Goal: Information Seeking & Learning: Learn about a topic

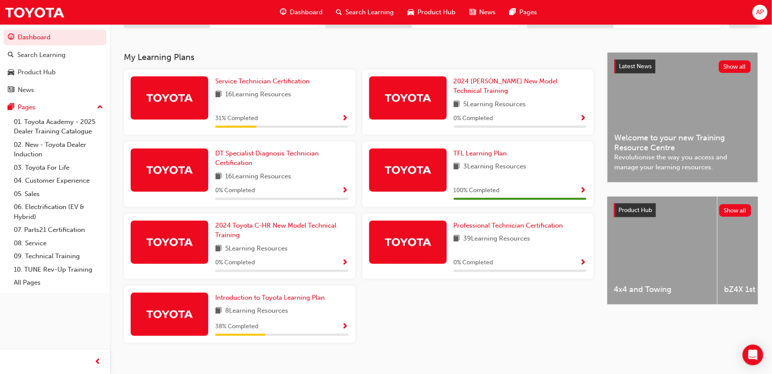
scroll to position [173, 0]
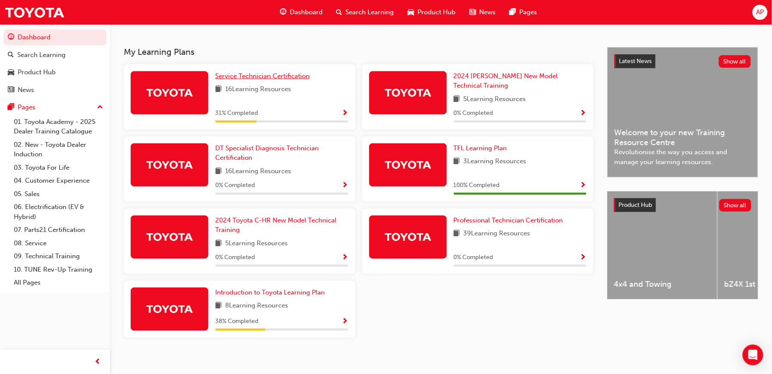
click at [277, 76] on span "Service Technician Certification" at bounding box center [262, 76] width 94 height 8
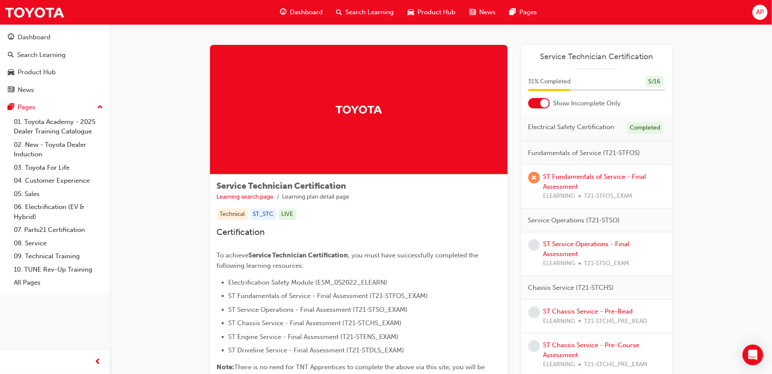
click at [543, 108] on div at bounding box center [539, 103] width 22 height 10
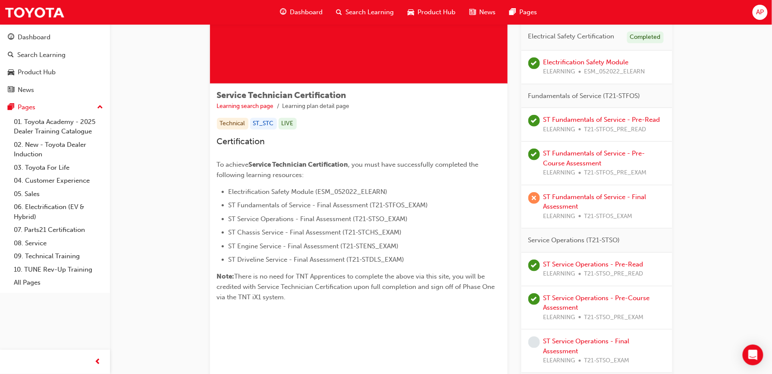
scroll to position [92, 0]
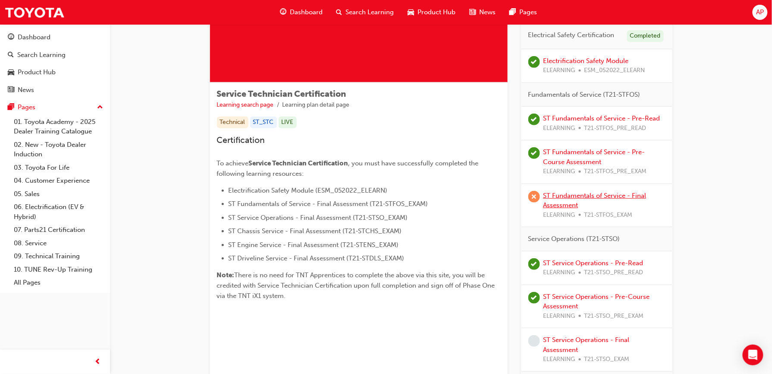
click at [565, 203] on link "ST Fundamentals of Service - Final Assessment" at bounding box center [594, 200] width 103 height 18
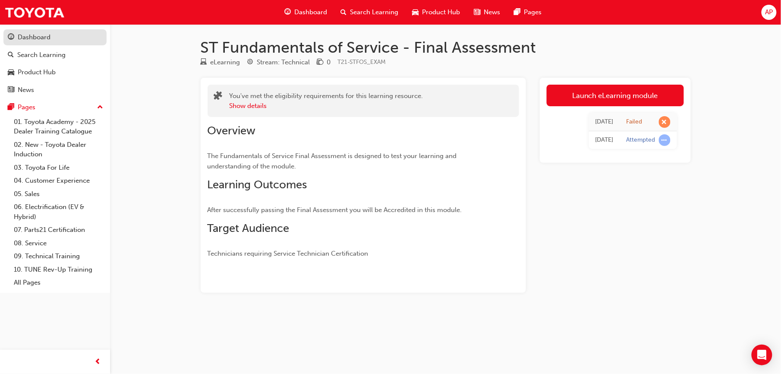
click at [44, 42] on div "Dashboard" at bounding box center [55, 37] width 94 height 11
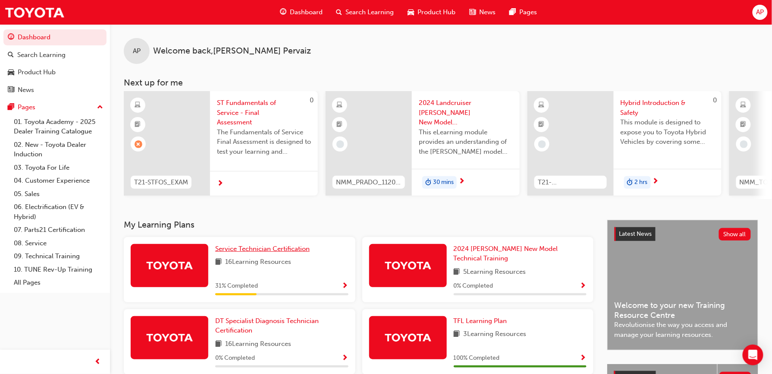
click at [247, 249] on span "Service Technician Certification" at bounding box center [262, 249] width 94 height 8
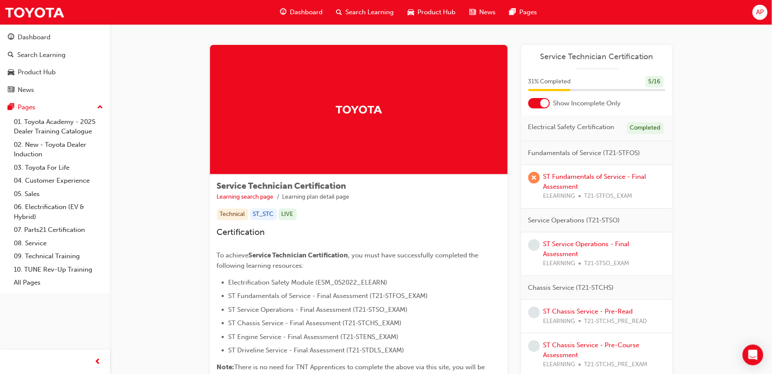
click at [544, 102] on div at bounding box center [544, 103] width 9 height 9
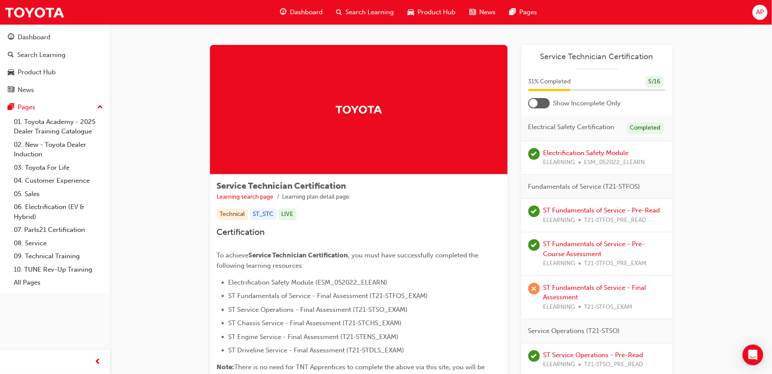
click at [544, 102] on div at bounding box center [539, 103] width 22 height 10
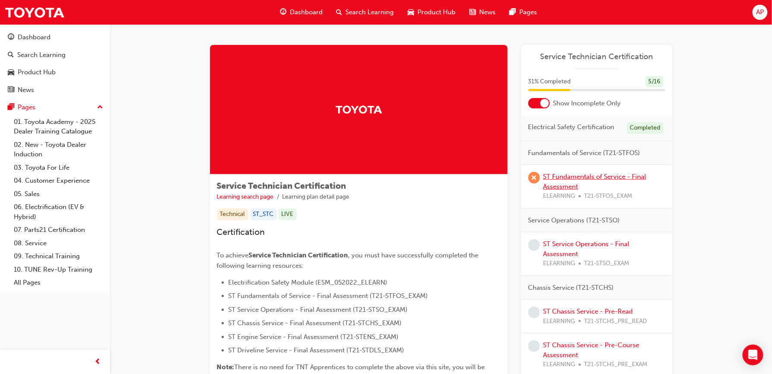
click at [568, 179] on link "ST Fundamentals of Service - Final Assessment" at bounding box center [594, 182] width 103 height 18
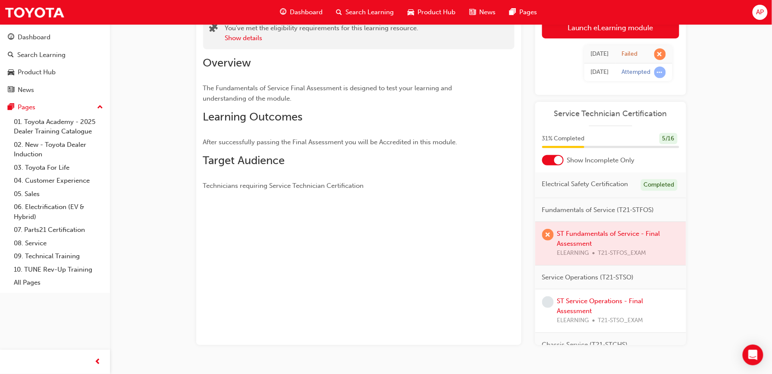
scroll to position [78, 0]
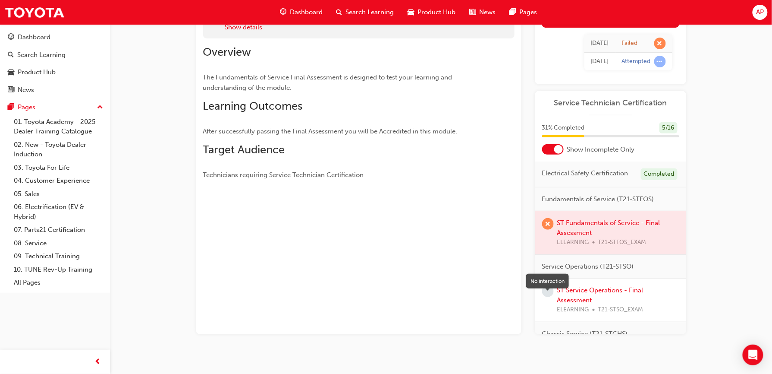
click at [549, 297] on span "learningRecordVerb_NONE-icon" at bounding box center [548, 291] width 12 height 12
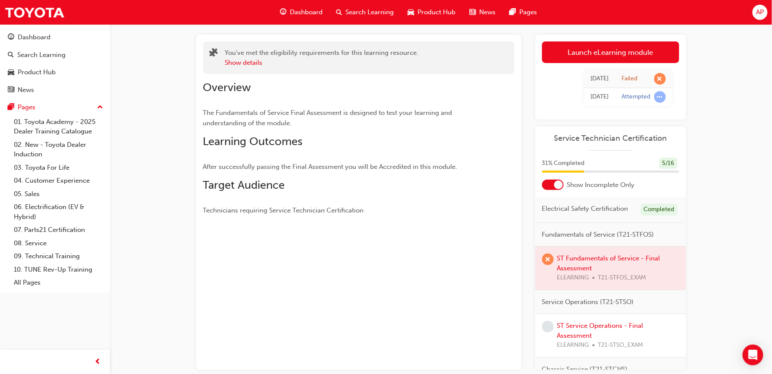
scroll to position [0, 0]
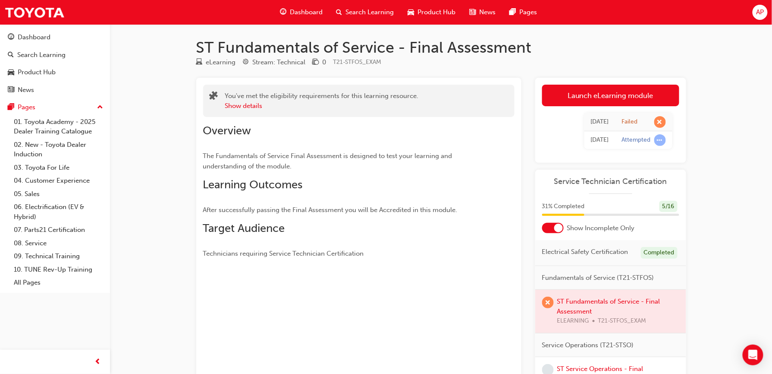
click at [560, 224] on div at bounding box center [558, 227] width 9 height 9
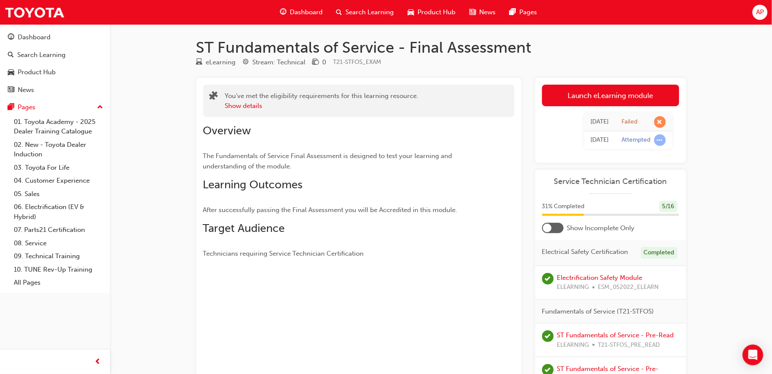
click at [560, 224] on div at bounding box center [553, 228] width 22 height 10
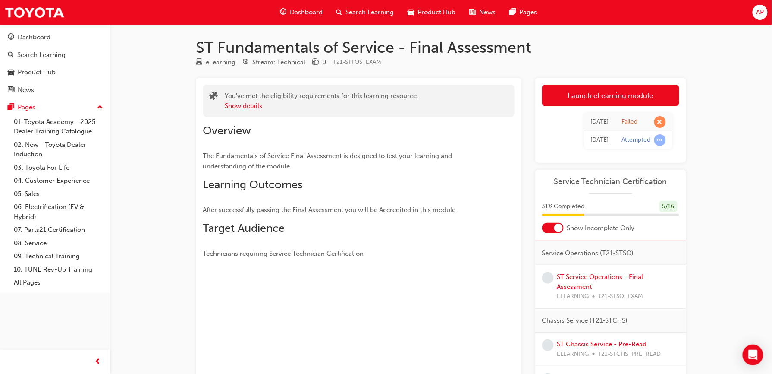
scroll to position [97, 0]
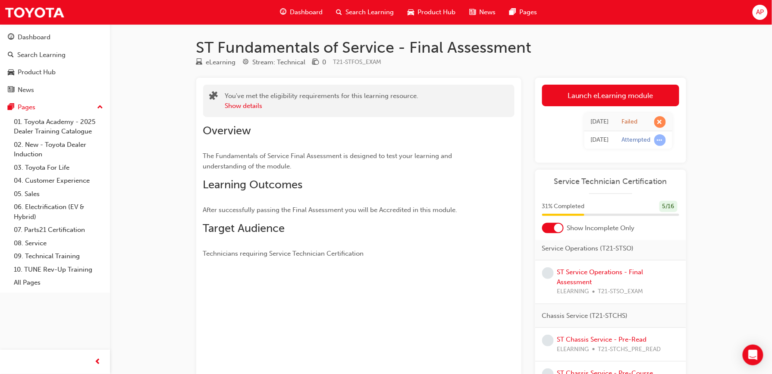
click at [547, 225] on div at bounding box center [553, 228] width 22 height 10
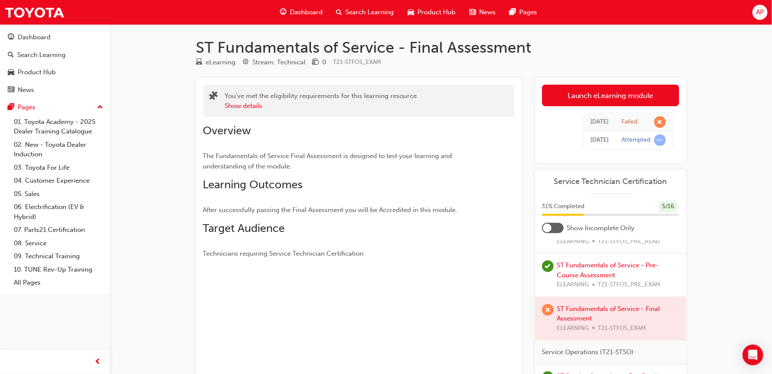
scroll to position [110, 0]
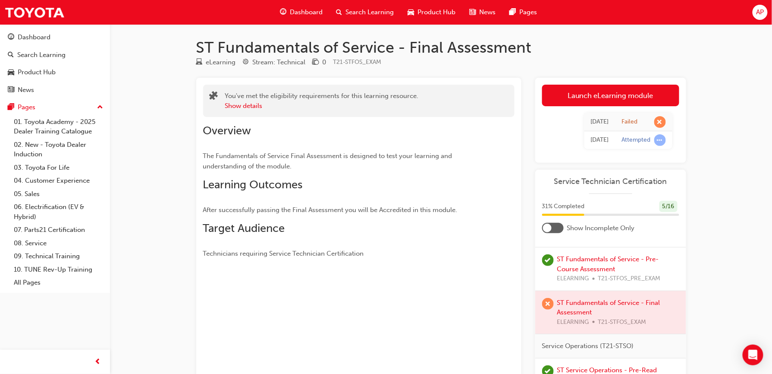
click at [566, 323] on div at bounding box center [610, 312] width 151 height 43
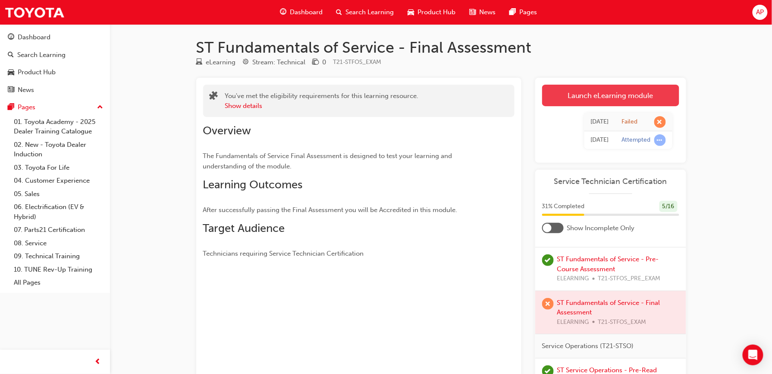
click at [646, 94] on link "Launch eLearning module" at bounding box center [610, 96] width 137 height 22
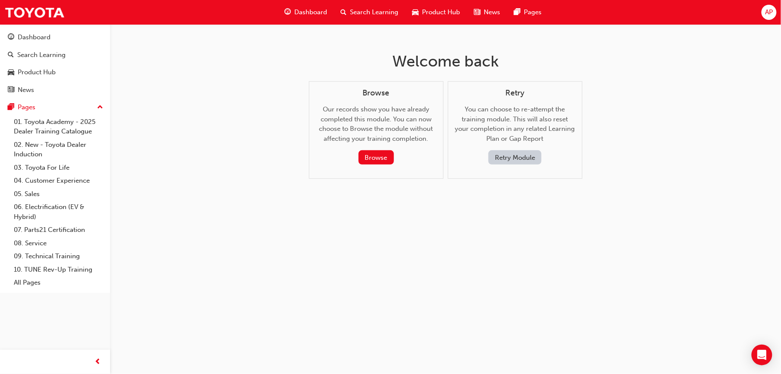
click at [514, 154] on button "Retry Module" at bounding box center [514, 157] width 53 height 14
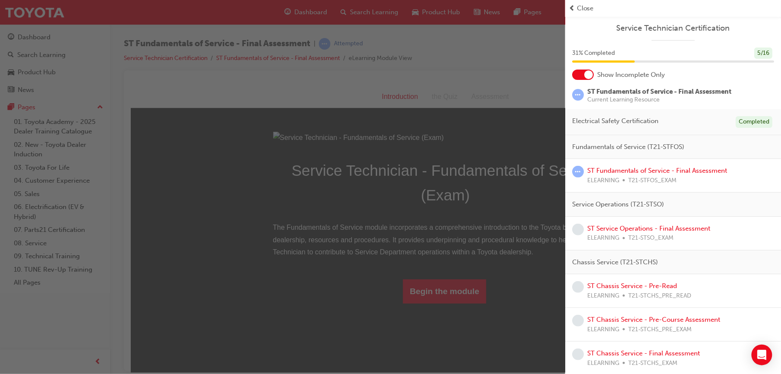
click at [579, 6] on span "Close" at bounding box center [585, 8] width 17 height 10
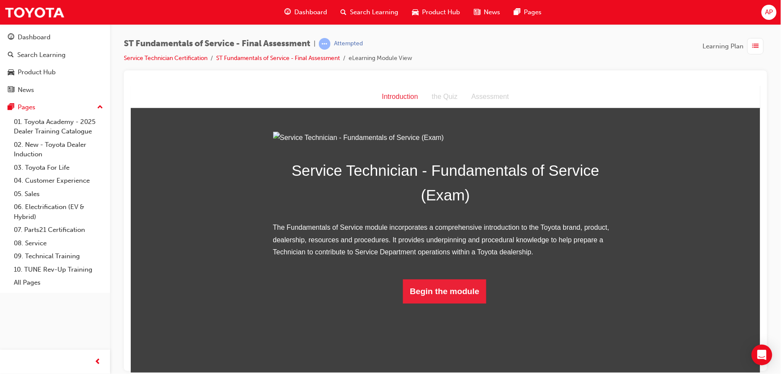
click at [760, 45] on div "button" at bounding box center [755, 46] width 16 height 16
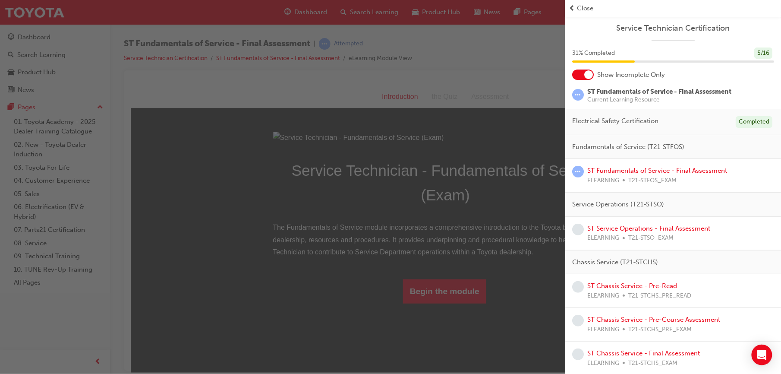
click at [580, 13] on div "Close" at bounding box center [673, 8] width 216 height 17
click at [580, 9] on span "Close" at bounding box center [585, 8] width 17 height 10
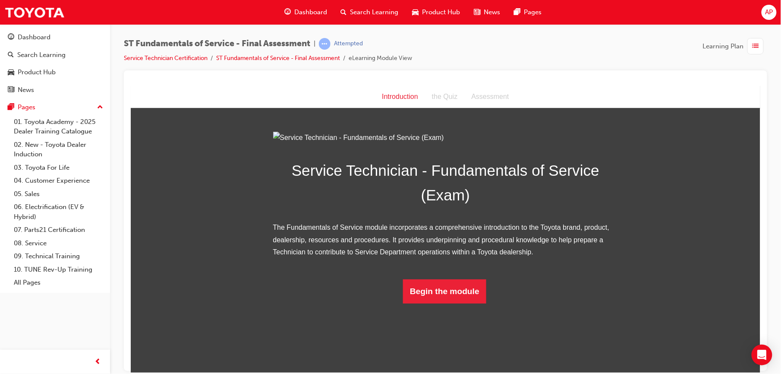
scroll to position [25, 0]
drag, startPoint x: 754, startPoint y: 254, endPoint x: 900, endPoint y: 402, distance: 207.7
click at [467, 303] on button "Begin the module" at bounding box center [443, 291] width 83 height 24
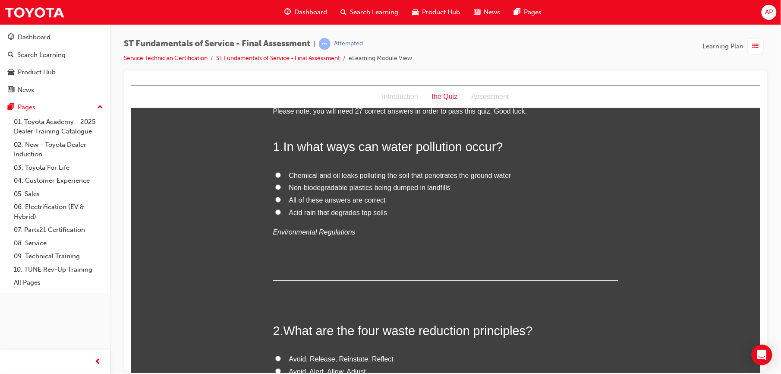
scroll to position [0, 0]
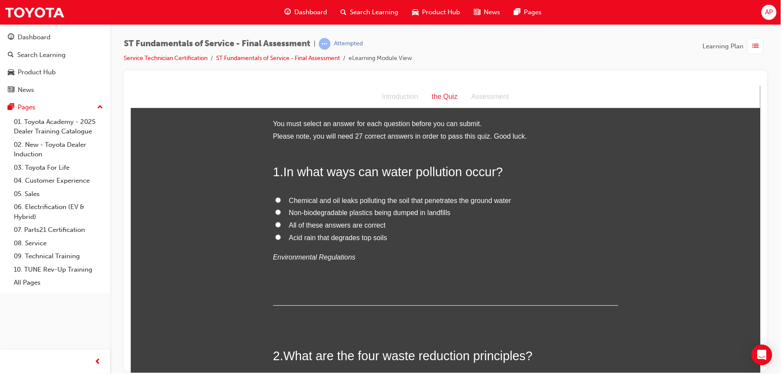
click at [275, 197] on input "Chemical and oil leaks polluting the soil that penetrates the ground water" at bounding box center [278, 200] width 6 height 6
radio input "true"
click at [275, 224] on input "All of these answers are correct" at bounding box center [278, 224] width 6 height 6
radio input "true"
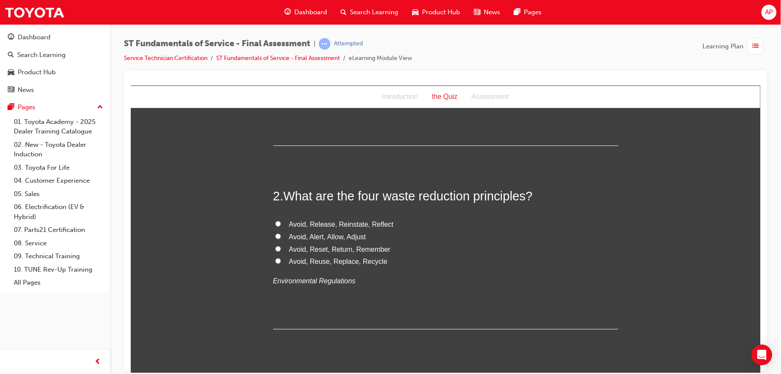
scroll to position [180, 0]
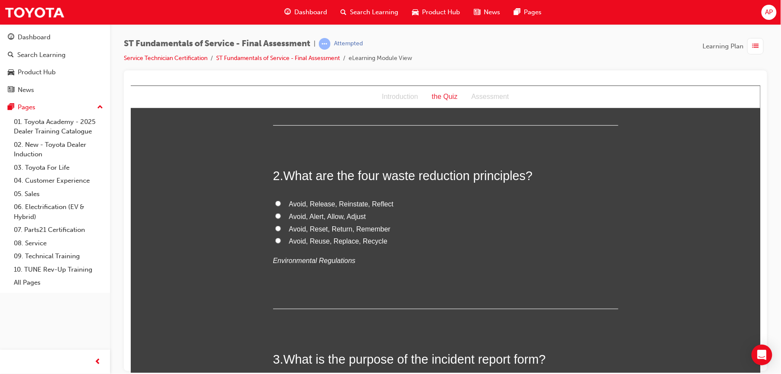
click at [275, 241] on input "Avoid, Reuse, Replace, Recycle" at bounding box center [278, 240] width 6 height 6
radio input "true"
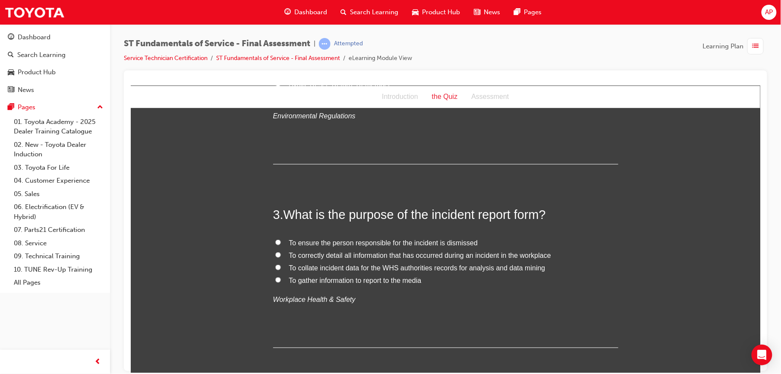
scroll to position [326, 0]
click at [275, 252] on input "To correctly detail all information that has occurred during an incident in the…" at bounding box center [278, 253] width 6 height 6
radio input "true"
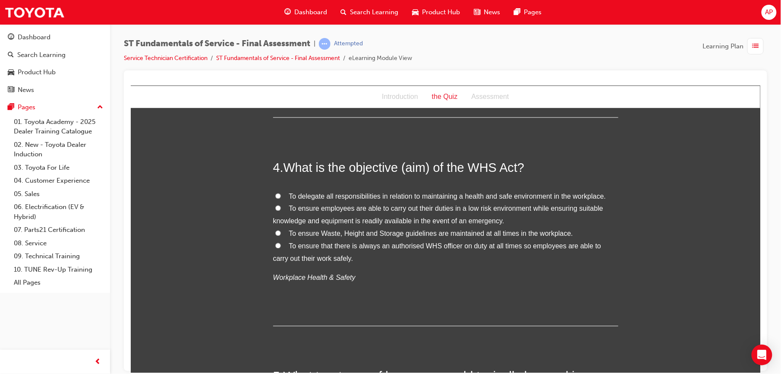
scroll to position [556, 0]
click at [275, 207] on input "To ensure employees are able to carry out their duties in a low risk environmen…" at bounding box center [278, 206] width 6 height 6
radio input "true"
click at [275, 207] on input "To ensure employees are able to carry out their duties in a low risk environmen…" at bounding box center [278, 206] width 6 height 6
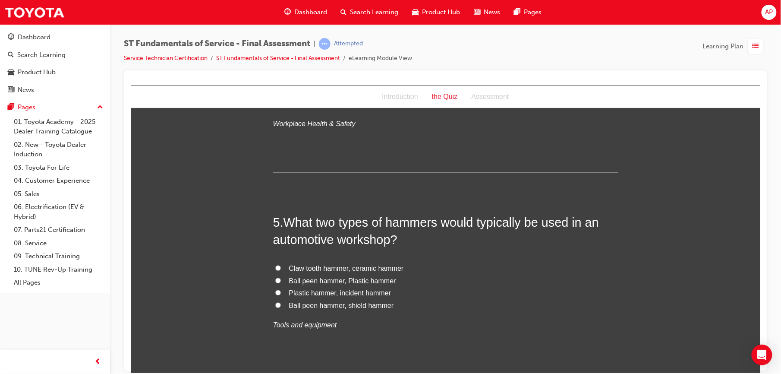
scroll to position [713, 0]
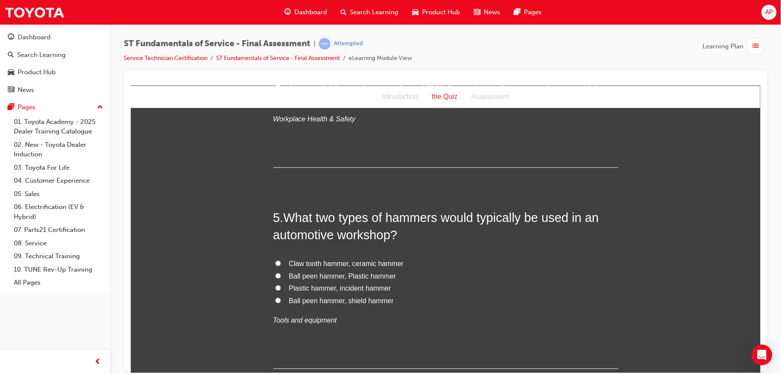
click at [275, 300] on input "Ball peen hammer, shield hammer" at bounding box center [278, 300] width 6 height 6
radio input "true"
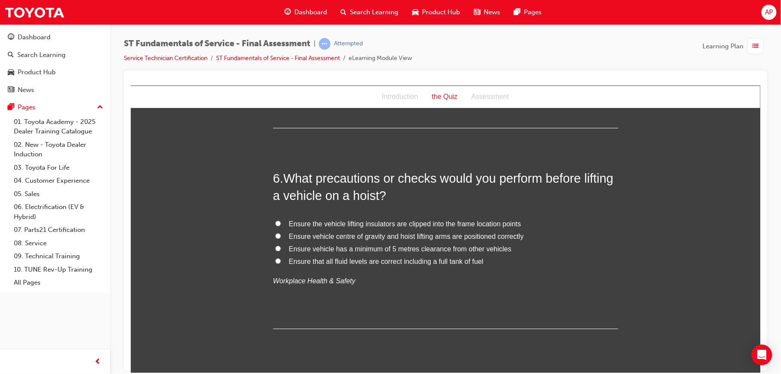
scroll to position [954, 0]
click at [275, 233] on input "Ensure vehicle centre of gravity and hoist lifting arms are positioned correctly" at bounding box center [278, 234] width 6 height 6
radio input "true"
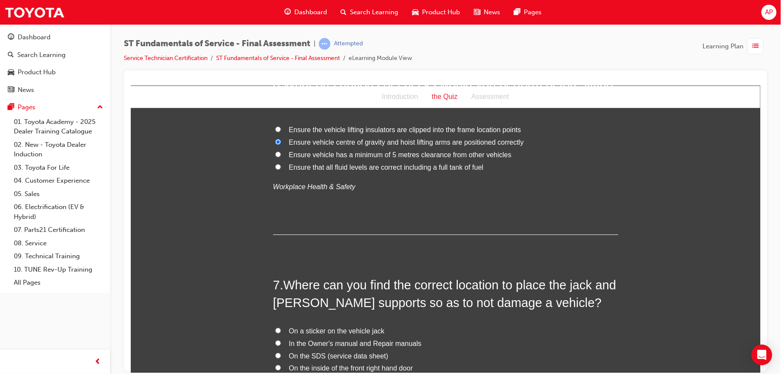
scroll to position [1111, 0]
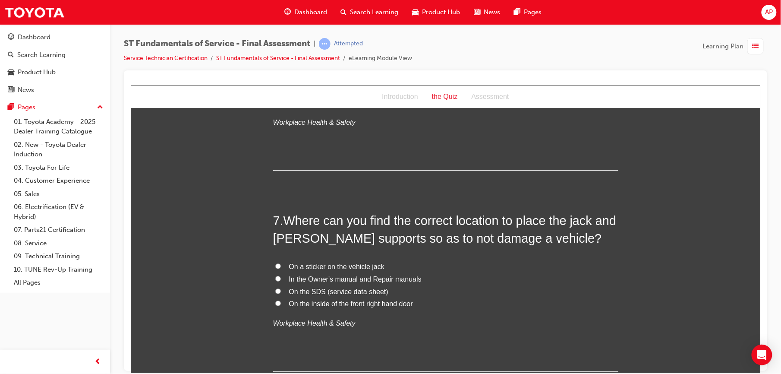
click at [275, 276] on input "In the Owner's manual and Repair manuals" at bounding box center [278, 278] width 6 height 6
radio input "true"
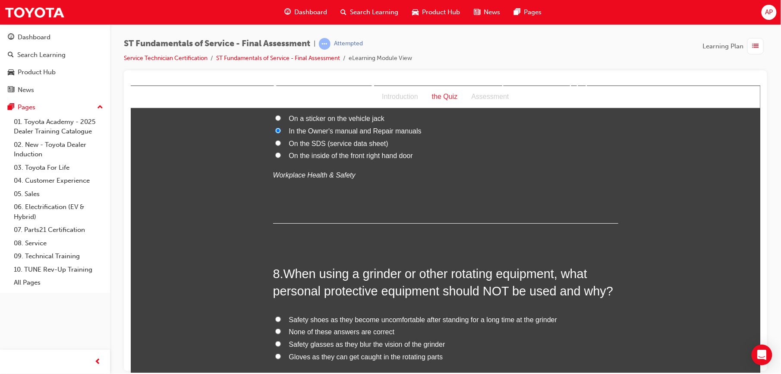
scroll to position [1284, 0]
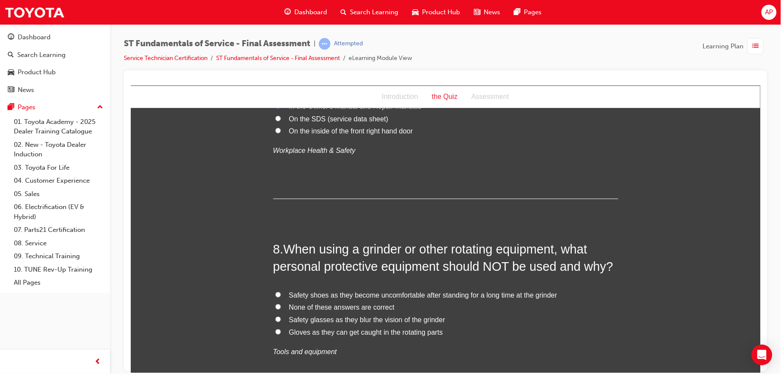
click at [275, 305] on input "None of these answers are correct" at bounding box center [278, 306] width 6 height 6
radio input "true"
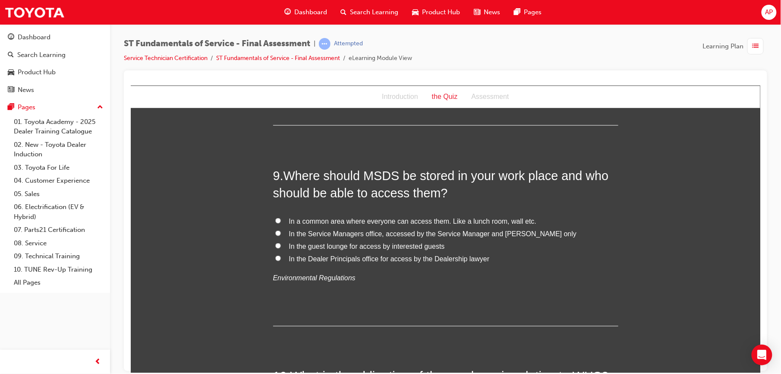
scroll to position [1564, 0]
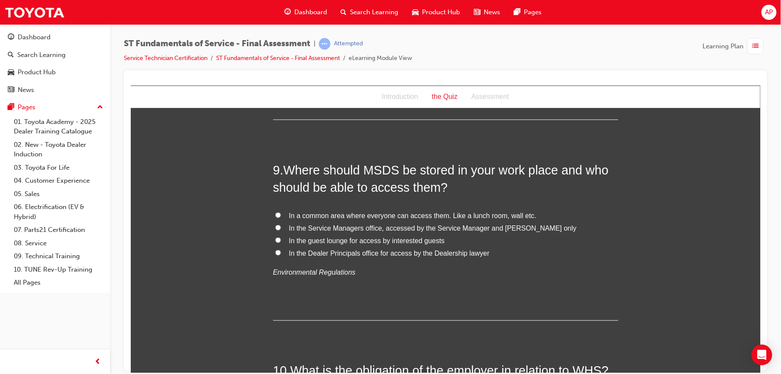
click at [275, 227] on input "In the Service Managers office, accessed by the Service Manager and [PERSON_NAM…" at bounding box center [278, 227] width 6 height 6
radio input "true"
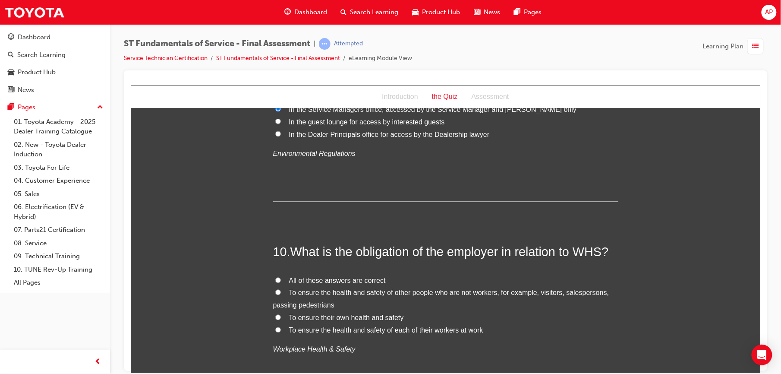
scroll to position [1686, 0]
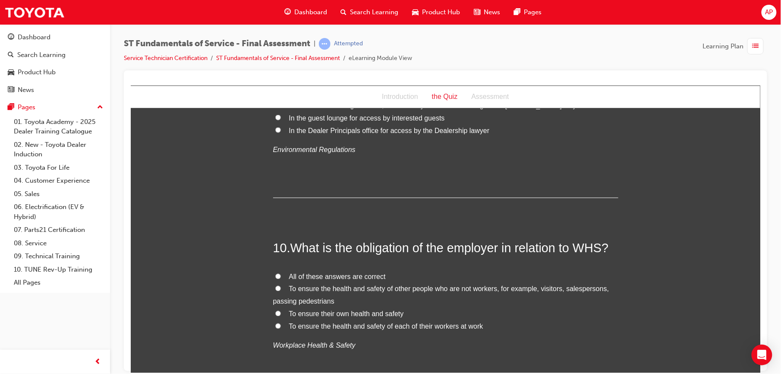
click at [275, 274] on input "All of these answers are correct" at bounding box center [278, 276] width 6 height 6
radio input "true"
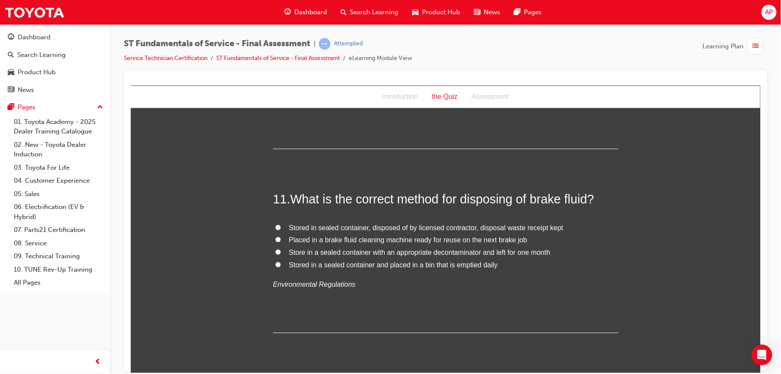
scroll to position [1932, 0]
click at [275, 228] on input "Stored in sealed container, disposed of by licensed contractor, disposal waste …" at bounding box center [278, 226] width 6 height 6
radio input "true"
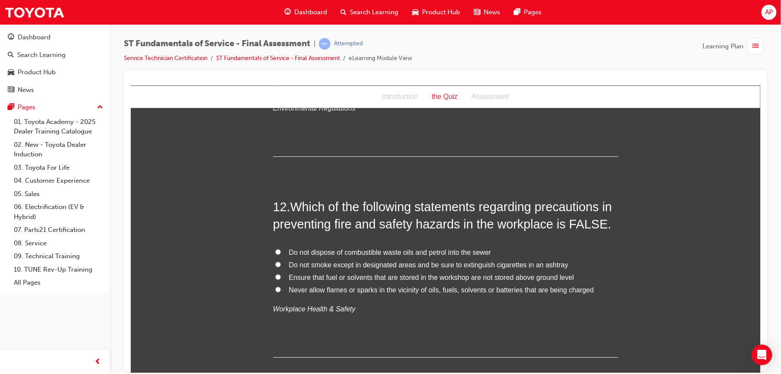
scroll to position [2112, 0]
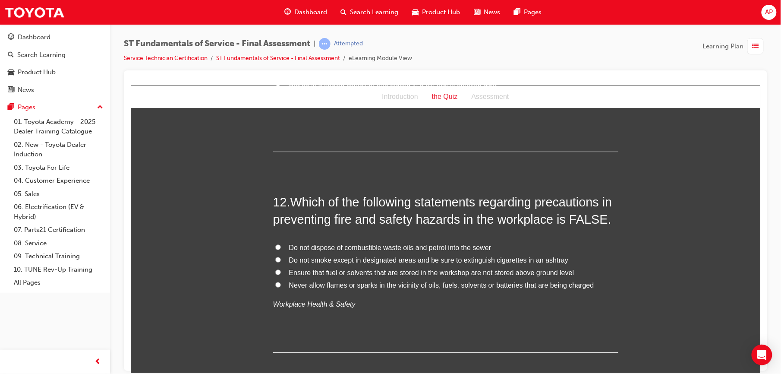
click at [275, 272] on input "Ensure that fuel or solvents that are stored in the workshop are not stored abo…" at bounding box center [278, 272] width 6 height 6
radio input "true"
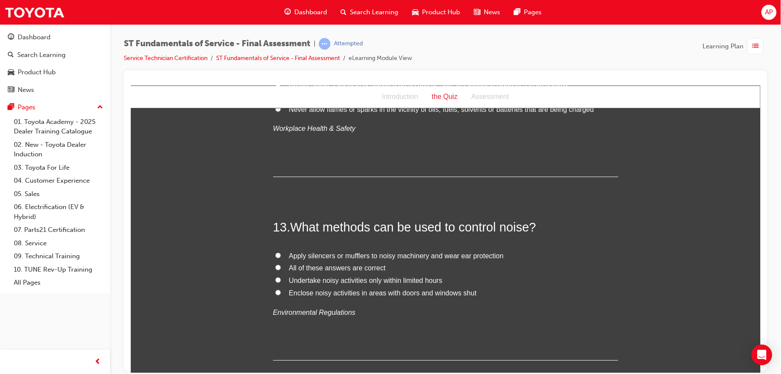
scroll to position [2277, 0]
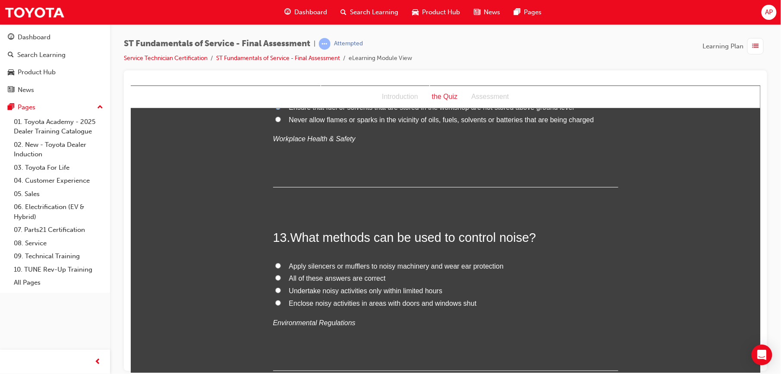
click at [275, 278] on input "All of these answers are correct" at bounding box center [278, 277] width 6 height 6
radio input "true"
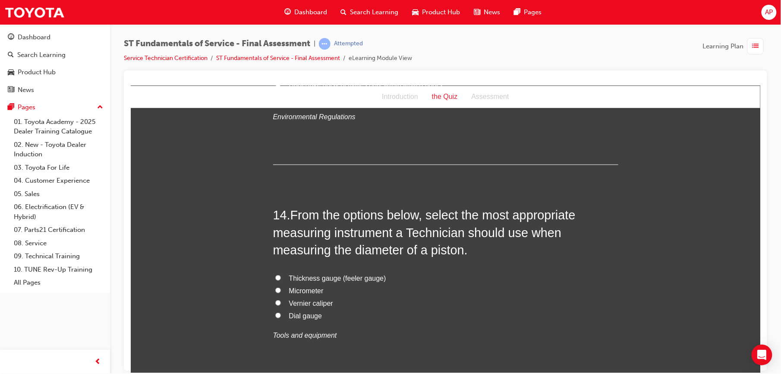
scroll to position [2484, 0]
click at [275, 301] on input "Vernier caliper" at bounding box center [278, 301] width 6 height 6
radio input "true"
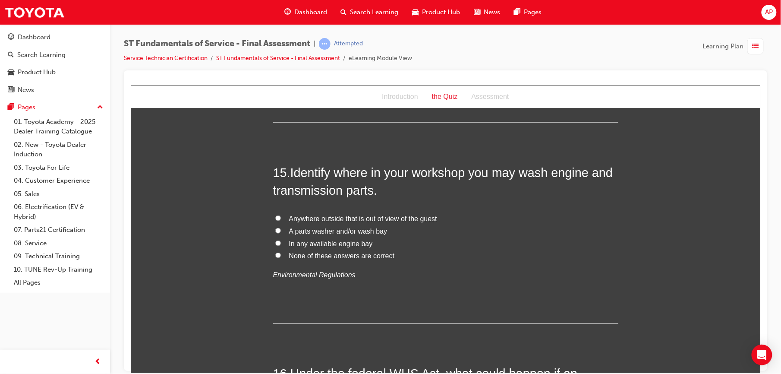
scroll to position [2745, 0]
click at [274, 226] on label "A parts washer and/or wash bay" at bounding box center [445, 229] width 345 height 13
click at [275, 226] on input "A parts washer and/or wash bay" at bounding box center [278, 229] width 6 height 6
radio input "true"
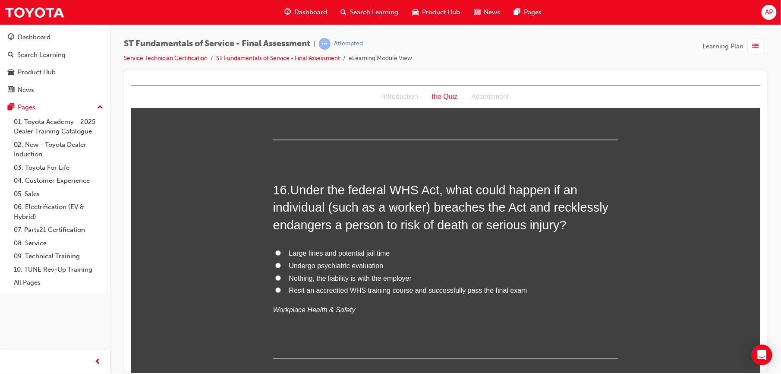
scroll to position [2933, 0]
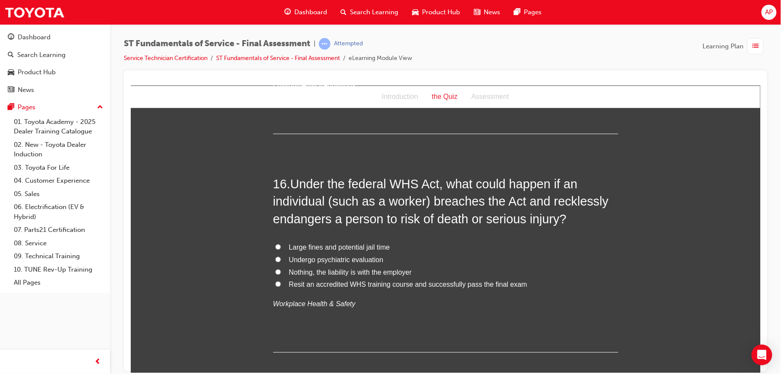
click at [275, 249] on input "Large fines and potential jail time" at bounding box center [278, 247] width 6 height 6
radio input "true"
click at [275, 249] on input "Large fines and potential jail time" at bounding box center [278, 247] width 6 height 6
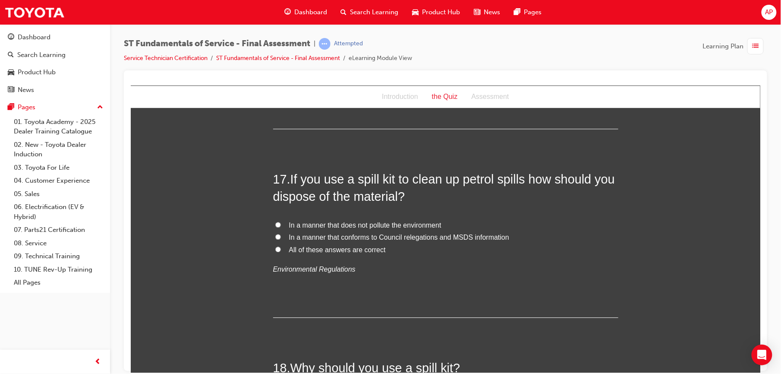
scroll to position [3144, 0]
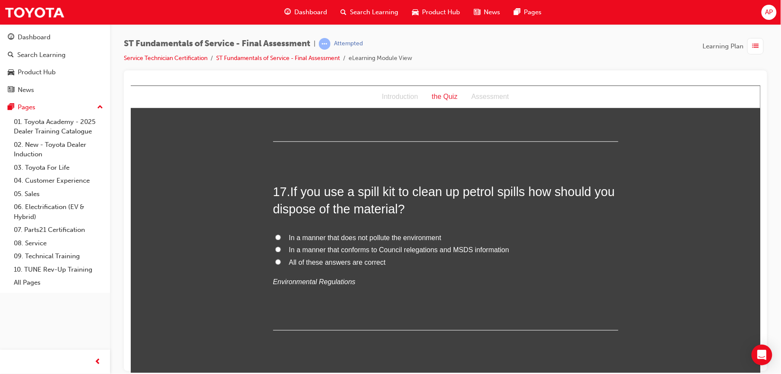
click at [275, 236] on input "In a manner that does not pollute the environment" at bounding box center [278, 237] width 6 height 6
radio input "true"
click at [273, 246] on label "In a manner that conforms to Council relegations and MSDS information" at bounding box center [445, 249] width 345 height 13
click at [275, 246] on input "In a manner that conforms to Council relegations and MSDS information" at bounding box center [278, 249] width 6 height 6
radio input "true"
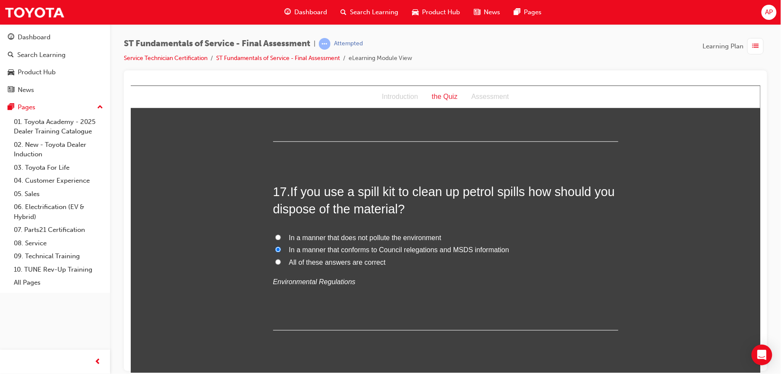
click at [275, 263] on input "All of these answers are correct" at bounding box center [278, 261] width 6 height 6
radio input "true"
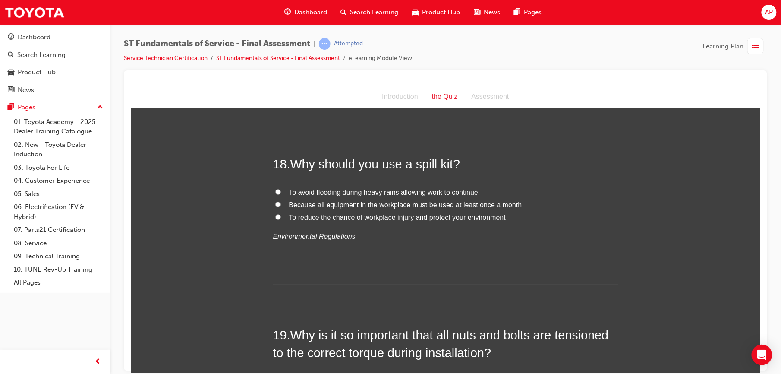
scroll to position [3370, 0]
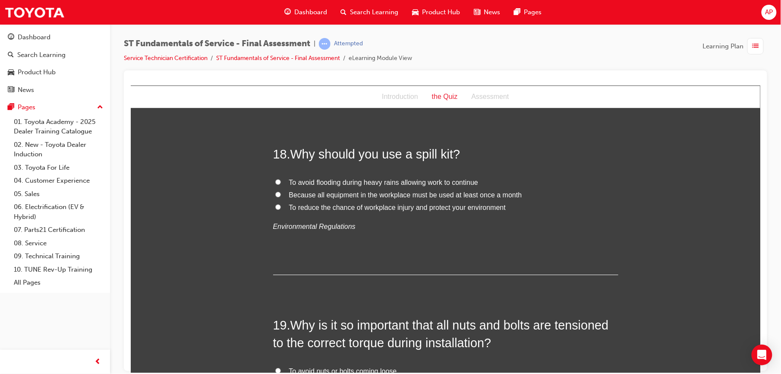
click at [275, 205] on input "To reduce the chance of workplace injury and protect your environment" at bounding box center [278, 207] width 6 height 6
radio input "true"
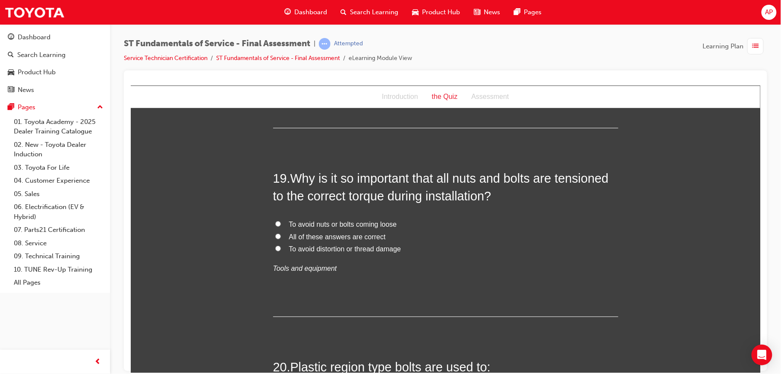
scroll to position [3527, 0]
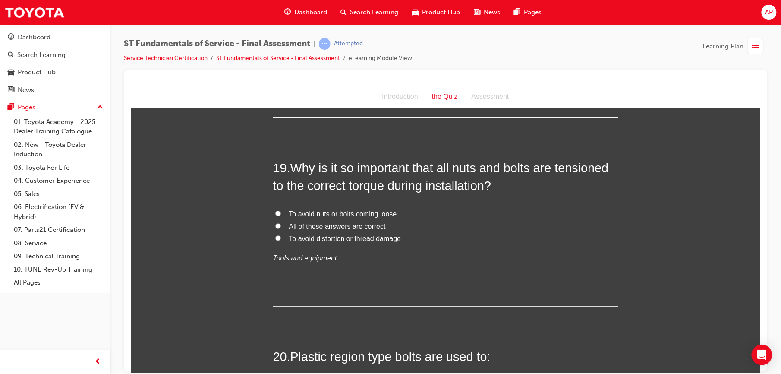
click at [275, 227] on input "All of these answers are correct" at bounding box center [278, 226] width 6 height 6
radio input "true"
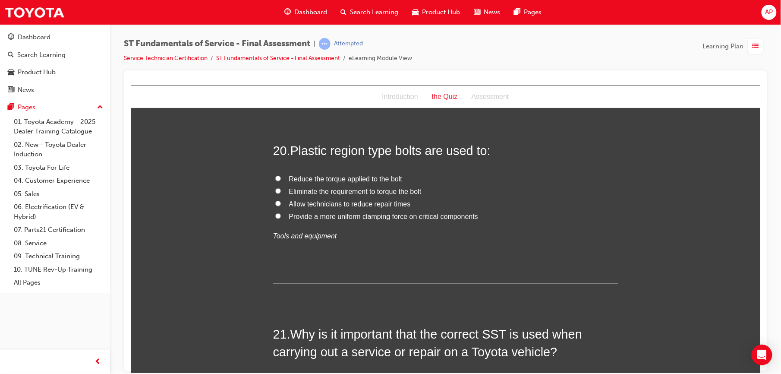
scroll to position [3734, 0]
click at [277, 219] on label "Provide a more uniform clamping force on critical components" at bounding box center [445, 215] width 345 height 13
click at [277, 217] on input "Provide a more uniform clamping force on critical components" at bounding box center [278, 214] width 6 height 6
radio input "true"
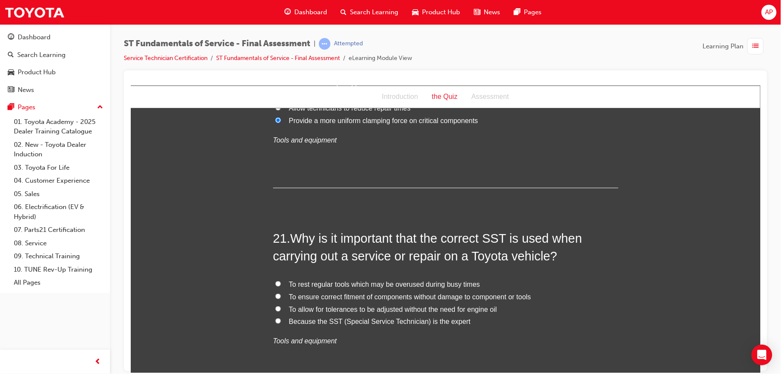
scroll to position [3929, 0]
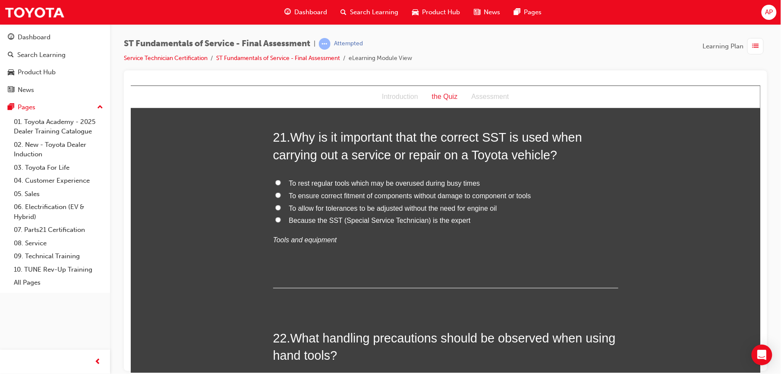
click at [273, 195] on label "To ensure correct fitment of components without damage to component or tools" at bounding box center [445, 195] width 345 height 13
click at [275, 195] on input "To ensure correct fitment of components without damage to component or tools" at bounding box center [278, 195] width 6 height 6
radio input "true"
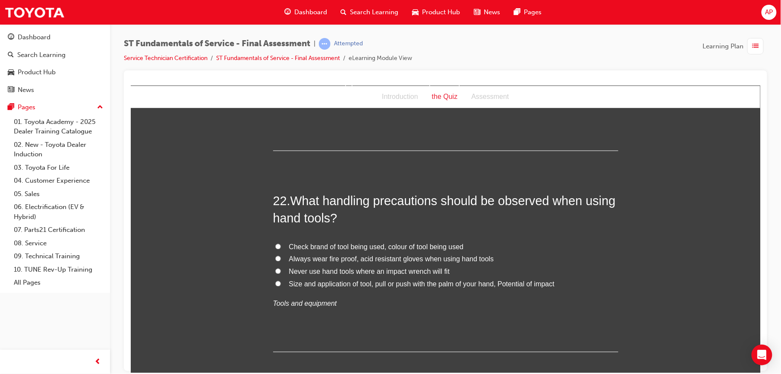
scroll to position [4072, 0]
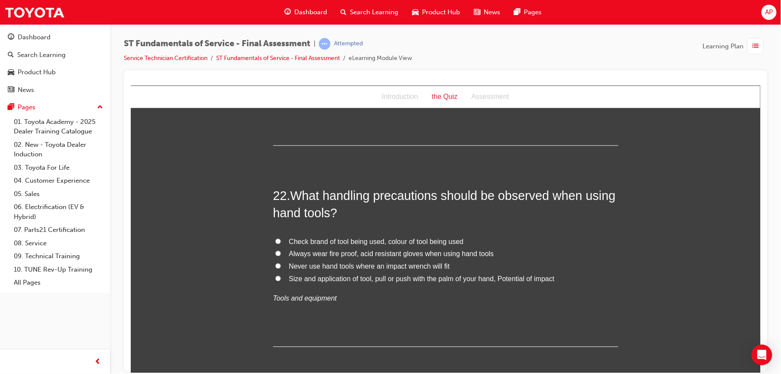
click at [273, 255] on label "Always wear fire proof, acid resistant gloves when using hand tools" at bounding box center [445, 254] width 345 height 13
click at [275, 255] on input "Always wear fire proof, acid resistant gloves when using hand tools" at bounding box center [278, 253] width 6 height 6
radio input "true"
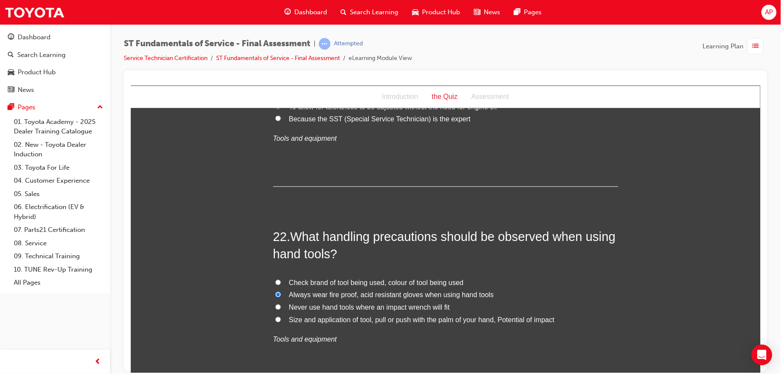
scroll to position [4037, 0]
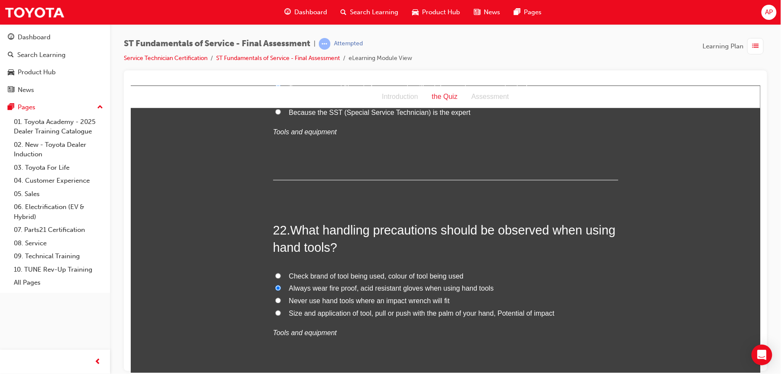
click at [275, 315] on input "Size and application of tool, pull or push with the palm of your hand, Potentia…" at bounding box center [278, 313] width 6 height 6
radio input "true"
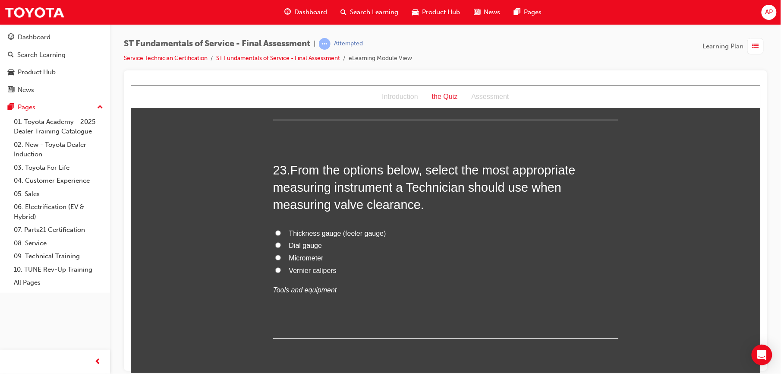
scroll to position [4305, 0]
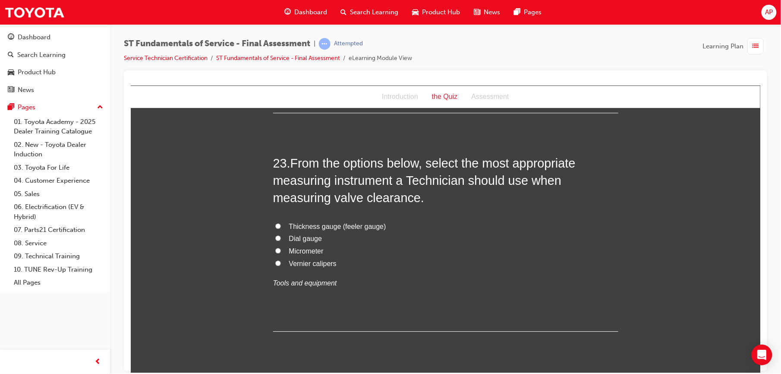
click at [275, 226] on input "Thickness gauge (feeler gauge)" at bounding box center [278, 226] width 6 height 6
radio input "true"
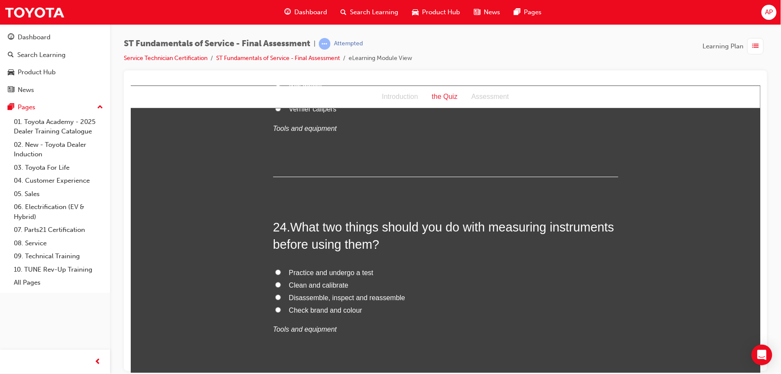
scroll to position [4474, 0]
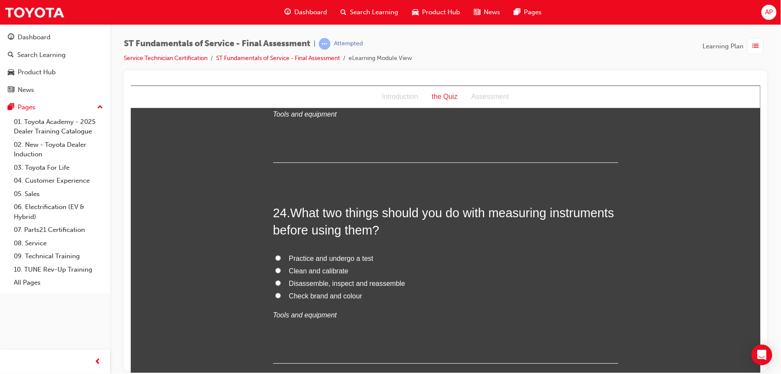
click at [275, 258] on input "Practice and undergo a test" at bounding box center [278, 257] width 6 height 6
radio input "true"
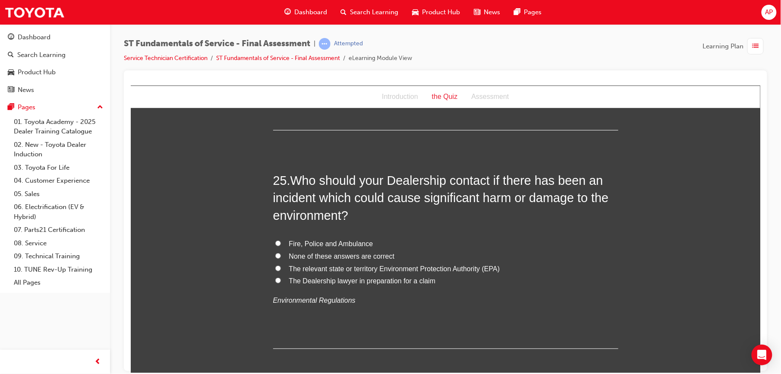
scroll to position [4723, 0]
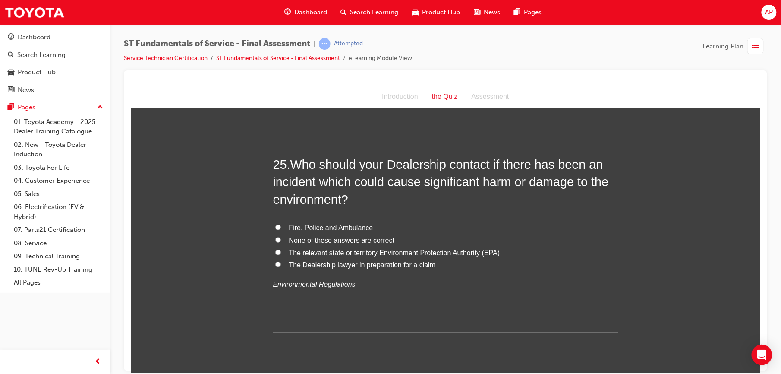
click at [275, 251] on input "The relevant state or territory Environment Protection Authority (EPA)" at bounding box center [278, 252] width 6 height 6
radio input "true"
click at [276, 252] on label "The relevant state or territory Environment Protection Authority (EPA)" at bounding box center [445, 252] width 345 height 13
click at [276, 252] on input "The relevant state or territory Environment Protection Authority (EPA)" at bounding box center [278, 252] width 6 height 6
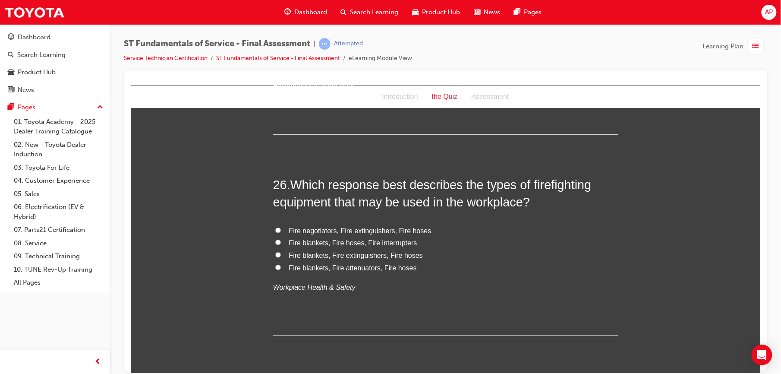
scroll to position [4930, 0]
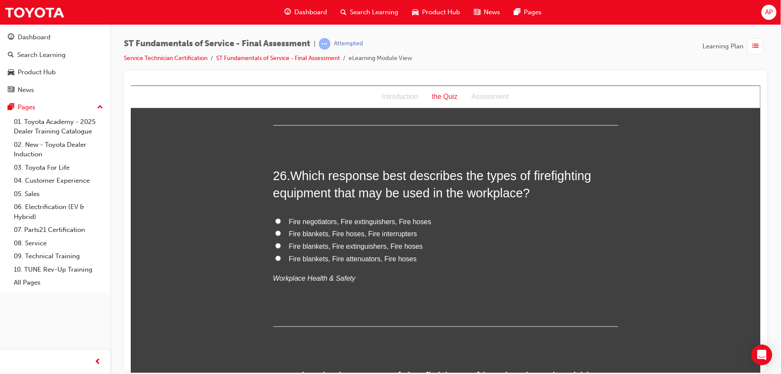
click at [275, 248] on input "Fire blankets, Fire extinguishers, Fire hoses" at bounding box center [278, 245] width 6 height 6
radio input "true"
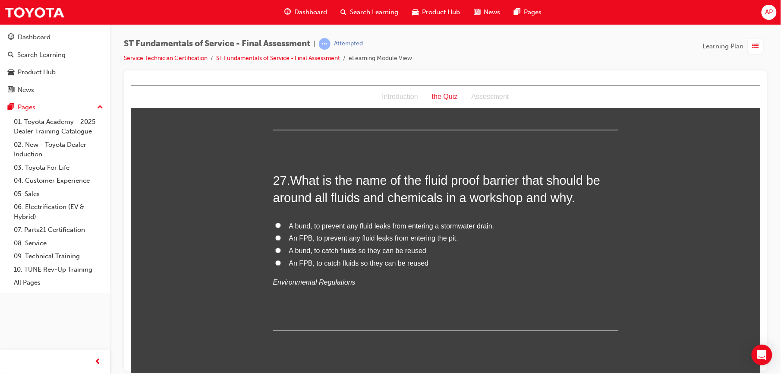
scroll to position [5133, 0]
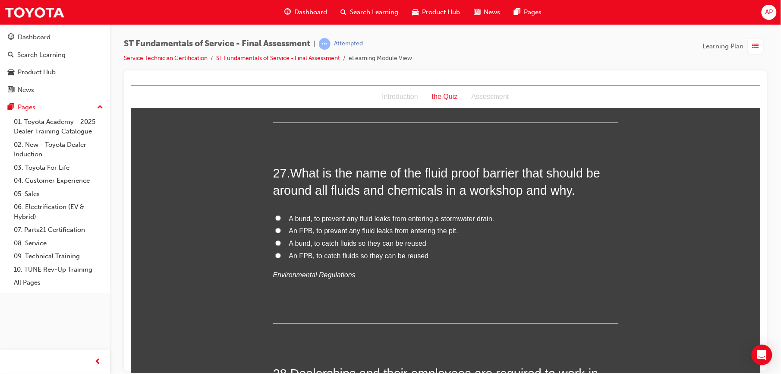
click at [275, 219] on input "A bund, to prevent any fluid leaks from entering a stormwater drain." at bounding box center [278, 218] width 6 height 6
radio input "true"
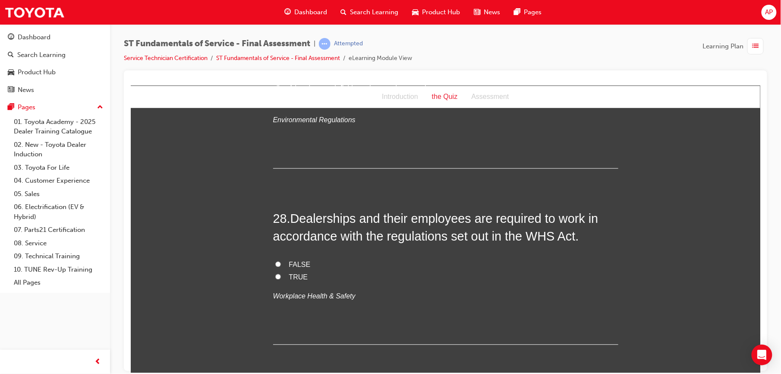
scroll to position [5298, 0]
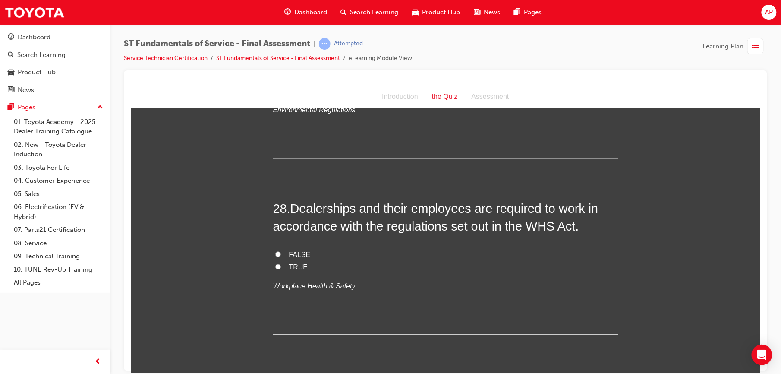
click at [275, 268] on input "TRUE" at bounding box center [278, 267] width 6 height 6
radio input "true"
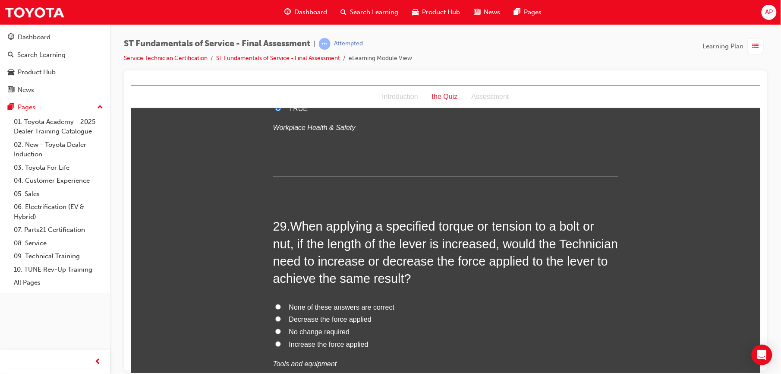
scroll to position [5467, 0]
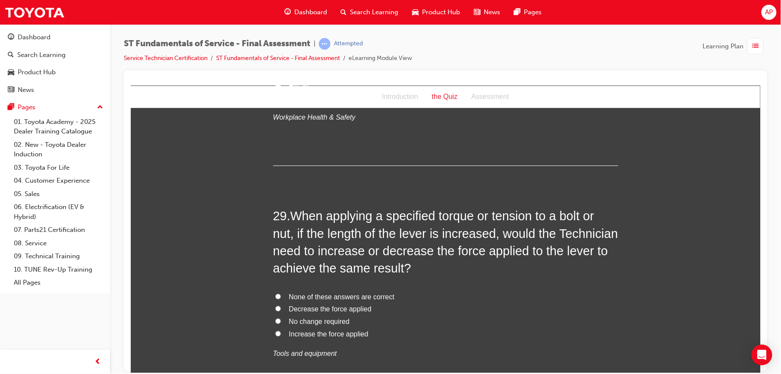
click at [273, 339] on label "Increase the force applied" at bounding box center [445, 333] width 345 height 13
click at [275, 336] on input "Increase the force applied" at bounding box center [278, 333] width 6 height 6
radio input "true"
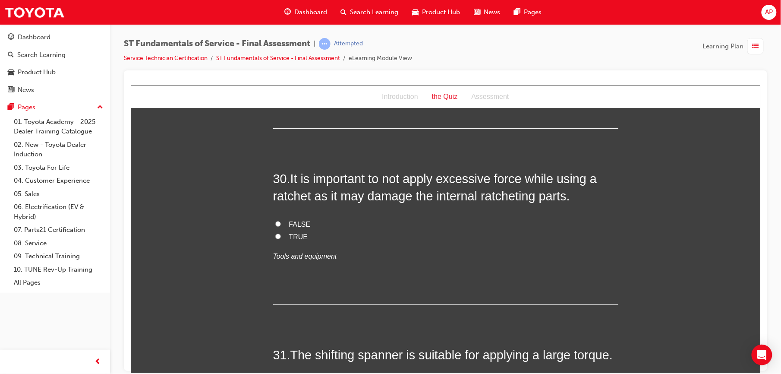
scroll to position [5781, 0]
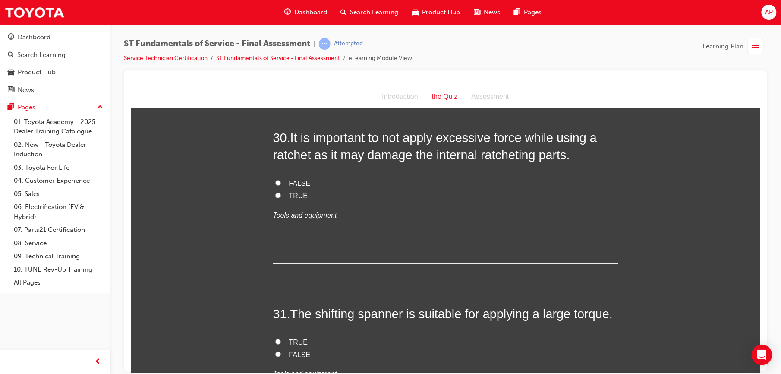
click at [275, 185] on input "FALSE" at bounding box center [278, 182] width 6 height 6
radio input "true"
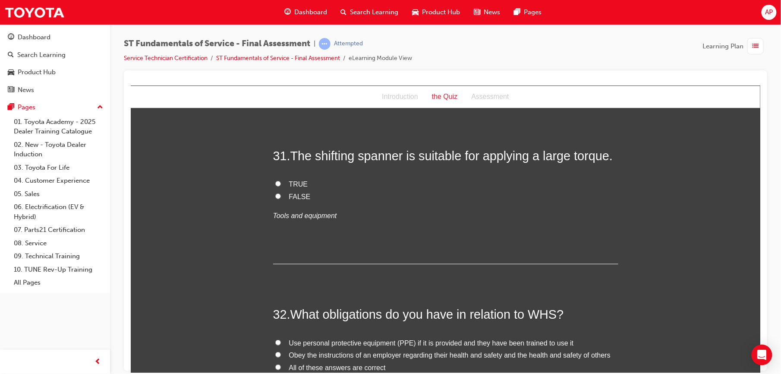
scroll to position [5919, 0]
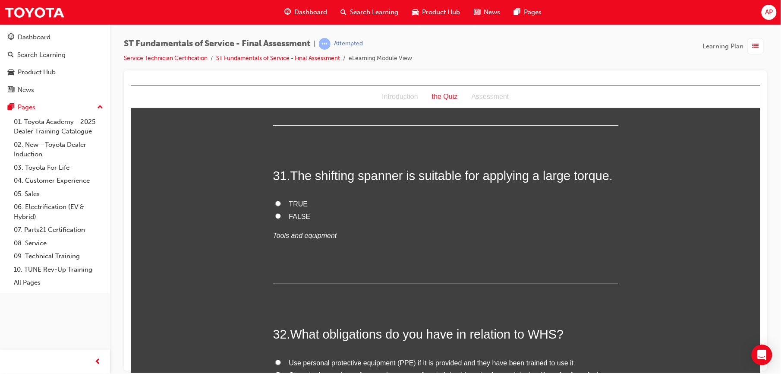
click at [275, 217] on input "FALSE" at bounding box center [278, 216] width 6 height 6
radio input "true"
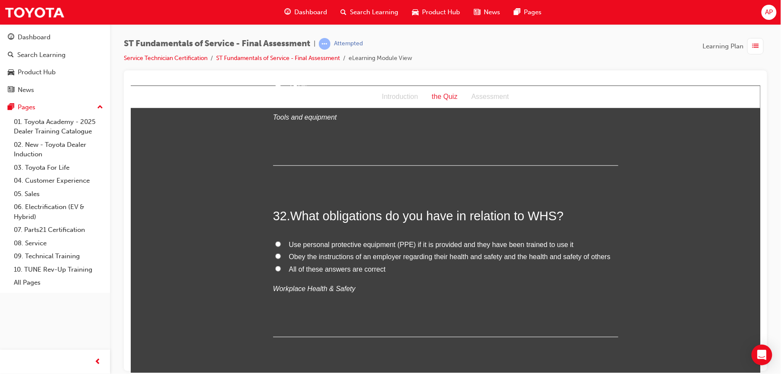
scroll to position [6038, 0]
click at [275, 270] on input "All of these answers are correct" at bounding box center [278, 267] width 6 height 6
radio input "true"
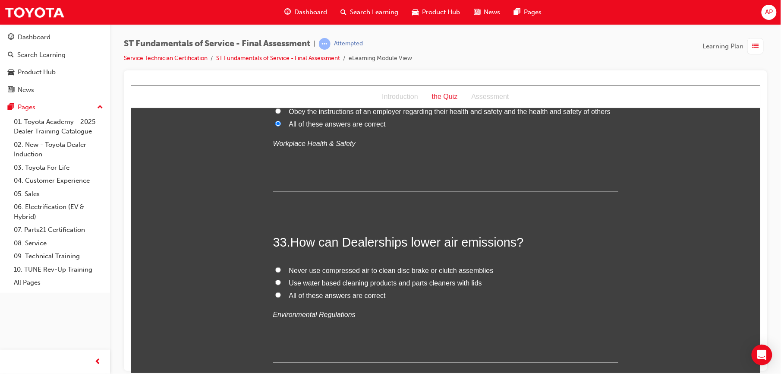
scroll to position [6184, 0]
click at [275, 296] on input "All of these answers are correct" at bounding box center [278, 293] width 6 height 6
radio input "true"
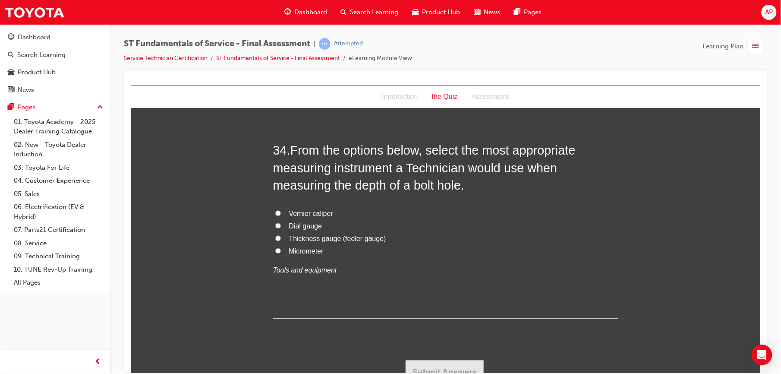
scroll to position [6460, 0]
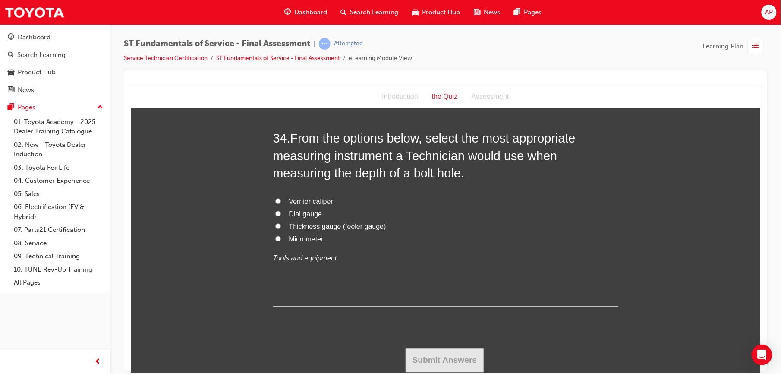
click at [275, 201] on input "Vernier caliper" at bounding box center [278, 201] width 6 height 6
radio input "true"
click at [462, 354] on button "Submit Answers" at bounding box center [444, 360] width 78 height 24
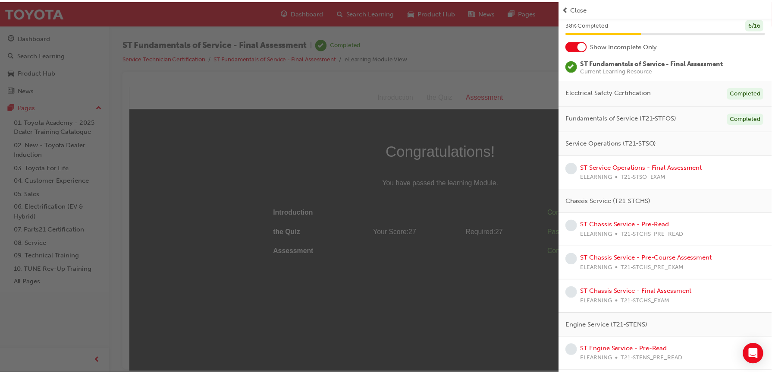
scroll to position [0, 0]
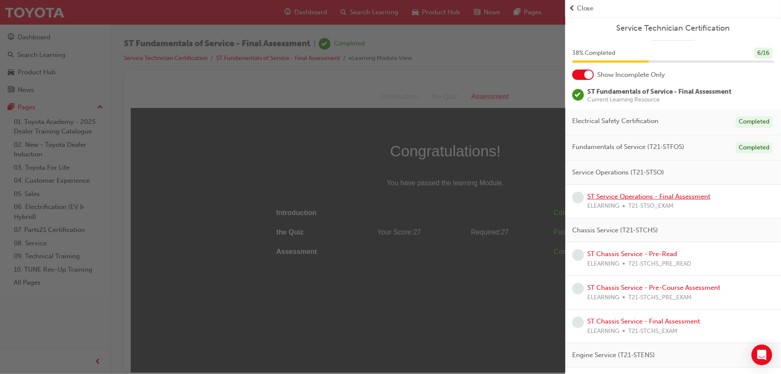
click at [634, 197] on link "ST Service Operations - Final Assessment" at bounding box center [648, 196] width 123 height 8
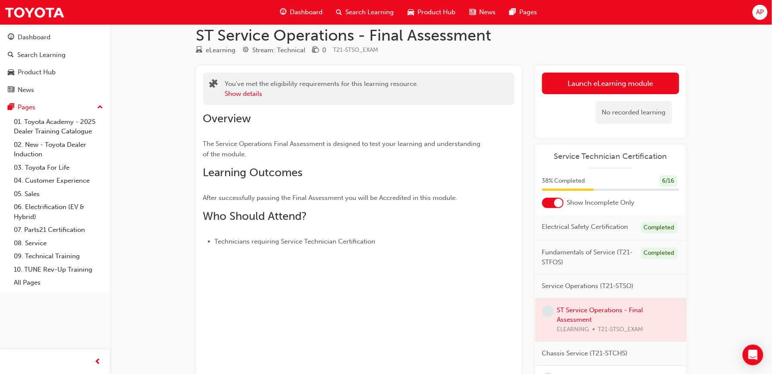
scroll to position [10, 0]
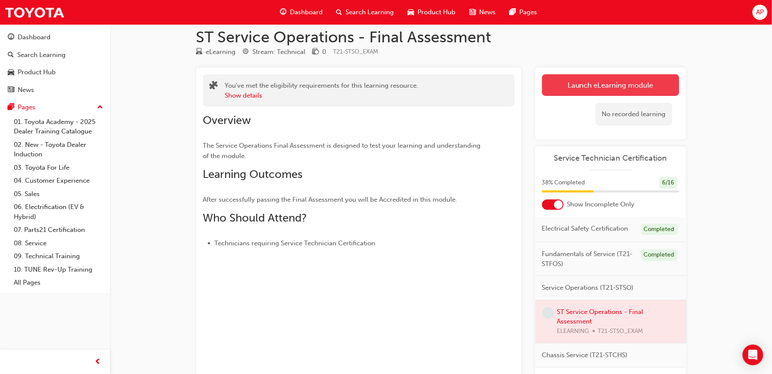
click at [582, 86] on link "Launch eLearning module" at bounding box center [610, 85] width 137 height 22
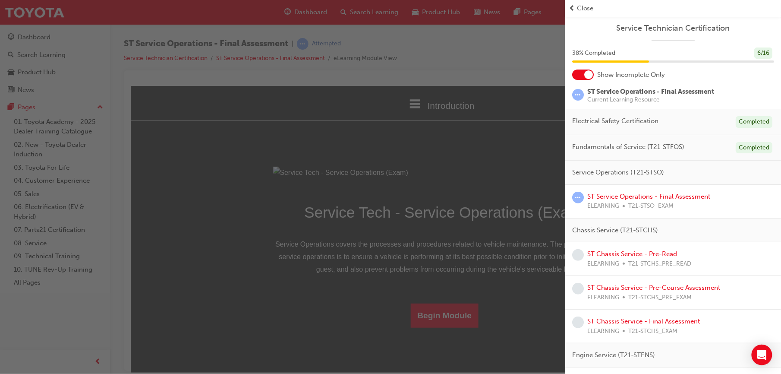
click at [580, 7] on span "Close" at bounding box center [585, 8] width 17 height 10
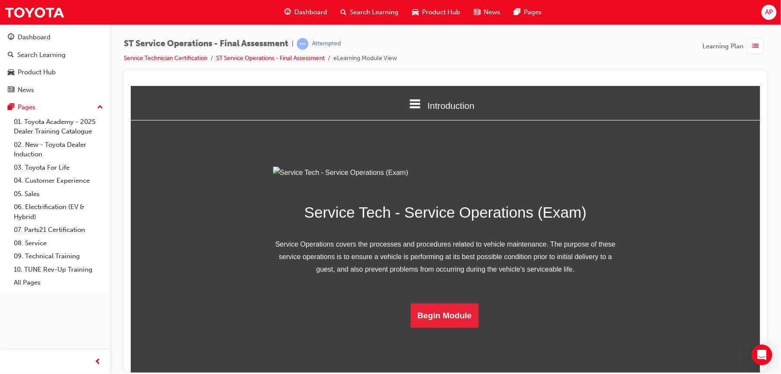
scroll to position [49, 0]
click at [431, 327] on button "Begin Module" at bounding box center [444, 315] width 68 height 24
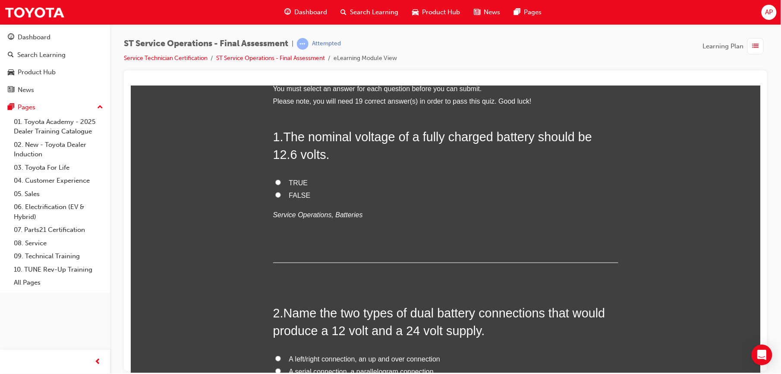
scroll to position [0, 0]
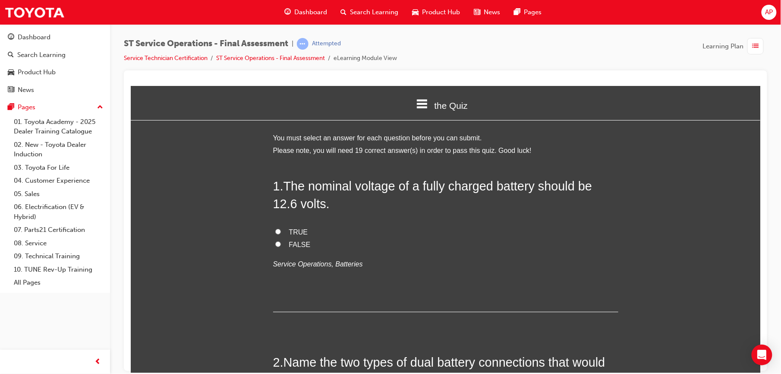
click at [275, 231] on input "TRUE" at bounding box center [278, 231] width 6 height 6
radio input "true"
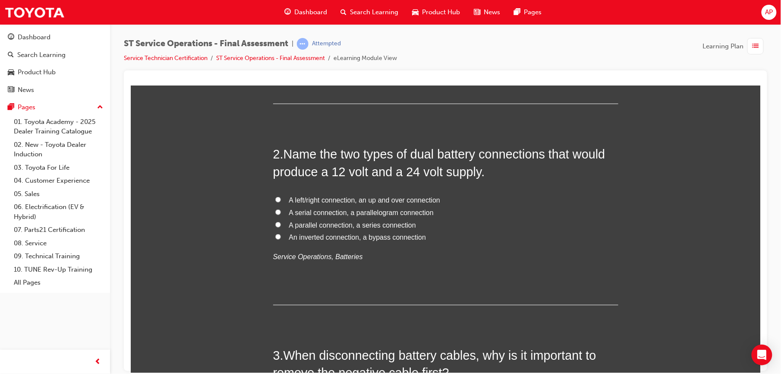
scroll to position [211, 0]
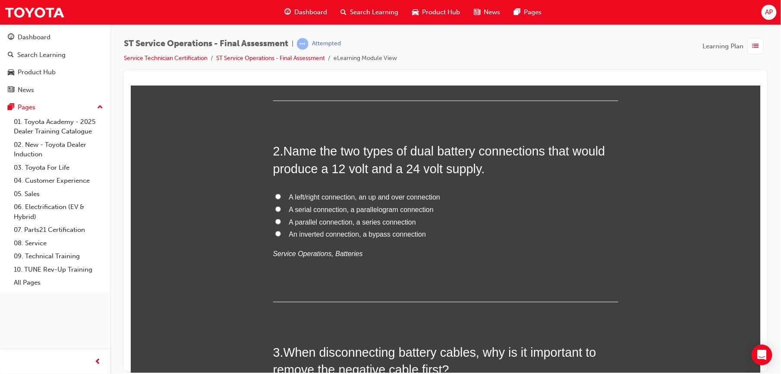
click at [275, 220] on input "A parallel connection, a series connection" at bounding box center [278, 221] width 6 height 6
radio input "true"
click at [275, 195] on input "A left/right connection, an up and over connection" at bounding box center [278, 196] width 6 height 6
radio input "true"
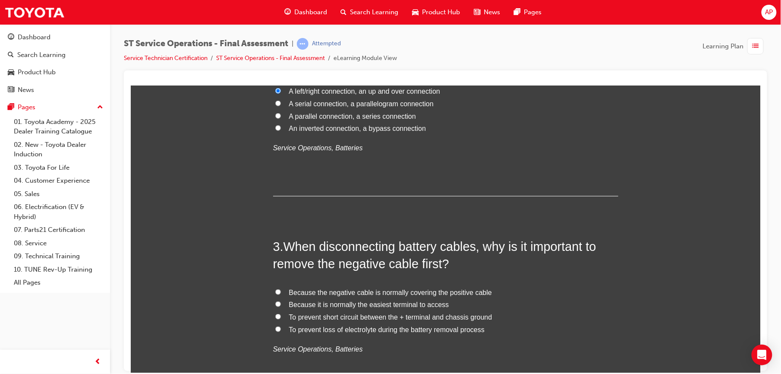
scroll to position [341, 0]
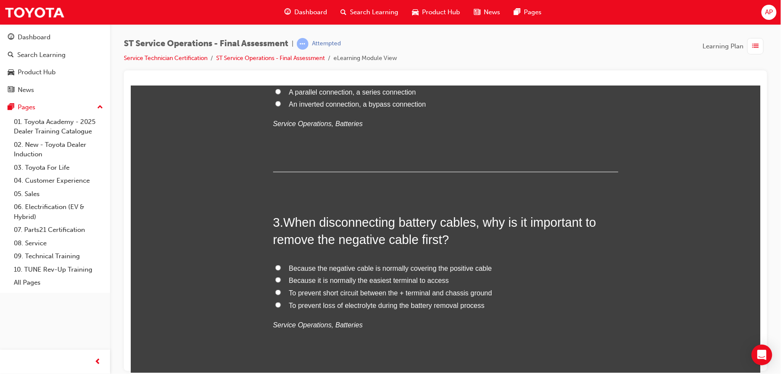
click at [275, 293] on input "To prevent short circuit between the + terminal and chassis ground" at bounding box center [278, 292] width 6 height 6
radio input "true"
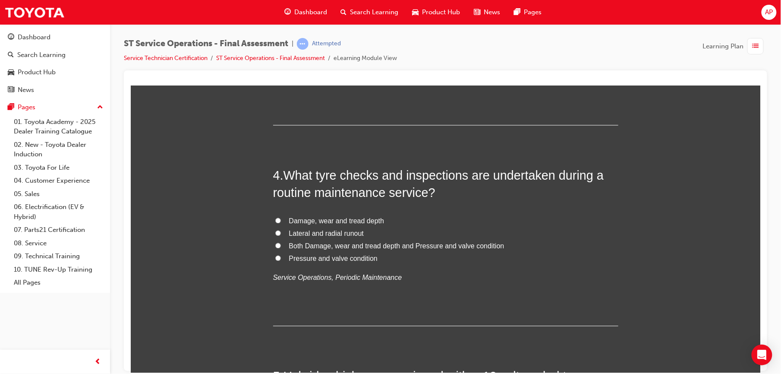
scroll to position [594, 0]
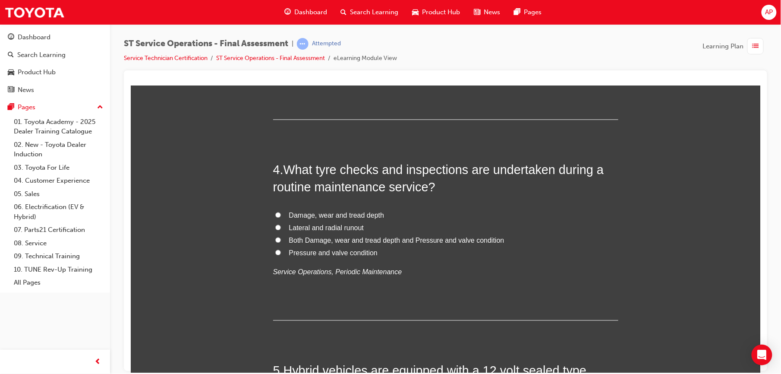
click at [277, 240] on label "Both Damage, wear and tread depth and Pressure and valve condition" at bounding box center [445, 240] width 345 height 13
click at [277, 240] on input "Both Damage, wear and tread depth and Pressure and valve condition" at bounding box center [278, 240] width 6 height 6
radio input "true"
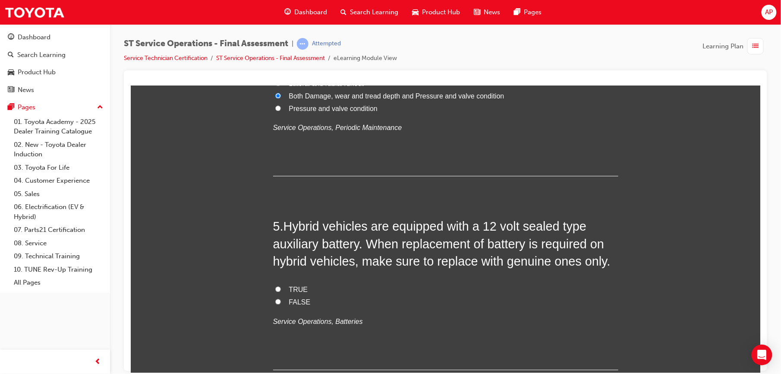
scroll to position [744, 0]
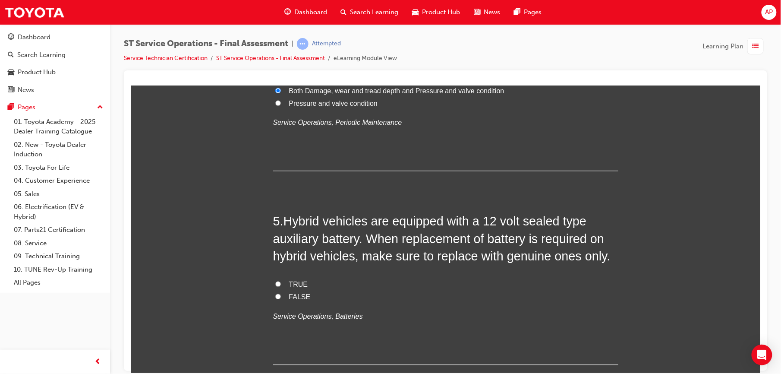
click at [275, 282] on input "TRUE" at bounding box center [278, 283] width 6 height 6
radio input "true"
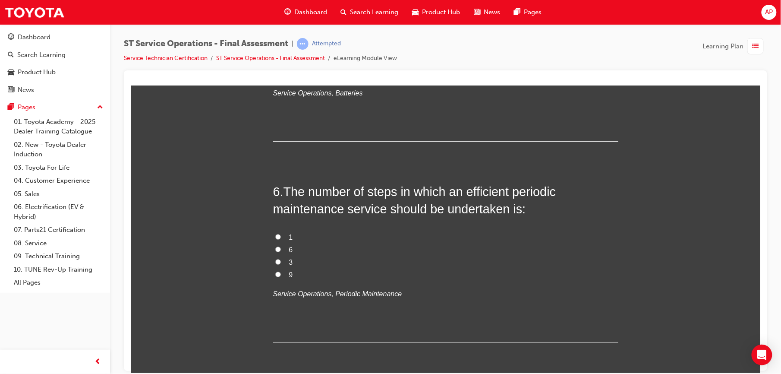
scroll to position [985, 0]
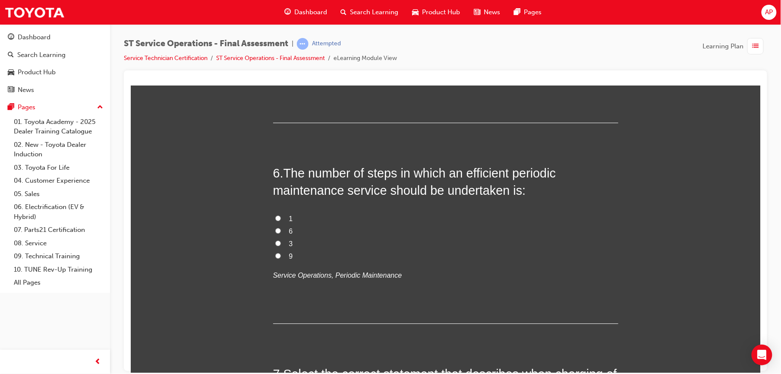
click at [275, 257] on input "9" at bounding box center [278, 255] width 6 height 6
radio input "true"
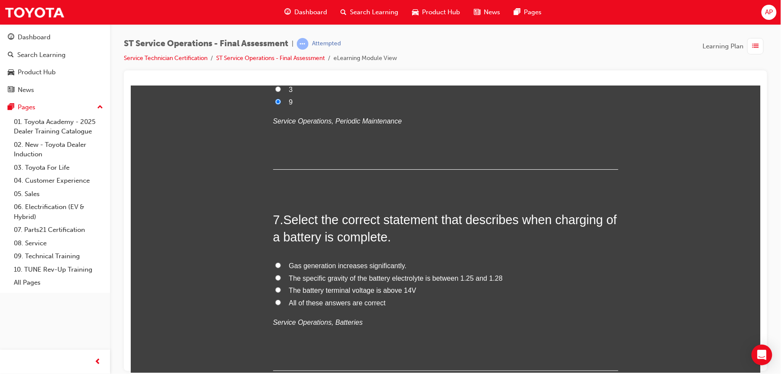
scroll to position [1169, 0]
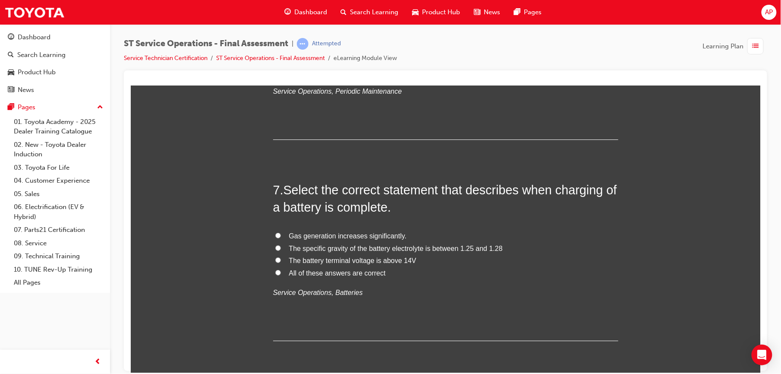
click at [275, 262] on input "The battery terminal voltage is above 14V" at bounding box center [278, 260] width 6 height 6
radio input "true"
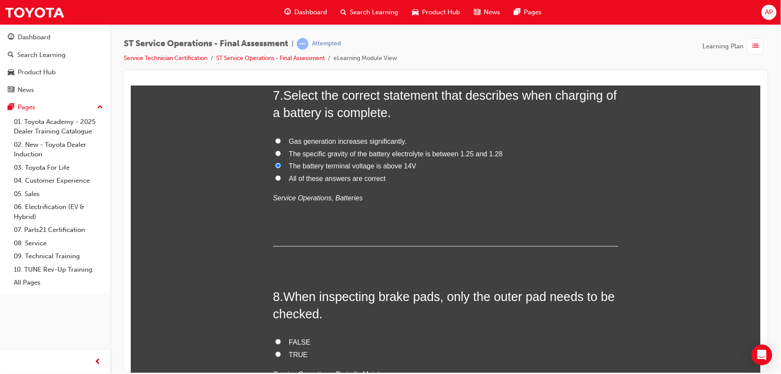
scroll to position [1272, 0]
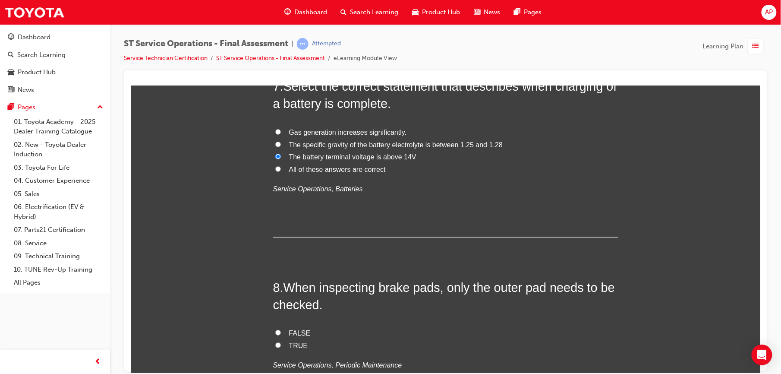
click at [275, 143] on input "The specific gravity of the battery electrolyte is between 1.25 and 1.28" at bounding box center [278, 144] width 6 height 6
radio input "true"
click at [275, 169] on input "All of these answers are correct" at bounding box center [278, 169] width 6 height 6
radio input "true"
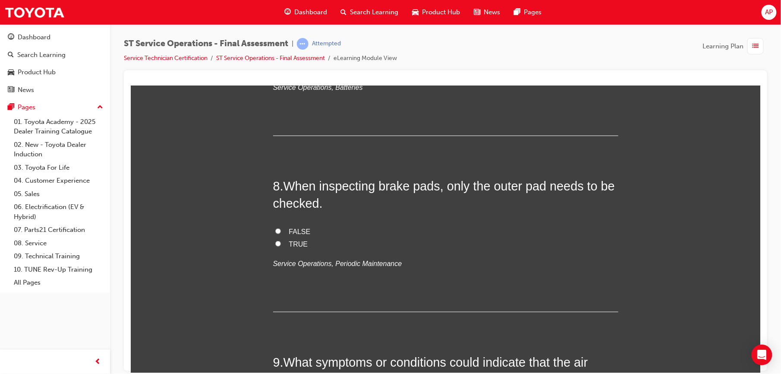
scroll to position [1384, 0]
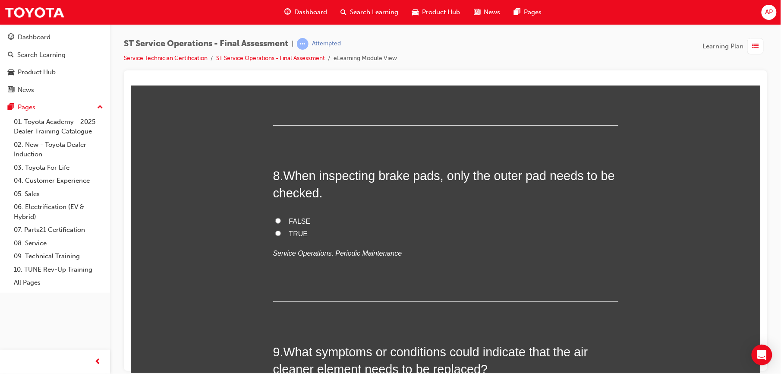
click at [275, 221] on input "FALSE" at bounding box center [278, 220] width 6 height 6
radio input "true"
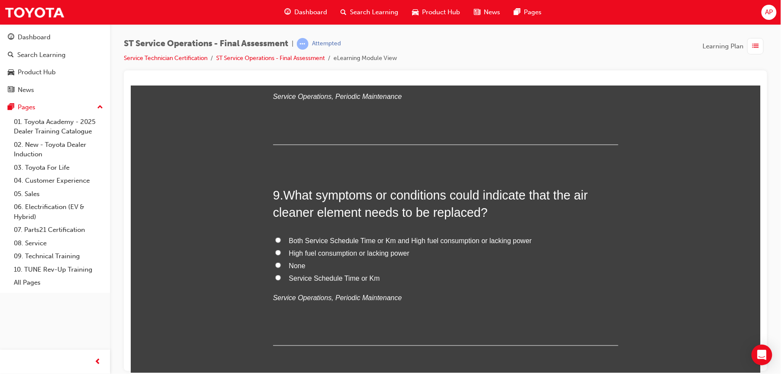
scroll to position [1568, 0]
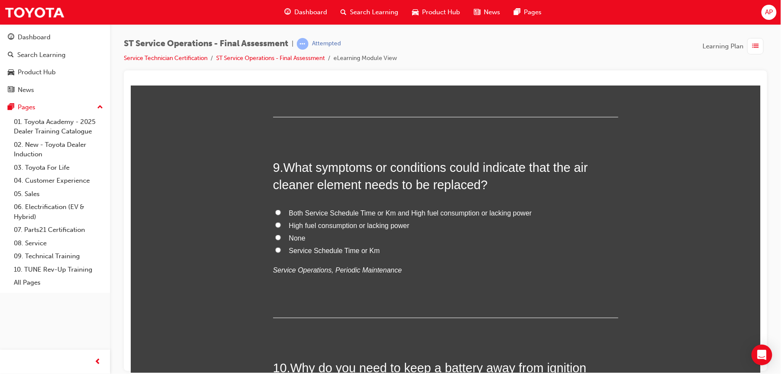
click at [275, 212] on input "Both Service Schedule Time or Km and High fuel consumption or lacking power" at bounding box center [278, 212] width 6 height 6
radio input "true"
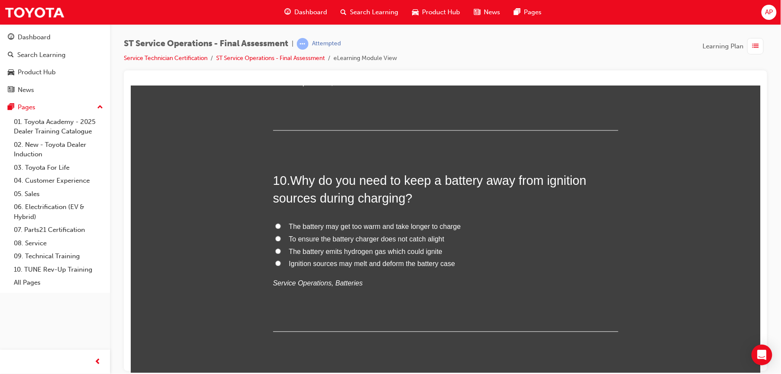
scroll to position [1760, 0]
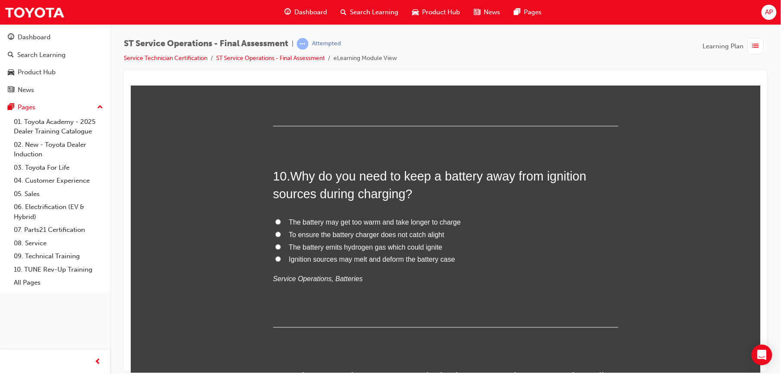
click at [277, 245] on label "The battery emits hydrogen gas which could ignite" at bounding box center [445, 247] width 345 height 13
click at [277, 245] on input "The battery emits hydrogen gas which could ignite" at bounding box center [278, 247] width 6 height 6
radio input "true"
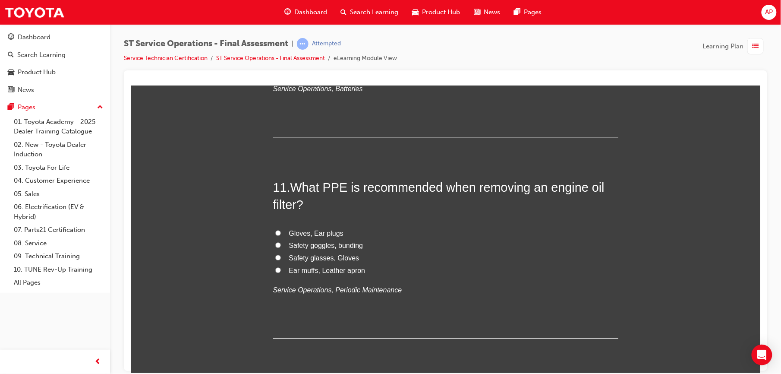
scroll to position [1951, 0]
click at [275, 257] on input "Safety glasses, Gloves" at bounding box center [278, 256] width 6 height 6
radio input "true"
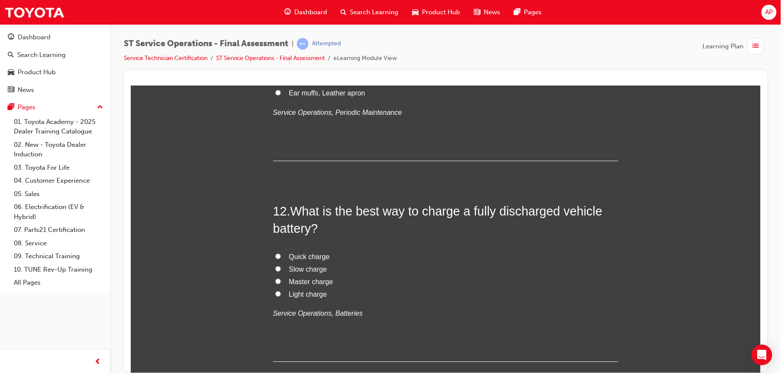
scroll to position [2128, 0]
click at [275, 281] on input "Master charge" at bounding box center [278, 280] width 6 height 6
radio input "true"
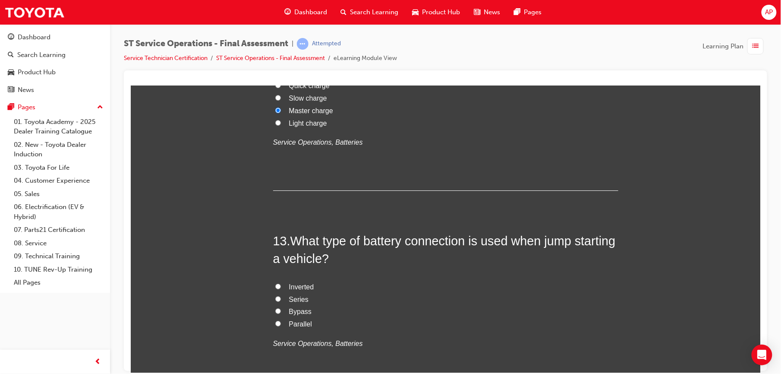
scroll to position [2307, 0]
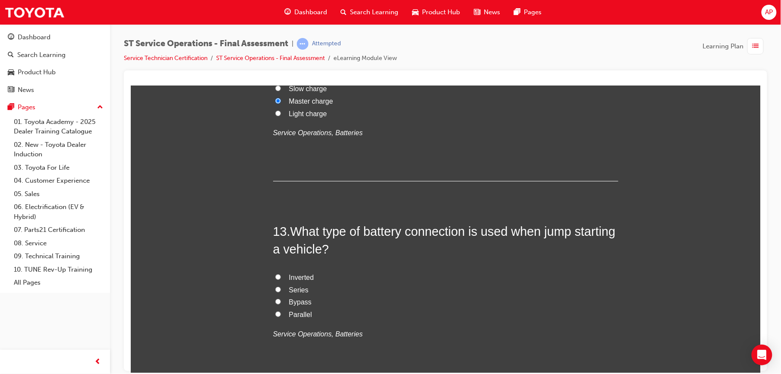
click at [275, 312] on input "Parallel" at bounding box center [278, 314] width 6 height 6
radio input "true"
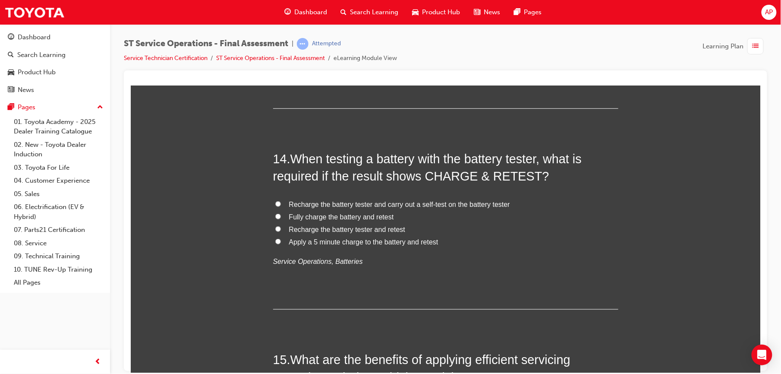
scroll to position [2584, 0]
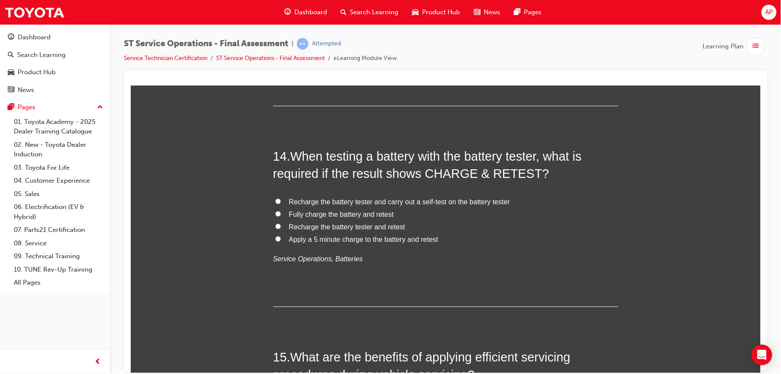
click at [275, 216] on input "Fully charge the battery and retest" at bounding box center [278, 213] width 6 height 6
radio input "true"
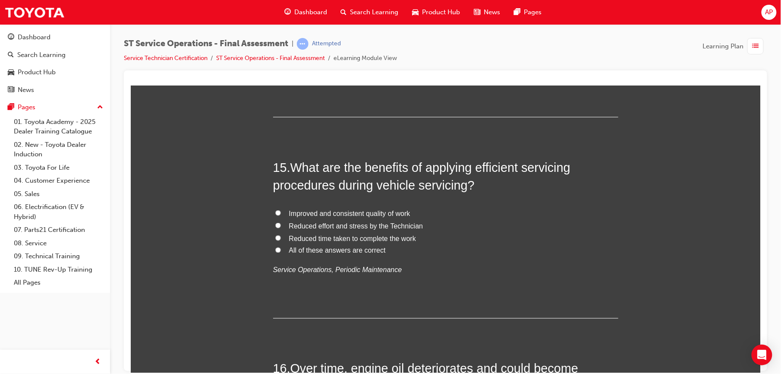
scroll to position [2776, 0]
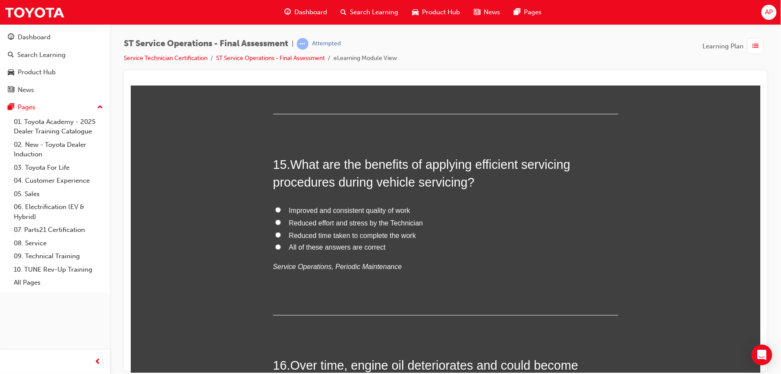
click at [276, 248] on input "All of these answers are correct" at bounding box center [278, 247] width 6 height 6
radio input "true"
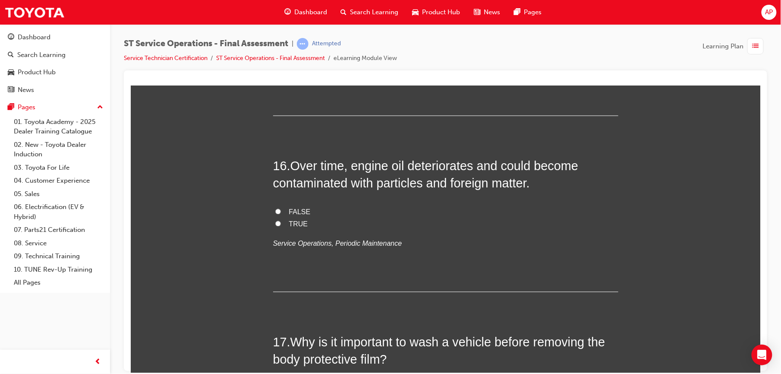
scroll to position [2979, 0]
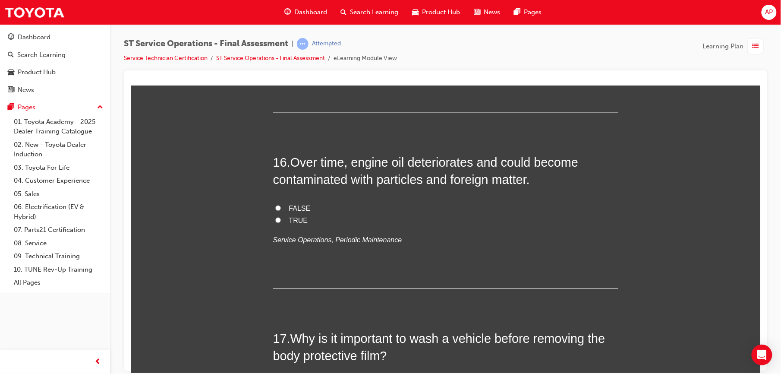
click at [275, 207] on input "FALSE" at bounding box center [278, 208] width 6 height 6
radio input "true"
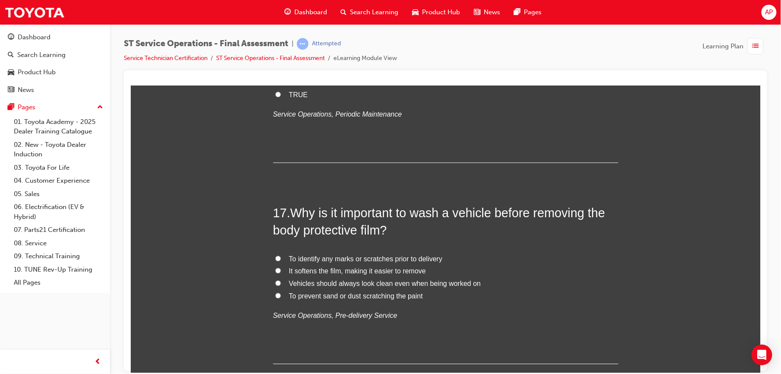
scroll to position [3147, 0]
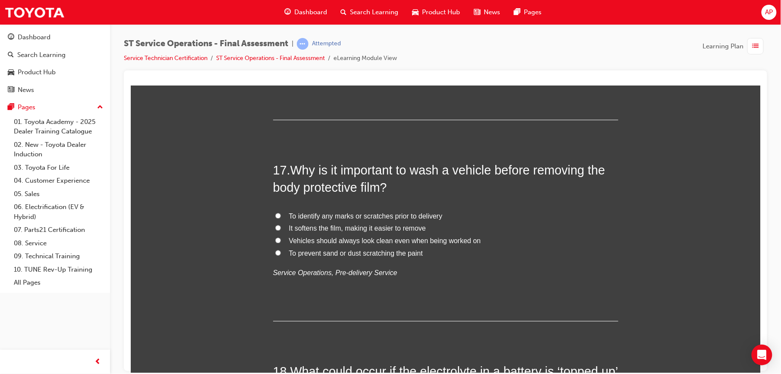
click at [275, 226] on input "It softens the film, making it easier to remove" at bounding box center [278, 227] width 6 height 6
radio input "true"
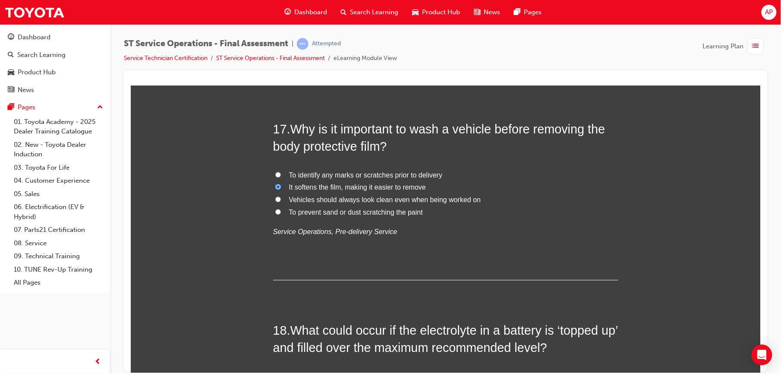
scroll to position [3186, 0]
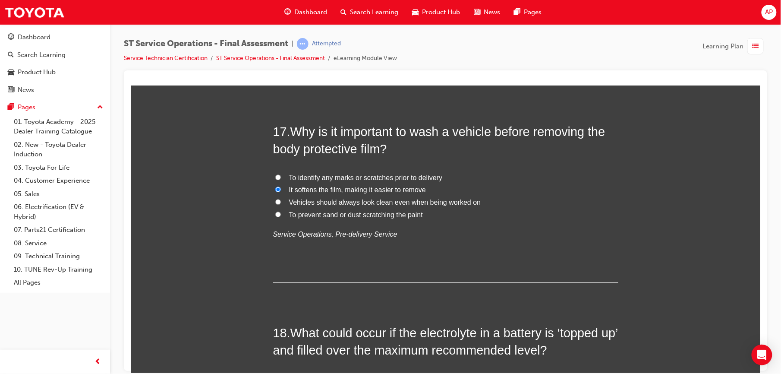
click at [274, 174] on label "To identify any marks or scratches prior to delivery" at bounding box center [445, 177] width 345 height 13
click at [275, 174] on input "To identify any marks or scratches prior to delivery" at bounding box center [278, 177] width 6 height 6
radio input "true"
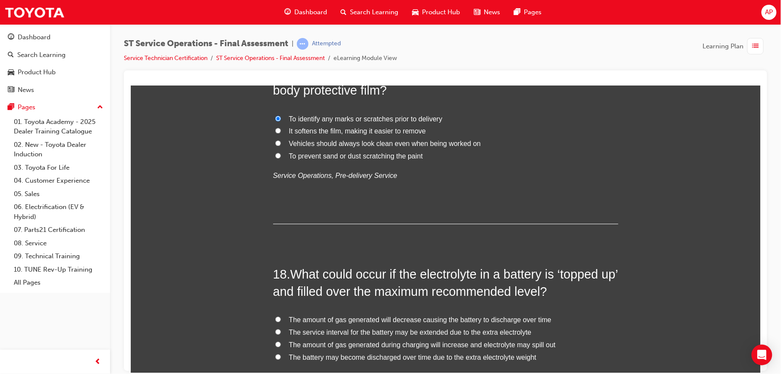
scroll to position [3324, 0]
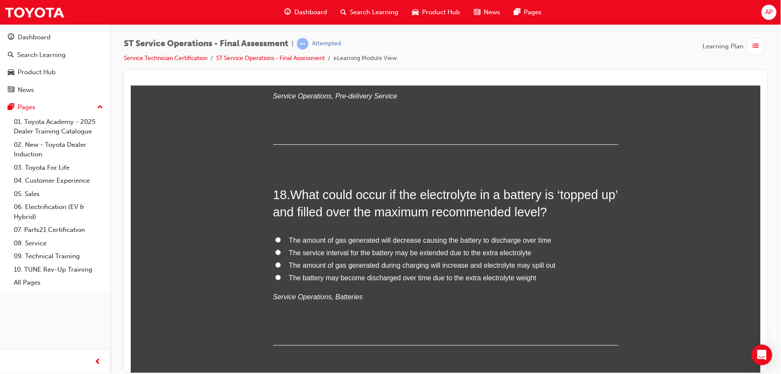
click at [275, 266] on input "The amount of gas generated during charging will increase and electrolyte may s…" at bounding box center [278, 264] width 6 height 6
radio input "true"
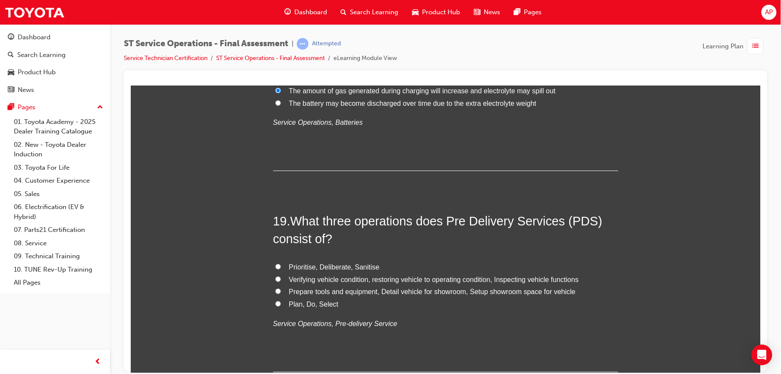
scroll to position [3500, 0]
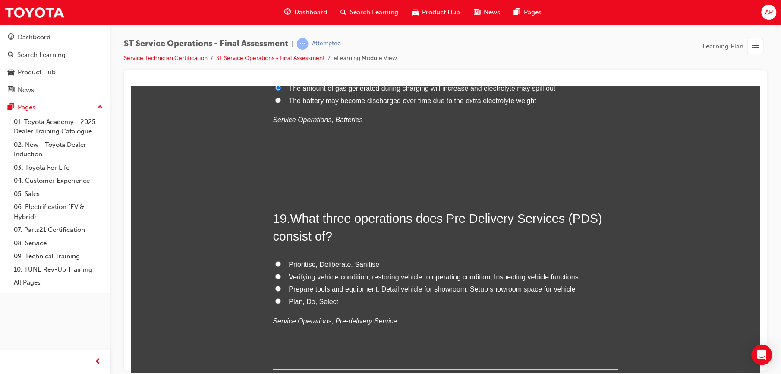
click at [275, 278] on input "Verifying vehicle condition, restoring vehicle to operating condition, Inspecti…" at bounding box center [278, 276] width 6 height 6
radio input "true"
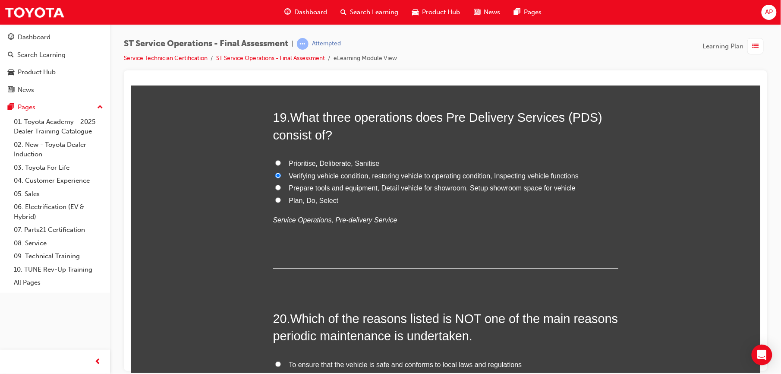
scroll to position [3676, 0]
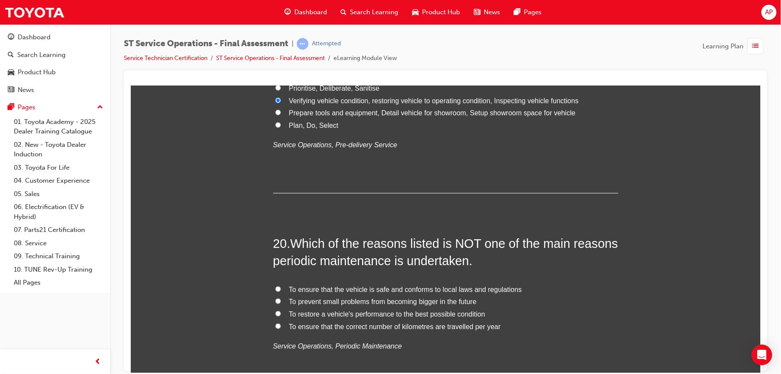
click at [275, 328] on input "To ensure that the correct number of kilometres are travelled per year" at bounding box center [278, 326] width 6 height 6
radio input "true"
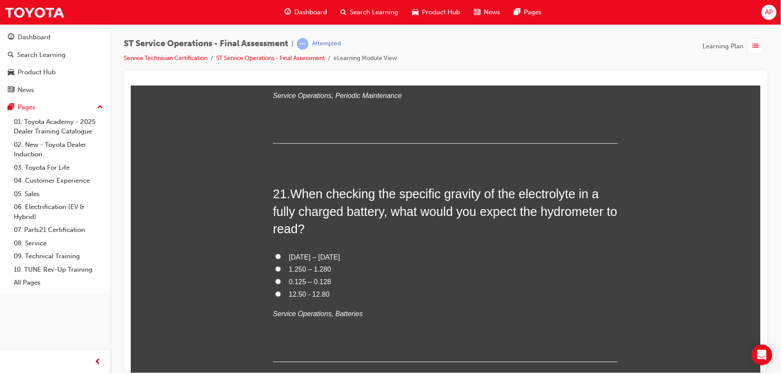
scroll to position [3972, 0]
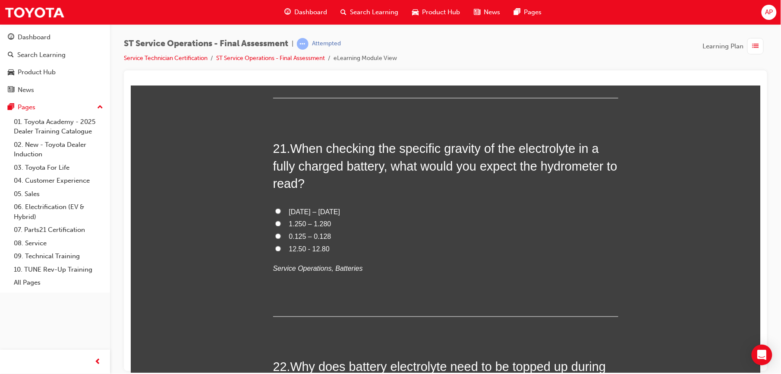
click at [275, 224] on input "1.250 – 1.280" at bounding box center [278, 223] width 6 height 6
radio input "true"
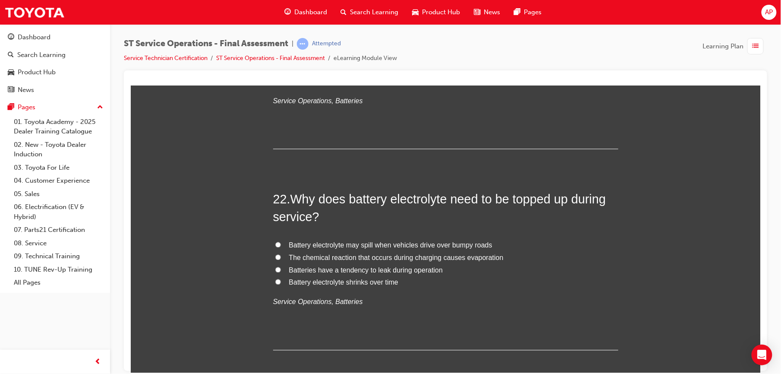
scroll to position [4141, 0]
click at [275, 258] on input "The chemical reaction that occurs during charging causes evaporation" at bounding box center [278, 256] width 6 height 6
radio input "true"
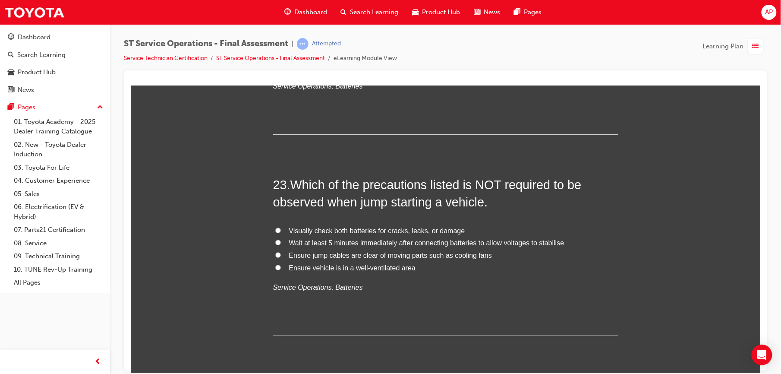
scroll to position [4351, 0]
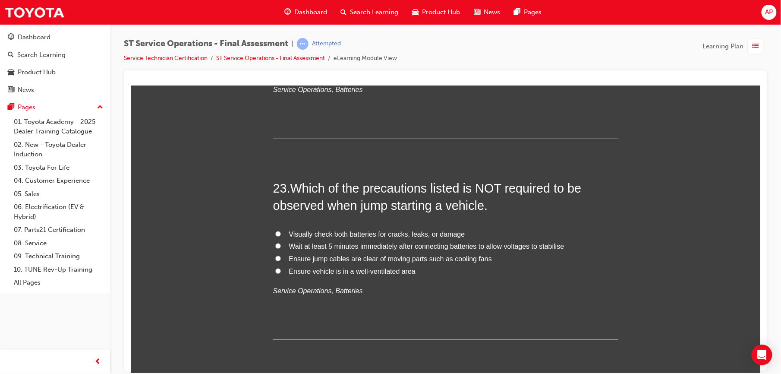
click at [275, 273] on input "Ensure vehicle is in a well-ventilated area" at bounding box center [278, 270] width 6 height 6
radio input "true"
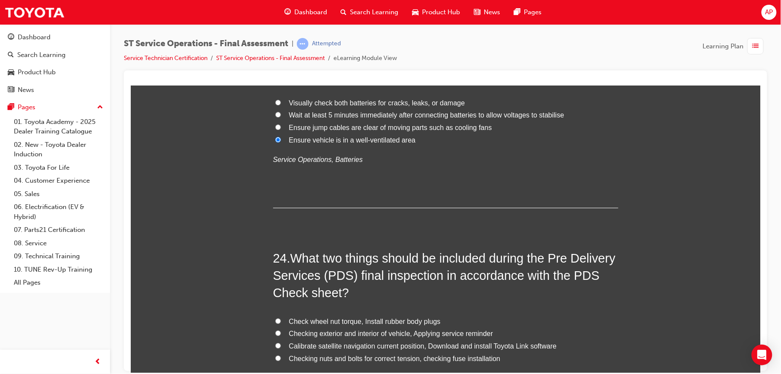
scroll to position [4486, 0]
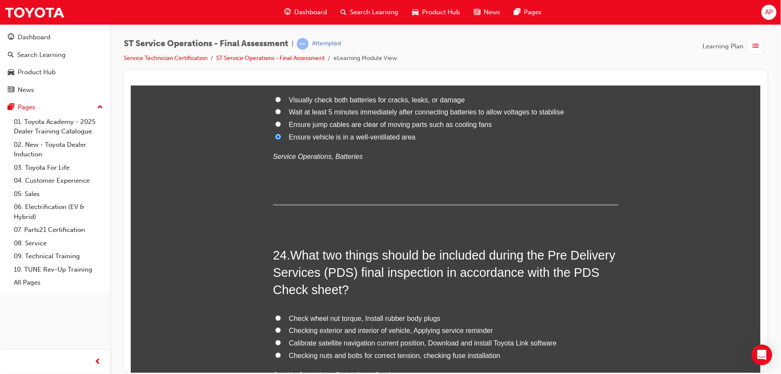
drag, startPoint x: 381, startPoint y: 312, endPoint x: 379, endPoint y: 307, distance: 5.5
drag, startPoint x: 379, startPoint y: 307, endPoint x: 524, endPoint y: 337, distance: 148.4
click at [524, 336] on label "Checking exterior and interior of vehicle, Applying service reminder" at bounding box center [445, 330] width 345 height 13
click at [280, 332] on input "Checking exterior and interior of vehicle, Applying service reminder" at bounding box center [278, 329] width 6 height 6
radio input "true"
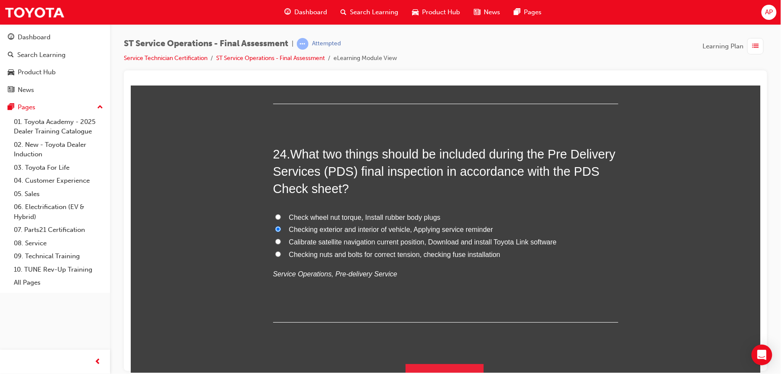
scroll to position [4603, 0]
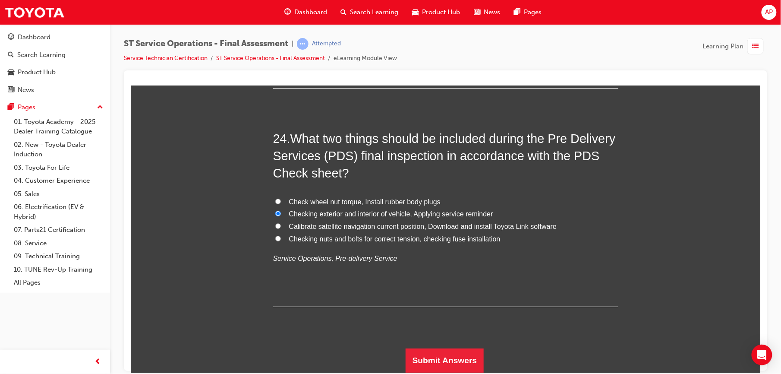
click at [275, 236] on input "Checking nuts and bolts for correct tension, checking fuse installation" at bounding box center [278, 238] width 6 height 6
radio input "true"
click at [443, 357] on button "Submit Answers" at bounding box center [444, 360] width 78 height 24
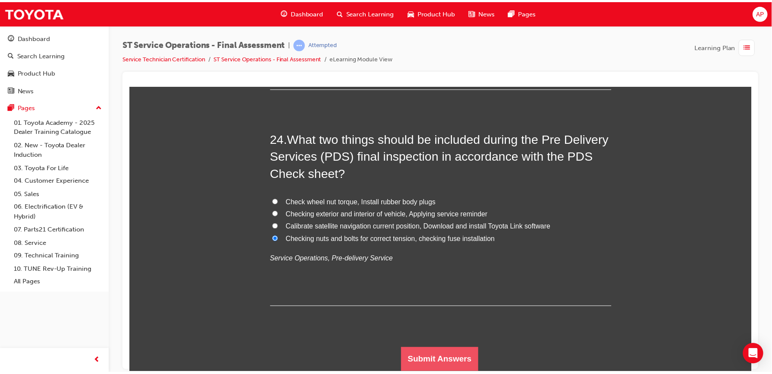
scroll to position [0, 0]
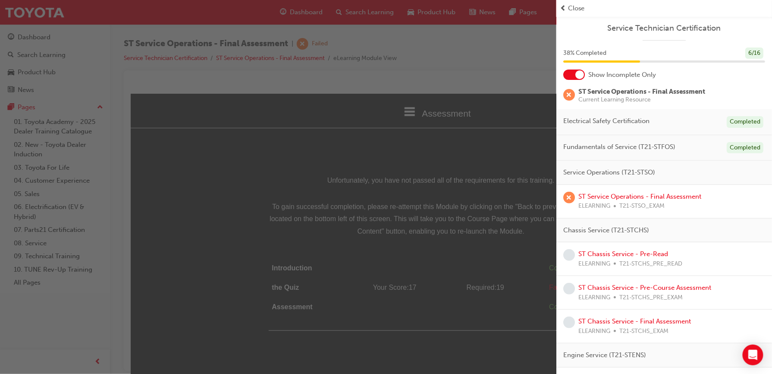
click at [571, 8] on span "Close" at bounding box center [576, 8] width 17 height 10
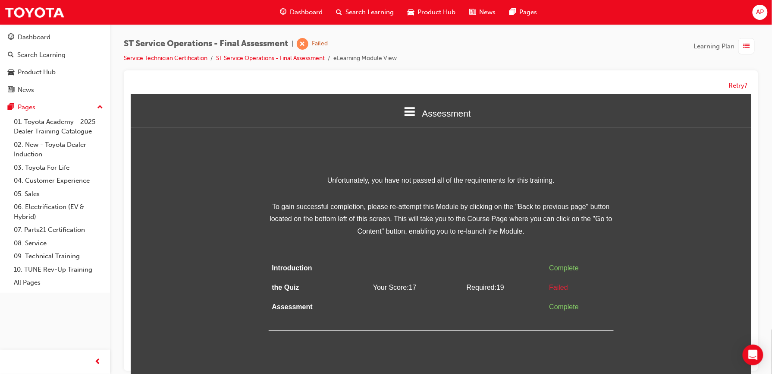
click at [433, 113] on span "Assessment" at bounding box center [446, 113] width 49 height 10
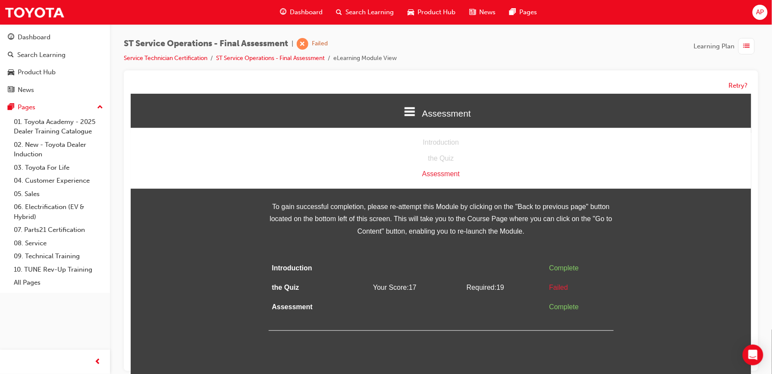
click at [525, 221] on span "To gain successful completion, please re-attempt this Module by clicking on the…" at bounding box center [440, 218] width 345 height 37
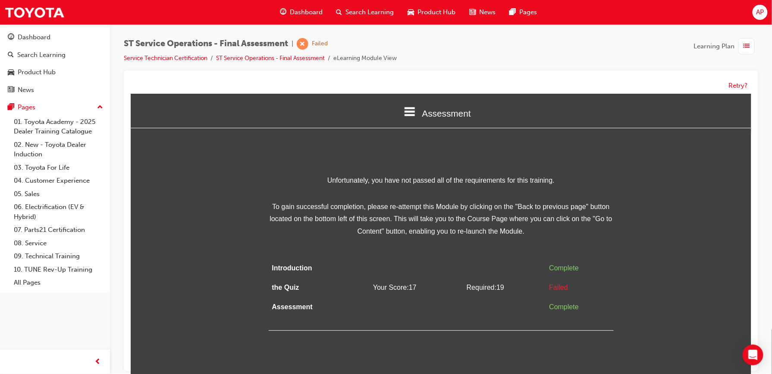
drag, startPoint x: 776, startPoint y: 313, endPoint x: 614, endPoint y: 102, distance: 266.0
click at [283, 290] on td "the Quiz" at bounding box center [312, 286] width 88 height 19
click at [410, 111] on icon at bounding box center [409, 111] width 11 height 9
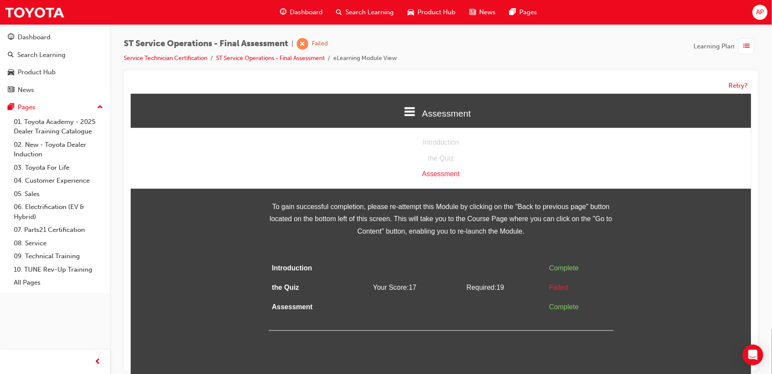
click at [450, 157] on div "the Quiz" at bounding box center [440, 158] width 621 height 13
click at [447, 158] on div "the Quiz" at bounding box center [440, 158] width 621 height 13
click at [452, 179] on div "Assessment" at bounding box center [440, 173] width 621 height 13
click at [454, 225] on span "To gain successful completion, please re-attempt this Module by clicking on the…" at bounding box center [440, 218] width 345 height 37
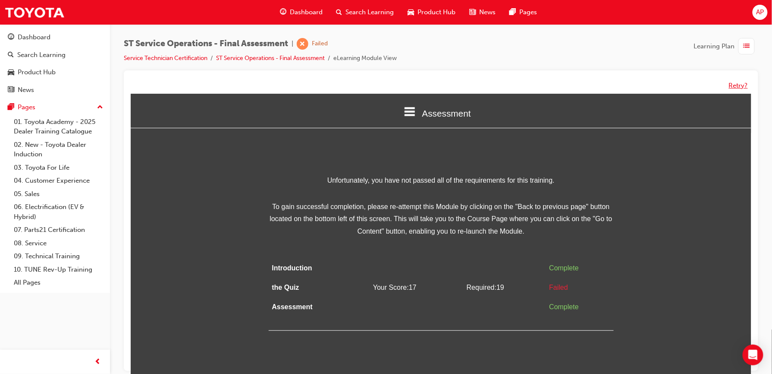
click at [736, 85] on button "Retry?" at bounding box center [738, 86] width 19 height 10
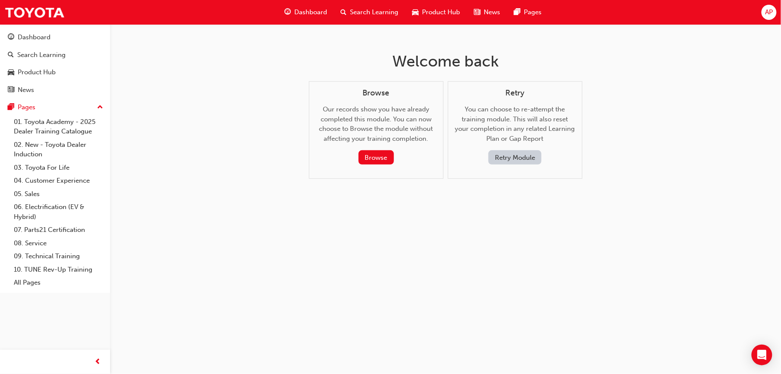
click at [515, 157] on button "Retry Module" at bounding box center [514, 157] width 53 height 14
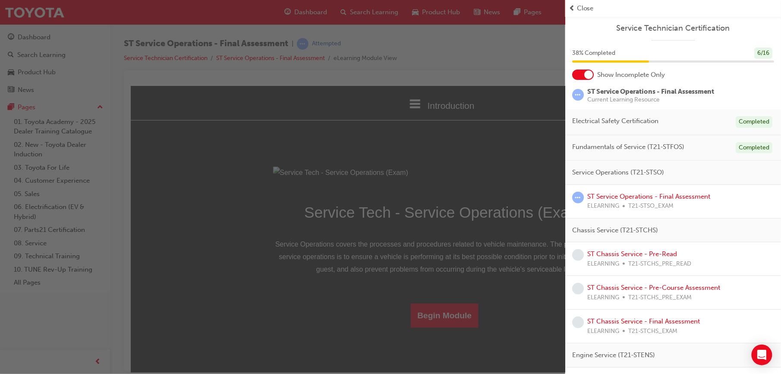
click at [584, 6] on span "Close" at bounding box center [585, 8] width 17 height 10
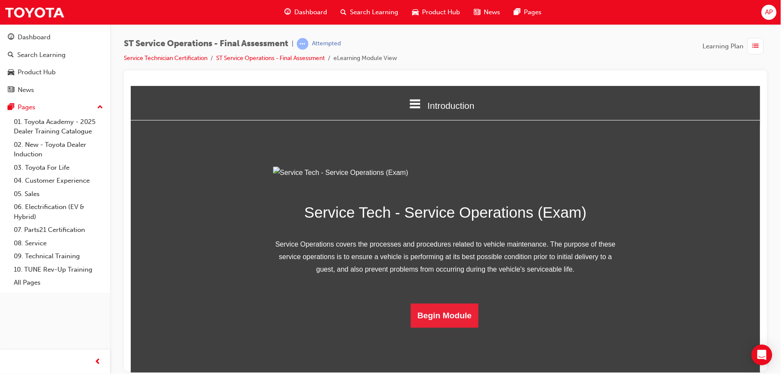
scroll to position [45, 0]
click at [446, 327] on button "Begin Module" at bounding box center [444, 315] width 68 height 24
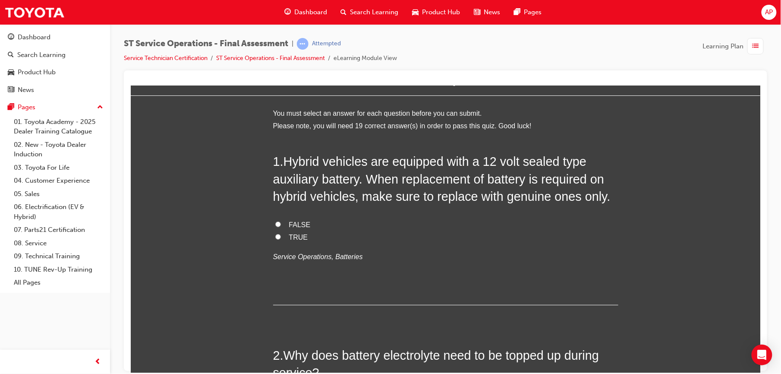
scroll to position [38, 0]
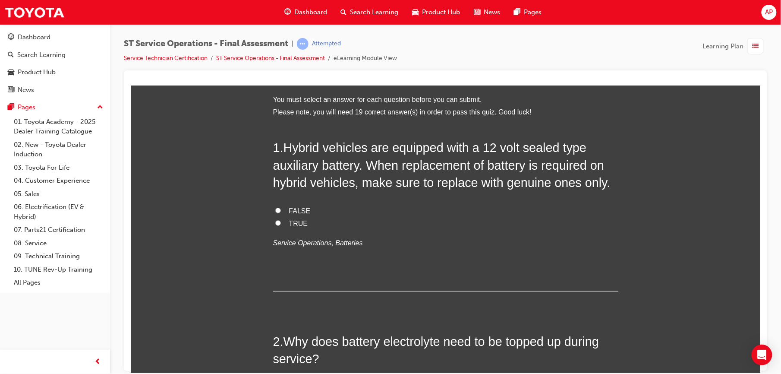
click at [276, 221] on label "TRUE" at bounding box center [445, 223] width 345 height 13
click at [276, 221] on input "TRUE" at bounding box center [278, 223] width 6 height 6
radio input "true"
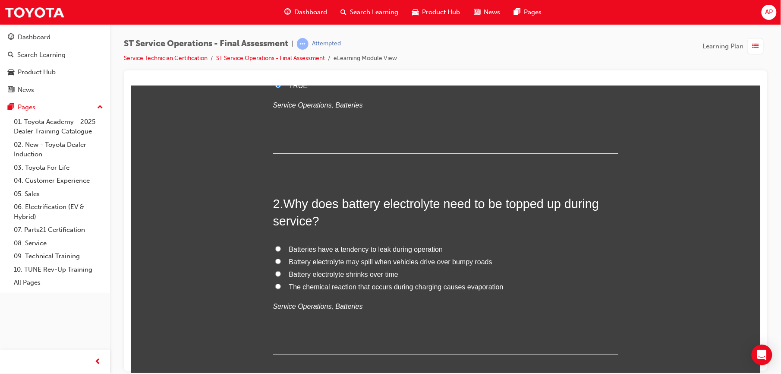
scroll to position [180, 0]
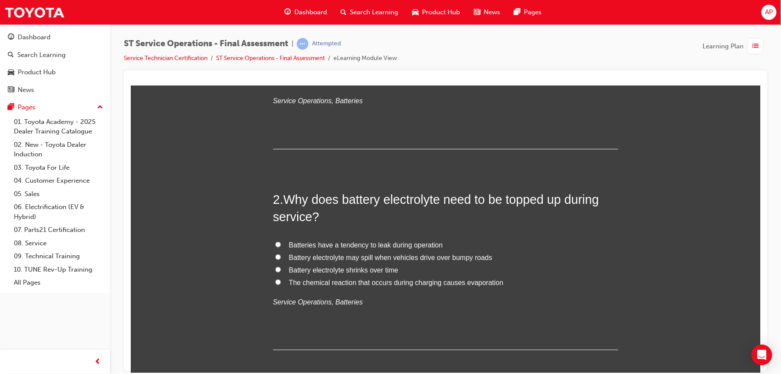
click at [275, 267] on input "Battery electrolyte shrinks over time" at bounding box center [278, 269] width 6 height 6
radio input "true"
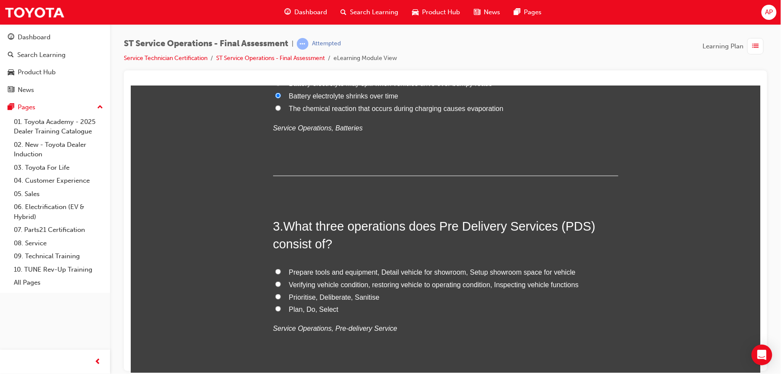
scroll to position [368, 0]
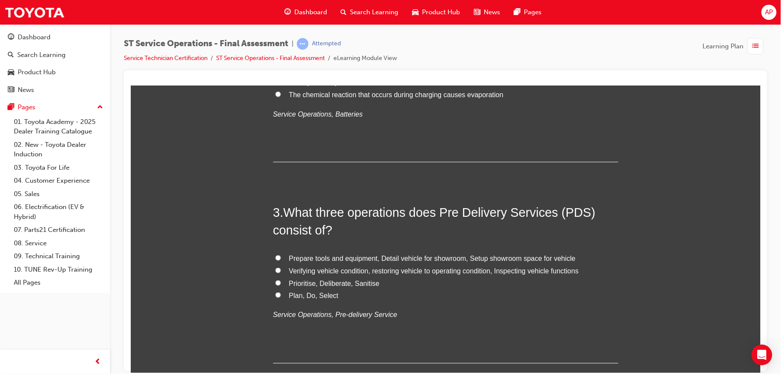
click at [275, 269] on input "Verifying vehicle condition, restoring vehicle to operating condition, Inspecti…" at bounding box center [278, 270] width 6 height 6
radio input "true"
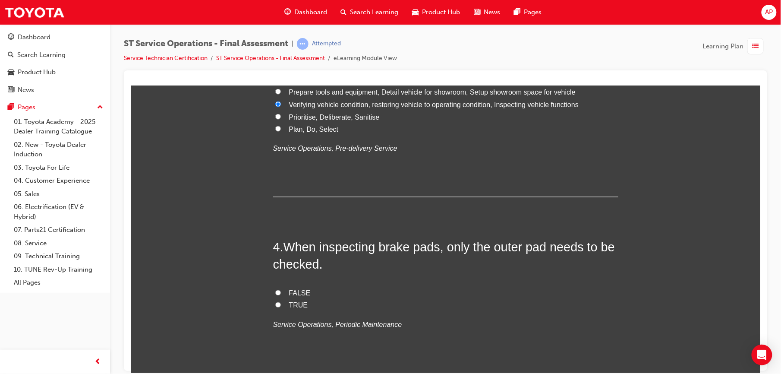
scroll to position [587, 0]
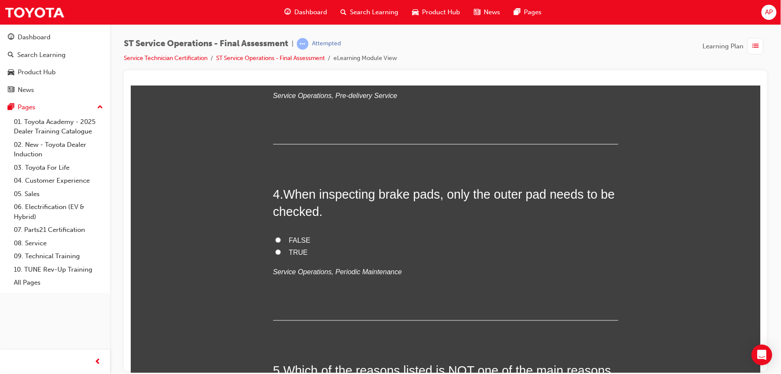
click at [275, 239] on input "FALSE" at bounding box center [278, 240] width 6 height 6
radio input "true"
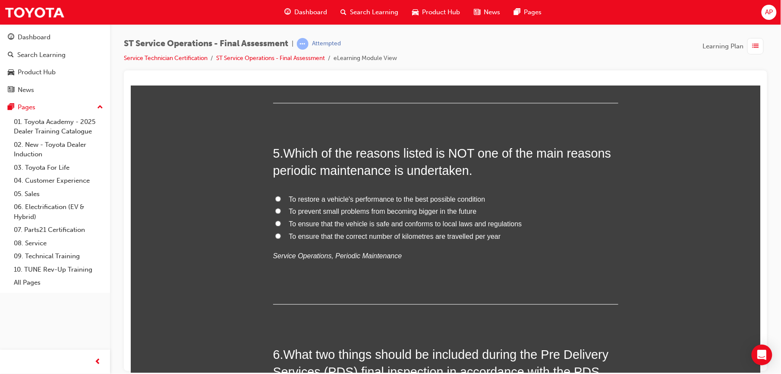
scroll to position [813, 0]
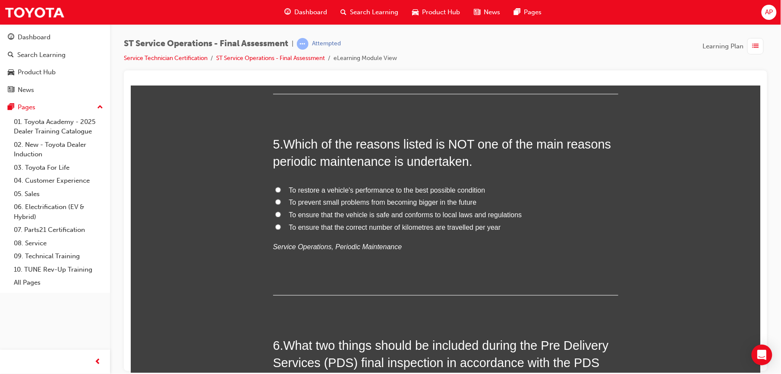
click at [275, 190] on input "To restore a vehicle's performance to the best possible condition" at bounding box center [278, 189] width 6 height 6
radio input "true"
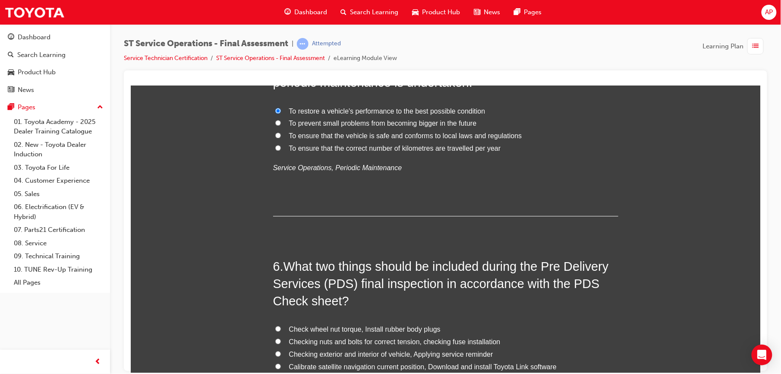
scroll to position [966, 0]
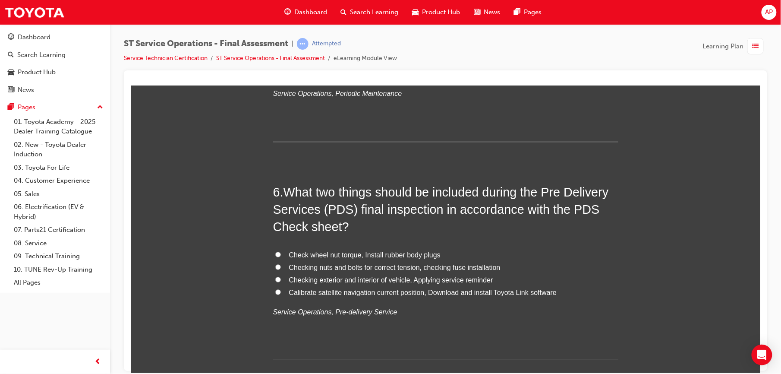
click at [275, 266] on input "Checking nuts and bolts for correct tension, checking fuse installation" at bounding box center [278, 267] width 6 height 6
radio input "true"
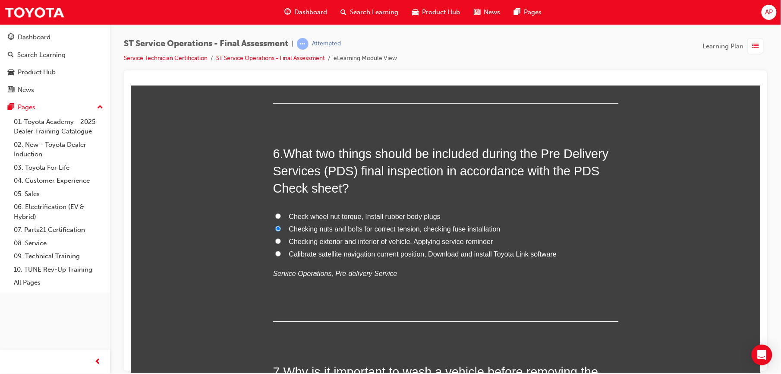
scroll to position [1008, 0]
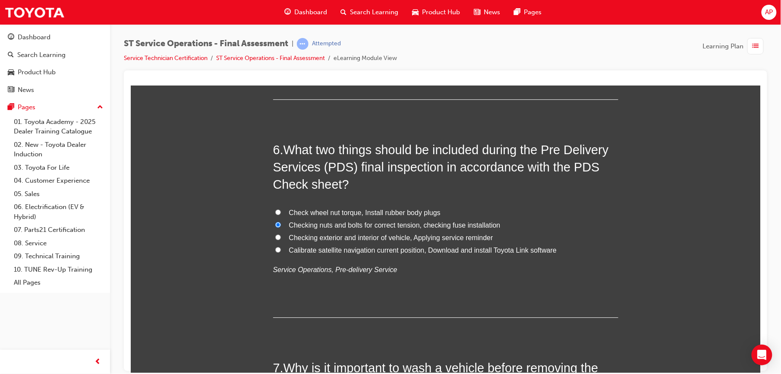
click at [275, 235] on input "Checking exterior and interior of vehicle, Applying service reminder" at bounding box center [278, 237] width 6 height 6
radio input "true"
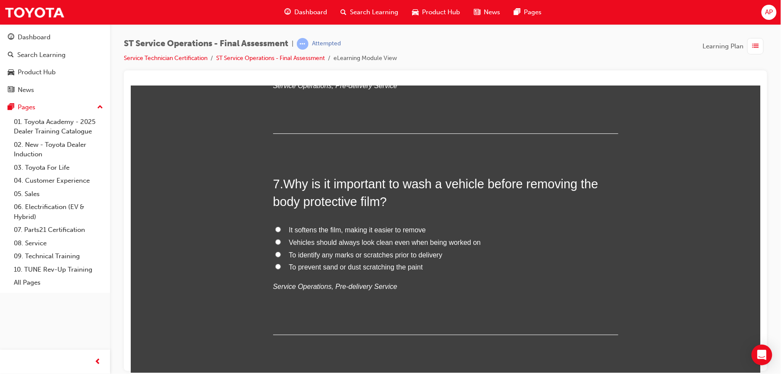
scroll to position [1193, 0]
click at [275, 228] on input "It softens the film, making it easier to remove" at bounding box center [278, 229] width 6 height 6
radio input "true"
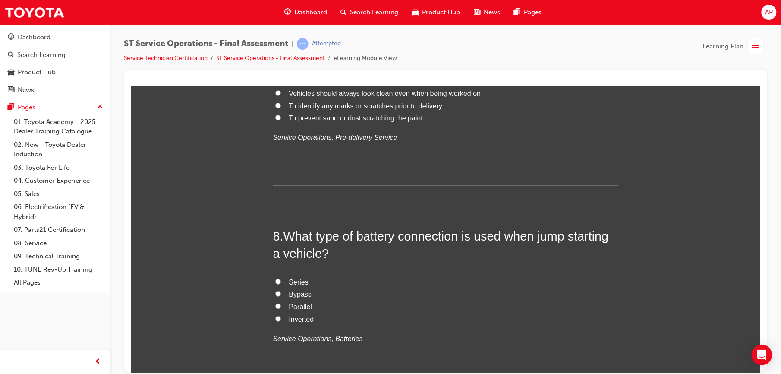
scroll to position [1350, 0]
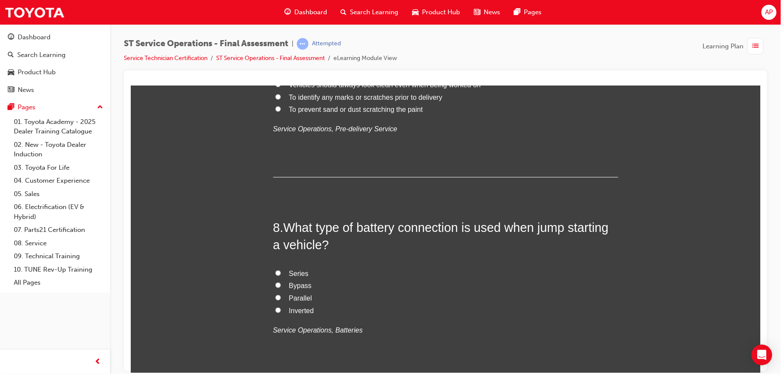
click at [275, 273] on input "Series" at bounding box center [278, 273] width 6 height 6
radio input "true"
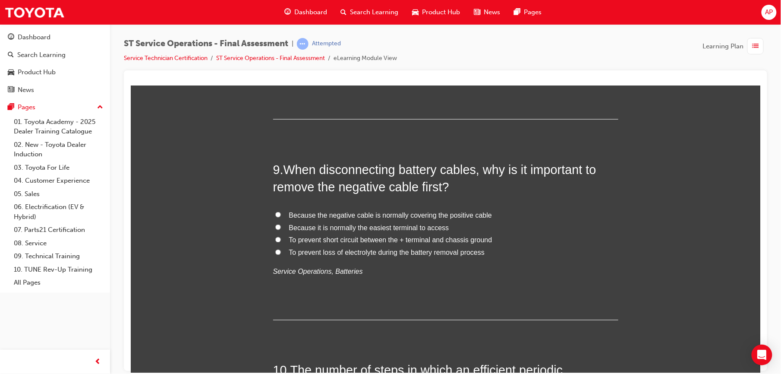
scroll to position [1610, 0]
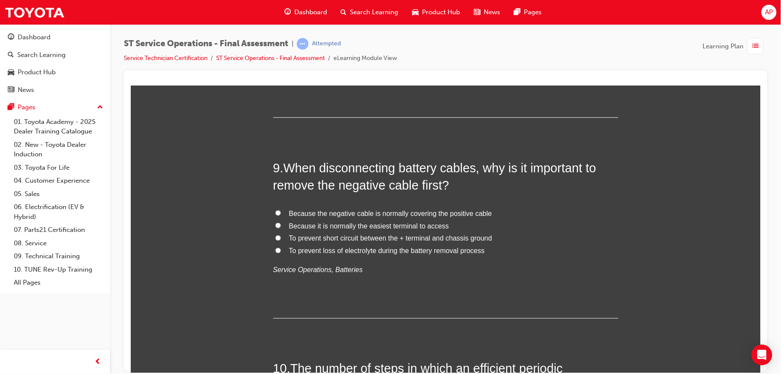
click at [275, 239] on input "To prevent short circuit between the + terminal and chassis ground" at bounding box center [278, 238] width 6 height 6
radio input "true"
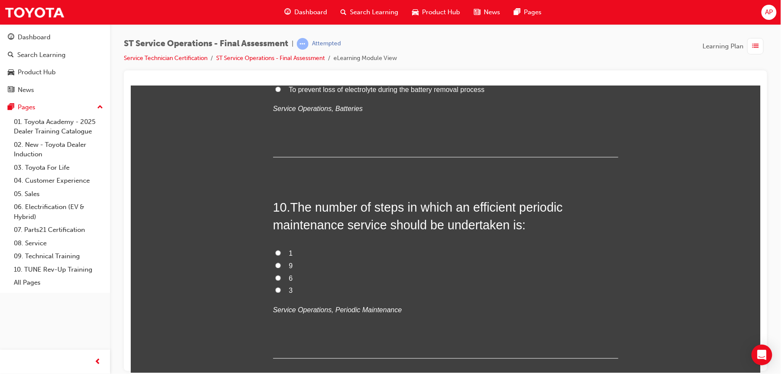
scroll to position [1791, 0]
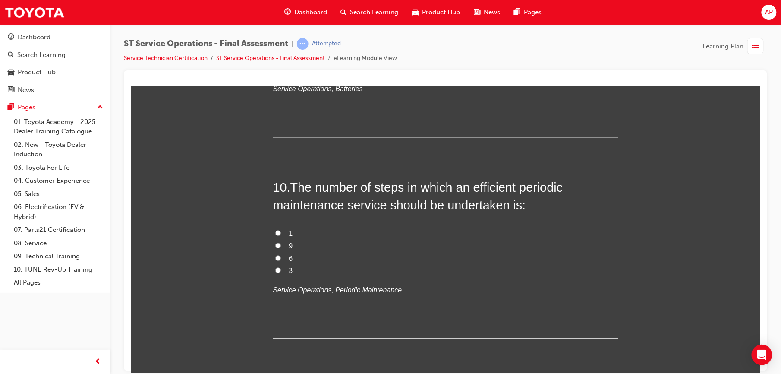
click at [275, 243] on input "9" at bounding box center [278, 245] width 6 height 6
radio input "true"
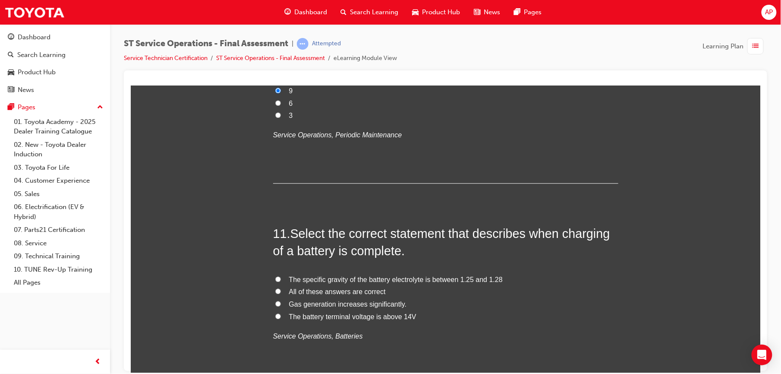
scroll to position [1959, 0]
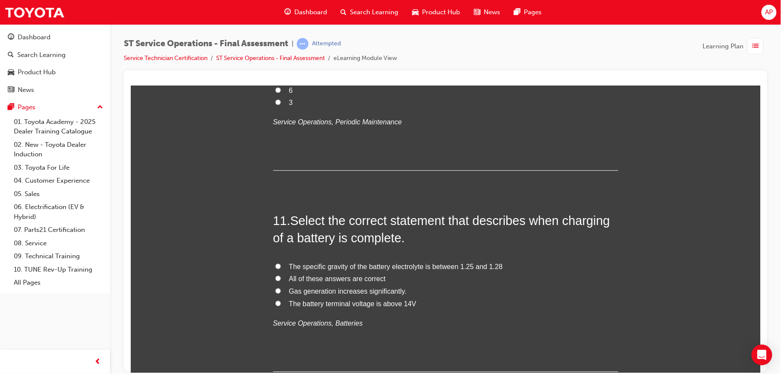
click at [275, 265] on input "The specific gravity of the battery electrolyte is between 1.25 and 1.28" at bounding box center [278, 266] width 6 height 6
radio input "true"
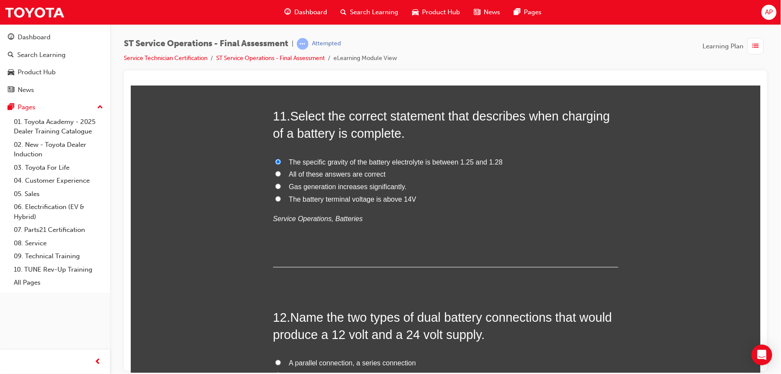
scroll to position [2074, 0]
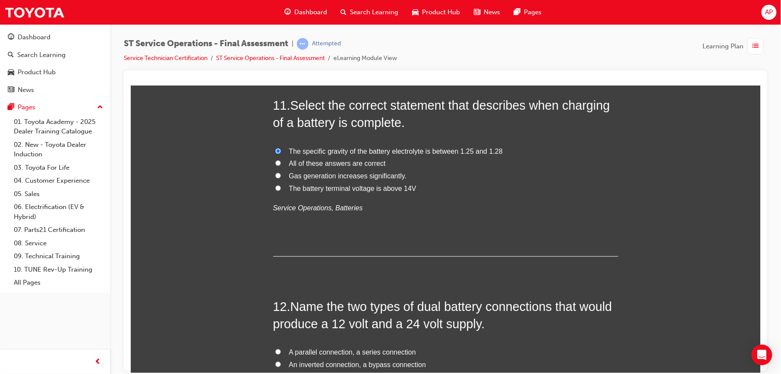
click at [275, 187] on input "The battery terminal voltage is above 14V" at bounding box center [278, 188] width 6 height 6
radio input "true"
click at [275, 174] on input "Gas generation increases significantly." at bounding box center [278, 175] width 6 height 6
radio input "true"
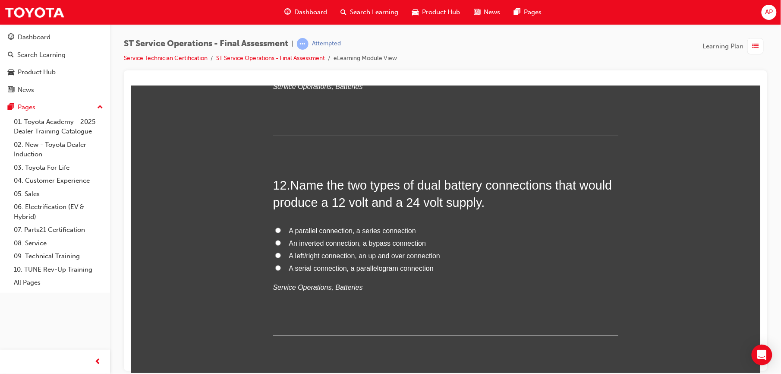
scroll to position [2251, 0]
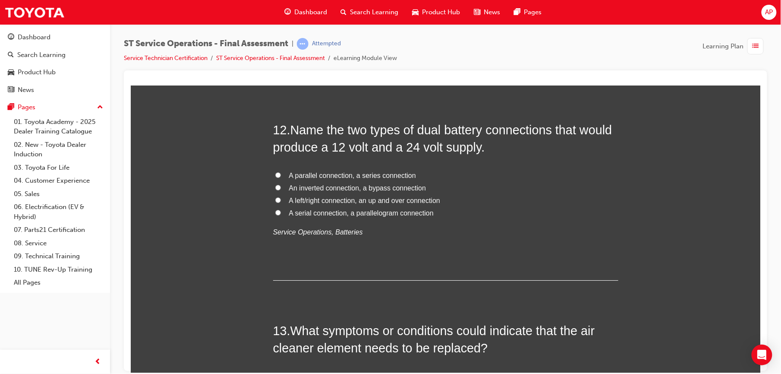
click at [275, 175] on input "A parallel connection, a series connection" at bounding box center [278, 175] width 6 height 6
radio input "true"
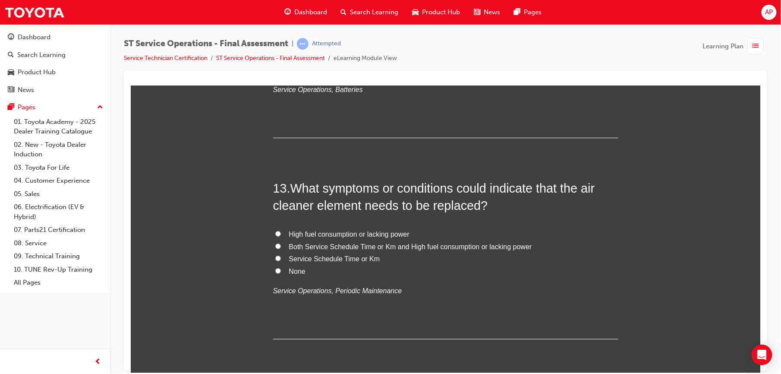
scroll to position [2396, 0]
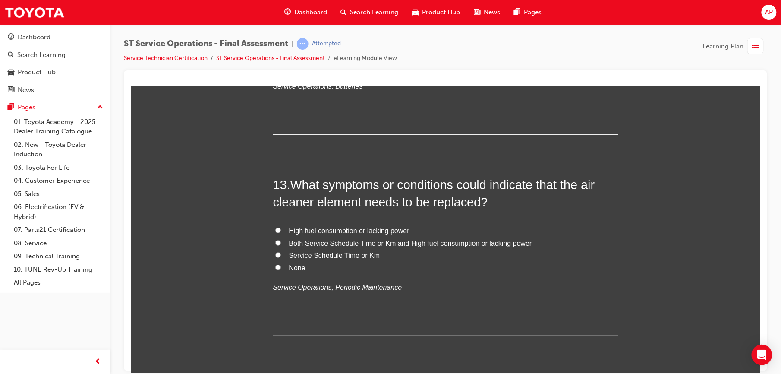
click at [275, 245] on input "Both Service Schedule Time or Km and High fuel consumption or lacking power" at bounding box center [278, 242] width 6 height 6
radio input "true"
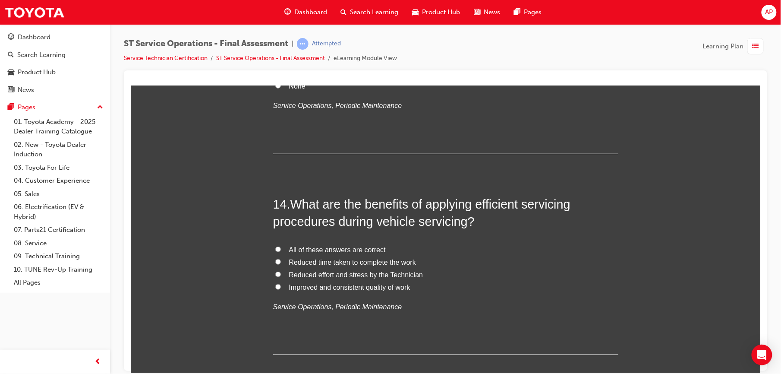
scroll to position [2622, 0]
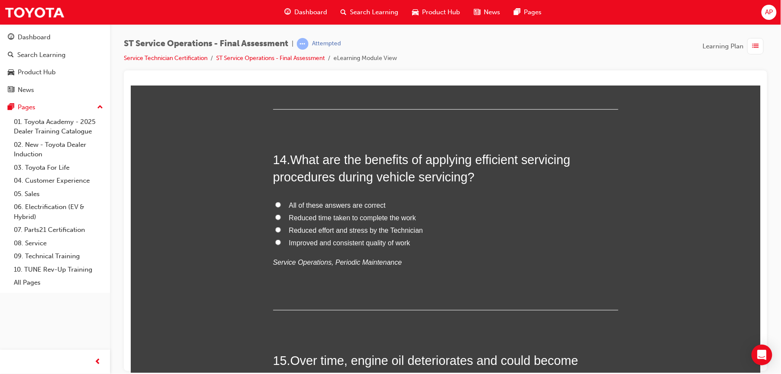
click at [276, 220] on label "Reduced time taken to complete the work" at bounding box center [445, 217] width 345 height 13
click at [276, 220] on input "Reduced time taken to complete the work" at bounding box center [278, 217] width 6 height 6
radio input "true"
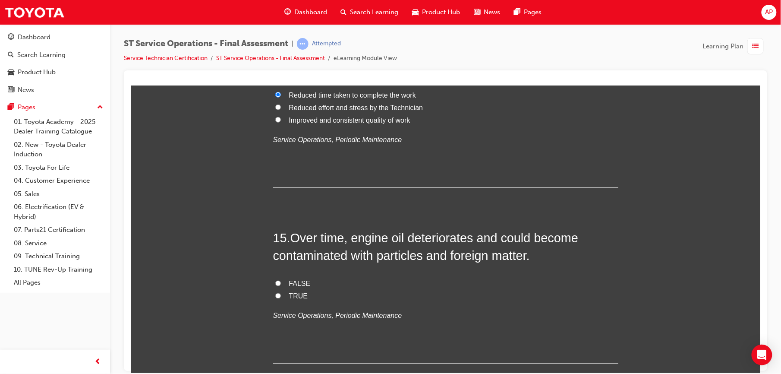
scroll to position [2749, 0]
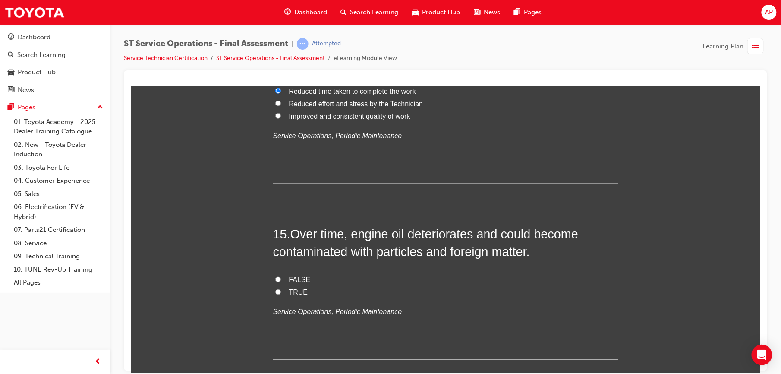
click at [275, 278] on input "FALSE" at bounding box center [278, 279] width 6 height 6
radio input "true"
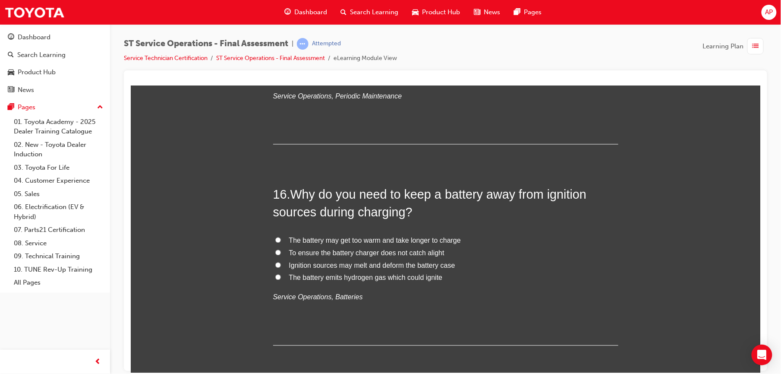
scroll to position [2971, 0]
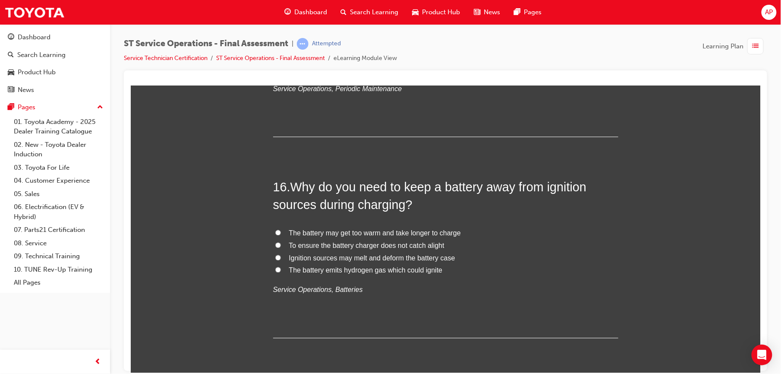
click at [279, 273] on label "The battery emits hydrogen gas which could ignite" at bounding box center [445, 270] width 345 height 13
click at [279, 272] on input "The battery emits hydrogen gas which could ignite" at bounding box center [278, 270] width 6 height 6
radio input "true"
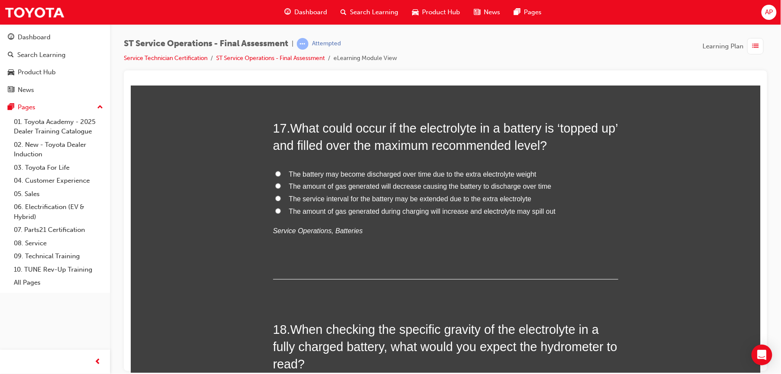
scroll to position [3232, 0]
click at [273, 187] on label "The amount of gas generated will decrease causing the battery to discharge over…" at bounding box center [445, 185] width 345 height 13
click at [275, 187] on input "The amount of gas generated will decrease causing the battery to discharge over…" at bounding box center [278, 185] width 6 height 6
radio input "true"
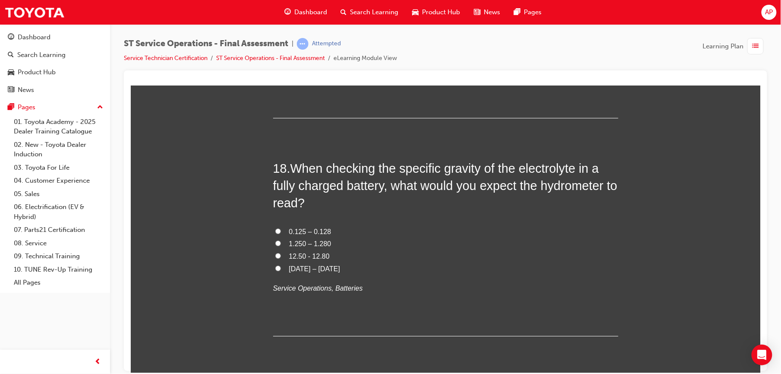
scroll to position [3401, 0]
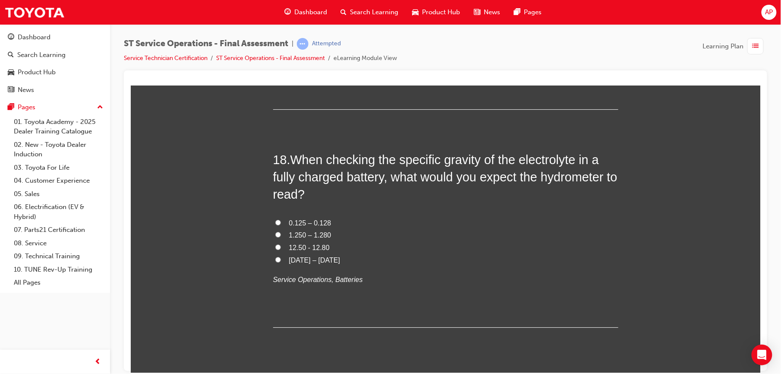
click at [275, 233] on input "1.250 – 1.280" at bounding box center [278, 234] width 6 height 6
radio input "true"
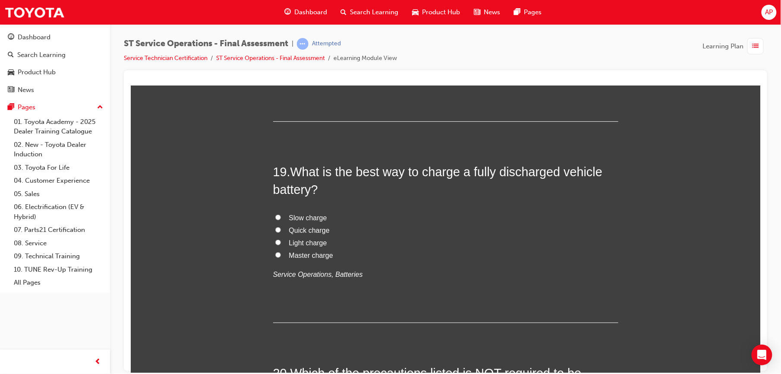
scroll to position [3608, 0]
click at [275, 216] on input "Slow charge" at bounding box center [278, 216] width 6 height 6
radio input "true"
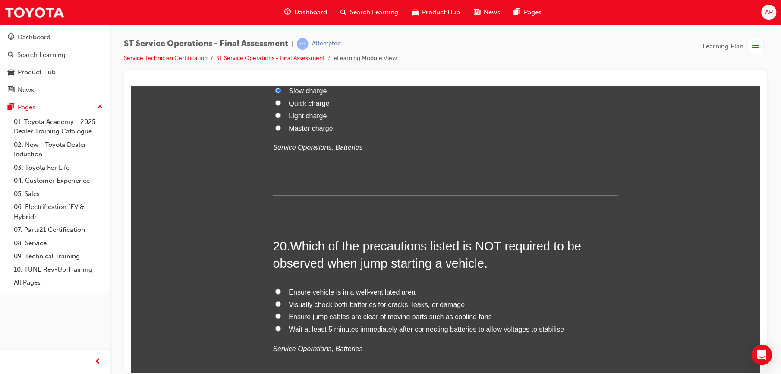
scroll to position [3784, 0]
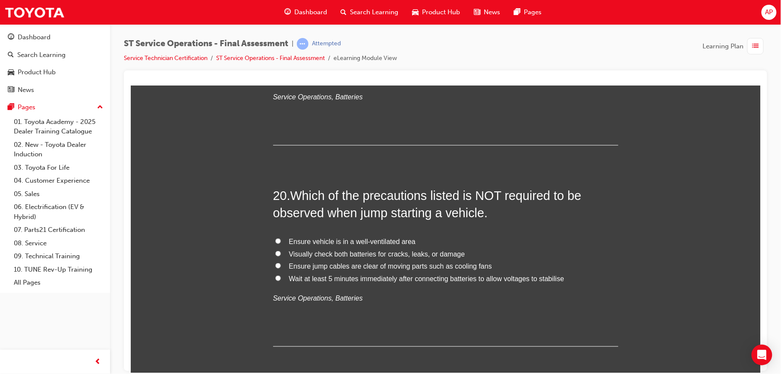
click at [275, 280] on input "Wait at least 5 minutes immediately after connecting batteries to allow voltage…" at bounding box center [278, 278] width 6 height 6
radio input "true"
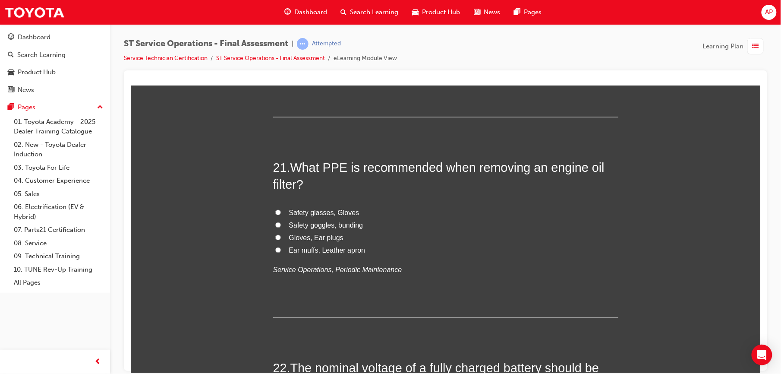
scroll to position [4048, 0]
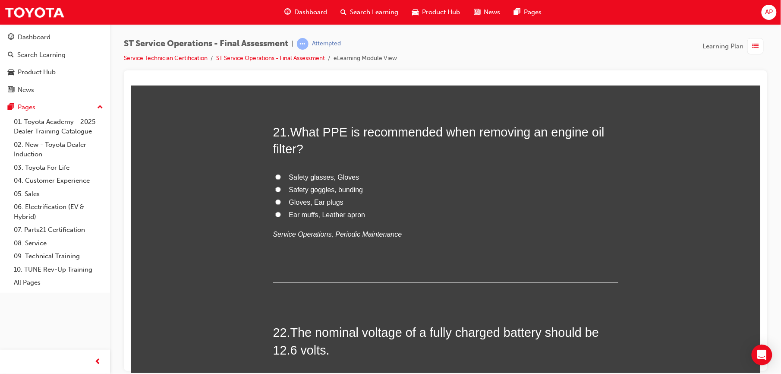
click at [275, 177] on input "Safety glasses, Gloves" at bounding box center [278, 177] width 6 height 6
radio input "true"
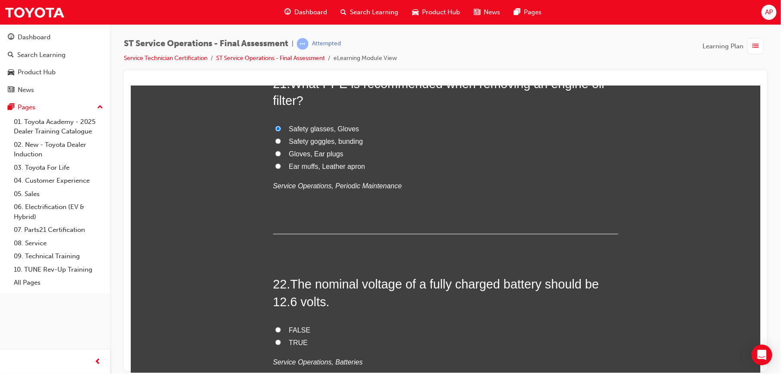
scroll to position [4122, 0]
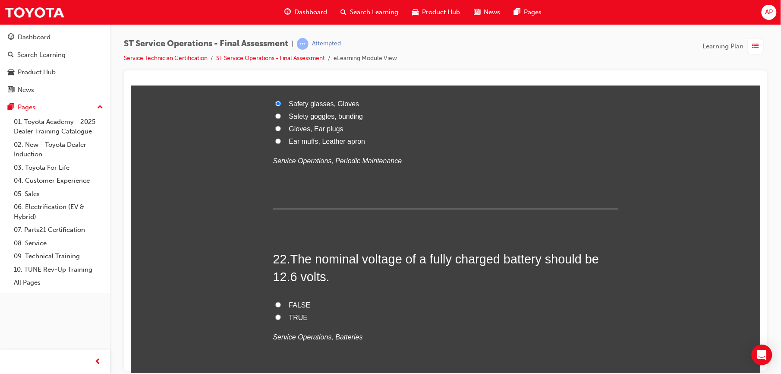
click at [275, 320] on input "TRUE" at bounding box center [278, 317] width 6 height 6
radio input "true"
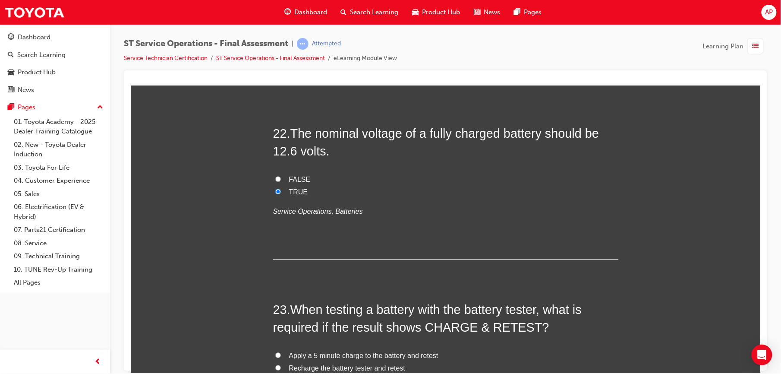
scroll to position [4255, 0]
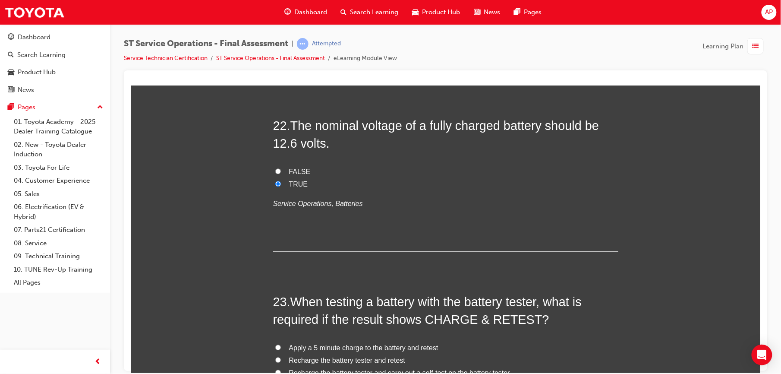
click at [275, 173] on input "FALSE" at bounding box center [278, 171] width 6 height 6
radio input "true"
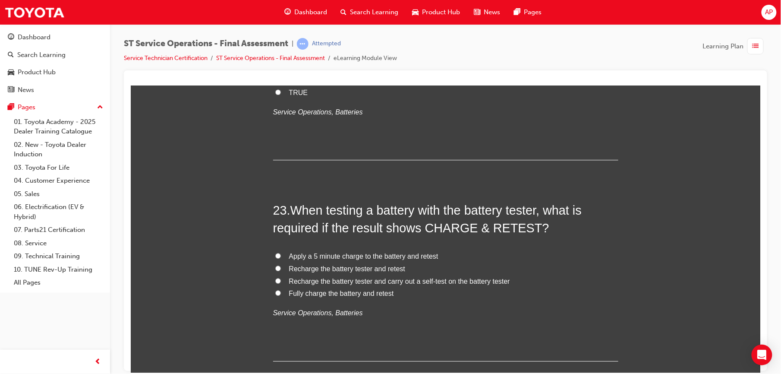
scroll to position [4351, 0]
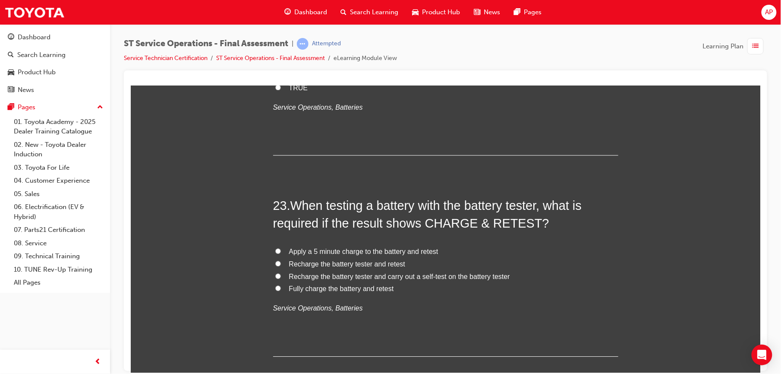
click at [275, 251] on input "Apply a 5 minute charge to the battery and retest" at bounding box center [278, 251] width 6 height 6
radio input "true"
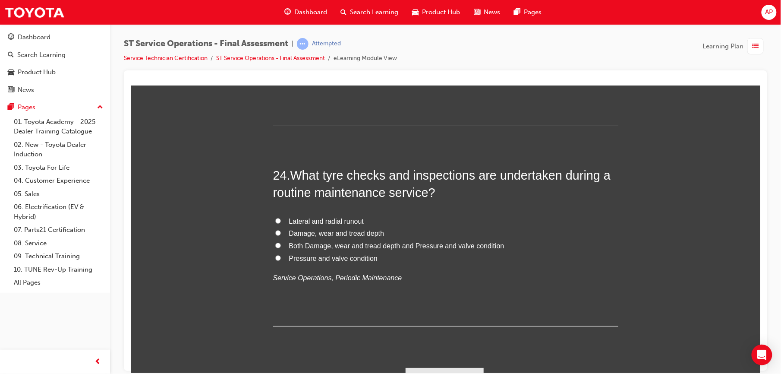
scroll to position [4586, 0]
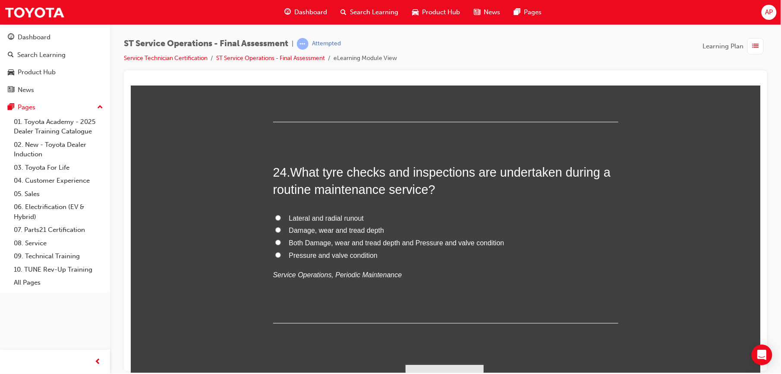
click at [276, 244] on label "Both Damage, wear and tread depth and Pressure and valve condition" at bounding box center [445, 242] width 345 height 13
click at [276, 244] on input "Both Damage, wear and tread depth and Pressure and valve condition" at bounding box center [278, 242] width 6 height 6
radio input "true"
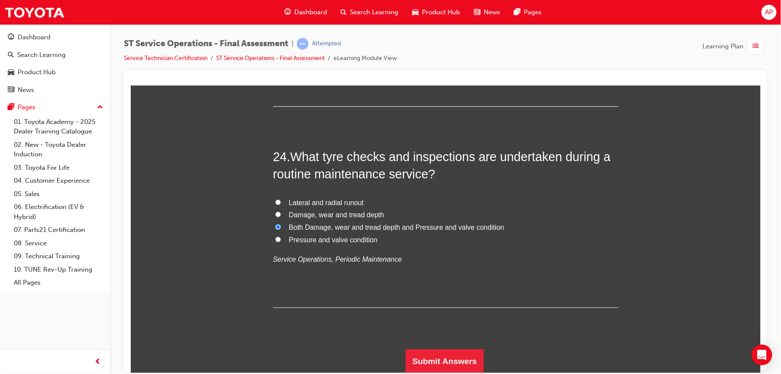
scroll to position [4603, 0]
click at [434, 355] on button "Submit Answers" at bounding box center [444, 360] width 78 height 24
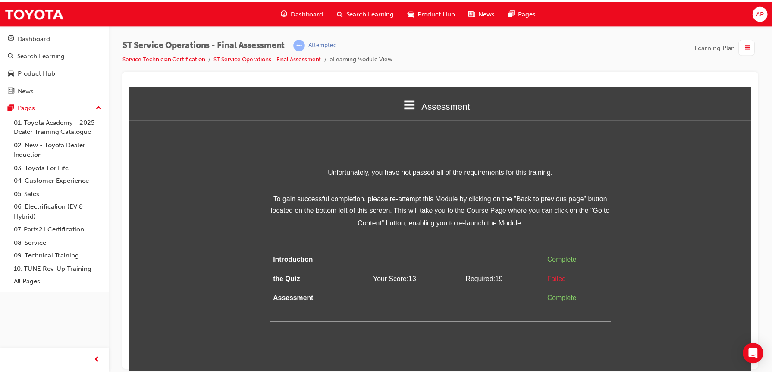
scroll to position [0, 0]
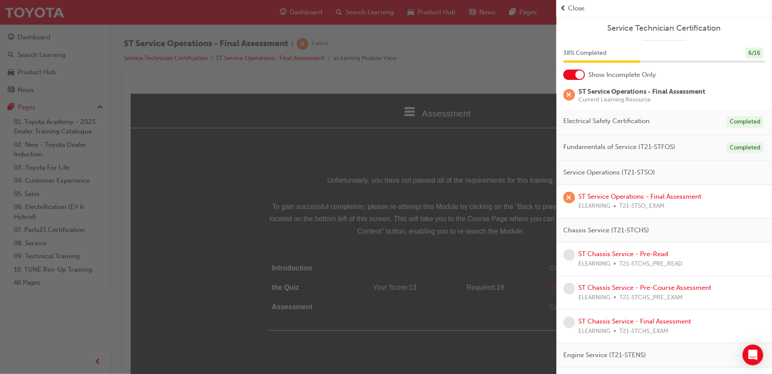
click at [563, 7] on span "prev-icon" at bounding box center [563, 8] width 6 height 10
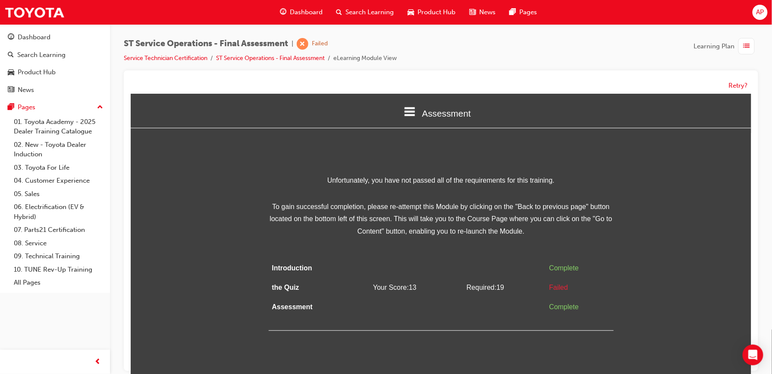
scroll to position [7, 0]
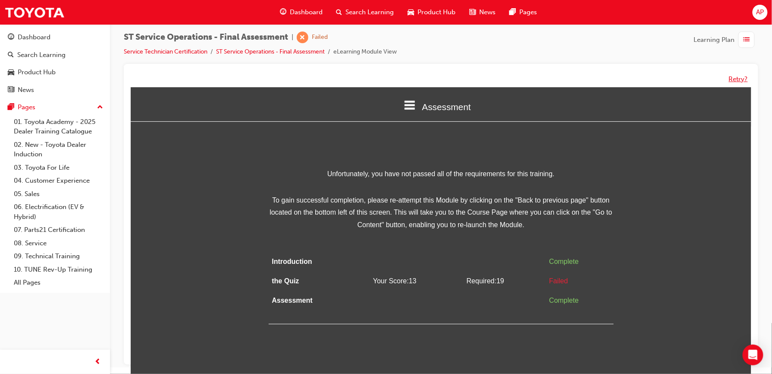
click at [738, 75] on button "Retry?" at bounding box center [738, 79] width 19 height 10
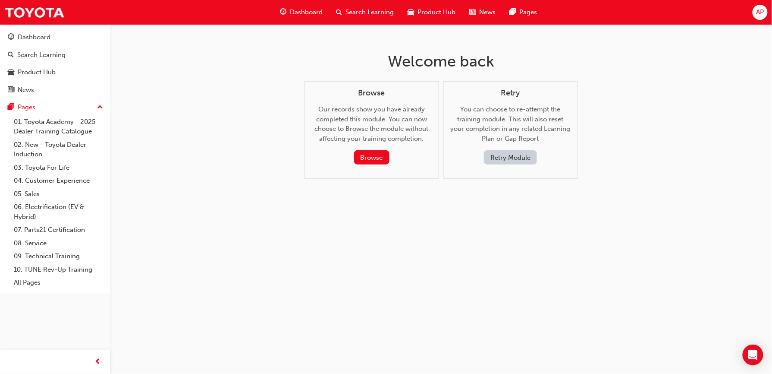
scroll to position [0, 0]
click at [514, 160] on button "Retry Module" at bounding box center [514, 157] width 53 height 14
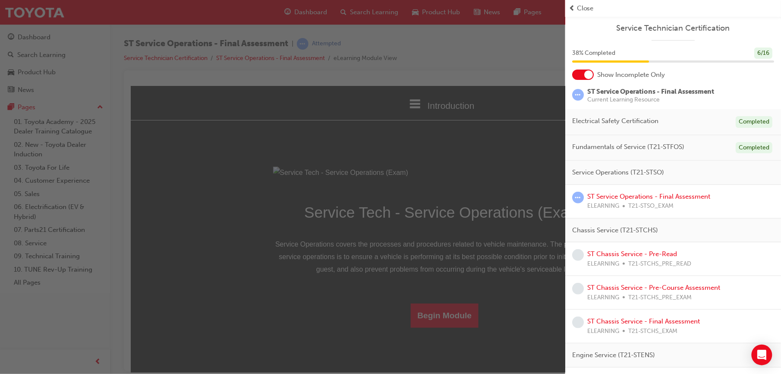
click at [582, 9] on span "Close" at bounding box center [585, 8] width 17 height 10
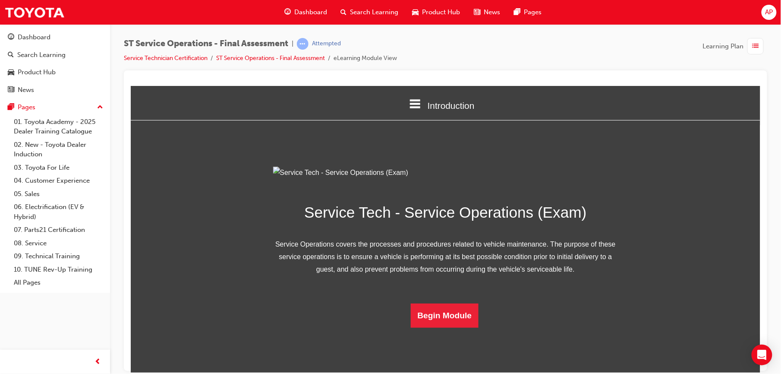
scroll to position [49, 0]
click at [450, 327] on button "Begin Module" at bounding box center [444, 315] width 68 height 24
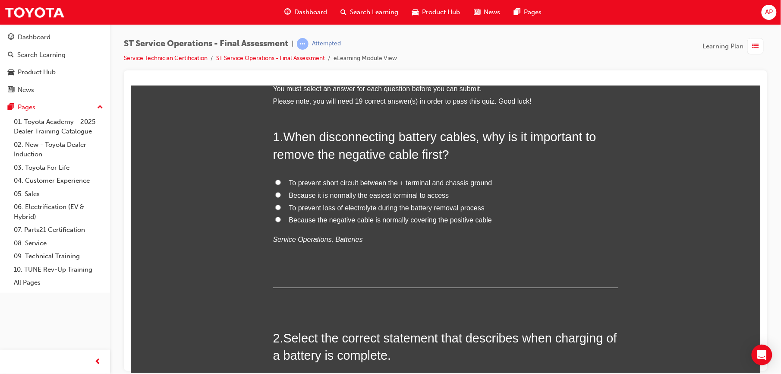
scroll to position [0, 0]
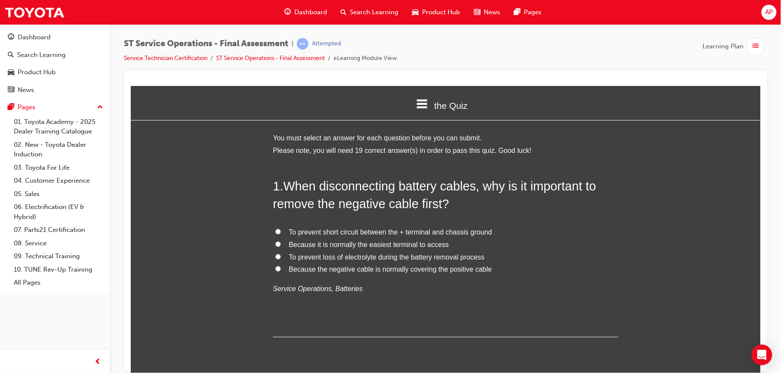
click at [276, 231] on input "To prevent short circuit between the + terminal and chassis ground" at bounding box center [278, 231] width 6 height 6
radio input "true"
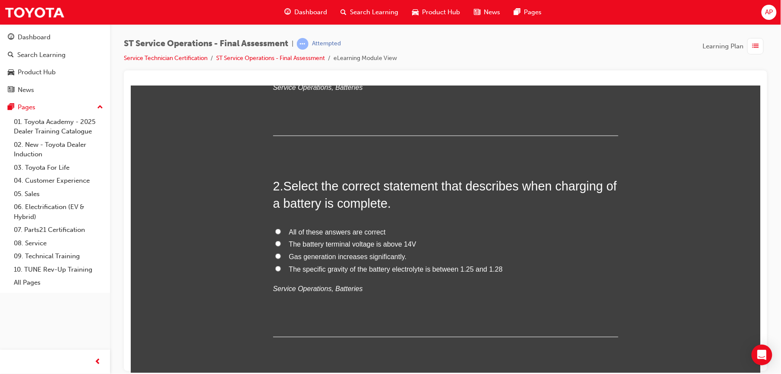
scroll to position [211, 0]
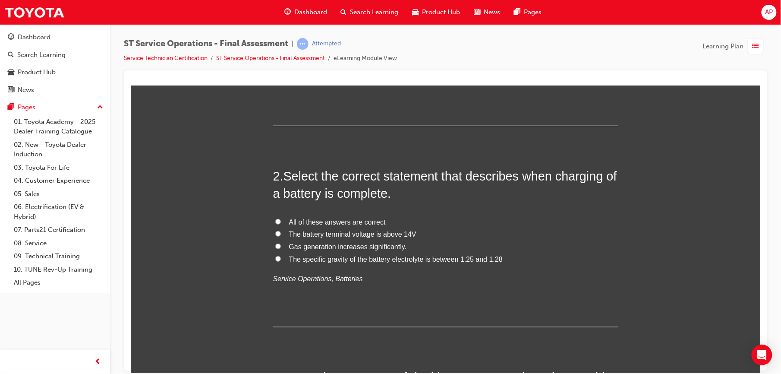
click at [275, 221] on input "All of these answers are correct" at bounding box center [278, 221] width 6 height 6
radio input "true"
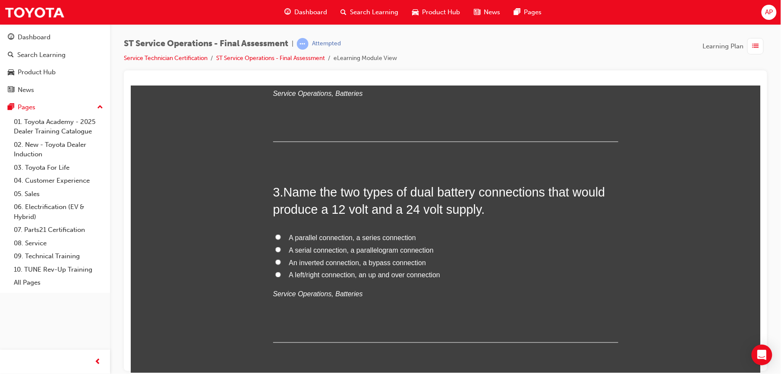
scroll to position [399, 0]
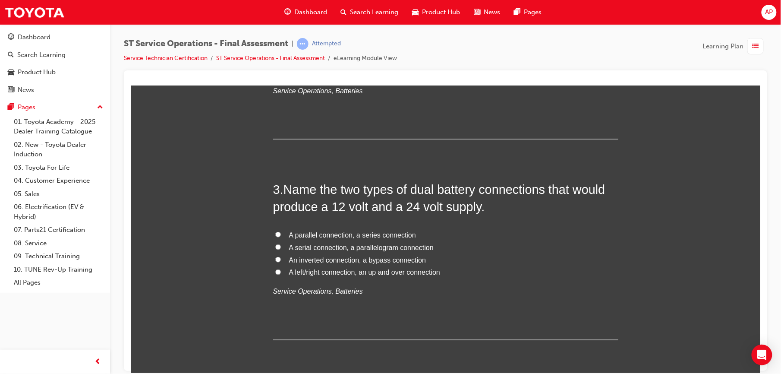
click at [275, 232] on input "A parallel connection, a series connection" at bounding box center [278, 234] width 6 height 6
radio input "true"
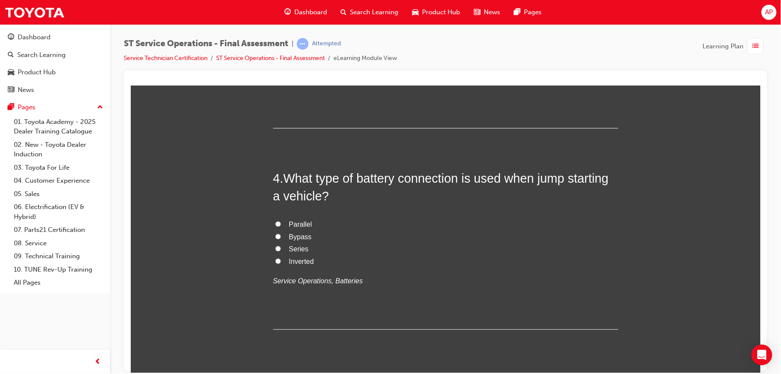
scroll to position [621, 0]
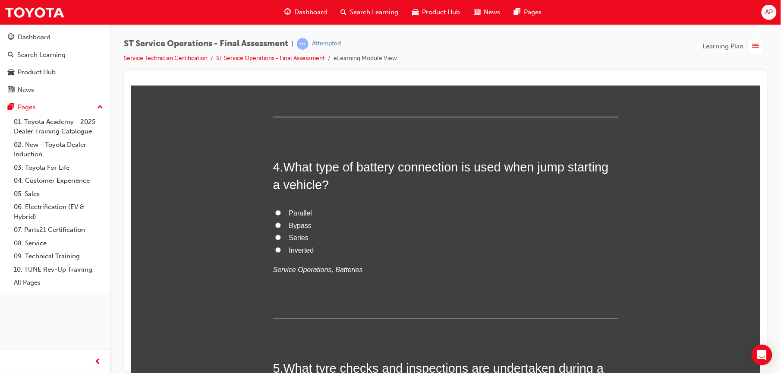
click at [275, 212] on input "Parallel" at bounding box center [278, 213] width 6 height 6
radio input "true"
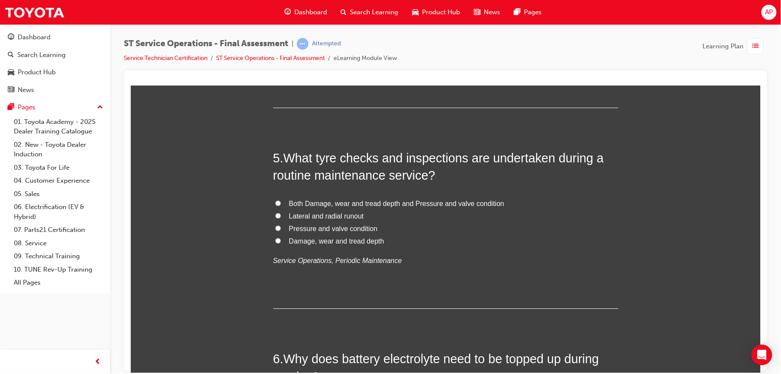
scroll to position [832, 0]
click at [275, 200] on input "Both Damage, wear and tread depth and Pressure and valve condition" at bounding box center [278, 202] width 6 height 6
radio input "true"
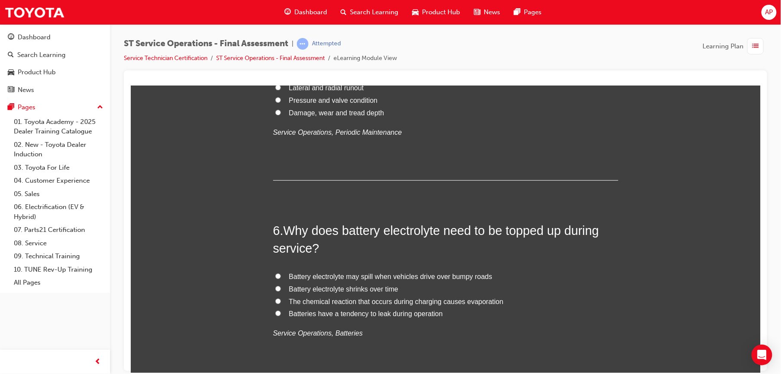
scroll to position [970, 0]
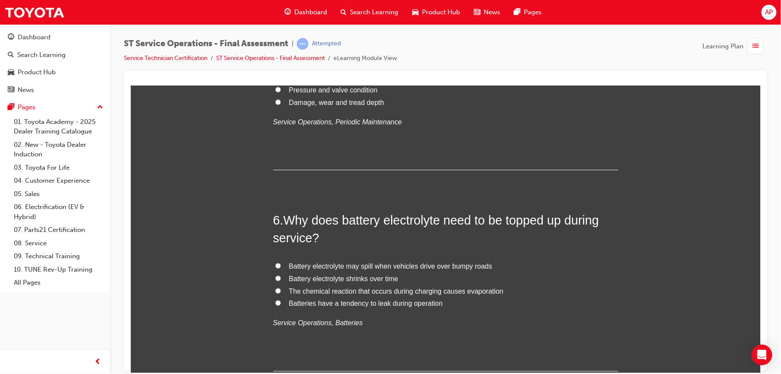
click at [275, 290] on input "The chemical reaction that occurs during charging causes evaporation" at bounding box center [278, 290] width 6 height 6
radio input "true"
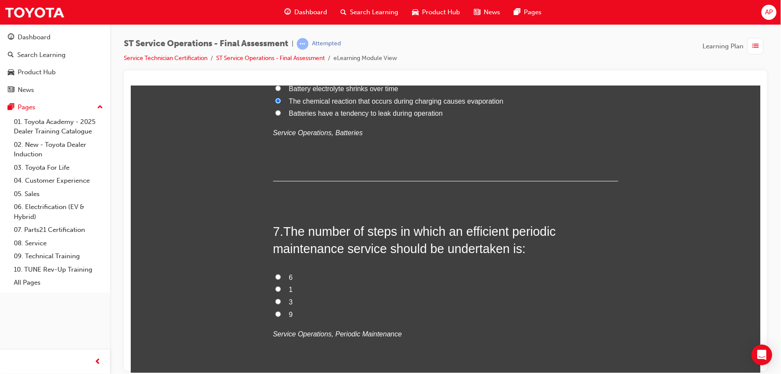
scroll to position [1184, 0]
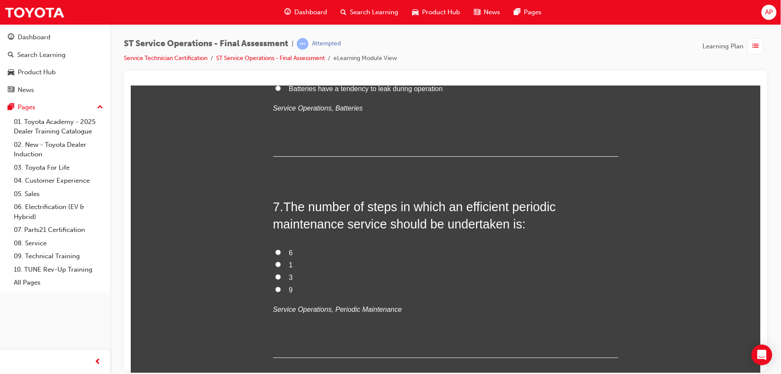
click at [275, 288] on input "9" at bounding box center [278, 289] width 6 height 6
radio input "true"
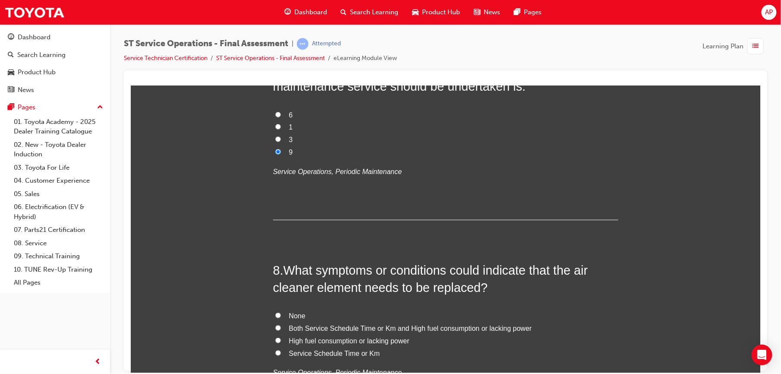
scroll to position [1391, 0]
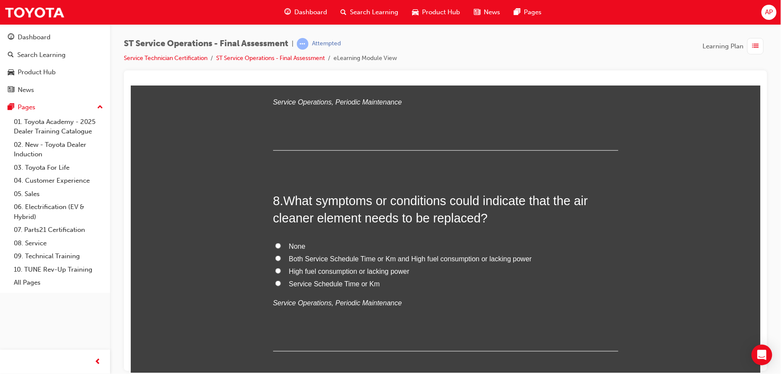
click at [273, 255] on label "Both Service Schedule Time or Km and High fuel consumption or lacking power" at bounding box center [445, 258] width 345 height 13
click at [275, 255] on input "Both Service Schedule Time or Km and High fuel consumption or lacking power" at bounding box center [278, 258] width 6 height 6
radio input "true"
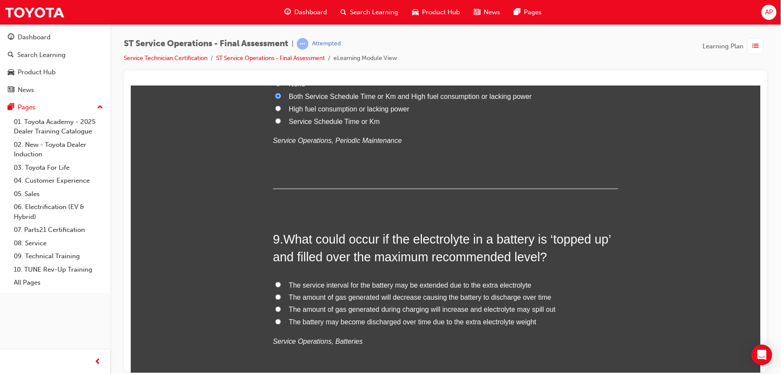
scroll to position [1557, 0]
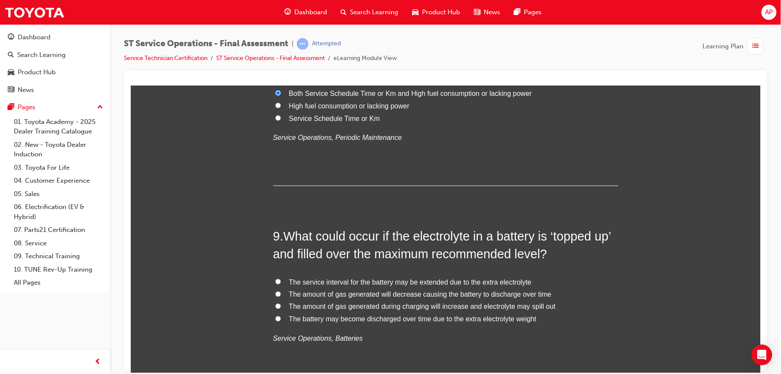
click at [273, 315] on label "The battery may become discharged over time due to the extra electrolyte weight" at bounding box center [445, 319] width 345 height 13
click at [275, 315] on input "The battery may become discharged over time due to the extra electrolyte weight" at bounding box center [278, 318] width 6 height 6
radio input "true"
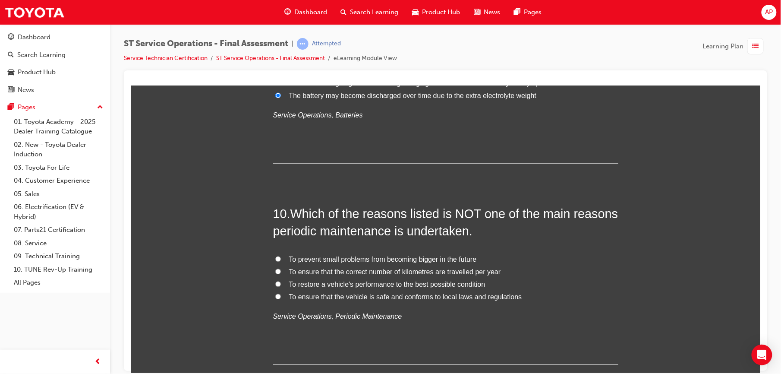
scroll to position [1783, 0]
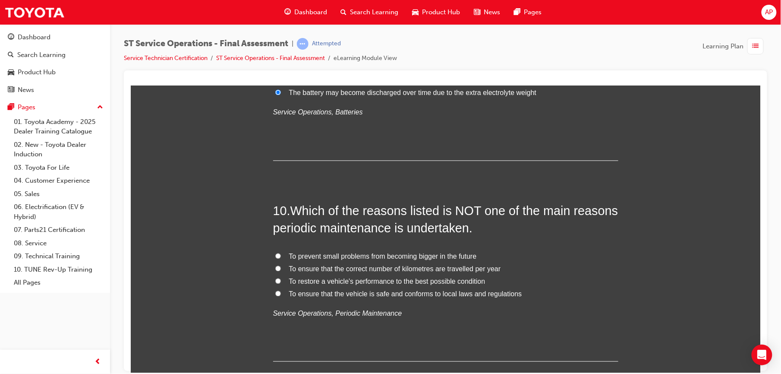
click at [282, 268] on label "To ensure that the correct number of kilometres are travelled per year" at bounding box center [445, 269] width 345 height 13
click at [280, 268] on input "To ensure that the correct number of kilometres are travelled per year" at bounding box center [278, 268] width 6 height 6
radio input "true"
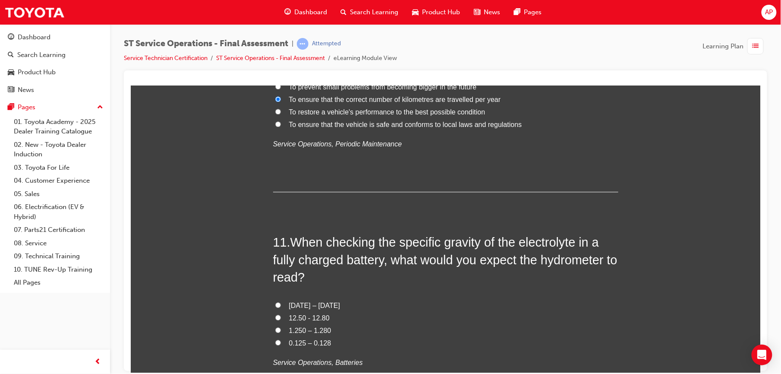
scroll to position [2005, 0]
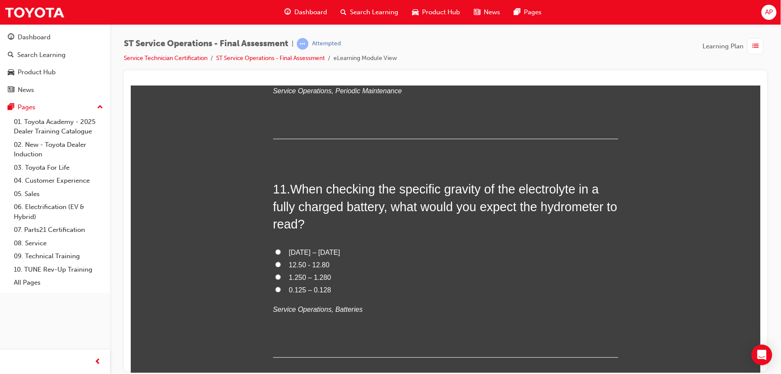
click at [275, 276] on input "1.250 – 1.280" at bounding box center [278, 276] width 6 height 6
radio input "true"
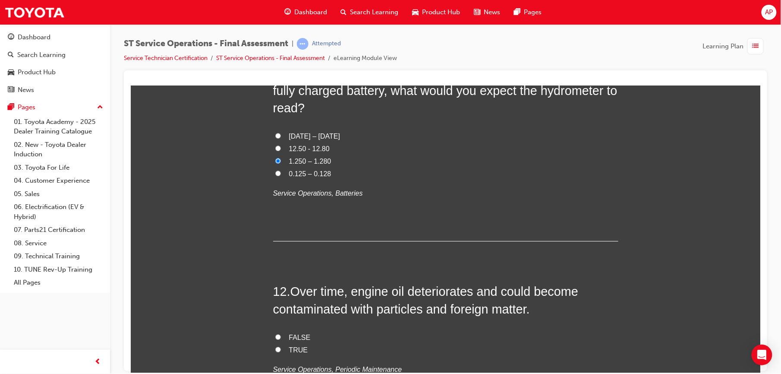
scroll to position [2147, 0]
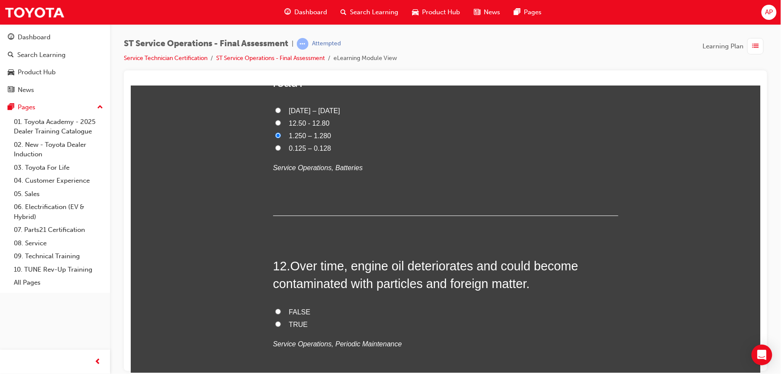
click at [276, 311] on input "FALSE" at bounding box center [278, 311] width 6 height 6
radio input "true"
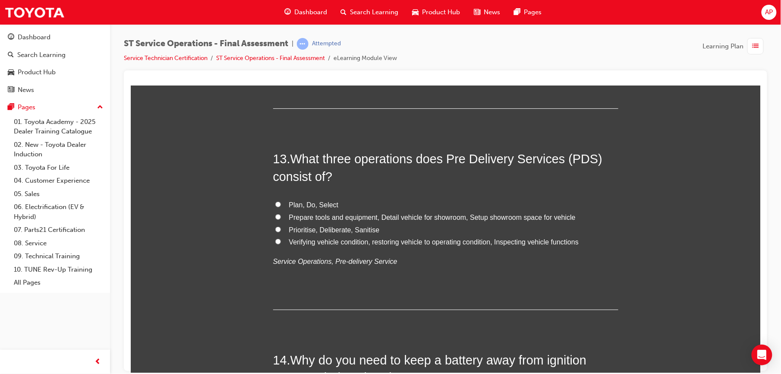
scroll to position [2434, 0]
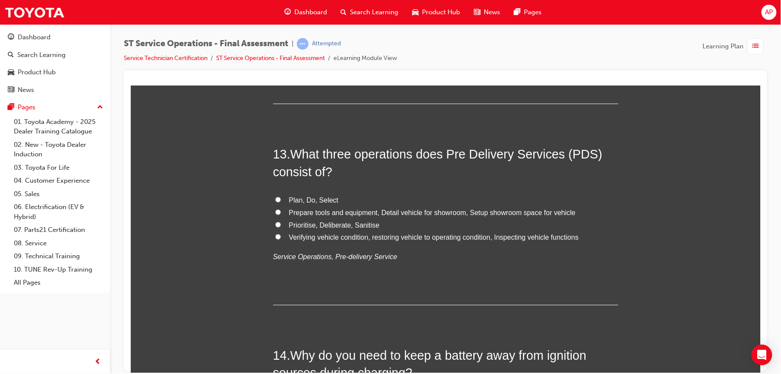
click at [275, 236] on input "Verifying vehicle condition, restoring vehicle to operating condition, Inspecti…" at bounding box center [278, 236] width 6 height 6
radio input "true"
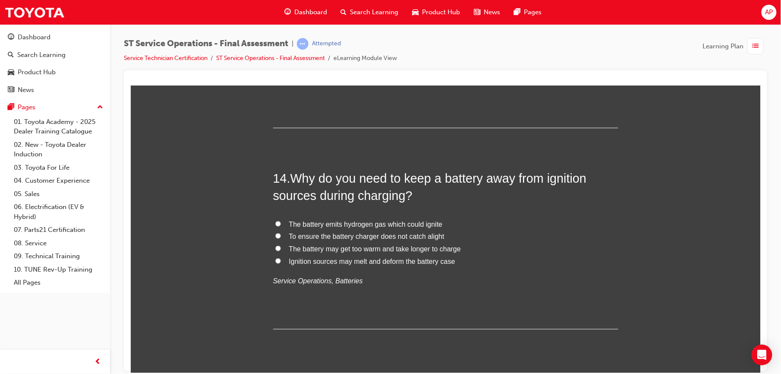
scroll to position [2630, 0]
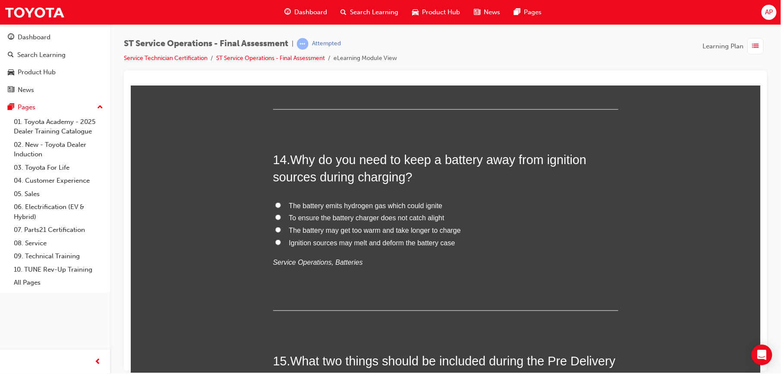
click at [275, 204] on input "The battery emits hydrogen gas which could ignite" at bounding box center [278, 205] width 6 height 6
radio input "true"
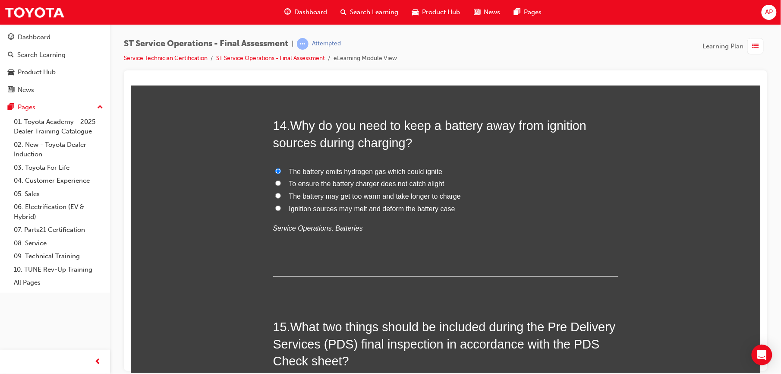
scroll to position [2676, 0]
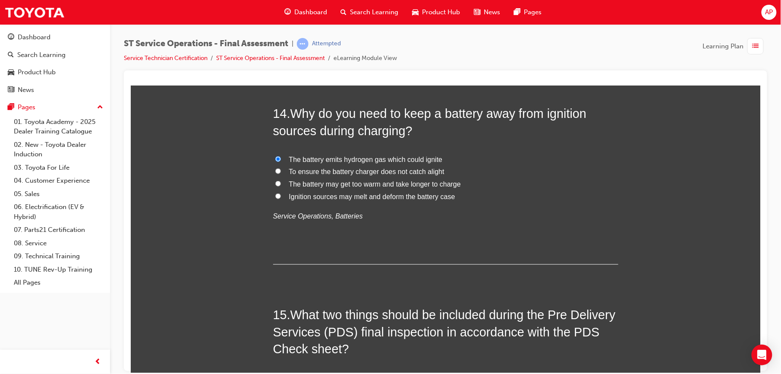
click at [275, 183] on input "The battery may get too warm and take longer to charge" at bounding box center [278, 183] width 6 height 6
radio input "true"
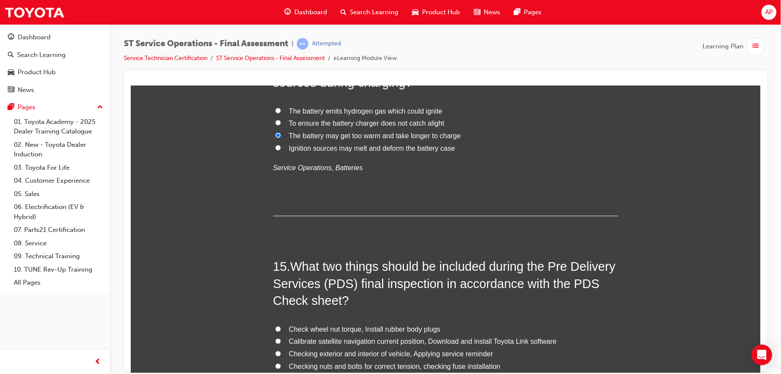
scroll to position [2802, 0]
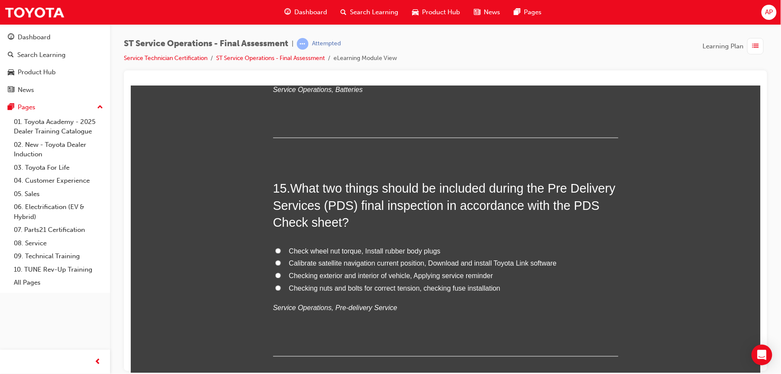
click at [273, 293] on label "Checking nuts and bolts for correct tension, checking fuse installation" at bounding box center [445, 288] width 345 height 13
click at [275, 290] on input "Checking nuts and bolts for correct tension, checking fuse installation" at bounding box center [278, 288] width 6 height 6
radio input "true"
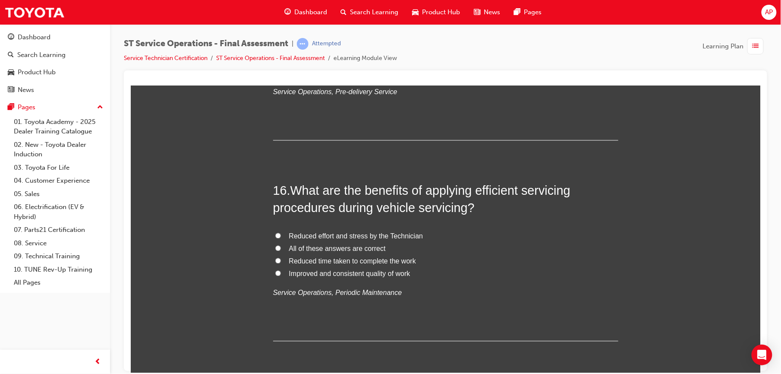
scroll to position [3025, 0]
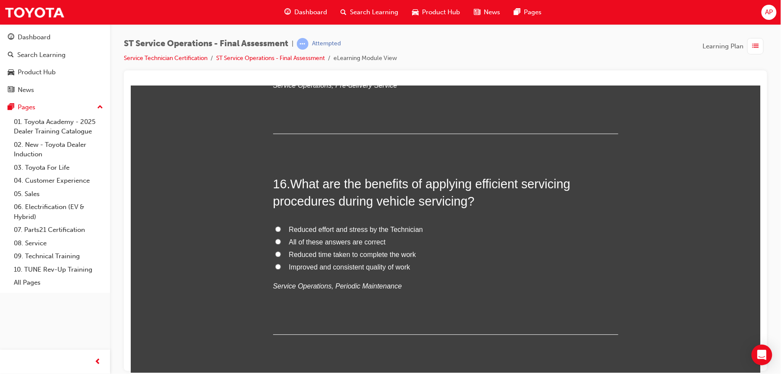
click at [275, 239] on input "All of these answers are correct" at bounding box center [278, 241] width 6 height 6
radio input "true"
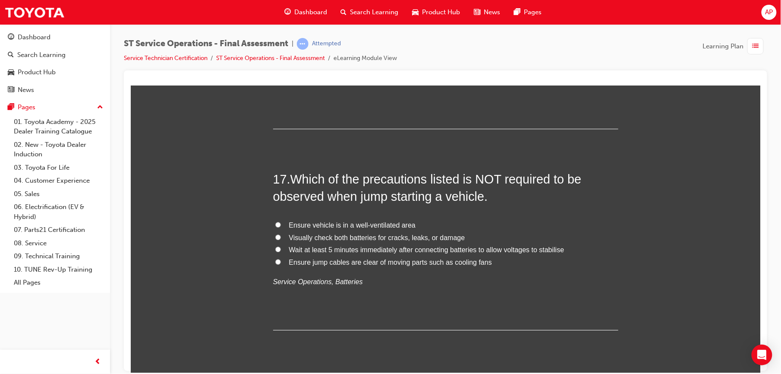
scroll to position [3232, 0]
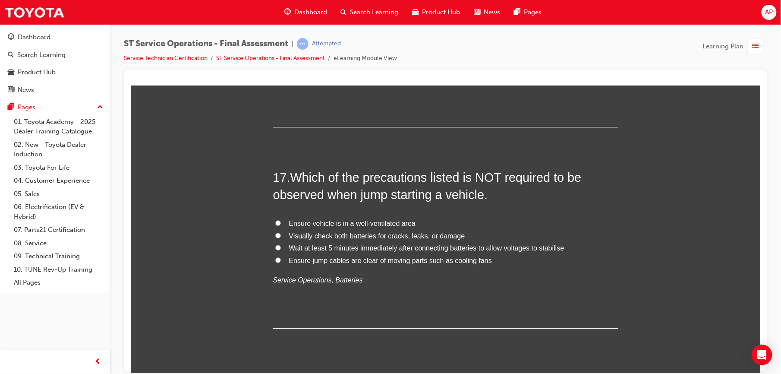
click at [275, 221] on input "Ensure vehicle is in a well-ventilated area" at bounding box center [278, 223] width 6 height 6
radio input "true"
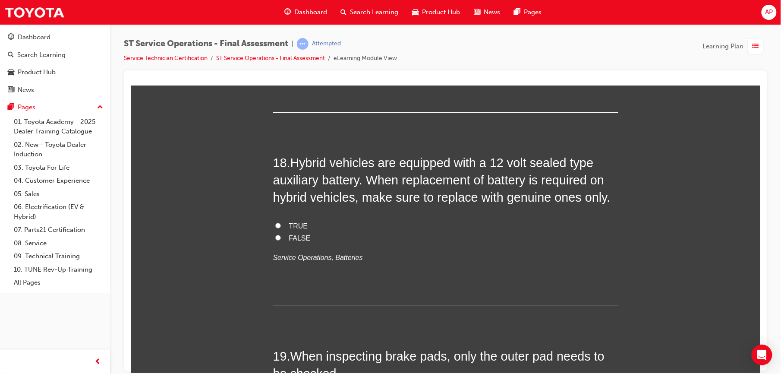
scroll to position [3450, 0]
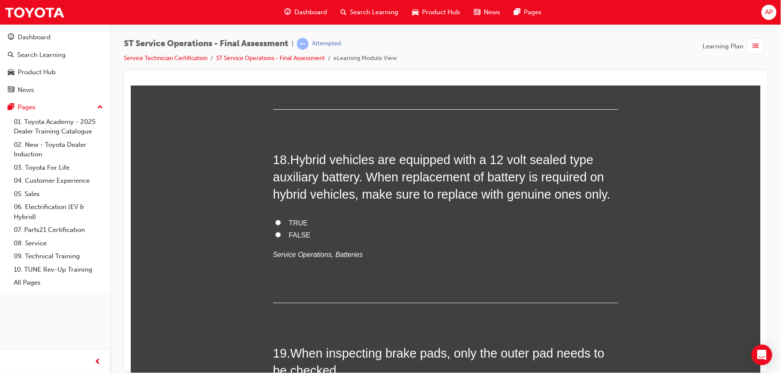
click at [275, 221] on input "TRUE" at bounding box center [278, 222] width 6 height 6
radio input "true"
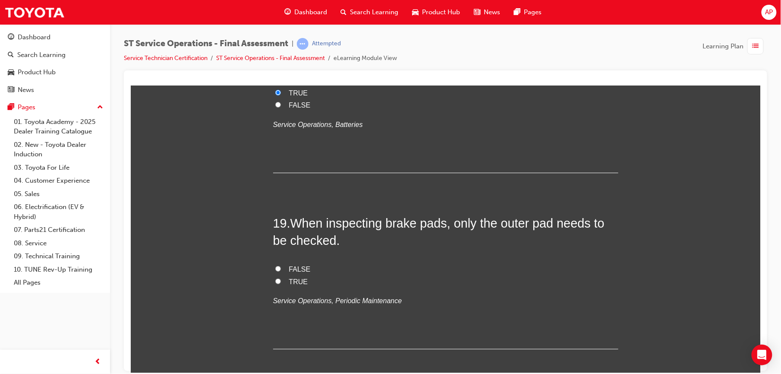
scroll to position [3581, 0]
click at [275, 270] on input "FALSE" at bounding box center [278, 268] width 6 height 6
radio input "true"
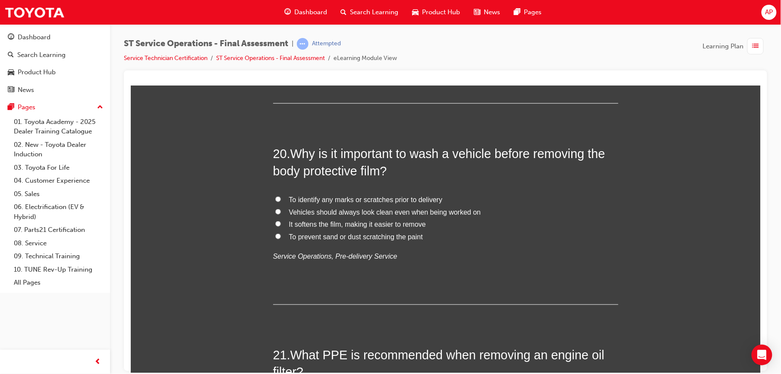
scroll to position [3830, 0]
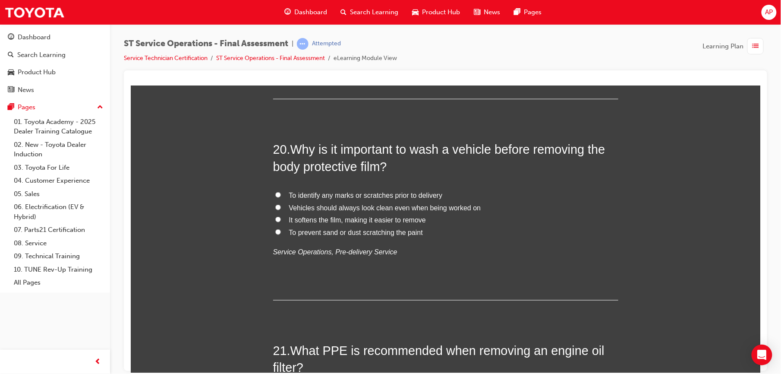
click at [275, 219] on input "It softens the film, making it easier to remove" at bounding box center [278, 219] width 6 height 6
radio input "true"
click at [275, 195] on input "To identify any marks or scratches prior to delivery" at bounding box center [278, 194] width 6 height 6
radio input "true"
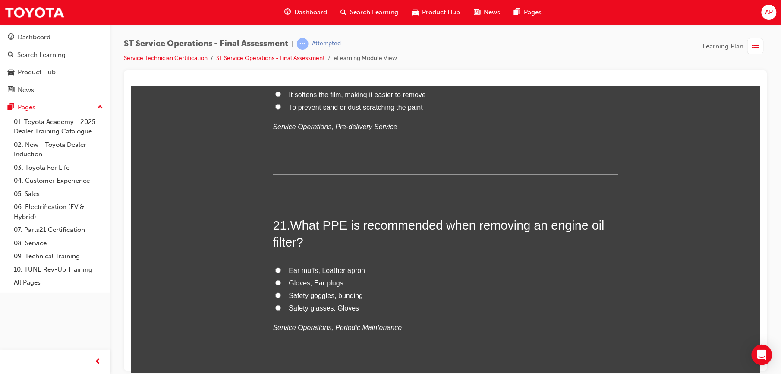
scroll to position [3960, 0]
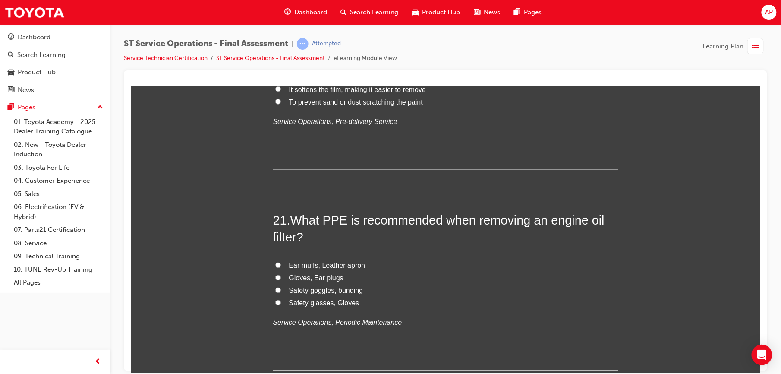
click at [275, 301] on input "Safety glasses, Gloves" at bounding box center [278, 302] width 6 height 6
radio input "true"
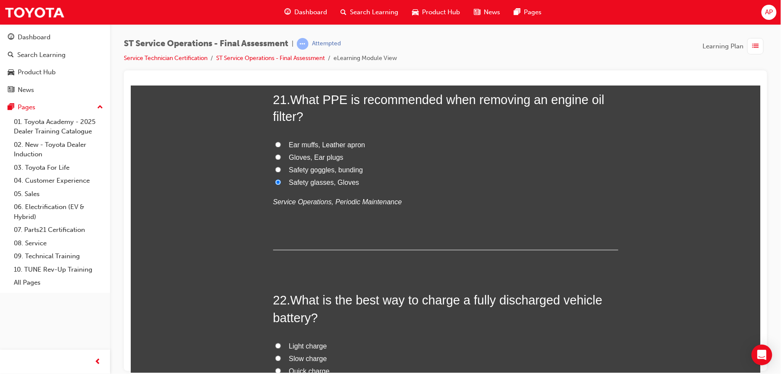
scroll to position [4167, 0]
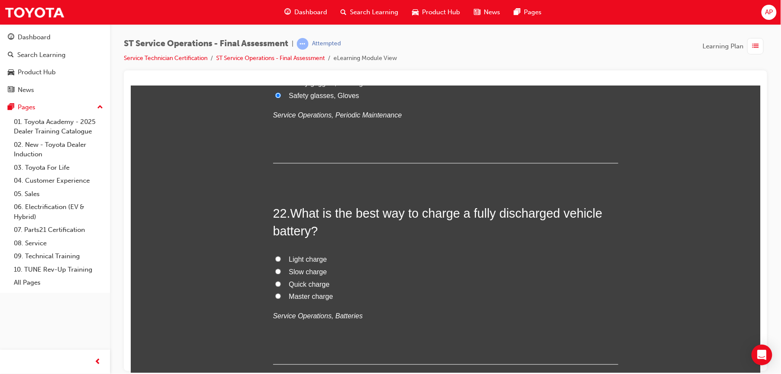
click at [275, 272] on input "Slow charge" at bounding box center [278, 271] width 6 height 6
radio input "true"
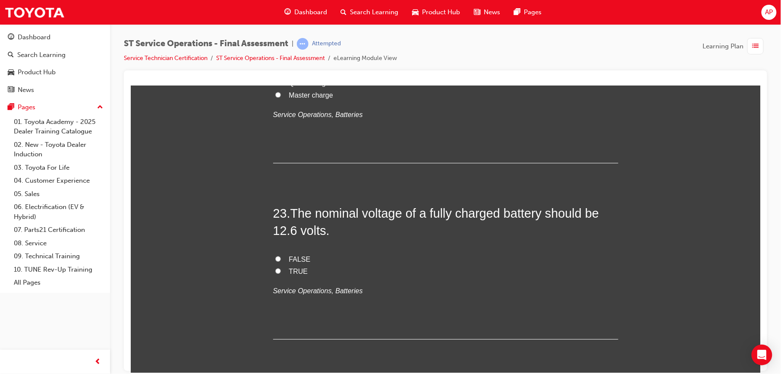
scroll to position [4371, 0]
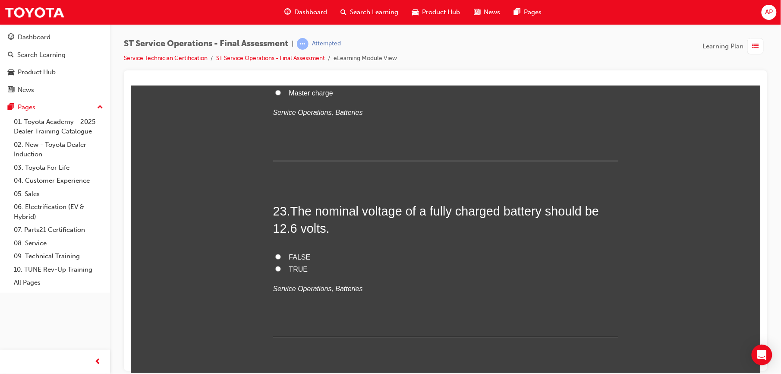
click at [275, 269] on input "TRUE" at bounding box center [278, 268] width 6 height 6
radio input "true"
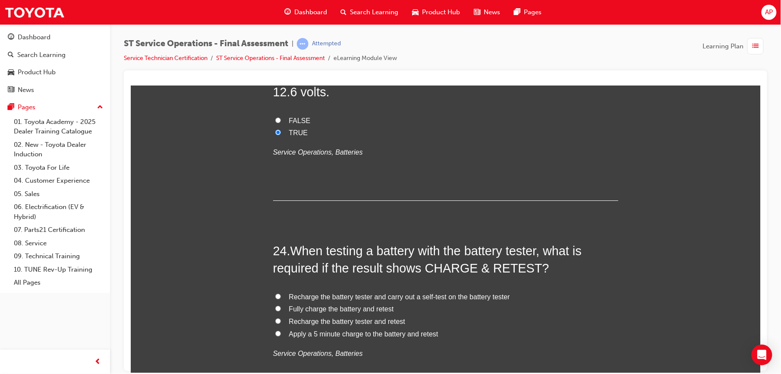
scroll to position [4517, 0]
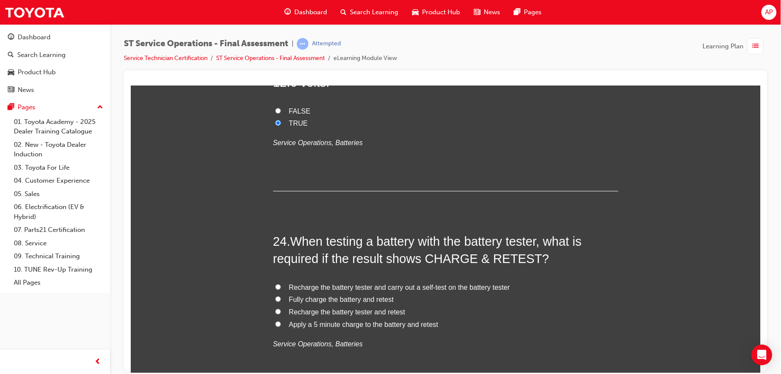
click at [273, 297] on label "Fully charge the battery and retest" at bounding box center [445, 299] width 345 height 13
click at [275, 297] on input "Fully charge the battery and retest" at bounding box center [278, 298] width 6 height 6
radio input "true"
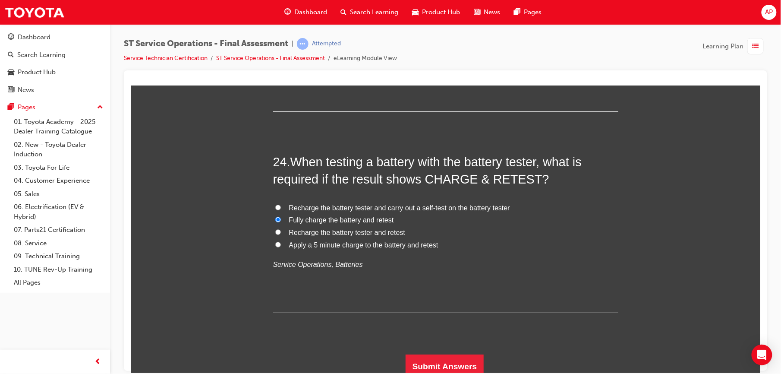
scroll to position [4603, 0]
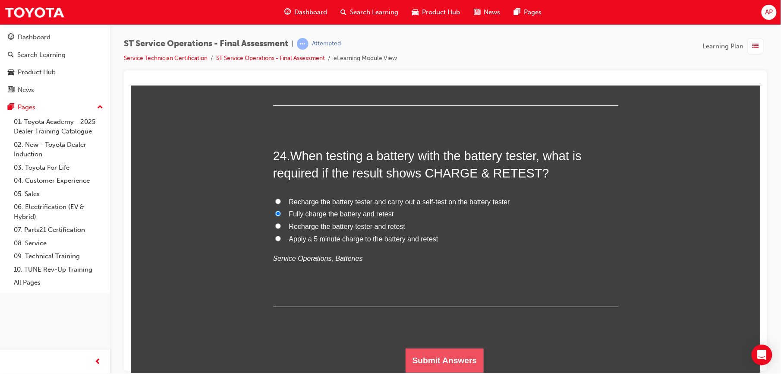
click at [415, 357] on button "Submit Answers" at bounding box center [444, 360] width 78 height 24
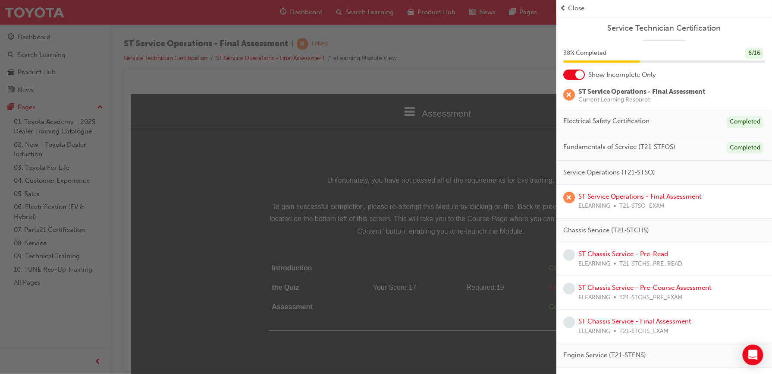
click at [544, 28] on div "button" at bounding box center [278, 187] width 556 height 374
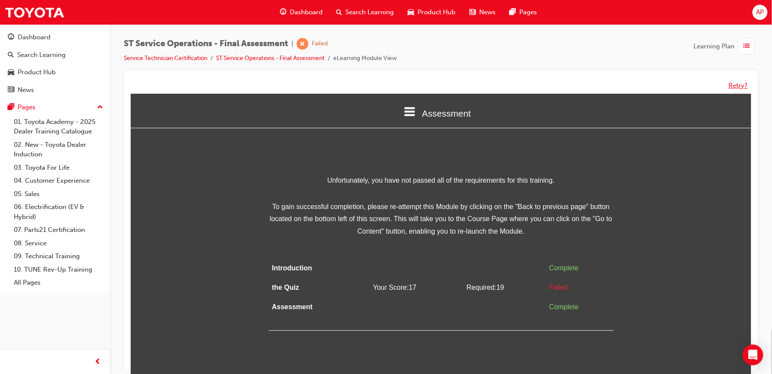
click at [738, 82] on button "Retry?" at bounding box center [738, 86] width 19 height 10
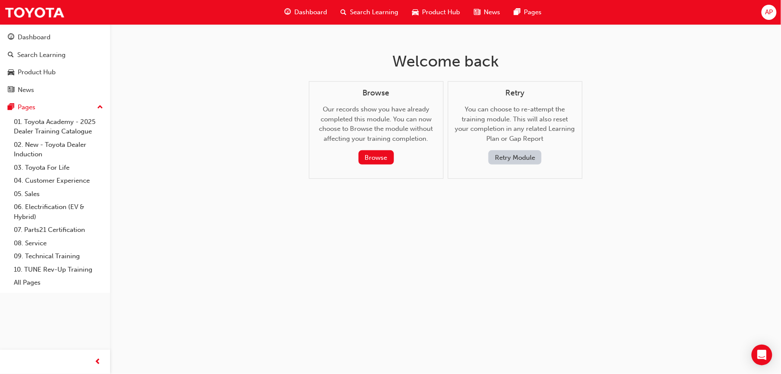
click at [502, 154] on button "Retry Module" at bounding box center [514, 157] width 53 height 14
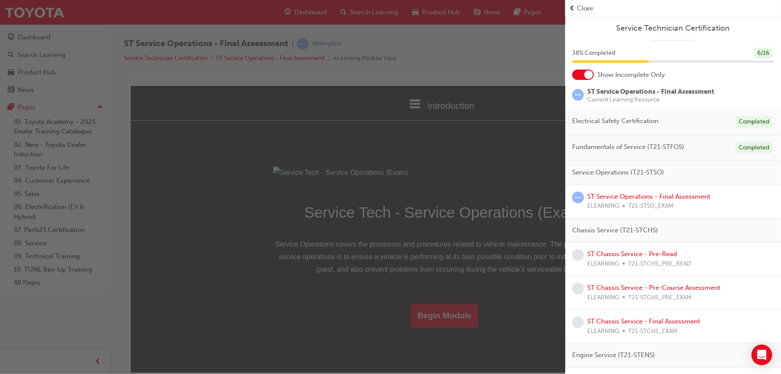
click at [585, 6] on span "Close" at bounding box center [585, 8] width 17 height 10
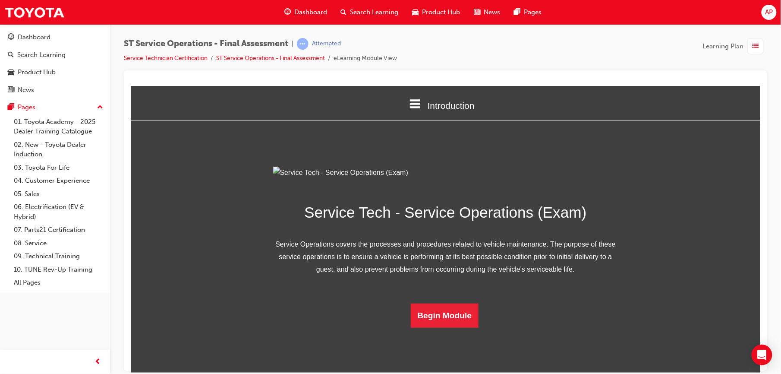
scroll to position [49, 0]
click at [430, 327] on button "Begin Module" at bounding box center [444, 315] width 68 height 24
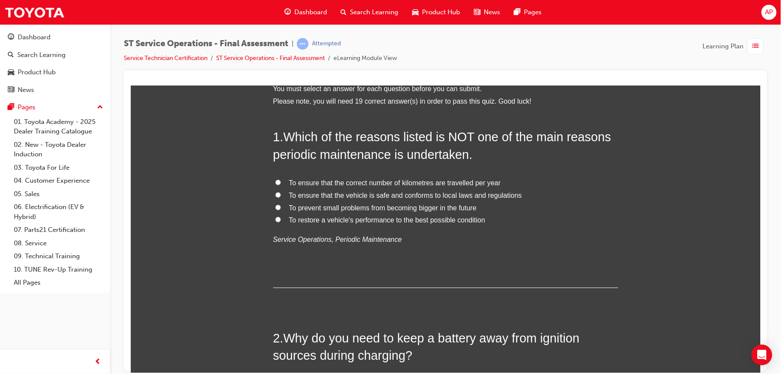
scroll to position [0, 0]
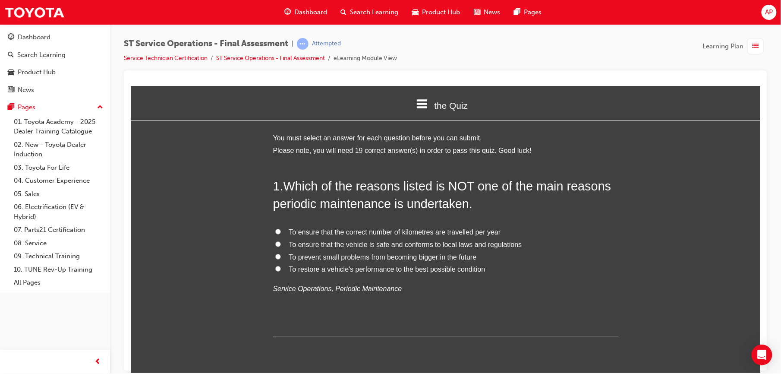
click at [275, 229] on input "To ensure that the correct number of kilometres are travelled per year" at bounding box center [278, 231] width 6 height 6
radio input "true"
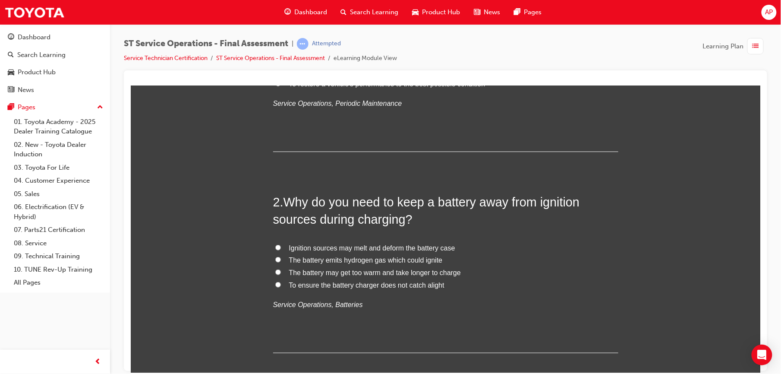
scroll to position [203, 0]
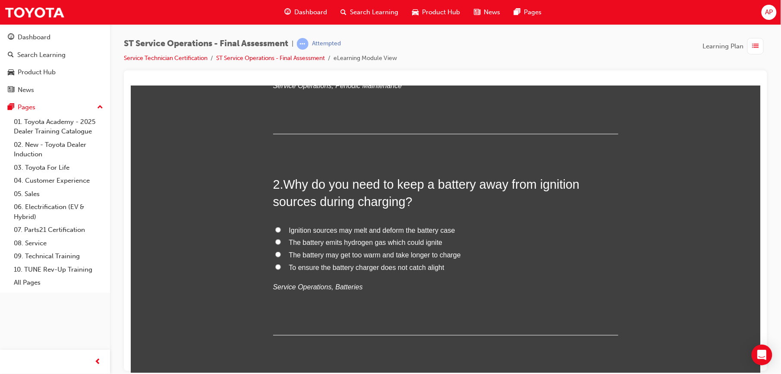
click at [275, 239] on input "The battery emits hydrogen gas which could ignite" at bounding box center [278, 242] width 6 height 6
radio input "true"
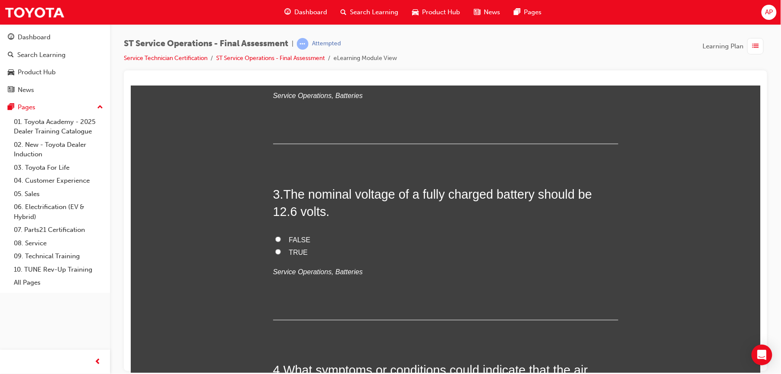
scroll to position [395, 0]
click at [275, 250] on input "TRUE" at bounding box center [278, 250] width 6 height 6
radio input "true"
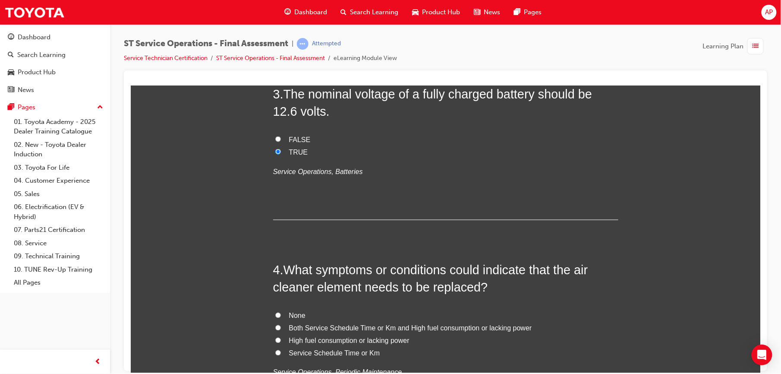
scroll to position [506, 0]
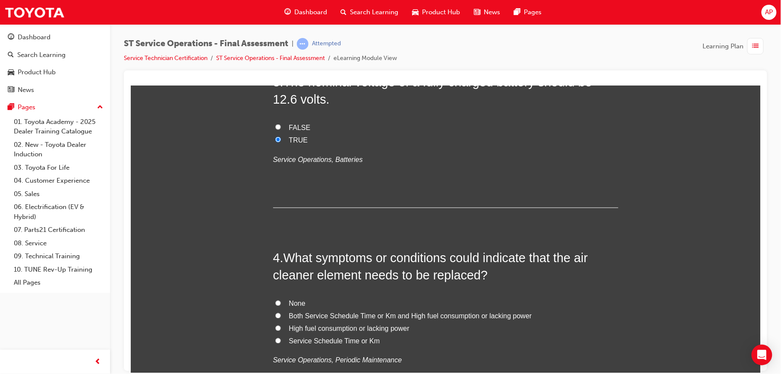
click at [275, 315] on input "Both Service Schedule Time or Km and High fuel consumption or lacking power" at bounding box center [278, 315] width 6 height 6
radio input "true"
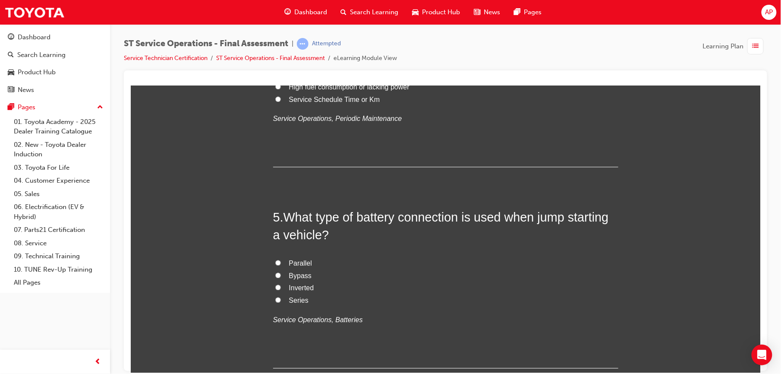
scroll to position [794, 0]
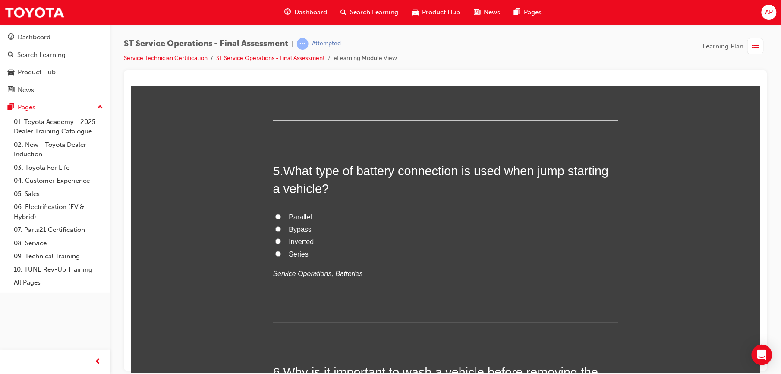
click at [274, 220] on label "Parallel" at bounding box center [445, 216] width 345 height 13
click at [275, 219] on input "Parallel" at bounding box center [278, 216] width 6 height 6
radio input "true"
click at [273, 219] on label "Parallel" at bounding box center [445, 216] width 345 height 13
click at [275, 219] on input "Parallel" at bounding box center [278, 216] width 6 height 6
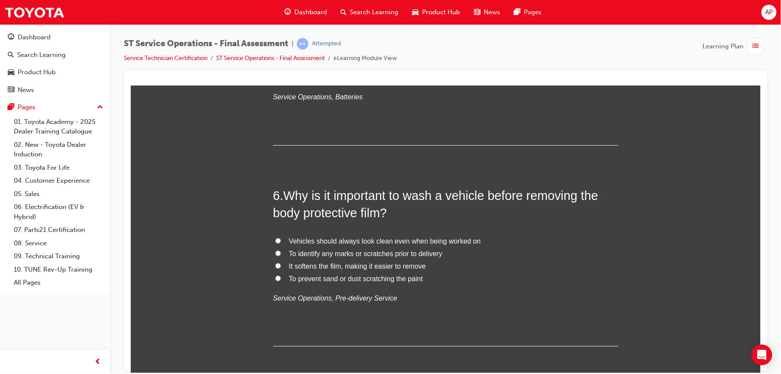
scroll to position [982, 0]
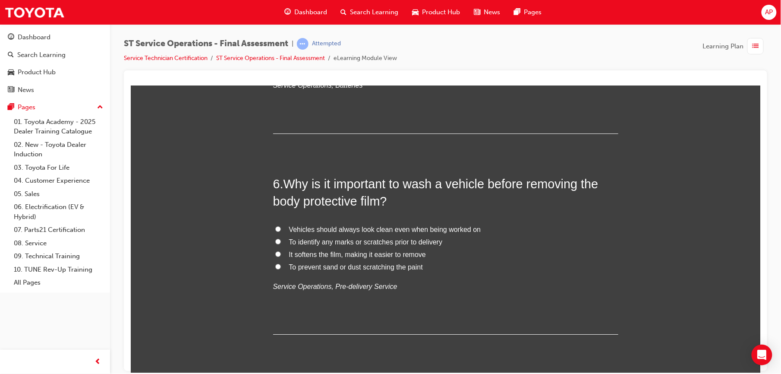
click at [275, 253] on input "It softens the film, making it easier to remove" at bounding box center [278, 254] width 6 height 6
radio input "true"
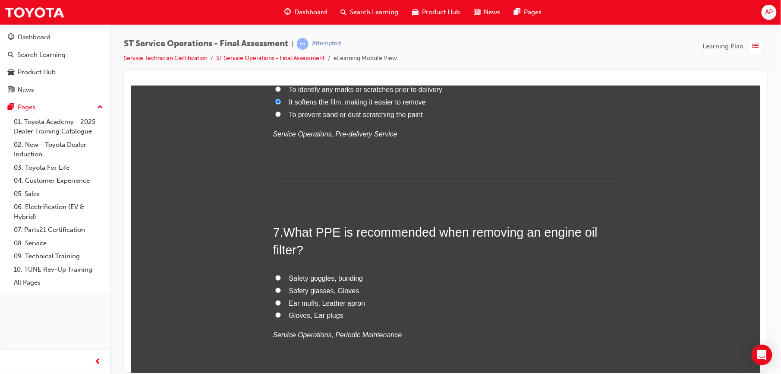
scroll to position [1134, 0]
click at [275, 277] on input "Safety goggles, bunding" at bounding box center [278, 277] width 6 height 6
radio input "true"
click at [275, 290] on input "Safety glasses, Gloves" at bounding box center [278, 289] width 6 height 6
radio input "true"
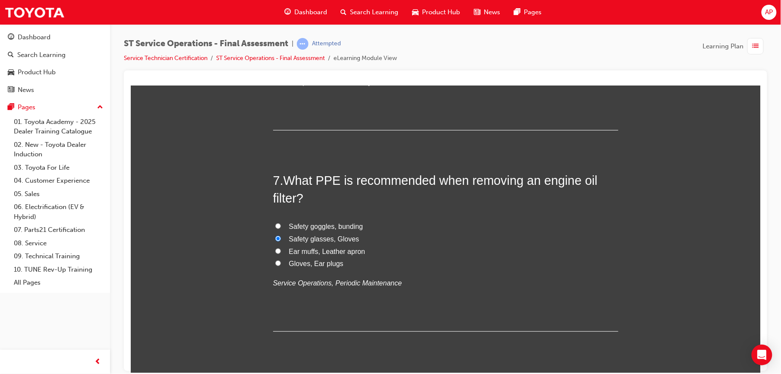
scroll to position [1369, 0]
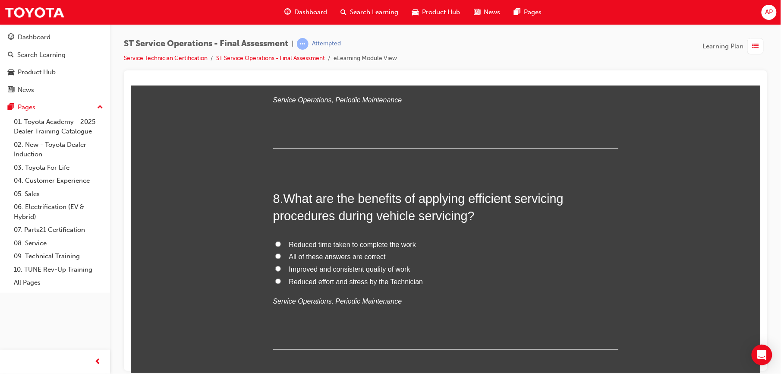
click at [275, 255] on input "All of these answers are correct" at bounding box center [278, 256] width 6 height 6
radio input "true"
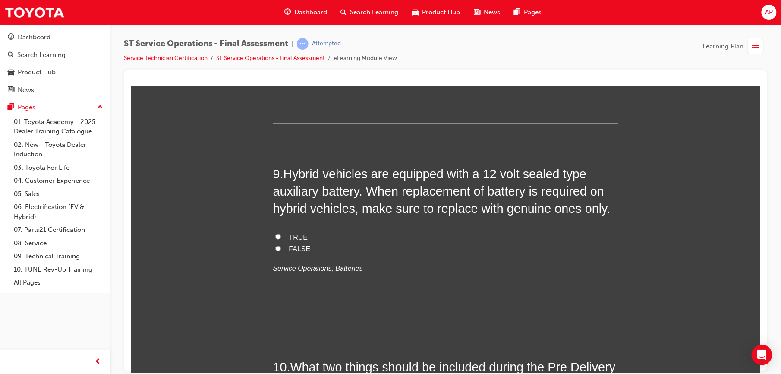
scroll to position [1598, 0]
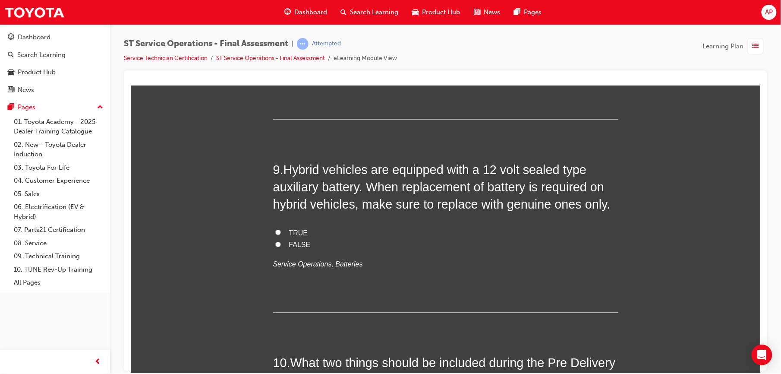
click at [275, 232] on input "TRUE" at bounding box center [278, 232] width 6 height 6
radio input "true"
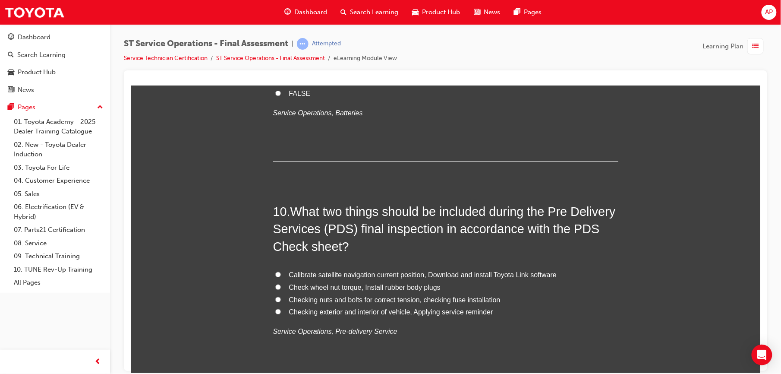
scroll to position [1794, 0]
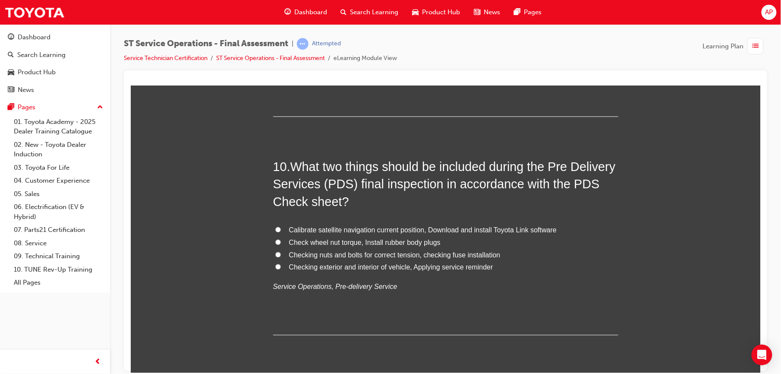
click at [275, 253] on input "Checking nuts and bolts for correct tension, checking fuse installation" at bounding box center [278, 254] width 6 height 6
radio input "true"
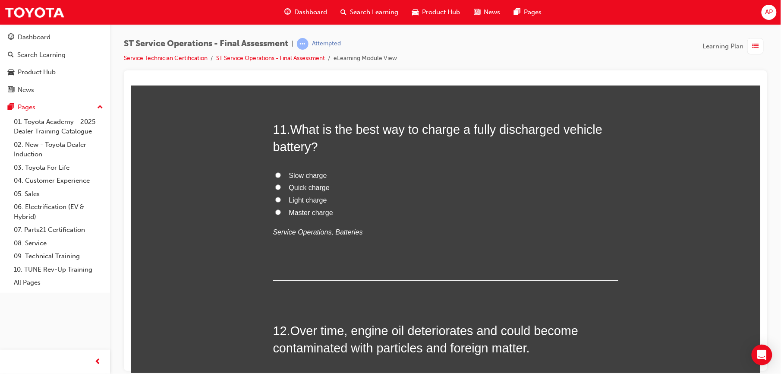
scroll to position [2051, 0]
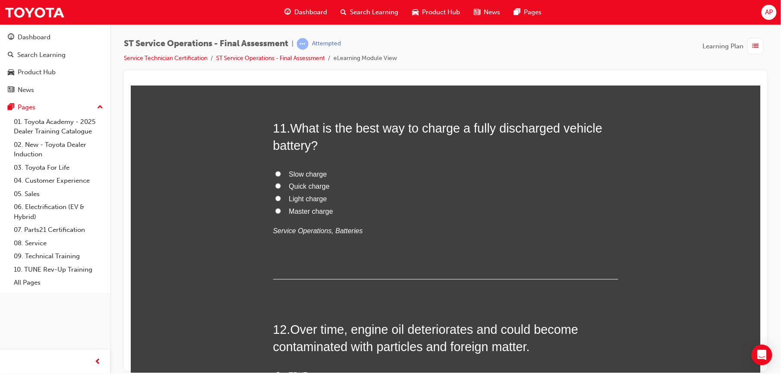
click at [275, 176] on input "Slow charge" at bounding box center [278, 173] width 6 height 6
radio input "true"
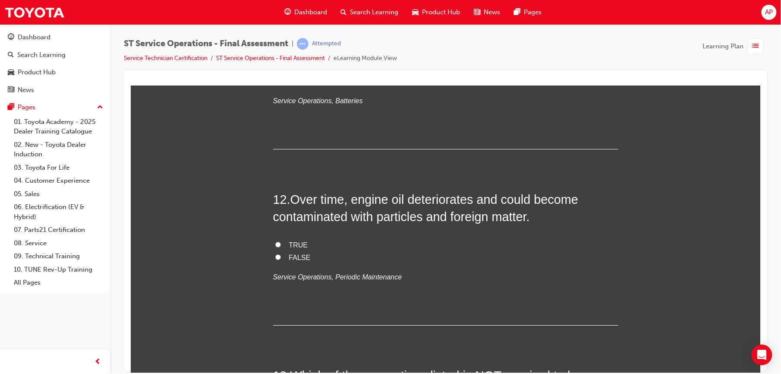
scroll to position [2189, 0]
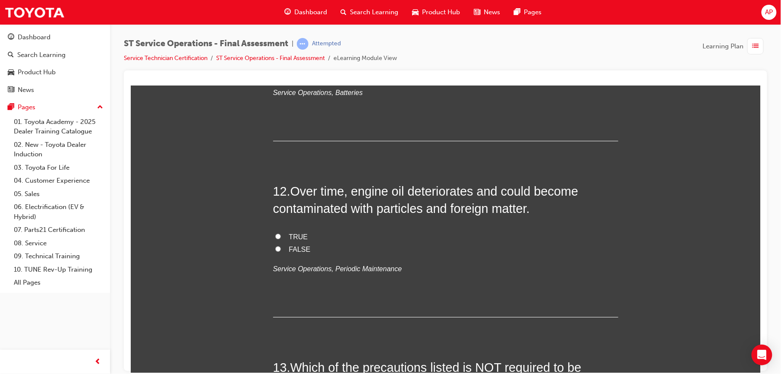
click at [275, 248] on input "FALSE" at bounding box center [278, 248] width 6 height 6
radio input "true"
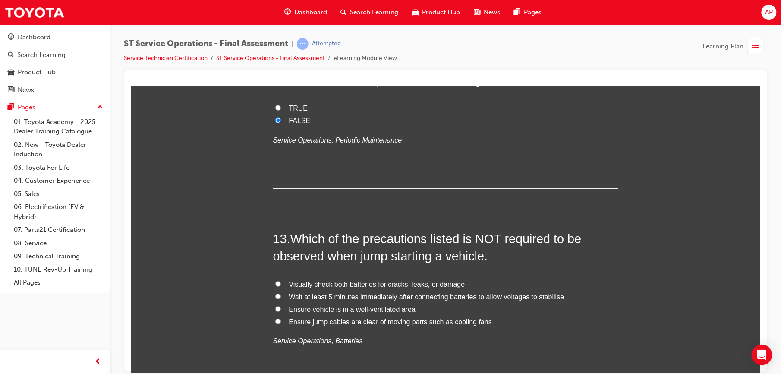
scroll to position [2319, 0]
click at [275, 107] on input "TRUE" at bounding box center [278, 106] width 6 height 6
radio input "true"
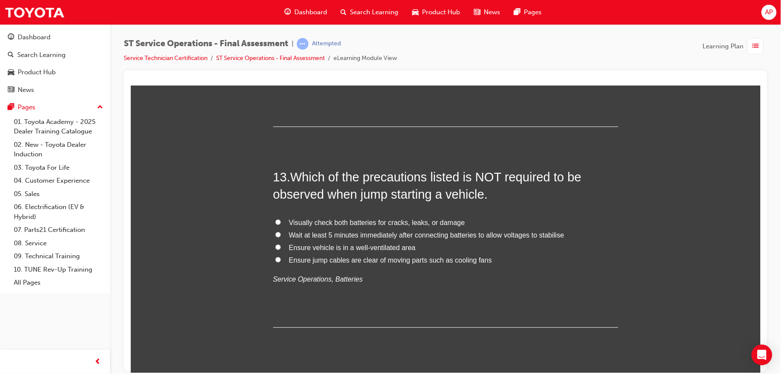
scroll to position [2381, 0]
click at [275, 235] on input "Wait at least 5 minutes immediately after connecting batteries to allow voltage…" at bounding box center [278, 233] width 6 height 6
radio input "true"
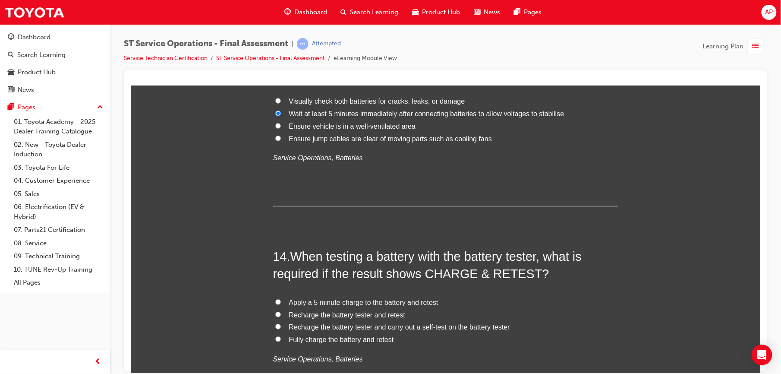
scroll to position [2507, 0]
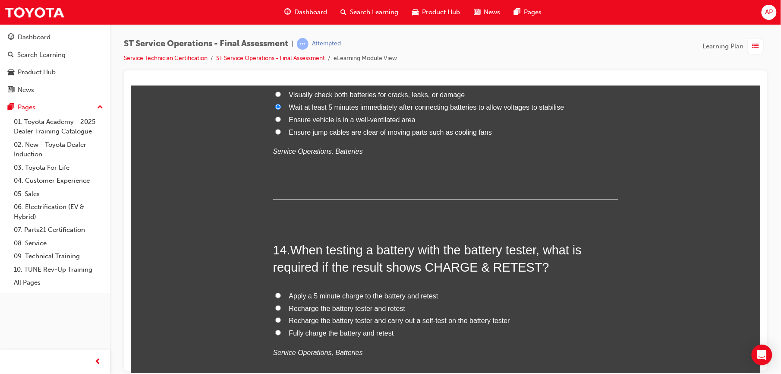
click at [275, 333] on input "Fully charge the battery and retest" at bounding box center [278, 332] width 6 height 6
radio input "true"
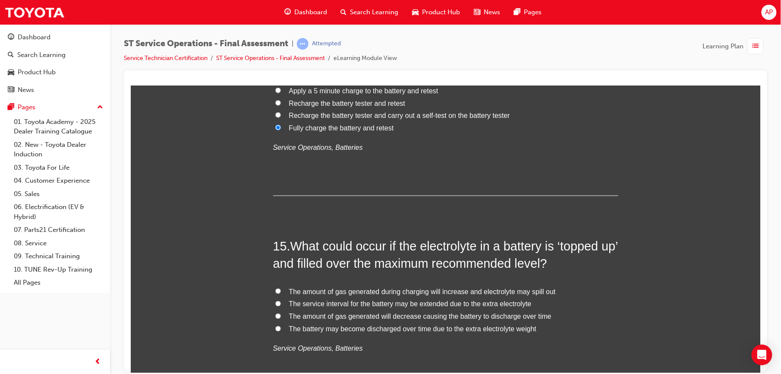
scroll to position [2768, 0]
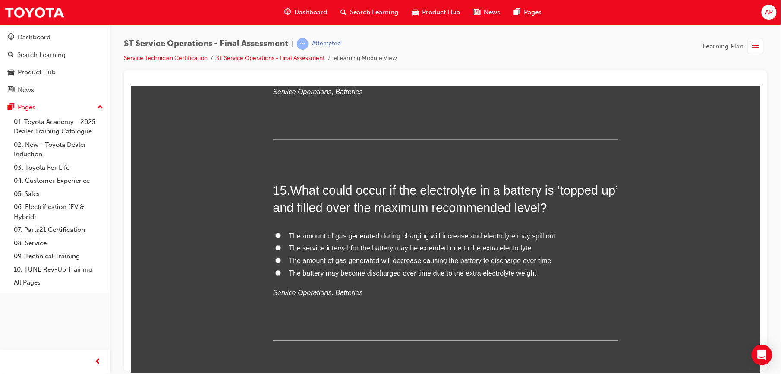
click at [275, 273] on input "The battery may become discharged over time due to the extra electrolyte weight" at bounding box center [278, 273] width 6 height 6
radio input "true"
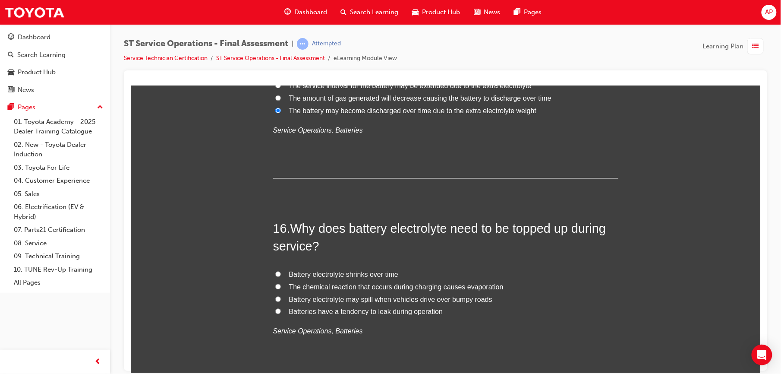
scroll to position [2971, 0]
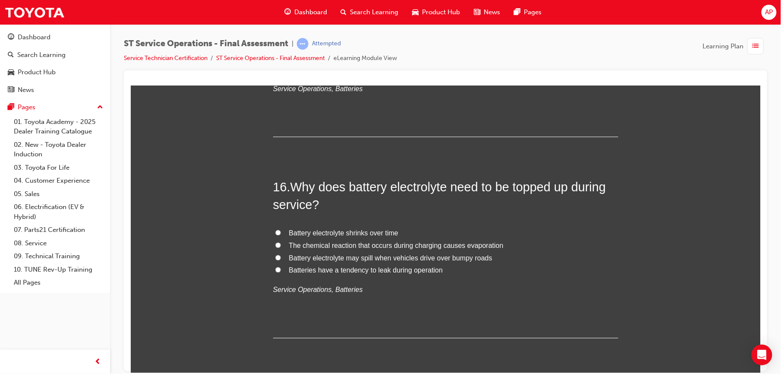
click at [275, 243] on input "The chemical reaction that occurs during charging causes evaporation" at bounding box center [278, 245] width 6 height 6
radio input "true"
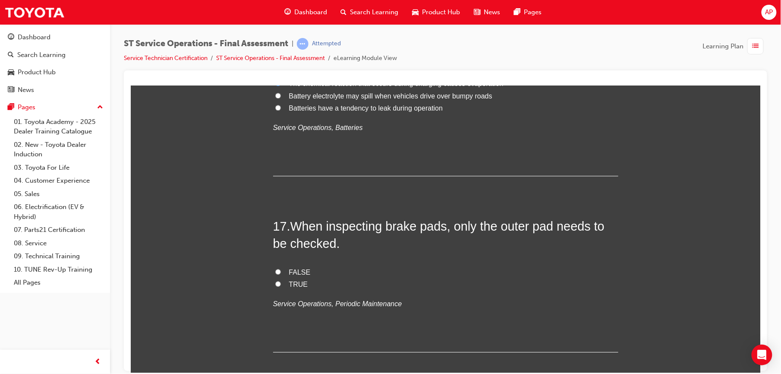
scroll to position [3182, 0]
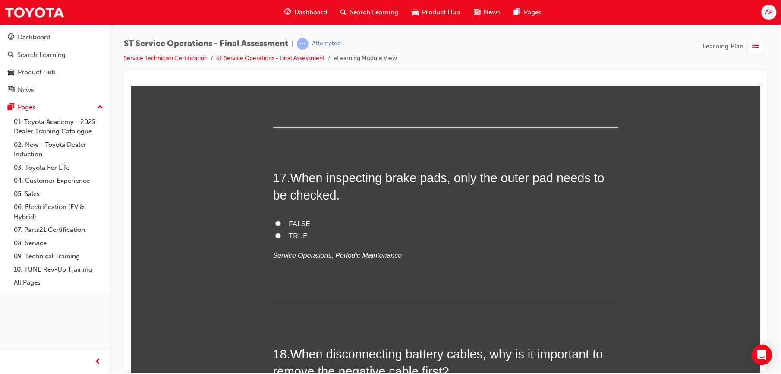
click at [275, 224] on input "FALSE" at bounding box center [278, 223] width 6 height 6
radio input "true"
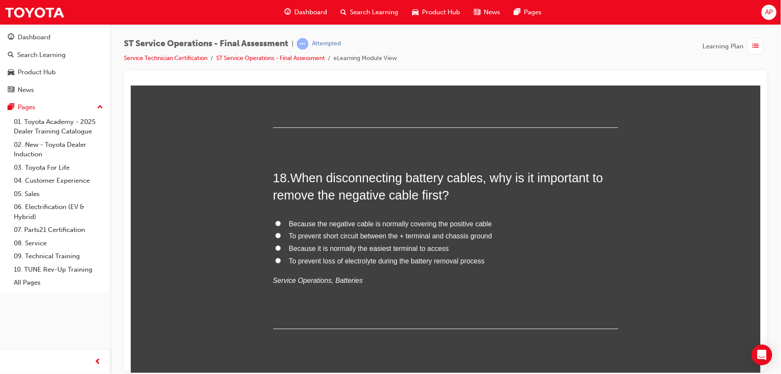
scroll to position [3374, 0]
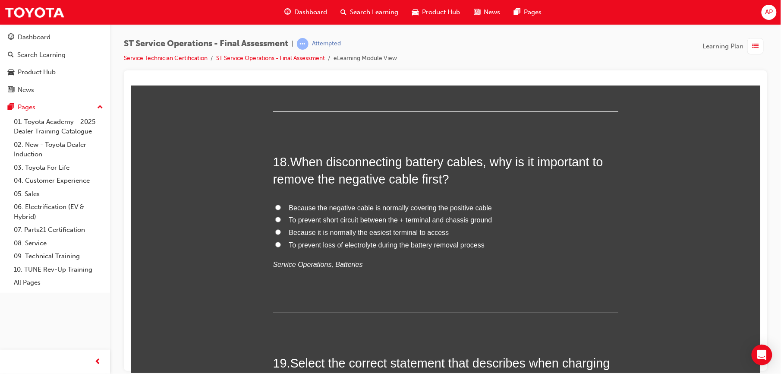
click at [275, 221] on input "To prevent short circuit between the + terminal and chassis ground" at bounding box center [278, 219] width 6 height 6
radio input "true"
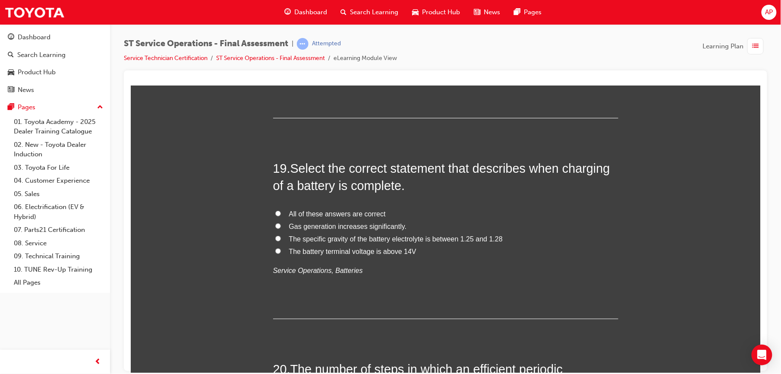
scroll to position [3596, 0]
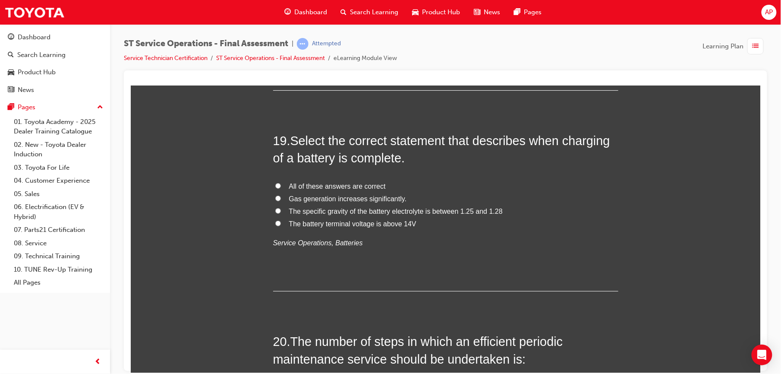
click at [275, 184] on input "All of these answers are correct" at bounding box center [278, 185] width 6 height 6
radio input "true"
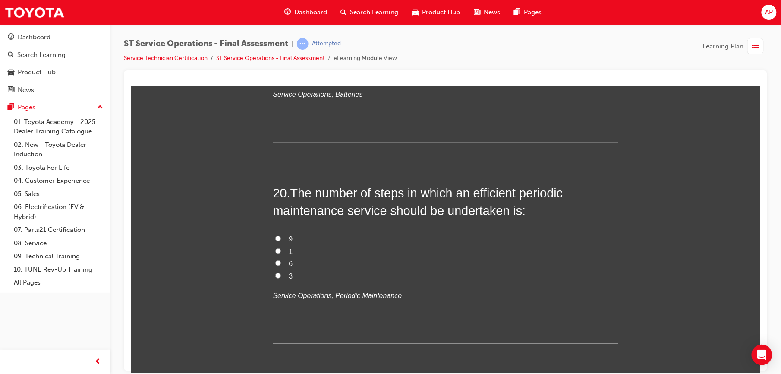
scroll to position [3753, 0]
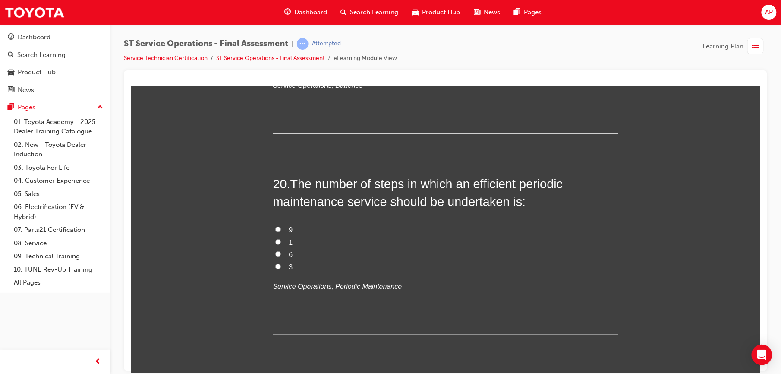
click at [275, 228] on input "9" at bounding box center [278, 229] width 6 height 6
radio input "true"
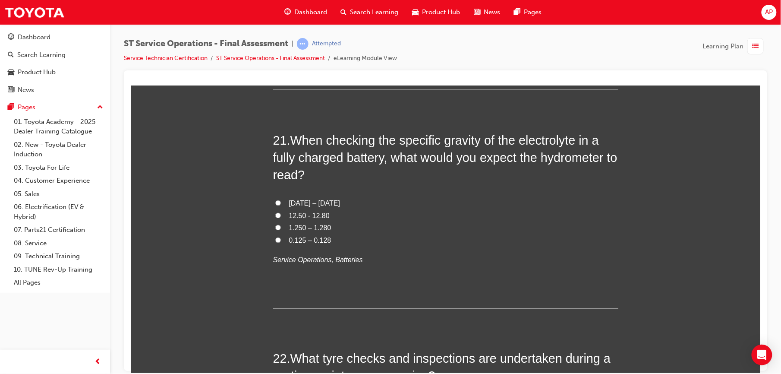
scroll to position [3998, 0]
click at [273, 224] on label "1.250 – 1.280" at bounding box center [445, 227] width 345 height 13
click at [275, 224] on input "1.250 – 1.280" at bounding box center [278, 227] width 6 height 6
radio input "true"
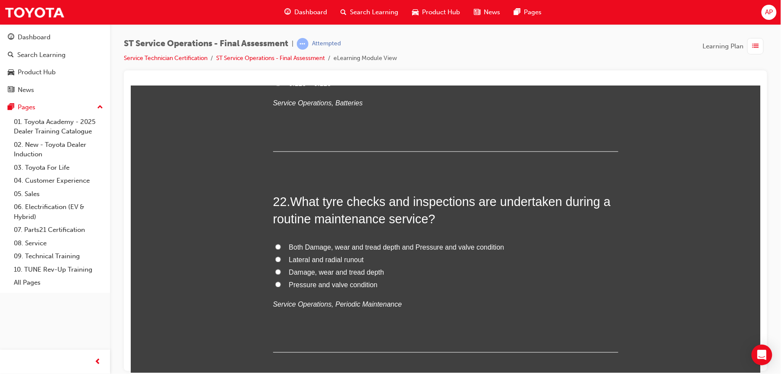
scroll to position [4163, 0]
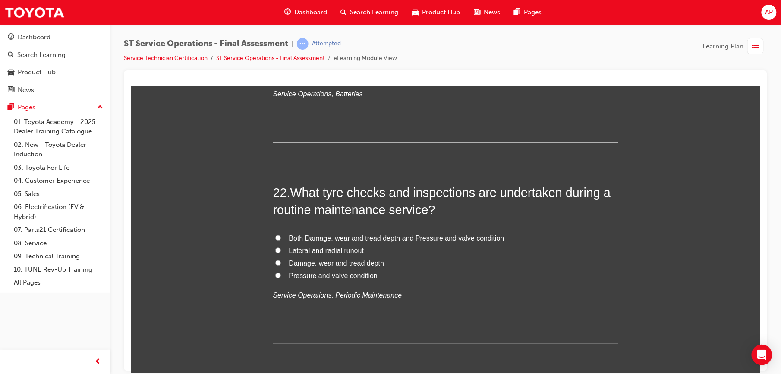
click at [276, 240] on label "Both Damage, wear and tread depth and Pressure and valve condition" at bounding box center [445, 238] width 345 height 13
click at [276, 240] on input "Both Damage, wear and tread depth and Pressure and valve condition" at bounding box center [278, 238] width 6 height 6
radio input "true"
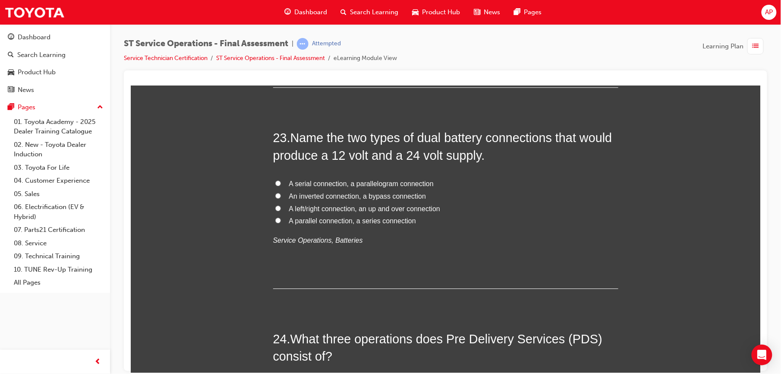
scroll to position [4420, 0]
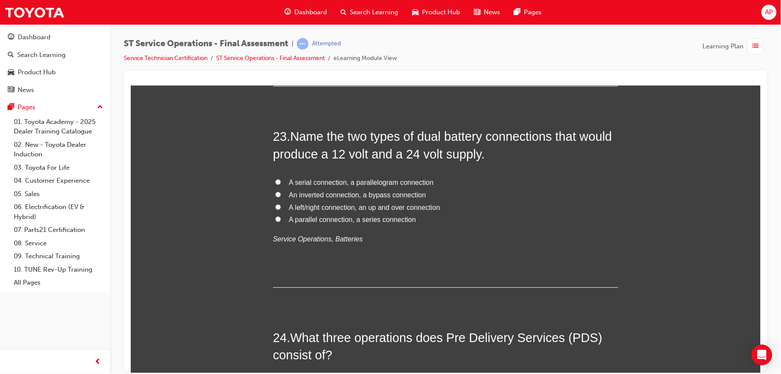
click at [275, 220] on input "A parallel connection, a series connection" at bounding box center [278, 219] width 6 height 6
radio input "true"
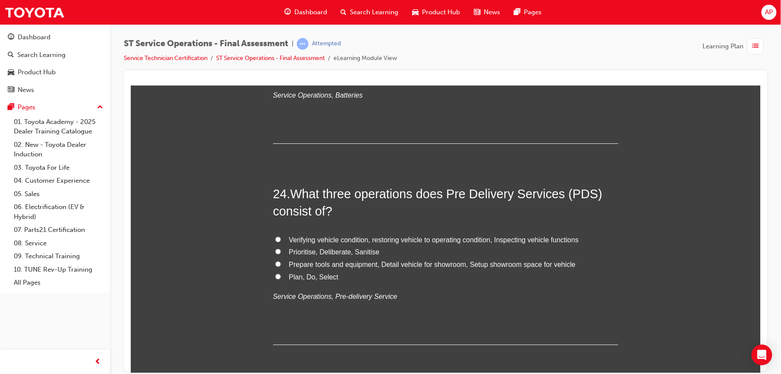
scroll to position [4603, 0]
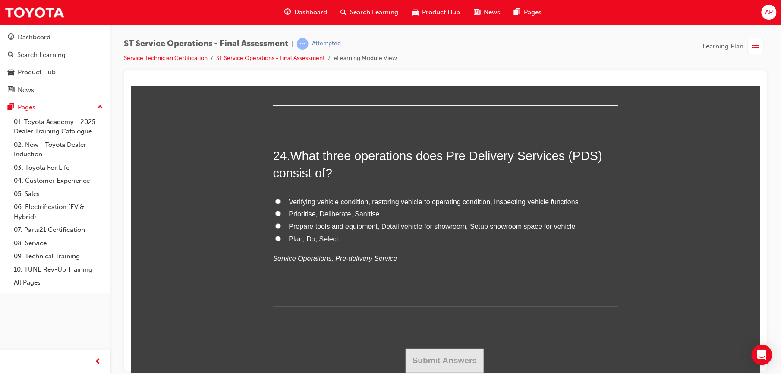
click at [275, 201] on input "Verifying vehicle condition, restoring vehicle to operating condition, Inspecti…" at bounding box center [278, 201] width 6 height 6
radio input "true"
click at [428, 363] on button "Submit Answers" at bounding box center [444, 360] width 78 height 24
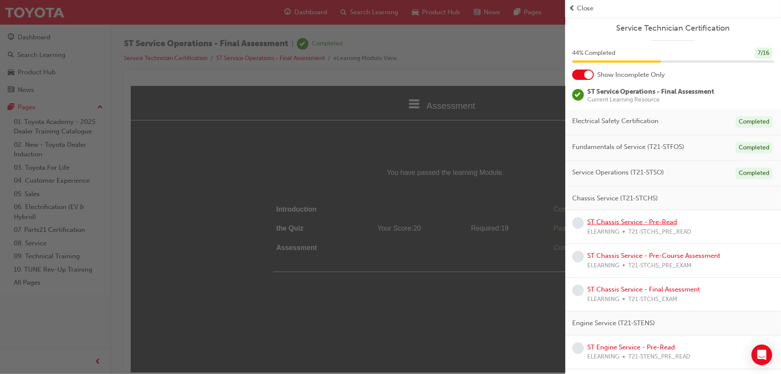
click at [649, 220] on link "ST Chassis Service - Pre-Read" at bounding box center [632, 222] width 90 height 8
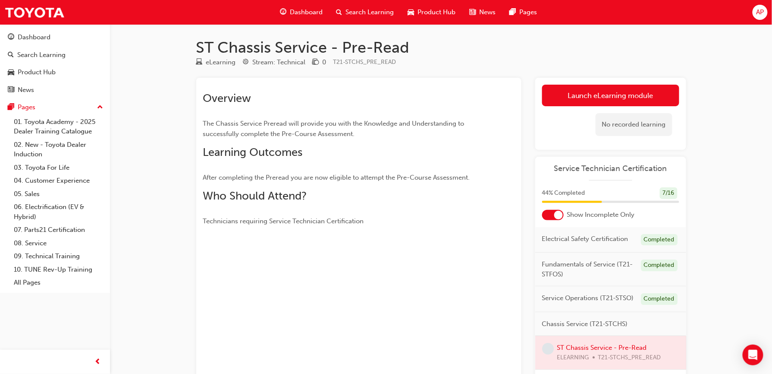
click at [487, 307] on div "Overview The Chassis Service Preread will provide you with the Knowledge and Un…" at bounding box center [358, 239] width 325 height 322
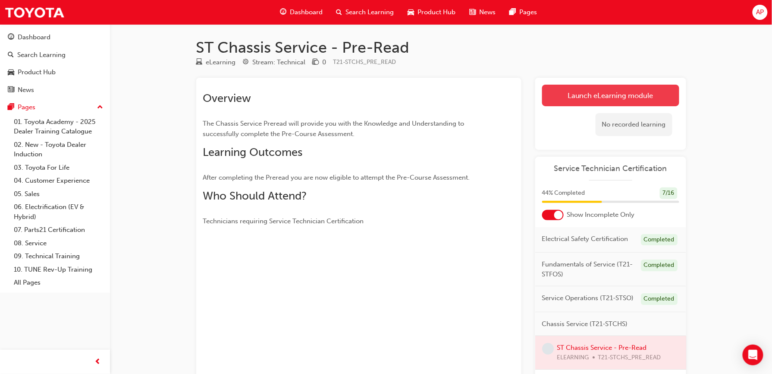
click at [631, 92] on link "Launch eLearning module" at bounding box center [610, 96] width 137 height 22
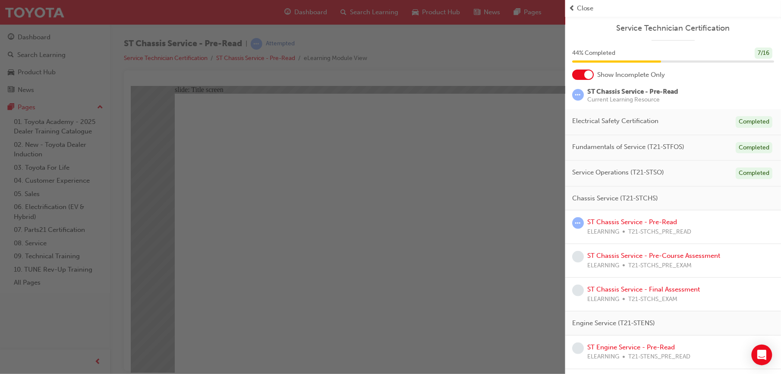
click at [582, 10] on span "Close" at bounding box center [585, 8] width 17 height 10
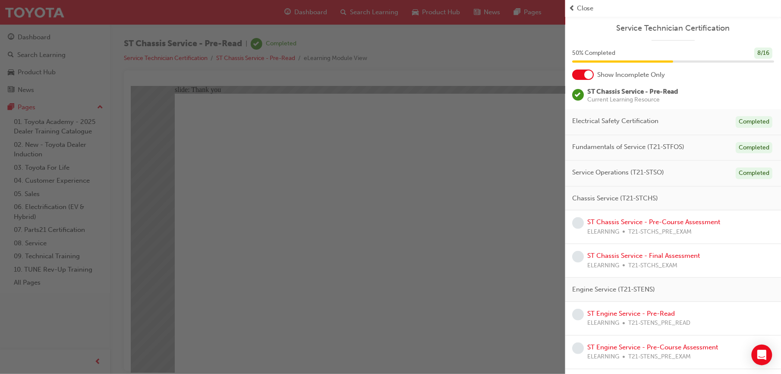
click at [619, 228] on span "ELEARNING" at bounding box center [603, 232] width 32 height 10
click at [619, 220] on link "ST Chassis Service - Pre-Course Assessment" at bounding box center [653, 222] width 133 height 8
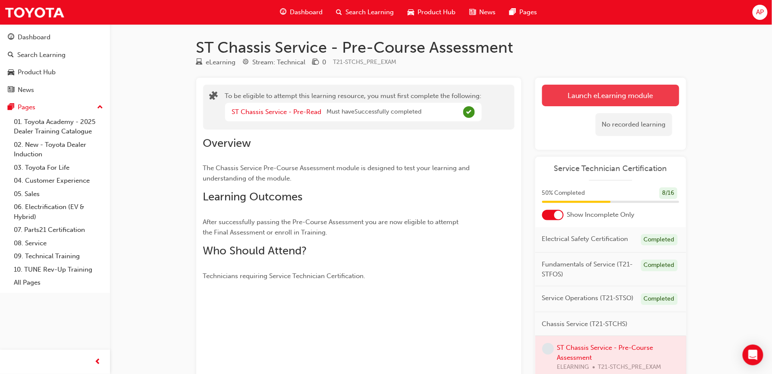
click at [627, 100] on button "Launch eLearning module" at bounding box center [610, 96] width 137 height 22
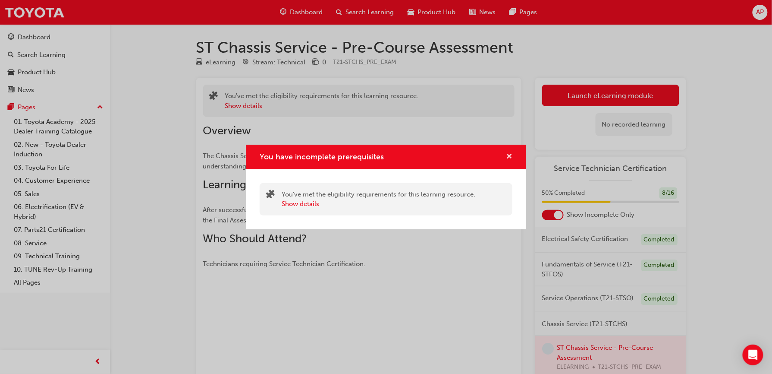
click at [508, 157] on span "cross-icon" at bounding box center [509, 157] width 6 height 8
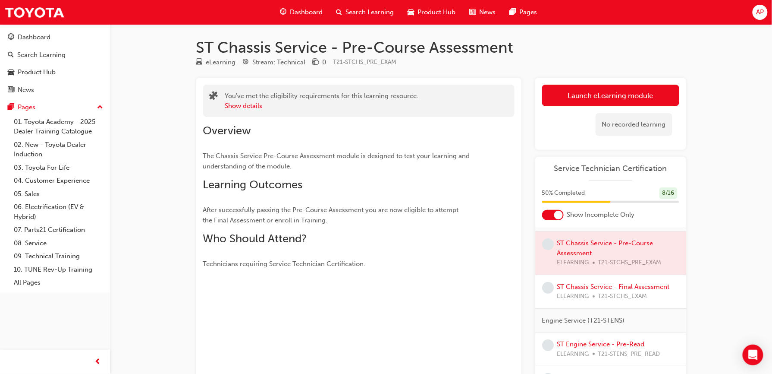
scroll to position [106, 0]
click at [596, 256] on div at bounding box center [610, 250] width 151 height 43
click at [253, 108] on button "Show details" at bounding box center [244, 106] width 38 height 10
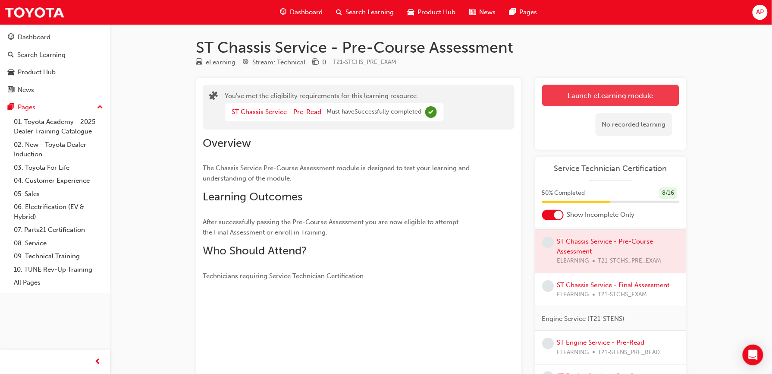
click at [593, 94] on button "Launch eLearning module" at bounding box center [610, 96] width 137 height 22
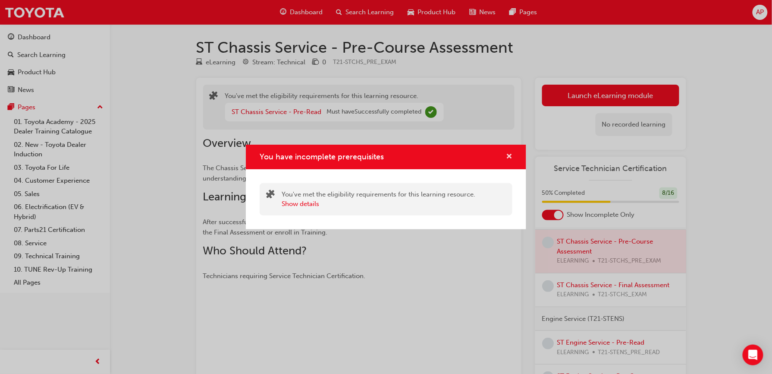
click at [508, 157] on span "cross-icon" at bounding box center [509, 157] width 6 height 8
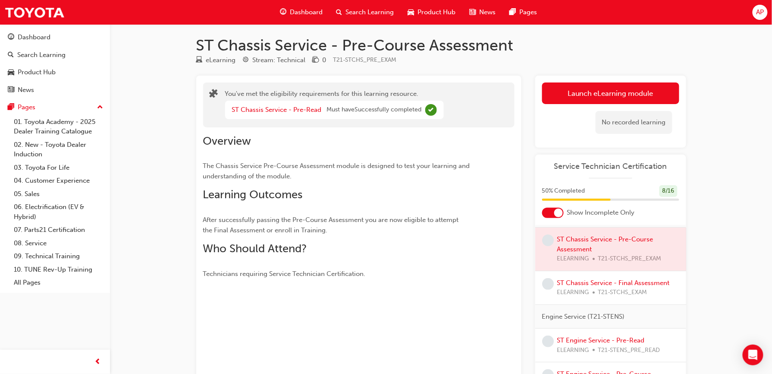
scroll to position [0, 0]
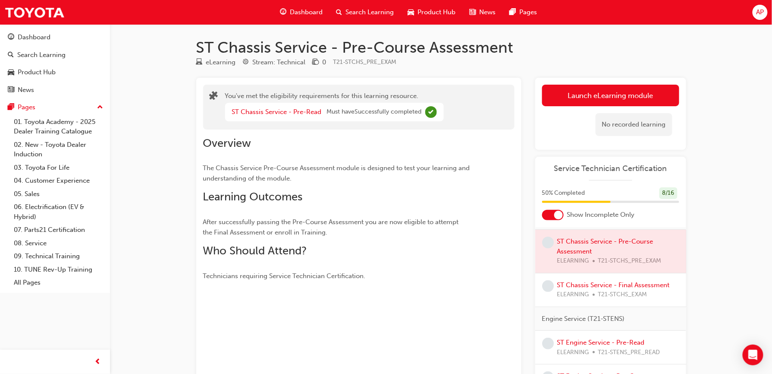
click at [308, 14] on span "Dashboard" at bounding box center [306, 12] width 33 height 10
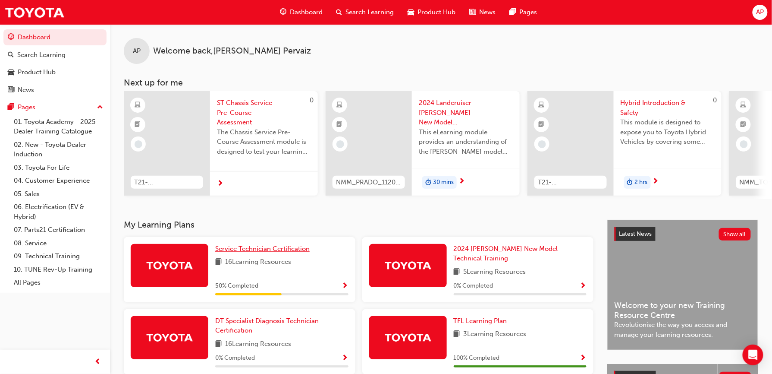
click at [253, 251] on span "Service Technician Certification" at bounding box center [262, 249] width 94 height 8
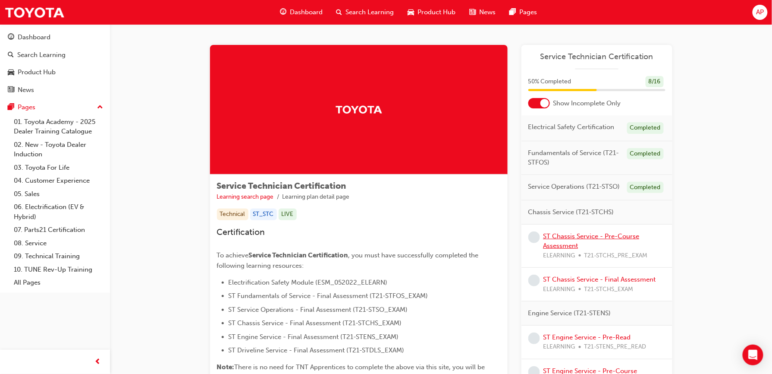
click at [547, 239] on link "ST Chassis Service - Pre-Course Assessment" at bounding box center [591, 241] width 96 height 18
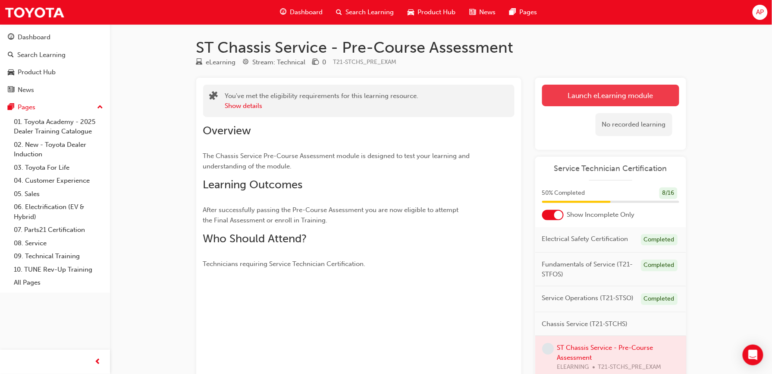
click at [584, 91] on link "Launch eLearning module" at bounding box center [610, 96] width 137 height 22
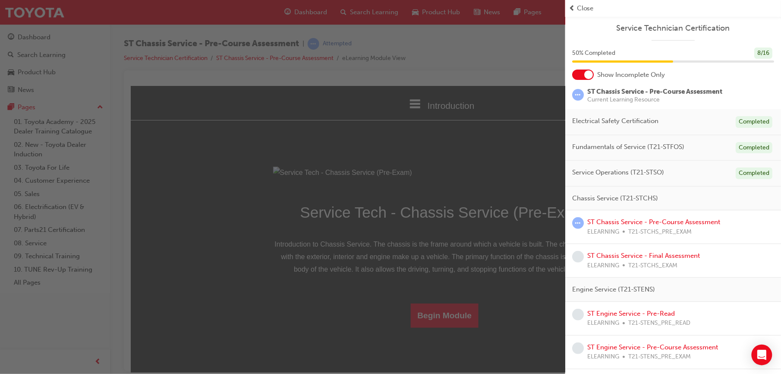
click at [580, 4] on span "Close" at bounding box center [585, 8] width 17 height 10
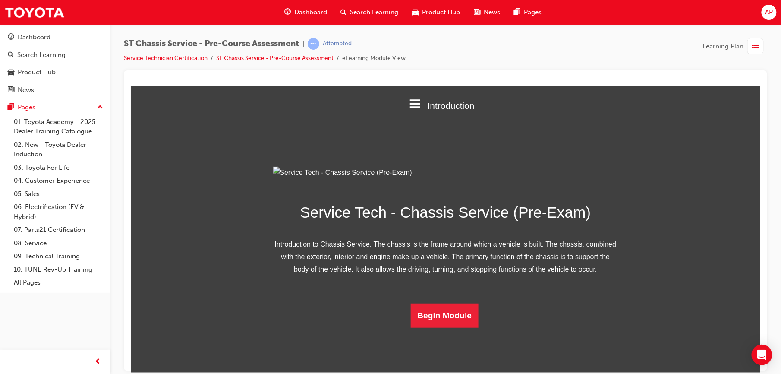
scroll to position [49, 0]
click at [445, 327] on button "Begin Module" at bounding box center [444, 315] width 68 height 24
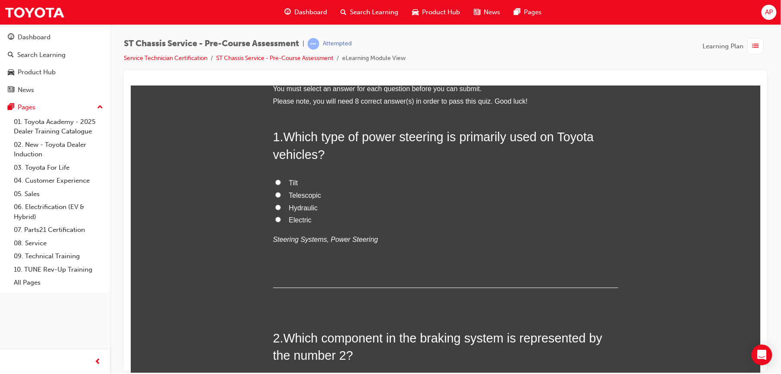
scroll to position [0, 0]
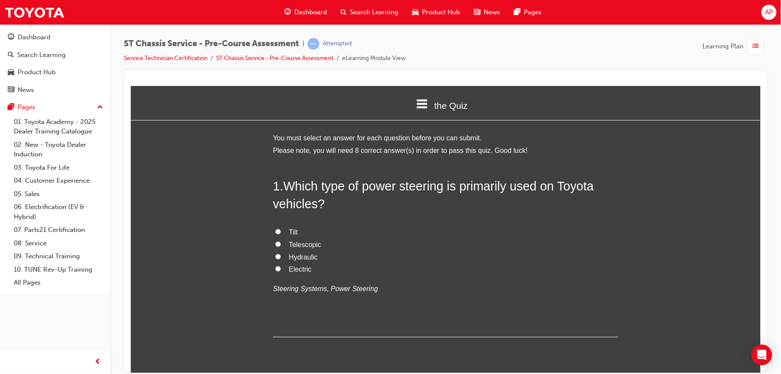
click at [273, 254] on label "Hydraulic" at bounding box center [445, 257] width 345 height 13
click at [275, 254] on input "Hydraulic" at bounding box center [278, 256] width 6 height 6
radio input "true"
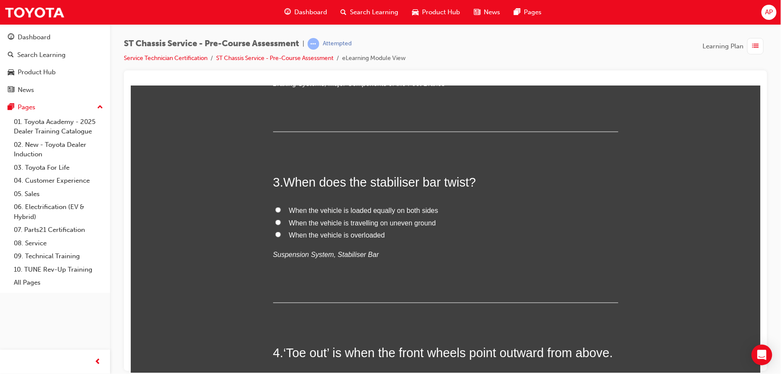
scroll to position [414, 0]
click at [275, 65] on input "Master cylinder" at bounding box center [278, 62] width 6 height 6
radio input "true"
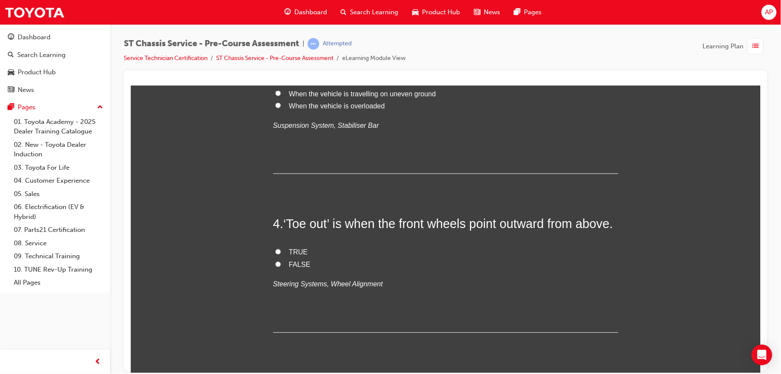
scroll to position [582, 0]
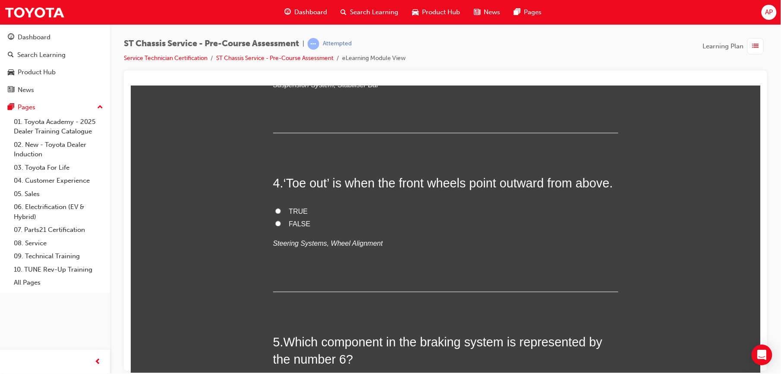
click at [275, 55] on input "When the vehicle is travelling on uneven ground" at bounding box center [278, 53] width 6 height 6
radio input "true"
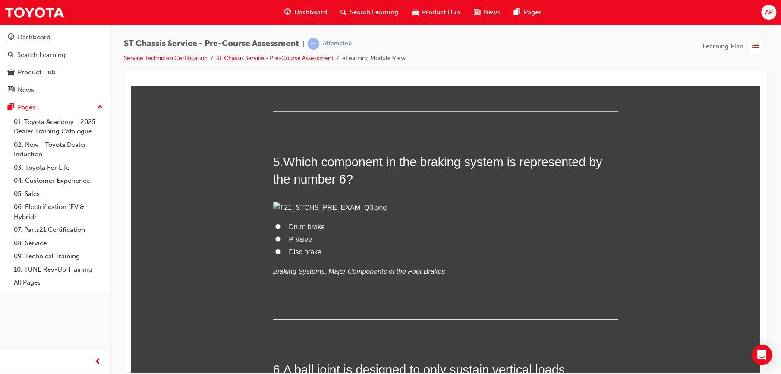
scroll to position [763, 0]
click at [275, 33] on input "TRUE" at bounding box center [278, 30] width 6 height 6
radio input "true"
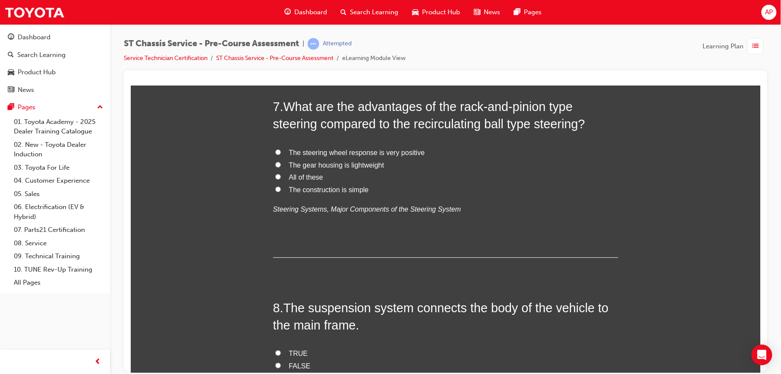
scroll to position [1258, 0]
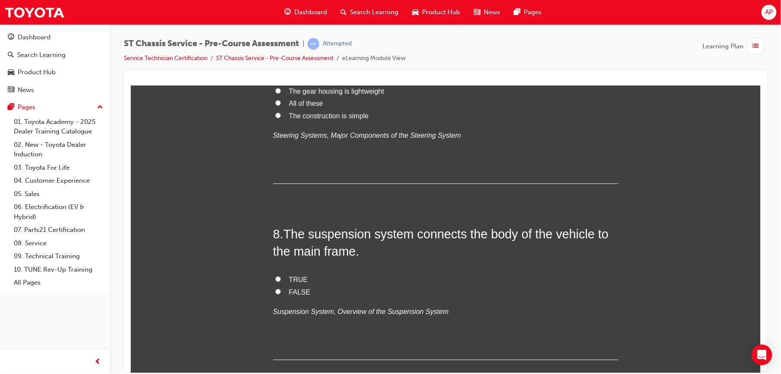
radio input "true"
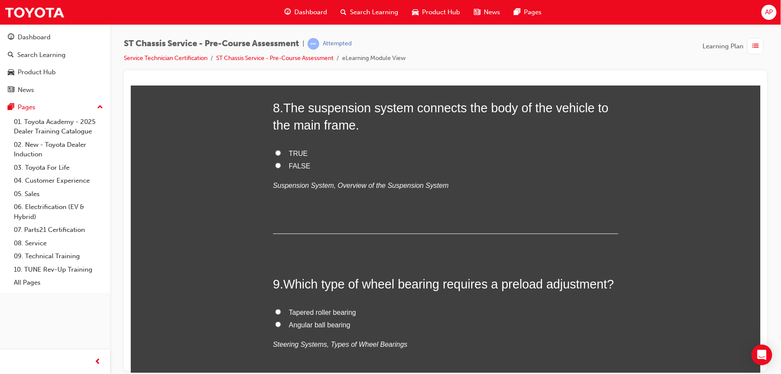
scroll to position [1384, 0]
radio input "true"
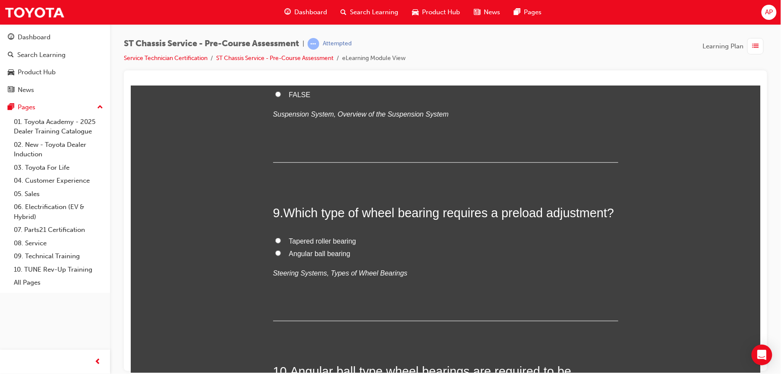
scroll to position [1457, 0]
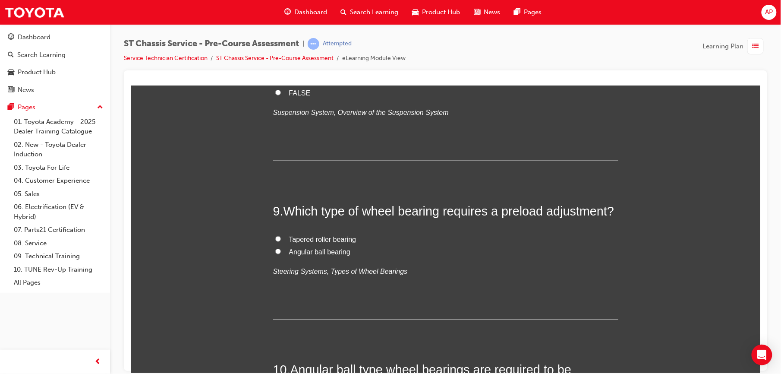
radio input "true"
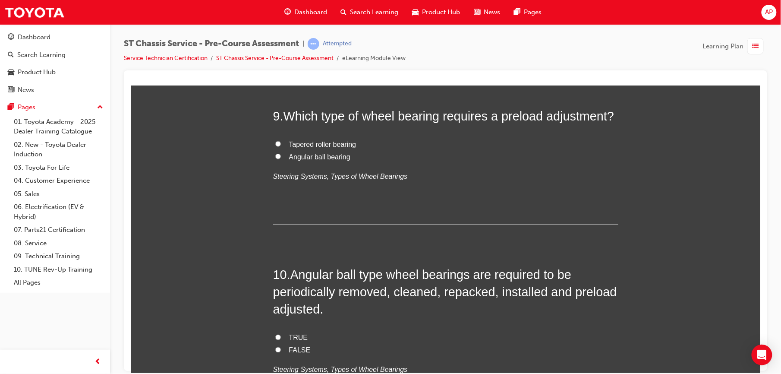
scroll to position [1553, 0]
radio input "true"
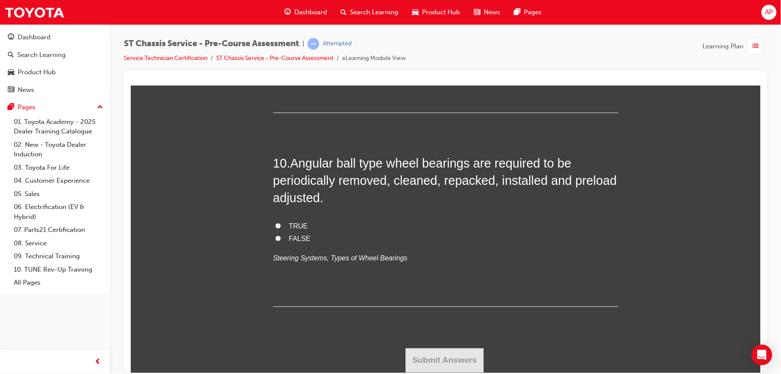
scroll to position [1741, 0]
radio input "true"
click at [275, 35] on input "Tapered roller bearing" at bounding box center [278, 32] width 6 height 6
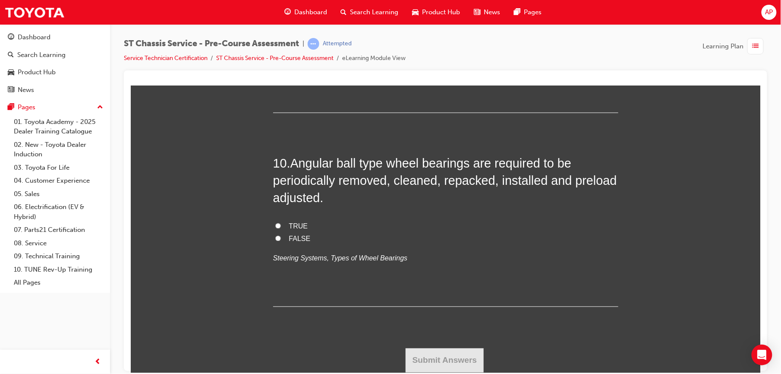
radio input "true"
click at [273, 52] on label "Angular ball bearing" at bounding box center [445, 45] width 345 height 13
click at [275, 47] on input "Angular ball bearing" at bounding box center [278, 45] width 6 height 6
radio input "true"
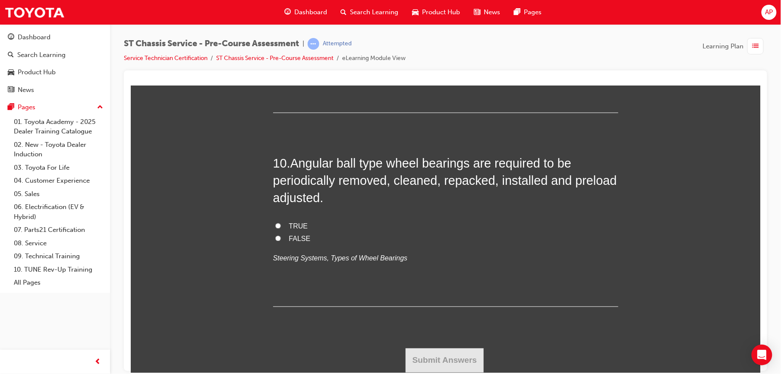
scroll to position [2119, 0]
click at [275, 225] on input "TRUE" at bounding box center [278, 226] width 6 height 6
radio input "true"
click at [427, 366] on button "Submit Answers" at bounding box center [444, 360] width 78 height 24
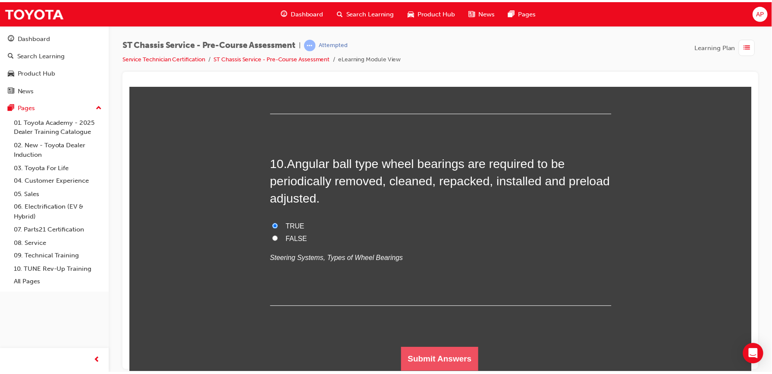
scroll to position [0, 0]
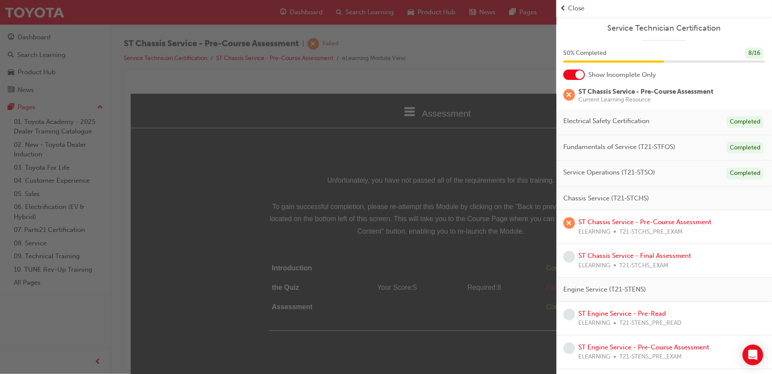
click at [428, 366] on div "button" at bounding box center [278, 187] width 556 height 374
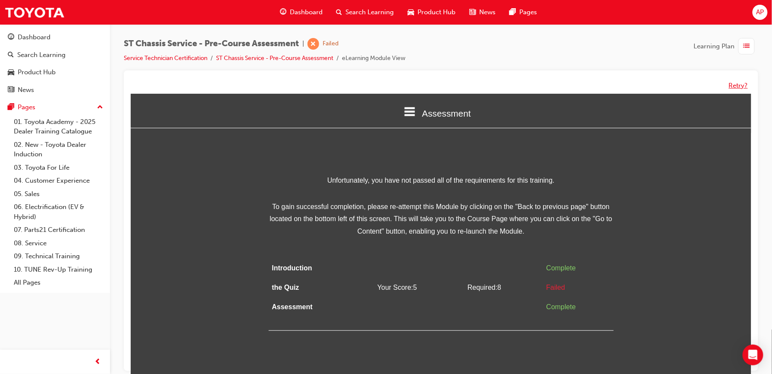
click at [733, 87] on button "Retry?" at bounding box center [738, 86] width 19 height 10
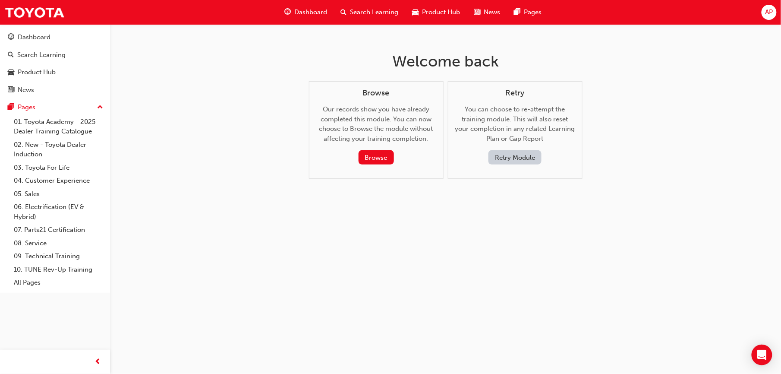
click at [529, 155] on button "Retry Module" at bounding box center [514, 157] width 53 height 14
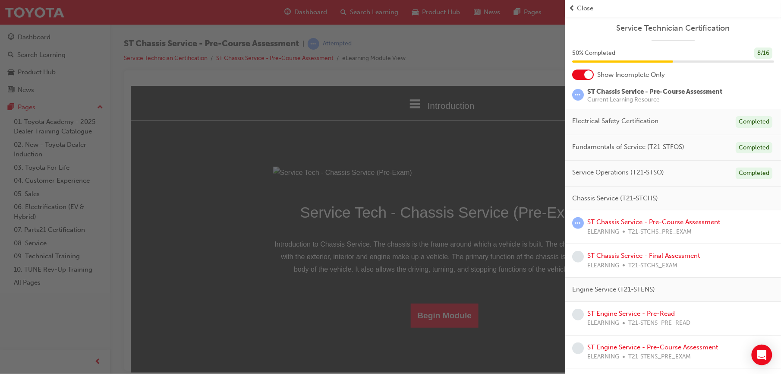
click at [529, 155] on div "button" at bounding box center [282, 187] width 565 height 374
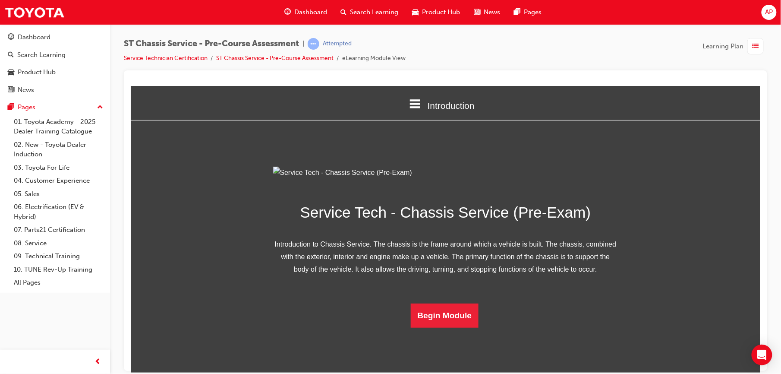
scroll to position [49, 0]
click at [450, 327] on button "Begin Module" at bounding box center [444, 315] width 68 height 24
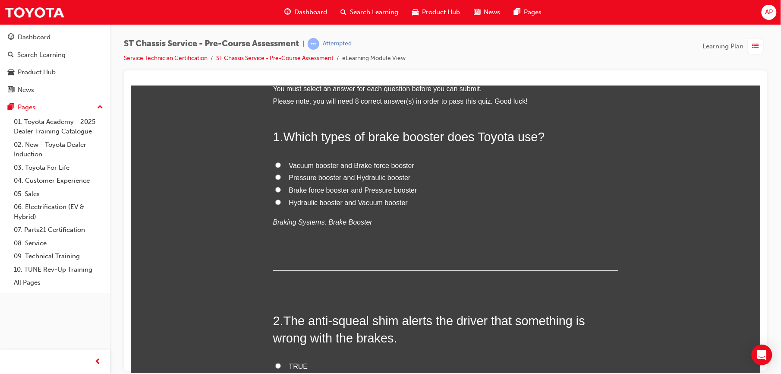
scroll to position [0, 0]
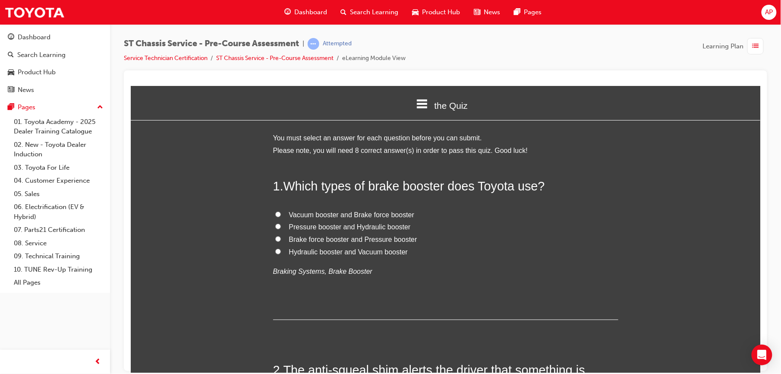
click at [273, 255] on label "Hydraulic booster and Vacuum booster" at bounding box center [445, 251] width 345 height 13
click at [275, 254] on input "Hydraulic booster and Vacuum booster" at bounding box center [278, 251] width 6 height 6
radio input "true"
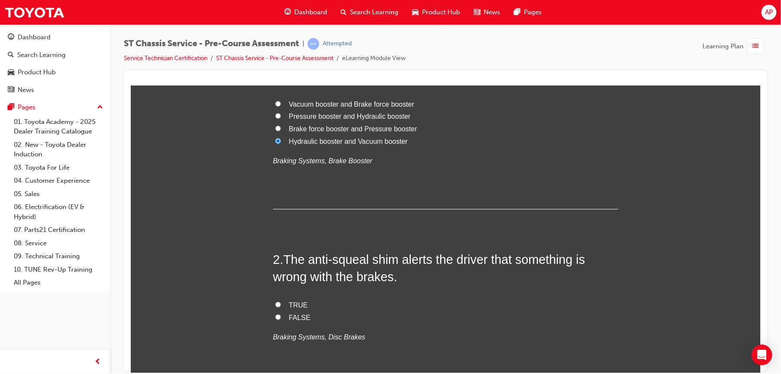
scroll to position [134, 0]
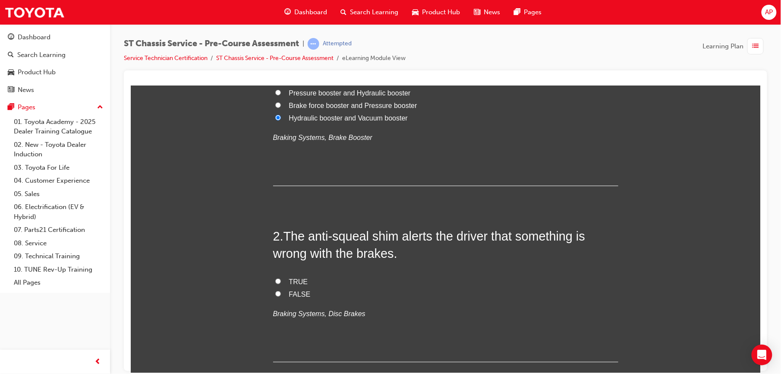
click at [275, 281] on input "TRUE" at bounding box center [278, 281] width 6 height 6
radio input "true"
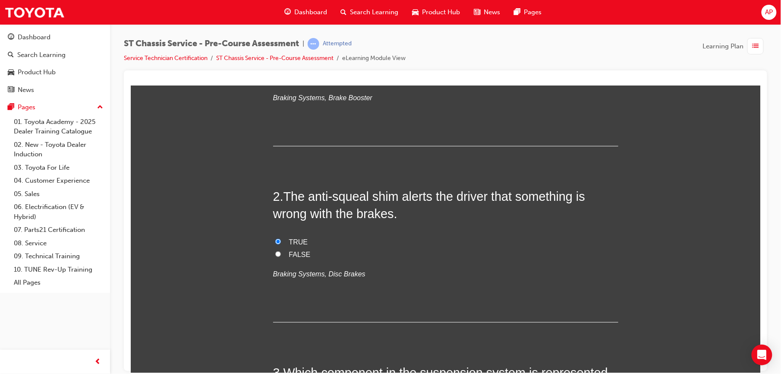
scroll to position [176, 0]
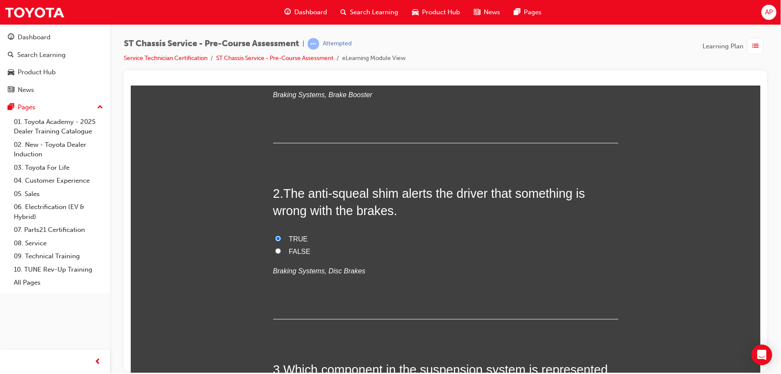
click at [275, 248] on input "FALSE" at bounding box center [278, 251] width 6 height 6
radio input "true"
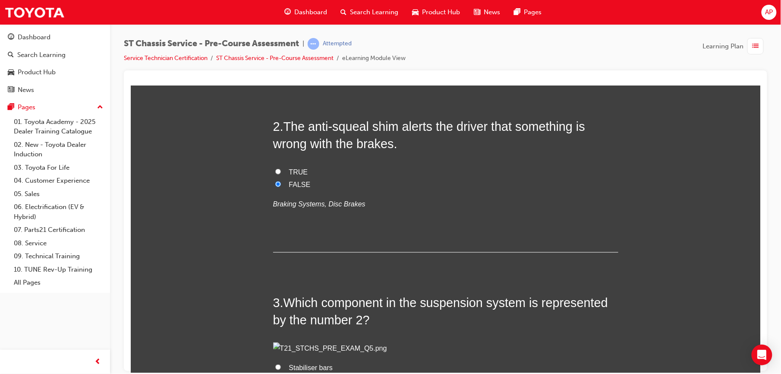
scroll to position [245, 0]
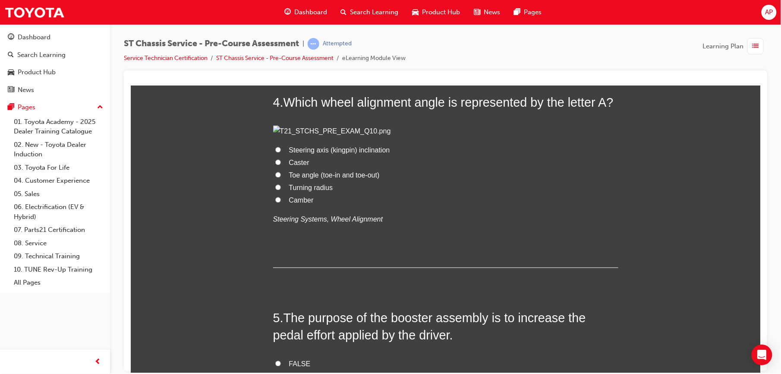
scroll to position [651, 0]
radio input "true"
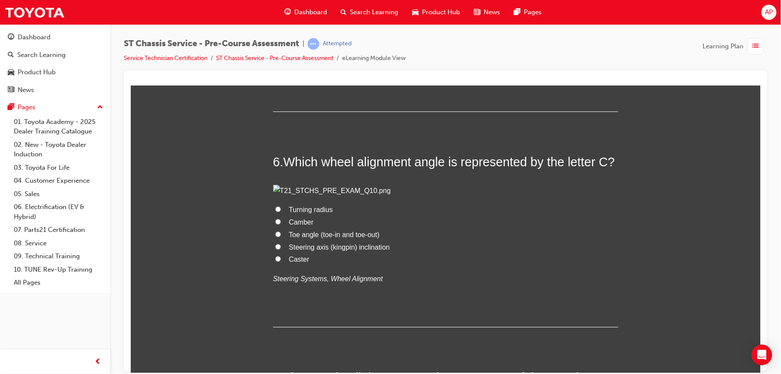
scroll to position [985, 0]
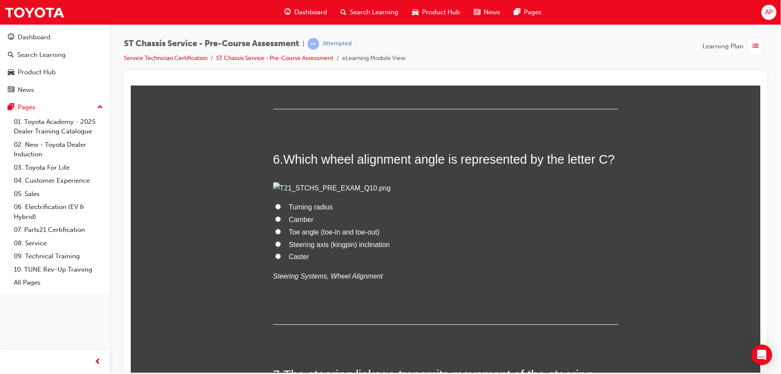
radio input "true"
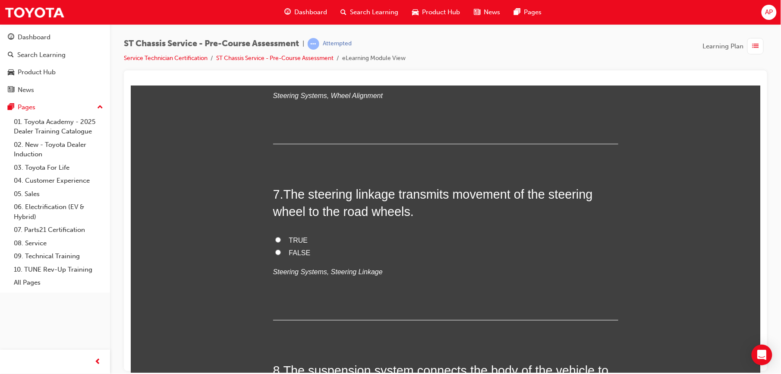
scroll to position [1169, 0]
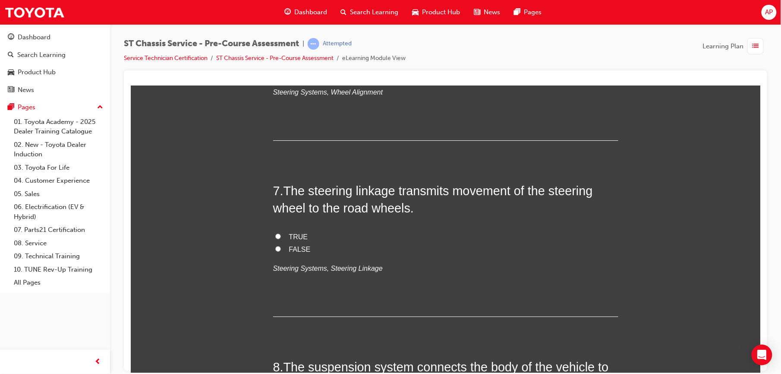
radio input "true"
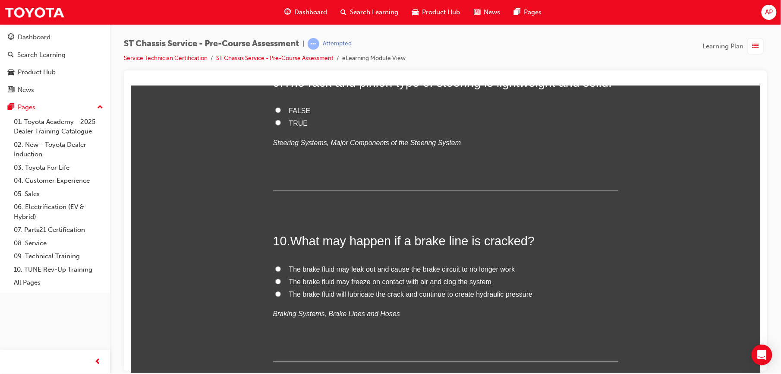
scroll to position [1641, 0]
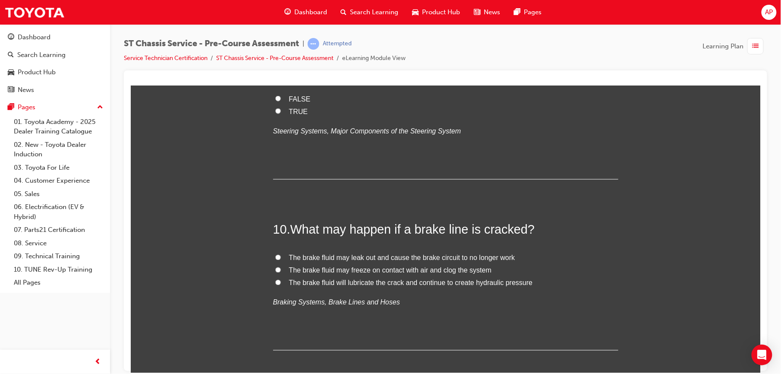
radio input "true"
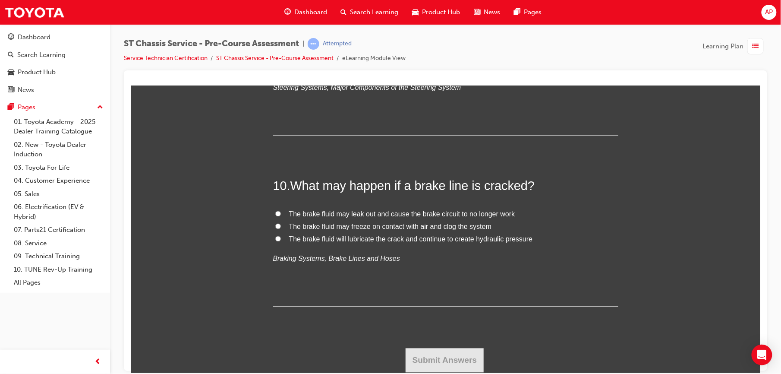
scroll to position [1805, 0]
radio input "true"
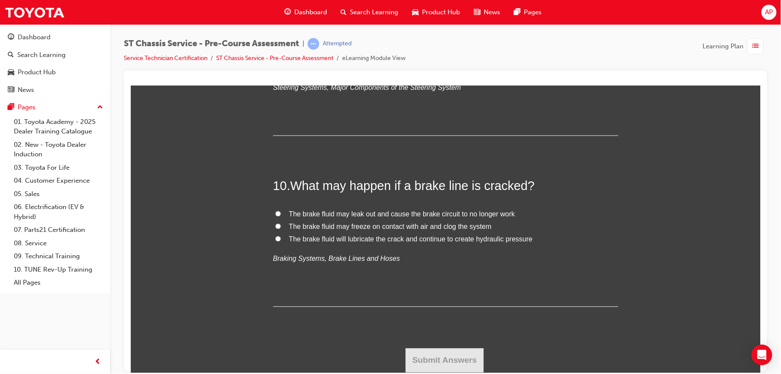
radio input "true"
click at [273, 74] on label "TRUE" at bounding box center [445, 68] width 345 height 13
click at [275, 70] on input "TRUE" at bounding box center [278, 67] width 6 height 6
radio input "true"
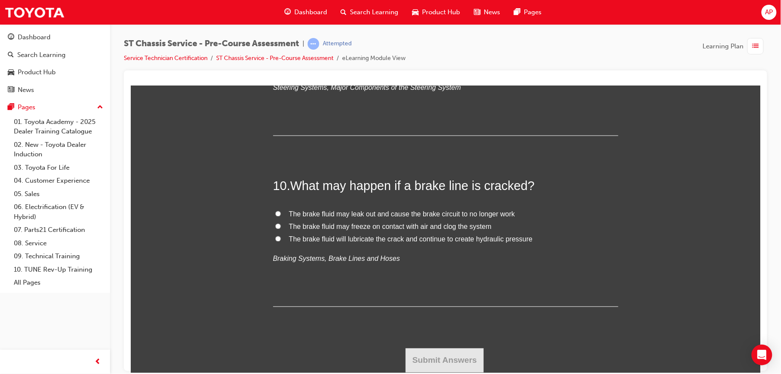
scroll to position [2208, 0]
click at [273, 62] on label "FALSE" at bounding box center [445, 55] width 345 height 13
click at [275, 57] on input "FALSE" at bounding box center [278, 55] width 6 height 6
radio input "true"
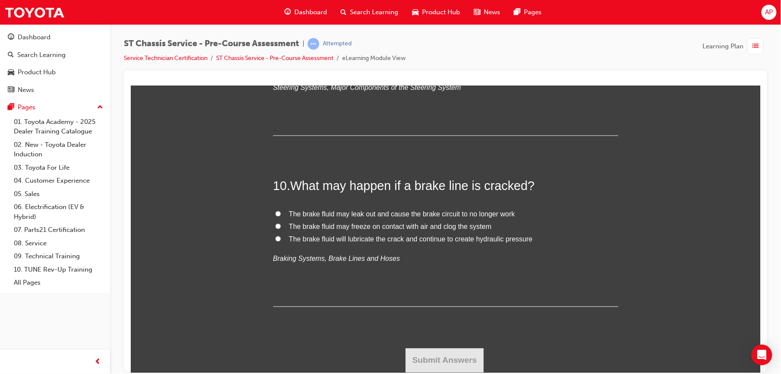
click at [277, 213] on label "The brake fluid may leak out and cause the brake circuit to no longer work" at bounding box center [445, 214] width 345 height 13
click at [277, 213] on input "The brake fluid may leak out and cause the brake circuit to no longer work" at bounding box center [278, 213] width 6 height 6
radio input "true"
click at [433, 352] on button "Submit Answers" at bounding box center [444, 360] width 78 height 24
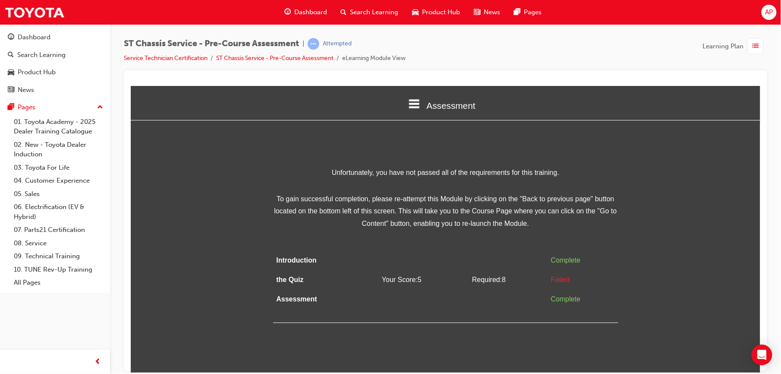
scroll to position [0, 0]
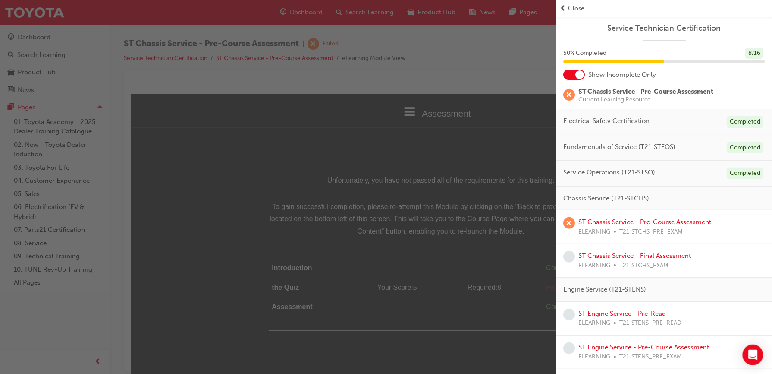
click at [566, 9] on span "prev-icon" at bounding box center [563, 8] width 6 height 10
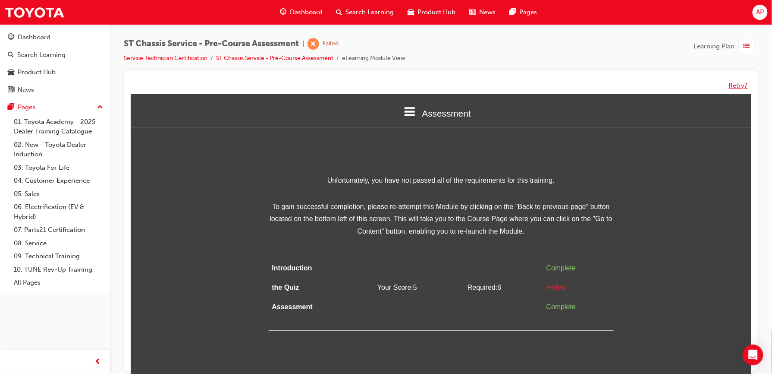
click at [733, 83] on button "Retry?" at bounding box center [738, 86] width 19 height 10
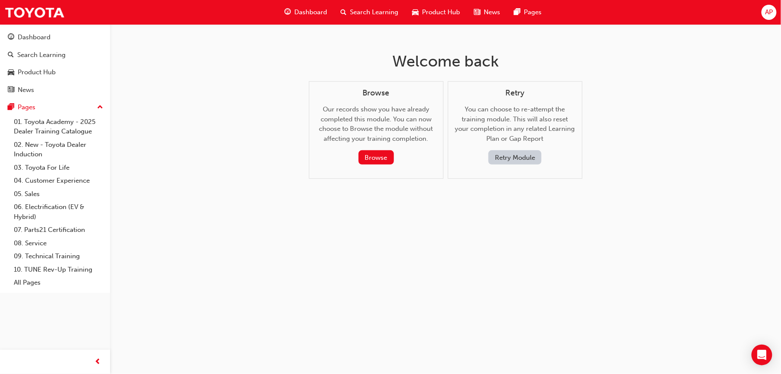
click at [525, 155] on button "Retry Module" at bounding box center [514, 157] width 53 height 14
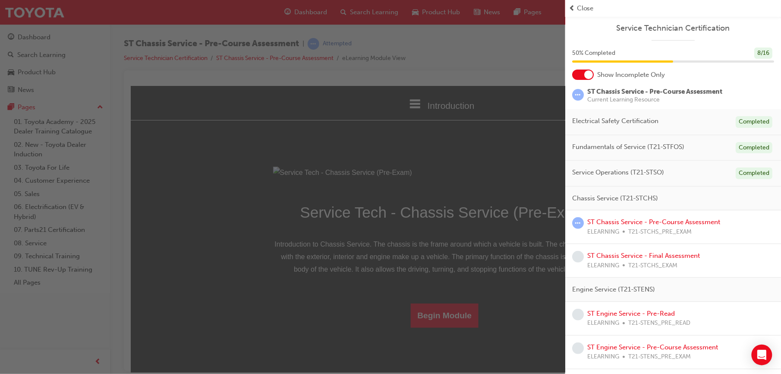
click at [587, 11] on span "Close" at bounding box center [585, 8] width 17 height 10
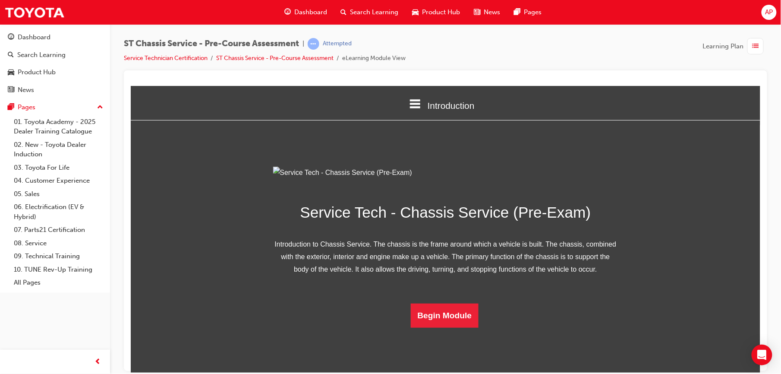
scroll to position [49, 0]
click at [451, 327] on button "Begin Module" at bounding box center [444, 315] width 68 height 24
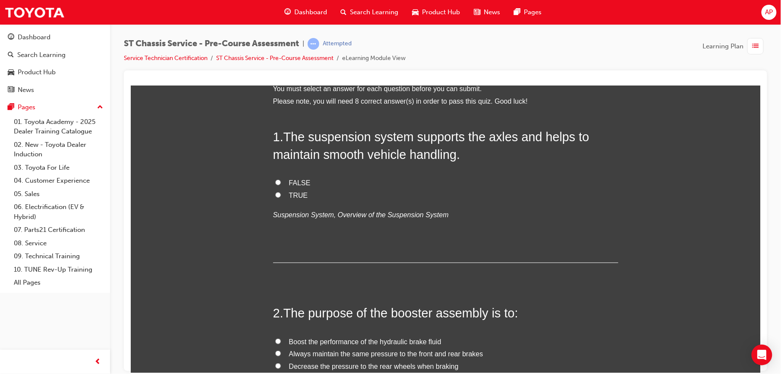
scroll to position [0, 0]
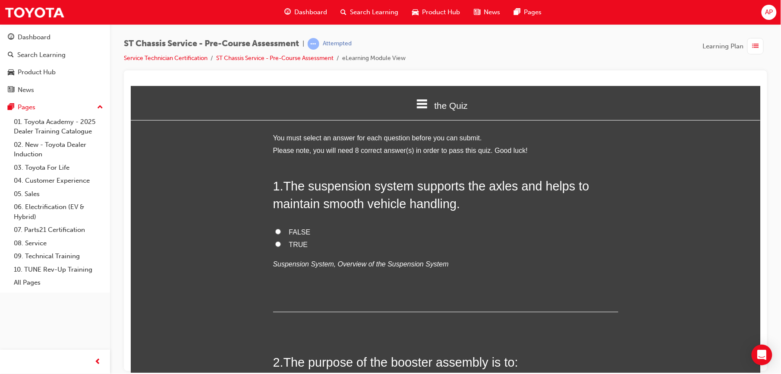
click at [275, 245] on input "TRUE" at bounding box center [278, 244] width 6 height 6
radio input "true"
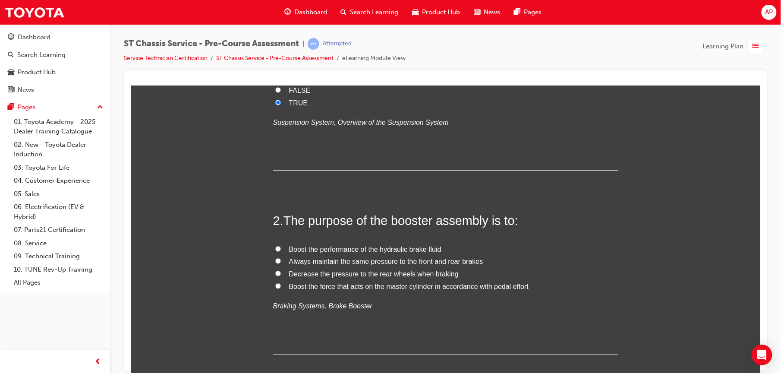
scroll to position [145, 0]
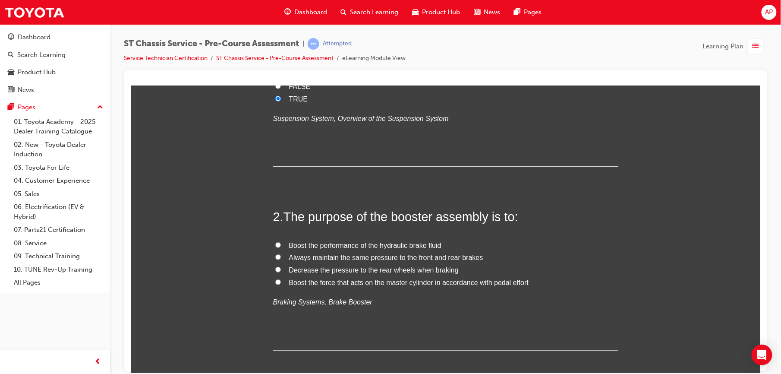
click at [276, 245] on input "Boost the performance of the hydraulic brake fluid" at bounding box center [278, 245] width 6 height 6
radio input "true"
click at [277, 282] on label "Boost the force that acts on the master cylinder in accordance with pedal effort" at bounding box center [445, 282] width 345 height 13
click at [277, 282] on input "Boost the force that acts on the master cylinder in accordance with pedal effort" at bounding box center [278, 282] width 6 height 6
radio input "true"
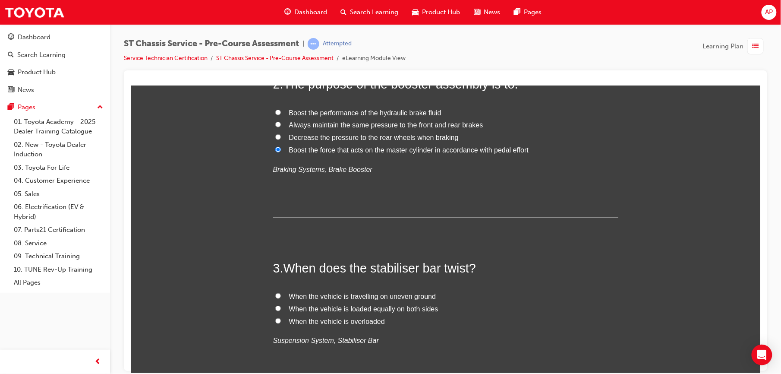
scroll to position [280, 0]
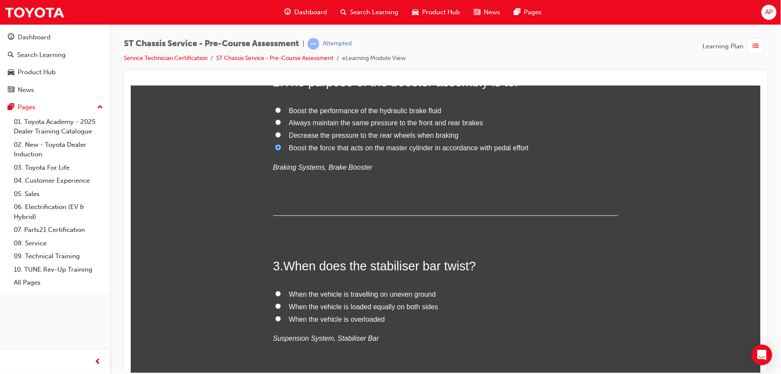
click at [275, 293] on input "When the vehicle is travelling on uneven ground" at bounding box center [278, 293] width 6 height 6
radio input "true"
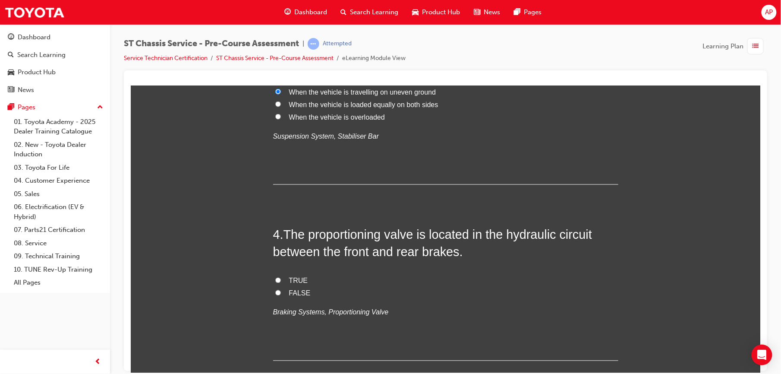
scroll to position [483, 0]
click at [275, 278] on input "TRUE" at bounding box center [278, 279] width 6 height 6
radio input "true"
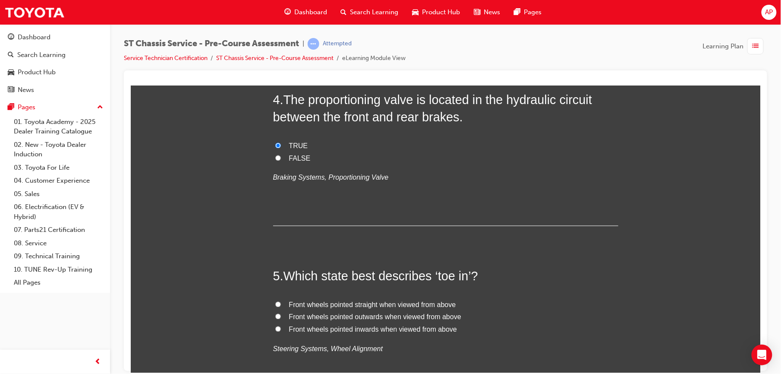
scroll to position [713, 0]
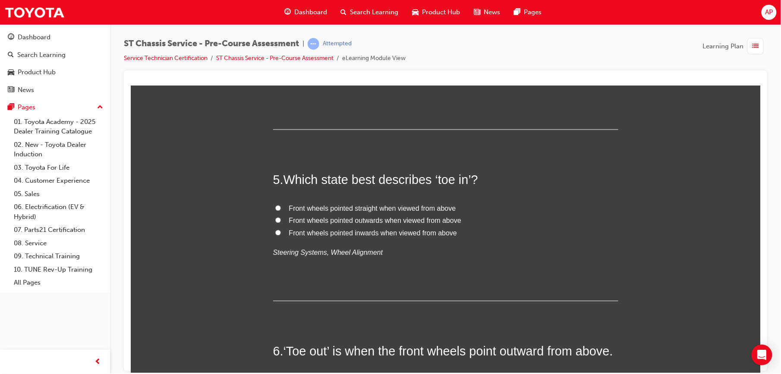
click at [275, 232] on input "Front wheels pointed inwards when viewed from above" at bounding box center [278, 232] width 6 height 6
radio input "true"
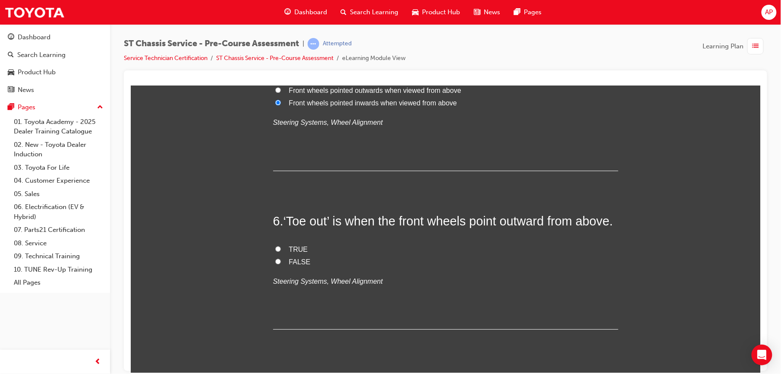
scroll to position [847, 0]
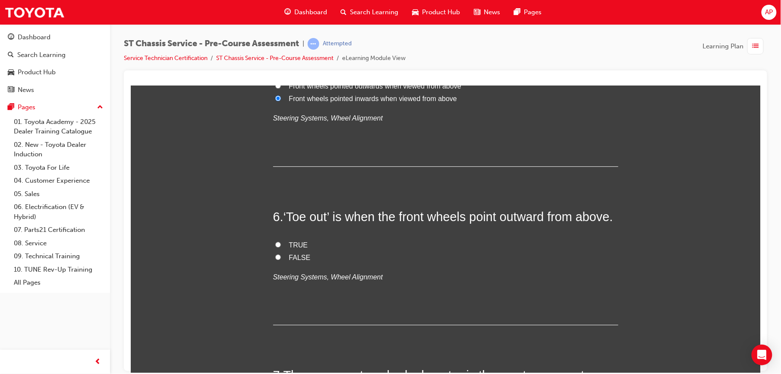
click at [275, 247] on input "TRUE" at bounding box center [278, 244] width 6 height 6
radio input "true"
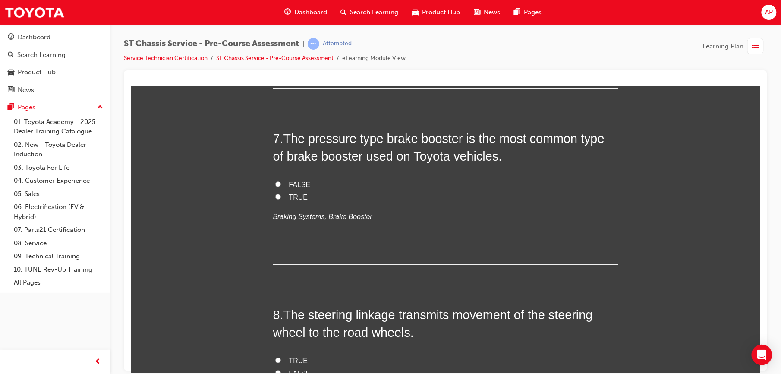
scroll to position [1085, 0]
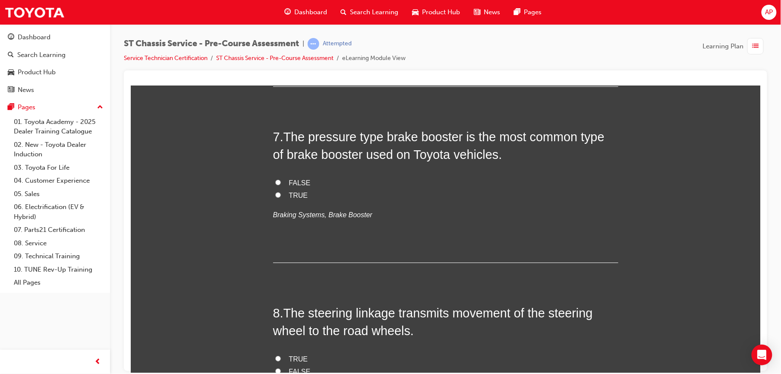
click at [275, 197] on input "TRUE" at bounding box center [278, 194] width 6 height 6
radio input "true"
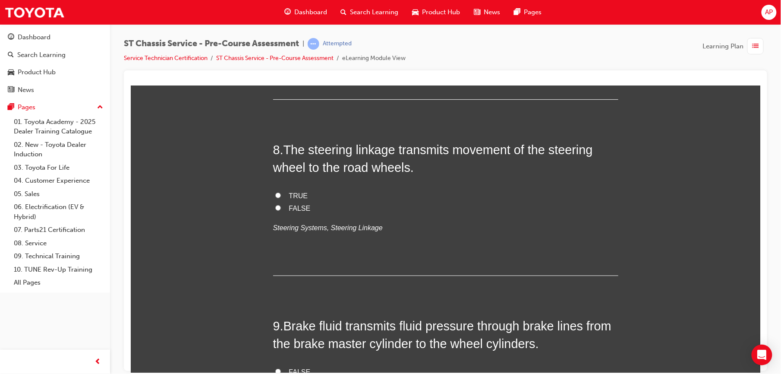
scroll to position [1261, 0]
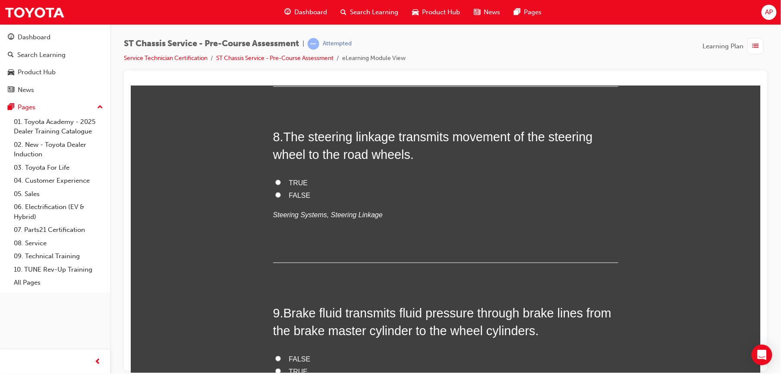
click at [275, 185] on input "TRUE" at bounding box center [278, 182] width 6 height 6
radio input "true"
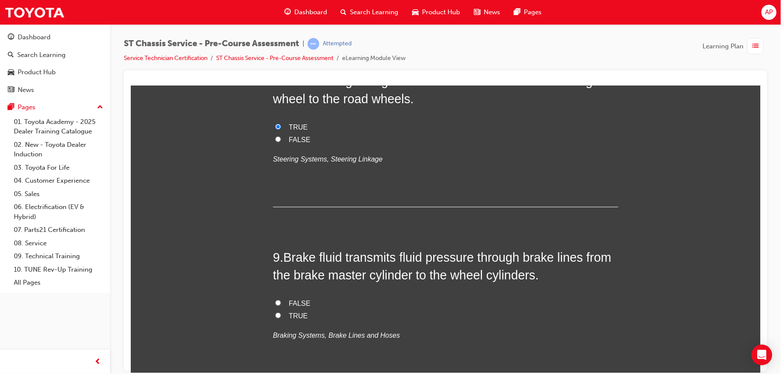
scroll to position [1365, 0]
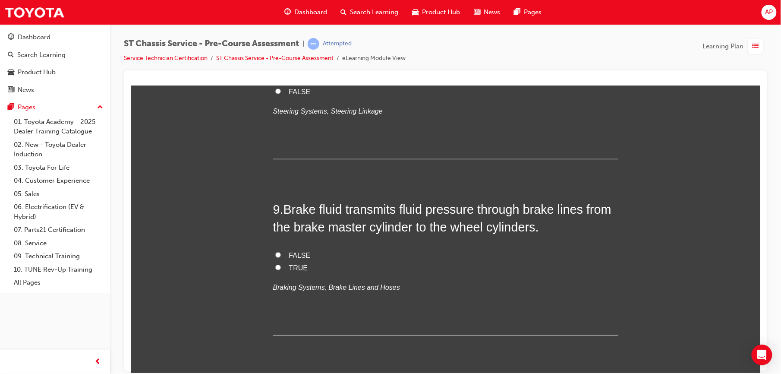
click at [276, 274] on label "TRUE" at bounding box center [445, 267] width 345 height 13
click at [276, 270] on input "TRUE" at bounding box center [278, 267] width 6 height 6
radio input "true"
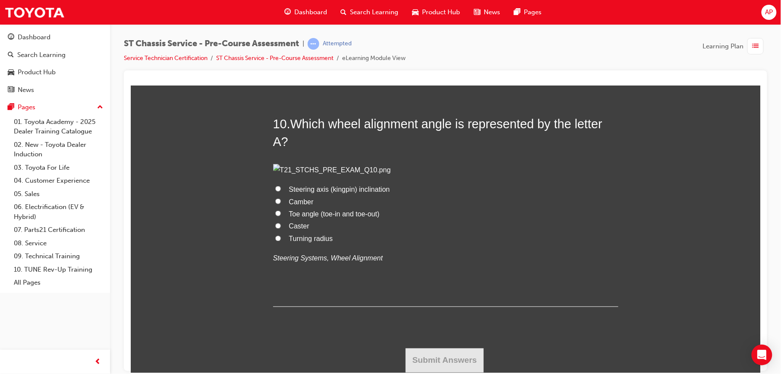
scroll to position [1810, 0]
click at [275, 216] on input "Toe angle (toe-in and toe-out)" at bounding box center [278, 213] width 6 height 6
radio input "true"
click at [443, 354] on button "Submit Answers" at bounding box center [444, 360] width 78 height 24
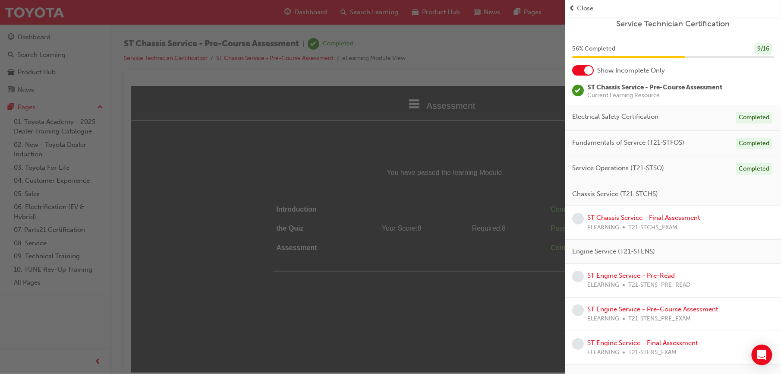
scroll to position [0, 0]
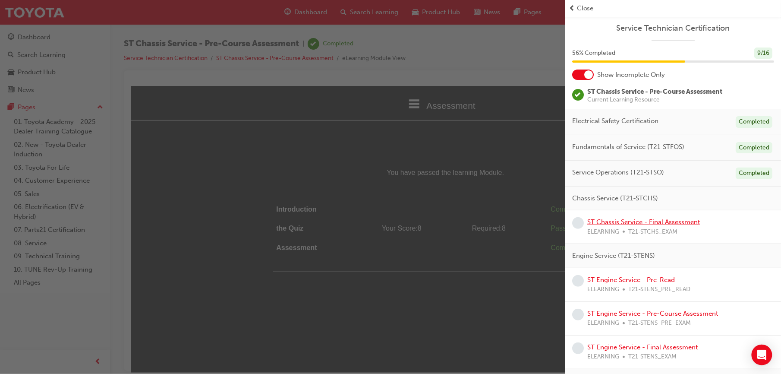
click at [649, 224] on link "ST Chassis Service - Final Assessment" at bounding box center [643, 222] width 113 height 8
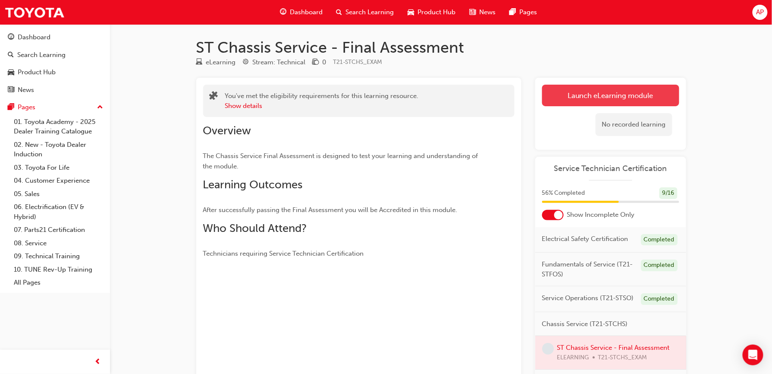
click at [591, 98] on link "Launch eLearning module" at bounding box center [610, 96] width 137 height 22
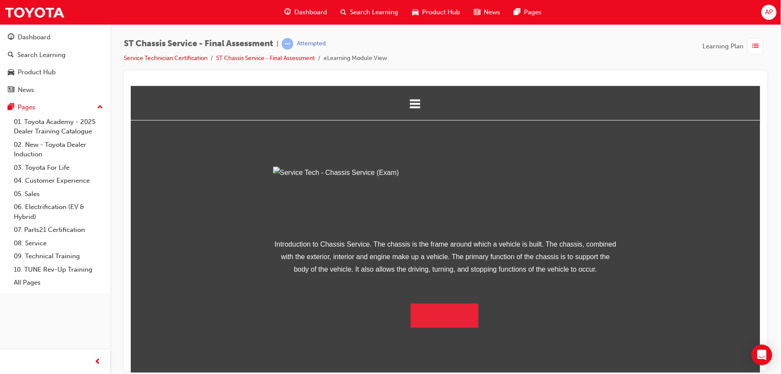
scroll to position [49, 0]
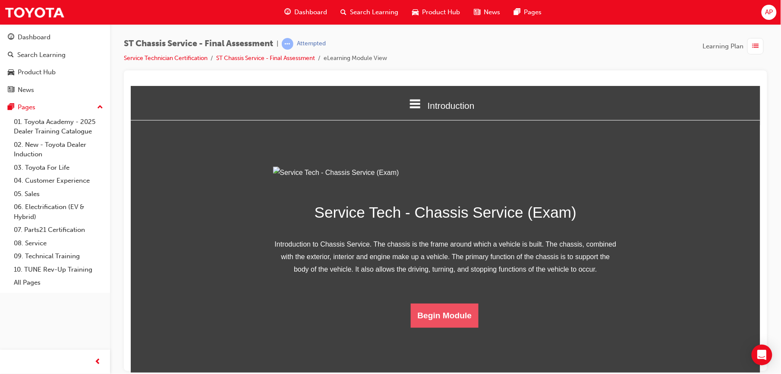
click at [445, 327] on button "Begin Module" at bounding box center [444, 315] width 68 height 24
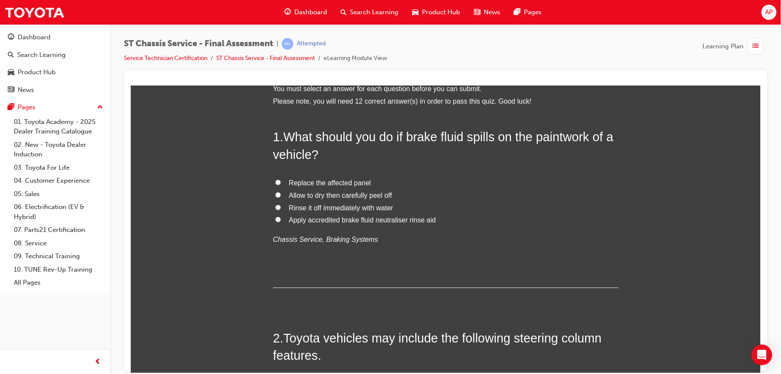
scroll to position [0, 0]
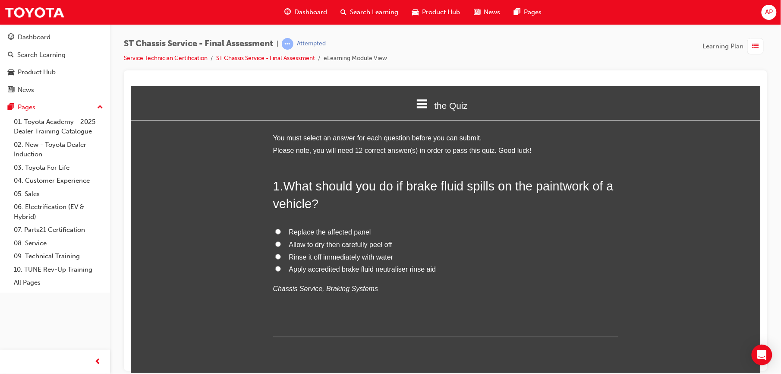
click at [275, 255] on input "Rinse it off immediately with water" at bounding box center [278, 256] width 6 height 6
radio input "true"
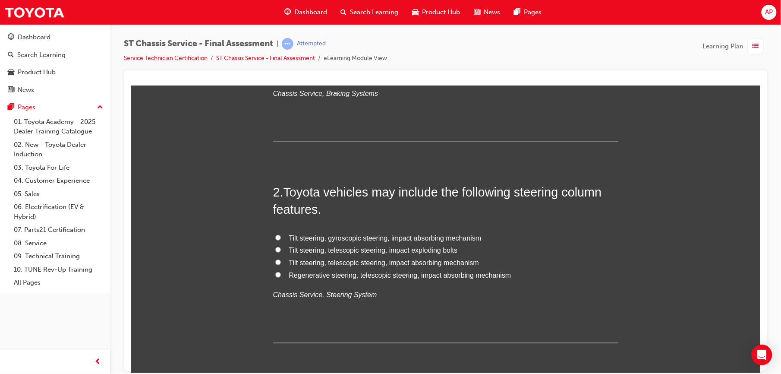
scroll to position [195, 0]
click at [275, 250] on input "Tilt steering, telescopic steering, impact exploding bolts" at bounding box center [278, 249] width 6 height 6
radio input "true"
click at [275, 235] on input "Tilt steering, gyroscopic steering, impact absorbing mechanism" at bounding box center [278, 237] width 6 height 6
radio input "true"
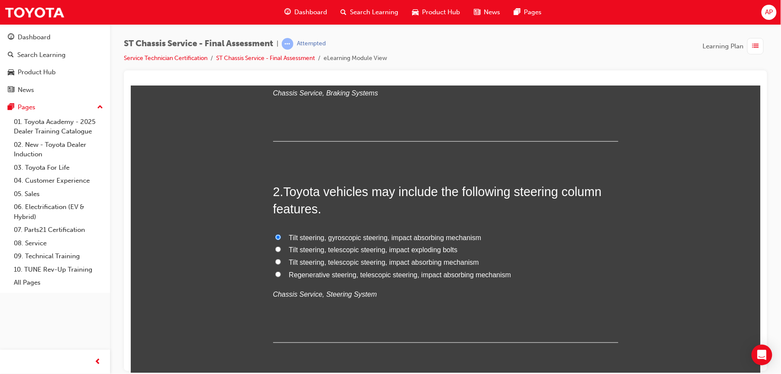
click at [275, 259] on input "Tilt steering, telescopic steering, impact absorbing mechanism" at bounding box center [278, 261] width 6 height 6
radio input "true"
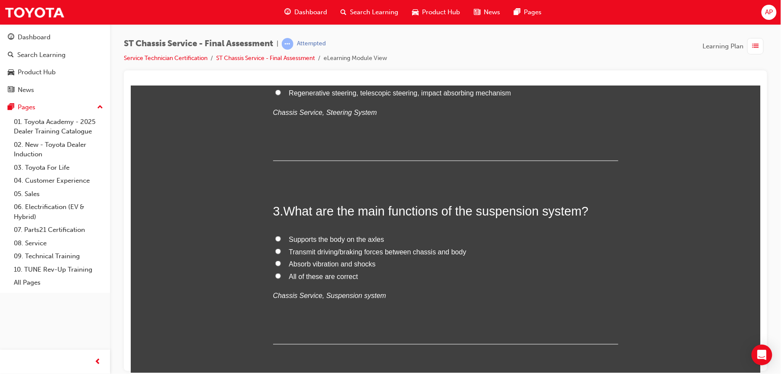
scroll to position [383, 0]
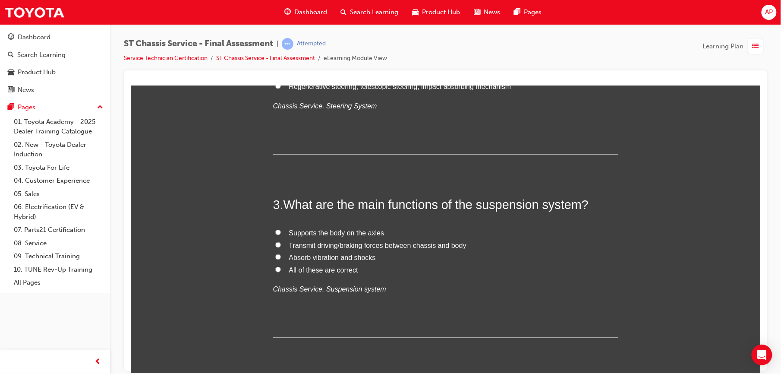
click at [276, 271] on label "All of these are correct" at bounding box center [445, 270] width 345 height 13
click at [276, 271] on input "All of these are correct" at bounding box center [278, 269] width 6 height 6
radio input "true"
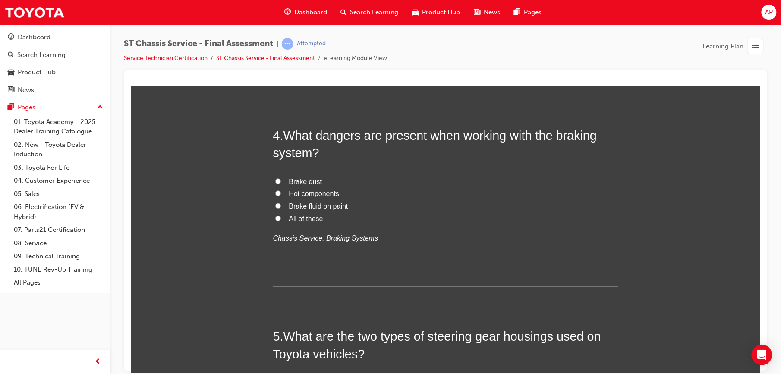
scroll to position [651, 0]
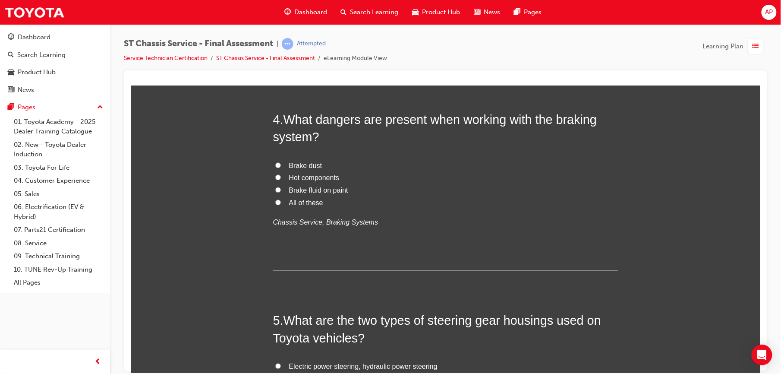
click at [275, 200] on input "All of these" at bounding box center [278, 202] width 6 height 6
radio input "true"
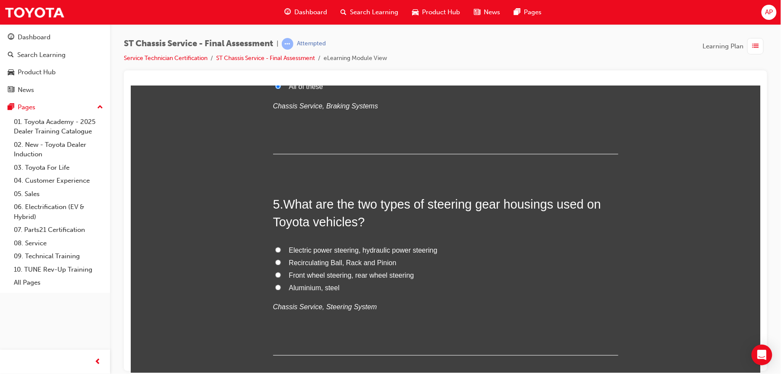
scroll to position [786, 0]
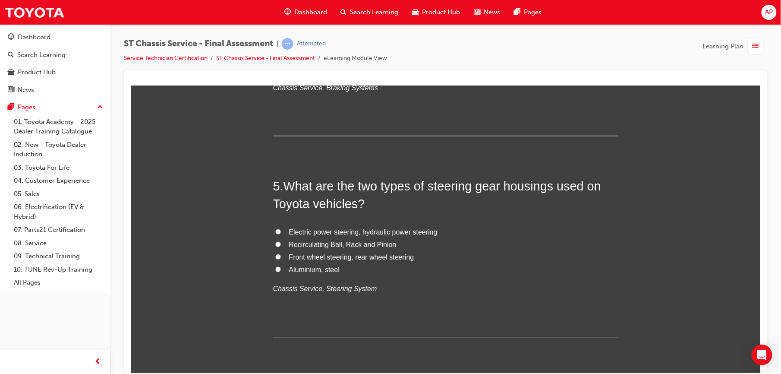
click at [273, 231] on label "Electric power steering, hydraulic power steering" at bounding box center [445, 232] width 345 height 13
click at [275, 231] on input "Electric power steering, hydraulic power steering" at bounding box center [278, 231] width 6 height 6
radio input "true"
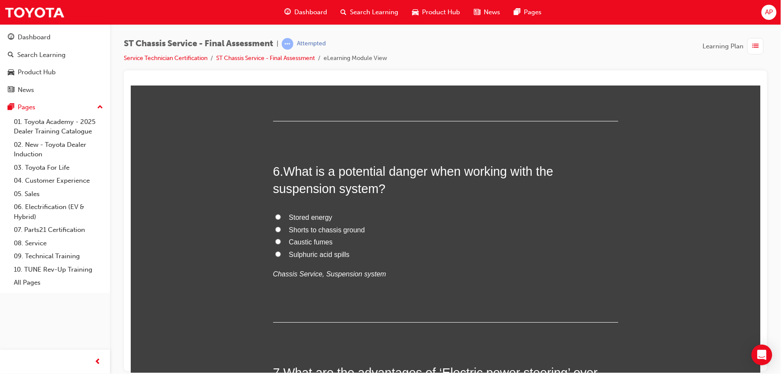
scroll to position [1005, 0]
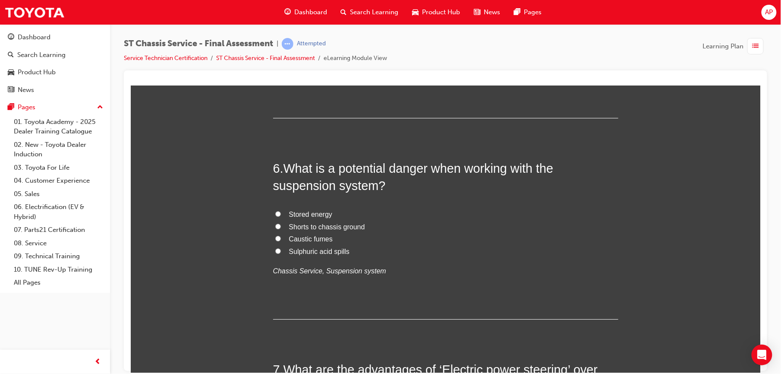
click at [275, 227] on input "Shorts to chassis ground" at bounding box center [278, 226] width 6 height 6
radio input "true"
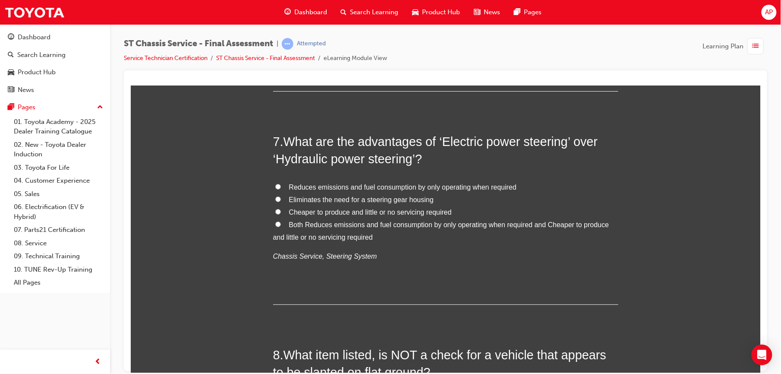
scroll to position [1242, 0]
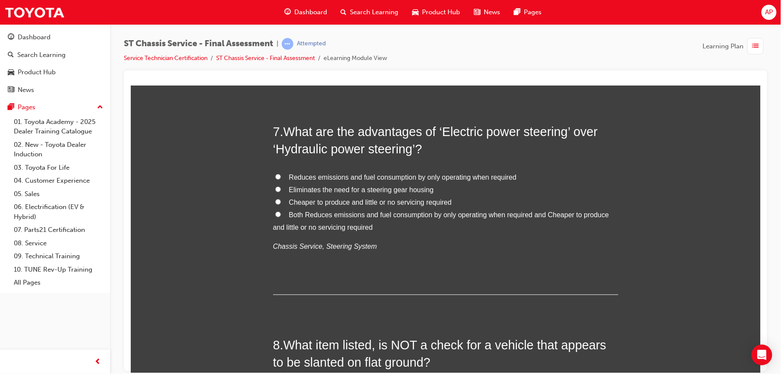
click at [273, 185] on label "Eliminates the need for a steering gear housing" at bounding box center [445, 189] width 345 height 13
click at [275, 186] on input "Eliminates the need for a steering gear housing" at bounding box center [278, 189] width 6 height 6
radio input "true"
click at [276, 189] on label "Eliminates the need for a steering gear housing" at bounding box center [445, 189] width 345 height 13
click at [276, 189] on input "Eliminates the need for a steering gear housing" at bounding box center [278, 189] width 6 height 6
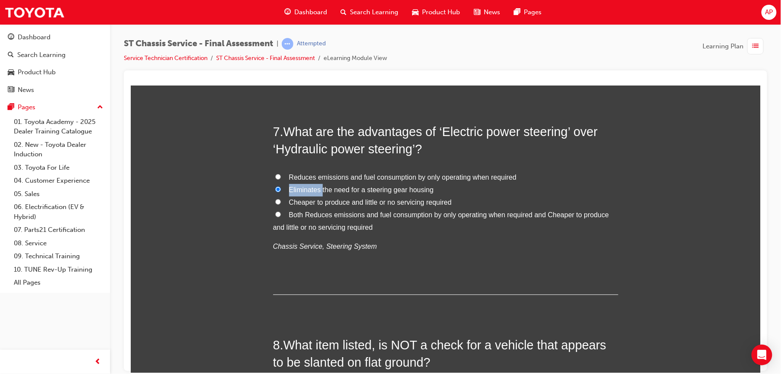
click at [276, 189] on label "Eliminates the need for a steering gear housing" at bounding box center [445, 189] width 345 height 13
click at [276, 189] on input "Eliminates the need for a steering gear housing" at bounding box center [278, 189] width 6 height 6
click at [276, 189] on label "Eliminates the need for a steering gear housing" at bounding box center [445, 189] width 345 height 13
click at [276, 189] on input "Eliminates the need for a steering gear housing" at bounding box center [278, 189] width 6 height 6
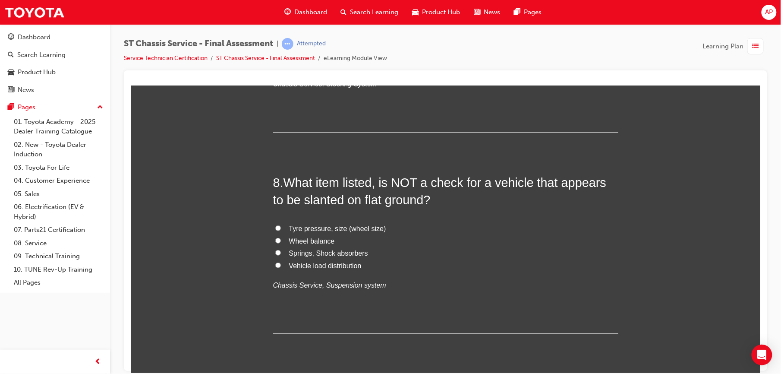
scroll to position [1410, 0]
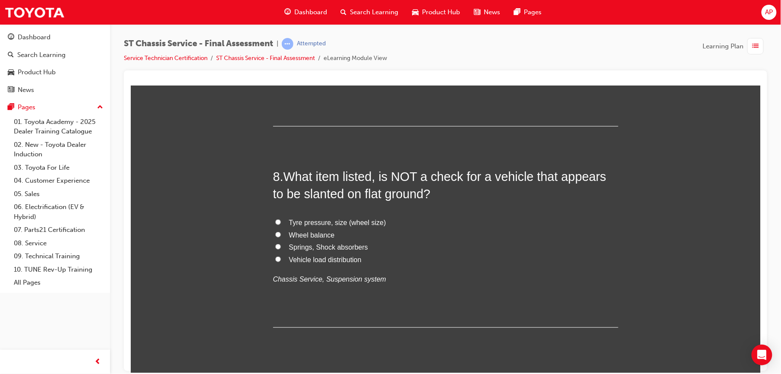
click at [275, 235] on input "Wheel balance" at bounding box center [278, 234] width 6 height 6
radio input "true"
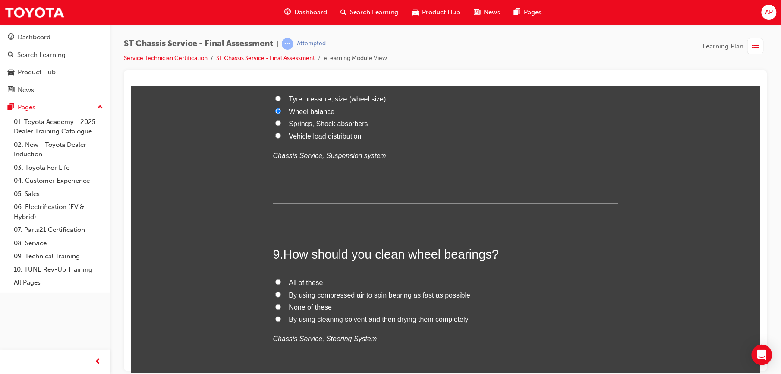
scroll to position [1541, 0]
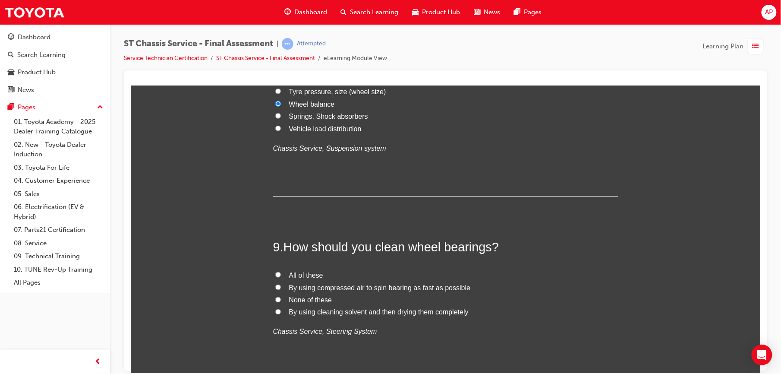
click at [275, 298] on input "None of these" at bounding box center [278, 299] width 6 height 6
radio input "true"
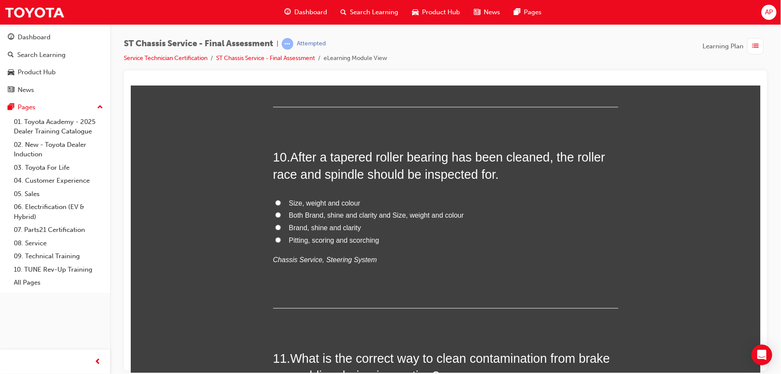
scroll to position [1833, 0]
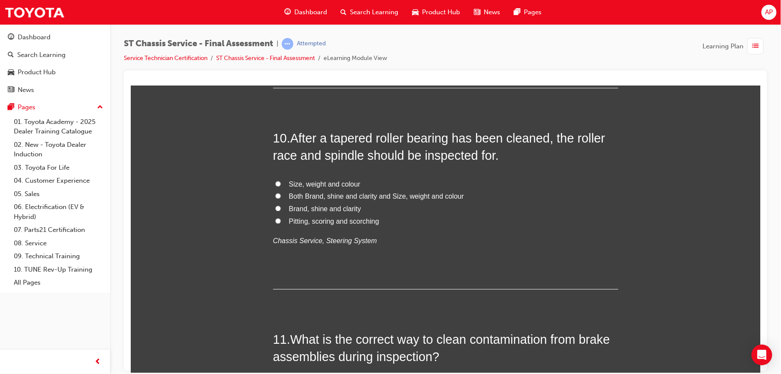
click at [273, 221] on label "Pitting, scoring and scorching" at bounding box center [445, 221] width 345 height 13
click at [275, 221] on input "Pitting, scoring and scorching" at bounding box center [278, 221] width 6 height 6
radio input "true"
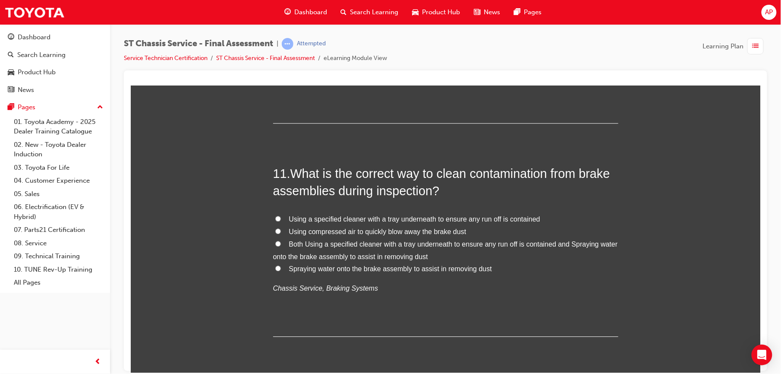
scroll to position [2001, 0]
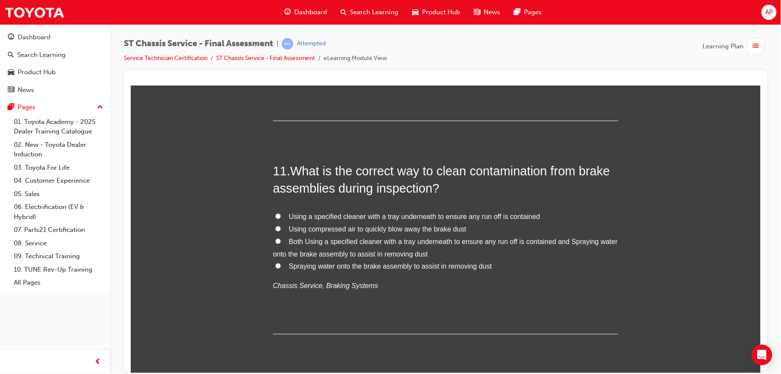
click at [275, 242] on input "Both Using a specified cleaner with a tray underneath to ensure any run off is …" at bounding box center [278, 241] width 6 height 6
radio input "true"
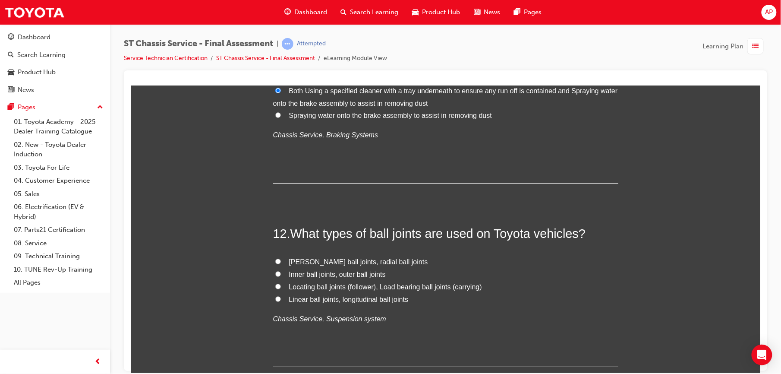
scroll to position [2155, 0]
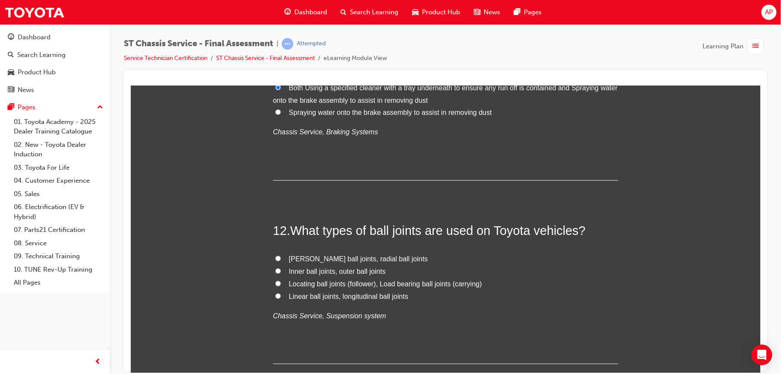
click at [275, 269] on input "Inner ball joints, outer ball joints" at bounding box center [278, 270] width 6 height 6
radio input "true"
click at [276, 280] on label "Locating ball joints (follower), Load bearing ball joints (carrying)" at bounding box center [445, 283] width 345 height 13
click at [276, 280] on input "Locating ball joints (follower), Load bearing ball joints (carrying)" at bounding box center [278, 283] width 6 height 6
radio input "true"
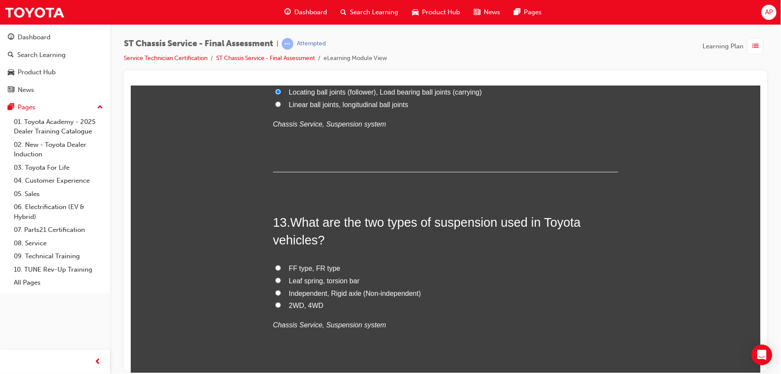
scroll to position [2350, 0]
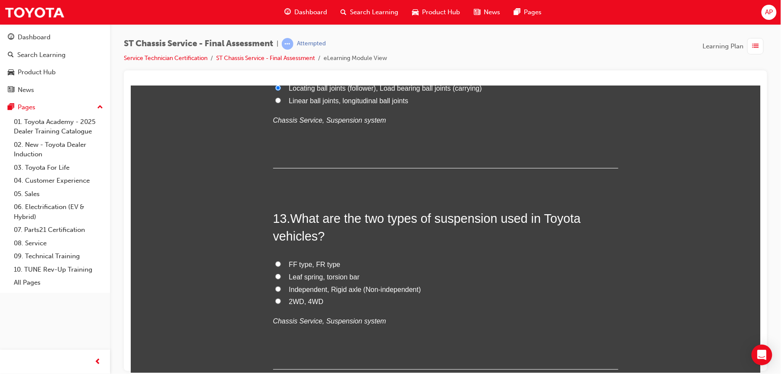
click at [275, 276] on input "Leaf spring, torsion bar" at bounding box center [278, 276] width 6 height 6
radio input "true"
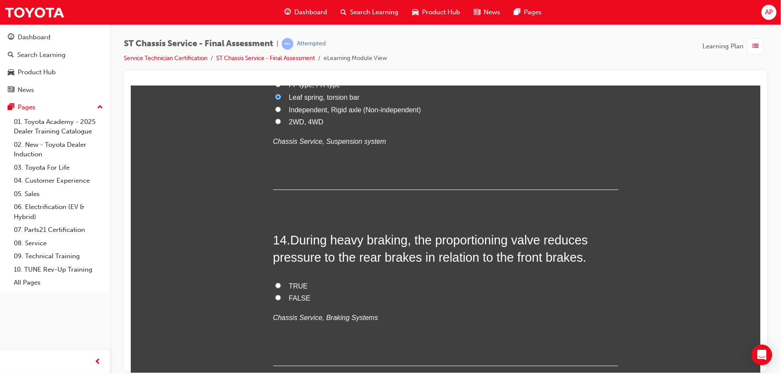
scroll to position [2542, 0]
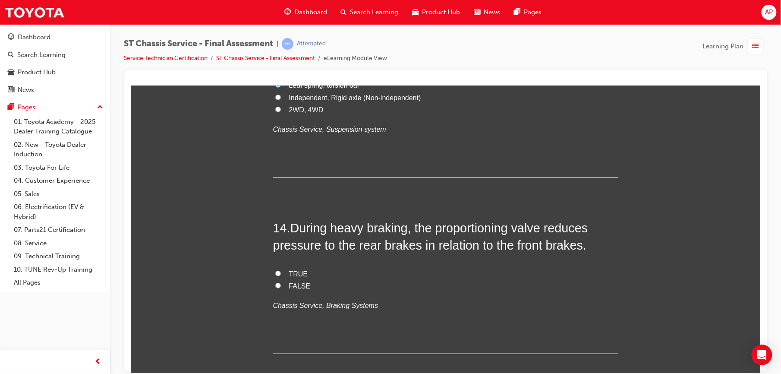
click at [275, 286] on input "FALSE" at bounding box center [278, 285] width 6 height 6
radio input "true"
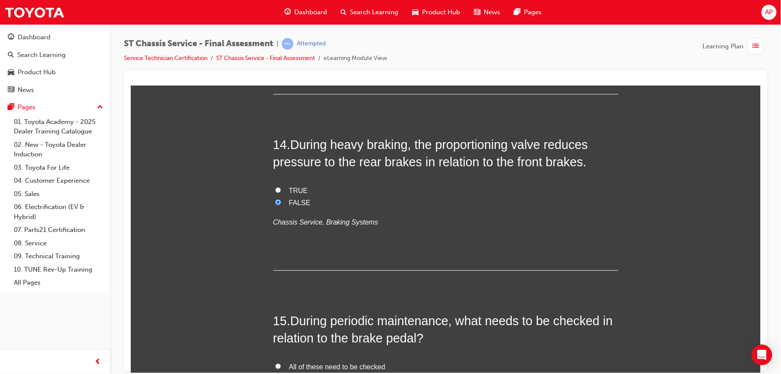
scroll to position [2638, 0]
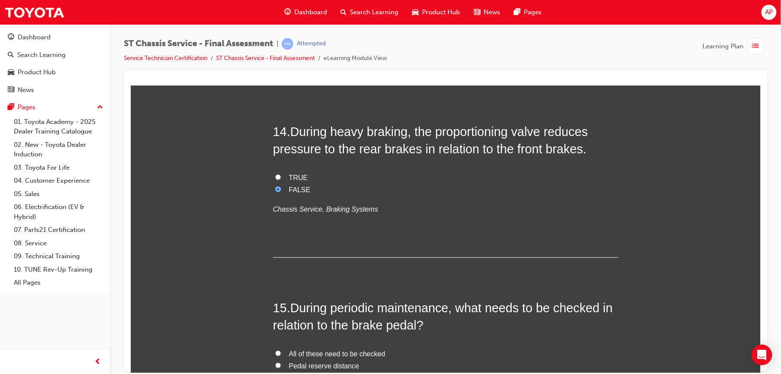
click at [275, 178] on input "TRUE" at bounding box center [278, 177] width 6 height 6
radio input "true"
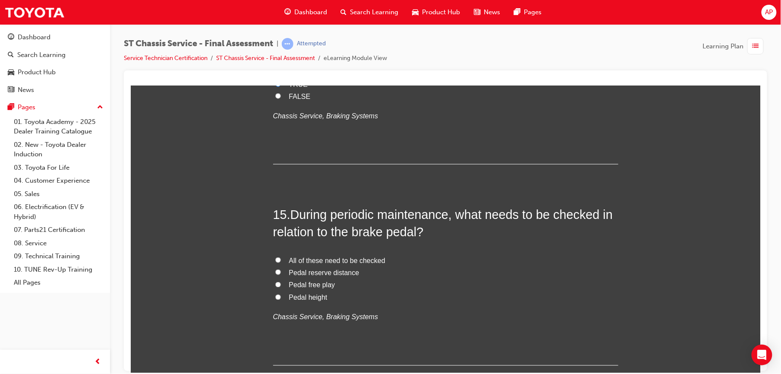
scroll to position [2775, 0]
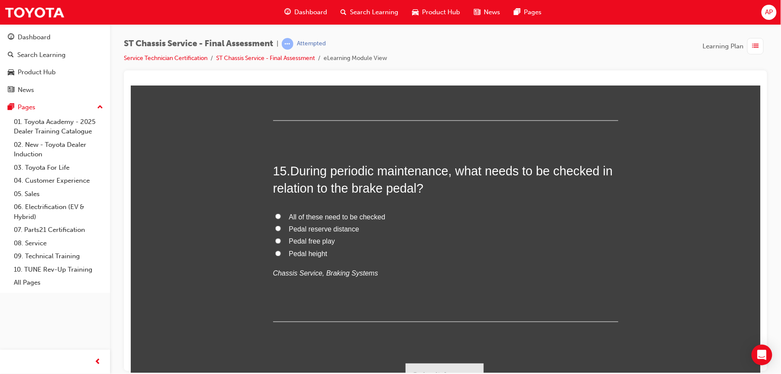
click at [275, 216] on input "All of these need to be checked" at bounding box center [278, 216] width 6 height 6
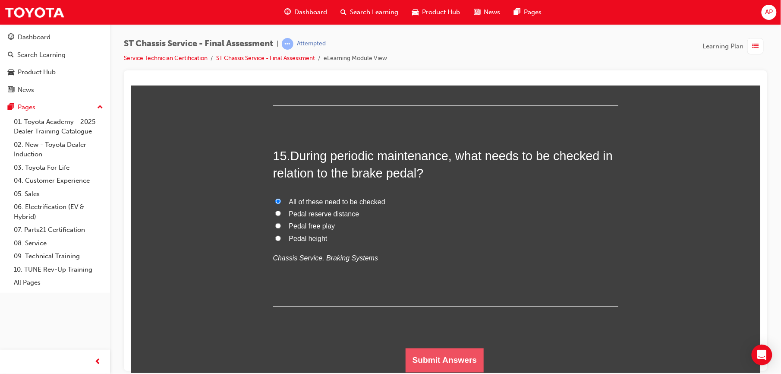
click at [459, 364] on button "Submit Answers" at bounding box center [444, 360] width 78 height 24
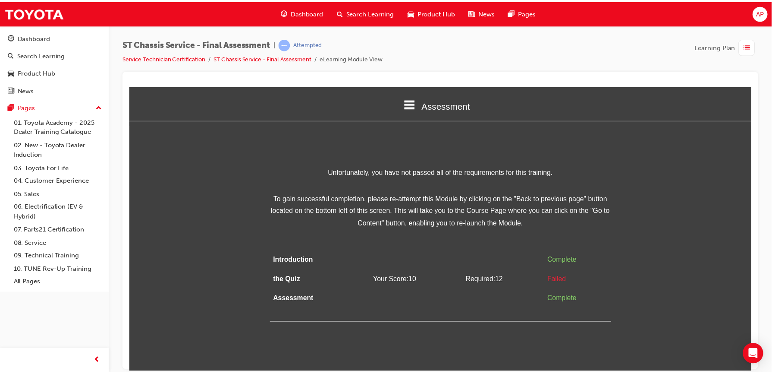
scroll to position [0, 0]
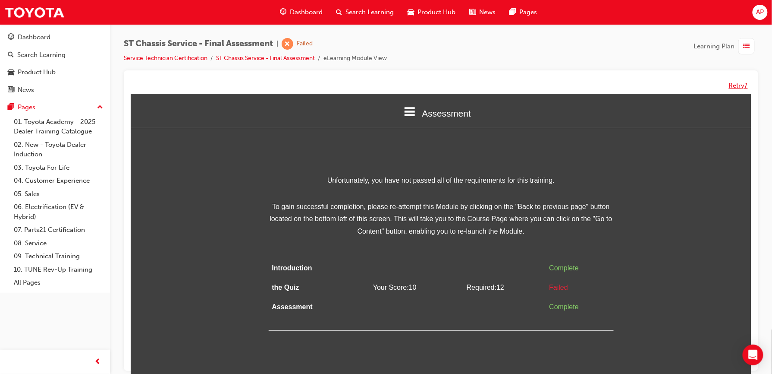
click at [739, 86] on button "Retry?" at bounding box center [738, 86] width 19 height 10
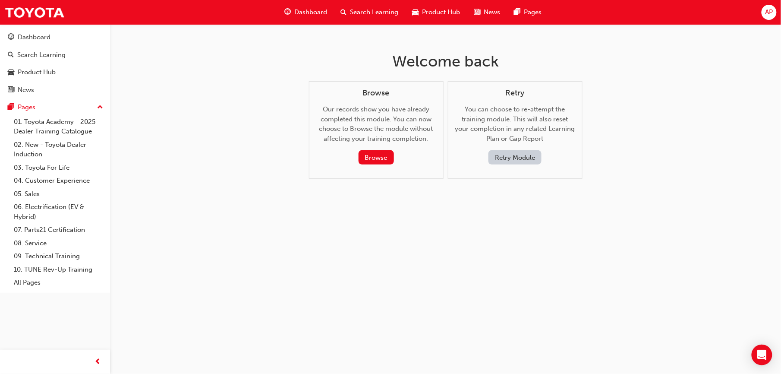
click at [522, 161] on button "Retry Module" at bounding box center [514, 157] width 53 height 14
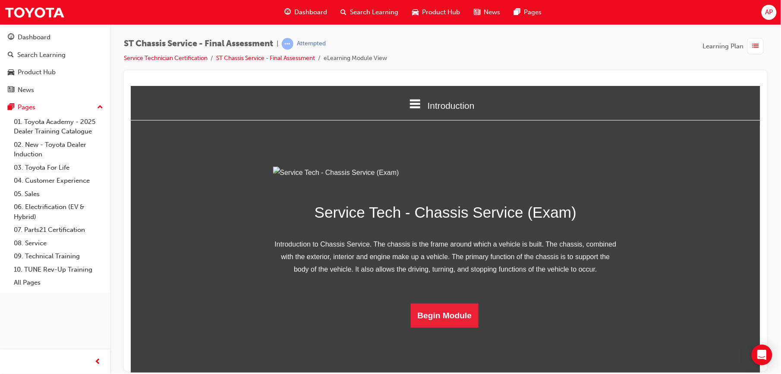
scroll to position [49, 0]
click at [443, 327] on button "Begin Module" at bounding box center [444, 315] width 68 height 24
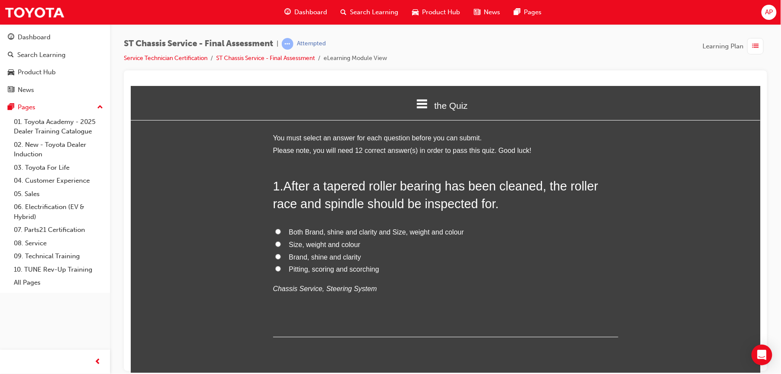
click at [275, 267] on input "Pitting, scoring and scorching" at bounding box center [278, 268] width 6 height 6
drag, startPoint x: 310, startPoint y: 315, endPoint x: 301, endPoint y: 284, distance: 32.2
click at [301, 285] on div "1 . After a tapered roller bearing has been cleaned, the roller race and spindl…" at bounding box center [445, 257] width 345 height 160
drag, startPoint x: 301, startPoint y: 284, endPoint x: 243, endPoint y: 307, distance: 62.4
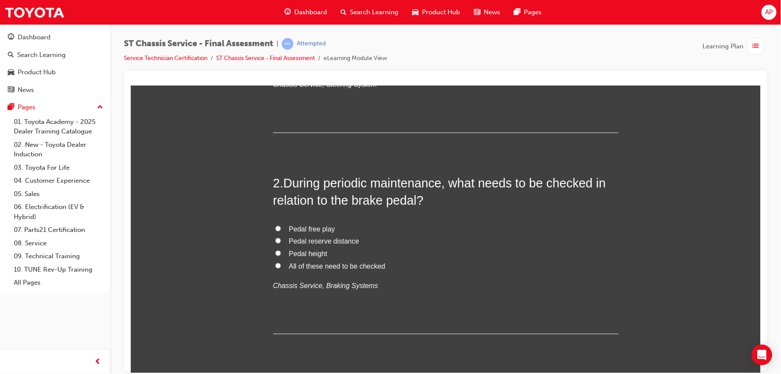
scroll to position [230, 0]
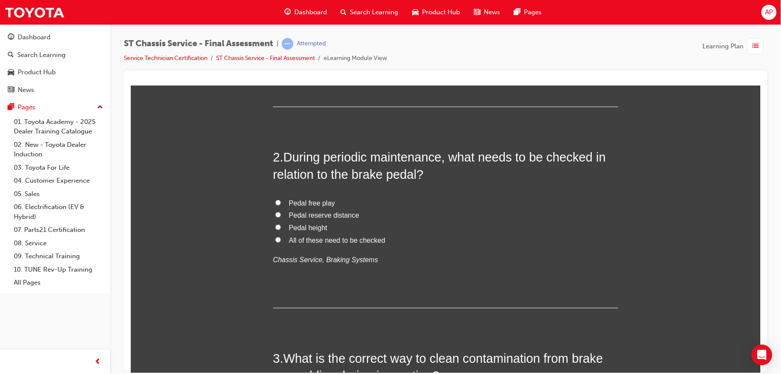
click at [273, 235] on label "All of these need to be checked" at bounding box center [445, 240] width 345 height 13
click at [275, 236] on input "All of these need to be checked" at bounding box center [278, 239] width 6 height 6
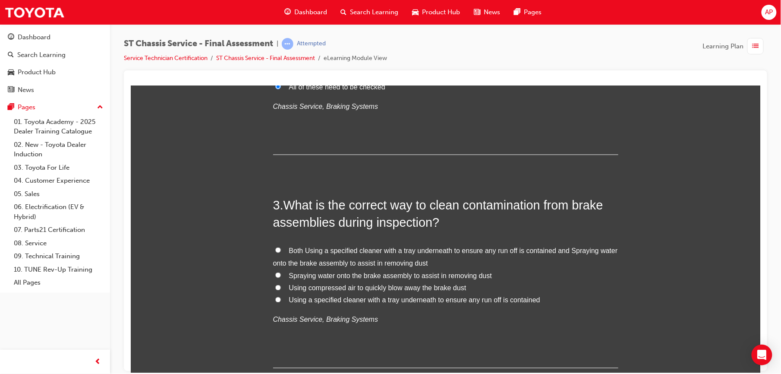
scroll to position [383, 0]
click at [275, 248] on input "Both Using a specified cleaner with a tray underneath to ensure any run off is …" at bounding box center [278, 249] width 6 height 6
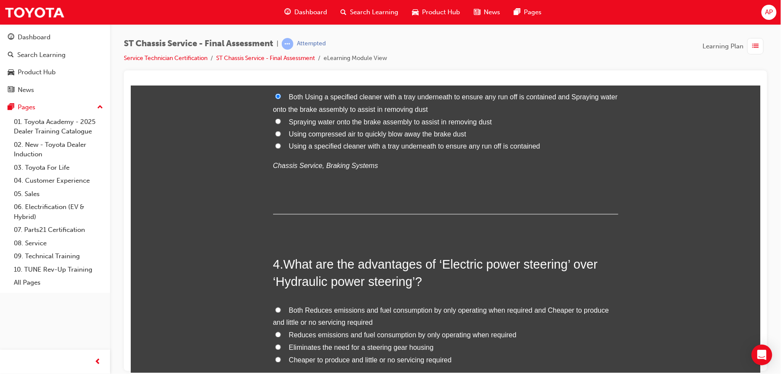
scroll to position [575, 0]
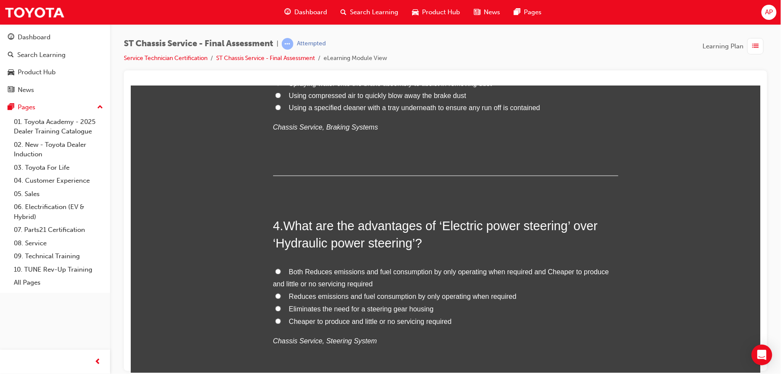
click at [275, 271] on input "Both Reduces emissions and fuel consumption by only operating when required and…" at bounding box center [278, 271] width 6 height 6
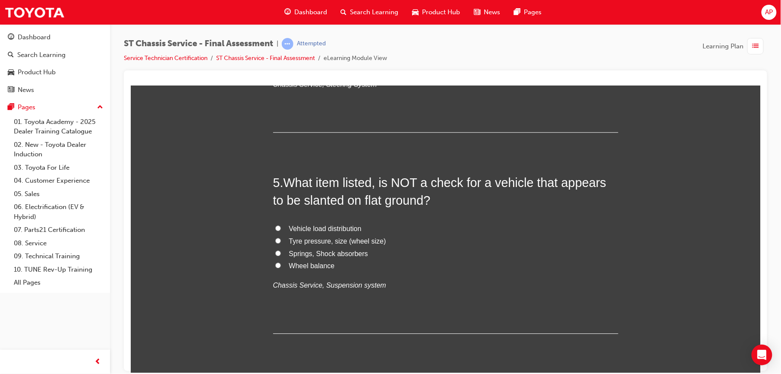
scroll to position [832, 0]
click at [276, 266] on input "Wheel balance" at bounding box center [278, 264] width 6 height 6
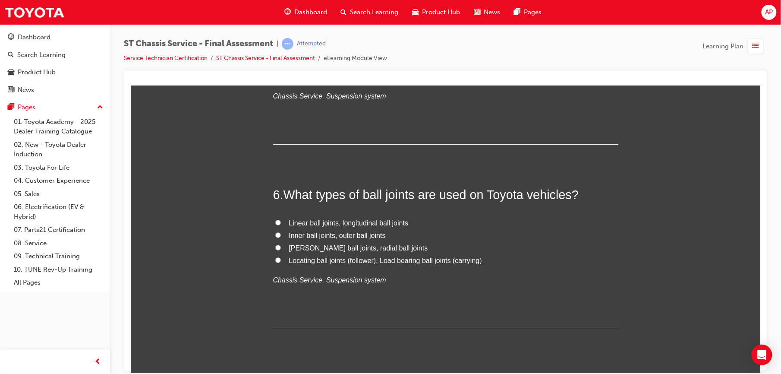
scroll to position [1031, 0]
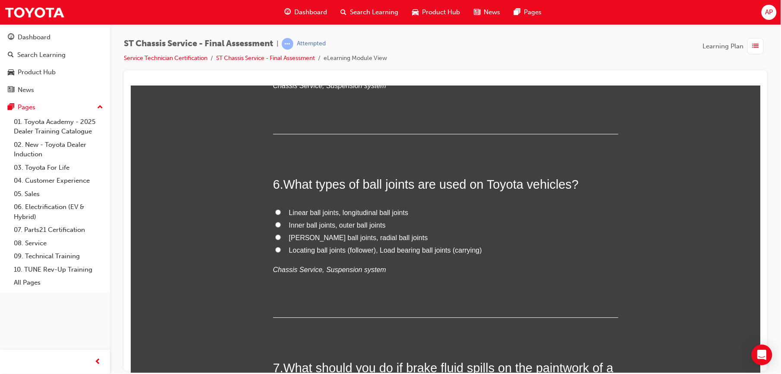
click at [275, 234] on input "[PERSON_NAME] ball joints, radial ball joints" at bounding box center [278, 237] width 6 height 6
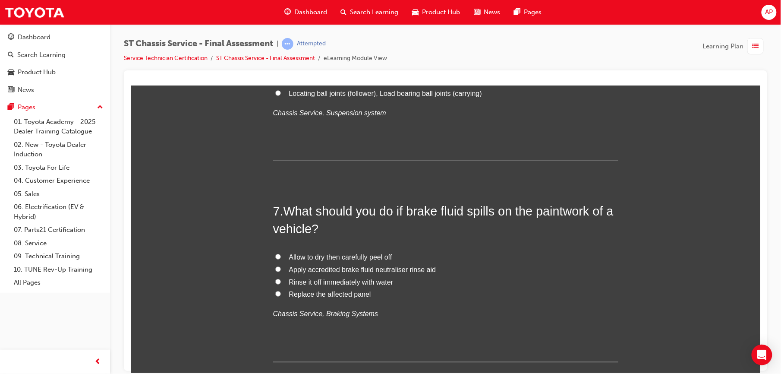
scroll to position [1192, 0]
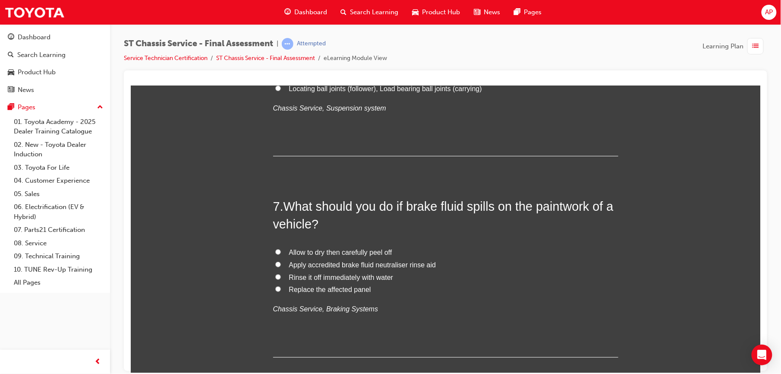
click at [275, 276] on input "Rinse it off immediately with water" at bounding box center [278, 276] width 6 height 6
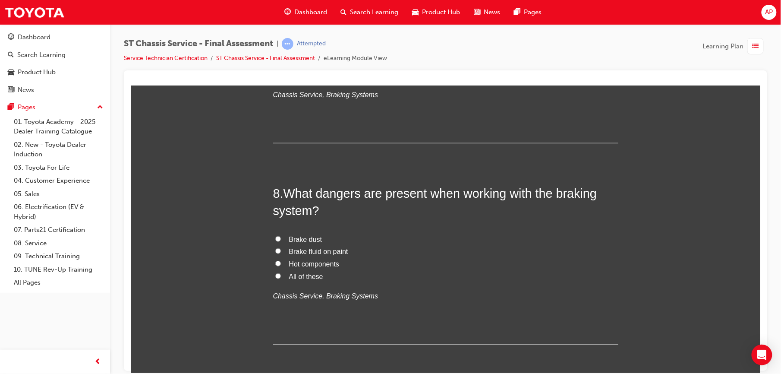
scroll to position [1419, 0]
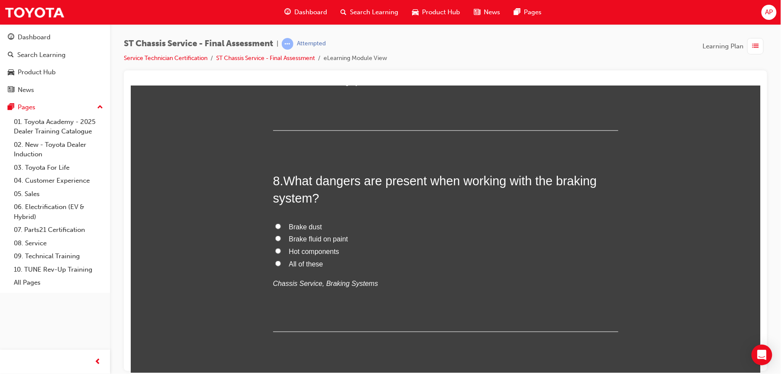
click at [275, 265] on input "All of these" at bounding box center [278, 263] width 6 height 6
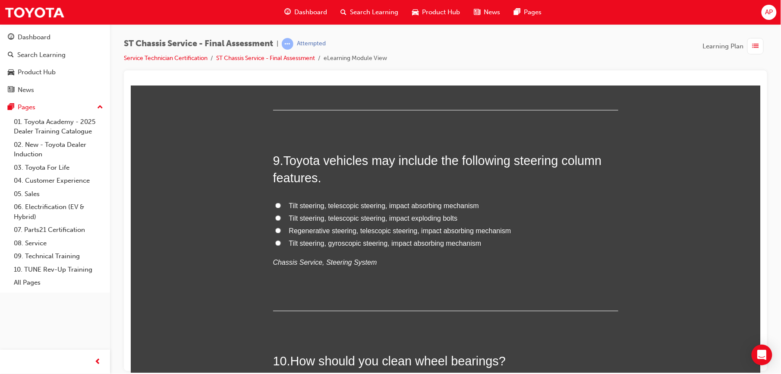
scroll to position [1641, 0]
click at [275, 243] on input "Tilt steering, gyroscopic steering, impact absorbing mechanism" at bounding box center [278, 242] width 6 height 6
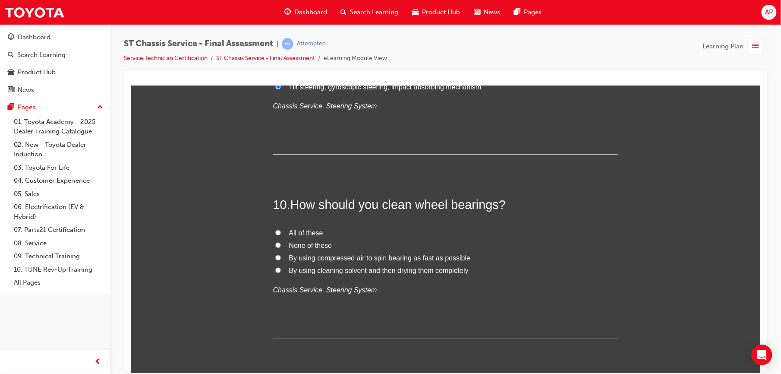
scroll to position [1798, 0]
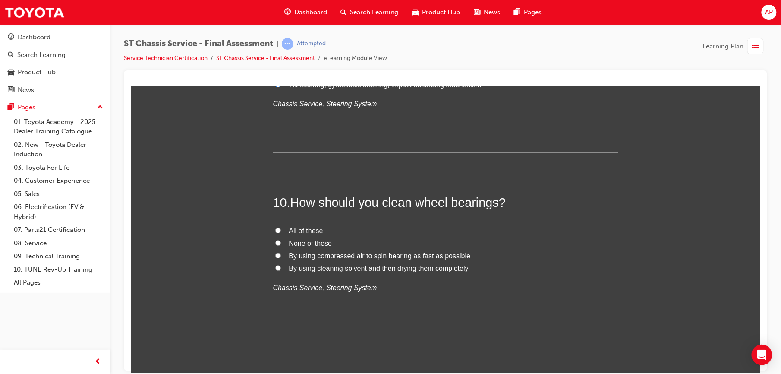
click at [275, 242] on input "None of these" at bounding box center [278, 243] width 6 height 6
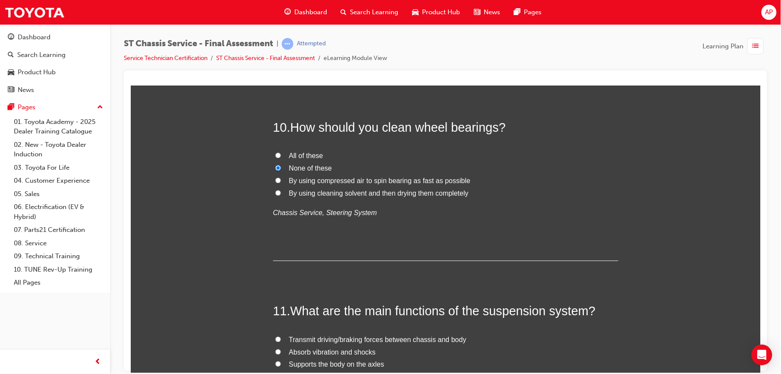
scroll to position [1967, 0]
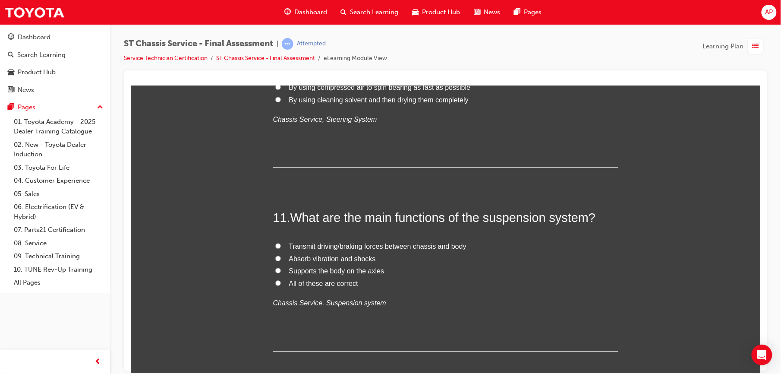
click at [278, 281] on label "All of these are correct" at bounding box center [445, 283] width 345 height 13
click at [278, 281] on input "All of these are correct" at bounding box center [278, 282] width 6 height 6
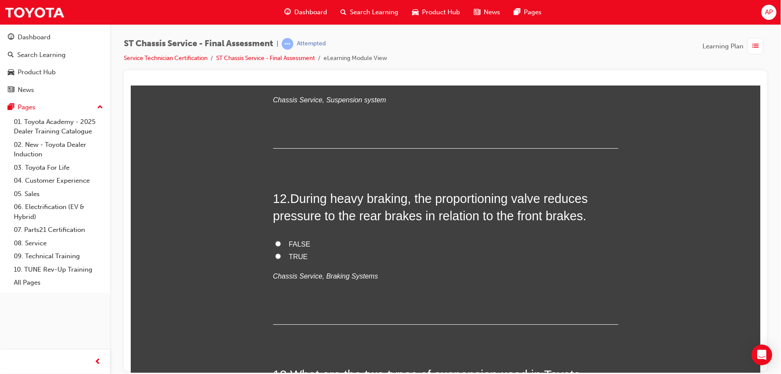
scroll to position [2178, 0]
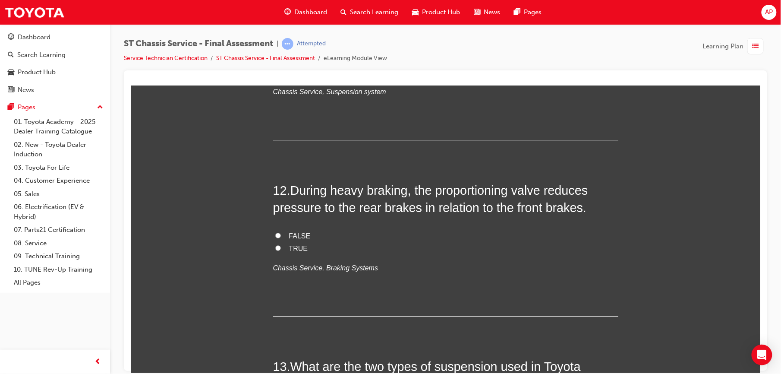
click at [275, 246] on input "TRUE" at bounding box center [278, 248] width 6 height 6
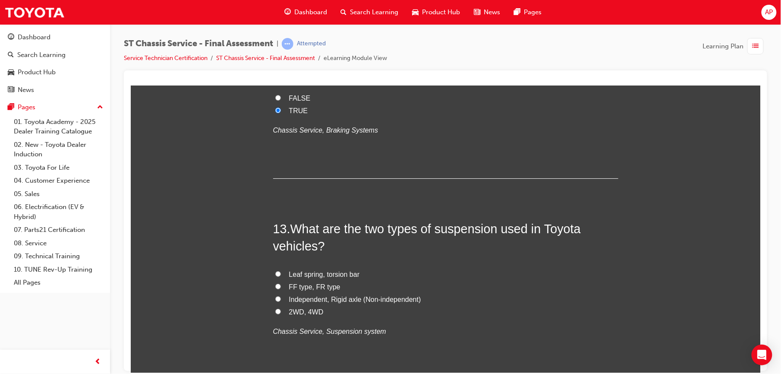
scroll to position [2335, 0]
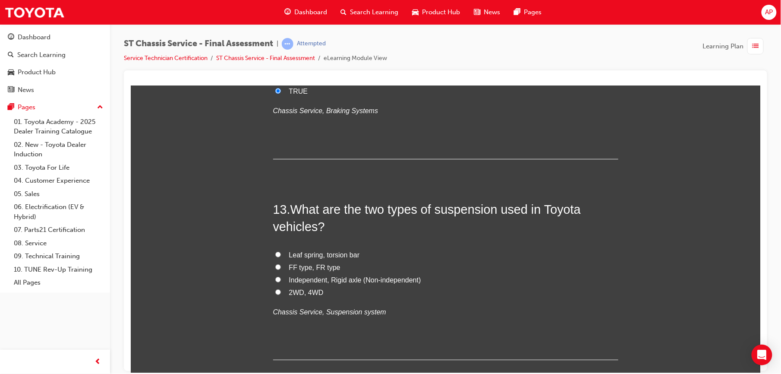
click at [276, 255] on input "Leaf spring, torsion bar" at bounding box center [278, 254] width 6 height 6
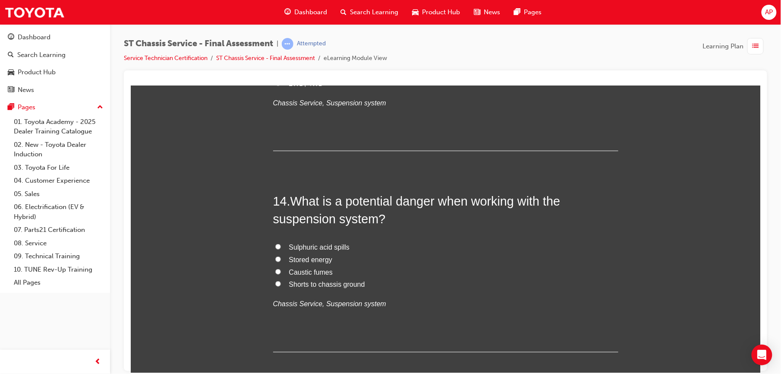
scroll to position [2549, 0]
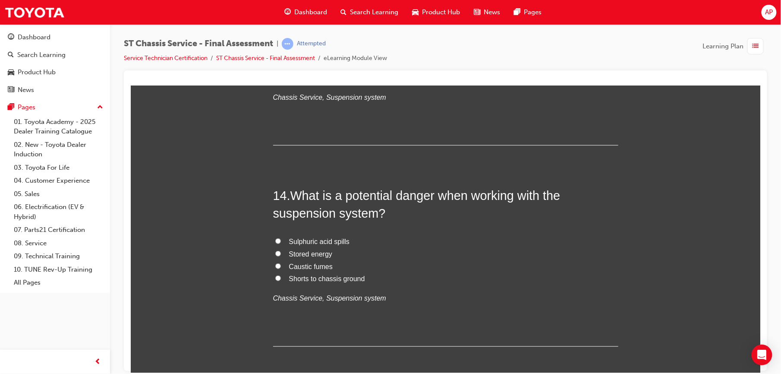
click at [275, 280] on input "Shorts to chassis ground" at bounding box center [278, 278] width 6 height 6
click at [275, 254] on input "Stored energy" at bounding box center [278, 253] width 6 height 6
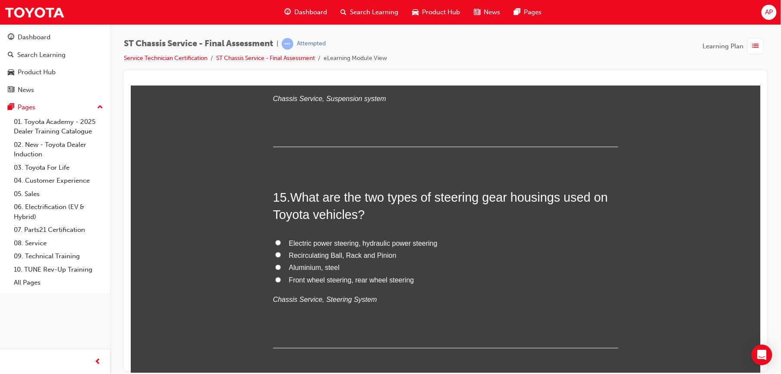
scroll to position [2760, 0]
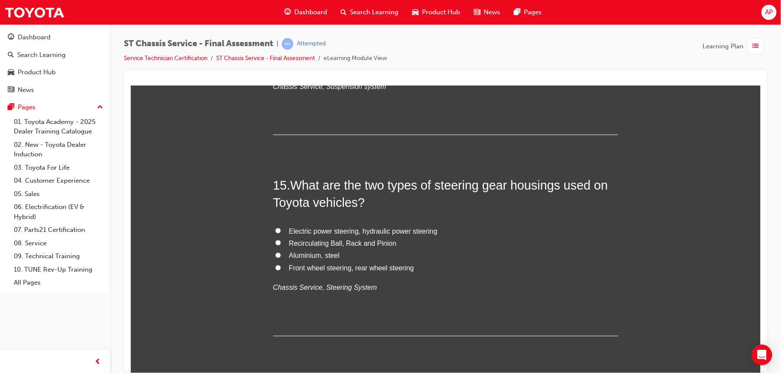
click at [275, 231] on input "Electric power steering, hydraulic power steering" at bounding box center [278, 230] width 6 height 6
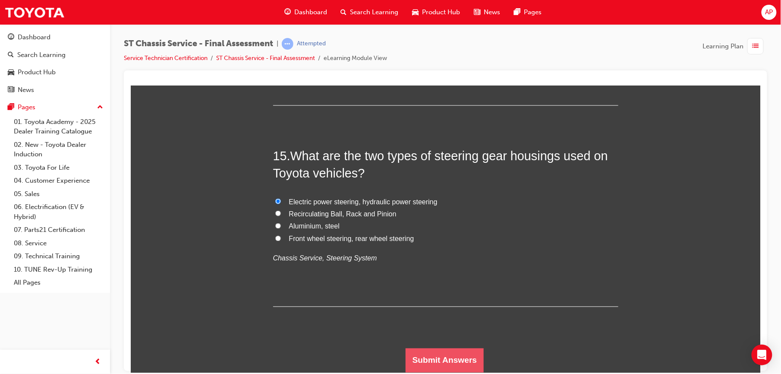
click at [412, 354] on button "Submit Answers" at bounding box center [444, 360] width 78 height 24
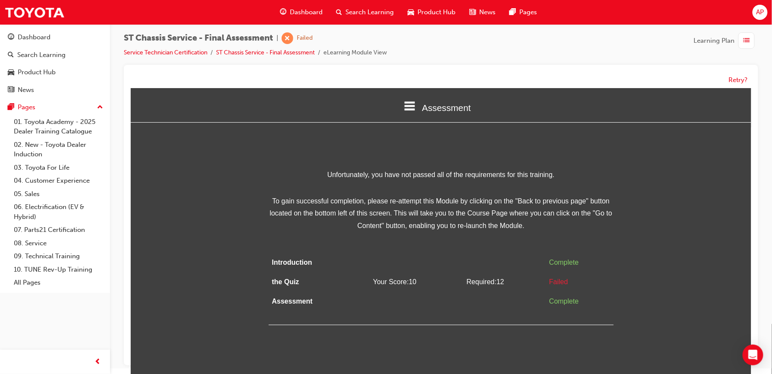
scroll to position [7, 0]
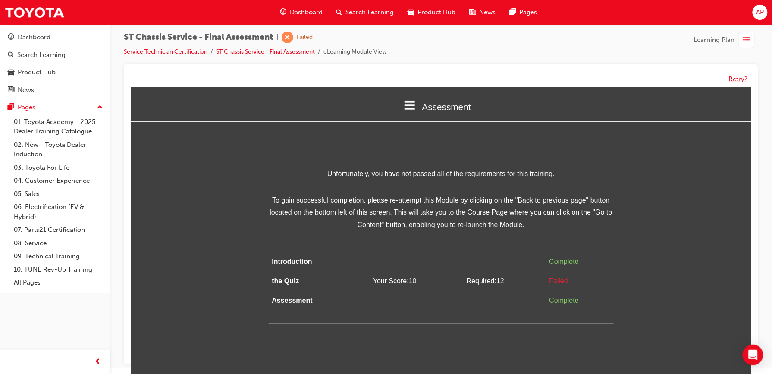
click at [738, 78] on button "Retry?" at bounding box center [738, 79] width 19 height 10
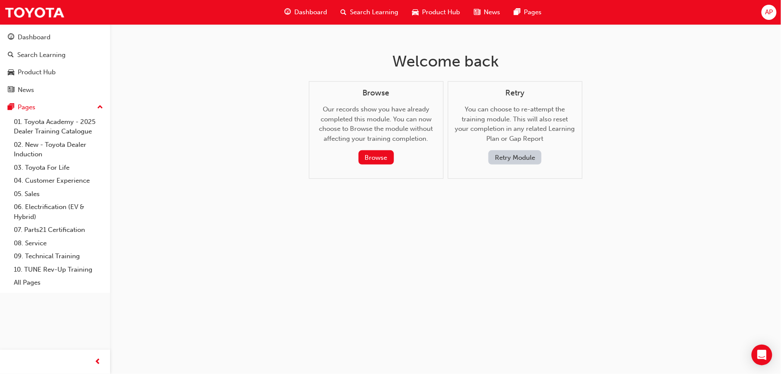
click at [509, 166] on div "Retry You can choose to re-attempt the training module. This will also reset yo…" at bounding box center [515, 130] width 135 height 98
click at [510, 157] on button "Retry Module" at bounding box center [514, 157] width 53 height 14
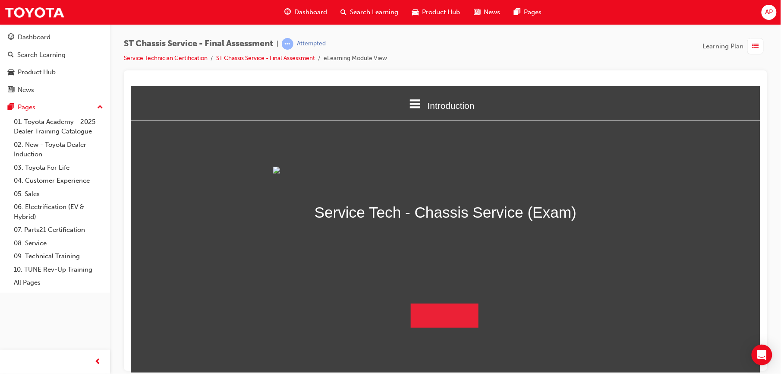
scroll to position [49, 0]
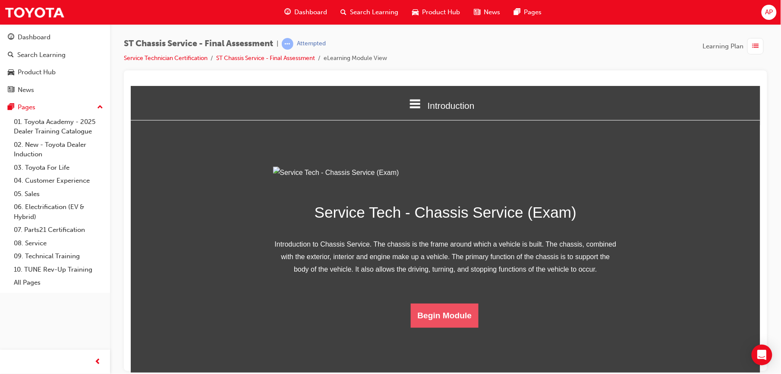
click at [435, 327] on button "Begin Module" at bounding box center [444, 315] width 68 height 24
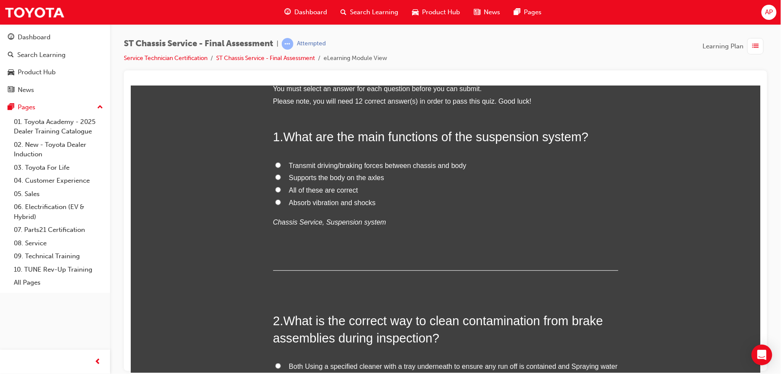
scroll to position [0, 0]
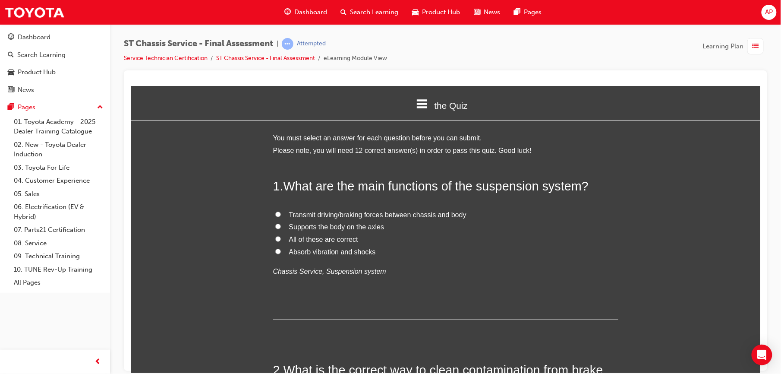
click at [275, 235] on input "All of these are correct" at bounding box center [278, 238] width 6 height 6
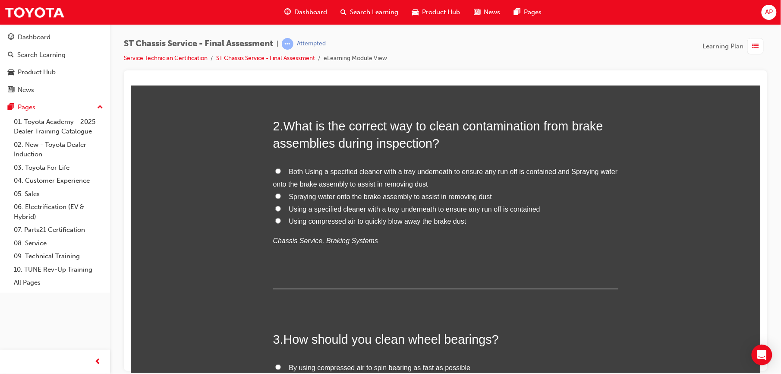
scroll to position [249, 0]
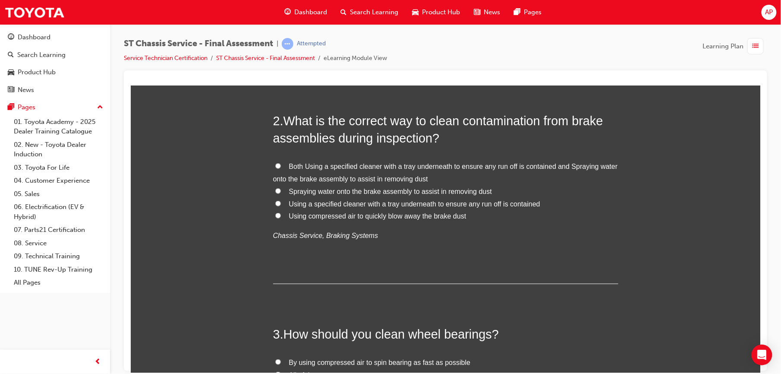
click at [275, 167] on input "Both Using a specified cleaner with a tray underneath to ensure any run off is …" at bounding box center [278, 166] width 6 height 6
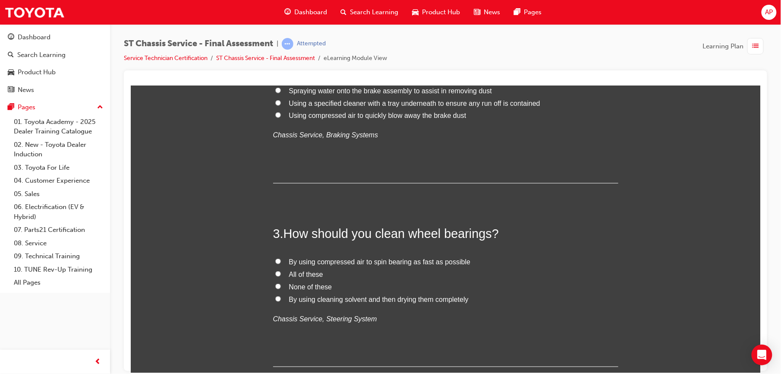
scroll to position [387, 0]
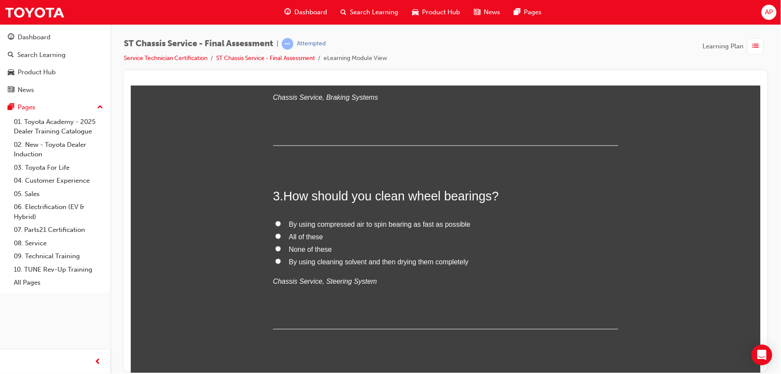
click at [275, 259] on input "By using cleaning solvent and then drying them completely" at bounding box center [278, 261] width 6 height 6
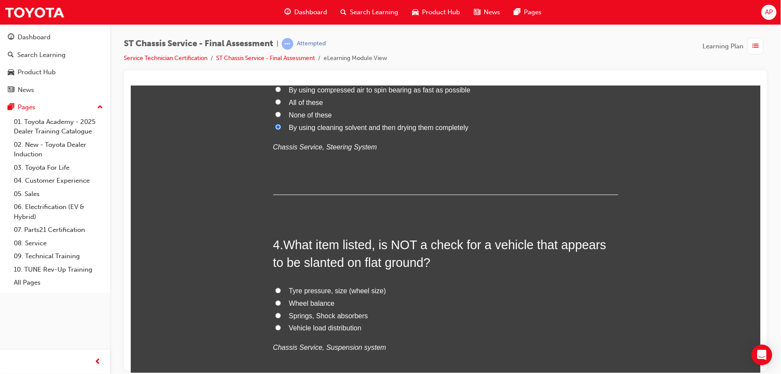
scroll to position [540, 0]
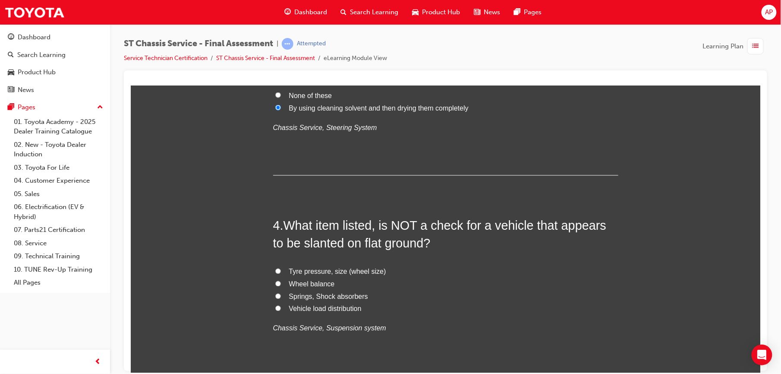
click at [275, 282] on input "Wheel balance" at bounding box center [278, 283] width 6 height 6
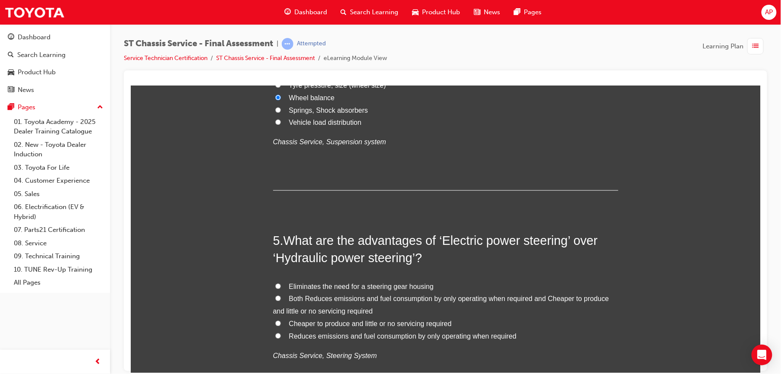
scroll to position [736, 0]
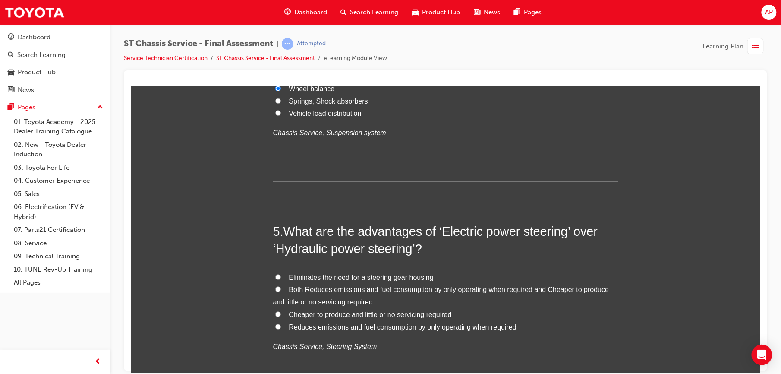
click at [276, 312] on label "Cheaper to produce and little or no servicing required" at bounding box center [445, 314] width 345 height 13
click at [276, 312] on input "Cheaper to produce and little or no servicing required" at bounding box center [278, 314] width 6 height 6
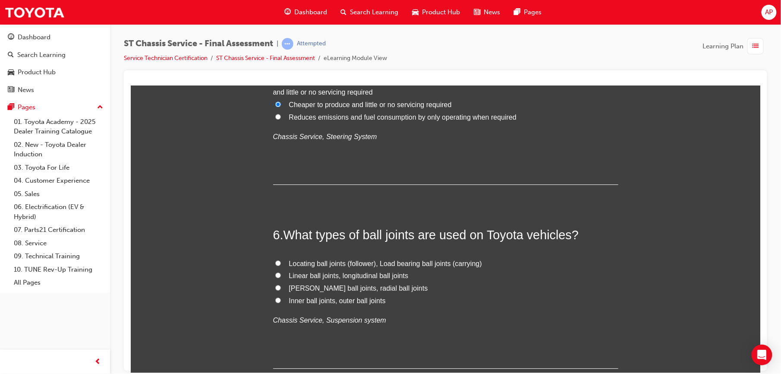
scroll to position [958, 0]
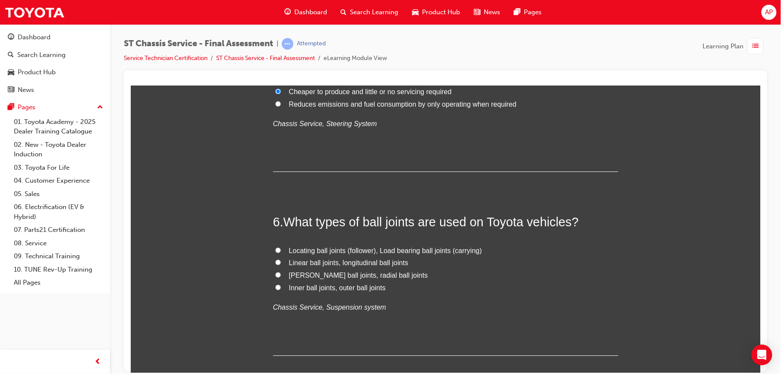
click at [275, 273] on input "[PERSON_NAME] ball joints, radial ball joints" at bounding box center [278, 274] width 6 height 6
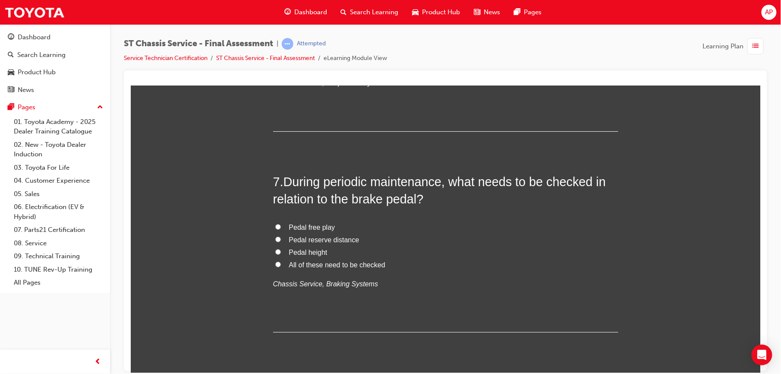
scroll to position [1192, 0]
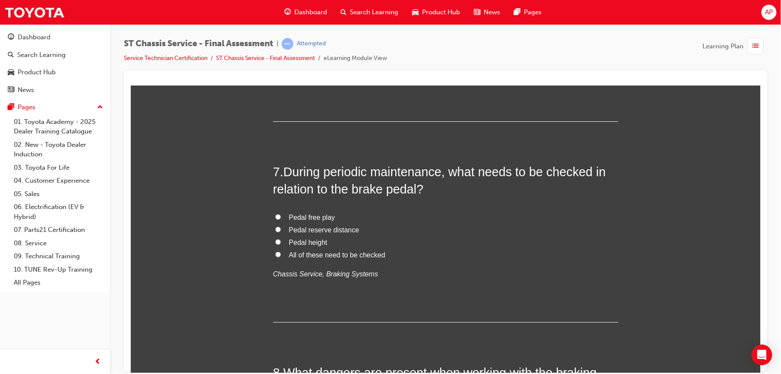
click at [275, 254] on input "All of these need to be checked" at bounding box center [278, 254] width 6 height 6
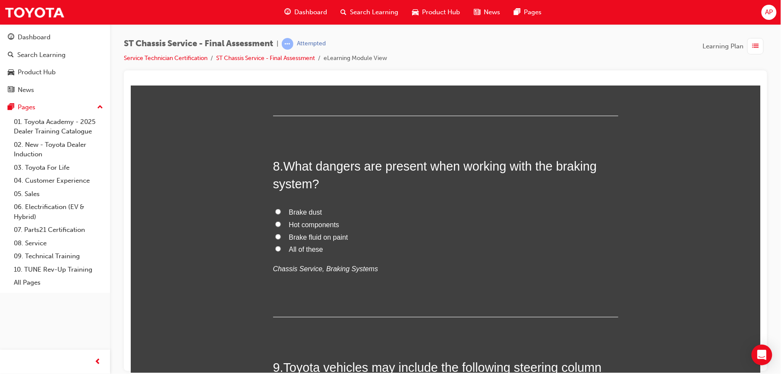
scroll to position [1410, 0]
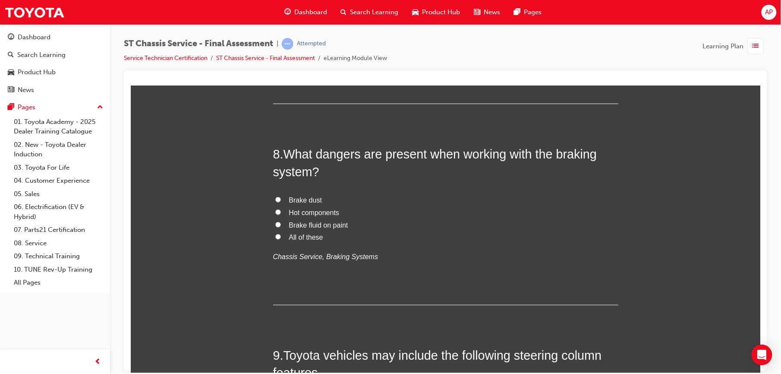
click at [275, 239] on input "All of these" at bounding box center [278, 236] width 6 height 6
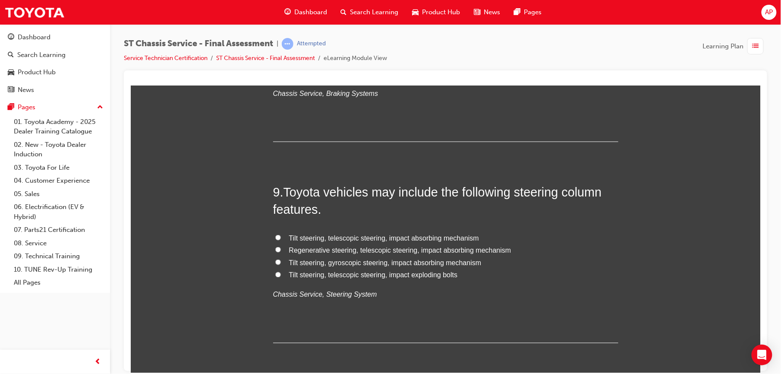
scroll to position [1591, 0]
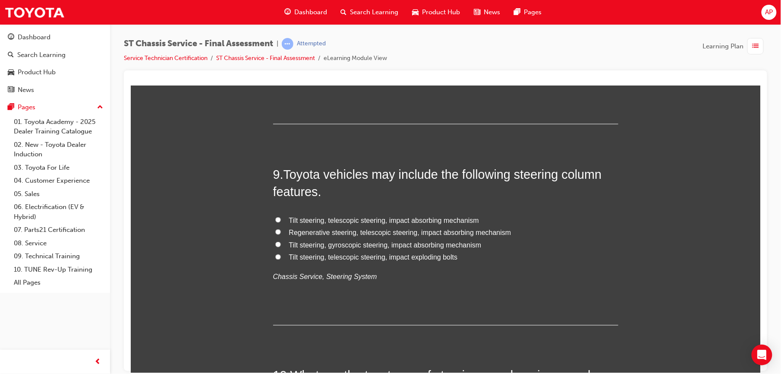
click at [275, 258] on input "Tilt steering, telescopic steering, impact exploding bolts" at bounding box center [278, 257] width 6 height 6
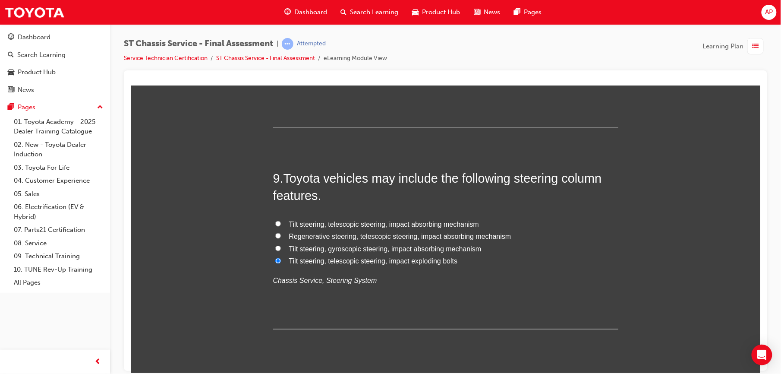
scroll to position [1579, 0]
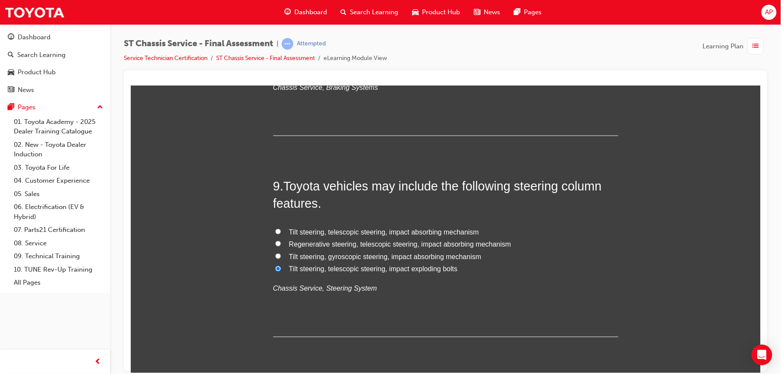
click at [275, 232] on input "Tilt steering, telescopic steering, impact absorbing mechanism" at bounding box center [278, 231] width 6 height 6
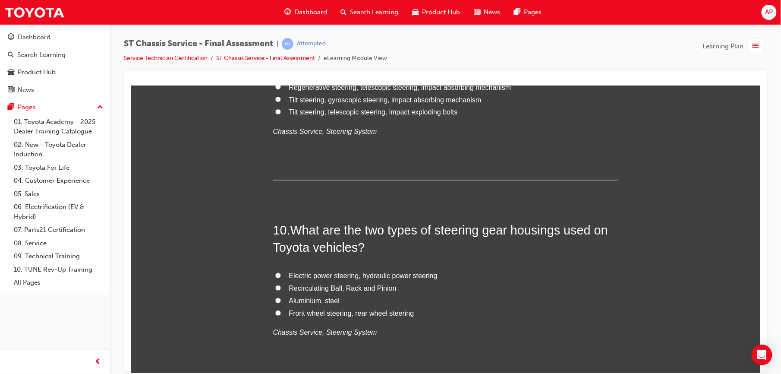
scroll to position [1760, 0]
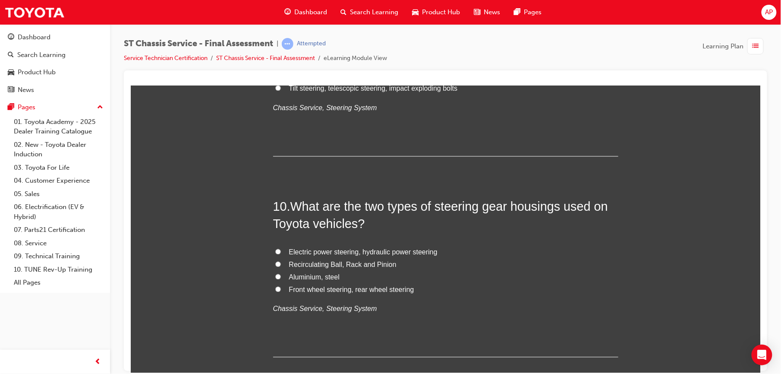
click at [273, 251] on label "Electric power steering, hydraulic power steering" at bounding box center [445, 252] width 345 height 13
click at [275, 251] on input "Electric power steering, hydraulic power steering" at bounding box center [278, 251] width 6 height 6
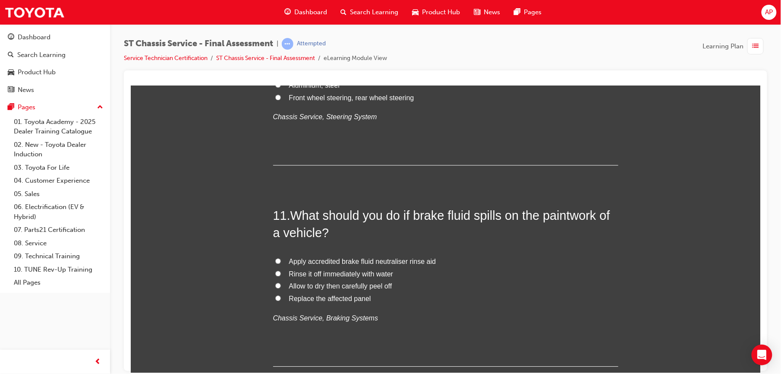
scroll to position [1971, 0]
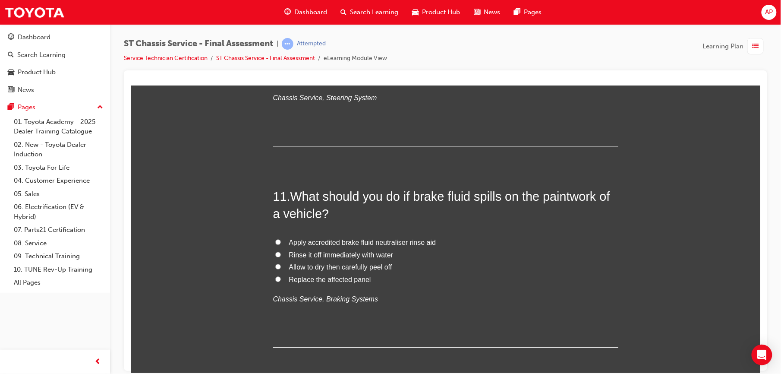
click at [275, 253] on input "Rinse it off immediately with water" at bounding box center [278, 254] width 6 height 6
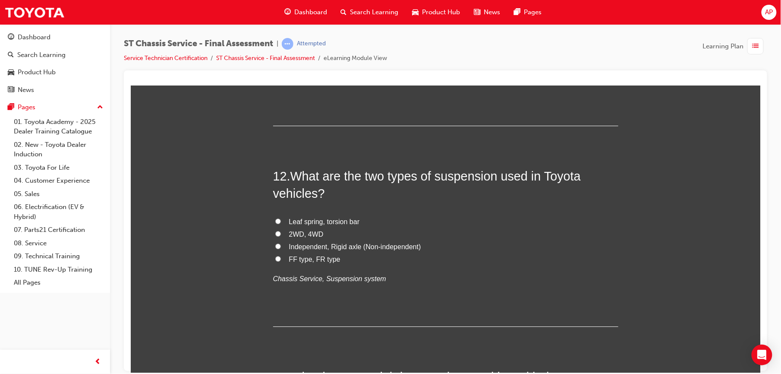
scroll to position [2193, 0]
click at [275, 220] on input "Leaf spring, torsion bar" at bounding box center [278, 220] width 6 height 6
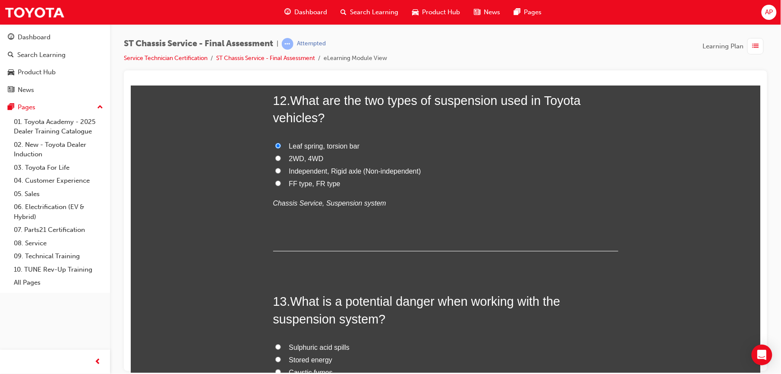
scroll to position [2327, 0]
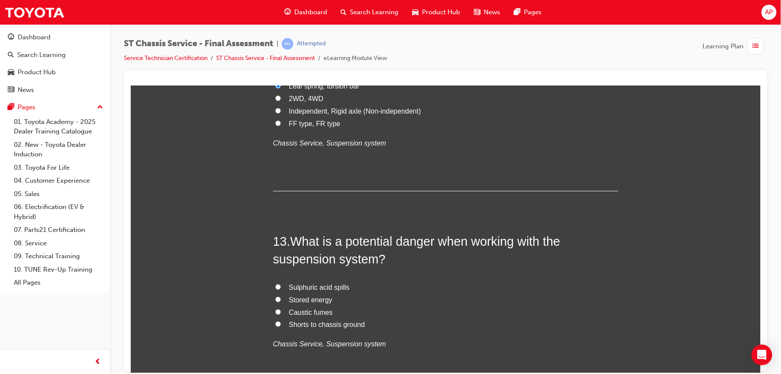
click at [275, 301] on input "Stored energy" at bounding box center [278, 299] width 6 height 6
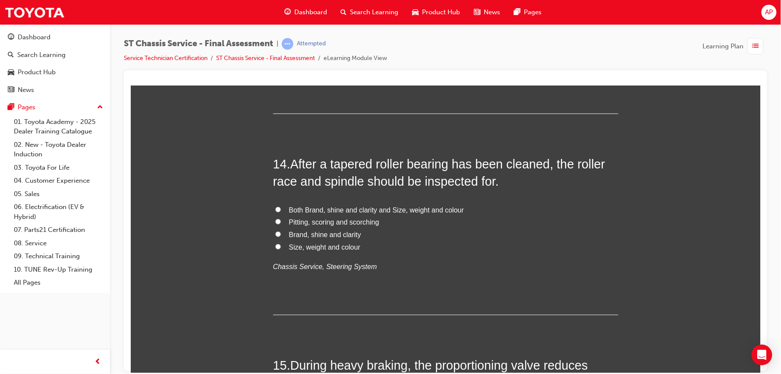
scroll to position [2615, 0]
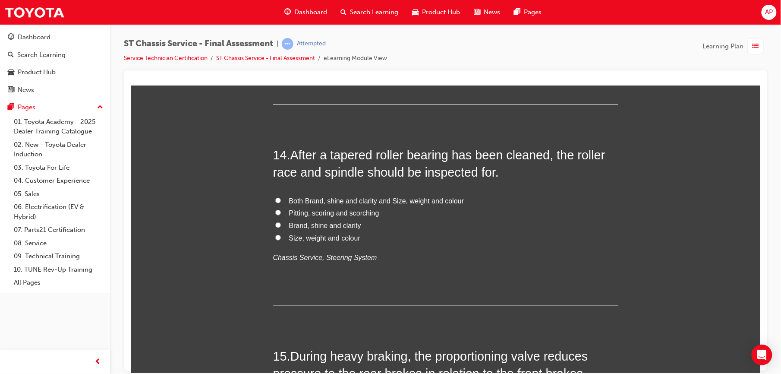
click at [275, 212] on input "Pitting, scoring and scorching" at bounding box center [278, 212] width 6 height 6
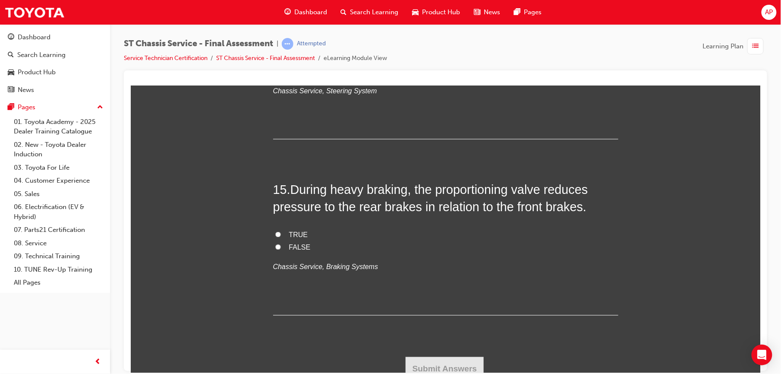
scroll to position [2783, 0]
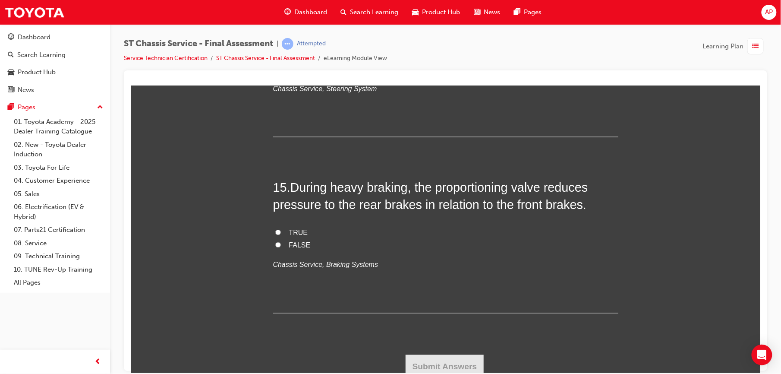
click at [275, 232] on input "TRUE" at bounding box center [278, 232] width 6 height 6
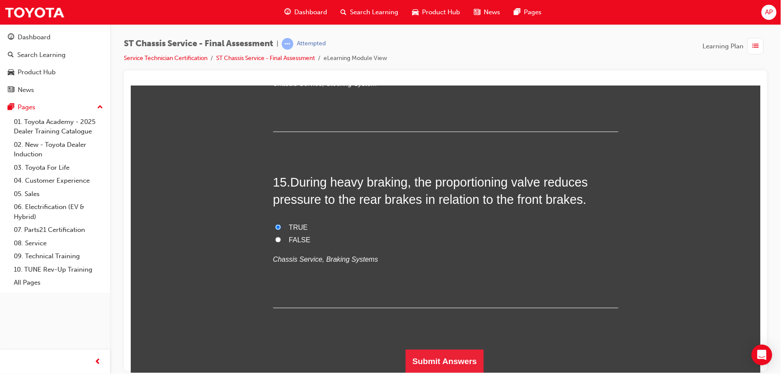
scroll to position [2790, 0]
click at [436, 356] on button "Submit Answers" at bounding box center [444, 360] width 78 height 24
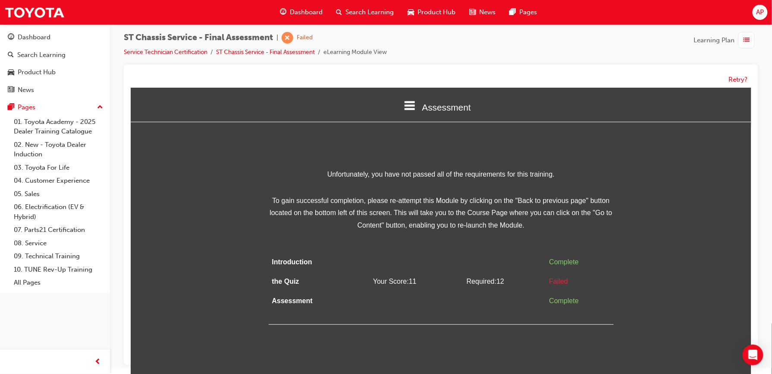
scroll to position [7, 0]
click at [737, 78] on button "Retry?" at bounding box center [738, 79] width 19 height 10
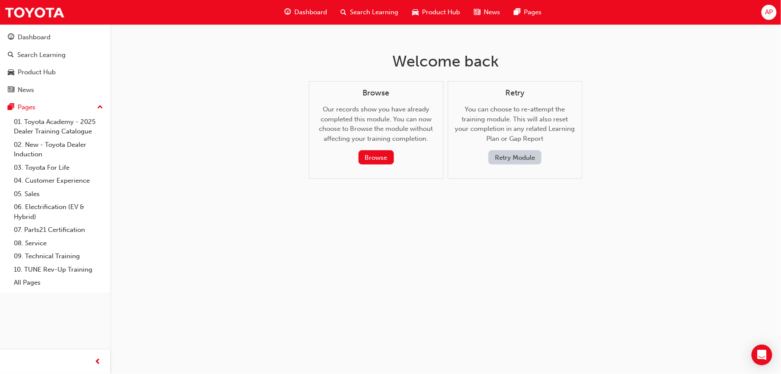
click at [525, 159] on button "Retry Module" at bounding box center [514, 157] width 53 height 14
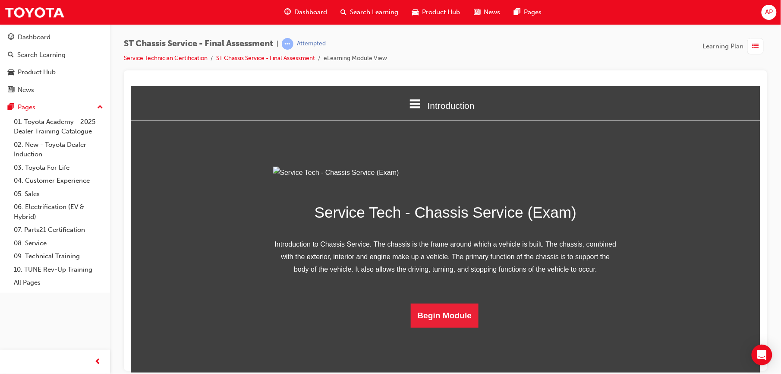
scroll to position [49, 0]
click at [441, 327] on button "Begin Module" at bounding box center [444, 315] width 68 height 24
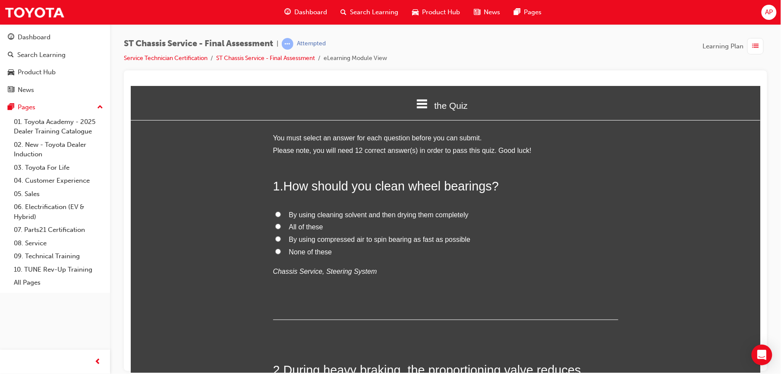
click at [275, 213] on input "By using cleaning solvent and then drying them completely" at bounding box center [278, 214] width 6 height 6
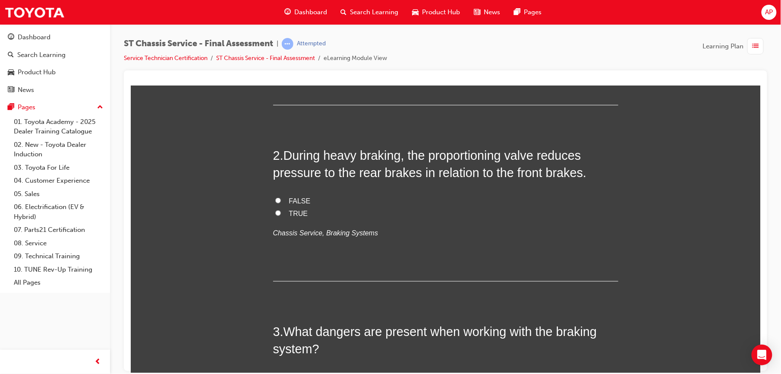
scroll to position [226, 0]
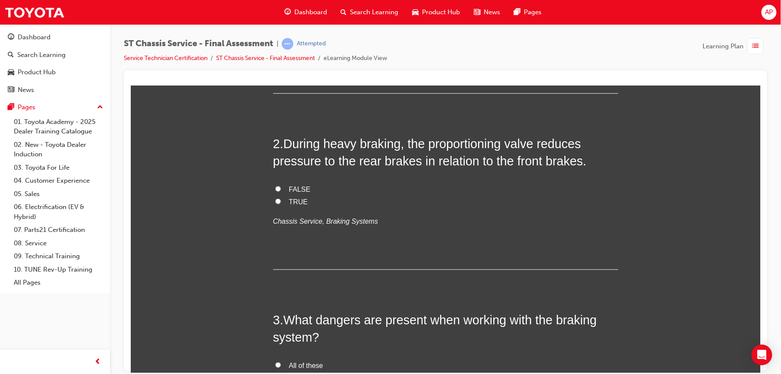
click at [275, 186] on input "FALSE" at bounding box center [278, 188] width 6 height 6
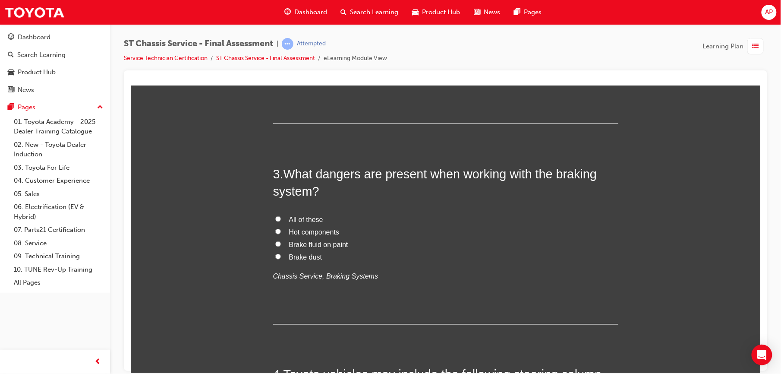
scroll to position [375, 0]
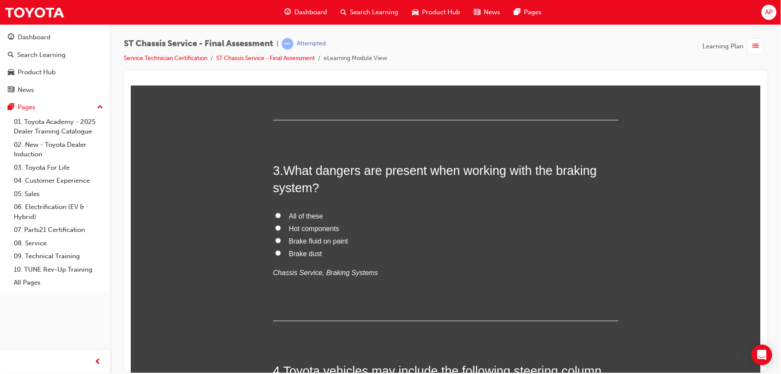
click at [275, 214] on input "All of these" at bounding box center [278, 215] width 6 height 6
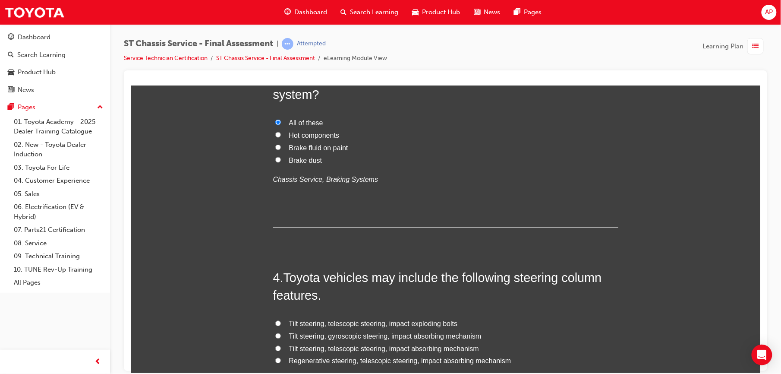
scroll to position [568, 0]
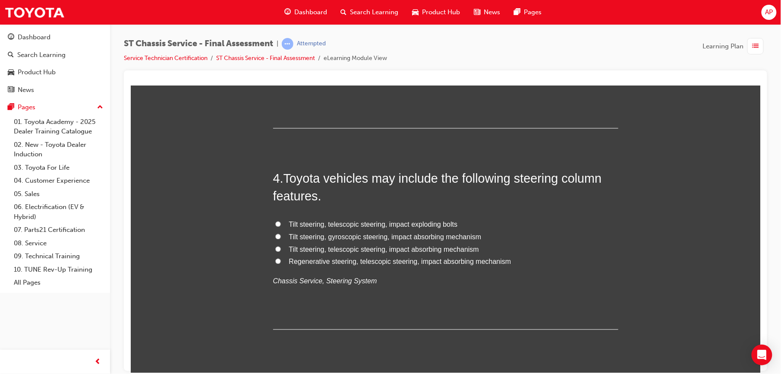
click at [276, 223] on label "Tilt steering, telescopic steering, impact exploding bolts" at bounding box center [445, 224] width 345 height 13
click at [276, 223] on input "Tilt steering, telescopic steering, impact exploding bolts" at bounding box center [278, 224] width 6 height 6
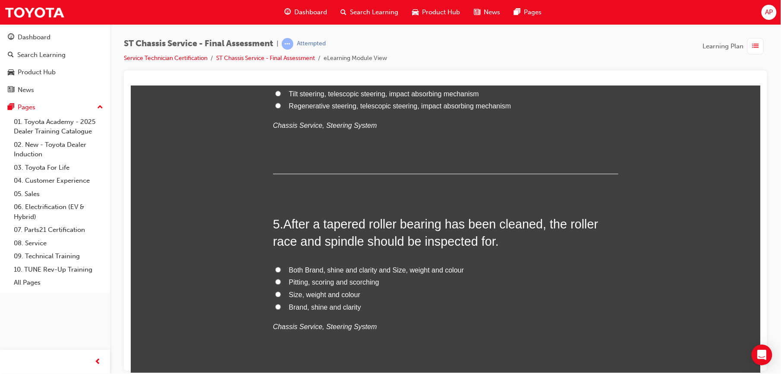
scroll to position [725, 0]
click at [275, 279] on input "Pitting, scoring and scorching" at bounding box center [278, 280] width 6 height 6
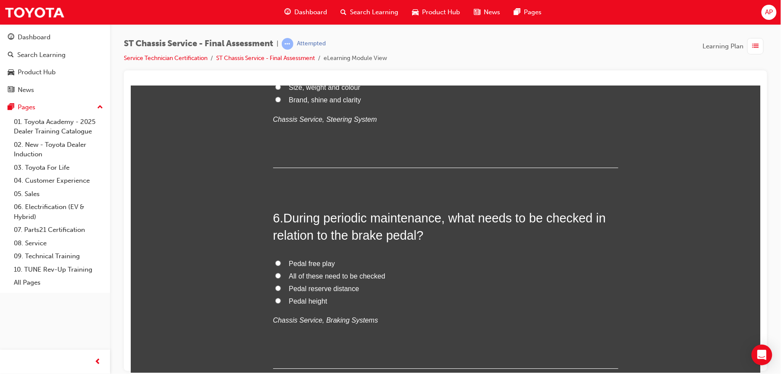
scroll to position [936, 0]
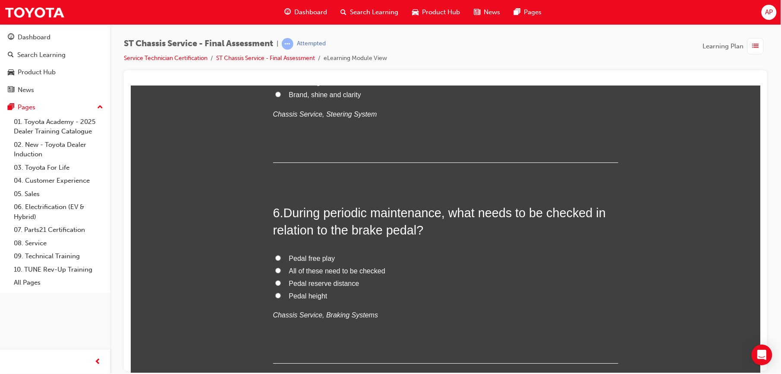
click at [275, 270] on input "All of these need to be checked" at bounding box center [278, 270] width 6 height 6
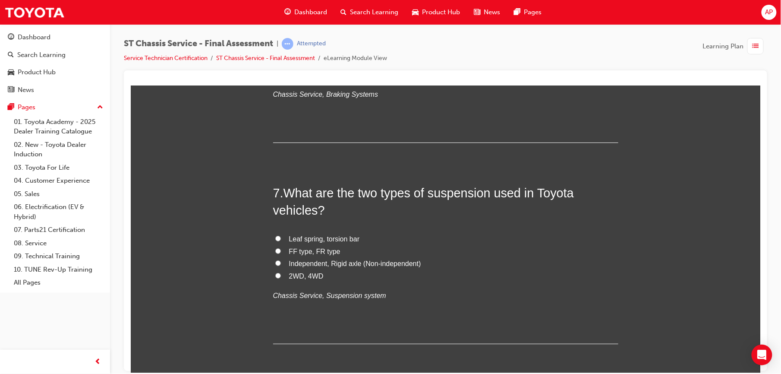
scroll to position [1162, 0]
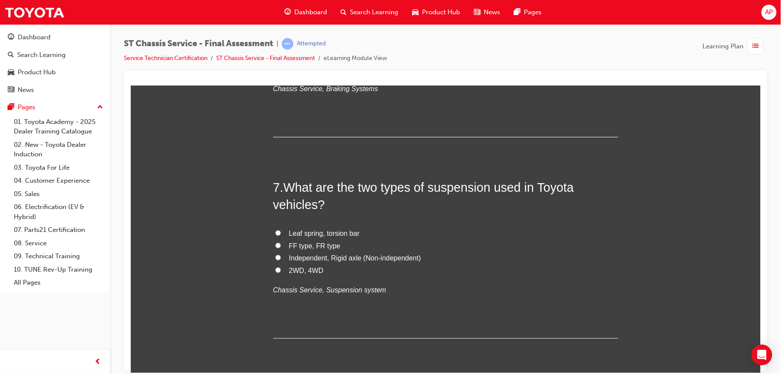
click at [275, 257] on input "Independent, Rigid axle (Non-independent)" at bounding box center [278, 257] width 6 height 6
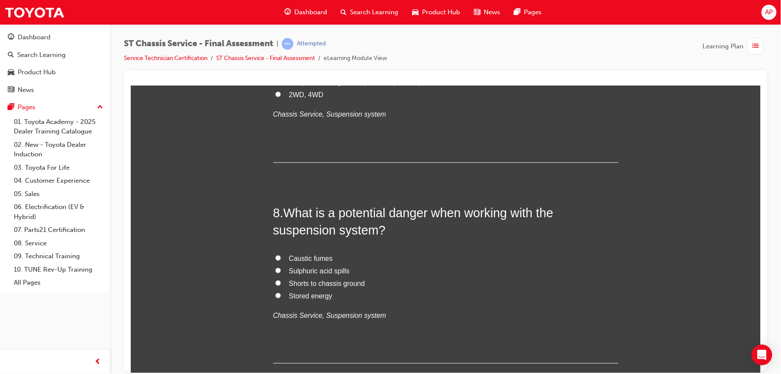
scroll to position [1376, 0]
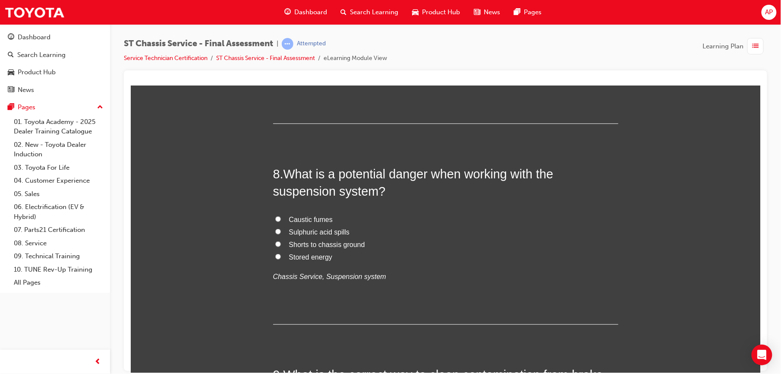
click at [275, 255] on input "Stored energy" at bounding box center [278, 256] width 6 height 6
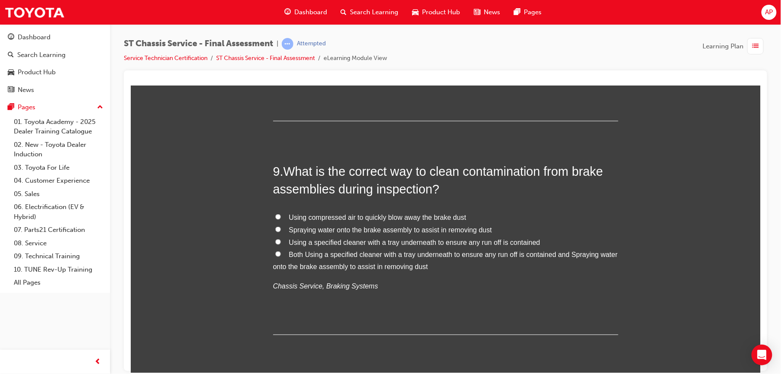
scroll to position [1579, 0]
click at [275, 255] on input "Both Using a specified cleaner with a tray underneath to ensure any run off is …" at bounding box center [278, 253] width 6 height 6
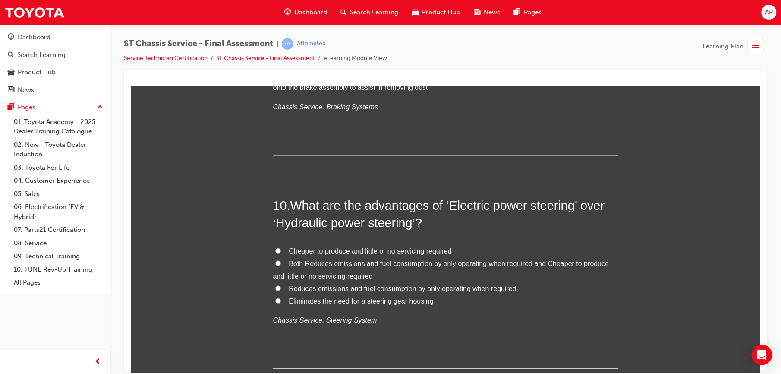
scroll to position [1767, 0]
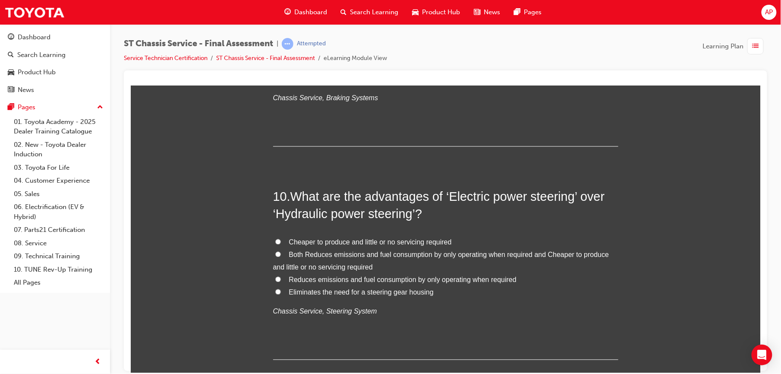
click at [275, 241] on input "Cheaper to produce and little or no servicing required" at bounding box center [278, 242] width 6 height 6
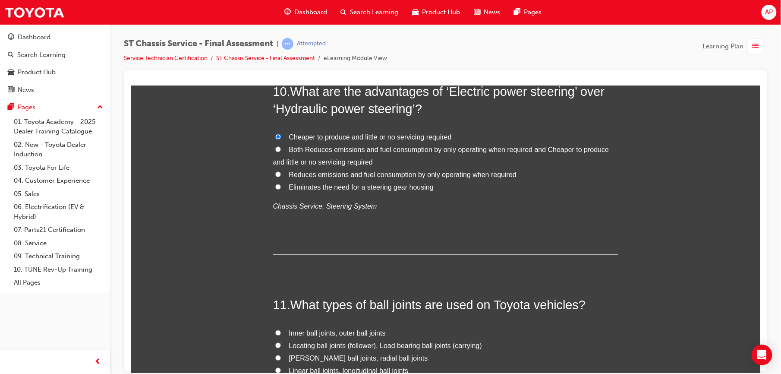
scroll to position [1951, 0]
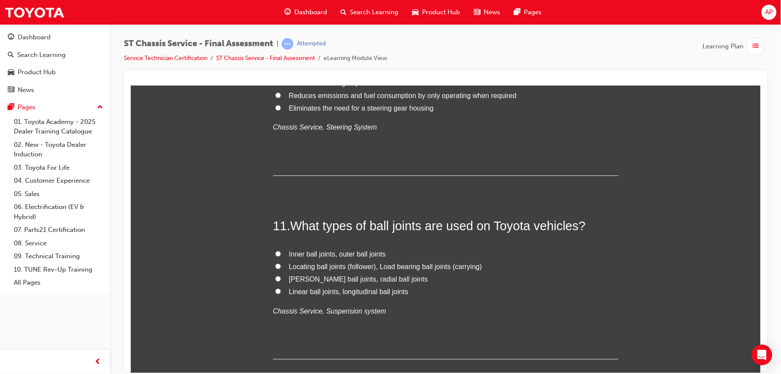
click at [275, 279] on input "[PERSON_NAME] ball joints, radial ball joints" at bounding box center [278, 278] width 6 height 6
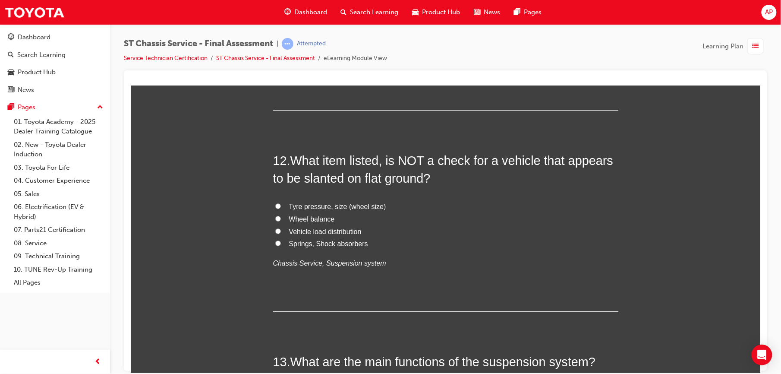
scroll to position [2204, 0]
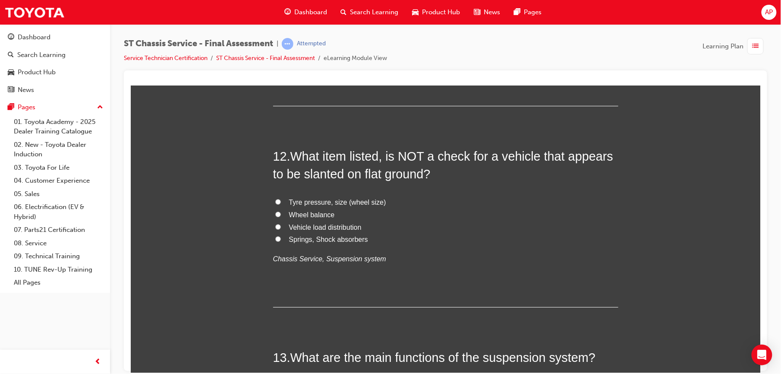
click at [276, 215] on label "Wheel balance" at bounding box center [445, 214] width 345 height 13
click at [276, 215] on input "Wheel balance" at bounding box center [278, 214] width 6 height 6
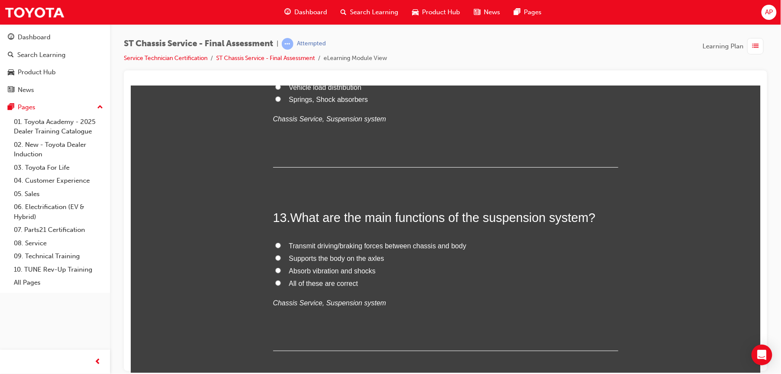
scroll to position [2373, 0]
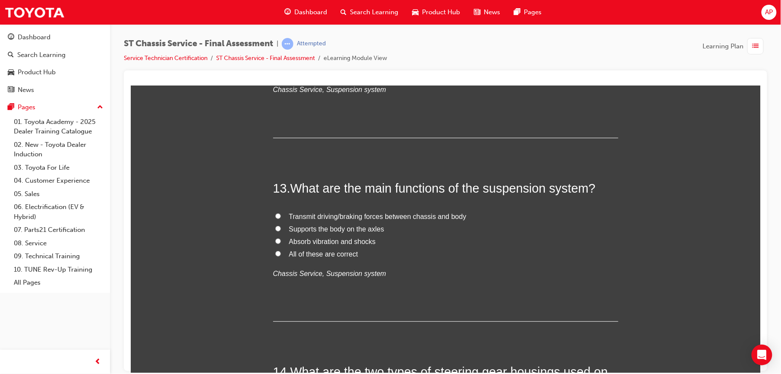
click at [273, 257] on label "All of these are correct" at bounding box center [445, 254] width 345 height 13
click at [275, 256] on input "All of these are correct" at bounding box center [278, 253] width 6 height 6
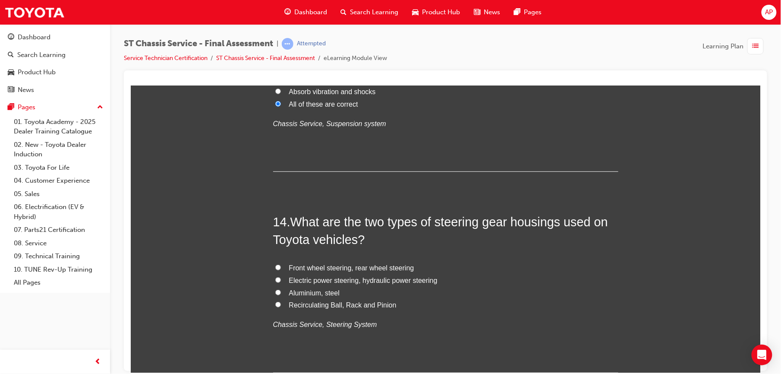
scroll to position [2561, 0]
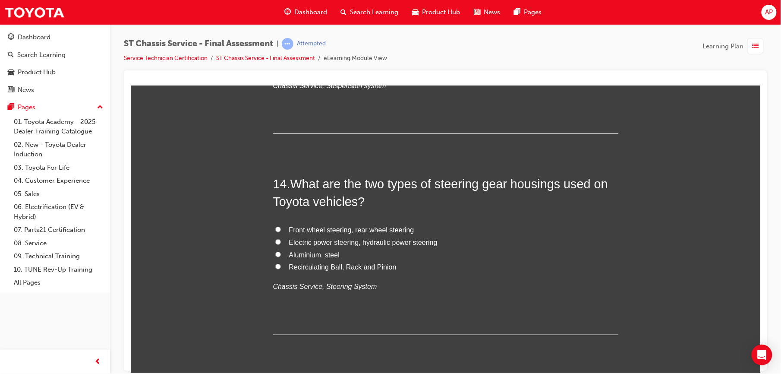
click at [275, 240] on input "Electric power steering, hydraulic power steering" at bounding box center [278, 242] width 6 height 6
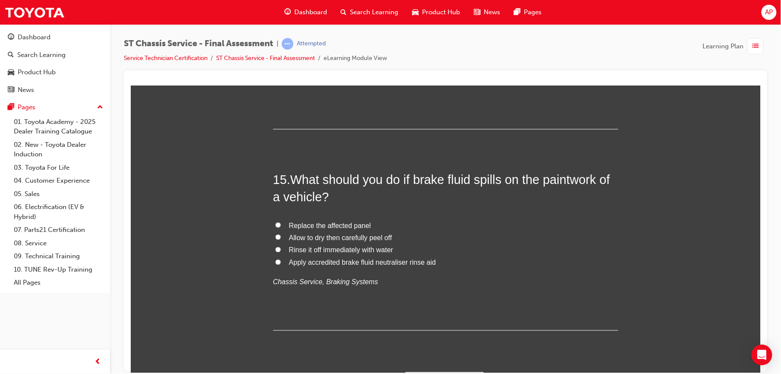
scroll to position [2776, 0]
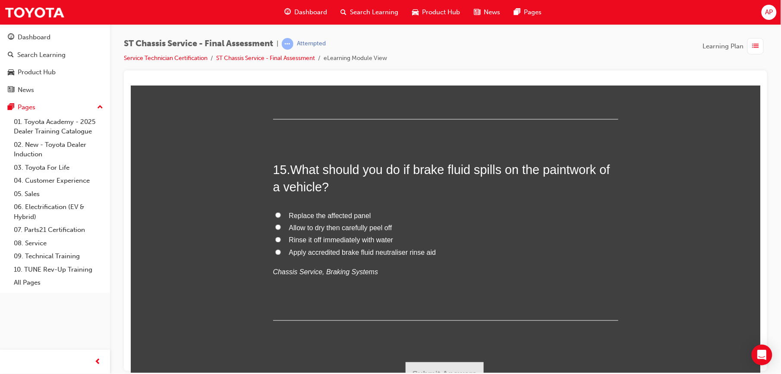
click at [275, 242] on input "Rinse it off immediately with water" at bounding box center [278, 239] width 6 height 6
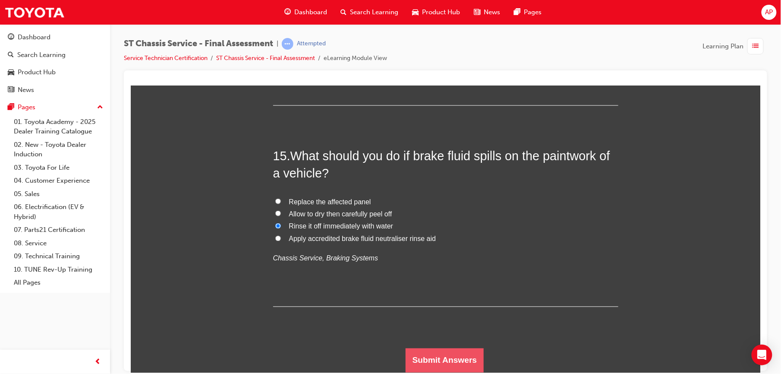
click at [426, 358] on button "Submit Answers" at bounding box center [444, 360] width 78 height 24
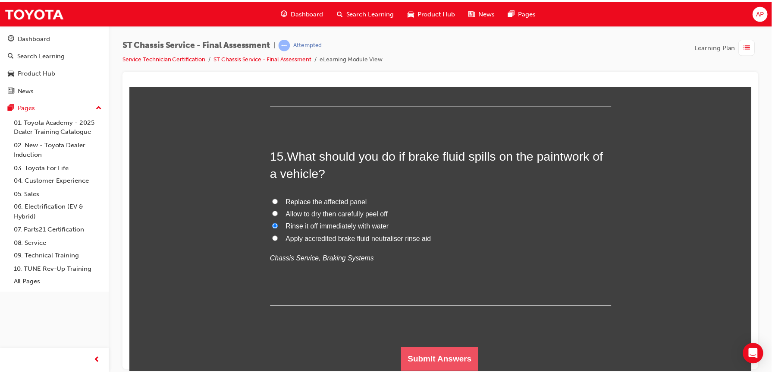
scroll to position [0, 0]
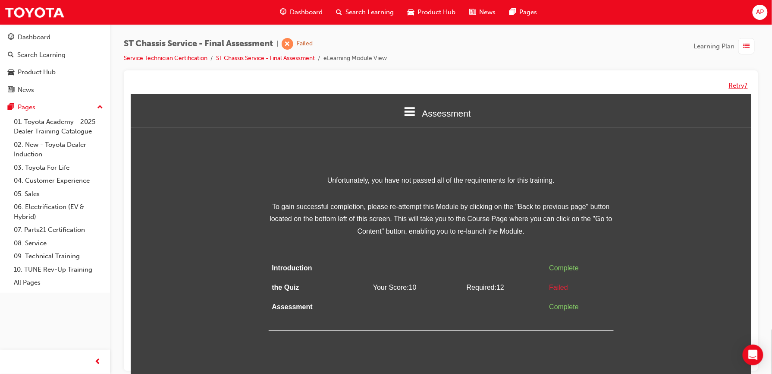
click at [735, 85] on button "Retry?" at bounding box center [738, 86] width 19 height 10
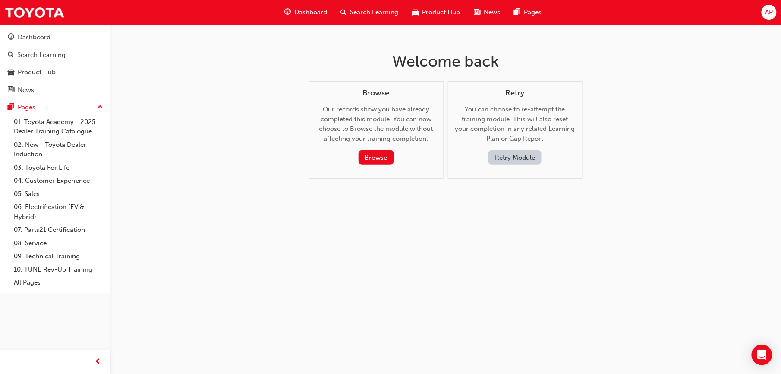
click at [524, 162] on button "Retry Module" at bounding box center [514, 157] width 53 height 14
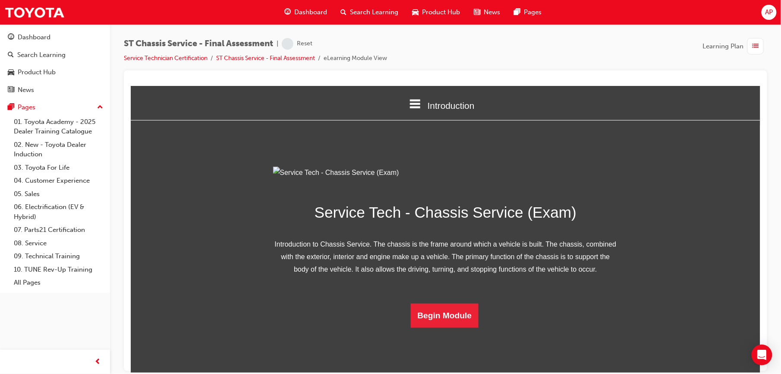
scroll to position [49, 0]
click at [431, 327] on button "Begin Module" at bounding box center [444, 315] width 68 height 24
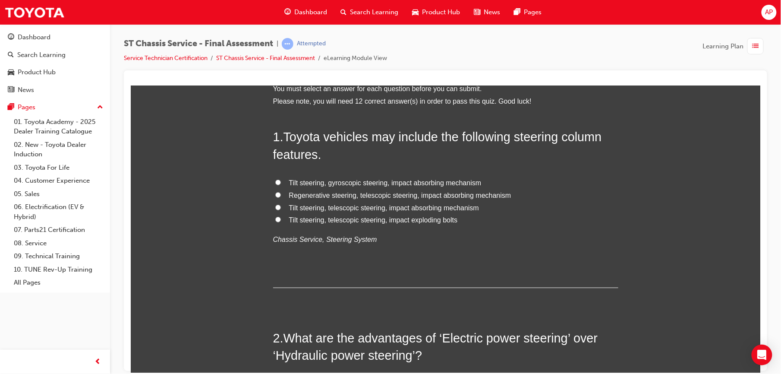
scroll to position [0, 0]
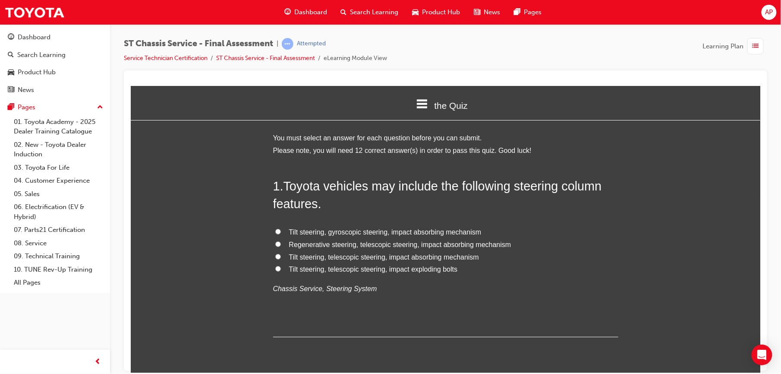
click at [275, 256] on input "Tilt steering, telescopic steering, impact absorbing mechanism" at bounding box center [278, 256] width 6 height 6
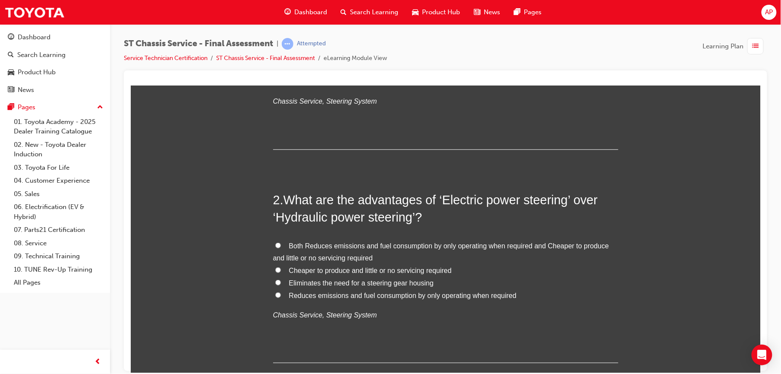
scroll to position [242, 0]
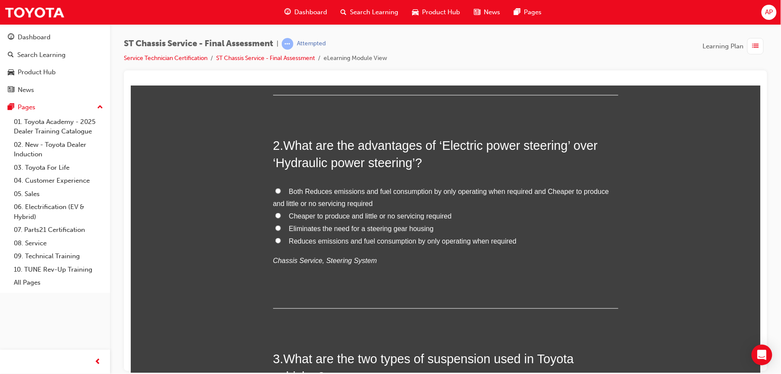
click at [275, 217] on input "Cheaper to produce and little or no servicing required" at bounding box center [278, 215] width 6 height 6
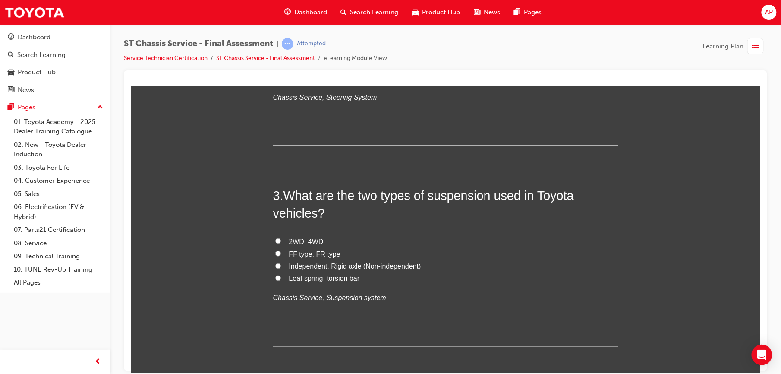
scroll to position [421, 0]
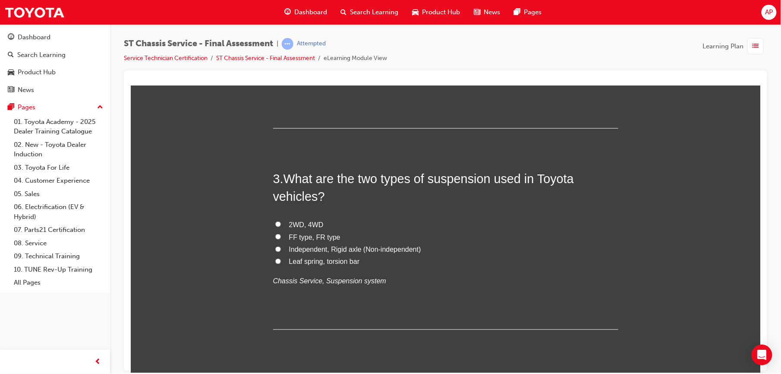
click at [275, 264] on input "Leaf spring, torsion bar" at bounding box center [278, 261] width 6 height 6
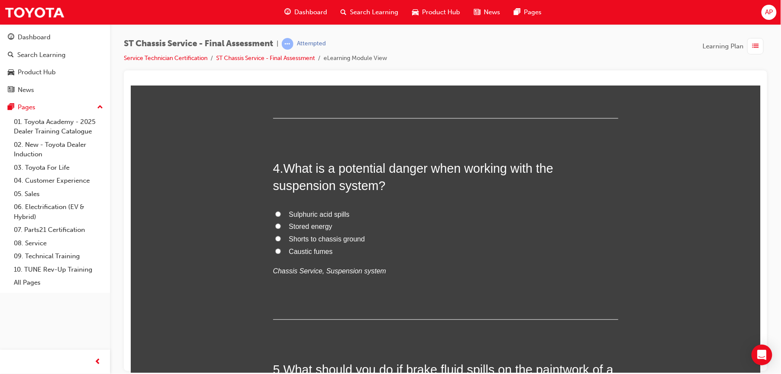
click at [275, 226] on input "Stored energy" at bounding box center [278, 226] width 6 height 6
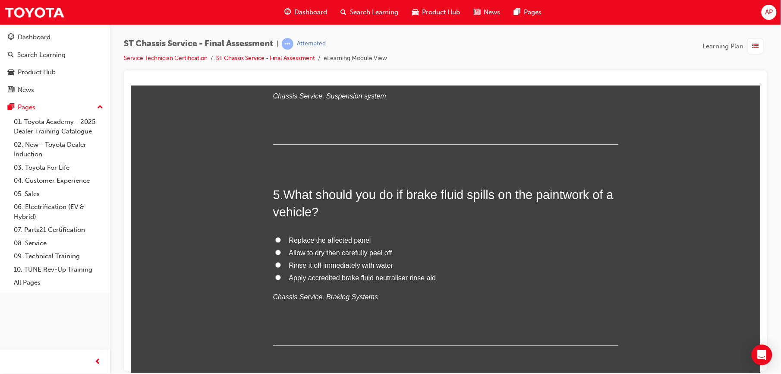
scroll to position [813, 0]
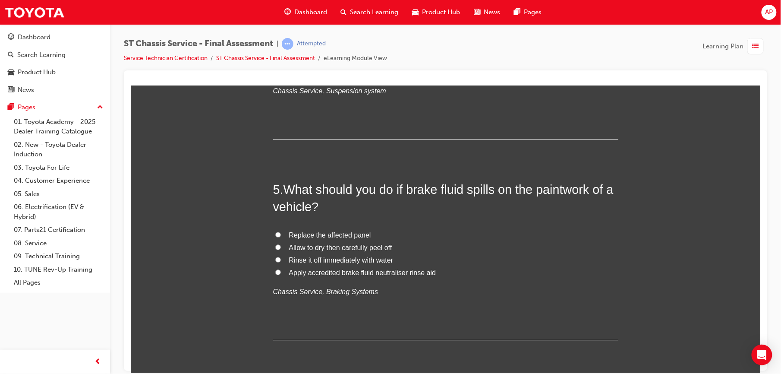
drag, startPoint x: 273, startPoint y: 257, endPoint x: 318, endPoint y: 302, distance: 63.7
click at [318, 302] on div "5 . What should you do if brake fluid spills on the paintwork of a vehicle? Rep…" at bounding box center [445, 260] width 345 height 160
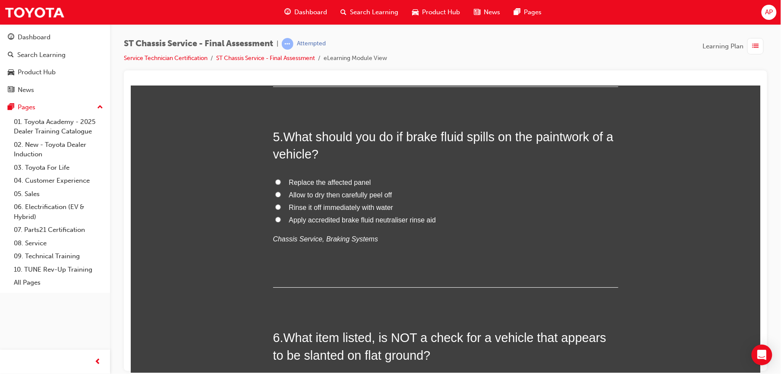
scroll to position [882, 0]
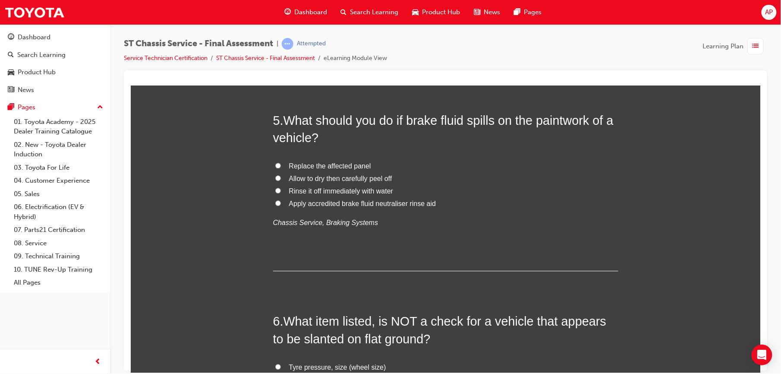
click at [276, 192] on label "Rinse it off immediately with water" at bounding box center [445, 191] width 345 height 13
click at [276, 192] on input "Rinse it off immediately with water" at bounding box center [278, 190] width 6 height 6
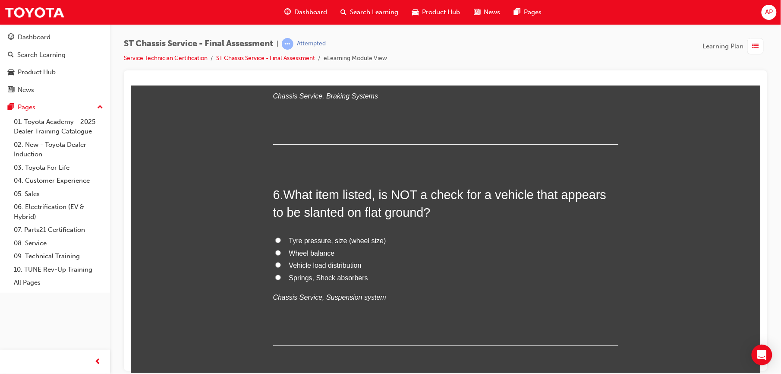
scroll to position [1027, 0]
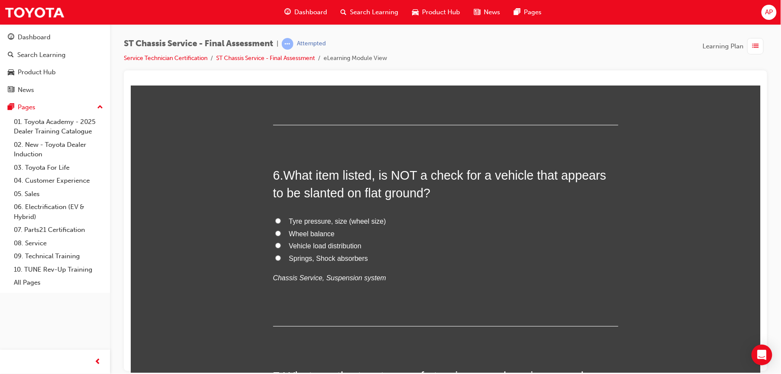
click at [275, 232] on input "Wheel balance" at bounding box center [278, 233] width 6 height 6
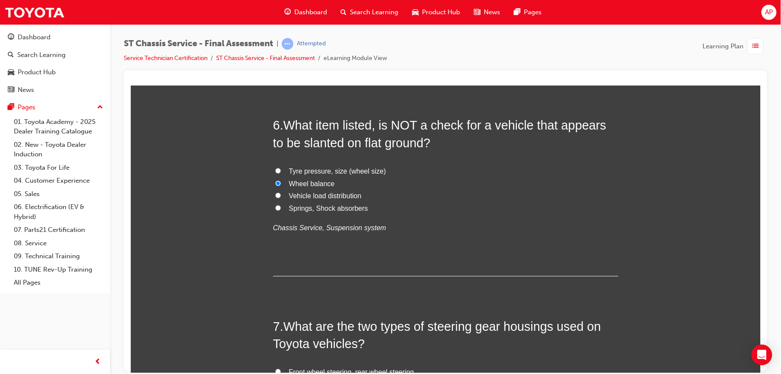
scroll to position [1096, 0]
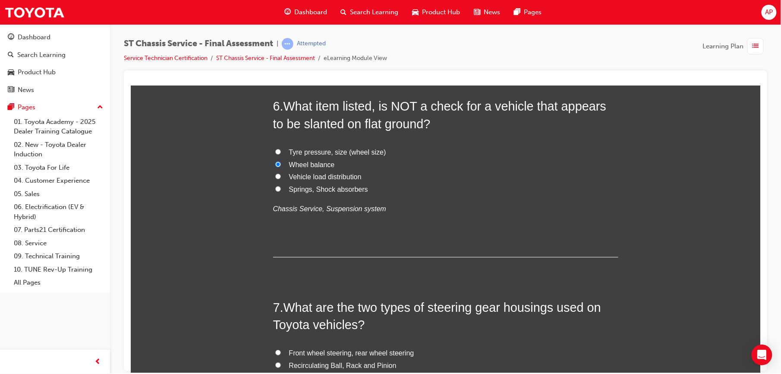
click at [275, 175] on input "Vehicle load distribution" at bounding box center [278, 176] width 6 height 6
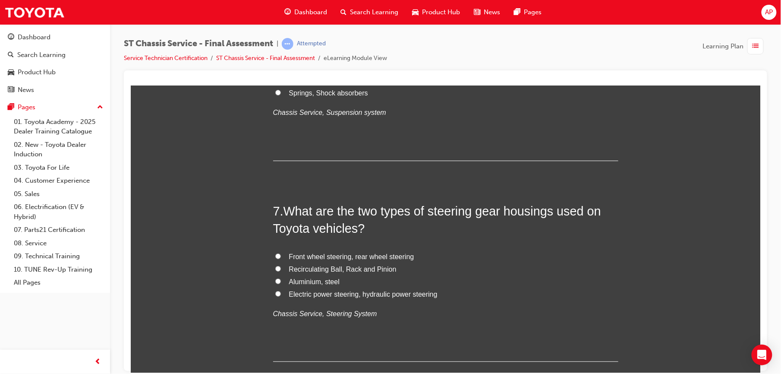
scroll to position [1203, 0]
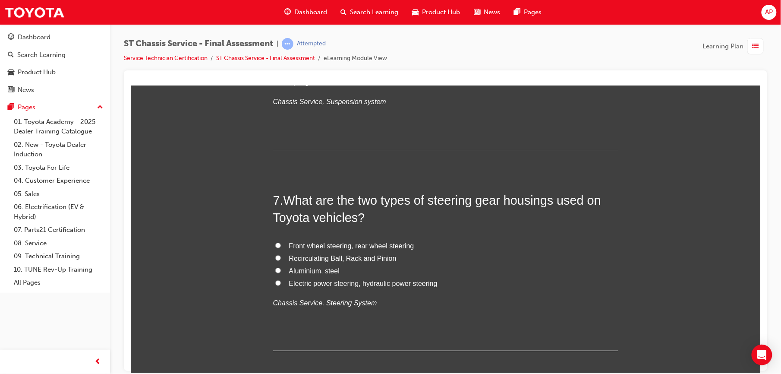
click at [275, 283] on input "Electric power steering, hydraulic power steering" at bounding box center [278, 282] width 6 height 6
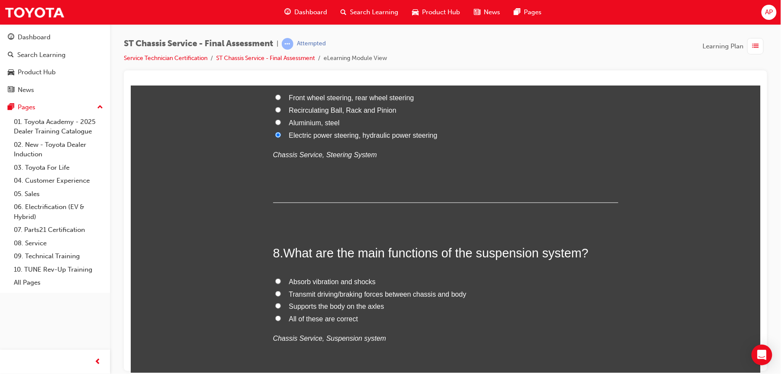
scroll to position [1399, 0]
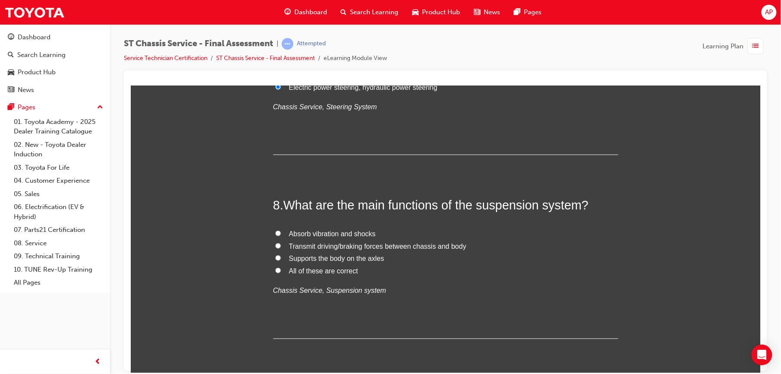
click at [275, 269] on input "All of these are correct" at bounding box center [278, 270] width 6 height 6
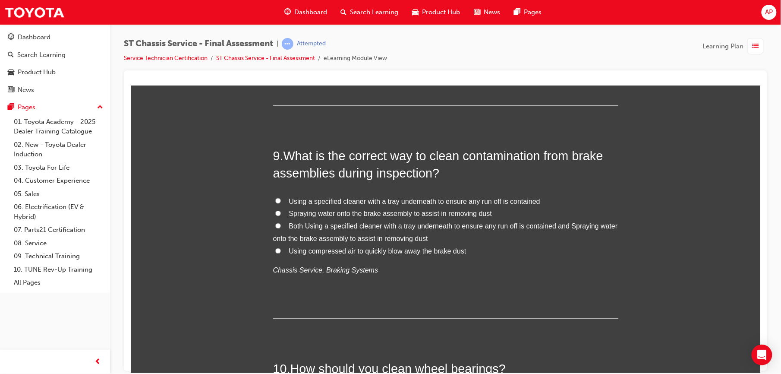
scroll to position [1633, 0]
click at [275, 223] on input "Both Using a specified cleaner with a tray underneath to ensure any run off is …" at bounding box center [278, 225] width 6 height 6
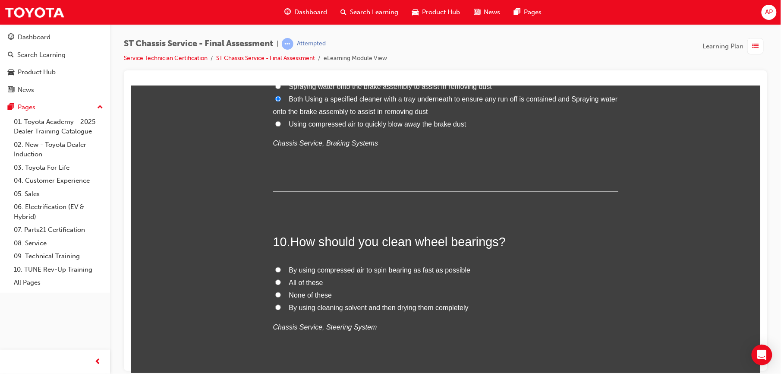
scroll to position [1760, 0]
click at [275, 307] on input "By using cleaning solvent and then drying them completely" at bounding box center [278, 306] width 6 height 6
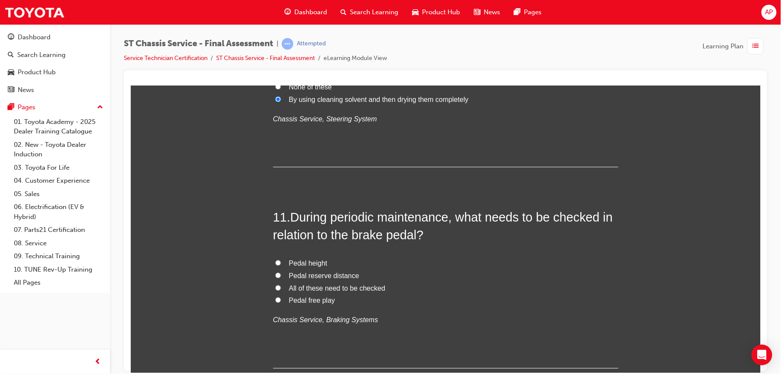
scroll to position [1990, 0]
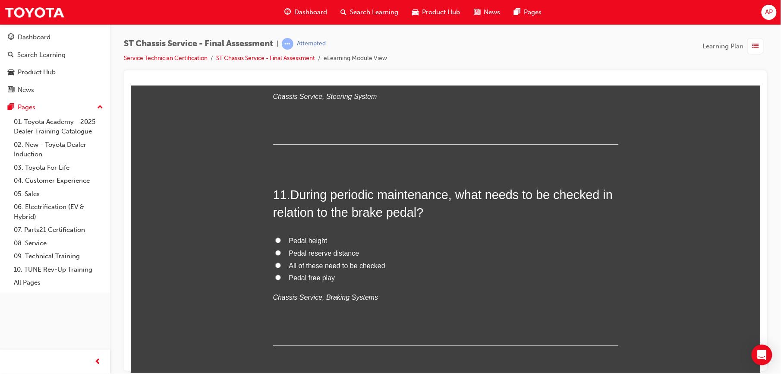
click at [275, 264] on input "All of these need to be checked" at bounding box center [278, 265] width 6 height 6
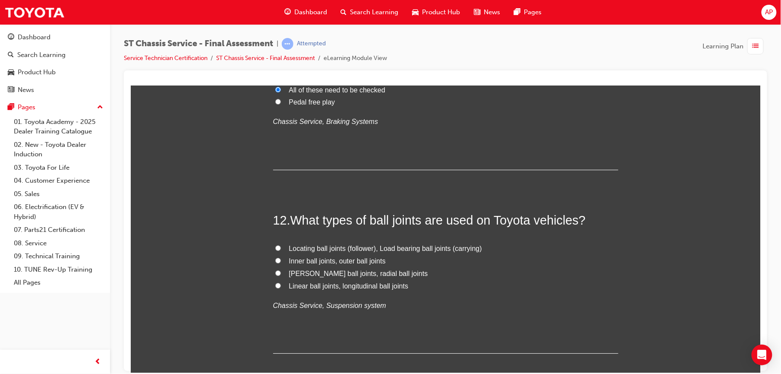
scroll to position [2166, 0]
click at [275, 247] on input "Locating ball joints (follower), Load bearing ball joints (carrying)" at bounding box center [278, 247] width 6 height 6
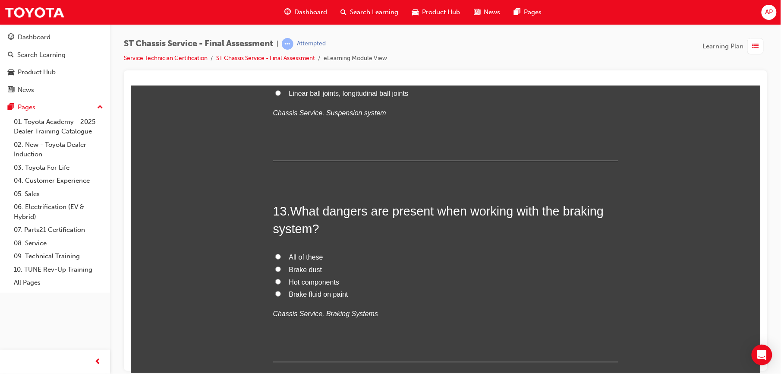
scroll to position [2381, 0]
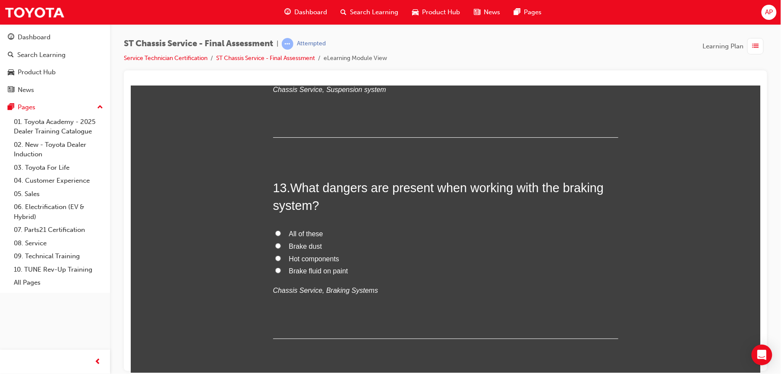
click at [275, 232] on input "All of these" at bounding box center [278, 233] width 6 height 6
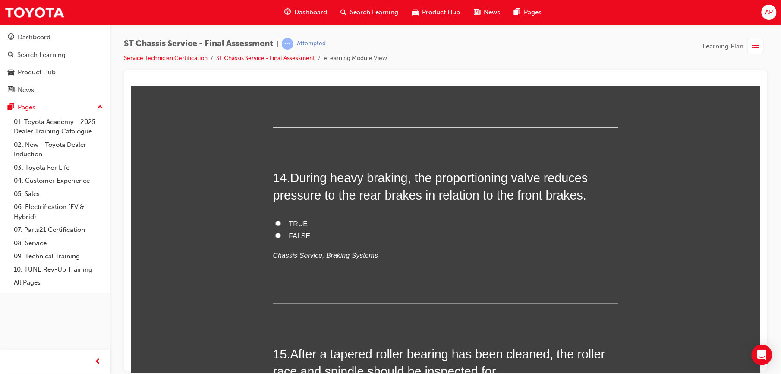
scroll to position [2603, 0]
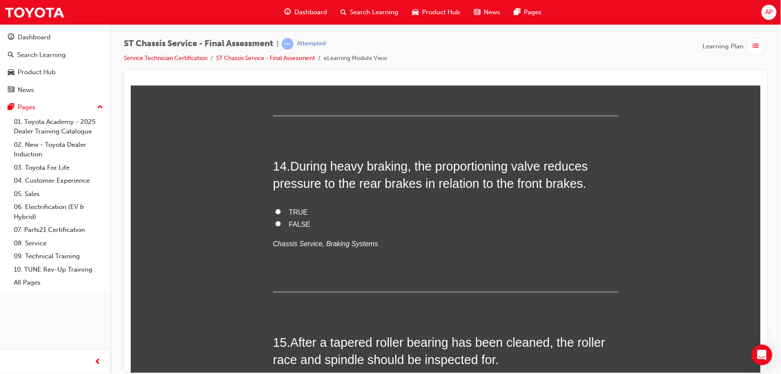
click at [275, 221] on input "FALSE" at bounding box center [278, 223] width 6 height 6
click at [274, 208] on label "TRUE" at bounding box center [445, 212] width 345 height 13
click at [275, 208] on input "TRUE" at bounding box center [278, 211] width 6 height 6
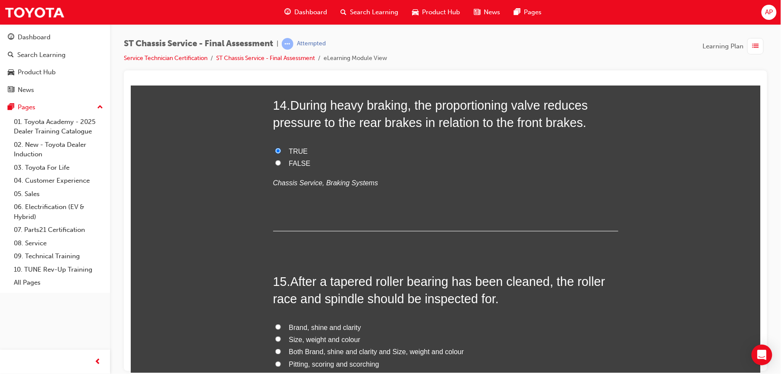
scroll to position [2707, 0]
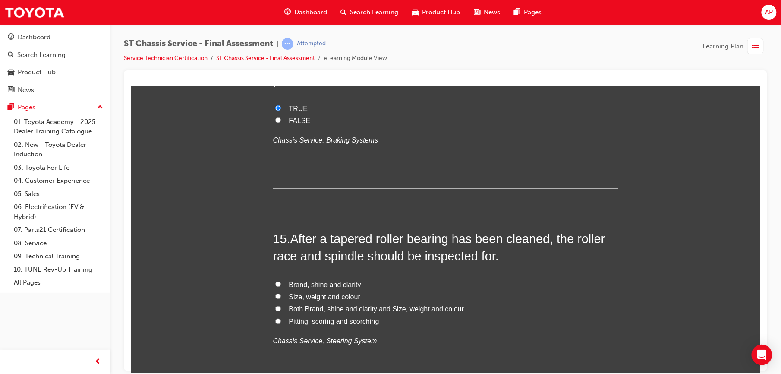
click at [275, 321] on input "Pitting, scoring and scorching" at bounding box center [278, 321] width 6 height 6
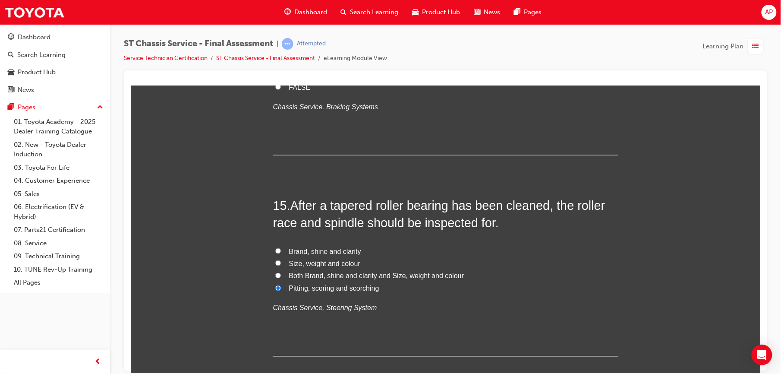
scroll to position [2790, 0]
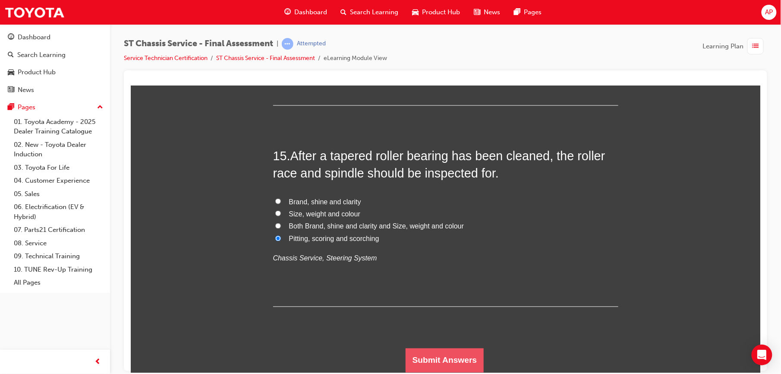
click at [416, 364] on button "Submit Answers" at bounding box center [444, 360] width 78 height 24
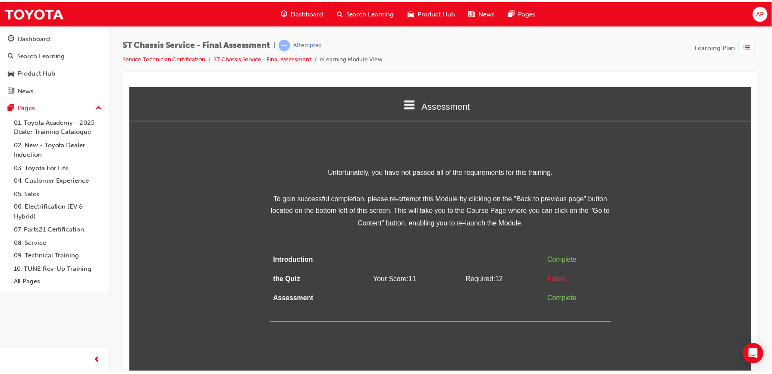
scroll to position [0, 0]
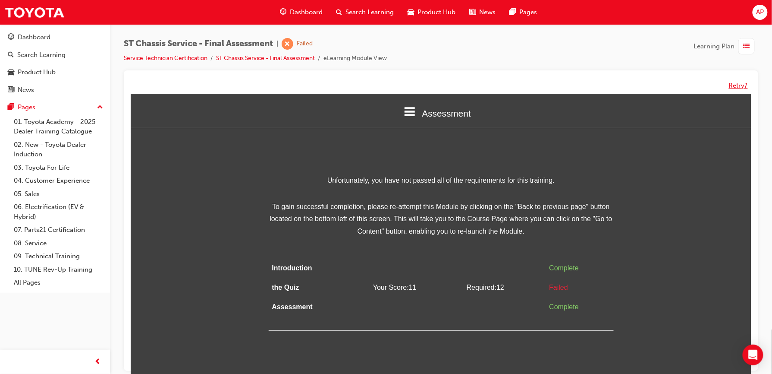
click at [745, 85] on button "Retry?" at bounding box center [738, 86] width 19 height 10
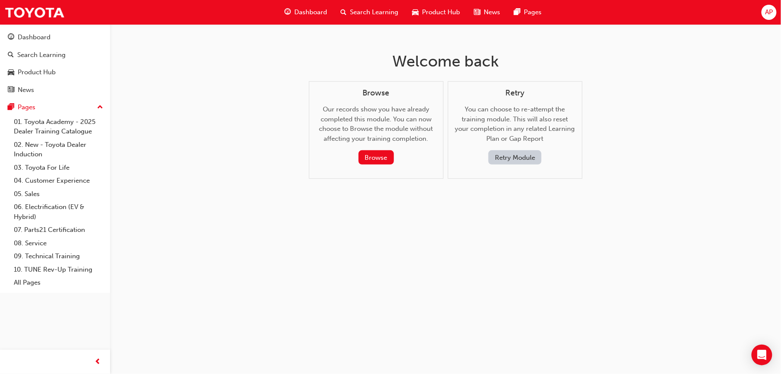
click at [528, 151] on button "Retry Module" at bounding box center [514, 157] width 53 height 14
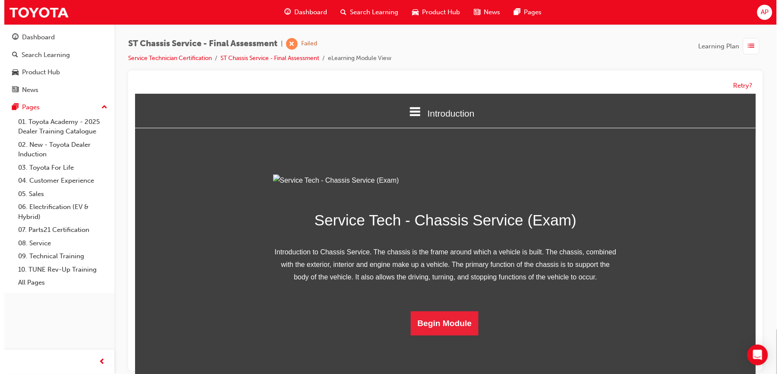
scroll to position [49, 0]
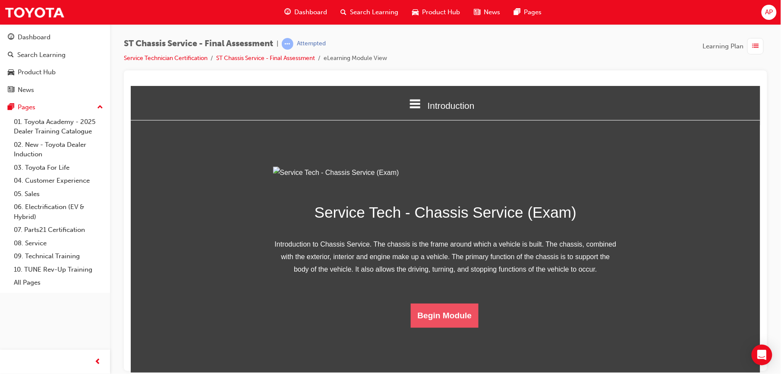
click at [443, 327] on button "Begin Module" at bounding box center [444, 315] width 68 height 24
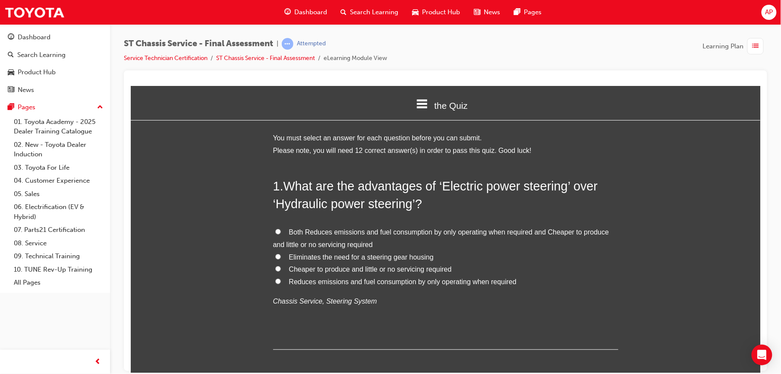
click at [275, 267] on input "Cheaper to produce and little or no servicing required" at bounding box center [278, 268] width 6 height 6
click at [275, 279] on input "Reduces emissions and fuel consumption by only operating when required" at bounding box center [278, 281] width 6 height 6
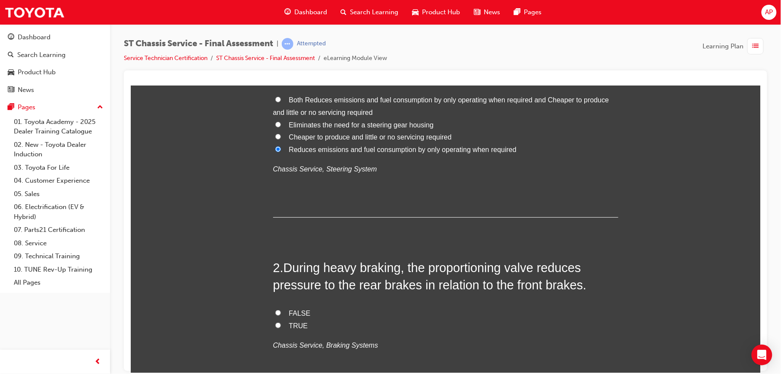
scroll to position [149, 0]
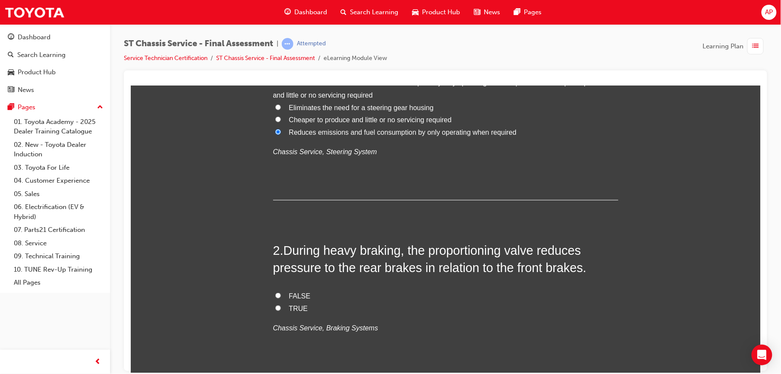
click at [275, 308] on input "TRUE" at bounding box center [278, 308] width 6 height 6
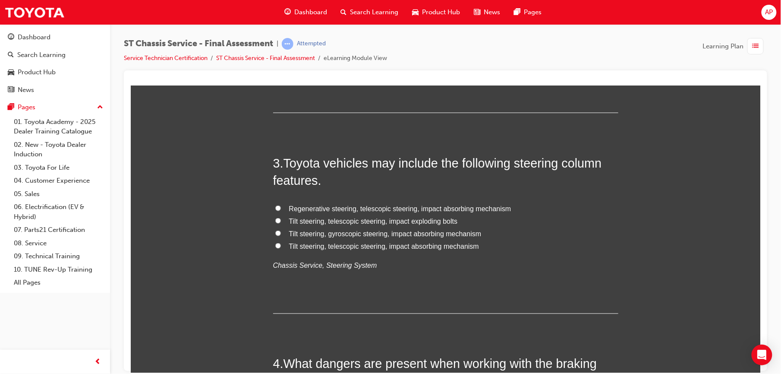
scroll to position [414, 0]
click at [275, 207] on input "Regenerative steering, telescopic steering, impact absorbing mechanism" at bounding box center [278, 206] width 6 height 6
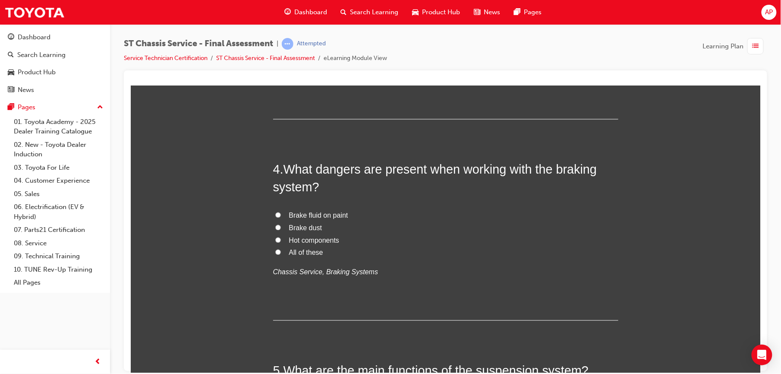
scroll to position [621, 0]
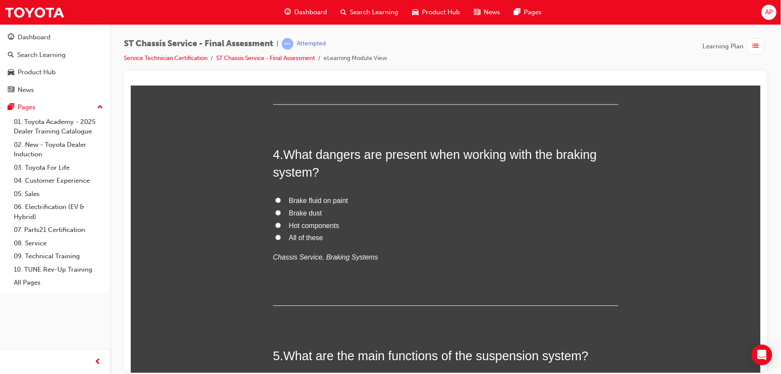
click at [279, 236] on label "All of these" at bounding box center [445, 238] width 345 height 13
click at [279, 236] on input "All of these" at bounding box center [278, 237] width 6 height 6
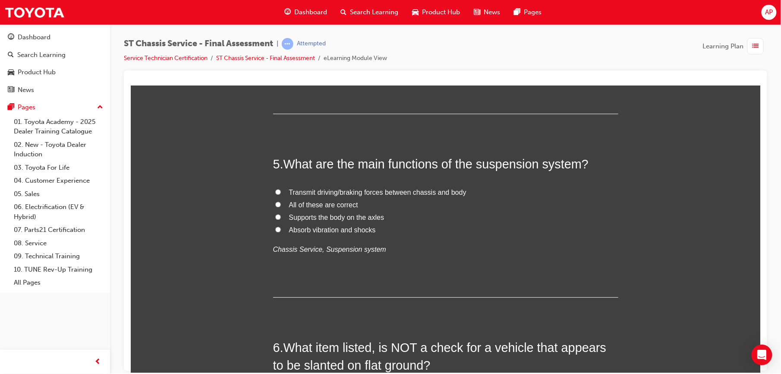
scroll to position [824, 0]
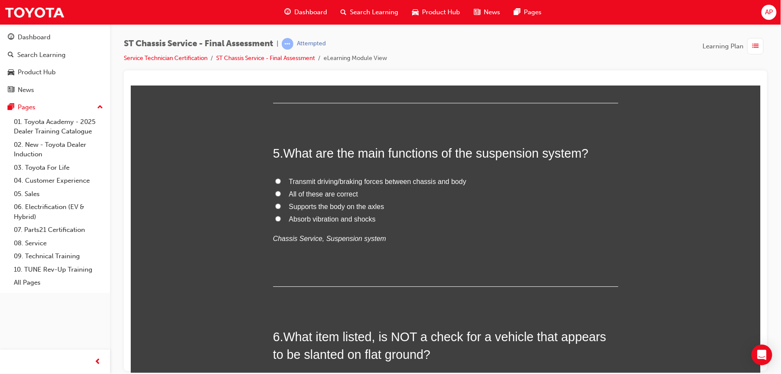
click at [275, 191] on input "All of these are correct" at bounding box center [278, 193] width 6 height 6
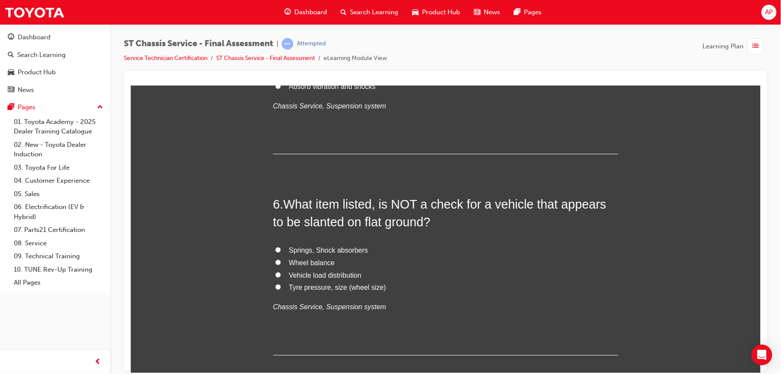
scroll to position [958, 0]
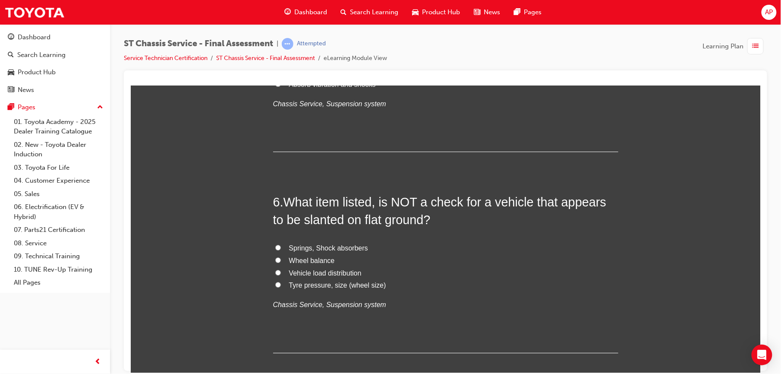
click at [275, 261] on input "Wheel balance" at bounding box center [278, 260] width 6 height 6
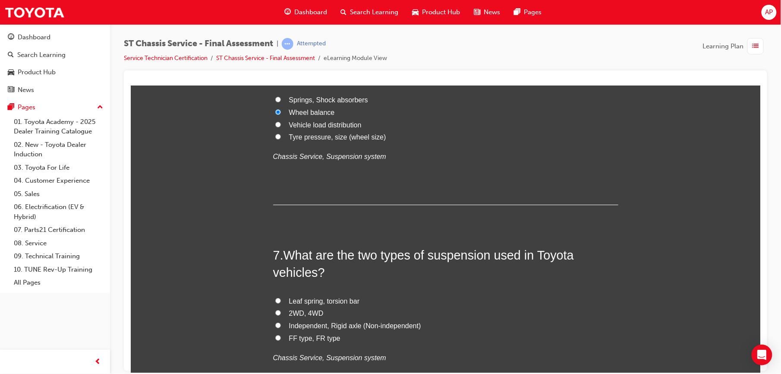
scroll to position [1108, 0]
click at [275, 298] on input "Leaf spring, torsion bar" at bounding box center [278, 298] width 6 height 6
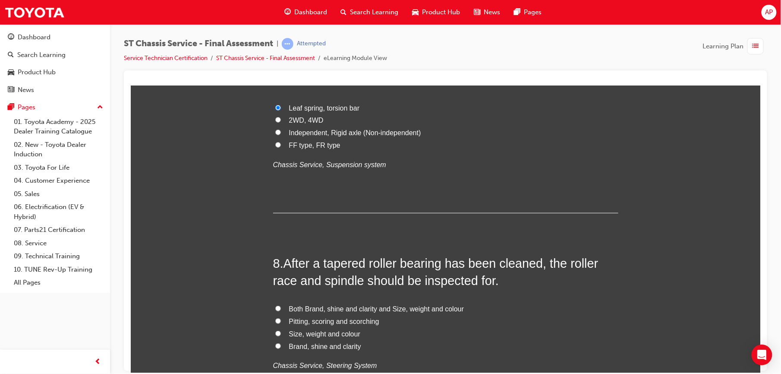
scroll to position [1281, 0]
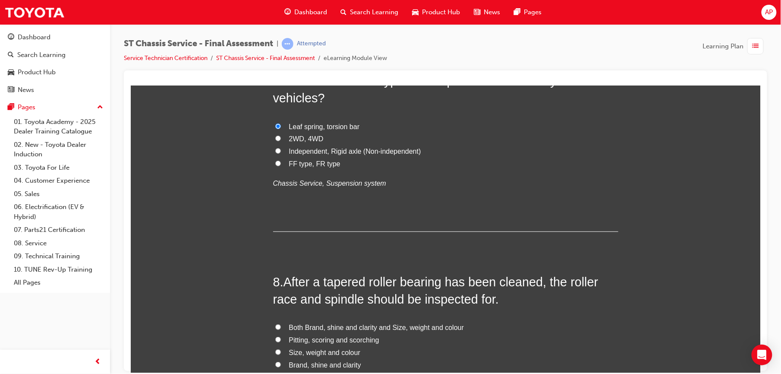
click at [275, 150] on input "Independent, Rigid axle (Non-independent)" at bounding box center [278, 151] width 6 height 6
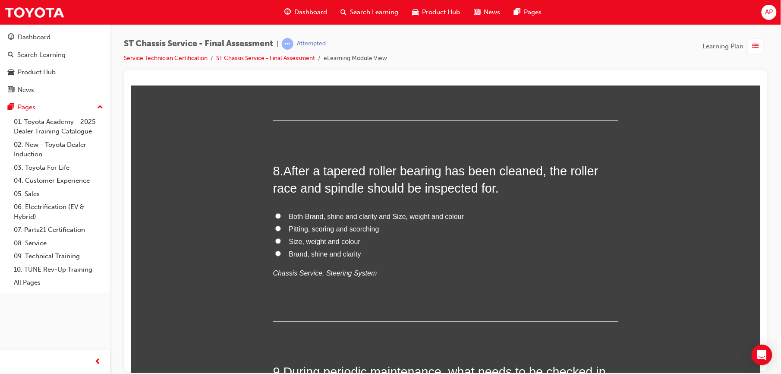
scroll to position [1449, 0]
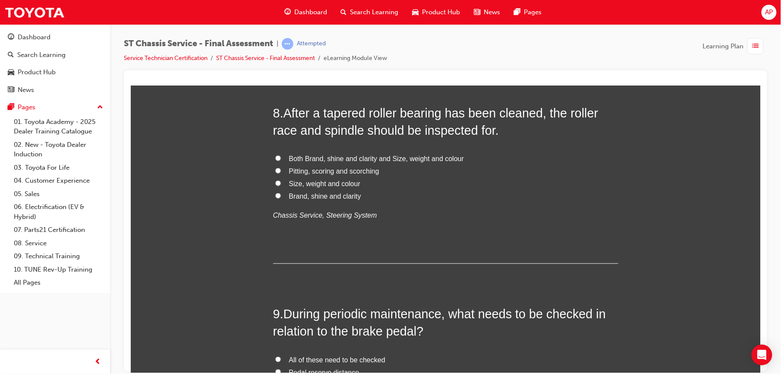
click at [273, 195] on label "Brand, shine and clarity" at bounding box center [445, 196] width 345 height 13
click at [275, 195] on input "Brand, shine and clarity" at bounding box center [278, 195] width 6 height 6
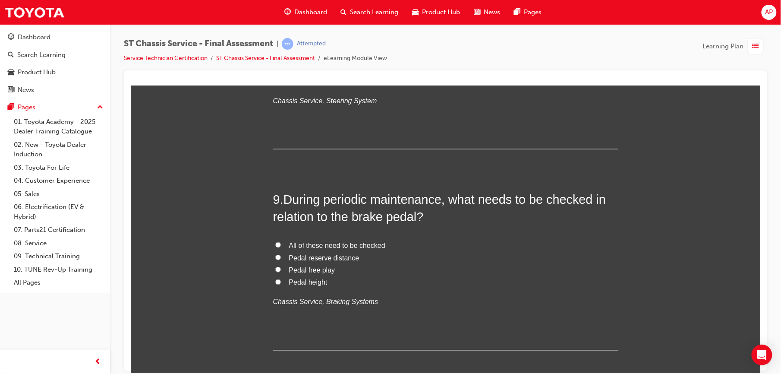
scroll to position [1564, 0]
click at [275, 244] on input "All of these need to be checked" at bounding box center [278, 244] width 6 height 6
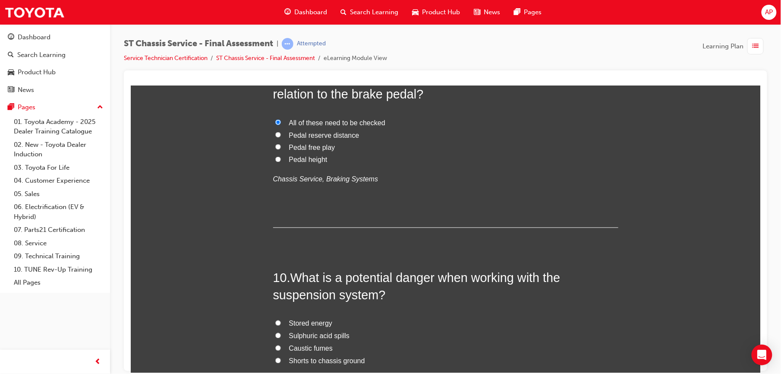
scroll to position [1805, 0]
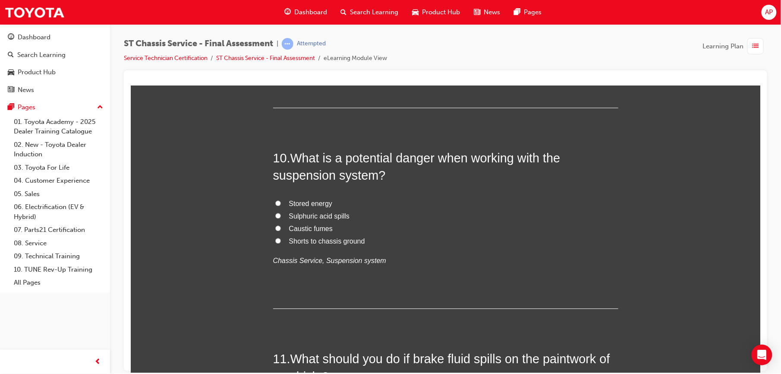
click at [275, 205] on input "Stored energy" at bounding box center [278, 203] width 6 height 6
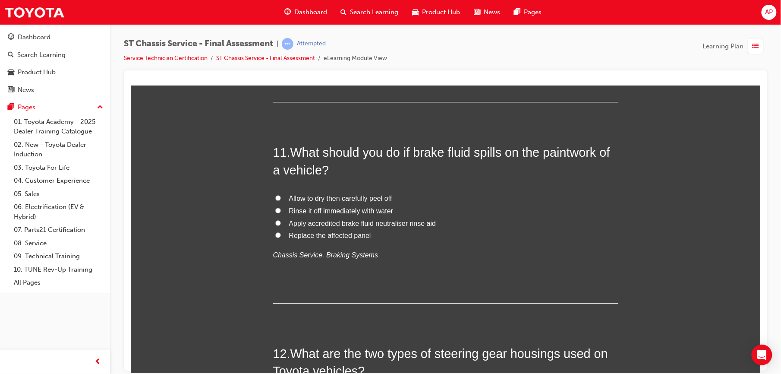
scroll to position [2012, 0]
click at [275, 207] on input "Rinse it off immediately with water" at bounding box center [278, 210] width 6 height 6
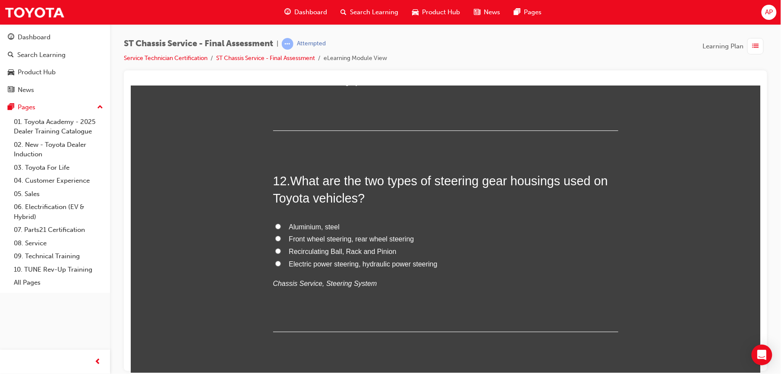
scroll to position [2197, 0]
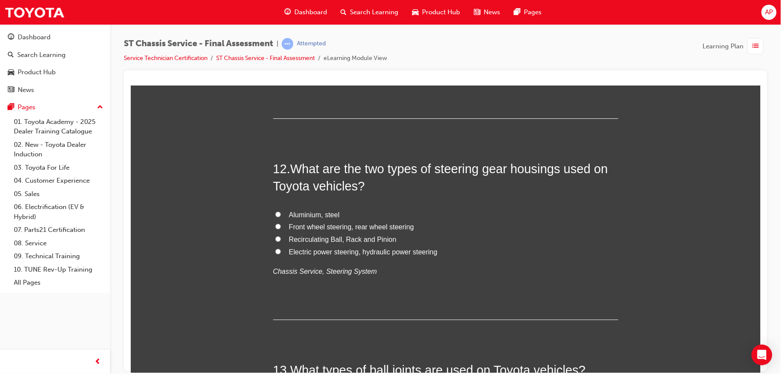
click at [277, 251] on label "Electric power steering, hydraulic power steering" at bounding box center [445, 251] width 345 height 13
click at [277, 251] on input "Electric power steering, hydraulic power steering" at bounding box center [278, 251] width 6 height 6
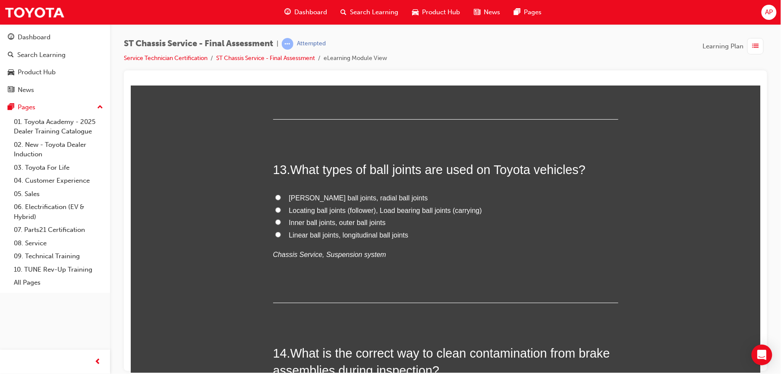
scroll to position [2404, 0]
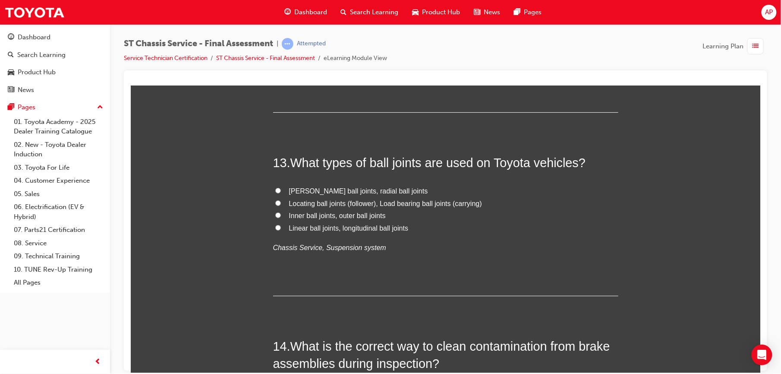
click at [275, 191] on input "[PERSON_NAME] ball joints, radial ball joints" at bounding box center [278, 190] width 6 height 6
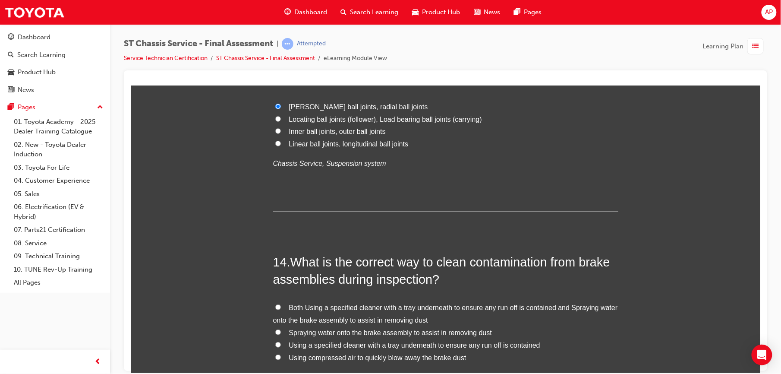
scroll to position [2557, 0]
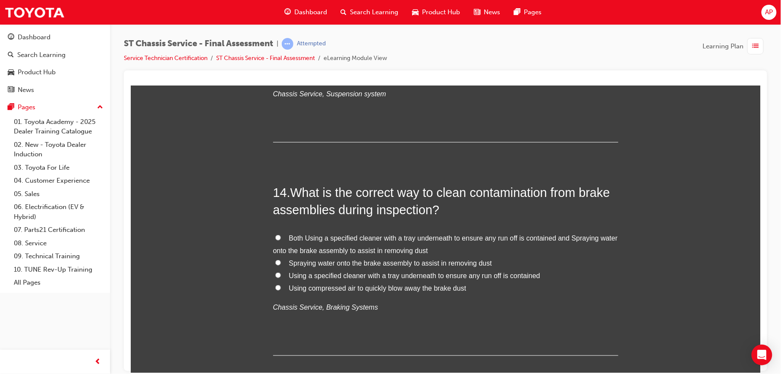
click at [275, 239] on input "Both Using a specified cleaner with a tray underneath to ensure any run off is …" at bounding box center [278, 237] width 6 height 6
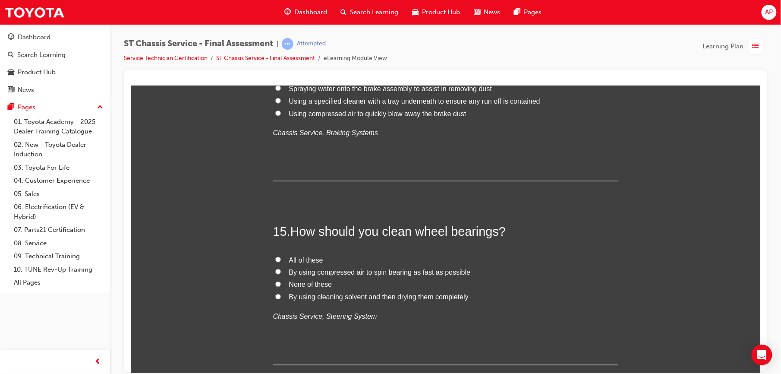
scroll to position [2790, 0]
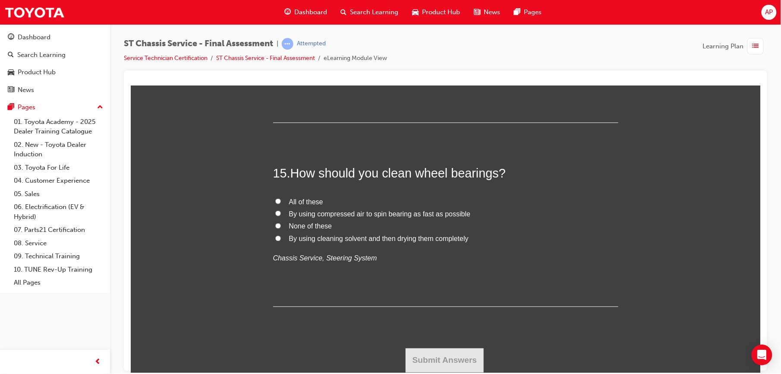
click at [276, 236] on label "By using cleaning solvent and then drying them completely" at bounding box center [445, 238] width 345 height 13
click at [276, 236] on input "By using cleaning solvent and then drying them completely" at bounding box center [278, 238] width 6 height 6
click at [436, 350] on button "Submit Answers" at bounding box center [444, 360] width 78 height 24
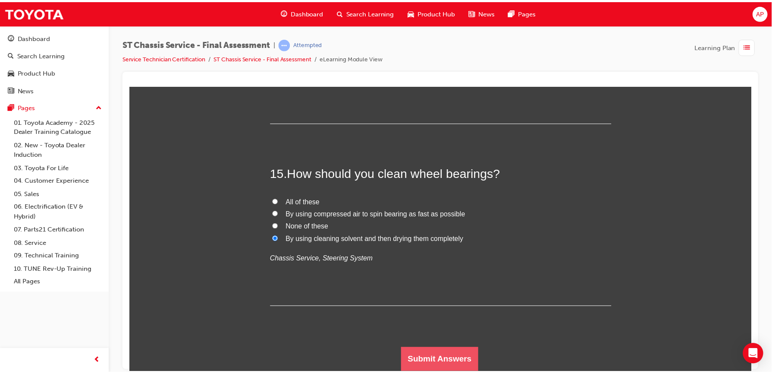
scroll to position [0, 0]
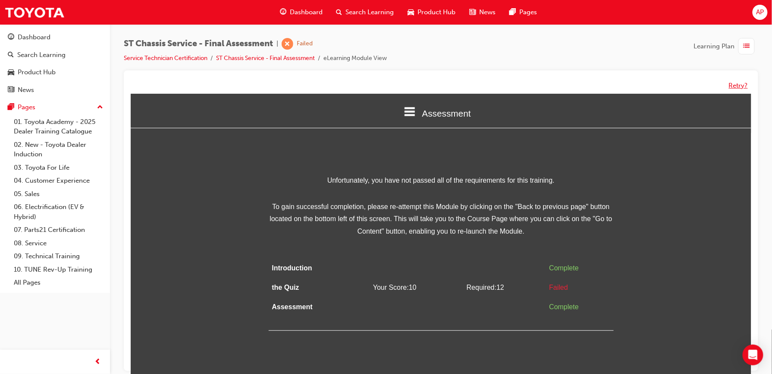
click at [735, 85] on button "Retry?" at bounding box center [738, 86] width 19 height 10
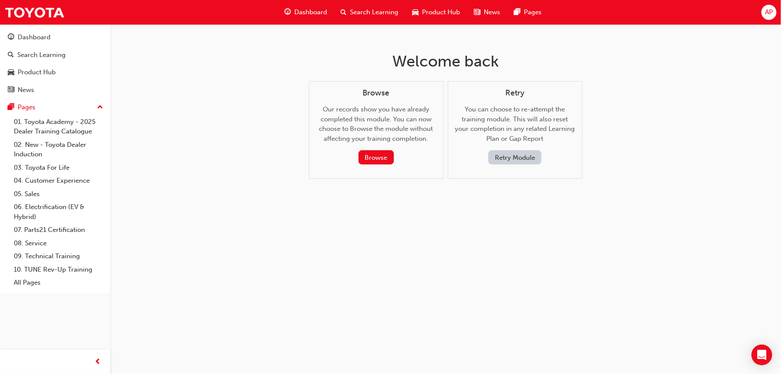
click at [528, 155] on button "Retry Module" at bounding box center [514, 157] width 53 height 14
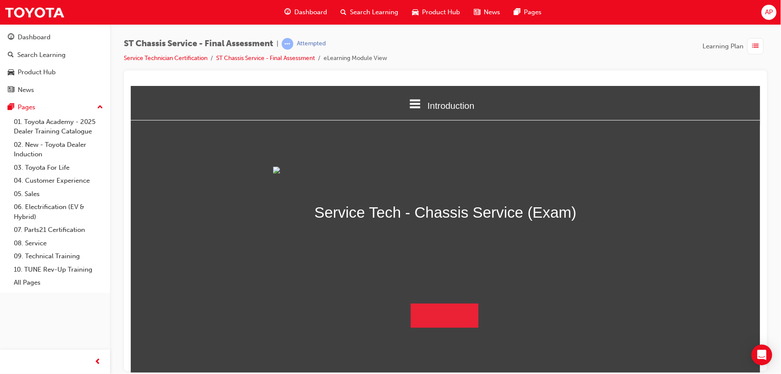
scroll to position [49, 0]
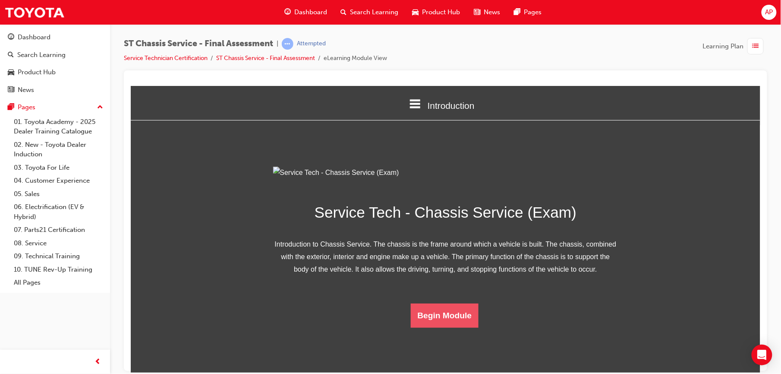
click at [447, 327] on button "Begin Module" at bounding box center [444, 315] width 68 height 24
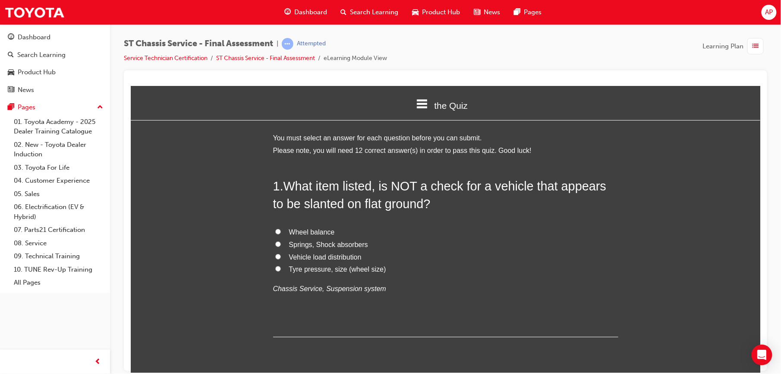
click at [275, 230] on input "Wheel balance" at bounding box center [278, 231] width 6 height 6
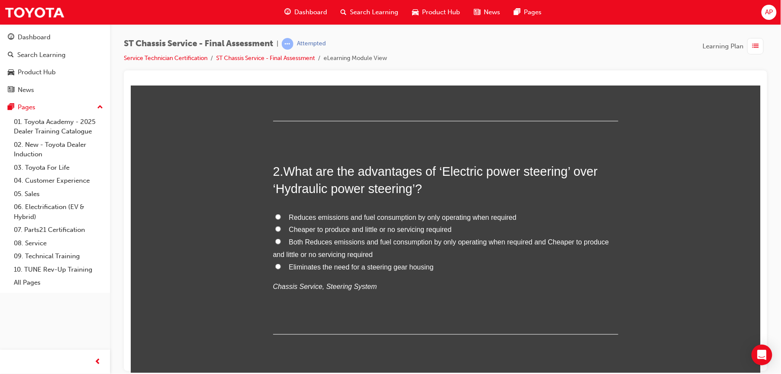
scroll to position [223, 0]
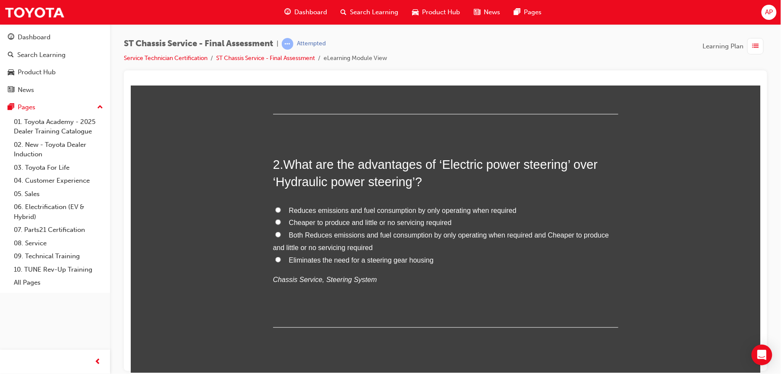
click at [275, 220] on input "Cheaper to produce and little or no servicing required" at bounding box center [278, 222] width 6 height 6
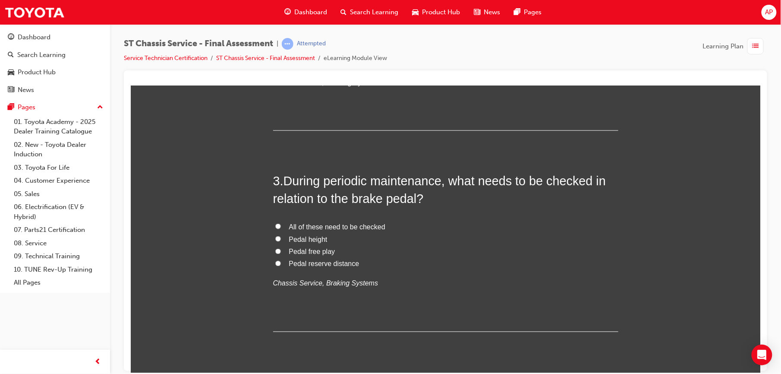
scroll to position [444, 0]
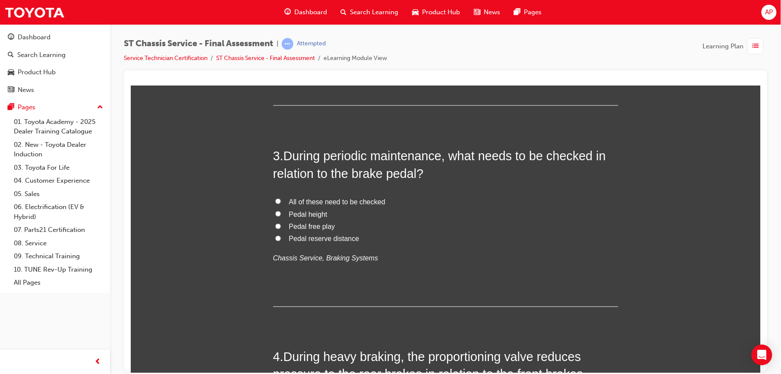
click at [275, 200] on input "All of these need to be checked" at bounding box center [278, 201] width 6 height 6
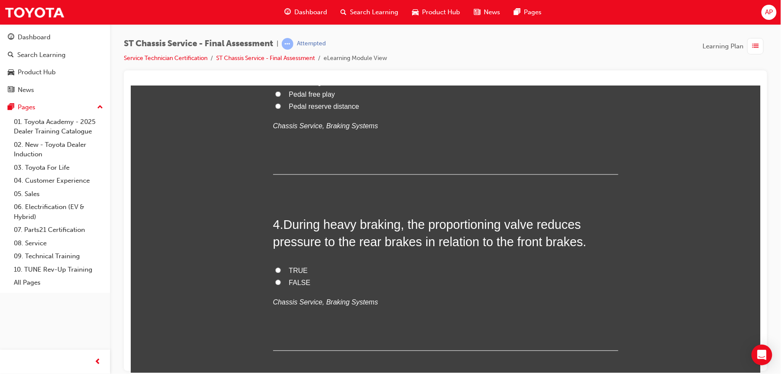
scroll to position [606, 0]
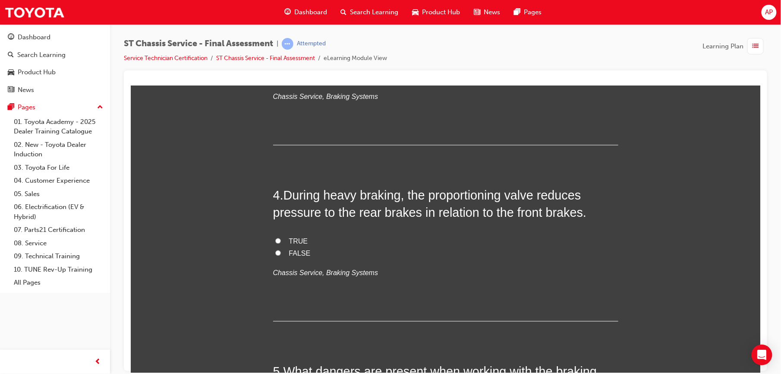
click at [275, 238] on input "TRUE" at bounding box center [278, 241] width 6 height 6
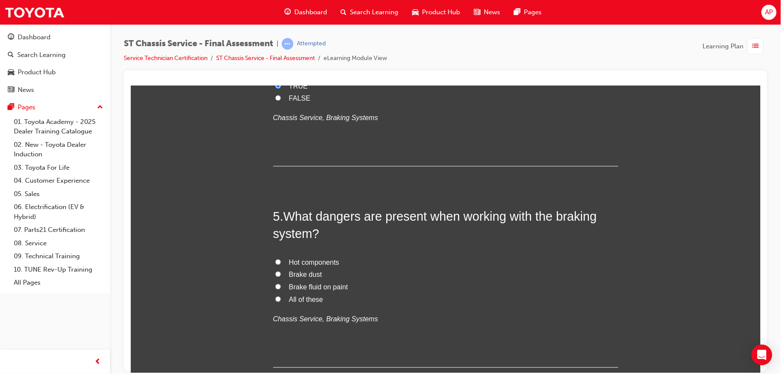
scroll to position [763, 0]
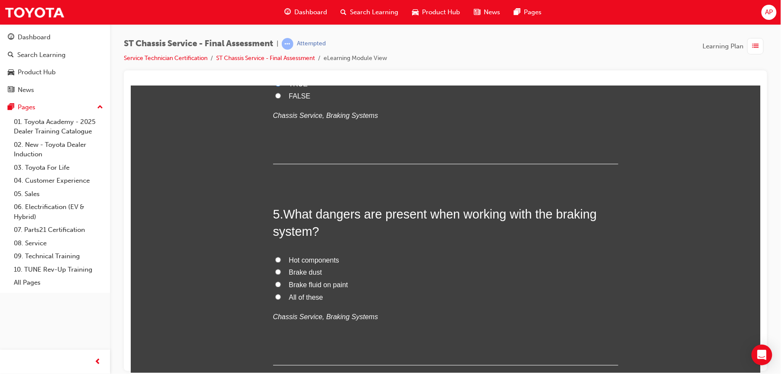
click at [275, 297] on input "All of these" at bounding box center [278, 296] width 6 height 6
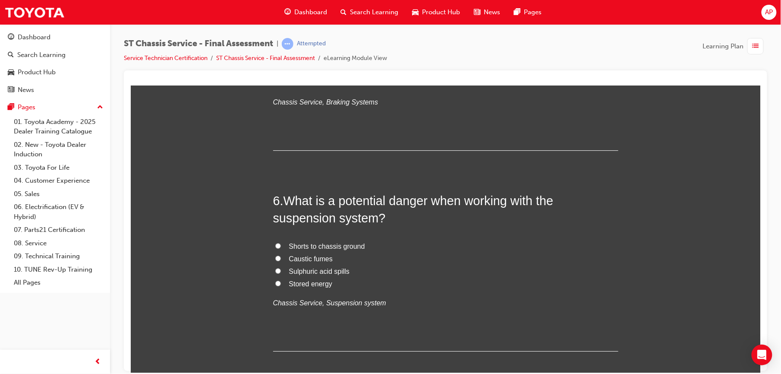
click at [275, 243] on input "Shorts to chassis ground" at bounding box center [278, 245] width 6 height 6
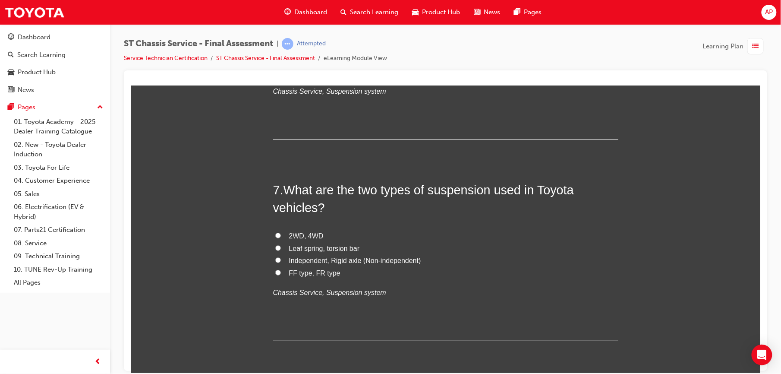
scroll to position [1227, 0]
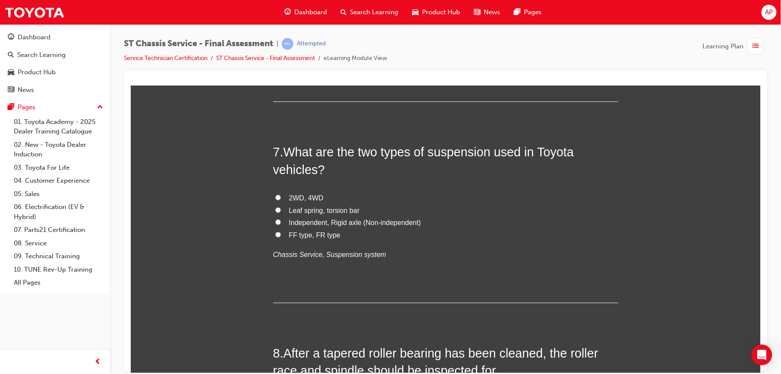
click at [275, 210] on input "Leaf spring, torsion bar" at bounding box center [278, 210] width 6 height 6
click at [275, 223] on input "Independent, Rigid axle (Non-independent)" at bounding box center [278, 222] width 6 height 6
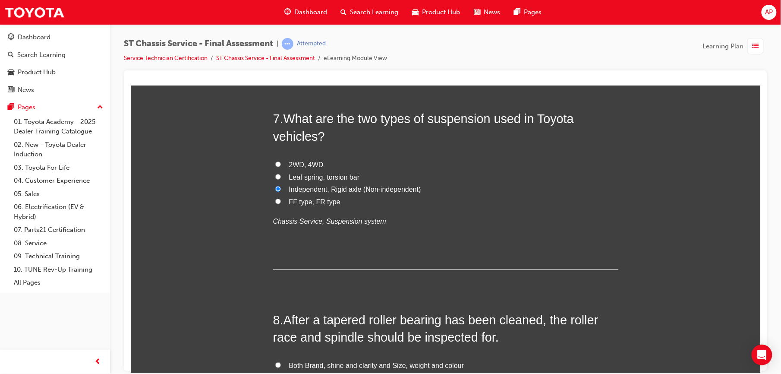
scroll to position [1253, 0]
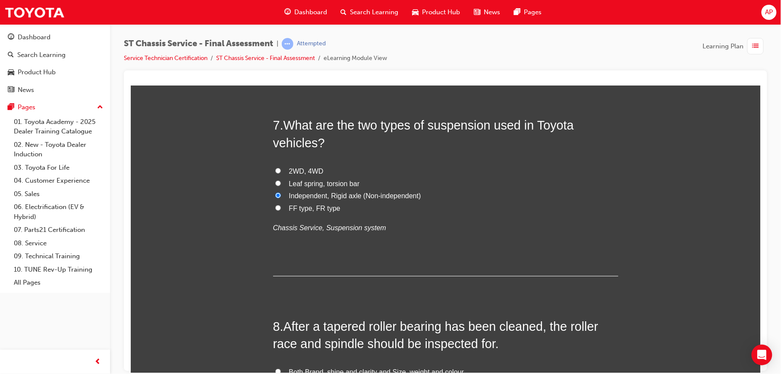
click at [275, 181] on input "Leaf spring, torsion bar" at bounding box center [278, 183] width 6 height 6
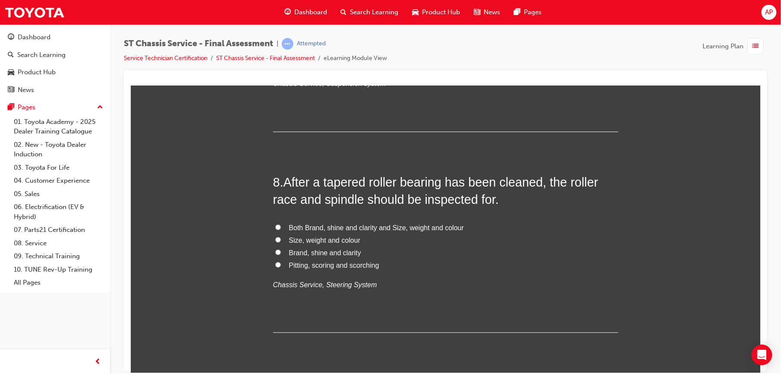
scroll to position [1410, 0]
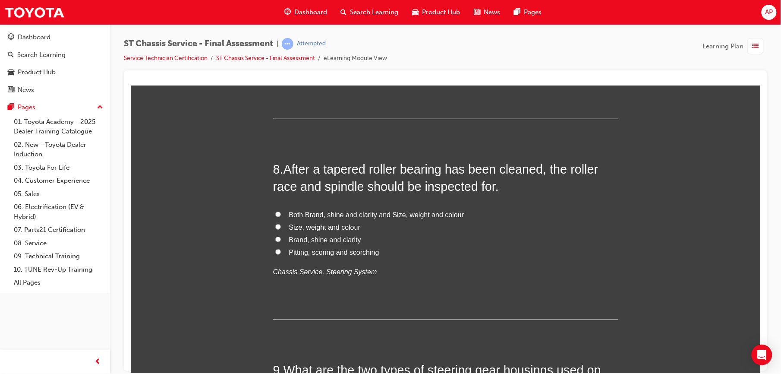
click at [273, 245] on label "Brand, shine and clarity" at bounding box center [445, 239] width 345 height 13
click at [275, 242] on input "Brand, shine and clarity" at bounding box center [278, 239] width 6 height 6
click at [275, 251] on input "Pitting, scoring and scorching" at bounding box center [278, 251] width 6 height 6
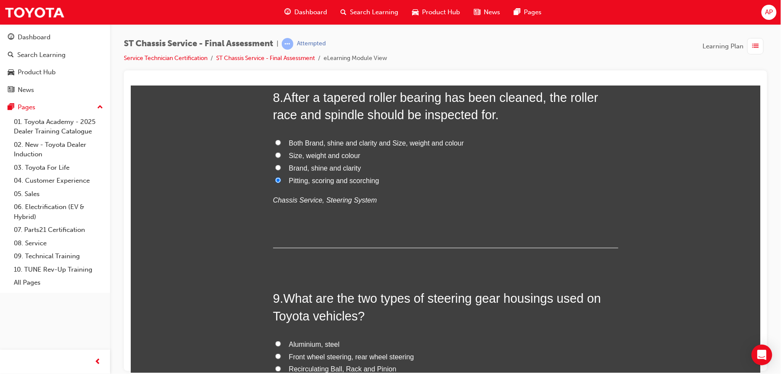
scroll to position [1560, 0]
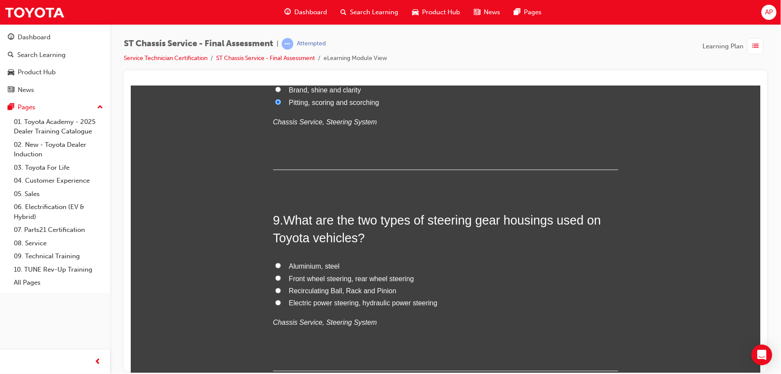
click at [276, 303] on label "Electric power steering, hydraulic power steering" at bounding box center [445, 303] width 345 height 13
click at [276, 303] on input "Electric power steering, hydraulic power steering" at bounding box center [278, 302] width 6 height 6
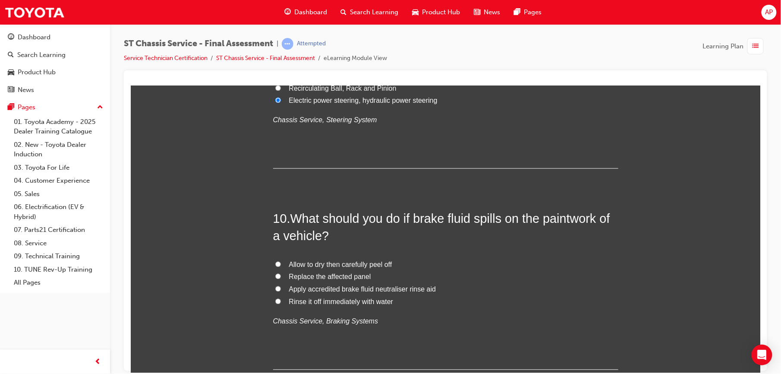
scroll to position [1764, 0]
click at [275, 300] on input "Rinse it off immediately with water" at bounding box center [278, 300] width 6 height 6
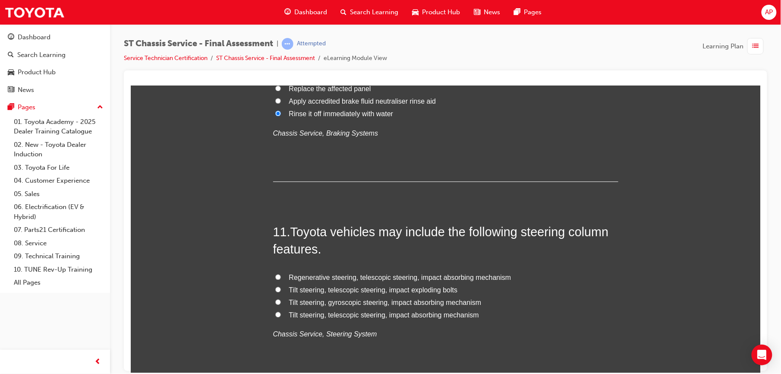
scroll to position [1959, 0]
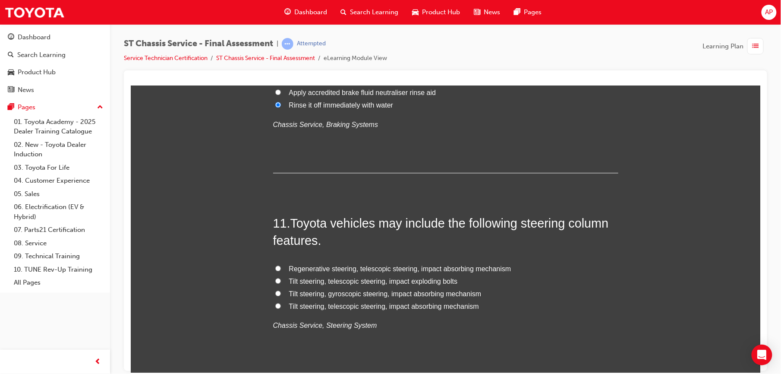
click at [273, 276] on label "Tilt steering, telescopic steering, impact exploding bolts" at bounding box center [445, 281] width 345 height 13
click at [275, 277] on input "Tilt steering, telescopic steering, impact exploding bolts" at bounding box center [278, 280] width 6 height 6
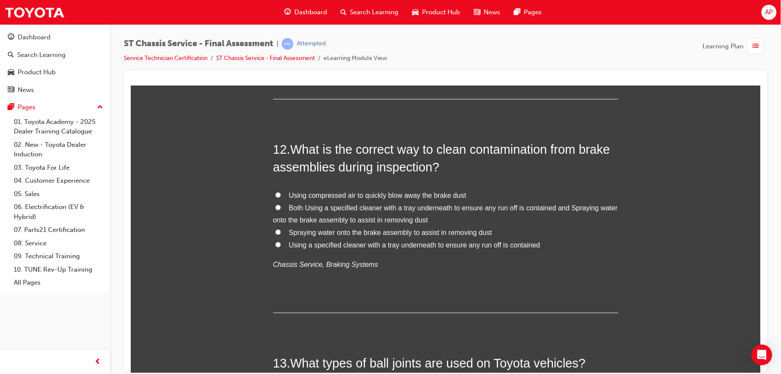
scroll to position [2250, 0]
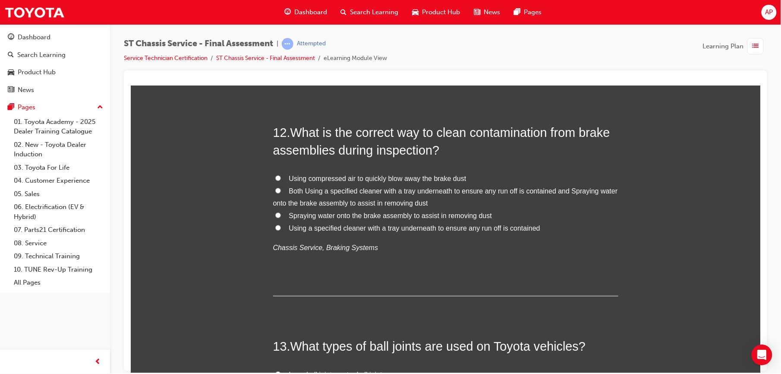
click at [275, 190] on input "Both Using a specified cleaner with a tray underneath to ensure any run off is …" at bounding box center [278, 190] width 6 height 6
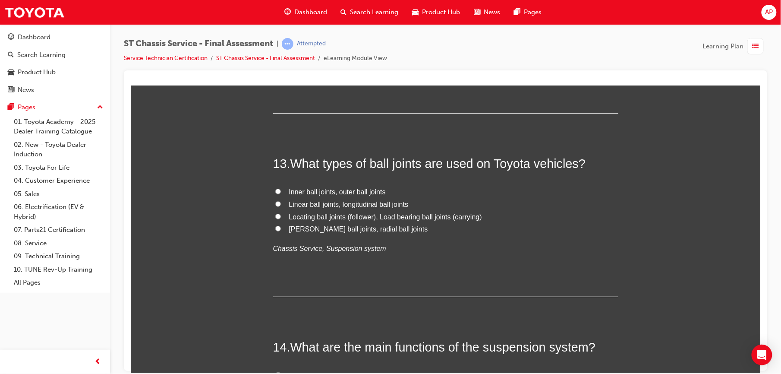
scroll to position [2434, 0]
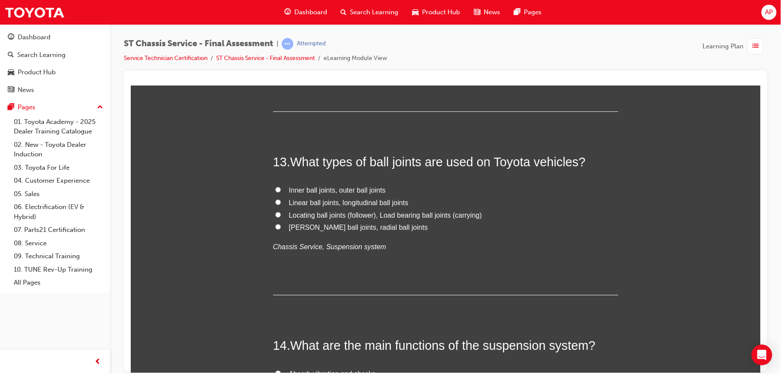
click at [273, 193] on label "Inner ball joints, outer ball joints" at bounding box center [445, 190] width 345 height 13
click at [275, 192] on input "Inner ball joints, outer ball joints" at bounding box center [278, 189] width 6 height 6
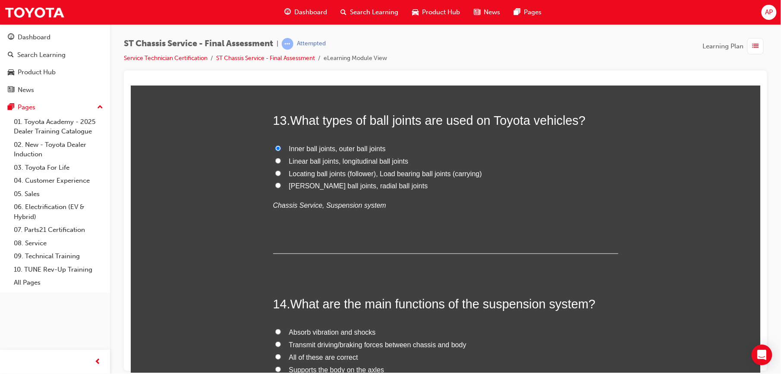
scroll to position [2542, 0]
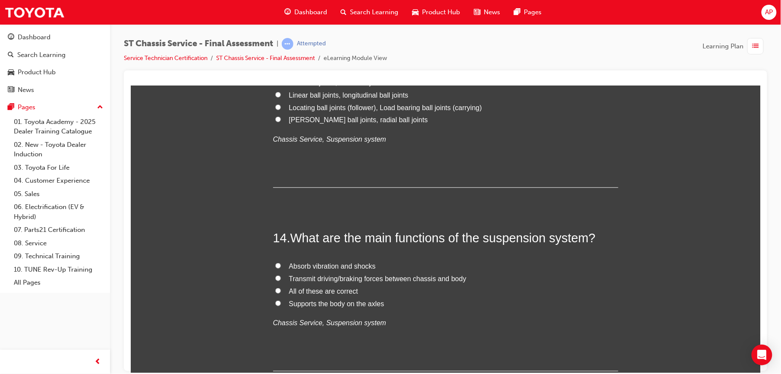
click at [275, 288] on input "All of these are correct" at bounding box center [278, 290] width 6 height 6
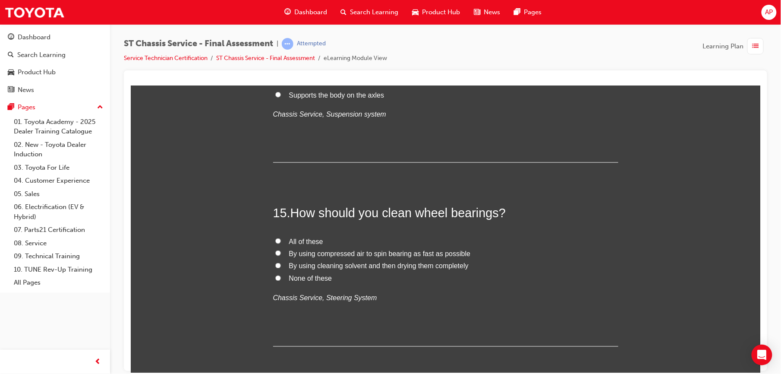
scroll to position [2790, 0]
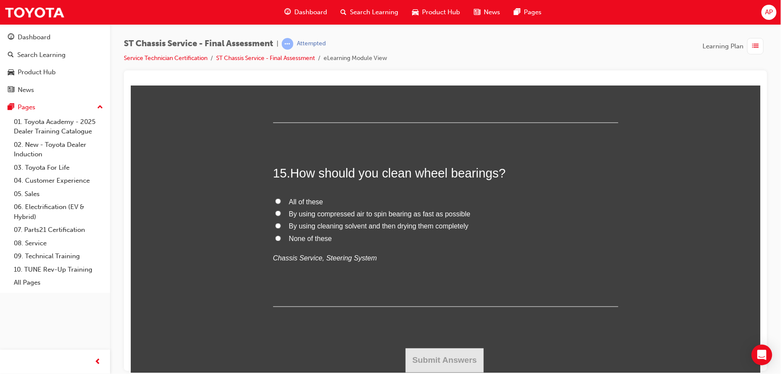
click at [275, 225] on input "By using cleaning solvent and then drying them completely" at bounding box center [278, 226] width 6 height 6
click at [454, 362] on button "Submit Answers" at bounding box center [444, 360] width 78 height 24
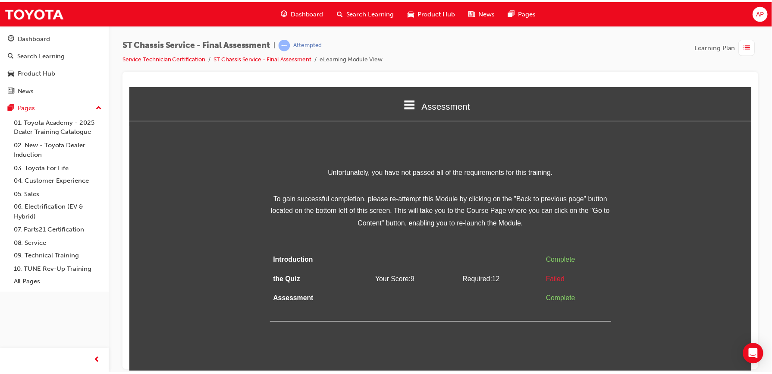
scroll to position [0, 0]
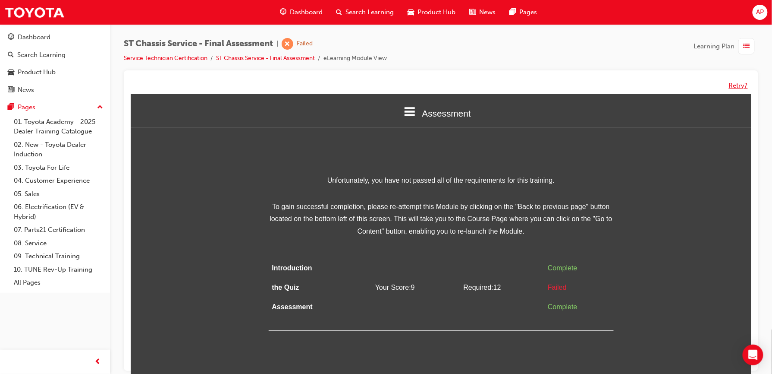
click at [739, 85] on button "Retry?" at bounding box center [738, 86] width 19 height 10
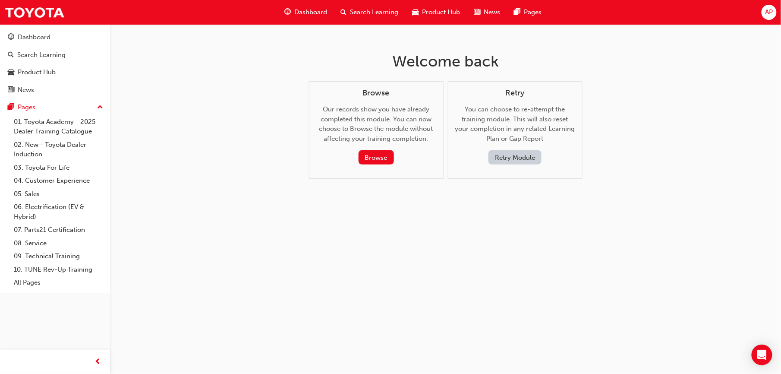
click at [518, 152] on button "Retry Module" at bounding box center [514, 157] width 53 height 14
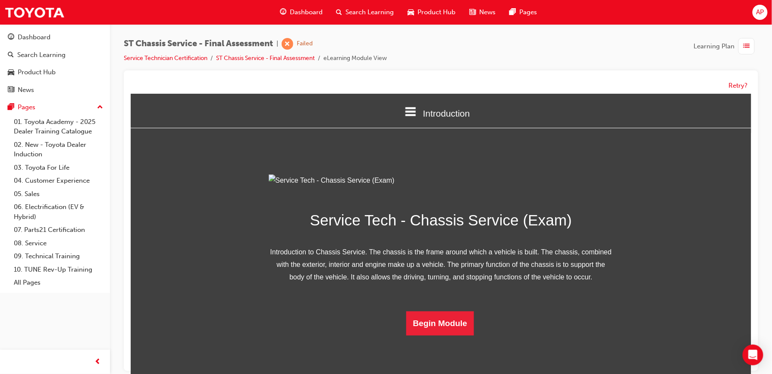
drag, startPoint x: 516, startPoint y: 176, endPoint x: 516, endPoint y: 163, distance: 13.4
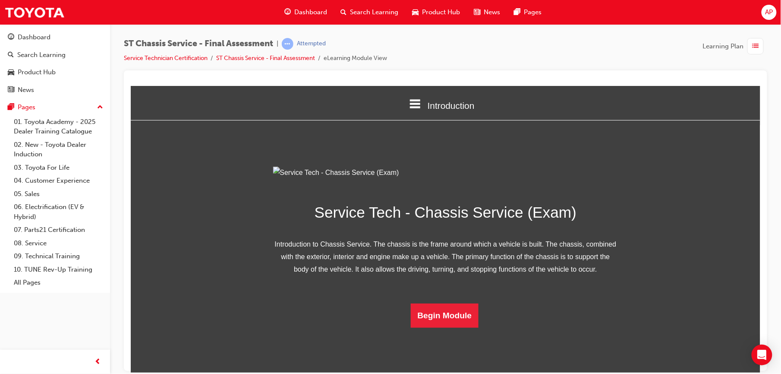
drag, startPoint x: 516, startPoint y: 155, endPoint x: 497, endPoint y: 148, distance: 20.3
click at [497, 148] on div "Introduction Introduction the Quiz Assessment Service Tech - Chassis Service (E…" at bounding box center [444, 206] width 629 height 242
click at [461, 327] on button "Begin Module" at bounding box center [444, 315] width 68 height 24
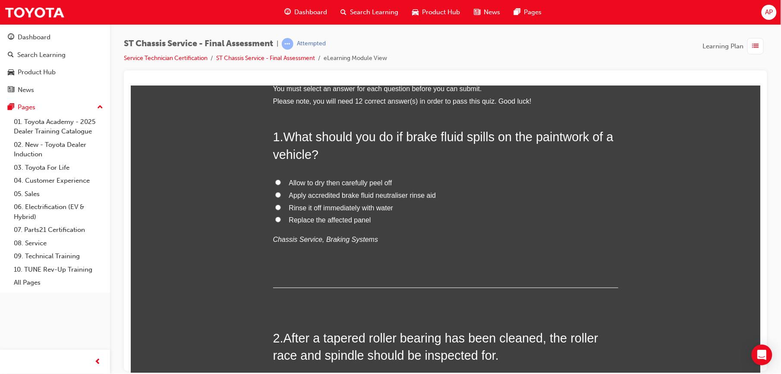
scroll to position [0, 0]
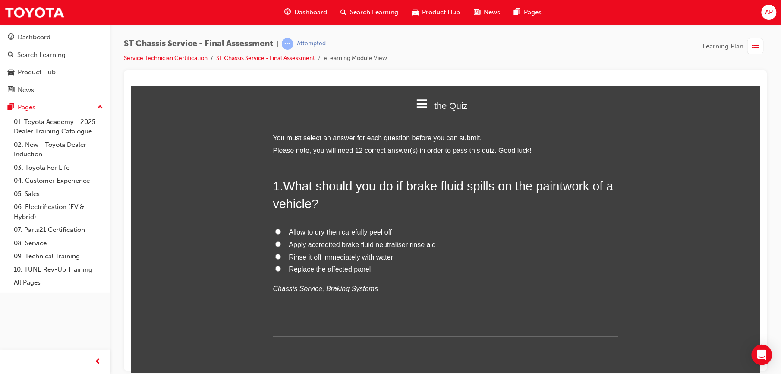
click at [276, 257] on label "Rinse it off immediately with water" at bounding box center [445, 257] width 345 height 13
click at [276, 257] on input "Rinse it off immediately with water" at bounding box center [278, 256] width 6 height 6
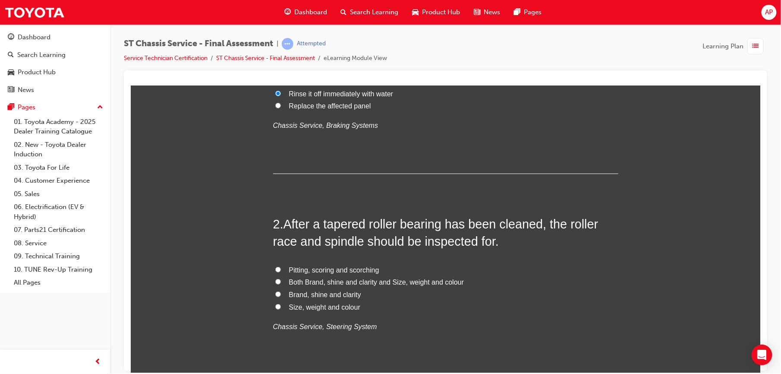
scroll to position [214, 0]
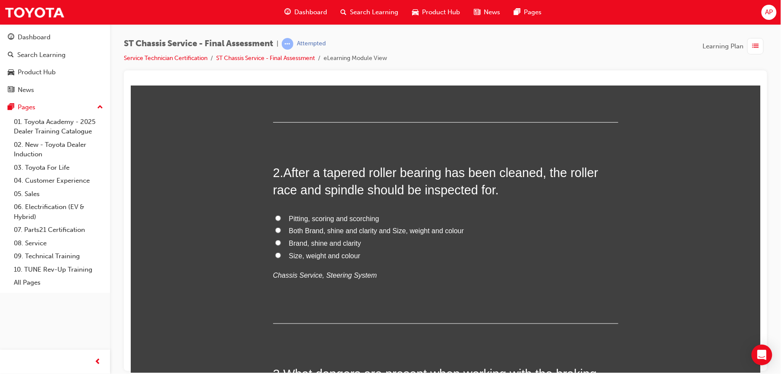
click at [275, 218] on input "Pitting, scoring and scorching" at bounding box center [278, 218] width 6 height 6
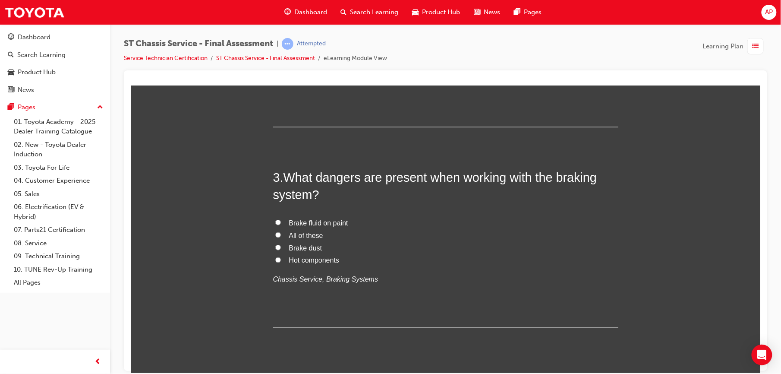
scroll to position [425, 0]
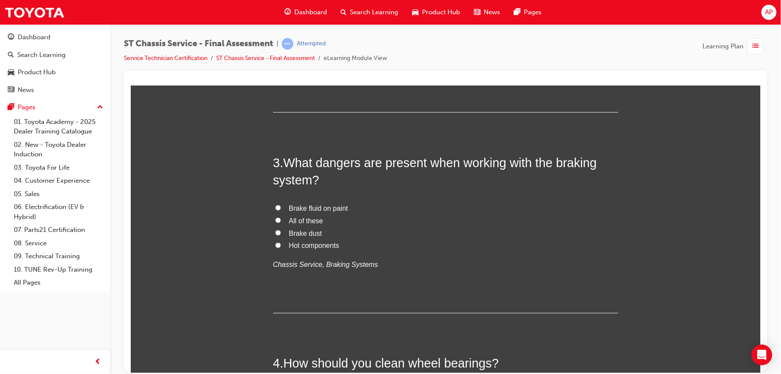
click at [275, 222] on input "All of these" at bounding box center [278, 220] width 6 height 6
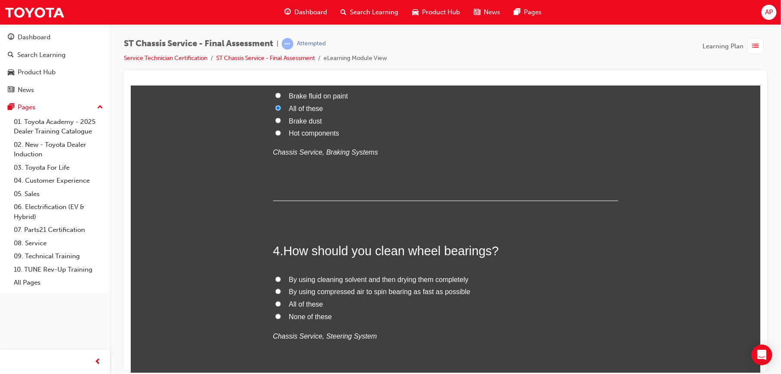
scroll to position [548, 0]
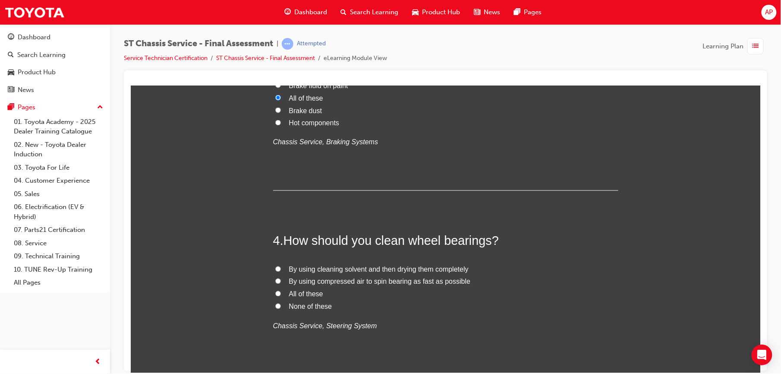
click at [275, 294] on input "All of these" at bounding box center [278, 293] width 6 height 6
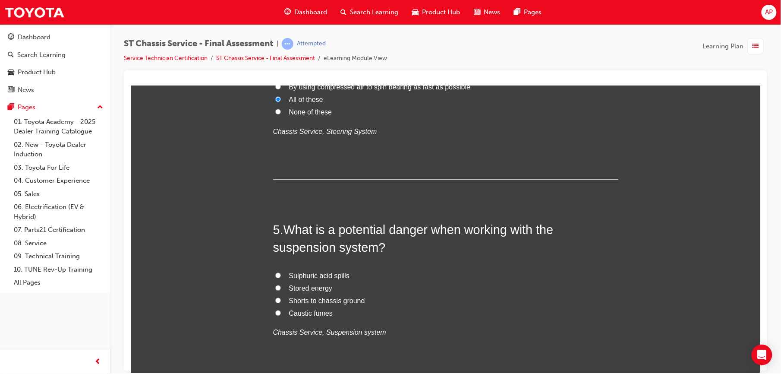
scroll to position [797, 0]
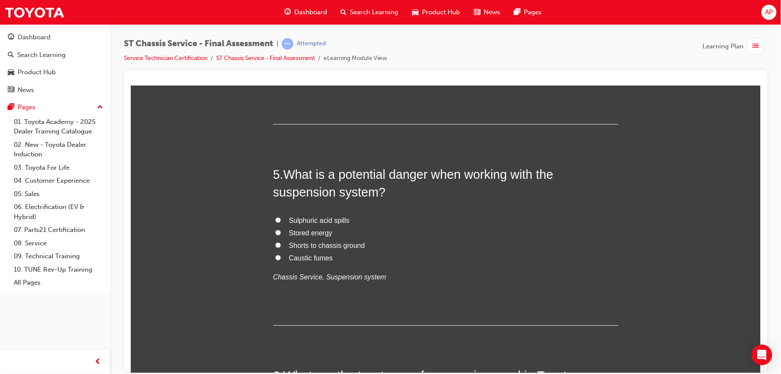
click at [275, 231] on input "Stored energy" at bounding box center [278, 232] width 6 height 6
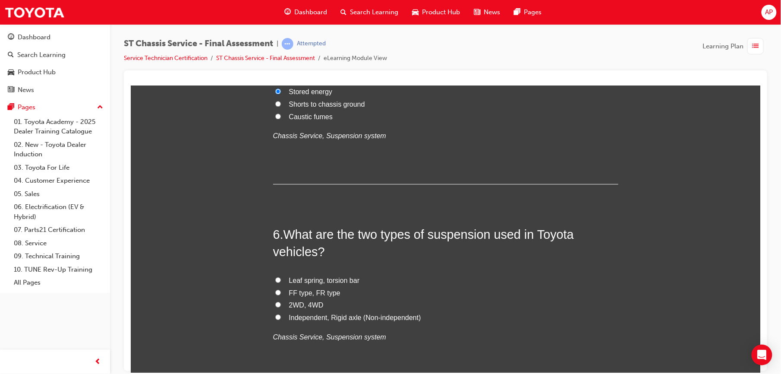
scroll to position [951, 0]
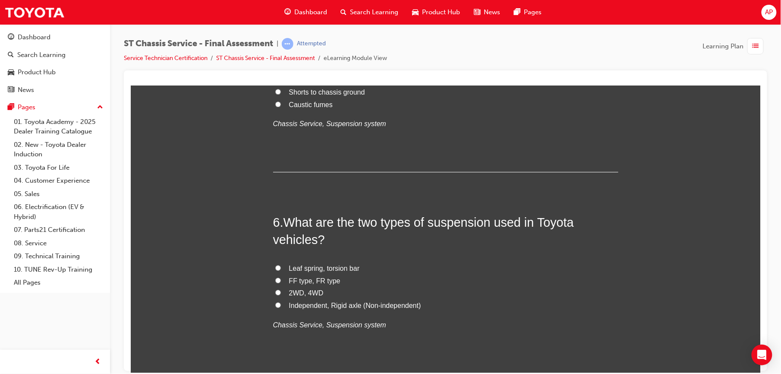
click at [275, 267] on input "Leaf spring, torsion bar" at bounding box center [278, 267] width 6 height 6
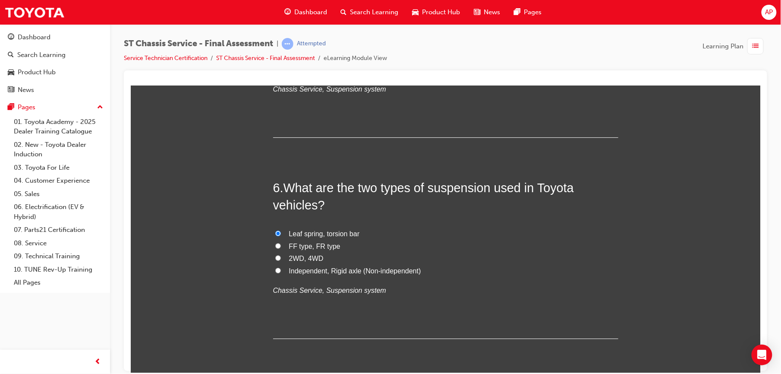
scroll to position [1001, 0]
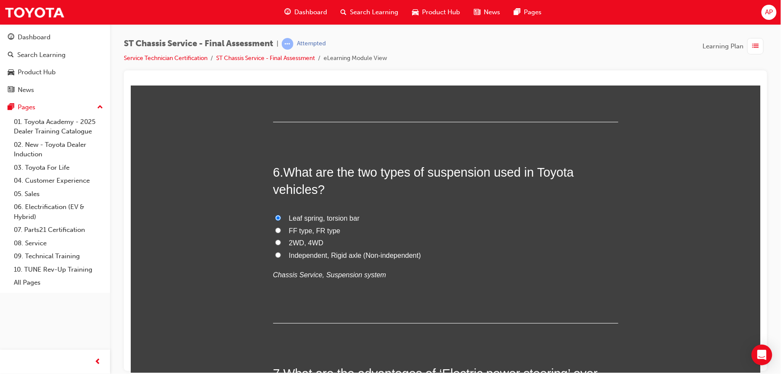
click at [273, 255] on label "Independent, Rigid axle (Non-independent)" at bounding box center [445, 255] width 345 height 13
click at [275, 255] on input "Independent, Rigid axle (Non-independent)" at bounding box center [278, 254] width 6 height 6
click at [273, 255] on label "Independent, Rigid axle (Non-independent)" at bounding box center [445, 255] width 345 height 13
click at [275, 255] on input "Independent, Rigid axle (Non-independent)" at bounding box center [278, 254] width 6 height 6
drag, startPoint x: 270, startPoint y: 255, endPoint x: 336, endPoint y: 298, distance: 79.2
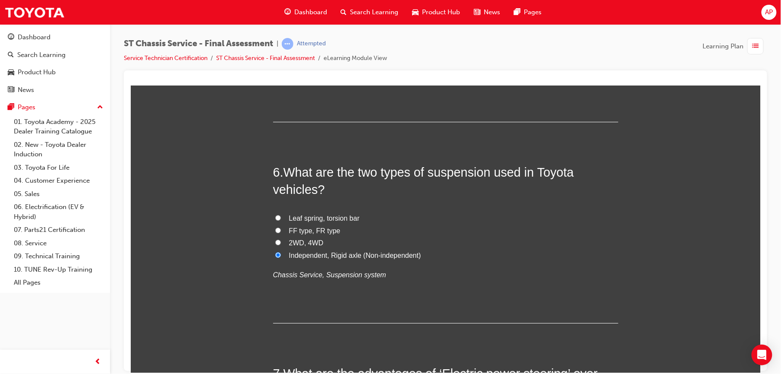
click at [336, 298] on div "6 . What are the two types of suspension used in Toyota vehicles? Leaf spring, …" at bounding box center [445, 243] width 345 height 160
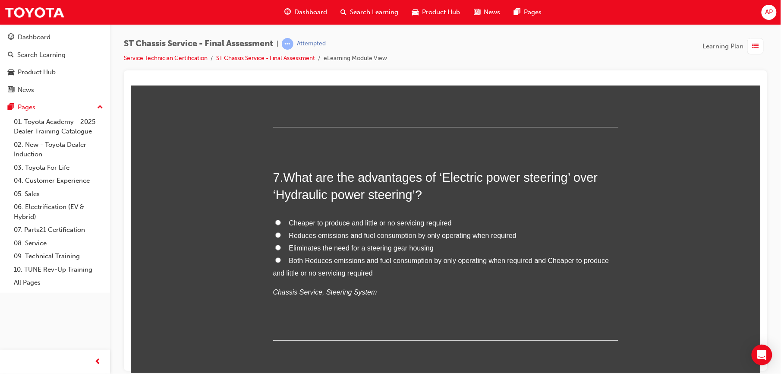
scroll to position [1223, 0]
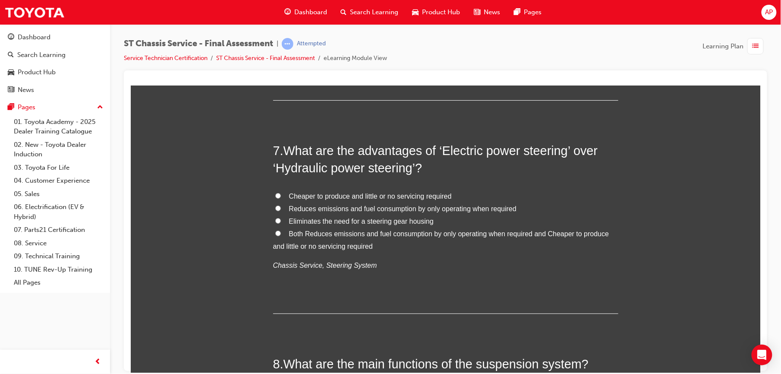
click at [275, 198] on input "Cheaper to produce and little or no servicing required" at bounding box center [278, 195] width 6 height 6
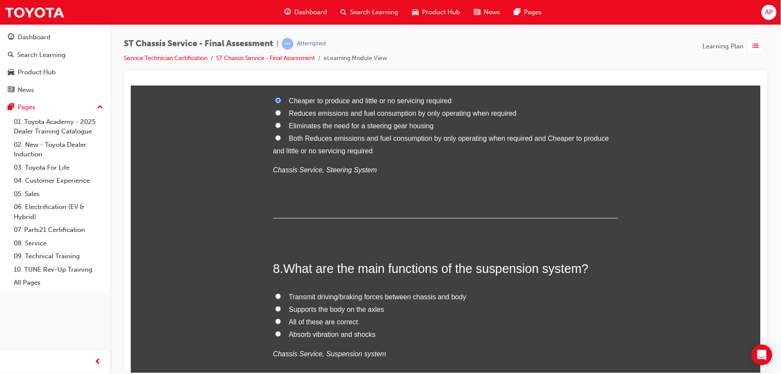
scroll to position [1388, 0]
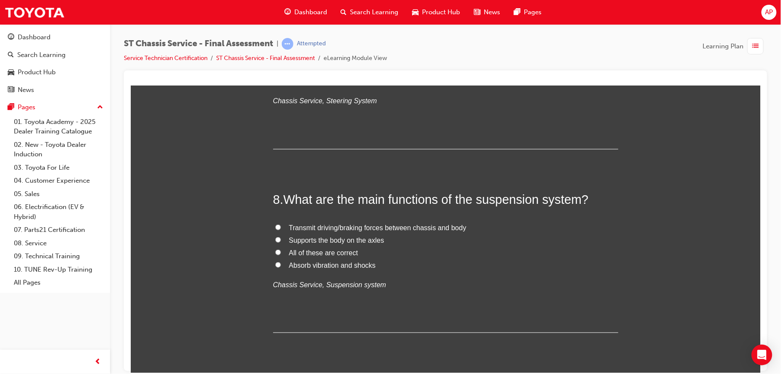
click at [275, 254] on input "All of these are correct" at bounding box center [278, 252] width 6 height 6
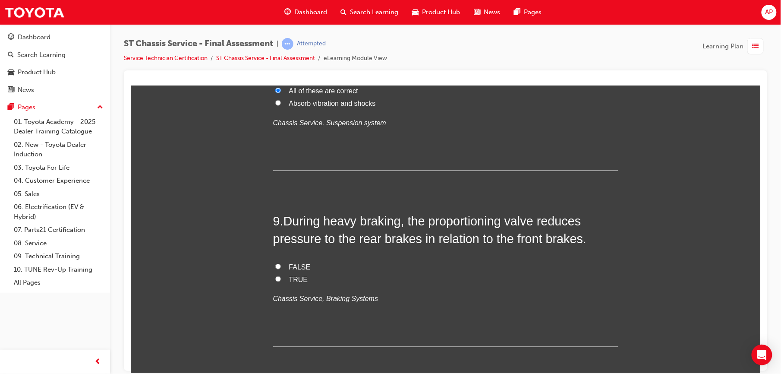
scroll to position [1572, 0]
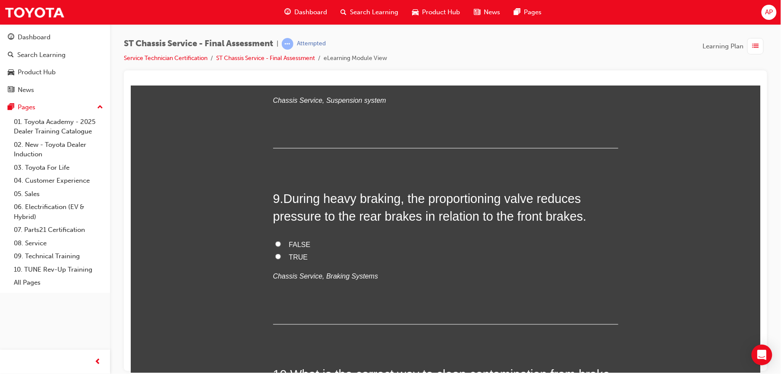
click at [275, 255] on input "TRUE" at bounding box center [278, 256] width 6 height 6
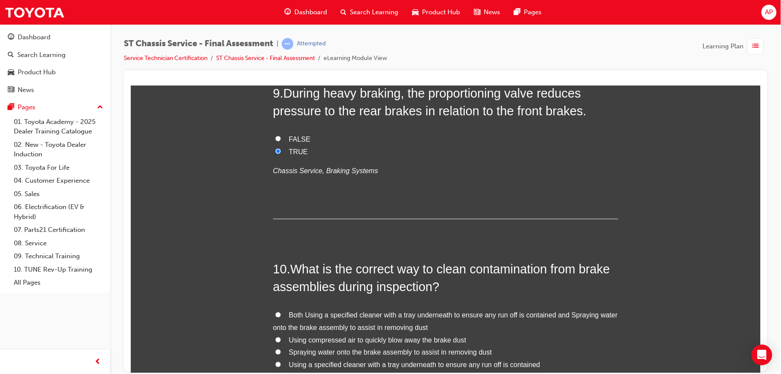
scroll to position [1741, 0]
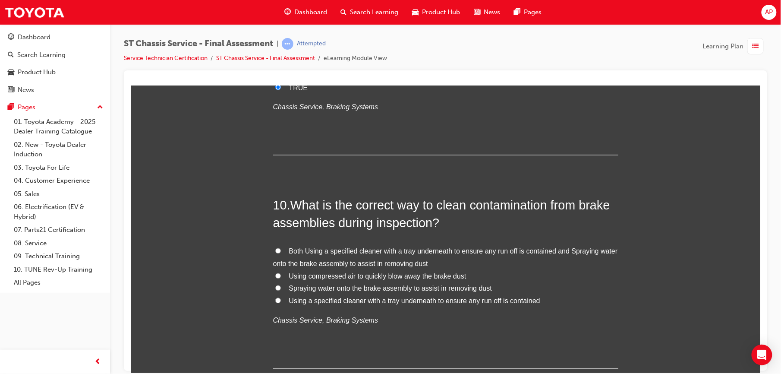
click at [275, 253] on input "Both Using a specified cleaner with a tray underneath to ensure any run off is …" at bounding box center [278, 251] width 6 height 6
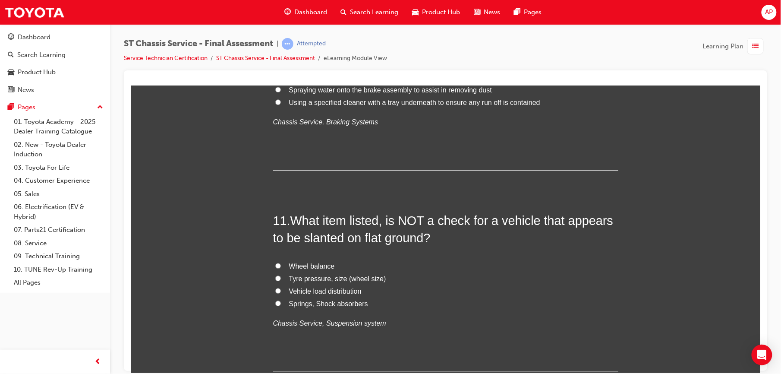
scroll to position [1948, 0]
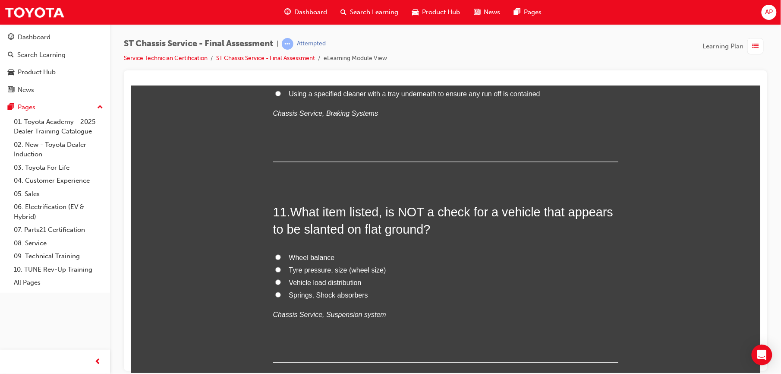
click at [276, 255] on label "Wheel balance" at bounding box center [445, 257] width 345 height 13
click at [276, 255] on input "Wheel balance" at bounding box center [278, 257] width 6 height 6
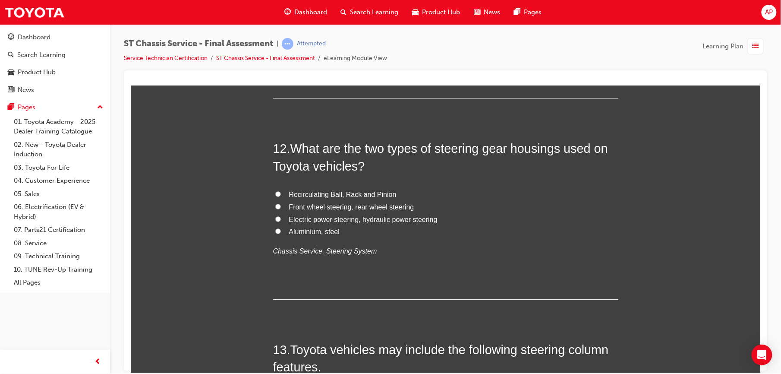
scroll to position [2212, 0]
click at [275, 219] on input "Electric power steering, hydraulic power steering" at bounding box center [278, 218] width 6 height 6
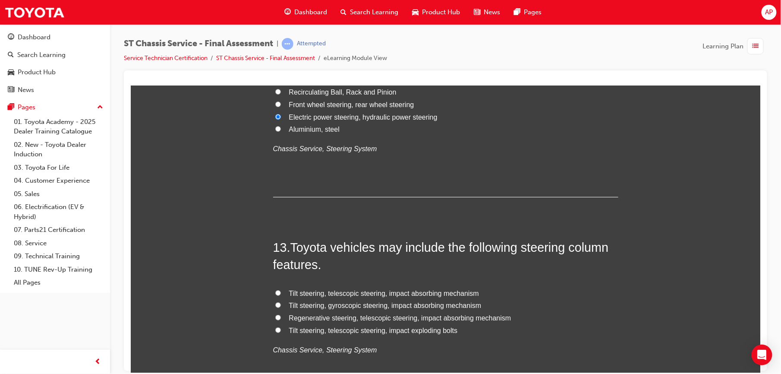
scroll to position [2365, 0]
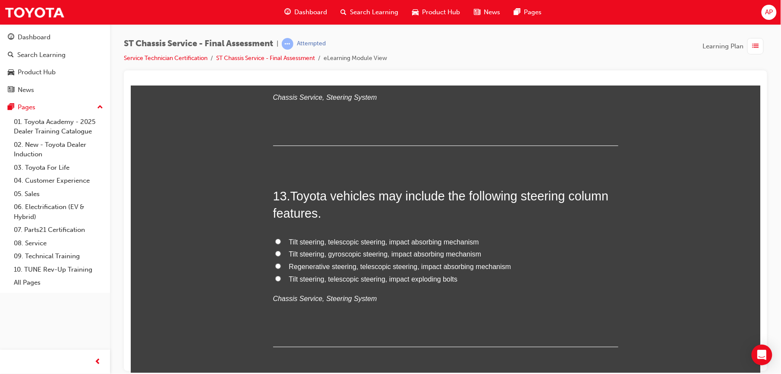
click at [273, 237] on label "Tilt steering, telescopic steering, impact absorbing mechanism" at bounding box center [445, 241] width 345 height 13
click at [275, 238] on input "Tilt steering, telescopic steering, impact absorbing mechanism" at bounding box center [278, 241] width 6 height 6
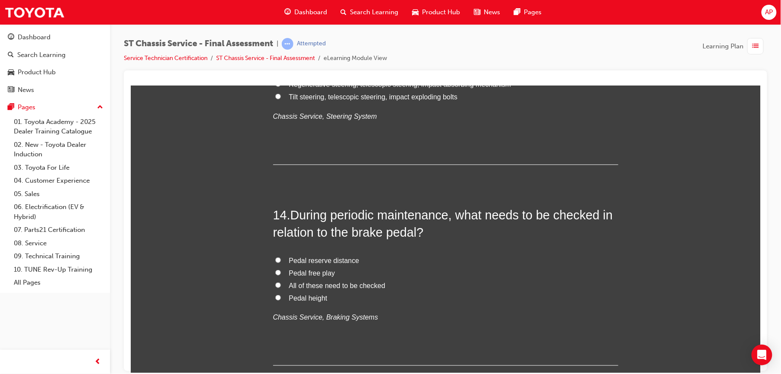
scroll to position [2553, 0]
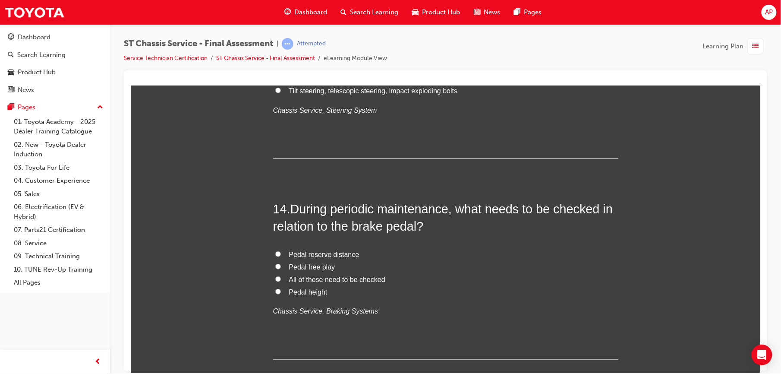
click at [276, 278] on label "All of these need to be checked" at bounding box center [445, 279] width 345 height 13
click at [276, 278] on input "All of these need to be checked" at bounding box center [278, 279] width 6 height 6
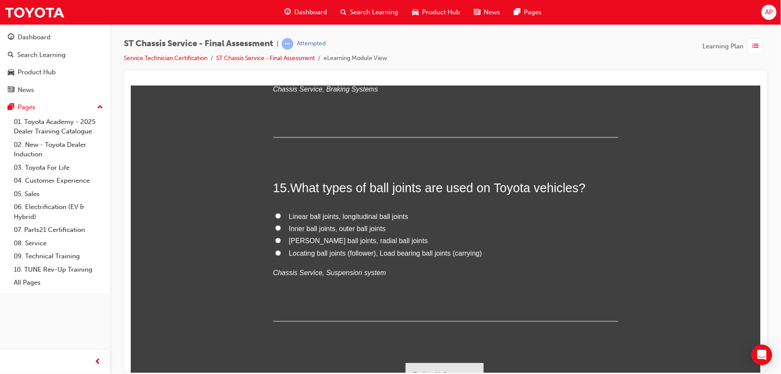
scroll to position [2776, 0]
click at [275, 216] on input "Linear ball joints, longitudinal ball joints" at bounding box center [278, 215] width 6 height 6
click at [443, 364] on button "Submit Answers" at bounding box center [444, 373] width 78 height 24
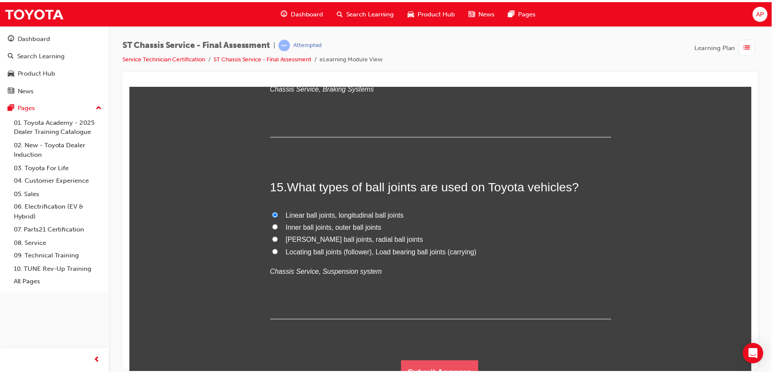
scroll to position [0, 0]
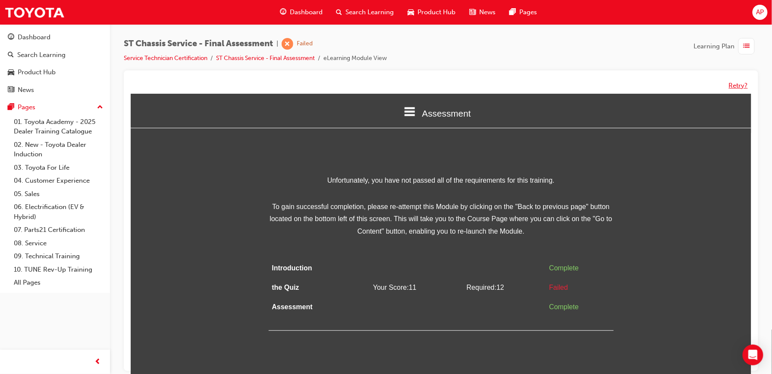
click at [733, 82] on button "Retry?" at bounding box center [738, 86] width 19 height 10
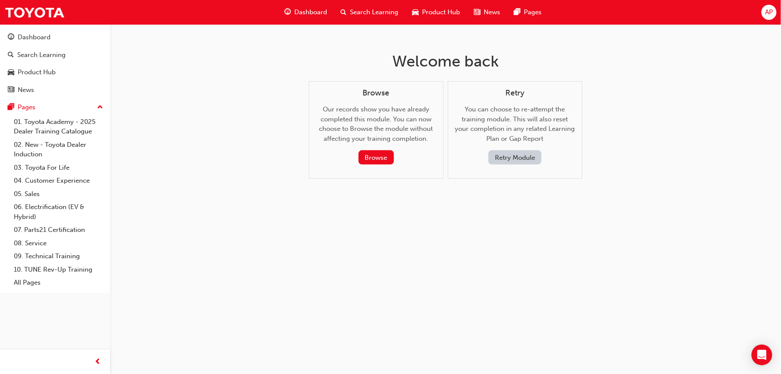
click at [505, 156] on button "Retry Module" at bounding box center [514, 157] width 53 height 14
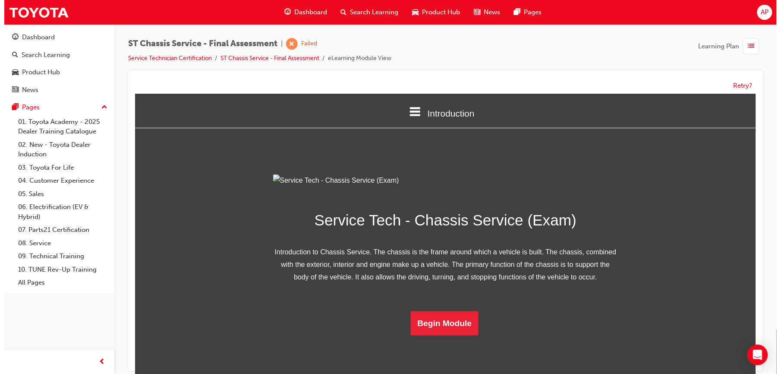
scroll to position [49, 0]
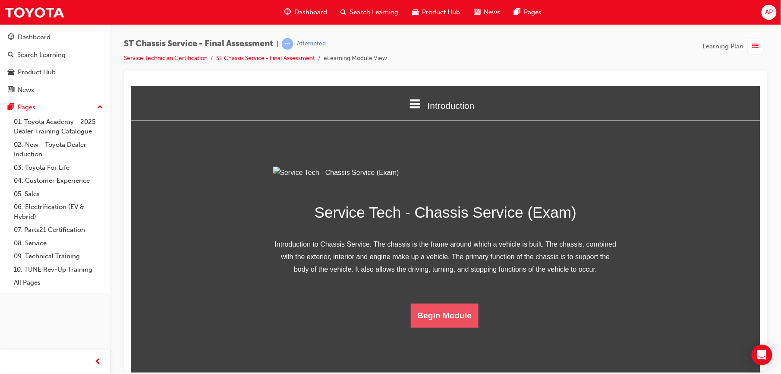
click at [433, 327] on button "Begin Module" at bounding box center [444, 315] width 68 height 24
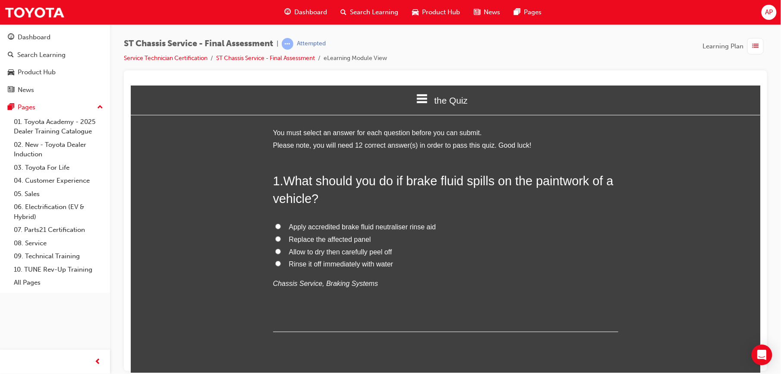
scroll to position [0, 0]
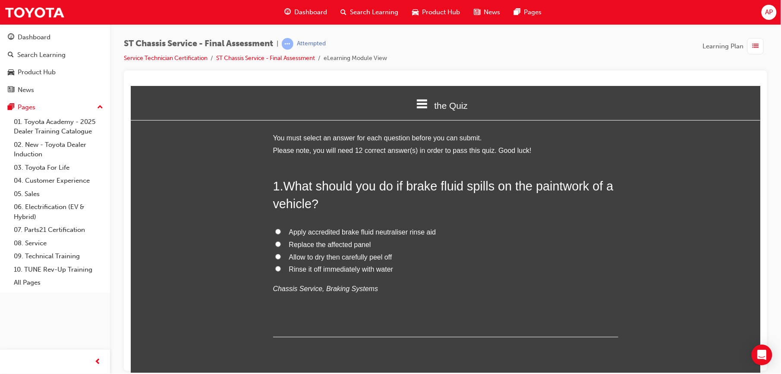
click at [274, 271] on label "Rinse it off immediately with water" at bounding box center [445, 269] width 345 height 13
click at [275, 271] on input "Rinse it off immediately with water" at bounding box center [278, 268] width 6 height 6
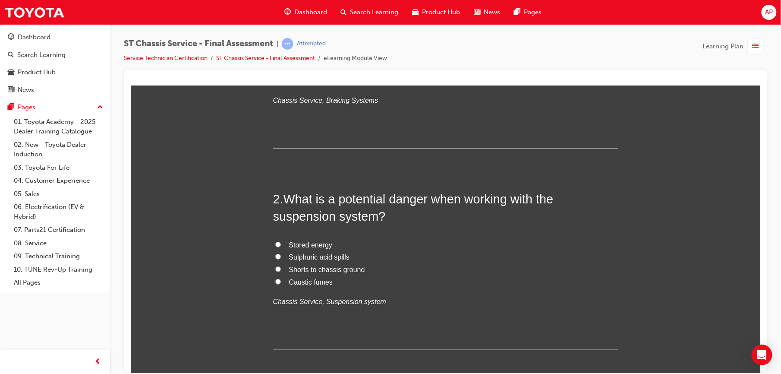
scroll to position [245, 0]
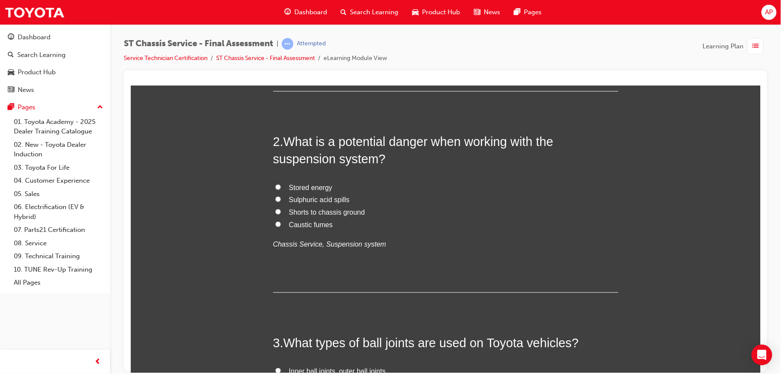
click at [275, 186] on input "Stored energy" at bounding box center [278, 187] width 6 height 6
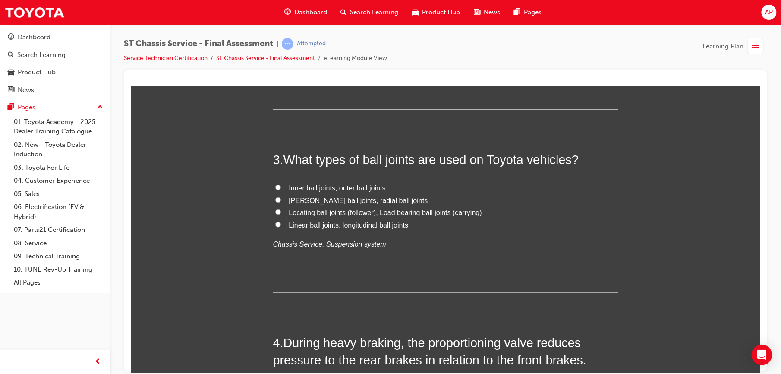
scroll to position [430, 0]
click at [275, 184] on input "Inner ball joints, outer ball joints" at bounding box center [278, 186] width 6 height 6
click at [275, 198] on input "[PERSON_NAME] ball joints, radial ball joints" at bounding box center [278, 198] width 6 height 6
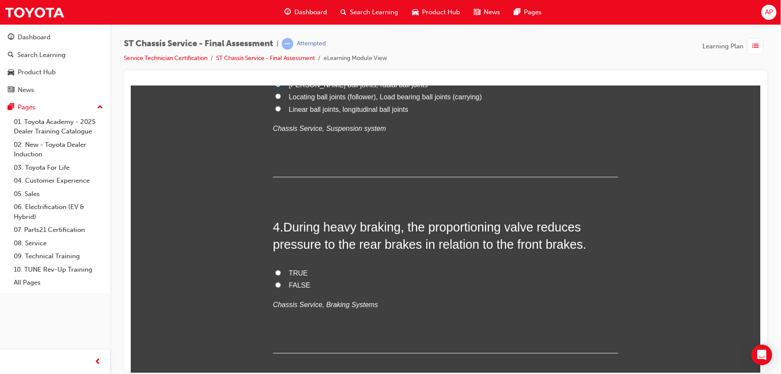
scroll to position [587, 0]
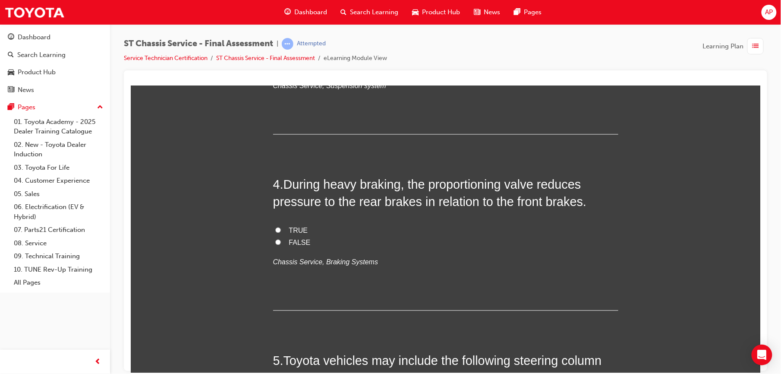
click at [275, 231] on input "TRUE" at bounding box center [278, 230] width 6 height 6
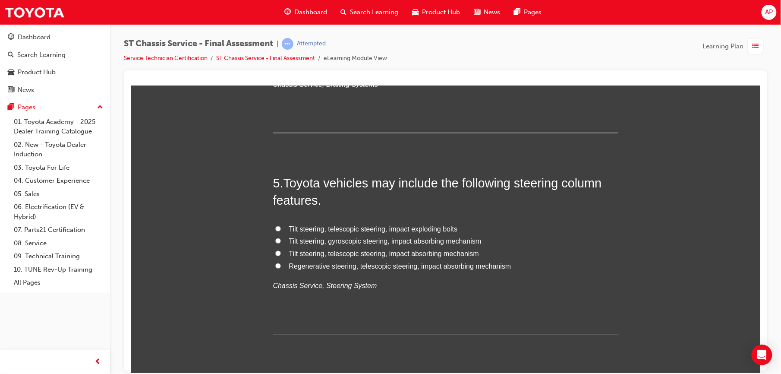
scroll to position [766, 0]
click at [275, 224] on input "Tilt steering, telescopic steering, impact exploding bolts" at bounding box center [278, 226] width 6 height 6
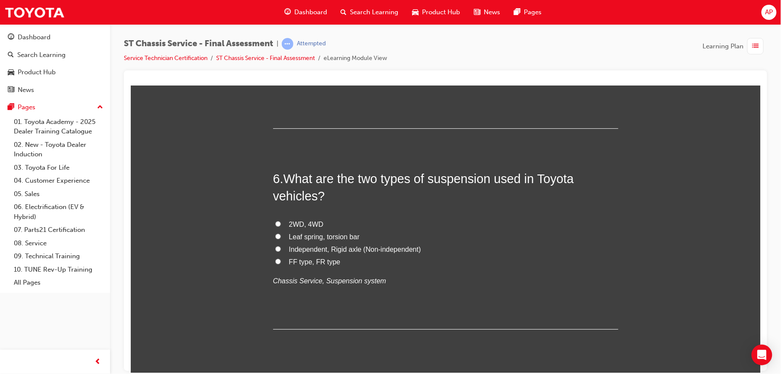
scroll to position [970, 0]
click at [275, 248] on input "Independent, Rigid axle (Non-independent)" at bounding box center [278, 248] width 6 height 6
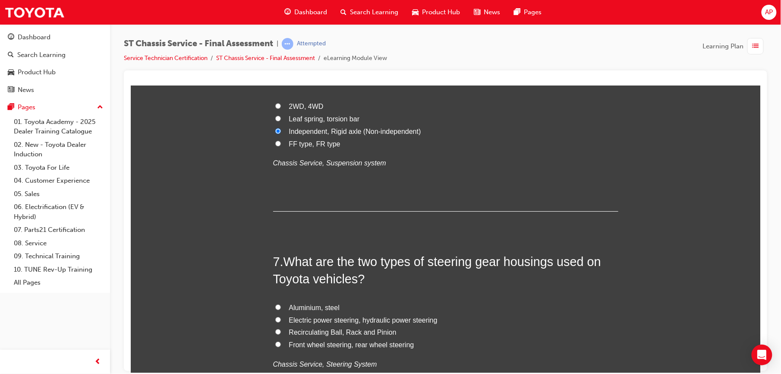
scroll to position [1154, 0]
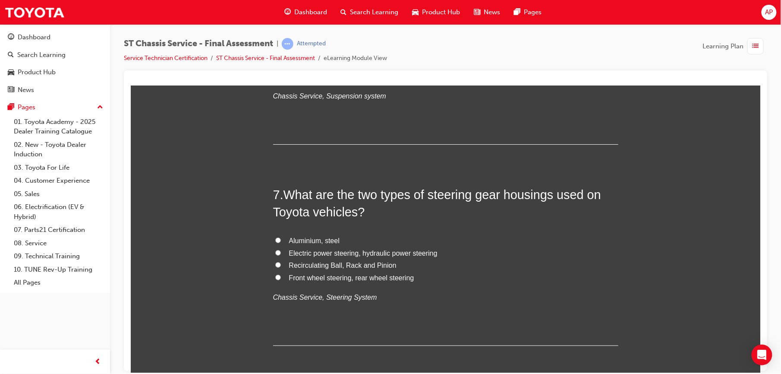
click at [275, 253] on input "Electric power steering, hydraulic power steering" at bounding box center [278, 252] width 6 height 6
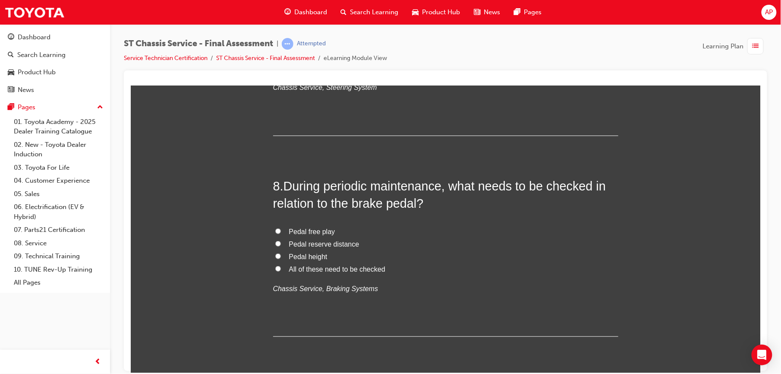
scroll to position [1369, 0]
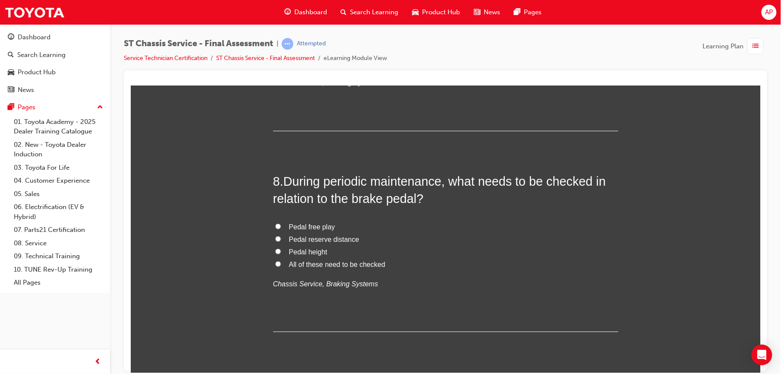
click at [275, 263] on input "All of these need to be checked" at bounding box center [278, 264] width 6 height 6
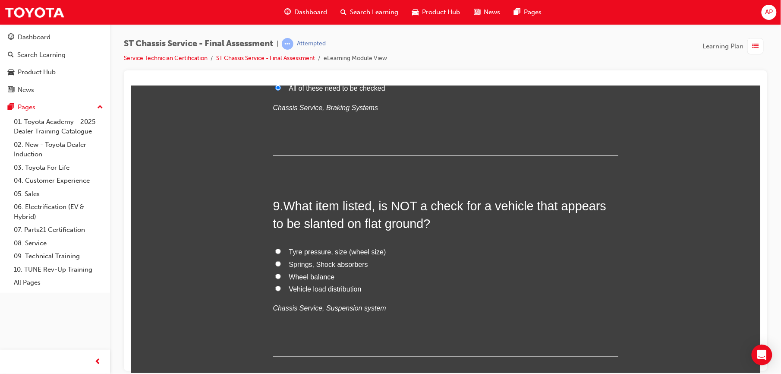
scroll to position [1545, 0]
click at [275, 276] on input "Wheel balance" at bounding box center [278, 276] width 6 height 6
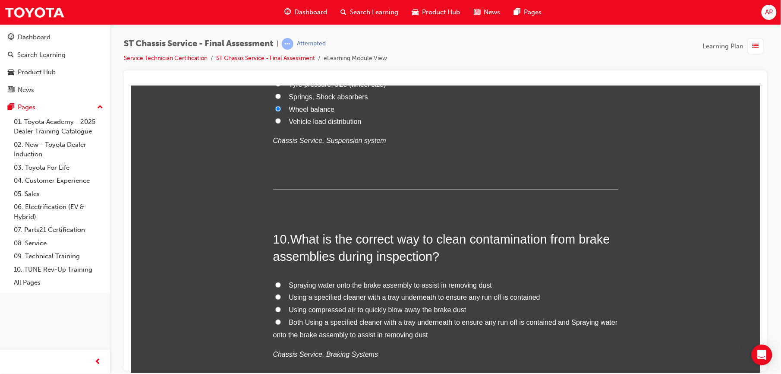
scroll to position [1717, 0]
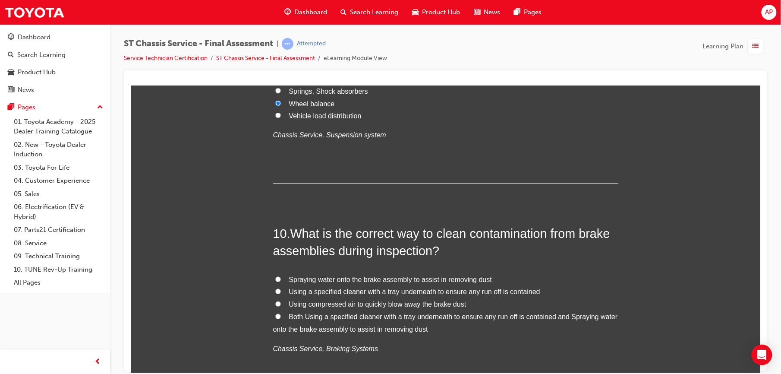
click at [275, 315] on input "Both Using a specified cleaner with a tray underneath to ensure any run off is …" at bounding box center [278, 316] width 6 height 6
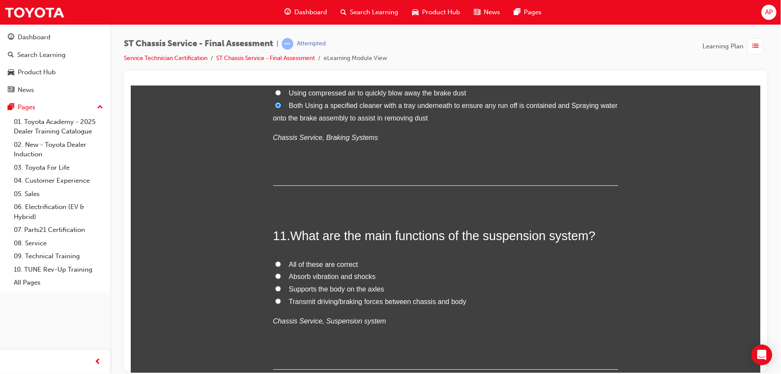
scroll to position [1936, 0]
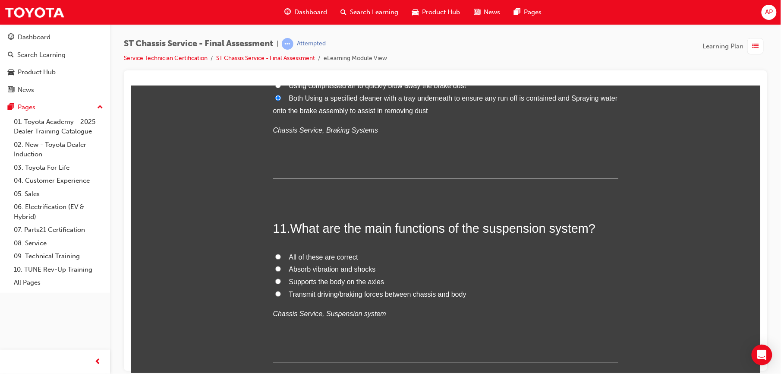
click at [273, 253] on label "All of these are correct" at bounding box center [445, 257] width 345 height 13
click at [275, 253] on input "All of these are correct" at bounding box center [278, 256] width 6 height 6
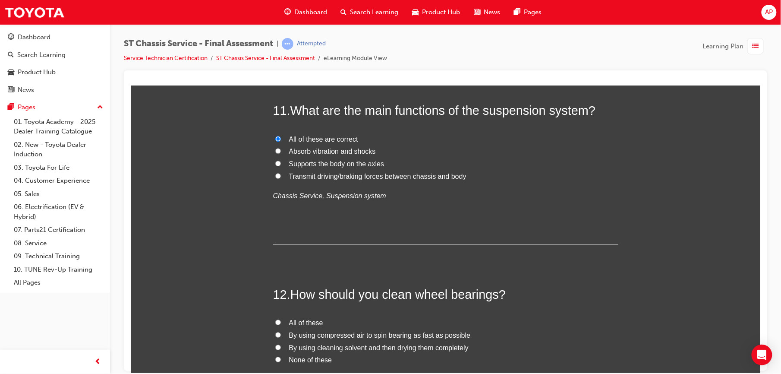
scroll to position [2128, 0]
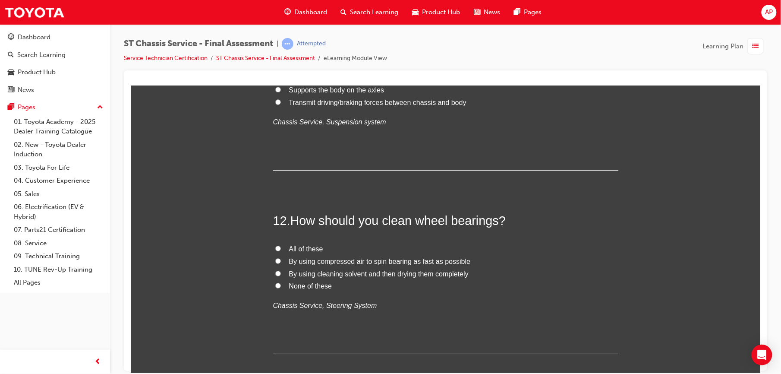
click at [275, 248] on input "All of these" at bounding box center [278, 248] width 6 height 6
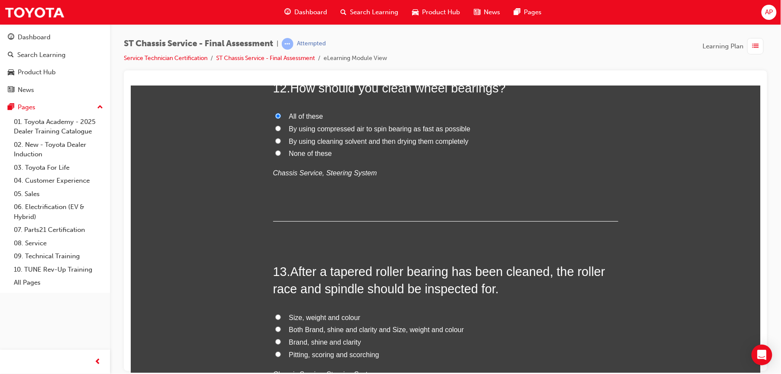
scroll to position [2307, 0]
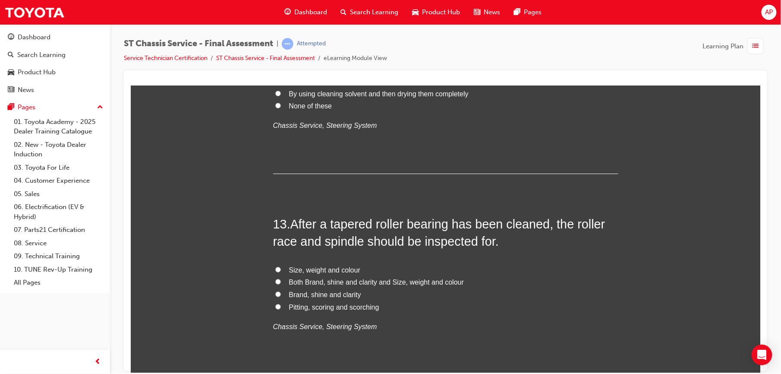
click at [275, 304] on input "Pitting, scoring and scorching" at bounding box center [278, 306] width 6 height 6
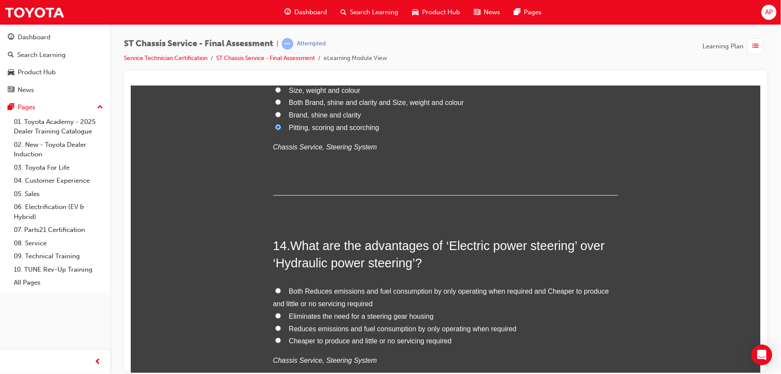
scroll to position [2492, 0]
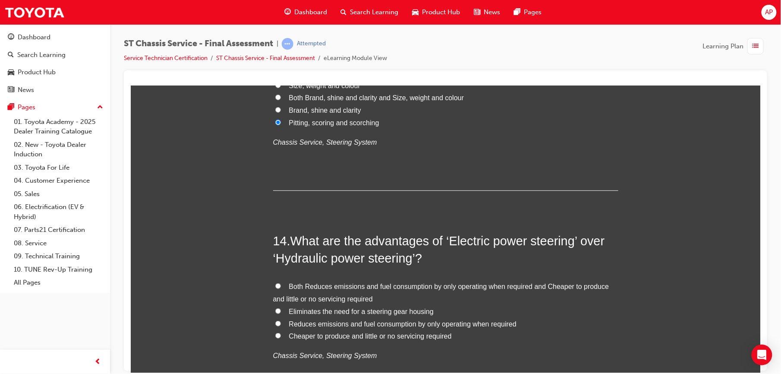
click at [275, 334] on input "Cheaper to produce and little or no servicing required" at bounding box center [278, 335] width 6 height 6
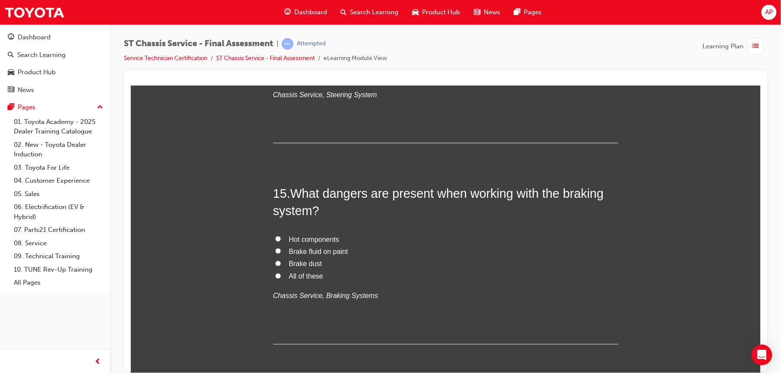
scroll to position [2760, 0]
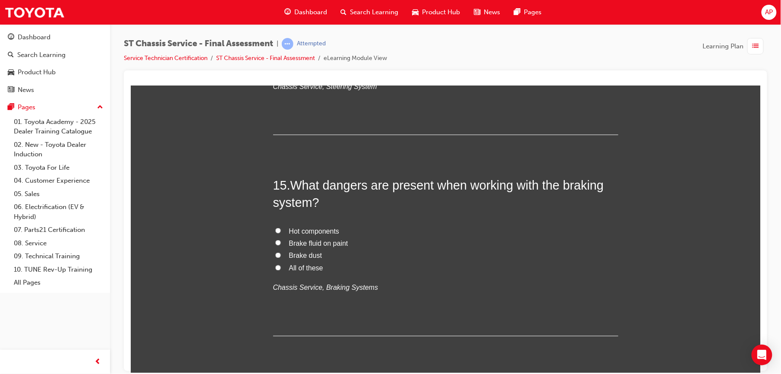
click at [273, 264] on label "All of these" at bounding box center [445, 268] width 345 height 13
click at [275, 264] on input "All of these" at bounding box center [278, 267] width 6 height 6
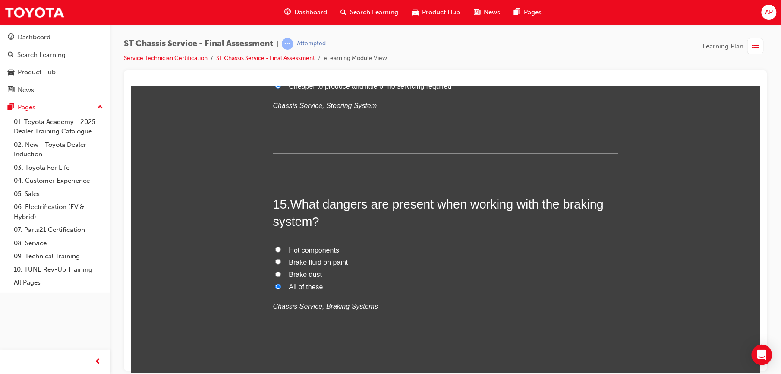
scroll to position [2790, 0]
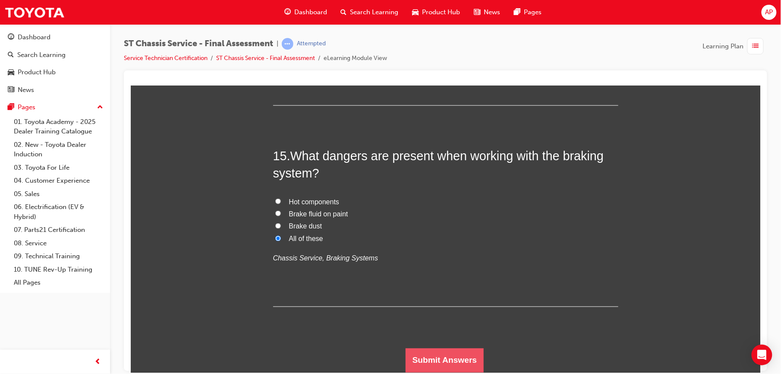
click at [445, 366] on button "Submit Answers" at bounding box center [444, 360] width 78 height 24
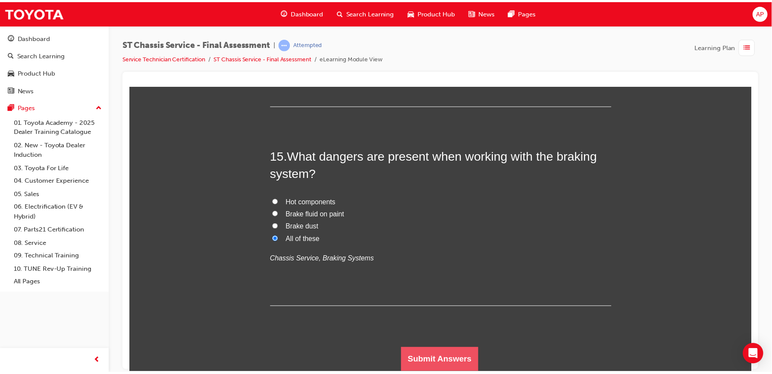
scroll to position [0, 0]
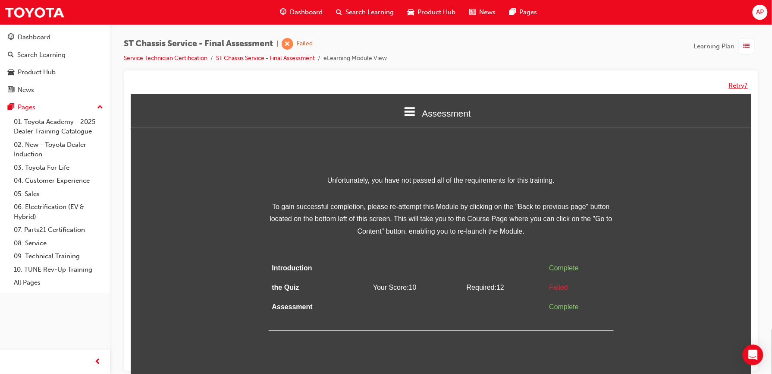
click at [732, 85] on button "Retry?" at bounding box center [738, 86] width 19 height 10
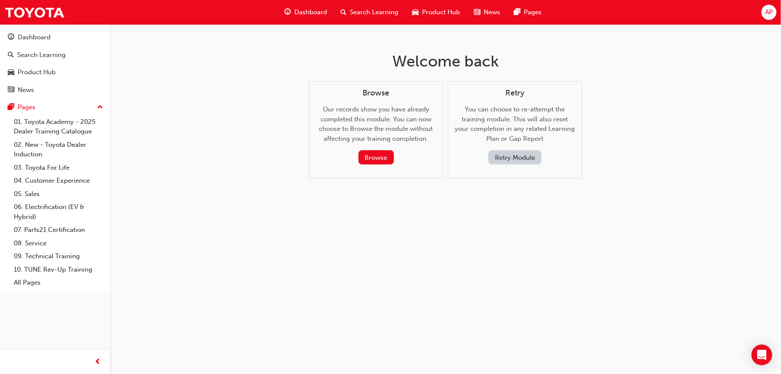
click at [518, 160] on button "Retry Module" at bounding box center [514, 157] width 53 height 14
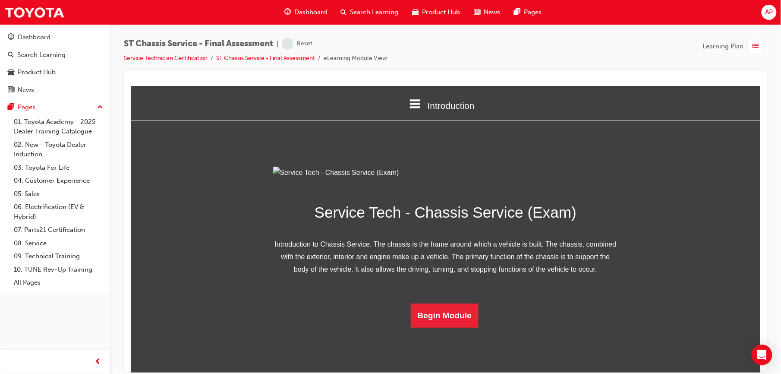
scroll to position [49, 0]
click at [423, 327] on button "Begin Module" at bounding box center [444, 315] width 68 height 24
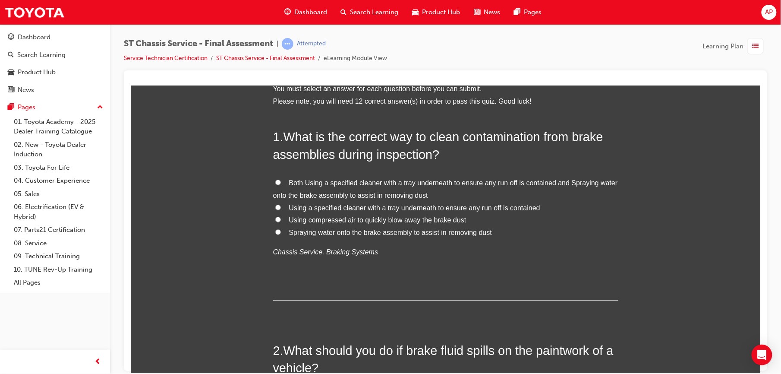
scroll to position [0, 0]
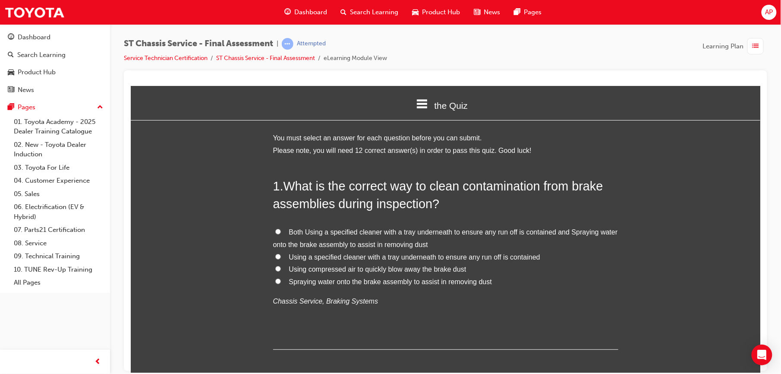
click at [277, 229] on label "Both Using a specified cleaner with a tray underneath to ensure any run off is …" at bounding box center [445, 238] width 345 height 25
click at [277, 229] on input "Both Using a specified cleaner with a tray underneath to ensure any run off is …" at bounding box center [278, 231] width 6 height 6
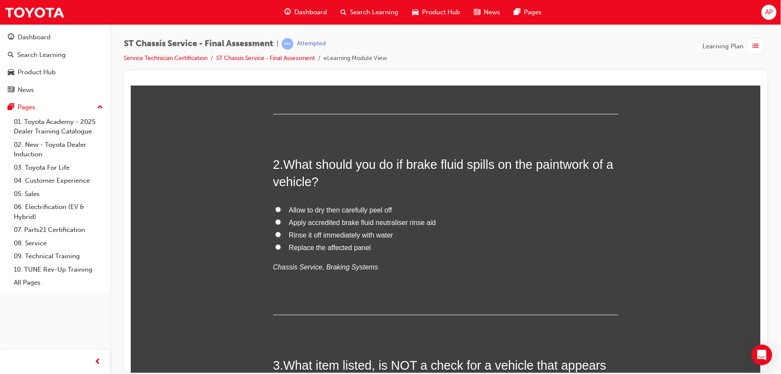
scroll to position [237, 0]
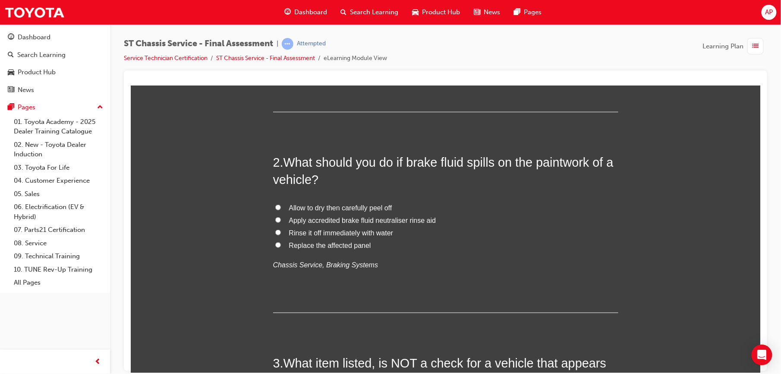
drag, startPoint x: 273, startPoint y: 229, endPoint x: 325, endPoint y: 245, distance: 54.3
click at [325, 245] on div "Allow to dry then carefully peel off Apply accredited brake fluid neutraliser r…" at bounding box center [445, 235] width 345 height 69
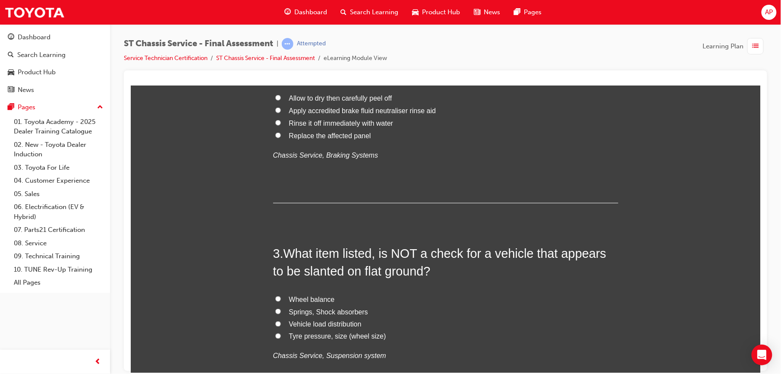
scroll to position [372, 0]
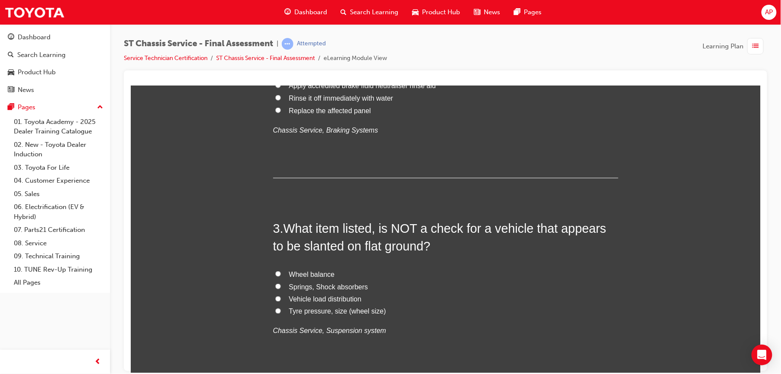
click at [275, 95] on input "Rinse it off immediately with water" at bounding box center [278, 97] width 6 height 6
click at [273, 274] on label "Wheel balance" at bounding box center [445, 274] width 345 height 13
click at [275, 274] on input "Wheel balance" at bounding box center [278, 273] width 6 height 6
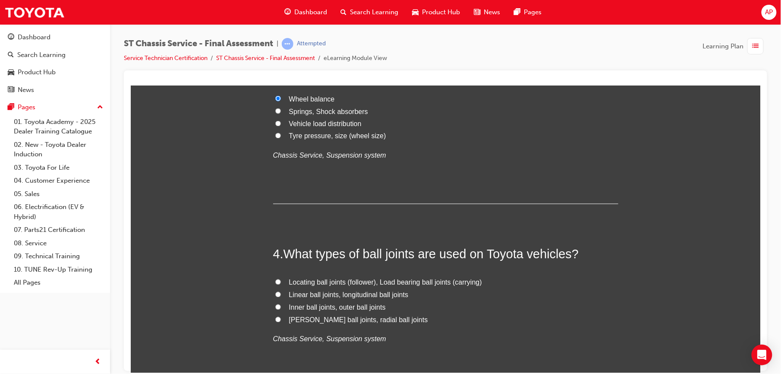
scroll to position [563, 0]
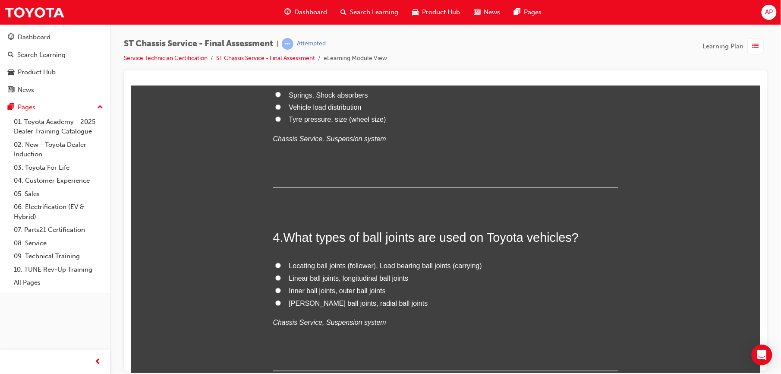
click at [276, 264] on input "Locating ball joints (follower), Load bearing ball joints (carrying)" at bounding box center [278, 265] width 6 height 6
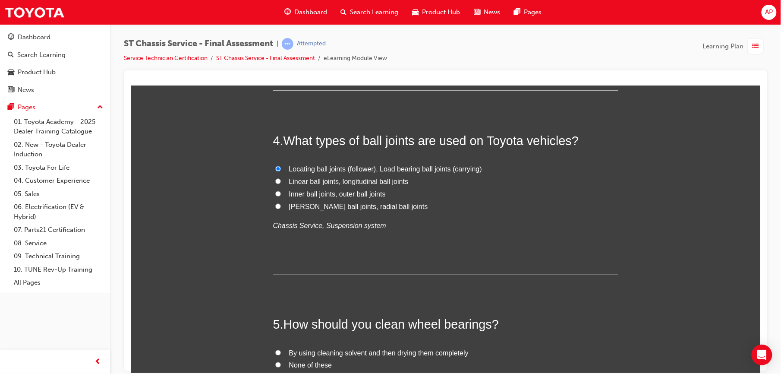
scroll to position [755, 0]
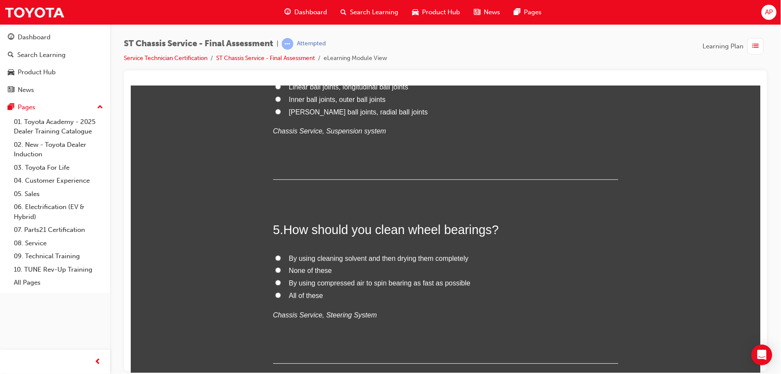
click at [275, 296] on input "All of these" at bounding box center [278, 295] width 6 height 6
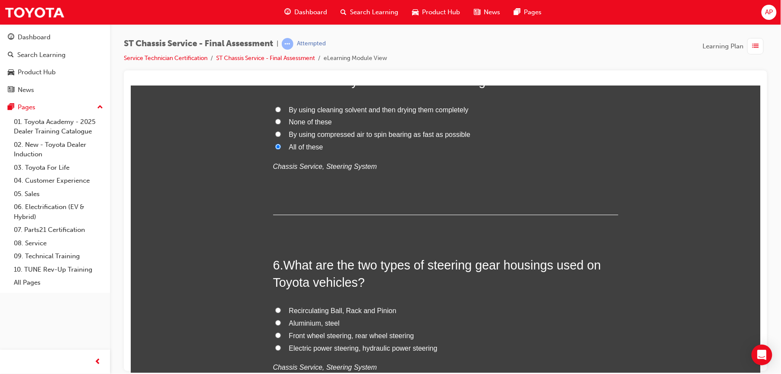
scroll to position [920, 0]
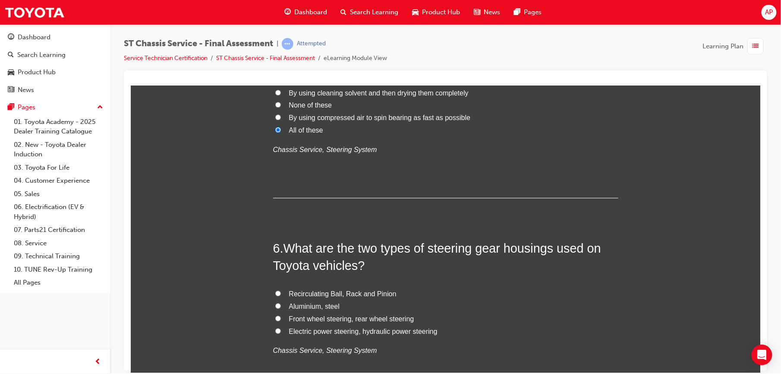
click at [275, 331] on input "Electric power steering, hydraulic power steering" at bounding box center [278, 330] width 6 height 6
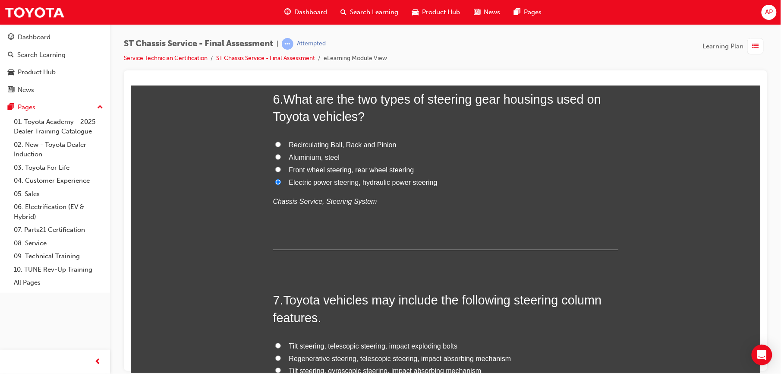
scroll to position [1150, 0]
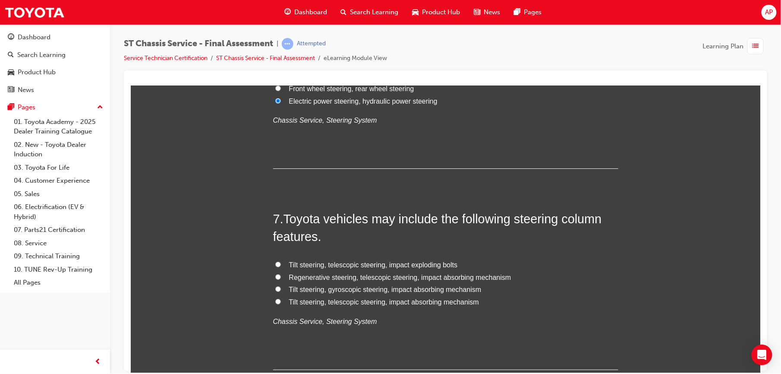
click at [275, 263] on input "Tilt steering, telescopic steering, impact exploding bolts" at bounding box center [278, 264] width 6 height 6
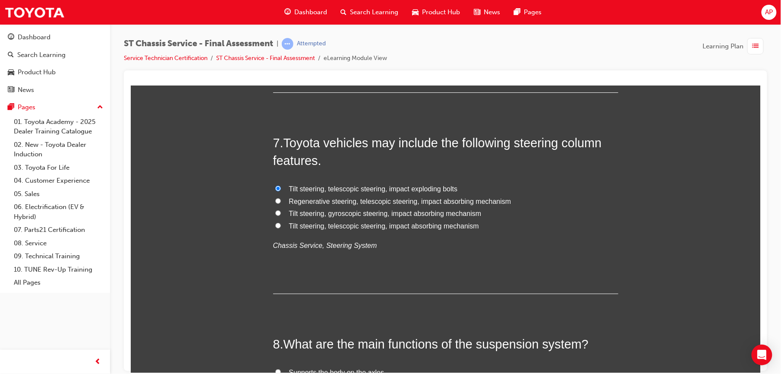
scroll to position [1231, 0]
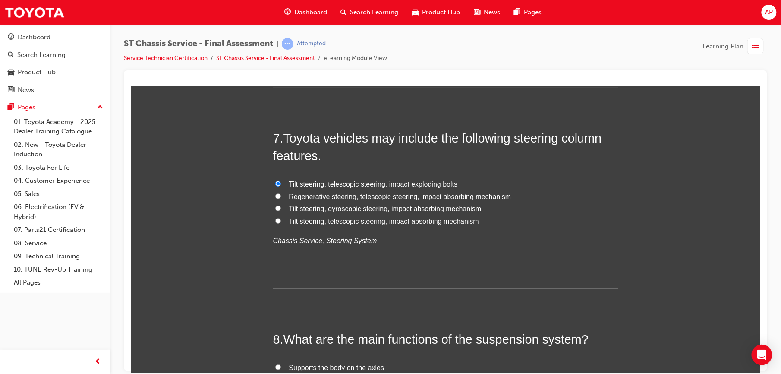
click at [275, 197] on input "Regenerative steering, telescopic steering, impact absorbing mechanism" at bounding box center [278, 196] width 6 height 6
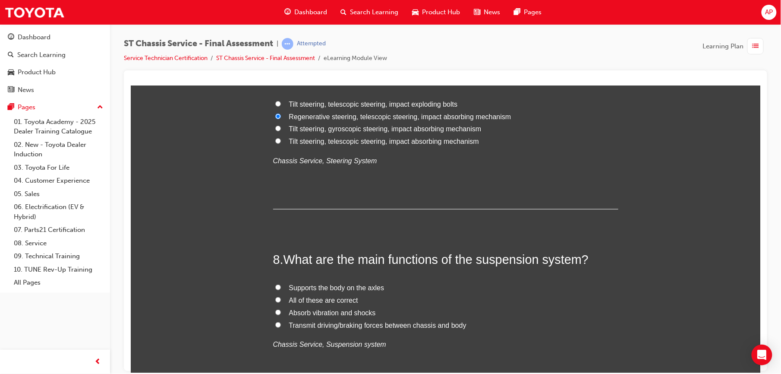
scroll to position [1315, 0]
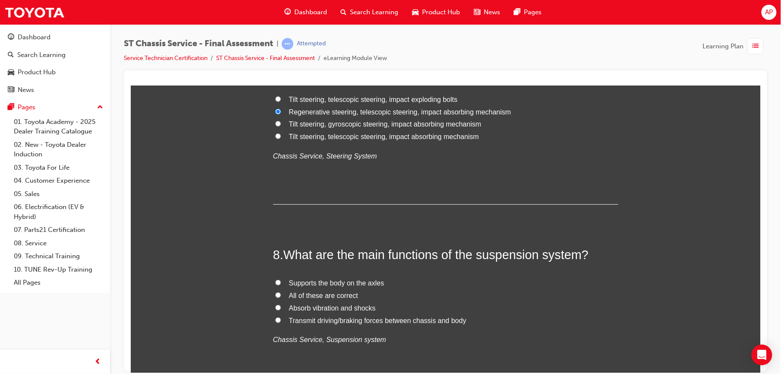
click at [275, 100] on input "Tilt steering, telescopic steering, impact exploding bolts" at bounding box center [278, 99] width 6 height 6
click at [275, 295] on input "All of these are correct" at bounding box center [278, 295] width 6 height 6
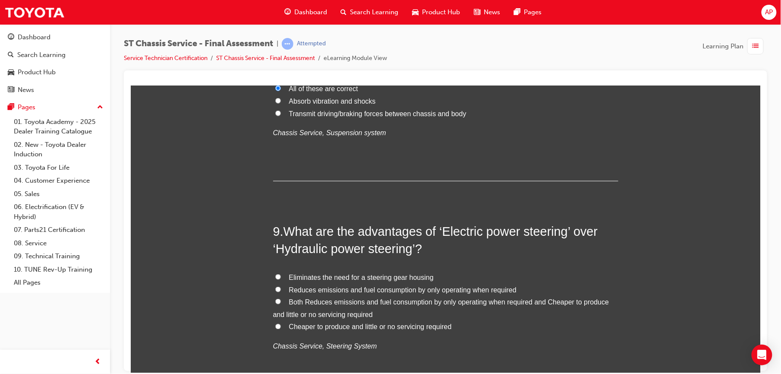
scroll to position [1587, 0]
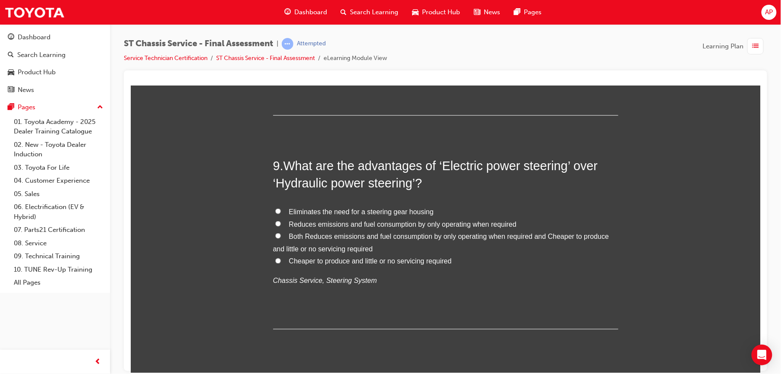
click at [275, 258] on input "Cheaper to produce and little or no servicing required" at bounding box center [278, 260] width 6 height 6
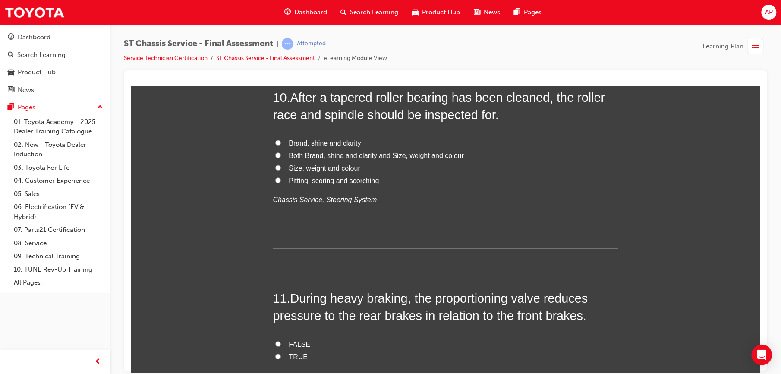
scroll to position [1871, 0]
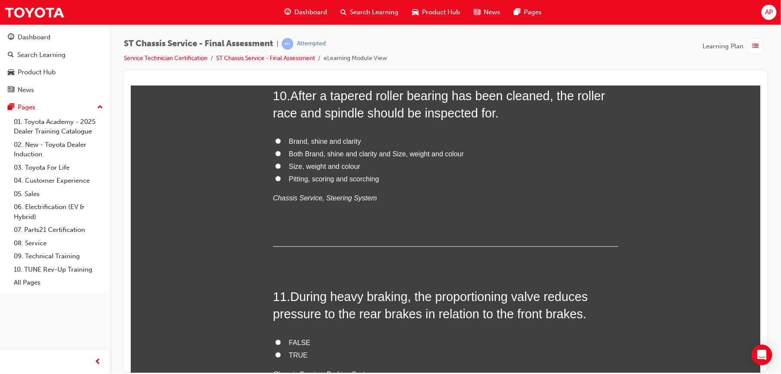
click at [275, 176] on input "Pitting, scoring and scorching" at bounding box center [278, 178] width 6 height 6
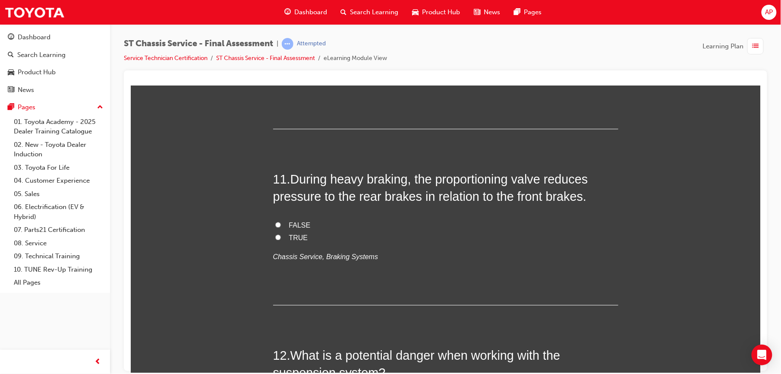
scroll to position [2009, 0]
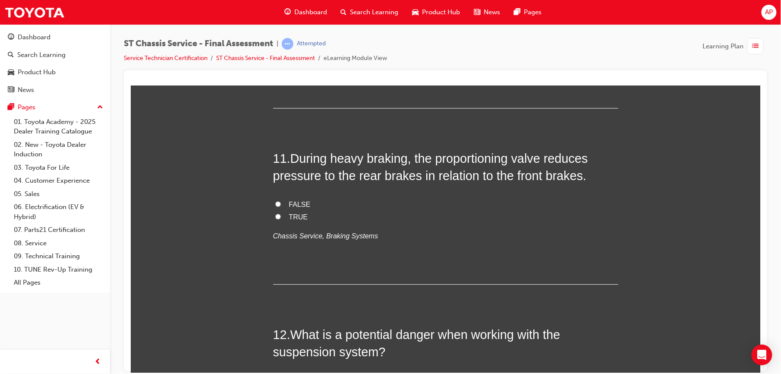
click at [275, 217] on input "TRUE" at bounding box center [278, 216] width 6 height 6
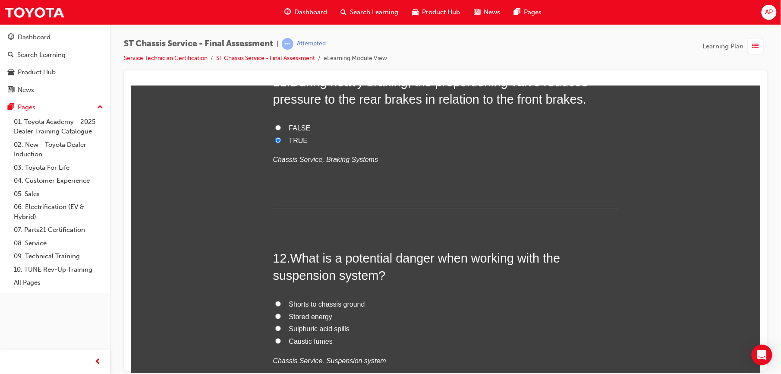
scroll to position [2197, 0]
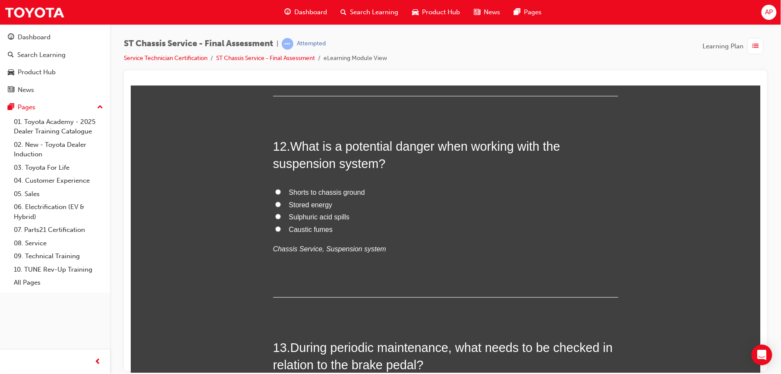
click at [276, 201] on label "Stored energy" at bounding box center [445, 204] width 345 height 13
click at [276, 201] on input "Stored energy" at bounding box center [278, 204] width 6 height 6
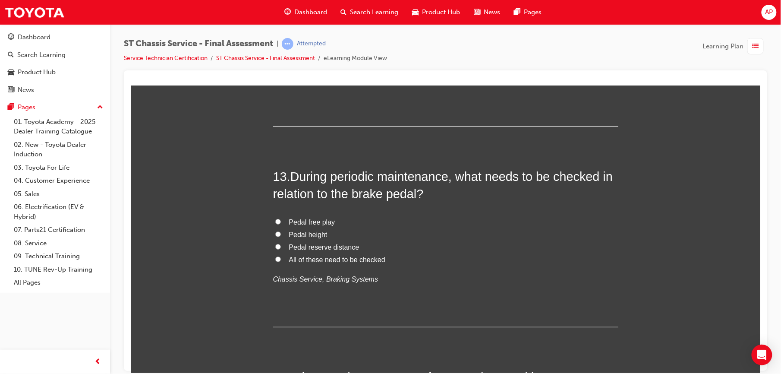
scroll to position [2373, 0]
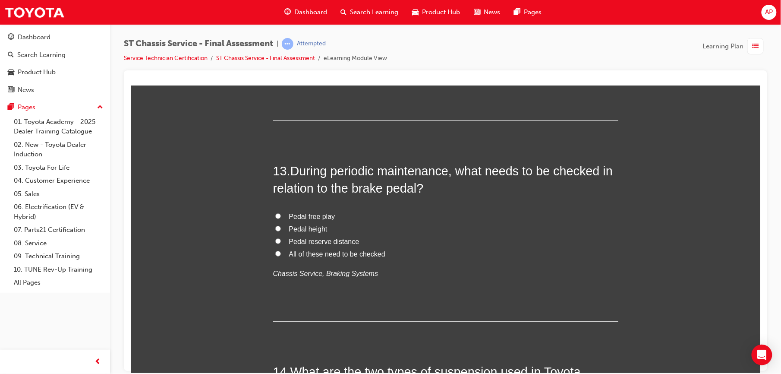
click at [275, 251] on input "All of these need to be checked" at bounding box center [278, 253] width 6 height 6
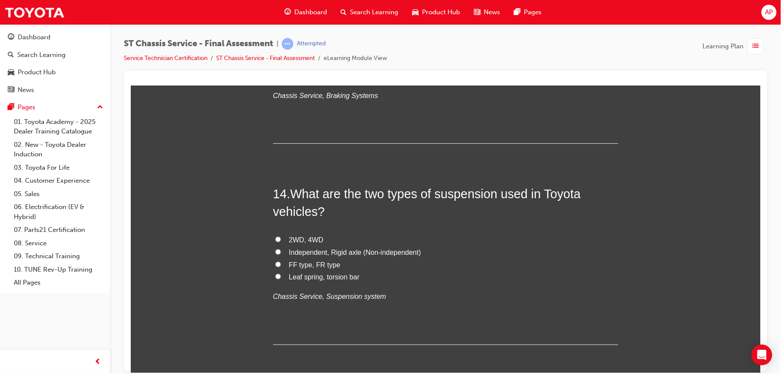
scroll to position [2553, 0]
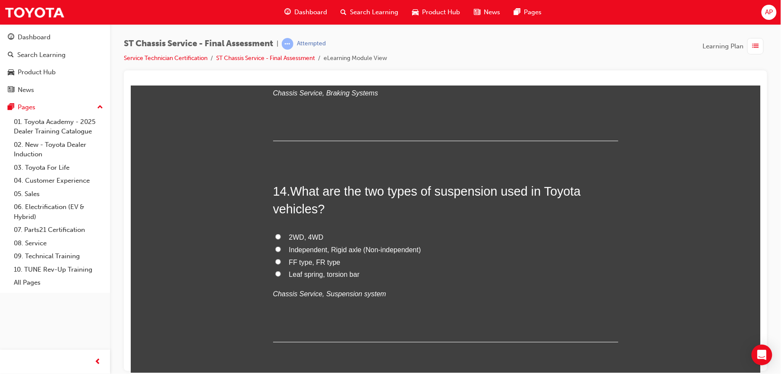
click at [275, 251] on input "Independent, Rigid axle (Non-independent)" at bounding box center [278, 249] width 6 height 6
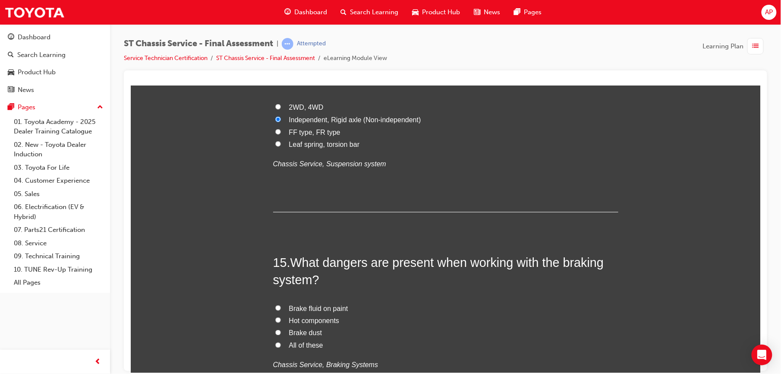
scroll to position [2684, 0]
click at [275, 347] on input "All of these" at bounding box center [278, 344] width 6 height 6
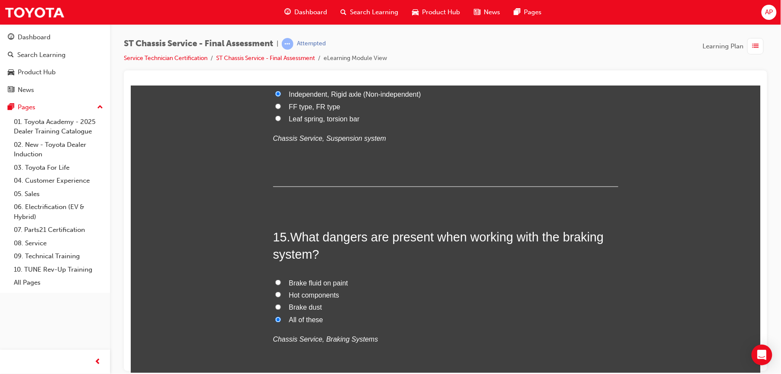
scroll to position [2783, 0]
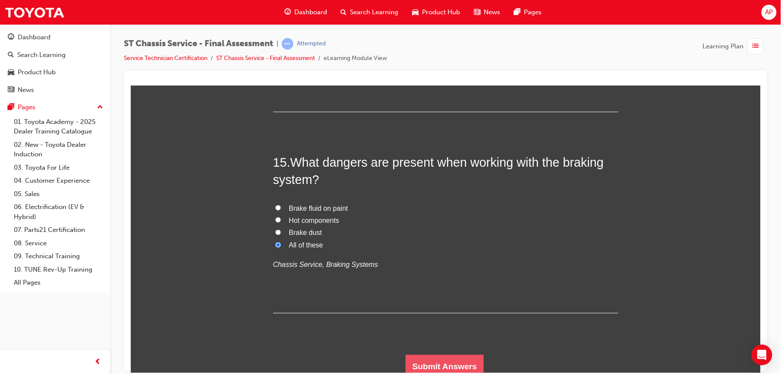
click at [455, 366] on button "Submit Answers" at bounding box center [444, 366] width 78 height 24
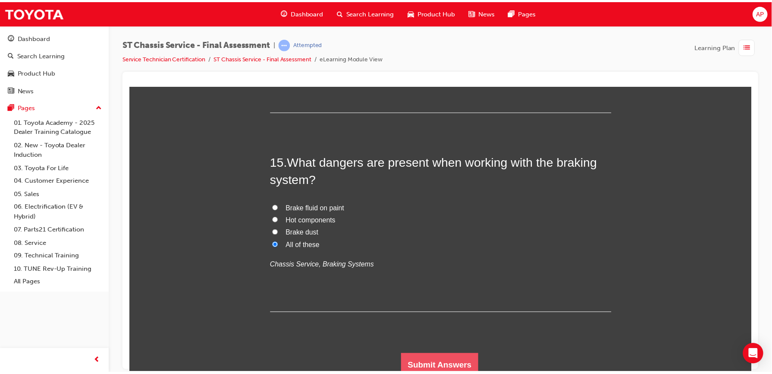
scroll to position [0, 0]
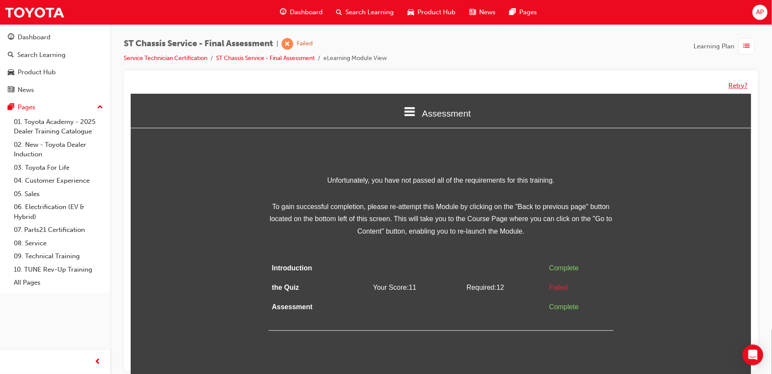
click at [735, 87] on button "Retry?" at bounding box center [738, 86] width 19 height 10
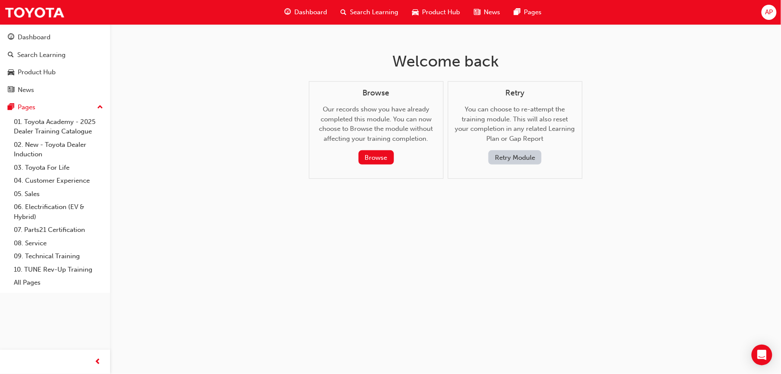
click at [532, 158] on button "Retry Module" at bounding box center [514, 157] width 53 height 14
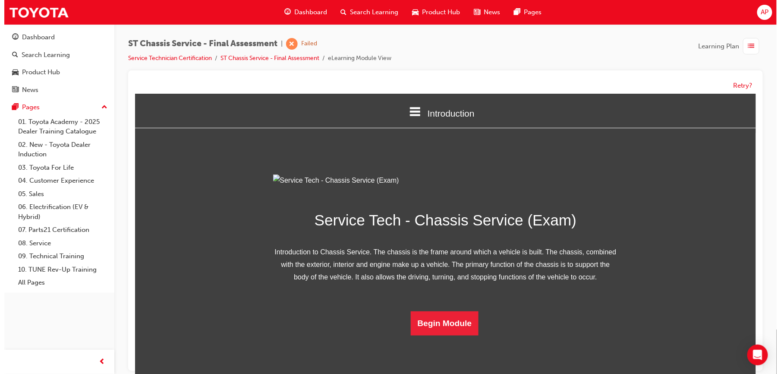
scroll to position [49, 0]
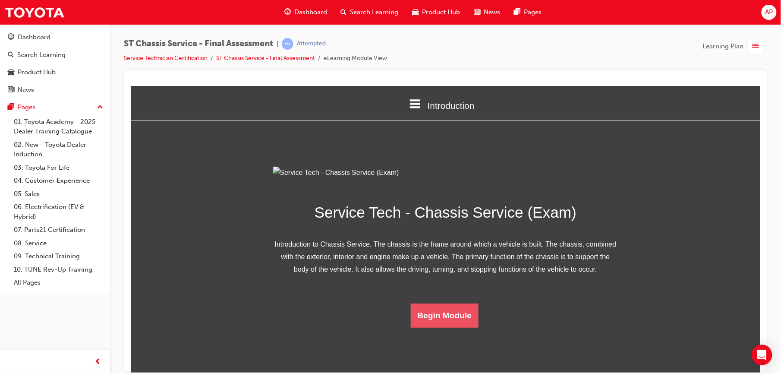
click at [433, 327] on button "Begin Module" at bounding box center [444, 315] width 68 height 24
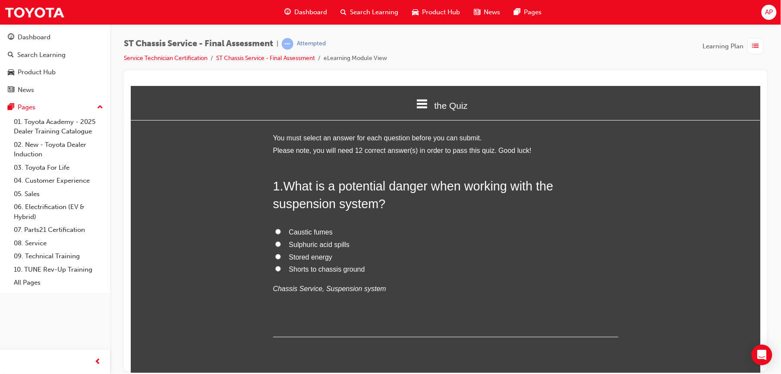
click at [275, 253] on input "Stored energy" at bounding box center [278, 256] width 6 height 6
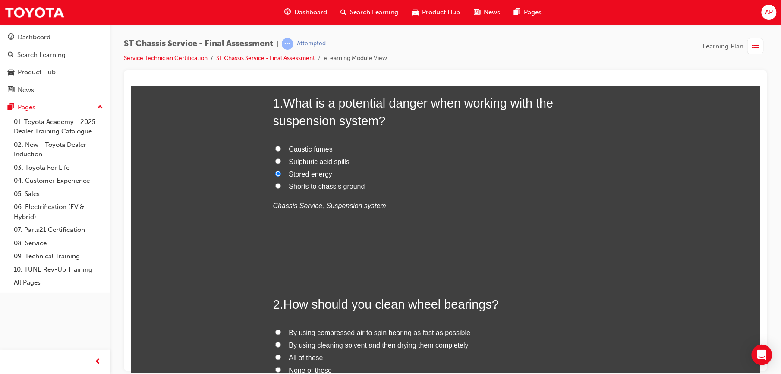
scroll to position [173, 0]
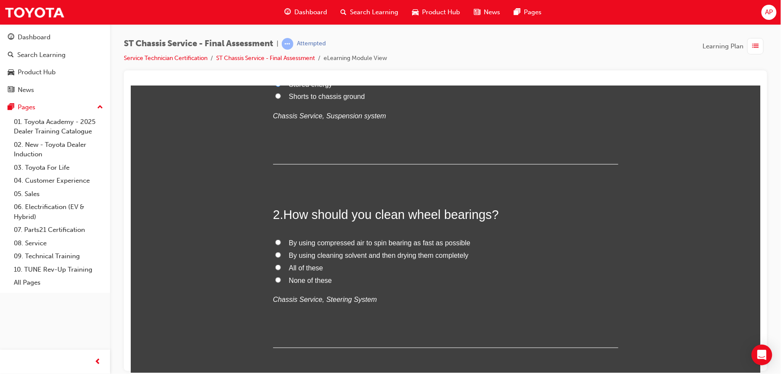
click at [275, 267] on input "All of these" at bounding box center [278, 267] width 6 height 6
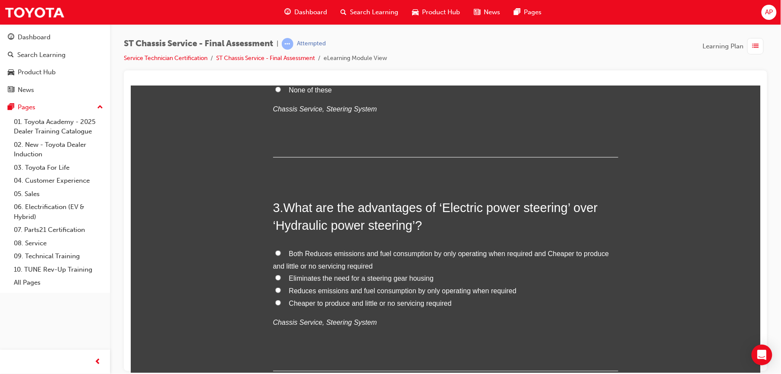
scroll to position [368, 0]
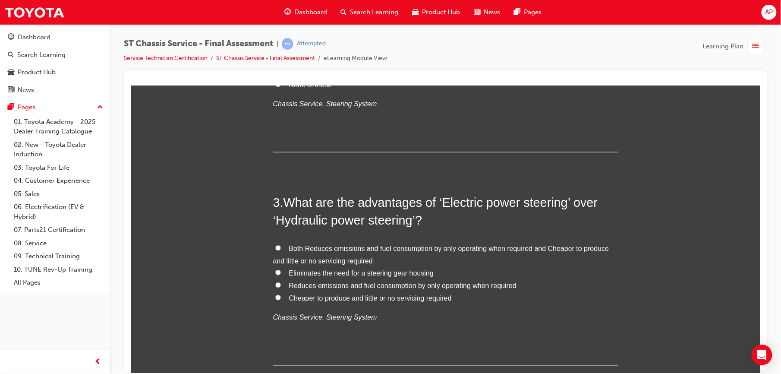
click at [276, 295] on label "Cheaper to produce and little or no servicing required" at bounding box center [445, 298] width 345 height 13
click at [276, 295] on input "Cheaper to produce and little or no servicing required" at bounding box center [278, 297] width 6 height 6
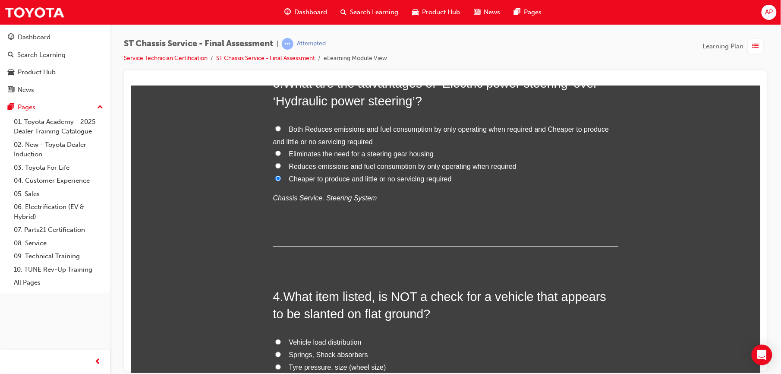
scroll to position [563, 0]
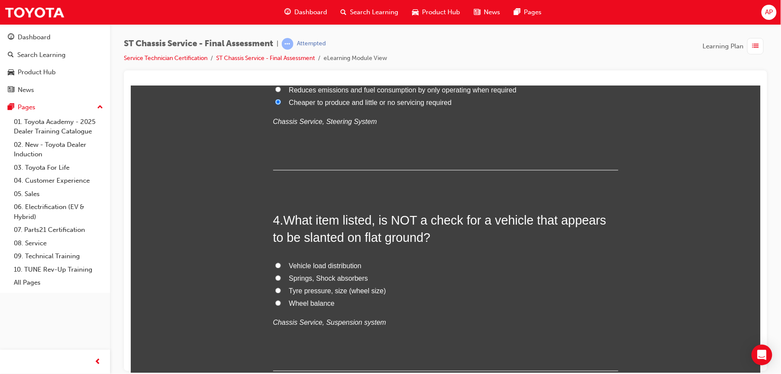
click at [275, 302] on input "Wheel balance" at bounding box center [278, 303] width 6 height 6
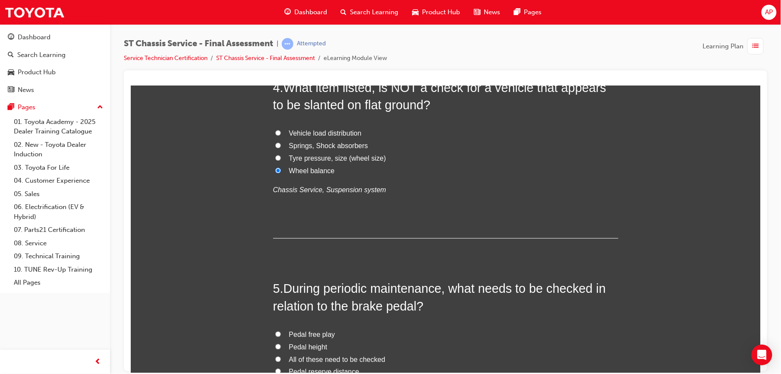
scroll to position [720, 0]
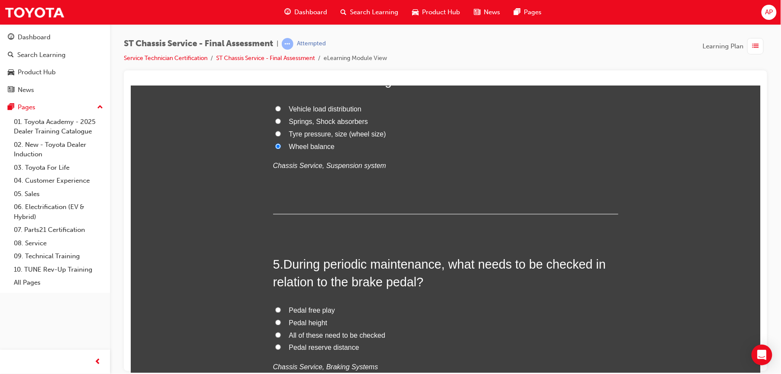
click at [275, 333] on input "All of these need to be checked" at bounding box center [278, 334] width 6 height 6
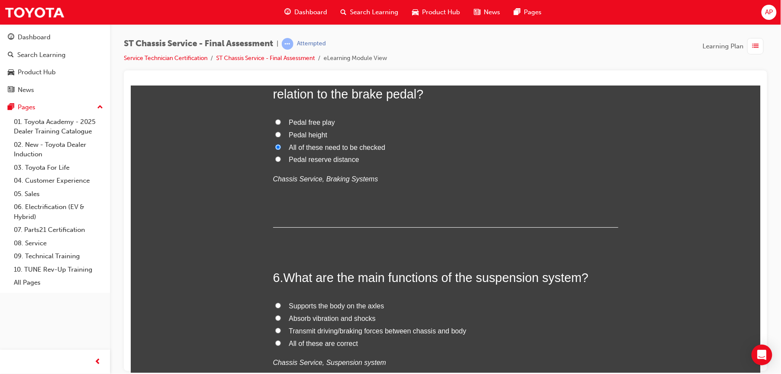
scroll to position [943, 0]
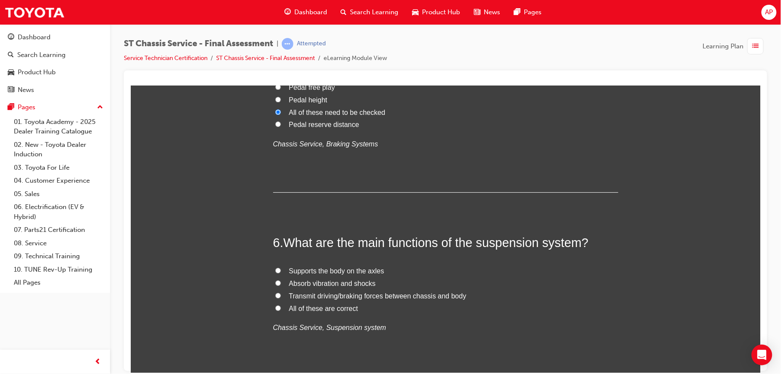
click at [275, 307] on input "All of these are correct" at bounding box center [278, 308] width 6 height 6
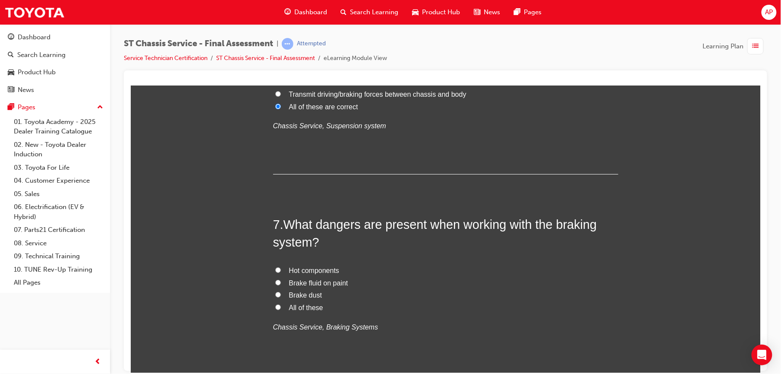
scroll to position [1154, 0]
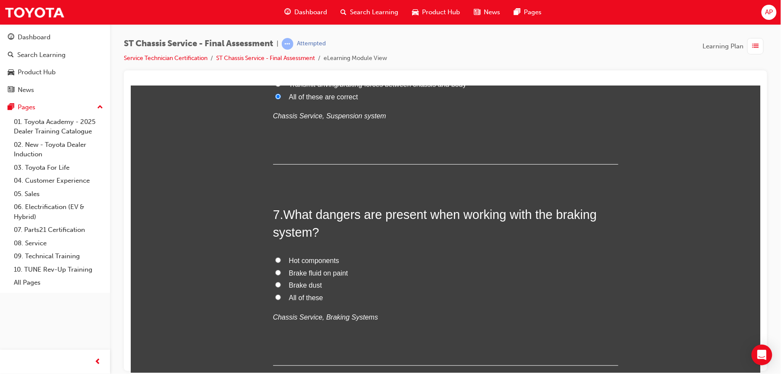
click at [275, 298] on input "All of these" at bounding box center [278, 297] width 6 height 6
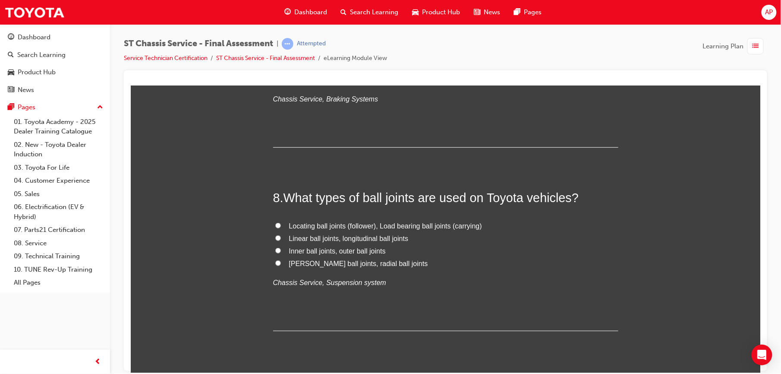
scroll to position [1376, 0]
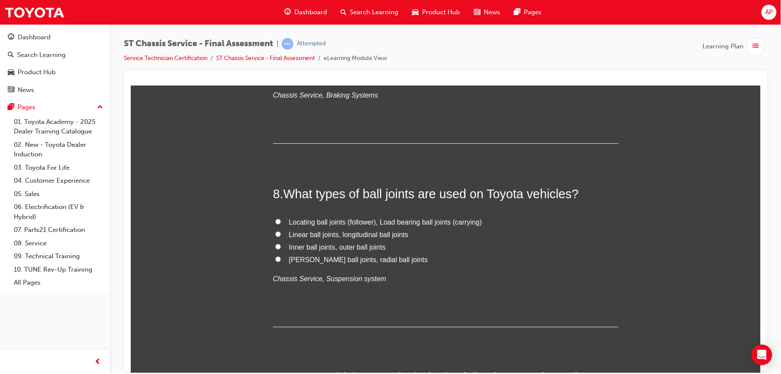
click at [275, 232] on input "Linear ball joints, longitudinal ball joints" at bounding box center [278, 234] width 6 height 6
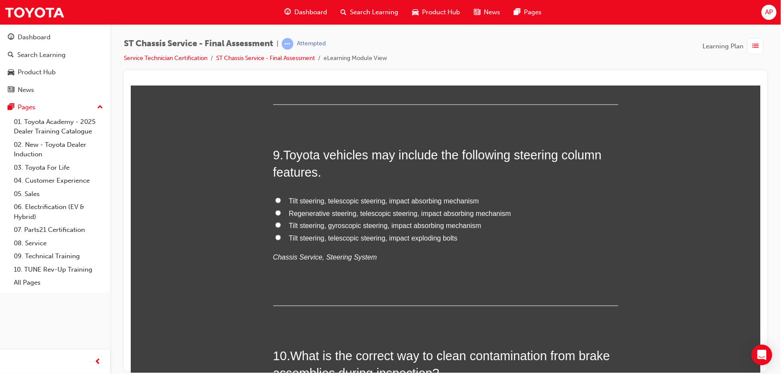
scroll to position [1598, 0]
click at [275, 201] on input "Tilt steering, telescopic steering, impact absorbing mechanism" at bounding box center [278, 200] width 6 height 6
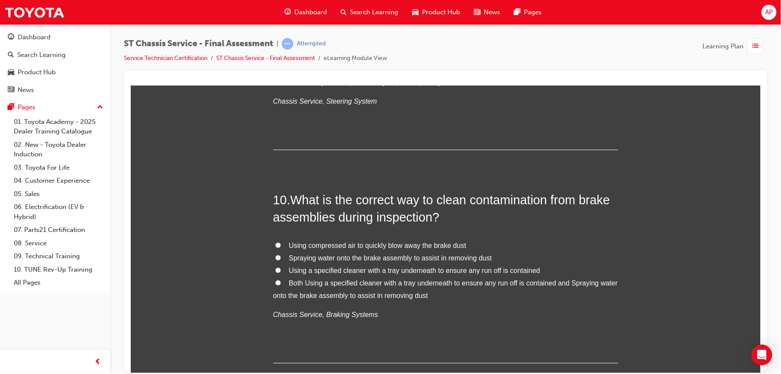
scroll to position [1760, 0]
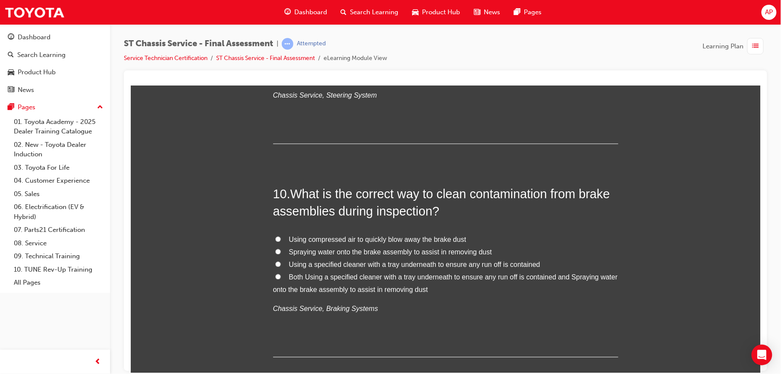
click at [275, 278] on input "Both Using a specified cleaner with a tray underneath to ensure any run off is …" at bounding box center [278, 276] width 6 height 6
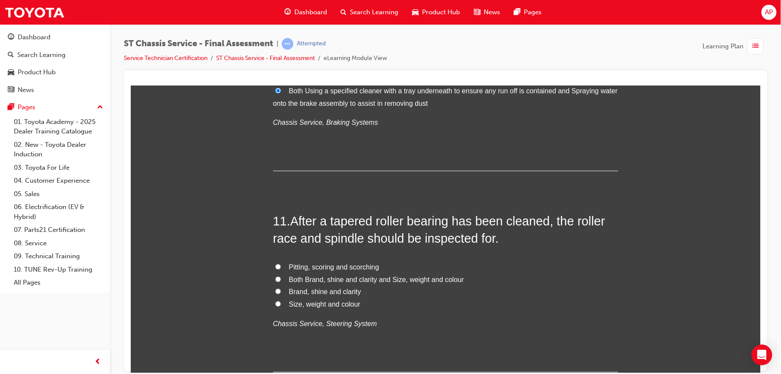
scroll to position [1948, 0]
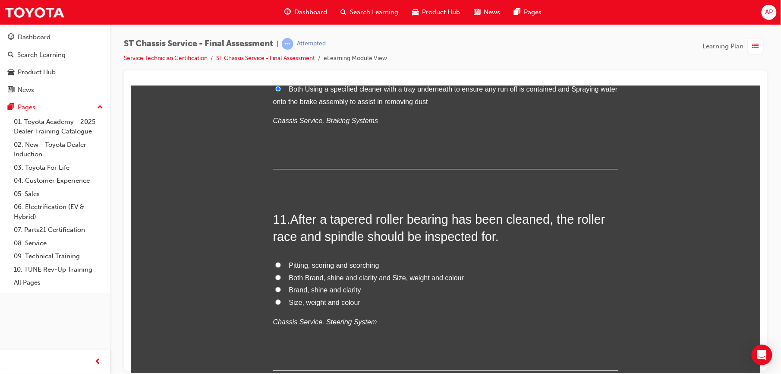
click at [275, 266] on input "Pitting, scoring and scorching" at bounding box center [278, 264] width 6 height 6
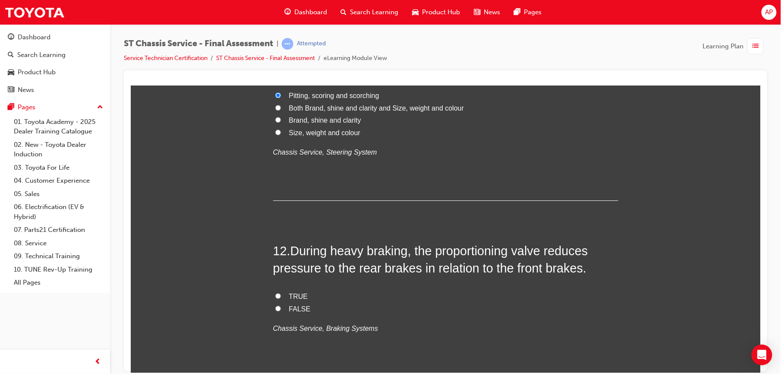
scroll to position [2124, 0]
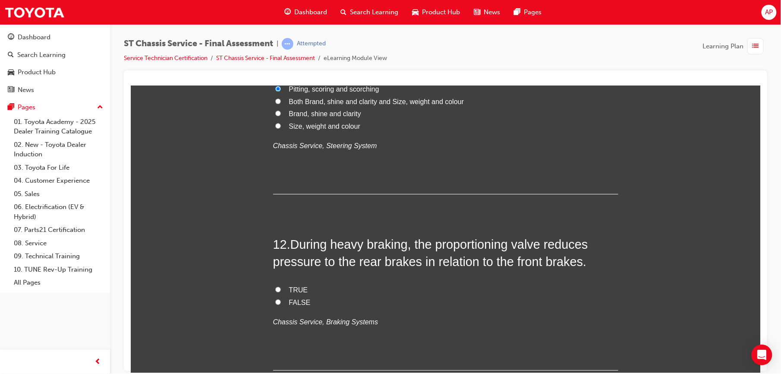
click at [275, 289] on input "TRUE" at bounding box center [278, 289] width 6 height 6
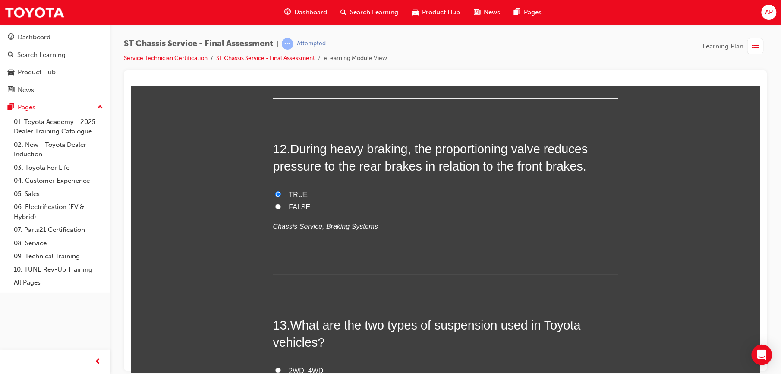
scroll to position [2296, 0]
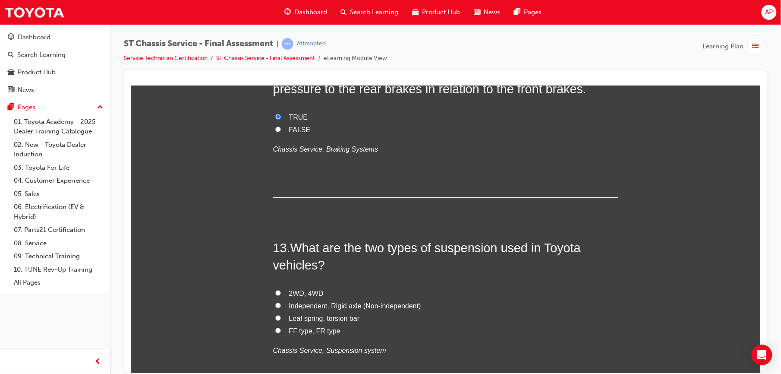
click at [275, 307] on input "Independent, Rigid axle (Non-independent)" at bounding box center [278, 305] width 6 height 6
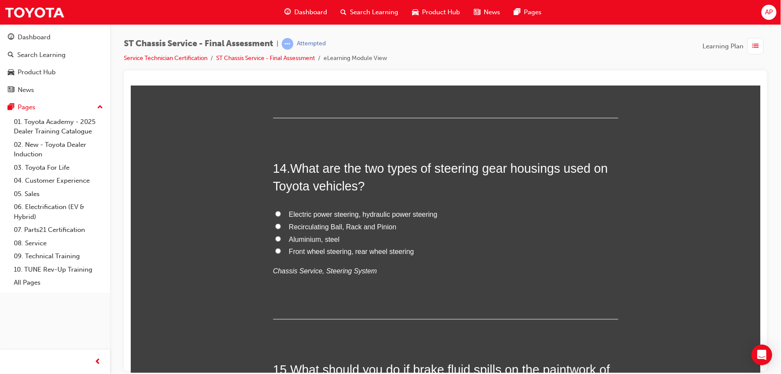
scroll to position [2584, 0]
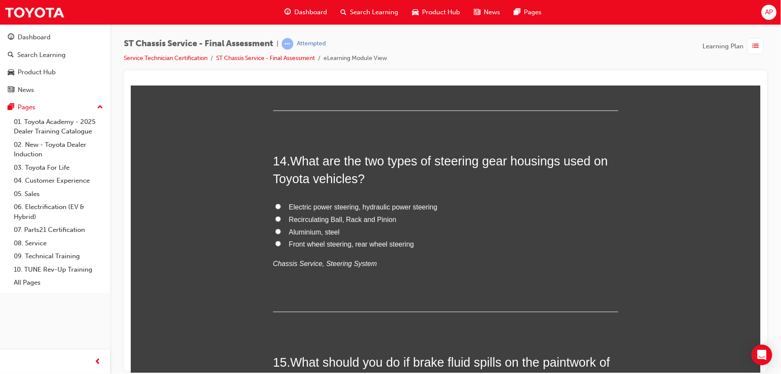
click at [275, 207] on input "Electric power steering, hydraulic power steering" at bounding box center [278, 206] width 6 height 6
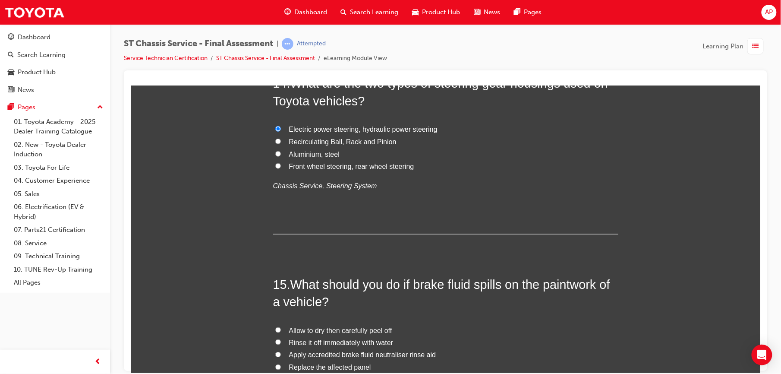
scroll to position [2741, 0]
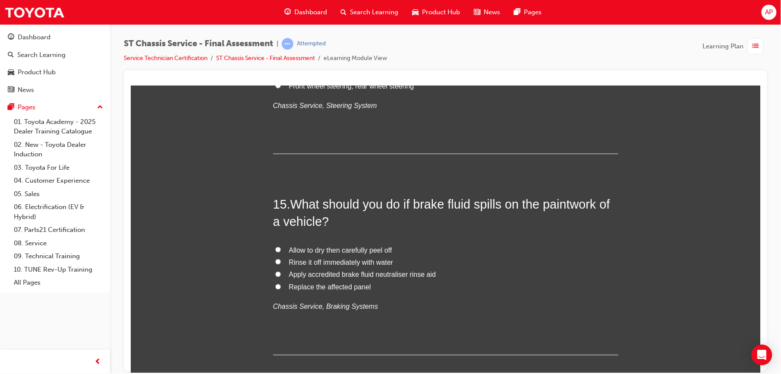
click at [275, 261] on input "Rinse it off immediately with water" at bounding box center [278, 261] width 6 height 6
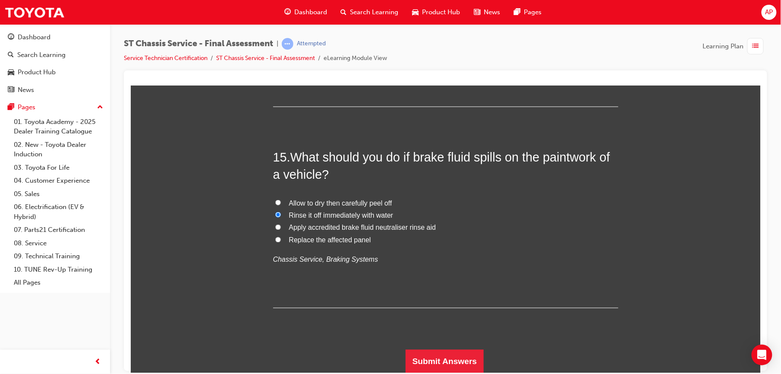
scroll to position [2790, 0]
click at [430, 361] on button "Submit Answers" at bounding box center [444, 360] width 78 height 24
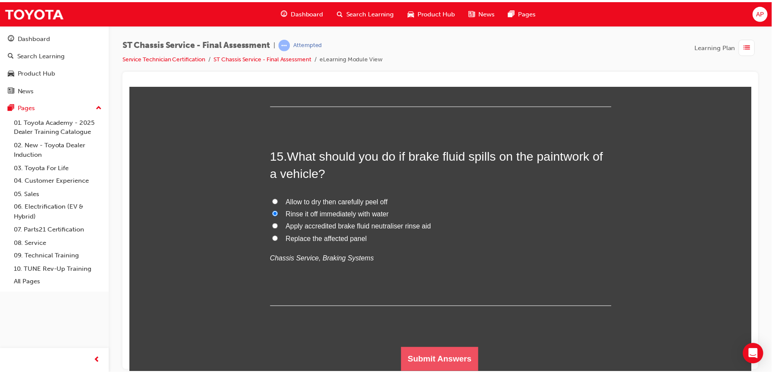
scroll to position [0, 0]
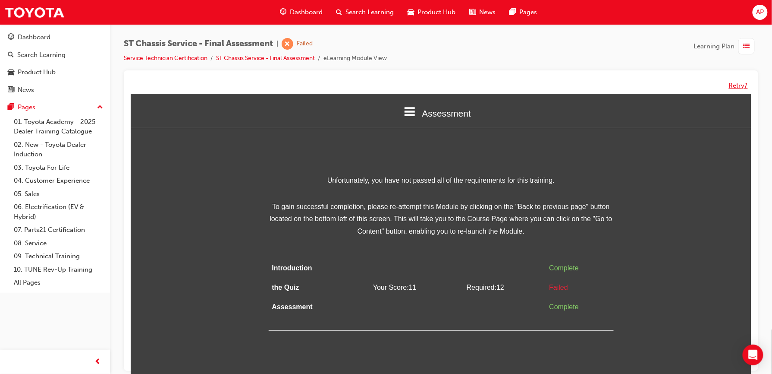
click at [740, 87] on button "Retry?" at bounding box center [738, 86] width 19 height 10
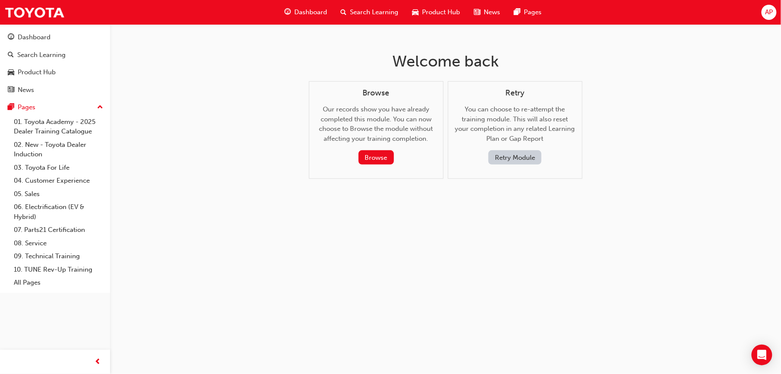
click at [523, 154] on button "Retry Module" at bounding box center [514, 157] width 53 height 14
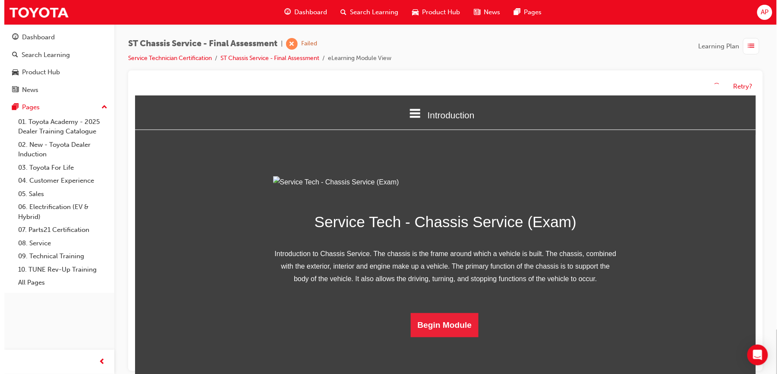
scroll to position [49, 0]
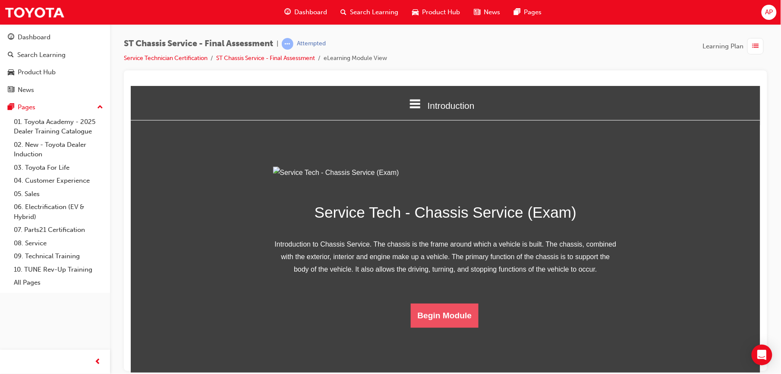
click at [424, 327] on button "Begin Module" at bounding box center [444, 315] width 68 height 24
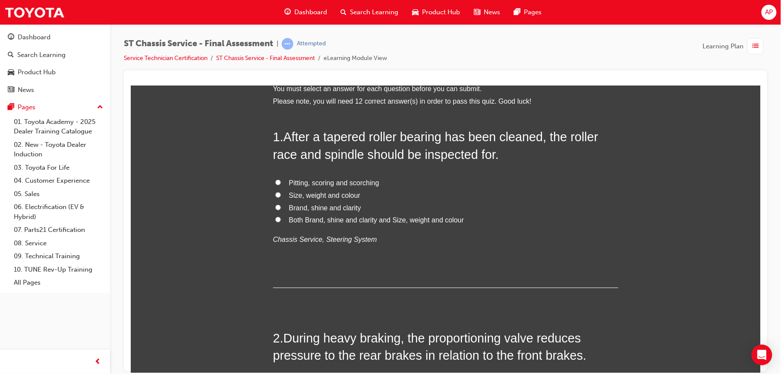
scroll to position [0, 0]
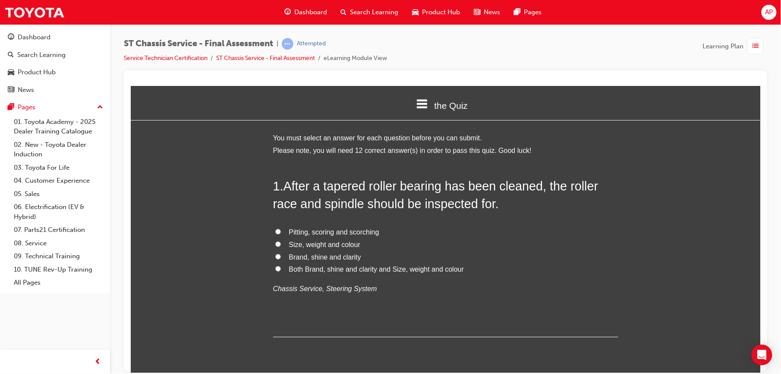
click at [275, 230] on input "Pitting, scoring and scorching" at bounding box center [278, 231] width 6 height 6
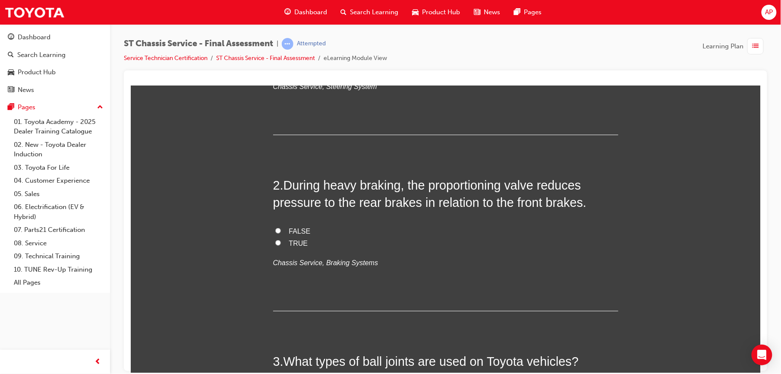
scroll to position [207, 0]
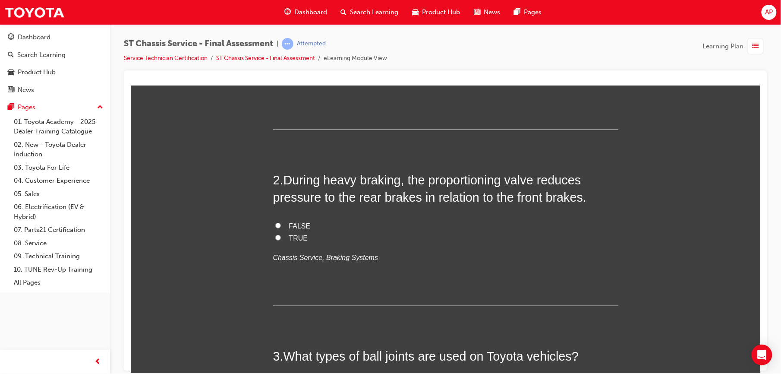
click at [275, 226] on input "FALSE" at bounding box center [278, 225] width 6 height 6
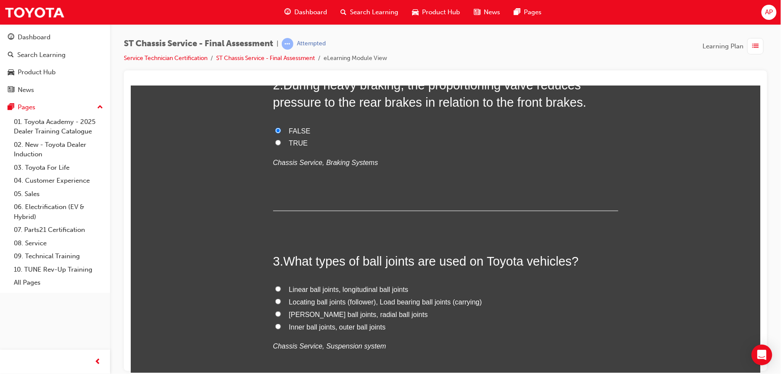
scroll to position [314, 0]
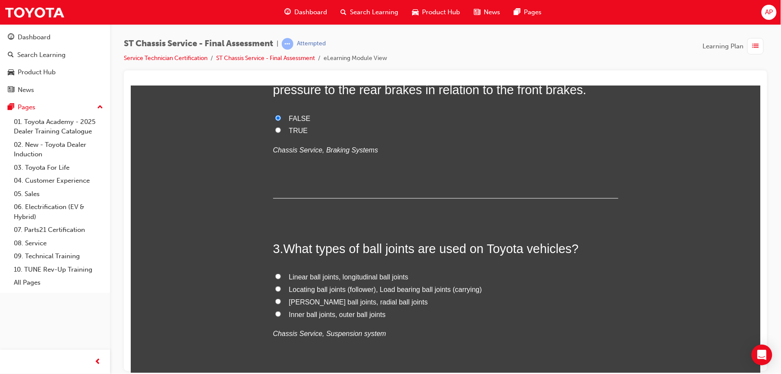
click at [275, 276] on input "Linear ball joints, longitudinal ball joints" at bounding box center [278, 276] width 6 height 6
click at [275, 288] on input "Locating ball joints (follower), Load bearing ball joints (carrying)" at bounding box center [278, 289] width 6 height 6
click at [275, 302] on input "[PERSON_NAME] ball joints, radial ball joints" at bounding box center [278, 301] width 6 height 6
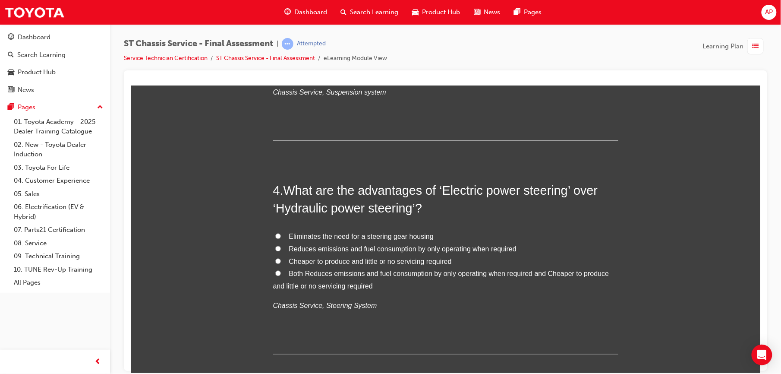
scroll to position [559, 0]
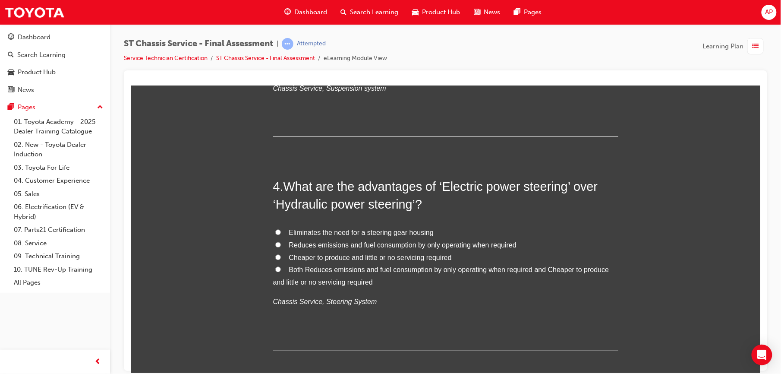
click at [275, 256] on input "Cheaper to produce and little or no servicing required" at bounding box center [278, 257] width 6 height 6
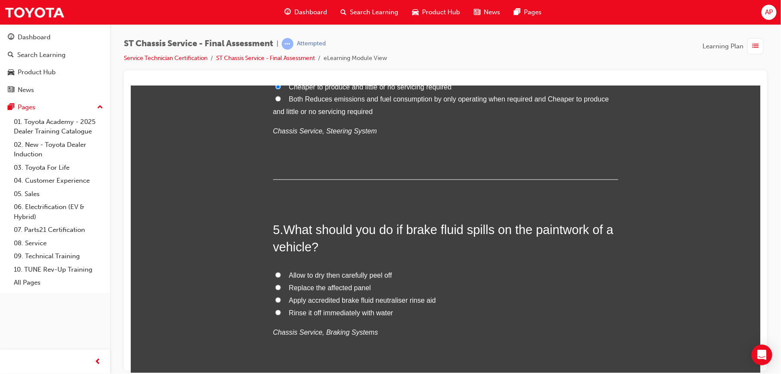
scroll to position [736, 0]
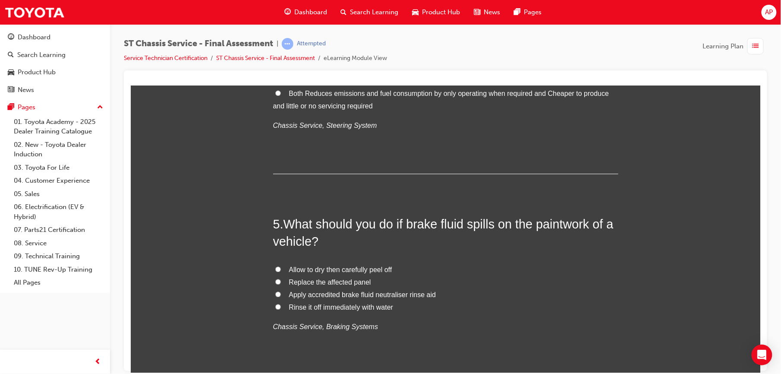
click at [275, 303] on input "Rinse it off immediately with water" at bounding box center [278, 306] width 6 height 6
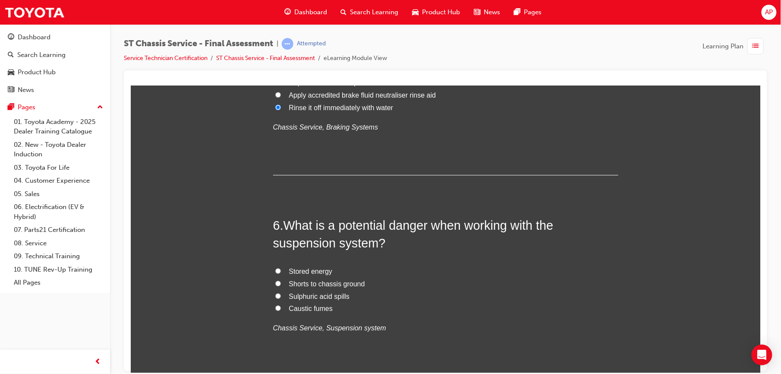
scroll to position [943, 0]
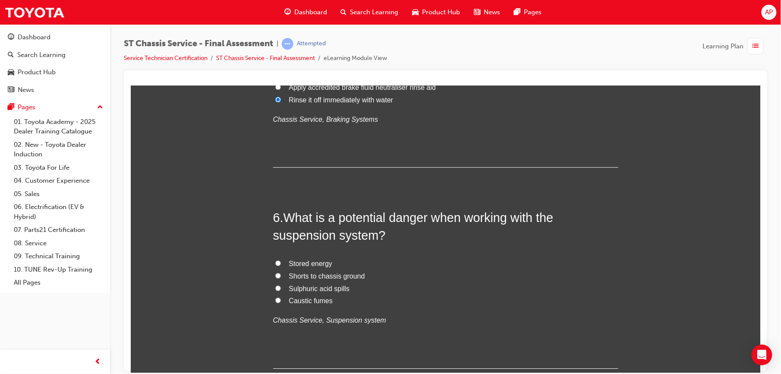
click at [275, 260] on input "Stored energy" at bounding box center [278, 263] width 6 height 6
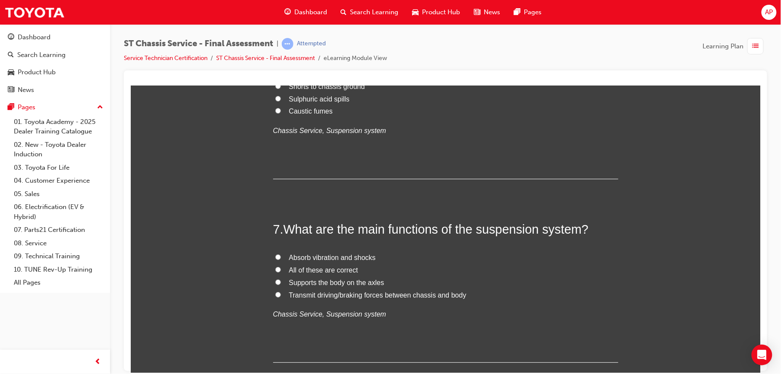
scroll to position [1139, 0]
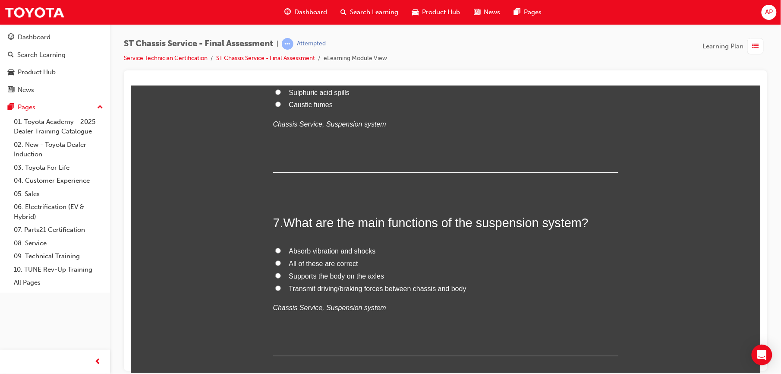
click at [273, 259] on label "All of these are correct" at bounding box center [445, 263] width 345 height 13
click at [275, 260] on input "All of these are correct" at bounding box center [278, 263] width 6 height 6
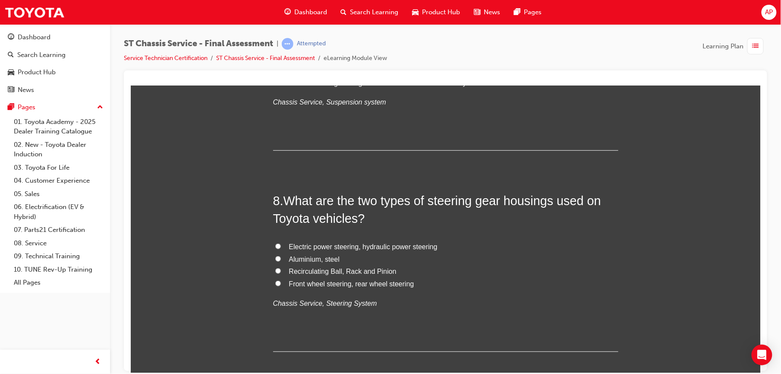
scroll to position [1346, 0]
click at [273, 240] on label "Electric power steering, hydraulic power steering" at bounding box center [445, 245] width 345 height 13
click at [275, 241] on input "Electric power steering, hydraulic power steering" at bounding box center [278, 244] width 6 height 6
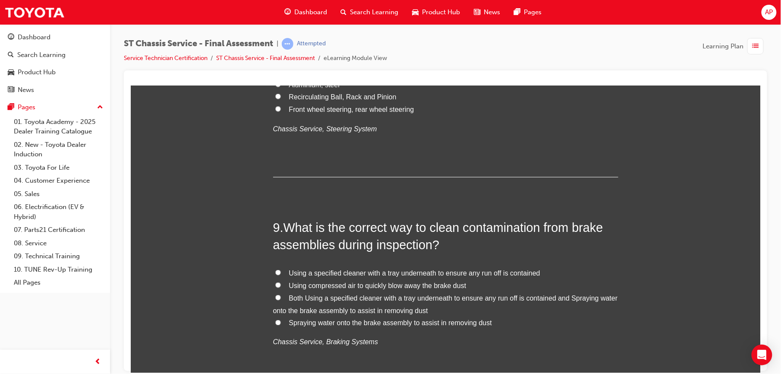
scroll to position [1545, 0]
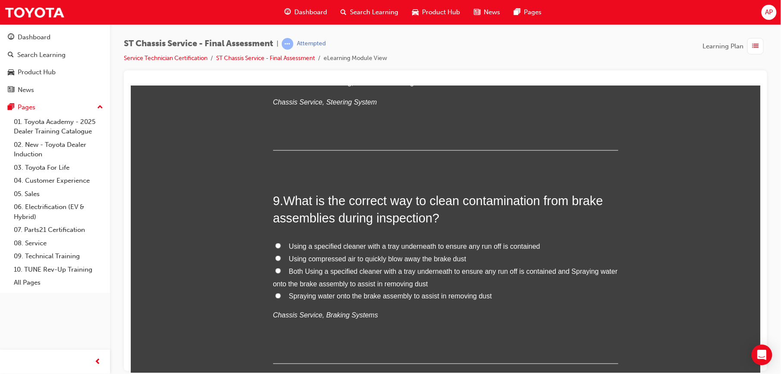
click at [275, 271] on input "Both Using a specified cleaner with a tray underneath to ensure any run off is …" at bounding box center [278, 270] width 6 height 6
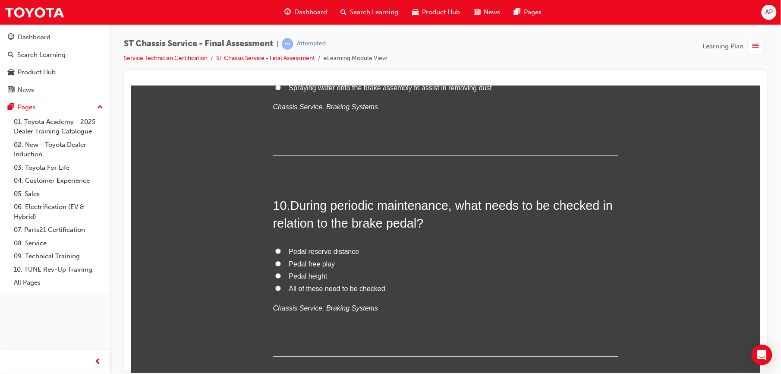
scroll to position [1771, 0]
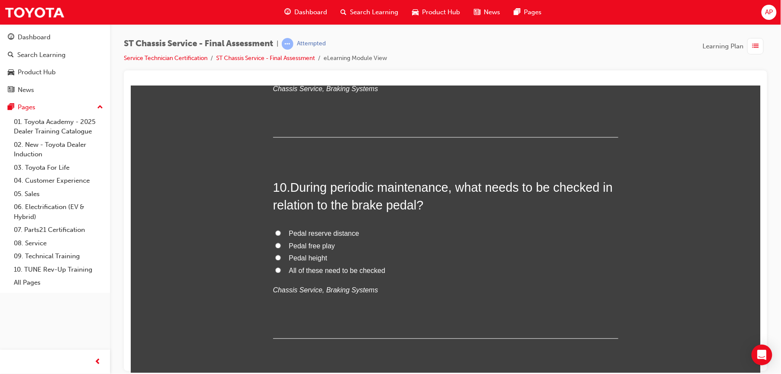
click at [275, 271] on input "All of these need to be checked" at bounding box center [278, 270] width 6 height 6
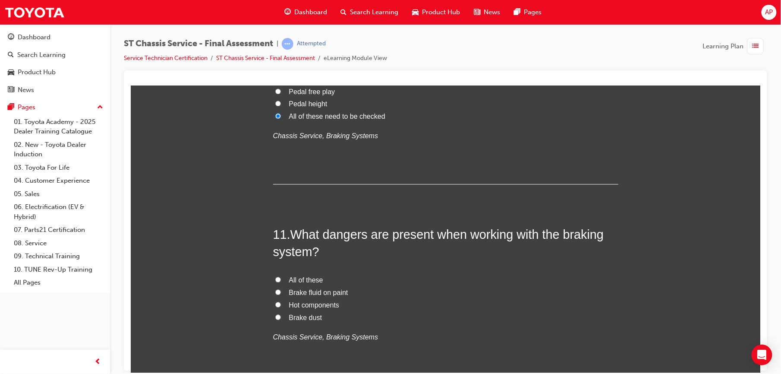
scroll to position [1943, 0]
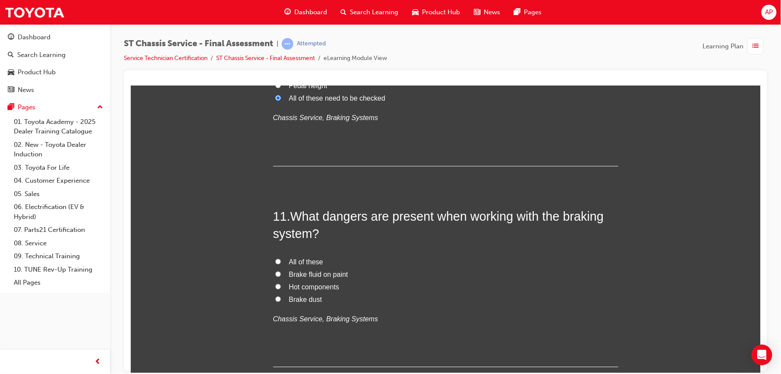
click at [273, 257] on label "All of these" at bounding box center [445, 261] width 345 height 13
click at [275, 258] on input "All of these" at bounding box center [278, 261] width 6 height 6
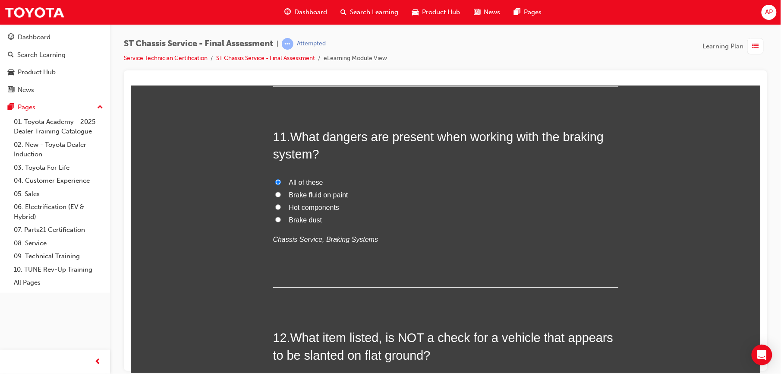
scroll to position [2112, 0]
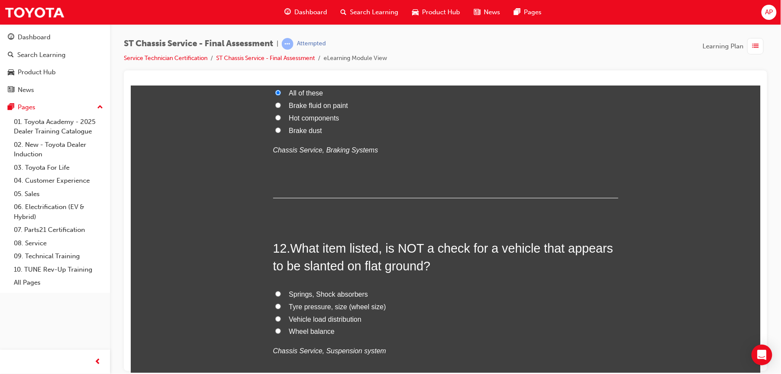
click at [276, 329] on input "Wheel balance" at bounding box center [278, 330] width 6 height 6
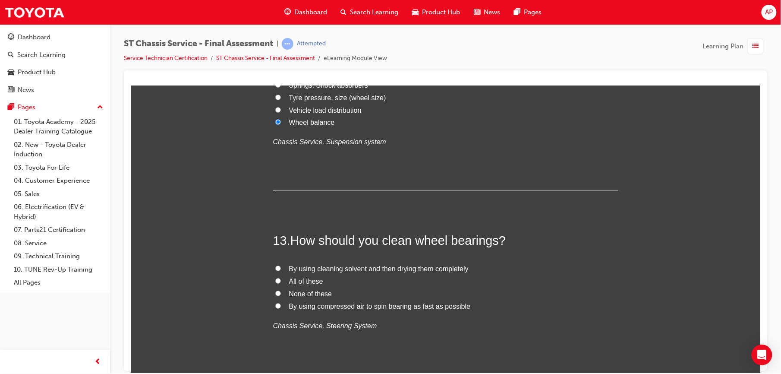
scroll to position [2323, 0]
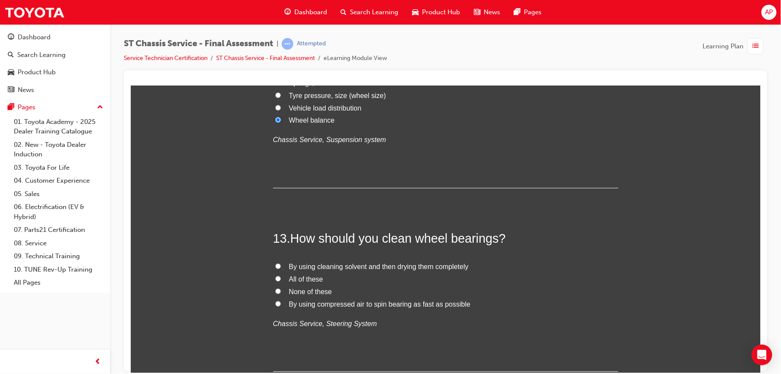
click at [275, 276] on input "All of these" at bounding box center [278, 278] width 6 height 6
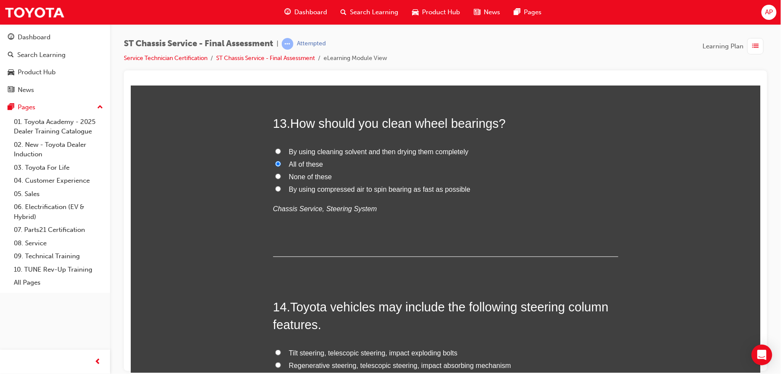
scroll to position [2546, 0]
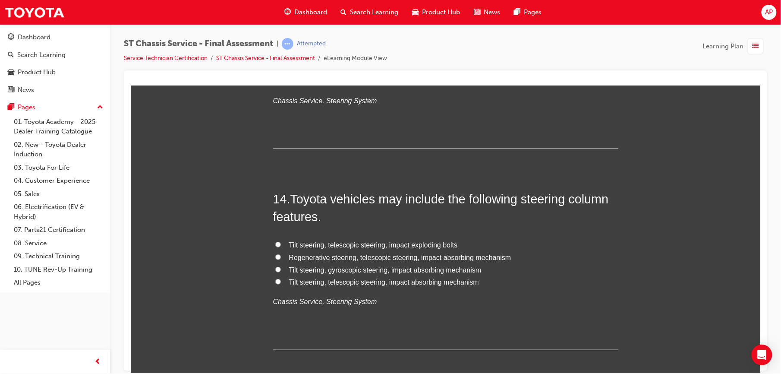
click at [275, 245] on input "Tilt steering, telescopic steering, impact exploding bolts" at bounding box center [278, 244] width 6 height 6
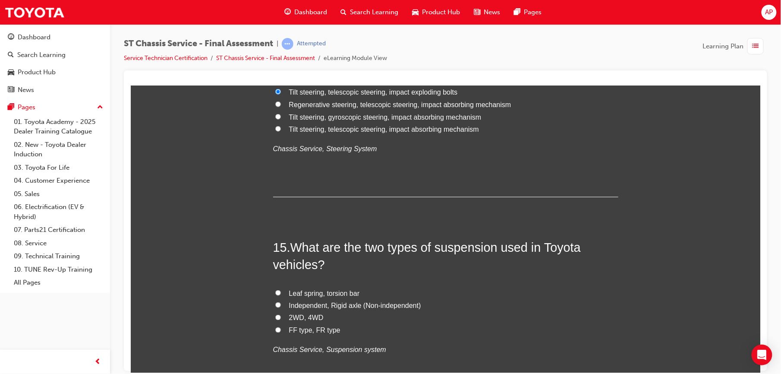
scroll to position [2699, 0]
click at [273, 300] on label "Independent, Rigid axle (Non-independent)" at bounding box center [445, 304] width 345 height 13
click at [275, 301] on input "Independent, Rigid axle (Non-independent)" at bounding box center [278, 304] width 6 height 6
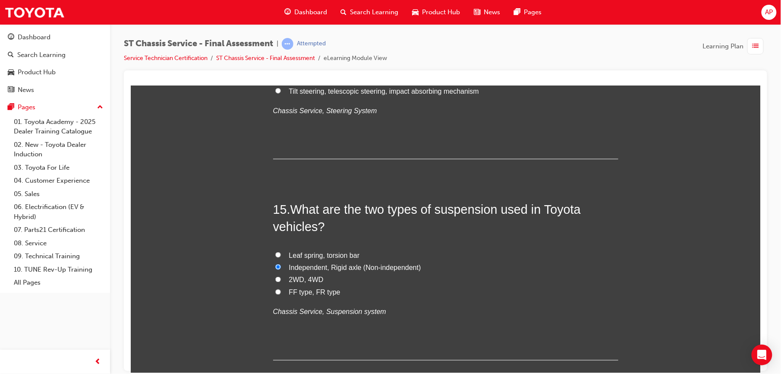
scroll to position [2790, 0]
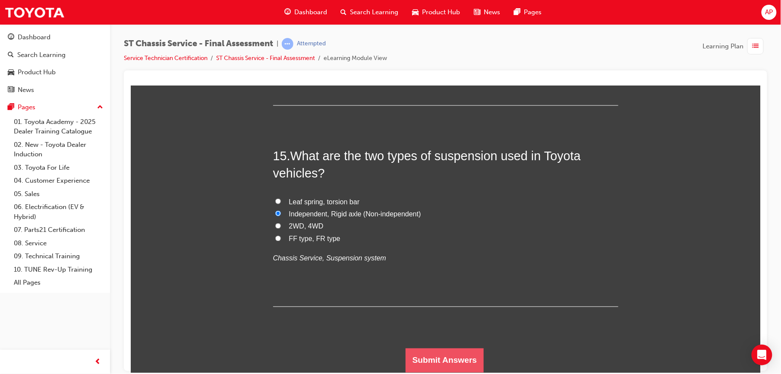
click at [410, 366] on button "Submit Answers" at bounding box center [444, 360] width 78 height 24
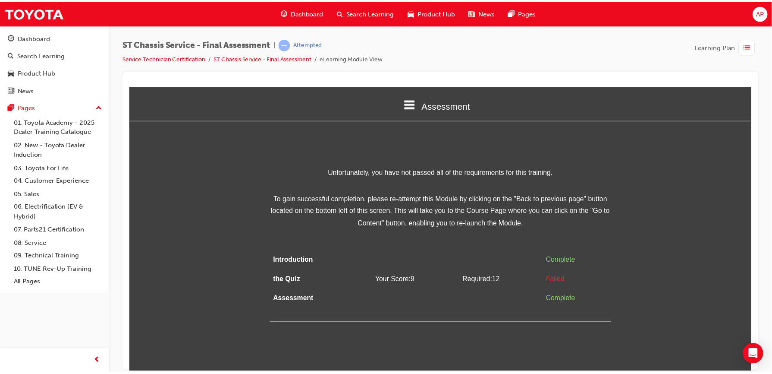
scroll to position [0, 0]
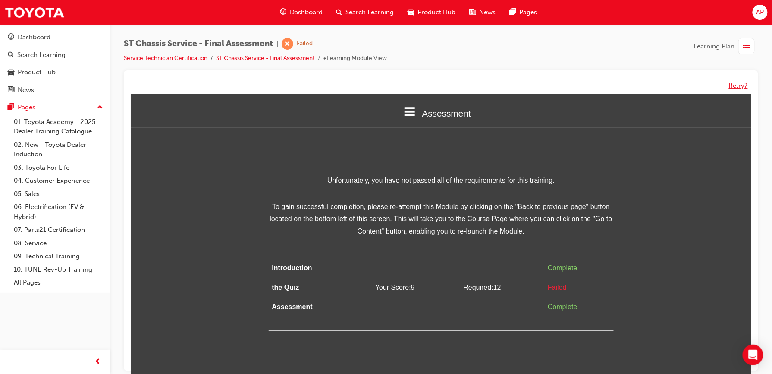
click at [735, 86] on button "Retry?" at bounding box center [738, 86] width 19 height 10
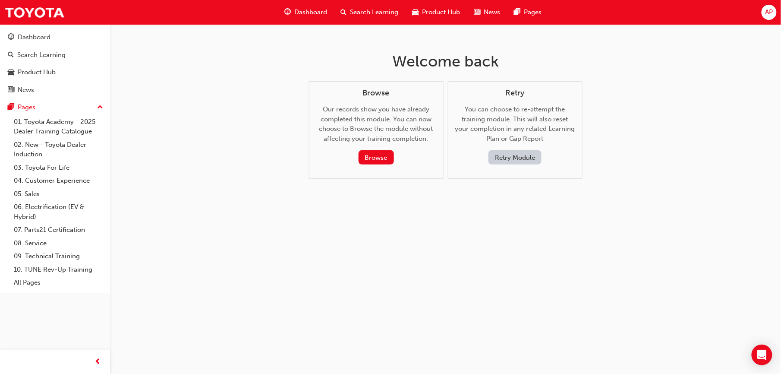
click at [525, 156] on button "Retry Module" at bounding box center [514, 157] width 53 height 14
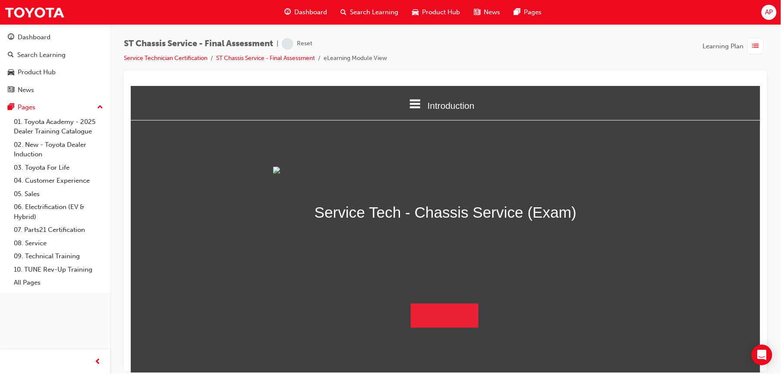
scroll to position [49, 0]
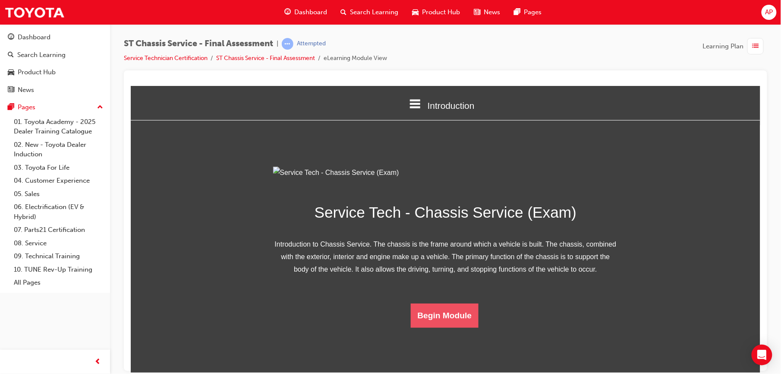
click at [440, 327] on button "Begin Module" at bounding box center [444, 315] width 68 height 24
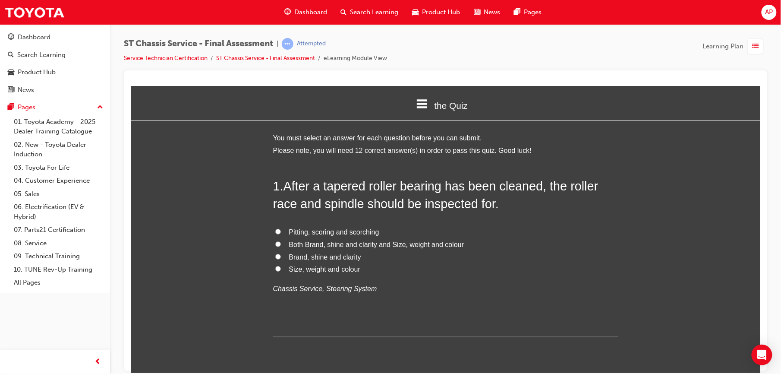
click at [278, 229] on label "Pitting, scoring and scorching" at bounding box center [445, 232] width 345 height 13
click at [278, 229] on input "Pitting, scoring and scorching" at bounding box center [278, 231] width 6 height 6
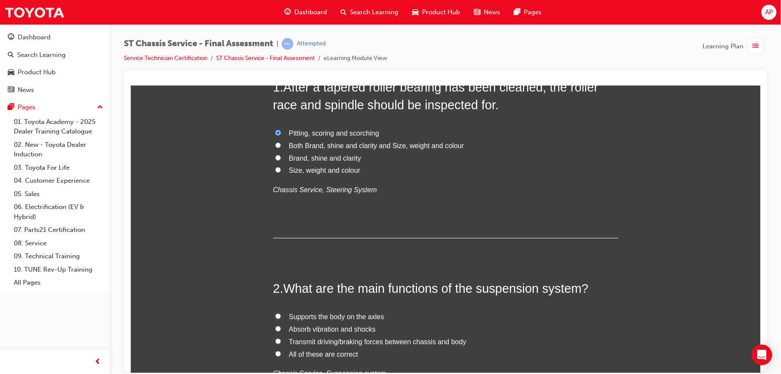
scroll to position [50, 0]
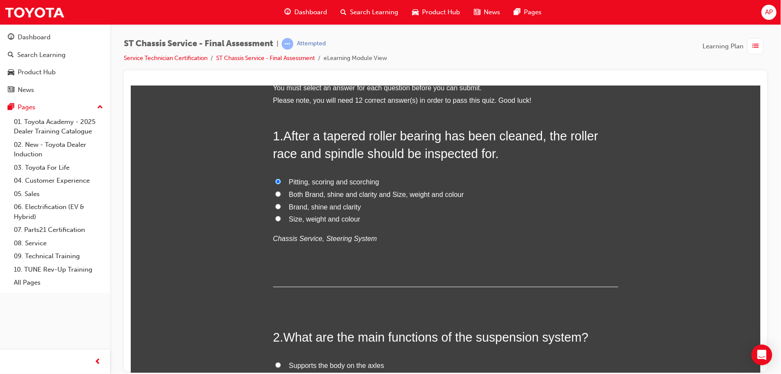
click at [275, 193] on input "Both Brand, shine and clarity and Size, weight and colour" at bounding box center [278, 194] width 6 height 6
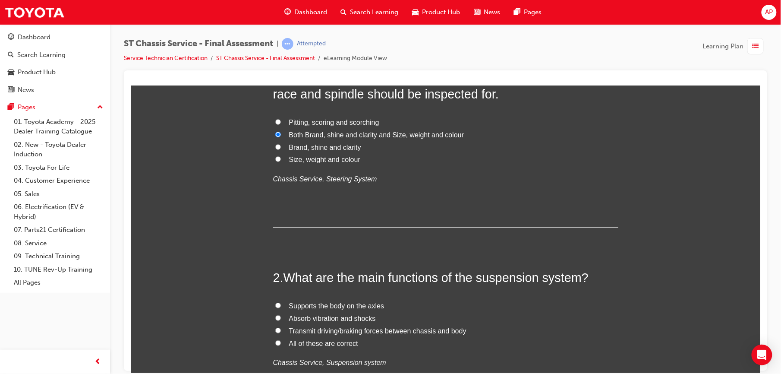
scroll to position [115, 0]
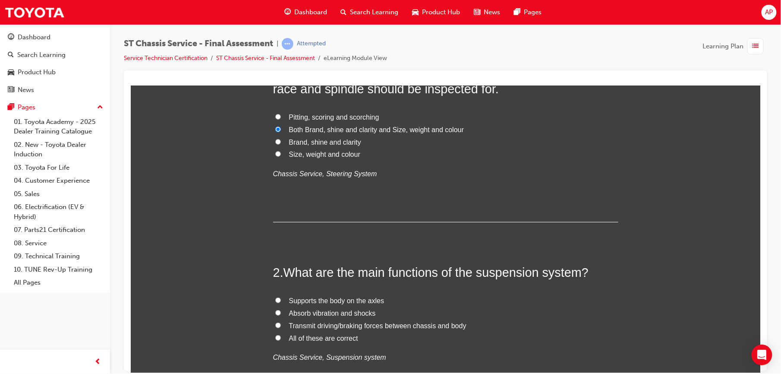
click at [275, 115] on input "Pitting, scoring and scorching" at bounding box center [278, 116] width 6 height 6
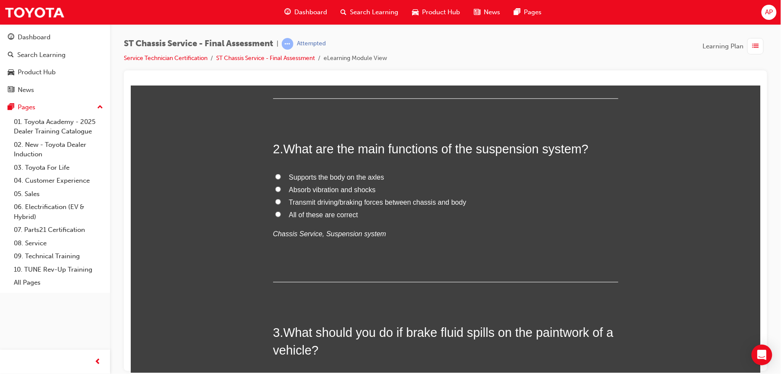
scroll to position [242, 0]
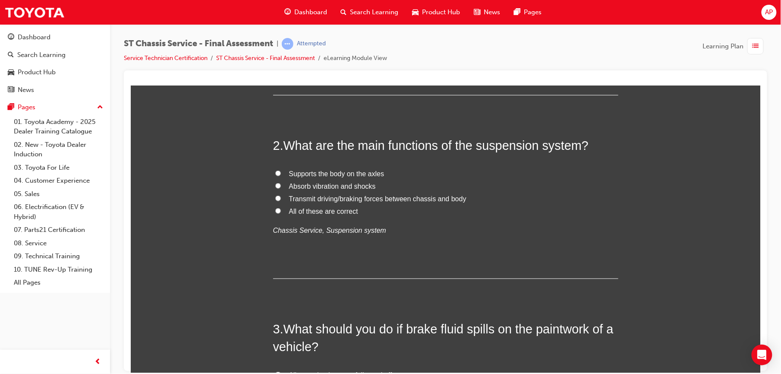
click at [275, 209] on input "All of these are correct" at bounding box center [278, 210] width 6 height 6
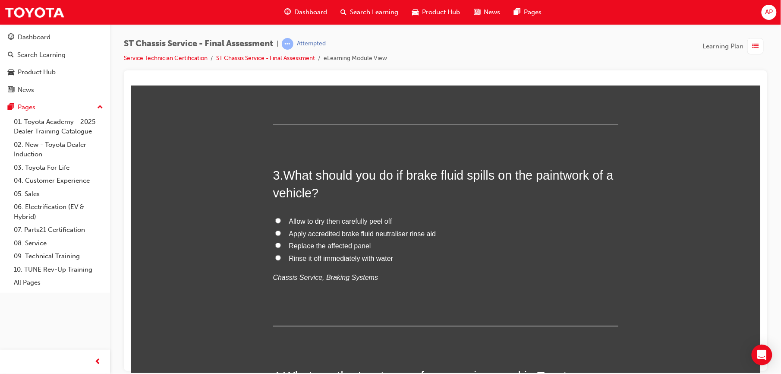
scroll to position [410, 0]
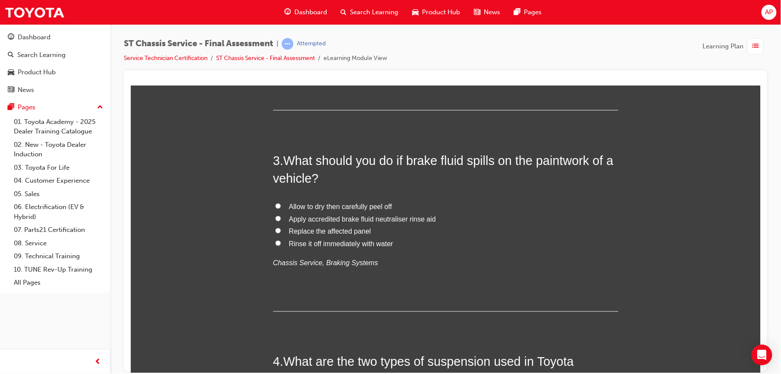
click at [275, 242] on input "Rinse it off immediately with water" at bounding box center [278, 243] width 6 height 6
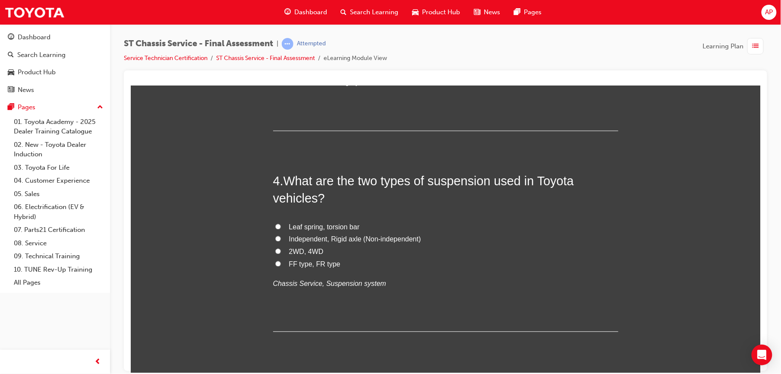
scroll to position [590, 0]
click at [275, 225] on input "Leaf spring, torsion bar" at bounding box center [278, 226] width 6 height 6
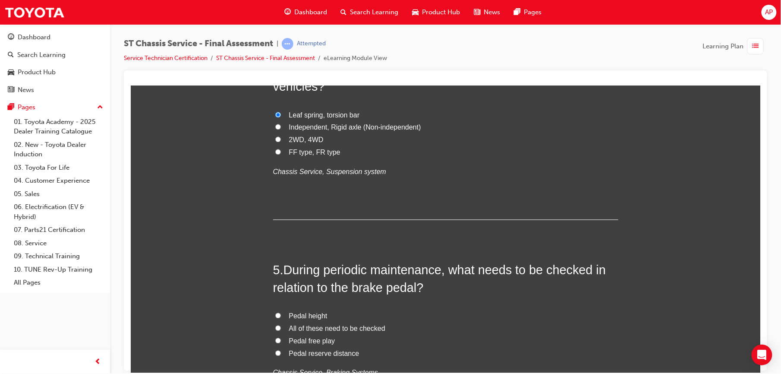
scroll to position [713, 0]
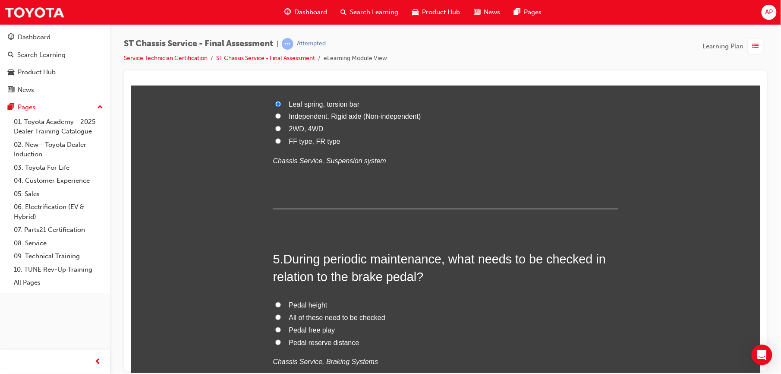
click at [275, 319] on input "All of these need to be checked" at bounding box center [278, 317] width 6 height 6
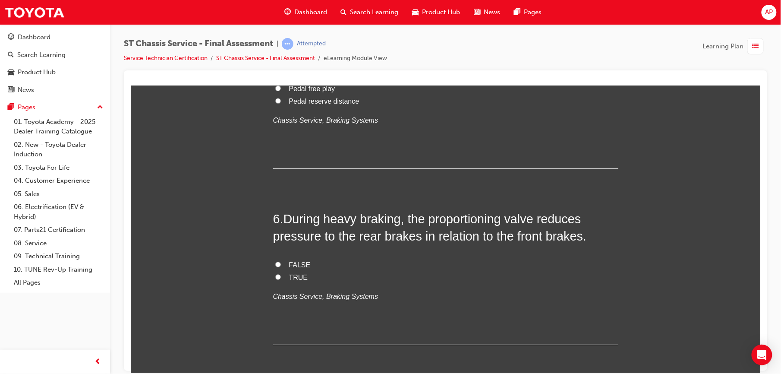
scroll to position [954, 0]
click at [275, 275] on input "TRUE" at bounding box center [278, 276] width 6 height 6
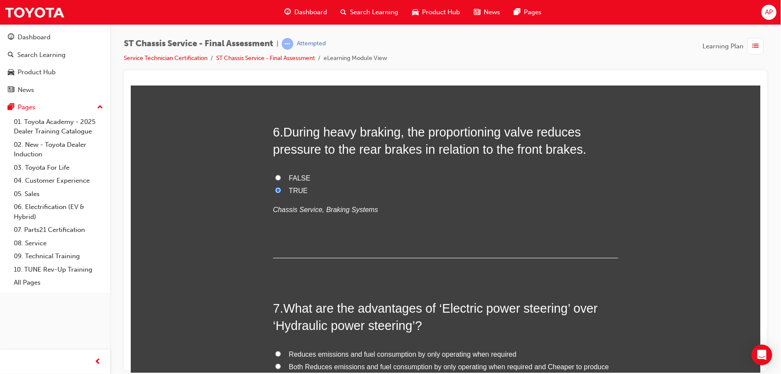
scroll to position [1127, 0]
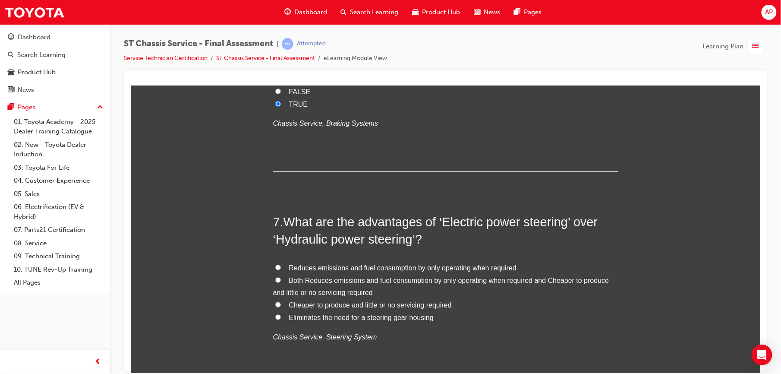
click at [273, 276] on label "Both Reduces emissions and fuel consumption by only operating when required and…" at bounding box center [445, 286] width 345 height 25
click at [275, 276] on input "Both Reduces emissions and fuel consumption by only operating when required and…" at bounding box center [278, 279] width 6 height 6
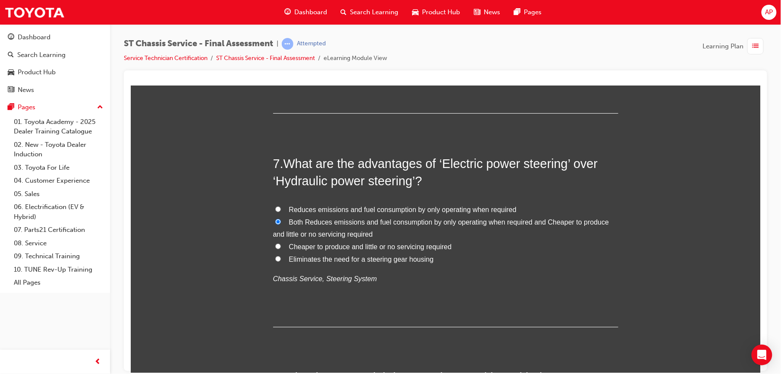
scroll to position [1227, 0]
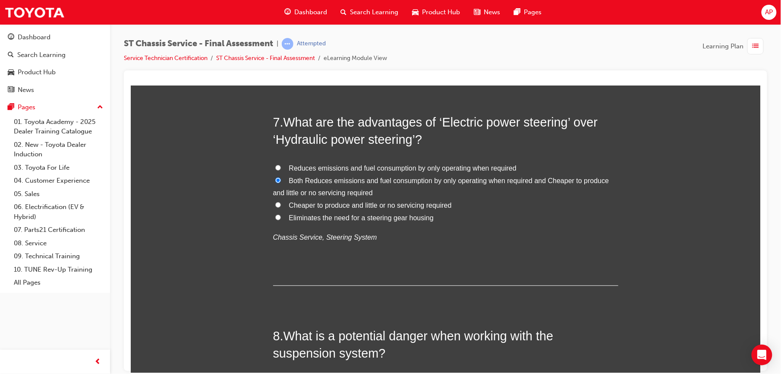
click at [275, 202] on input "Cheaper to produce and little or no servicing required" at bounding box center [278, 204] width 6 height 6
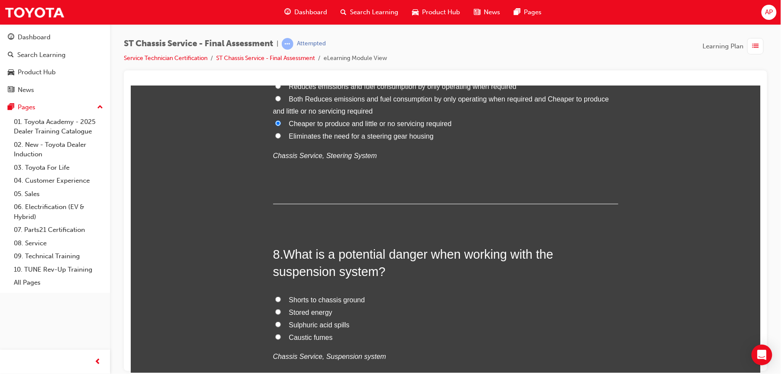
scroll to position [1330, 0]
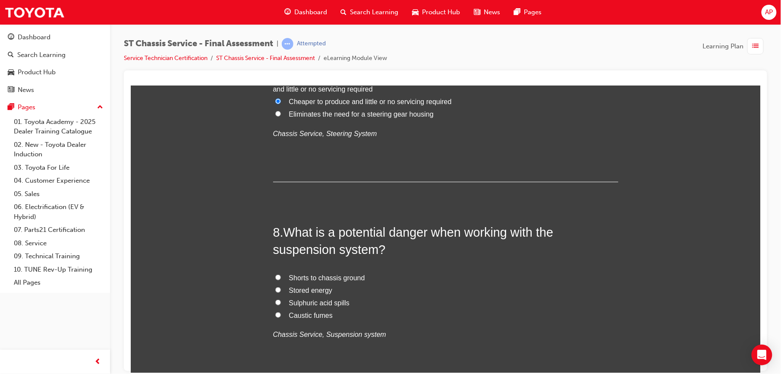
click at [279, 293] on label "Stored energy" at bounding box center [445, 290] width 345 height 13
click at [279, 292] on input "Stored energy" at bounding box center [278, 289] width 6 height 6
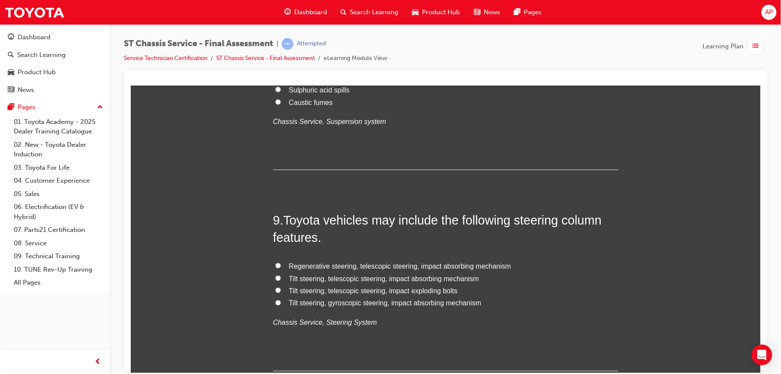
scroll to position [1595, 0]
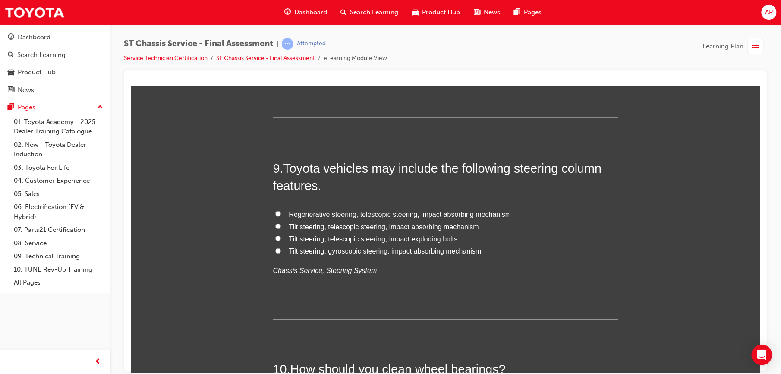
click at [275, 225] on input "Tilt steering, telescopic steering, impact absorbing mechanism" at bounding box center [278, 226] width 6 height 6
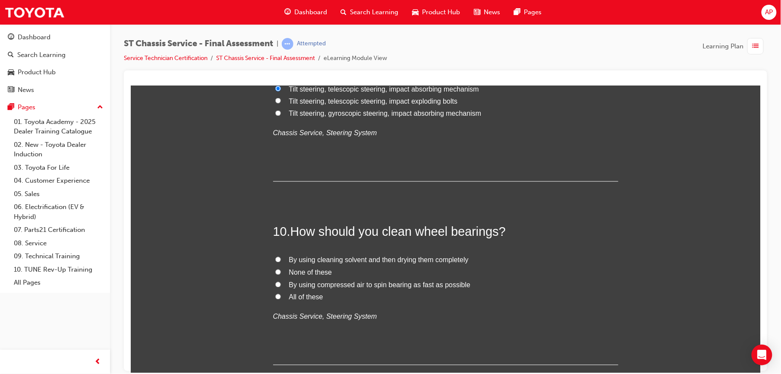
scroll to position [1775, 0]
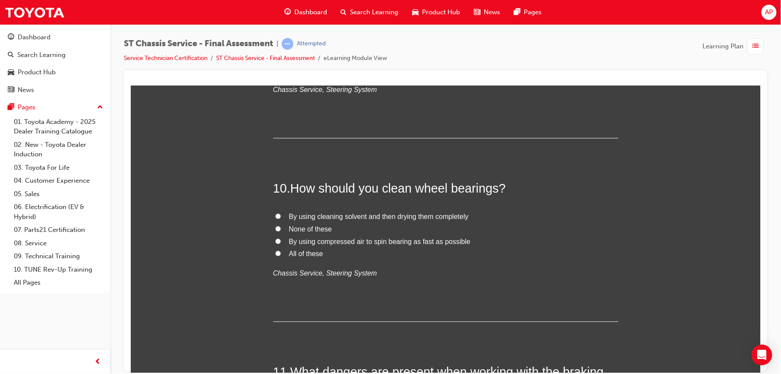
click at [275, 254] on input "All of these" at bounding box center [278, 253] width 6 height 6
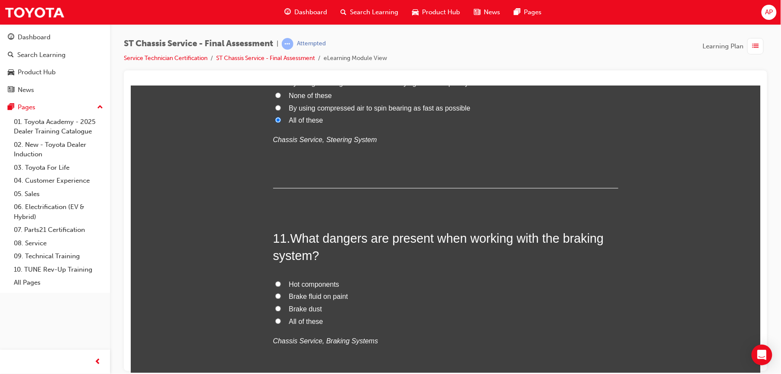
scroll to position [1971, 0]
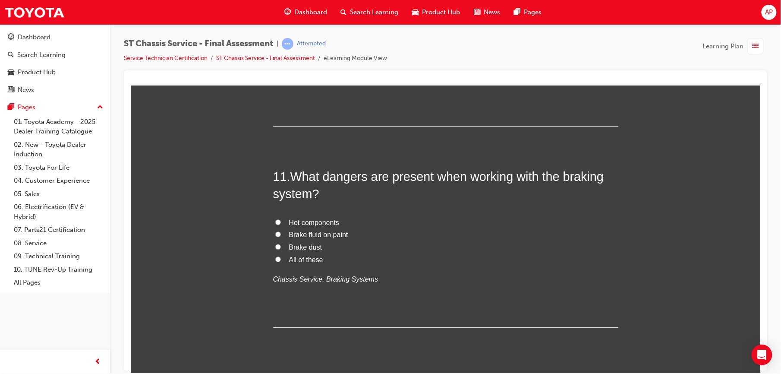
click at [274, 265] on label "All of these" at bounding box center [445, 259] width 345 height 13
click at [275, 261] on input "All of these" at bounding box center [278, 259] width 6 height 6
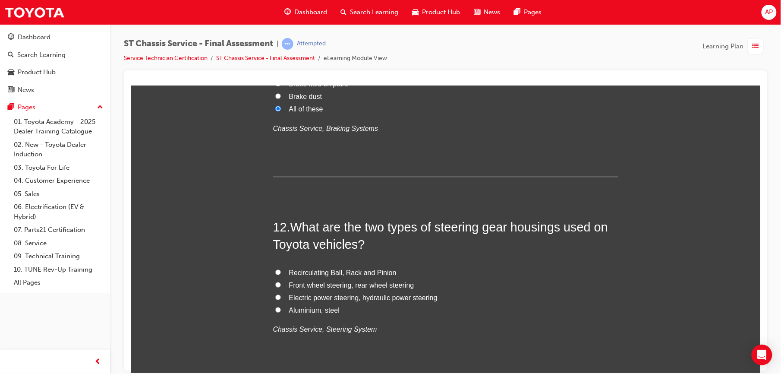
scroll to position [2139, 0]
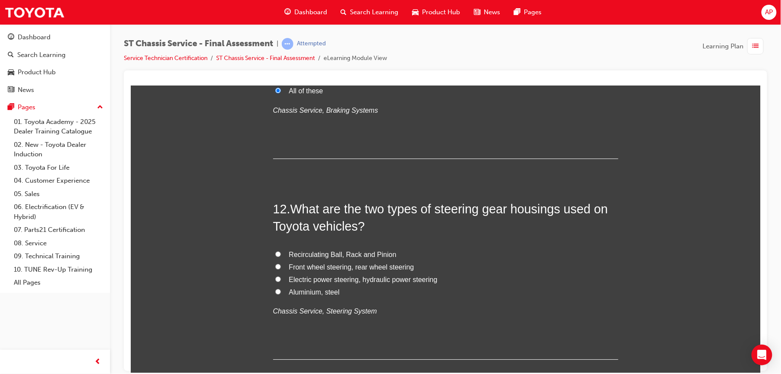
click at [273, 276] on label "Electric power steering, hydraulic power steering" at bounding box center [445, 279] width 345 height 13
click at [275, 276] on input "Electric power steering, hydraulic power steering" at bounding box center [278, 279] width 6 height 6
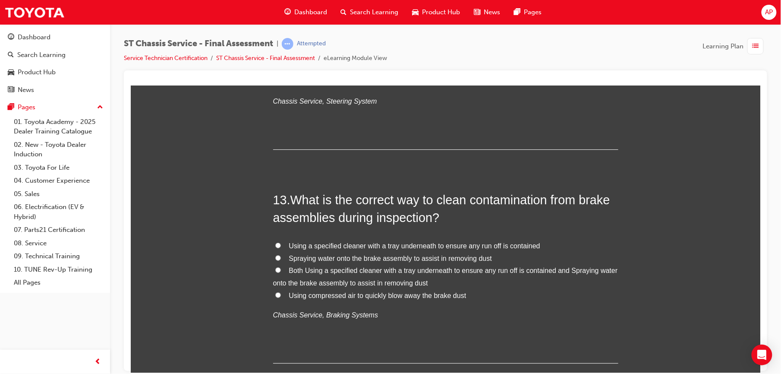
scroll to position [2392, 0]
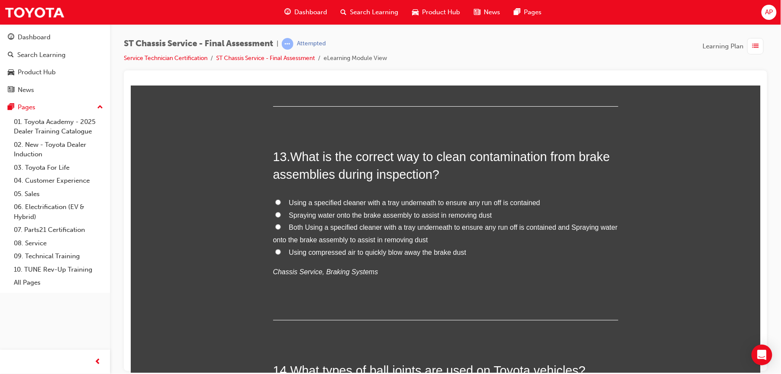
click at [275, 227] on input "Both Using a specified cleaner with a tray underneath to ensure any run off is …" at bounding box center [278, 226] width 6 height 6
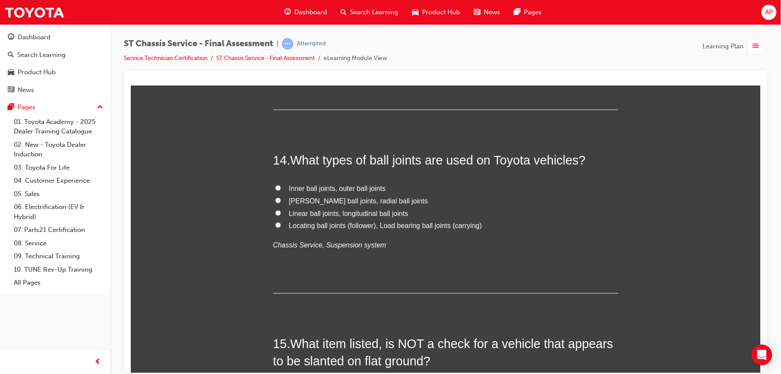
scroll to position [2607, 0]
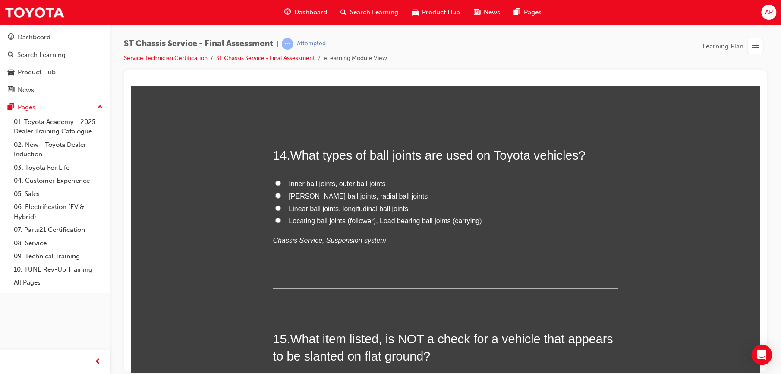
click at [275, 220] on input "Locating ball joints (follower), Load bearing ball joints (carrying)" at bounding box center [278, 220] width 6 height 6
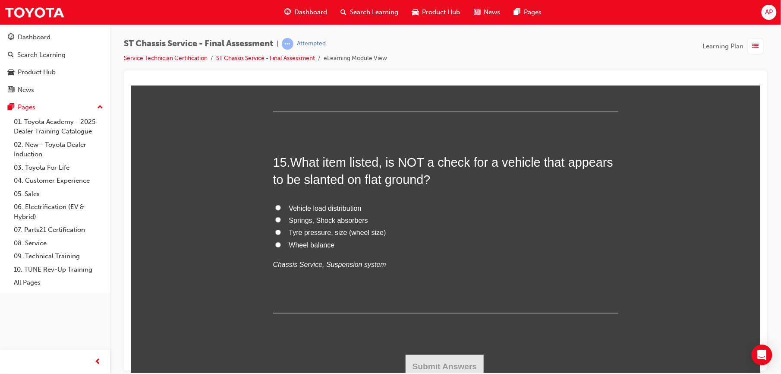
scroll to position [2790, 0]
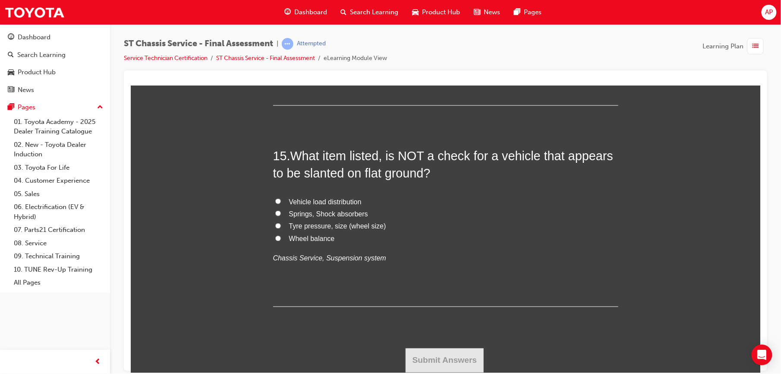
click at [275, 237] on input "Wheel balance" at bounding box center [278, 238] width 6 height 6
click at [452, 373] on div "ST Chassis Service - Final Assessment | Attempted Service Technician Certificat…" at bounding box center [390, 187] width 781 height 374
click at [452, 367] on button "Submit Answers" at bounding box center [444, 360] width 78 height 24
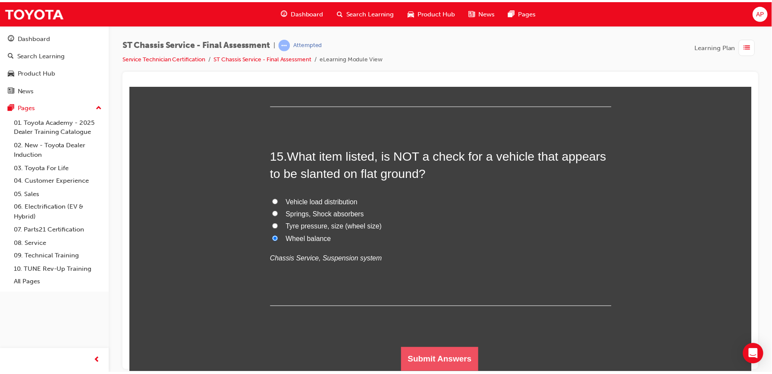
scroll to position [0, 0]
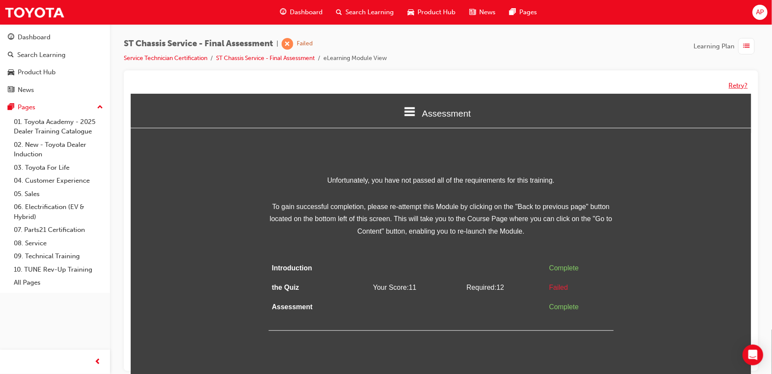
click at [737, 85] on button "Retry?" at bounding box center [738, 86] width 19 height 10
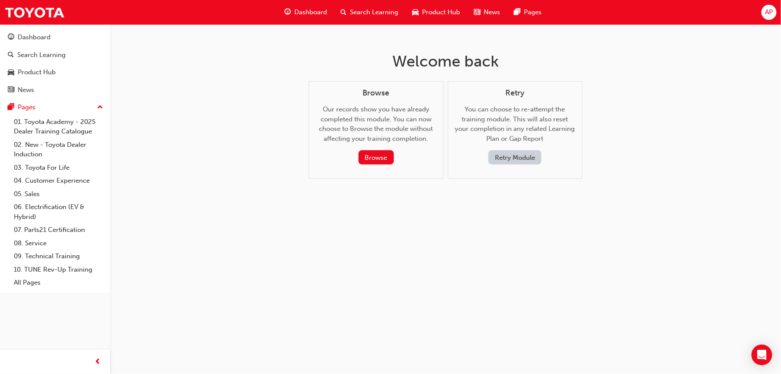
click at [500, 160] on button "Retry Module" at bounding box center [514, 157] width 53 height 14
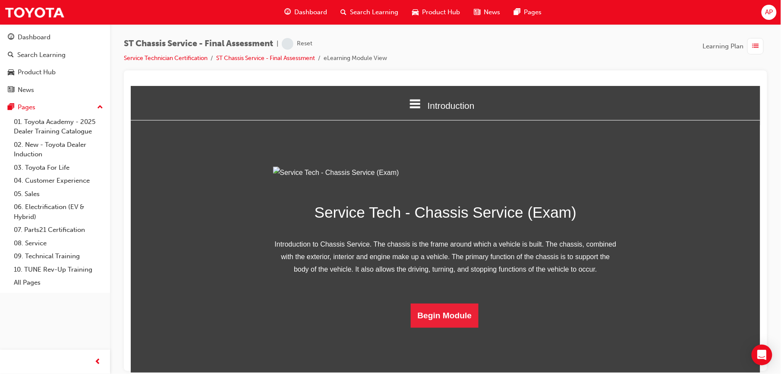
scroll to position [49, 0]
click at [423, 327] on button "Begin Module" at bounding box center [444, 315] width 68 height 24
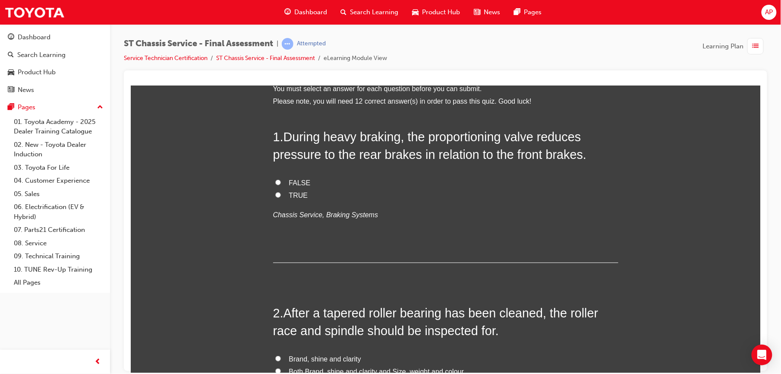
scroll to position [0, 0]
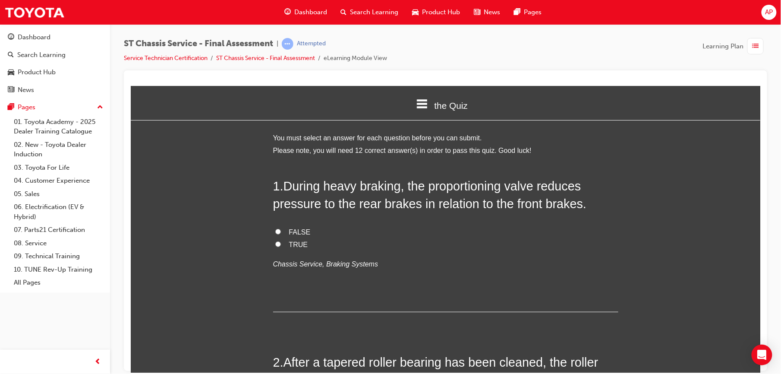
click at [275, 233] on input "FALSE" at bounding box center [278, 231] width 6 height 6
click at [276, 241] on input "TRUE" at bounding box center [278, 244] width 6 height 6
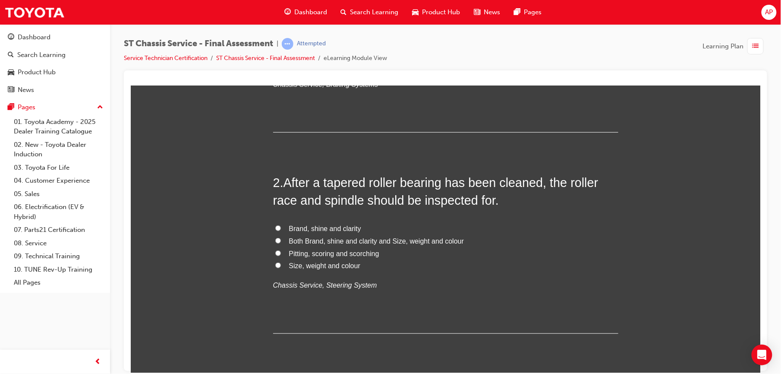
scroll to position [180, 0]
click at [275, 239] on input "Both Brand, shine and clarity and Size, weight and colour" at bounding box center [278, 240] width 6 height 6
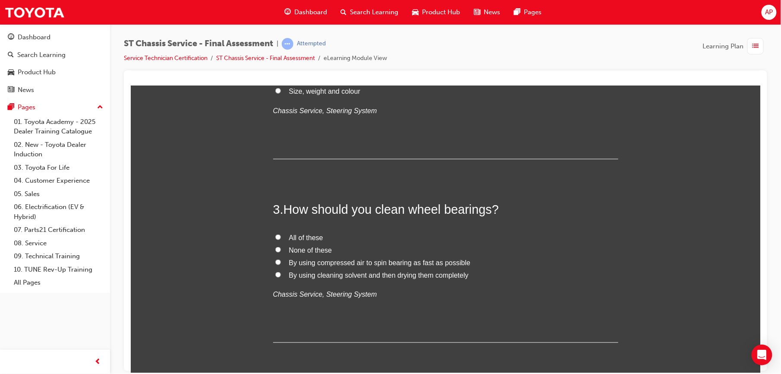
scroll to position [368, 0]
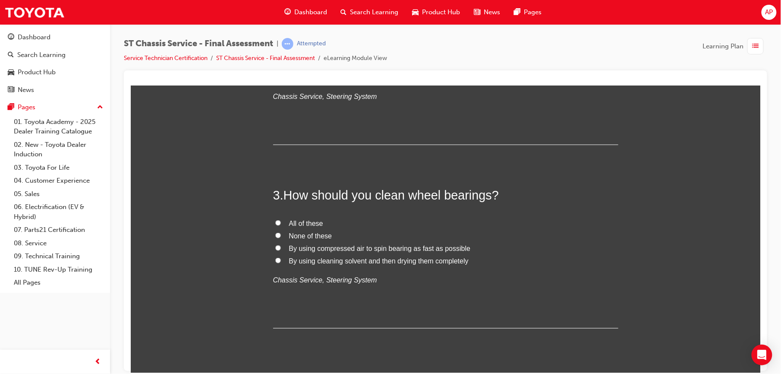
click at [275, 221] on input "All of these" at bounding box center [278, 223] width 6 height 6
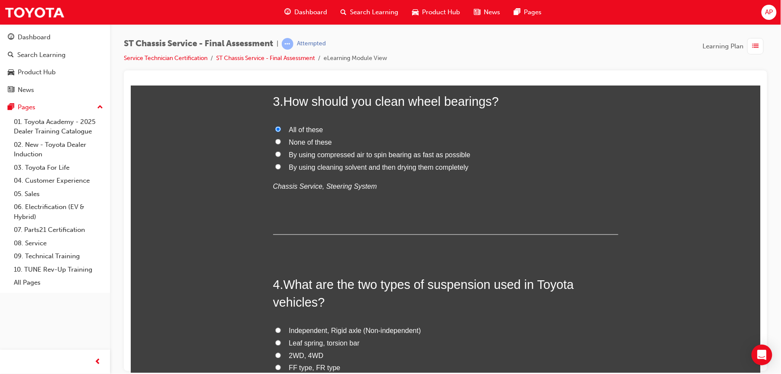
scroll to position [548, 0]
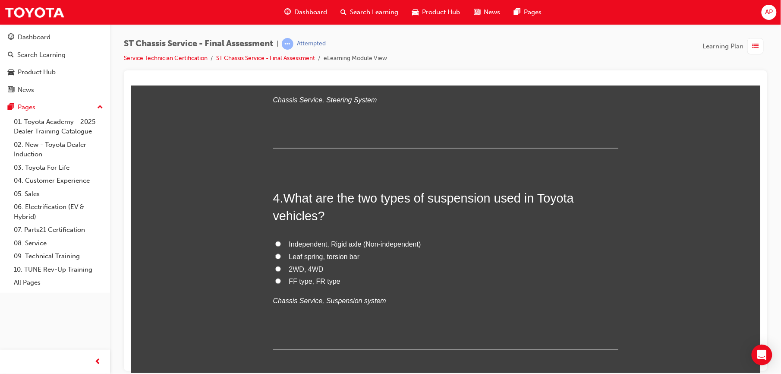
click at [275, 242] on input "Independent, Rigid axle (Non-independent)" at bounding box center [278, 244] width 6 height 6
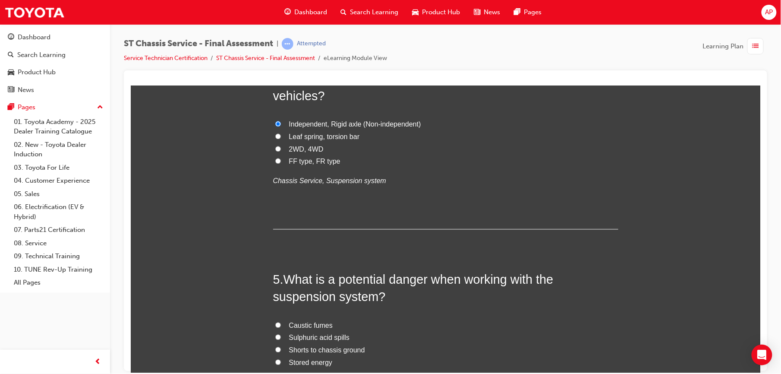
scroll to position [701, 0]
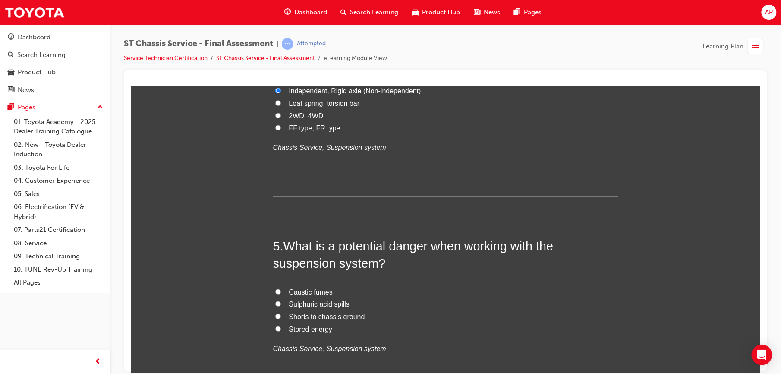
click at [273, 323] on label "Stored energy" at bounding box center [445, 329] width 345 height 13
click at [275, 325] on input "Stored energy" at bounding box center [278, 328] width 6 height 6
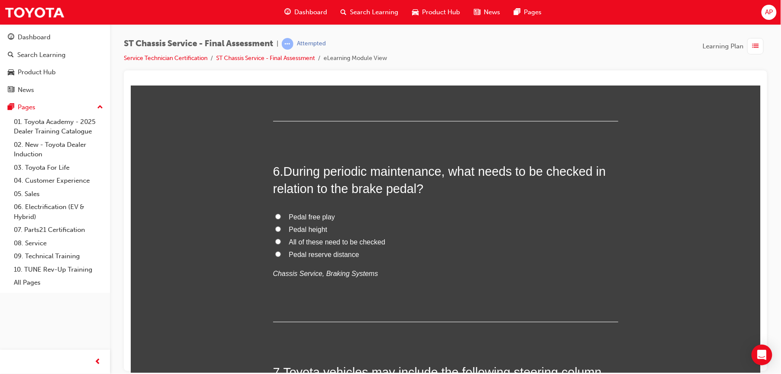
scroll to position [977, 0]
click at [273, 242] on label "All of these need to be checked" at bounding box center [445, 241] width 345 height 13
click at [275, 242] on input "All of these need to be checked" at bounding box center [278, 241] width 6 height 6
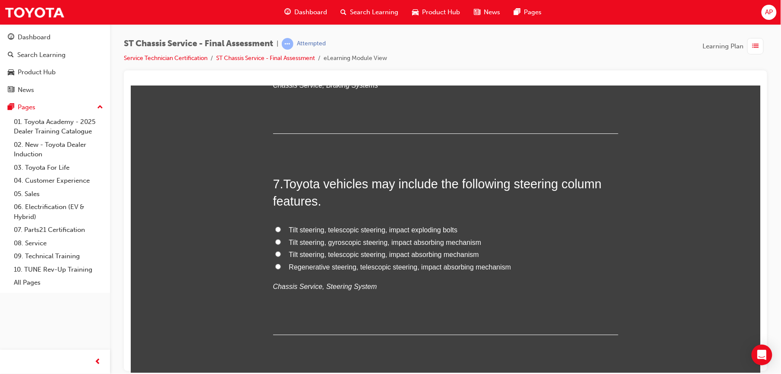
scroll to position [1165, 0]
click at [275, 227] on input "Tilt steering, telescopic steering, impact exploding bolts" at bounding box center [278, 229] width 6 height 6
click at [275, 253] on input "Tilt steering, telescopic steering, impact absorbing mechanism" at bounding box center [278, 253] width 6 height 6
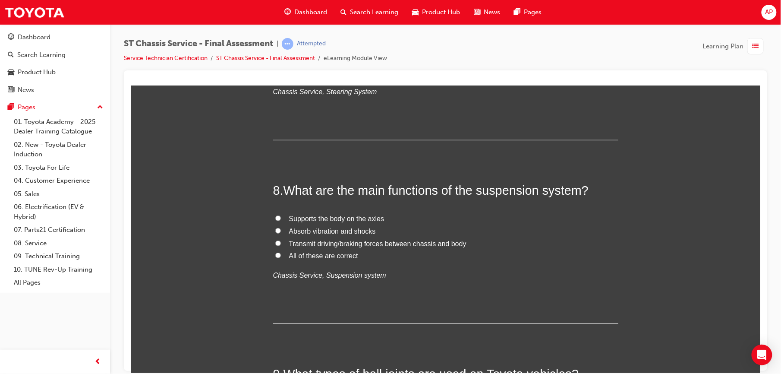
scroll to position [1361, 0]
click at [276, 255] on label "All of these are correct" at bounding box center [445, 254] width 345 height 13
click at [276, 255] on input "All of these are correct" at bounding box center [278, 253] width 6 height 6
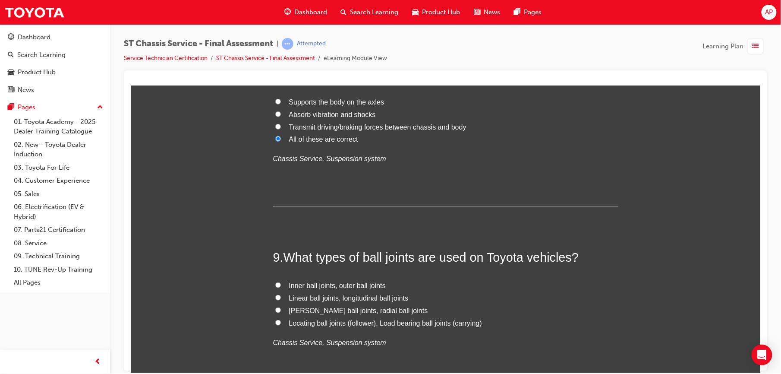
scroll to position [1548, 0]
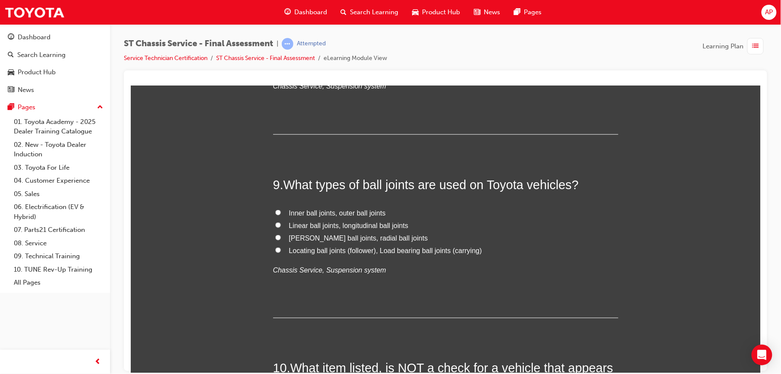
click at [275, 251] on input "Locating ball joints (follower), Load bearing ball joints (carrying)" at bounding box center [278, 250] width 6 height 6
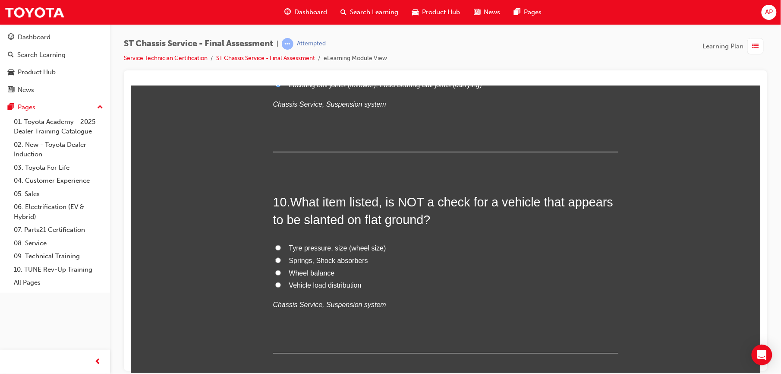
scroll to position [1744, 0]
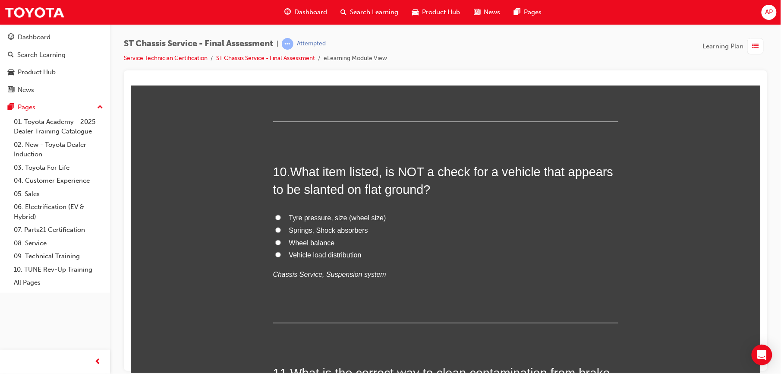
click at [275, 244] on input "Wheel balance" at bounding box center [278, 242] width 6 height 6
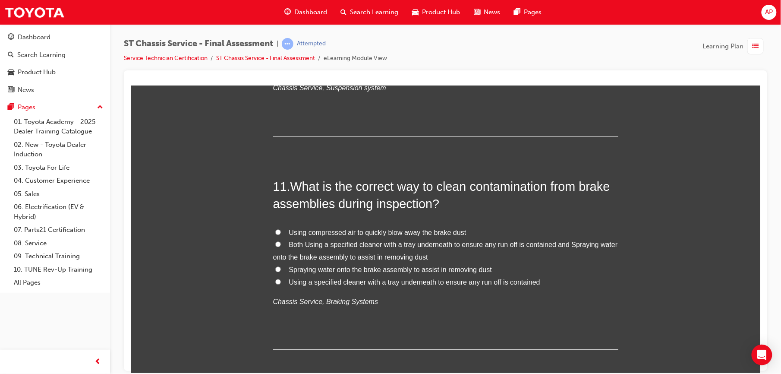
scroll to position [1932, 0]
click at [275, 244] on input "Both Using a specified cleaner with a tray underneath to ensure any run off is …" at bounding box center [278, 242] width 6 height 6
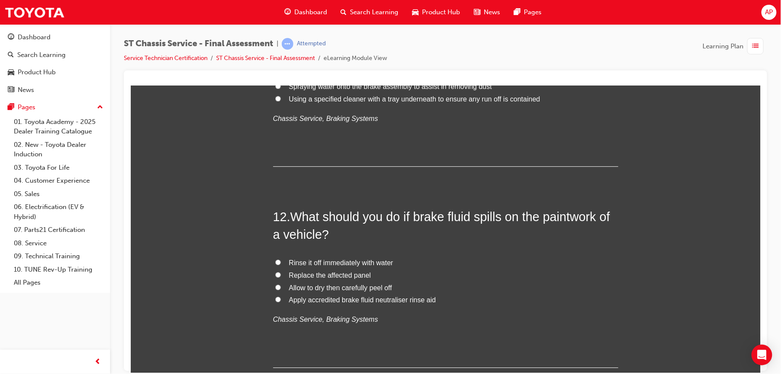
scroll to position [2143, 0]
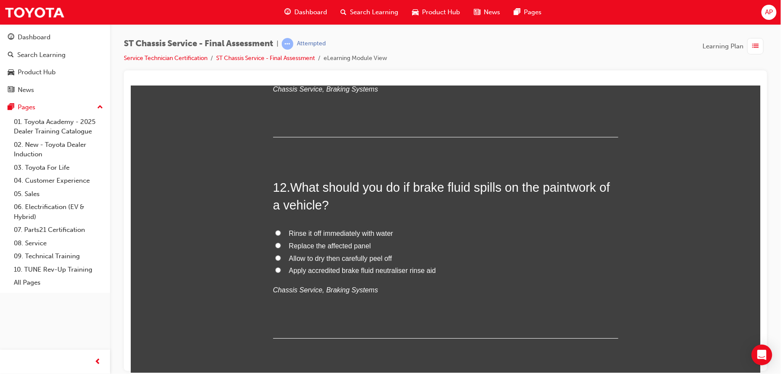
click at [275, 232] on input "Rinse it off immediately with water" at bounding box center [278, 232] width 6 height 6
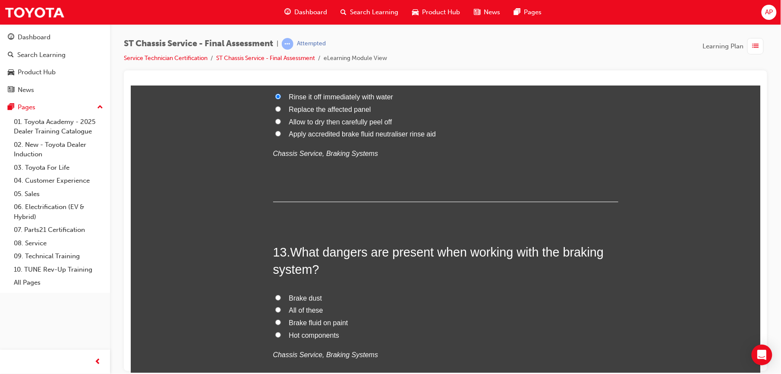
scroll to position [2335, 0]
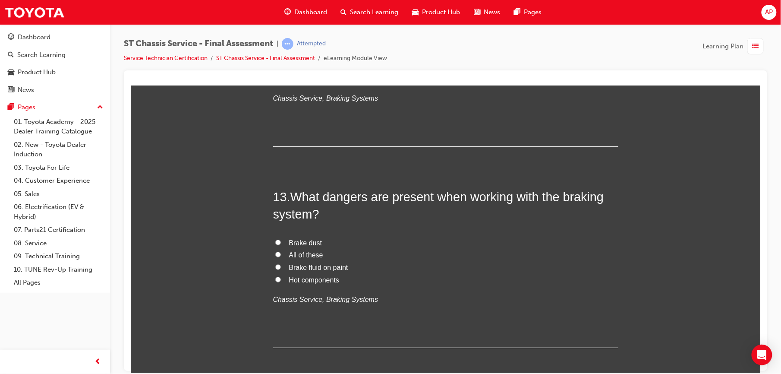
click at [275, 254] on input "All of these" at bounding box center [278, 254] width 6 height 6
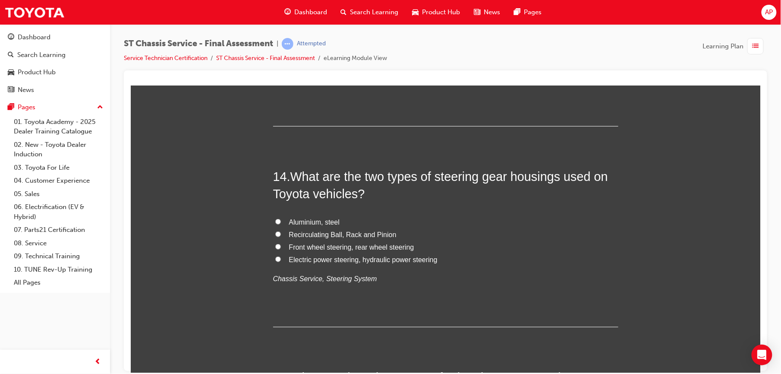
scroll to position [2565, 0]
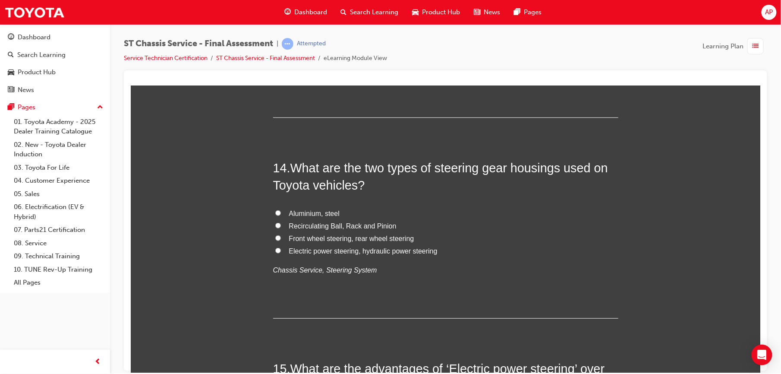
click at [273, 254] on label "Electric power steering, hydraulic power steering" at bounding box center [445, 251] width 345 height 13
click at [275, 253] on input "Electric power steering, hydraulic power steering" at bounding box center [278, 250] width 6 height 6
click at [273, 254] on label "Electric power steering, hydraulic power steering" at bounding box center [445, 251] width 345 height 13
click at [275, 253] on input "Electric power steering, hydraulic power steering" at bounding box center [278, 250] width 6 height 6
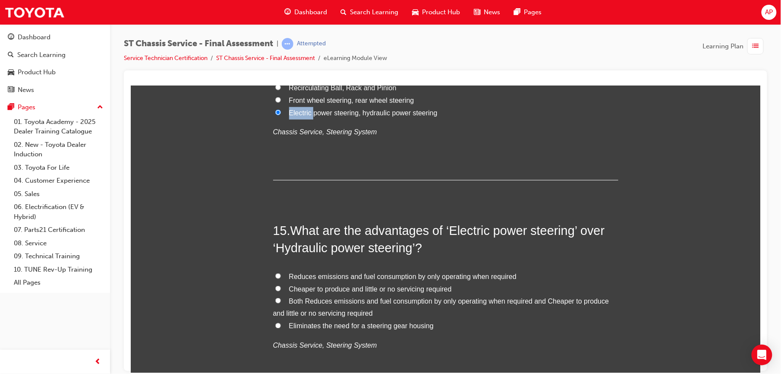
scroll to position [2737, 0]
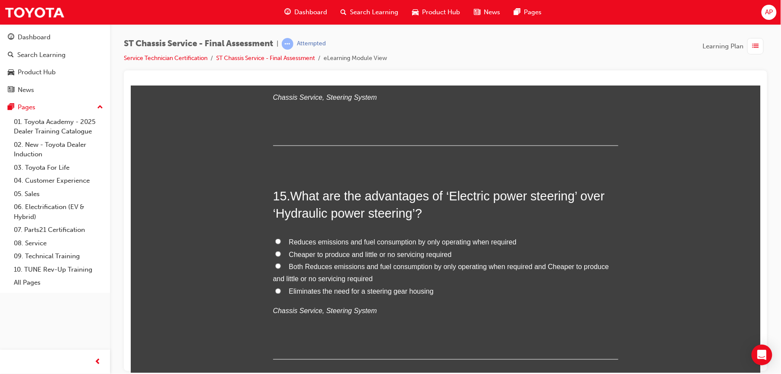
click at [275, 266] on input "Both Reduces emissions and fuel consumption by only operating when required and…" at bounding box center [278, 266] width 6 height 6
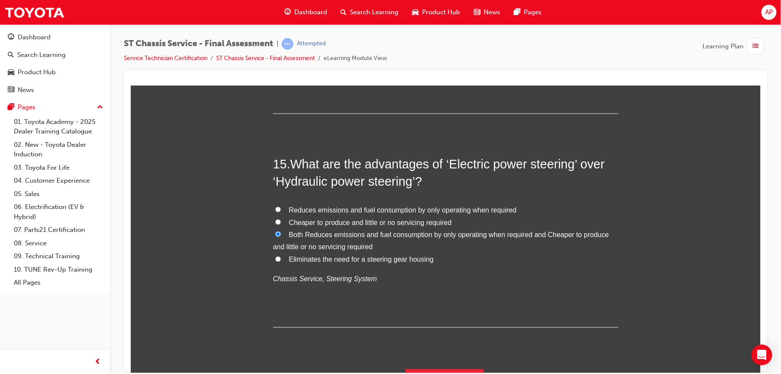
scroll to position [2779, 0]
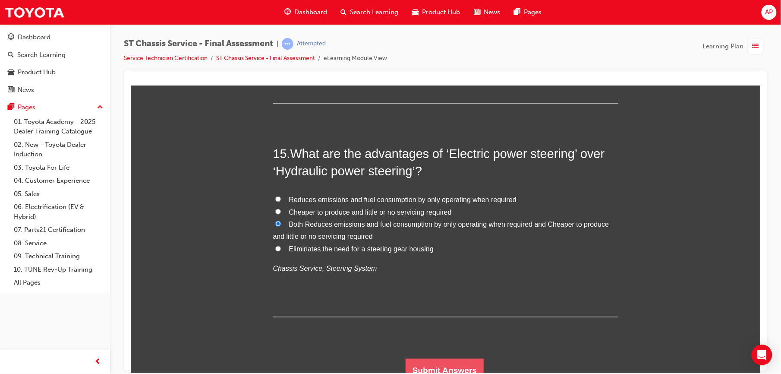
click at [443, 363] on button "Submit Answers" at bounding box center [444, 370] width 78 height 24
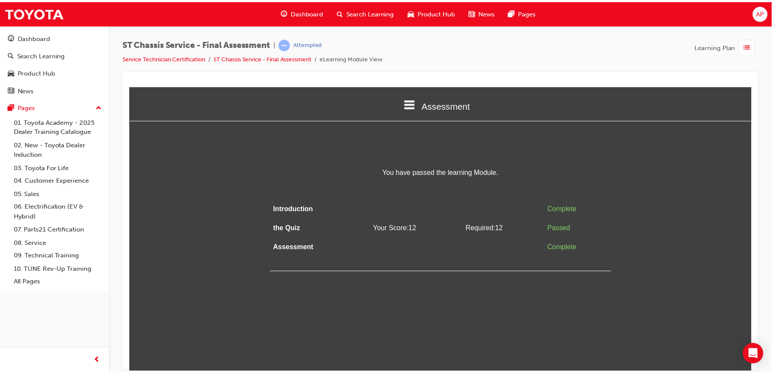
scroll to position [0, 0]
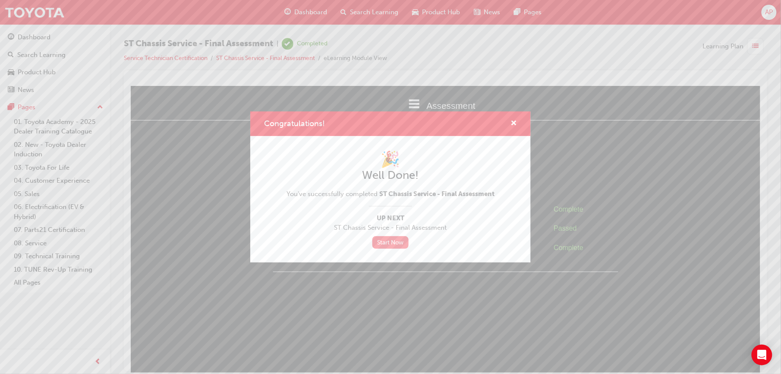
click at [397, 239] on link "Start Now" at bounding box center [390, 242] width 36 height 13
click at [392, 247] on link "Start Now" at bounding box center [390, 242] width 36 height 13
click at [398, 240] on link "Start Now" at bounding box center [390, 242] width 36 height 13
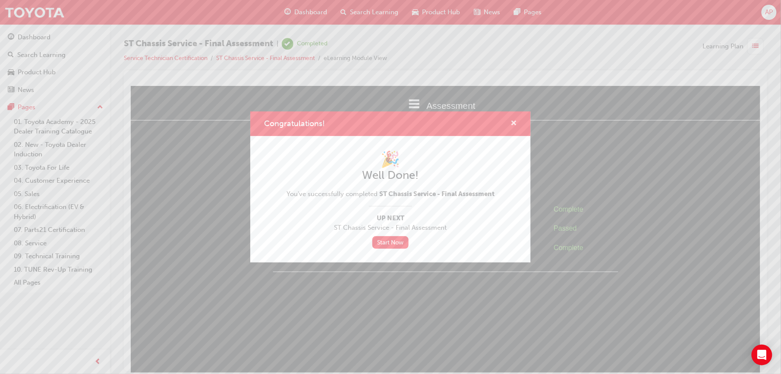
click at [512, 122] on span "cross-icon" at bounding box center [513, 124] width 6 height 8
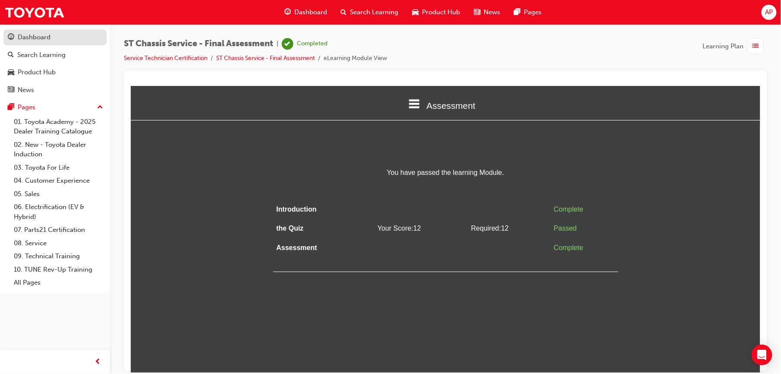
click at [23, 41] on div "Dashboard" at bounding box center [34, 37] width 33 height 10
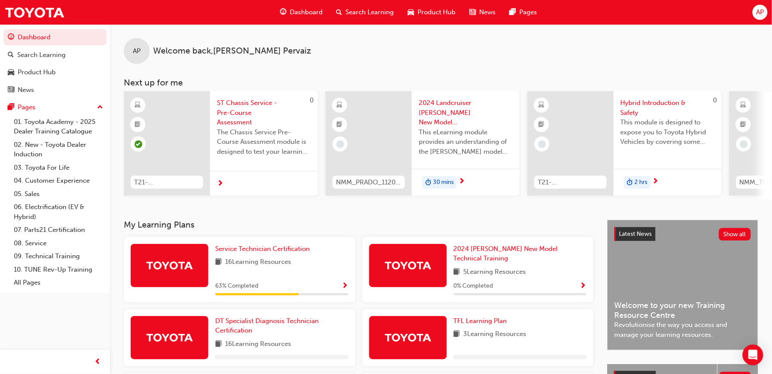
click at [254, 266] on span "16 Learning Resources" at bounding box center [258, 262] width 66 height 11
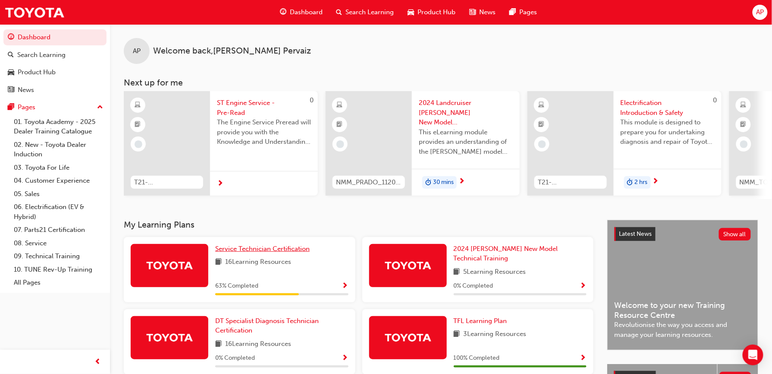
click at [248, 254] on link "Service Technician Certification" at bounding box center [264, 249] width 98 height 10
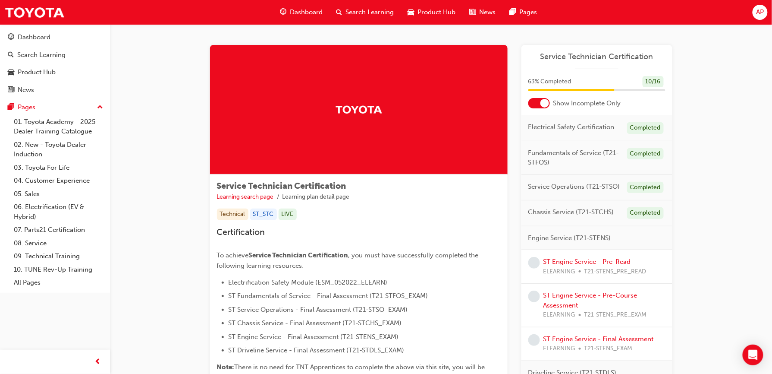
click at [757, 105] on div "Service Technician Certification Learning search page Learning plan detail page…" at bounding box center [441, 280] width 662 height 512
click at [757, 104] on div "Service Technician Certification Learning search page Learning plan detail page…" at bounding box center [441, 280] width 662 height 512
click at [537, 101] on div at bounding box center [539, 103] width 22 height 10
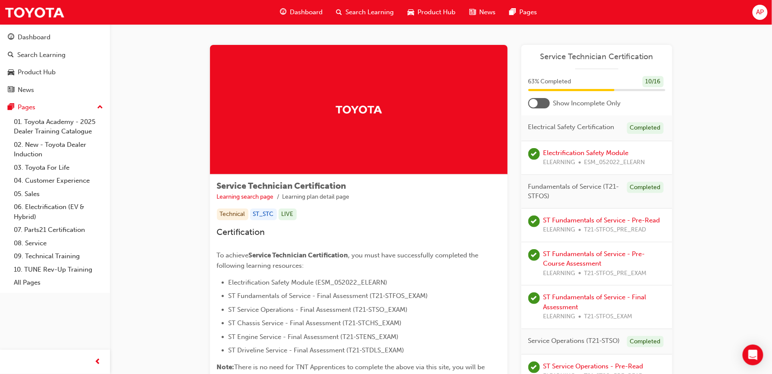
click at [540, 106] on div at bounding box center [539, 103] width 22 height 10
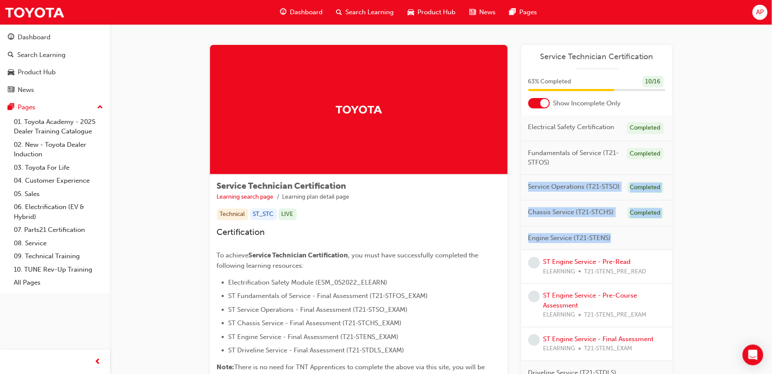
drag, startPoint x: 772, startPoint y: 156, endPoint x: 782, endPoint y: 244, distance: 88.2
click at [772, 244] on html "Your version of Internet Explorer is outdated and not supported. Please upgrade…" at bounding box center [386, 187] width 772 height 374
copy div "Service Operations (T21-STSO) Completed Chassis Service (T21-STCHS) Completed E…"
click at [747, 185] on div "Service Technician Certification Learning search page Learning plan detail page…" at bounding box center [441, 280] width 662 height 512
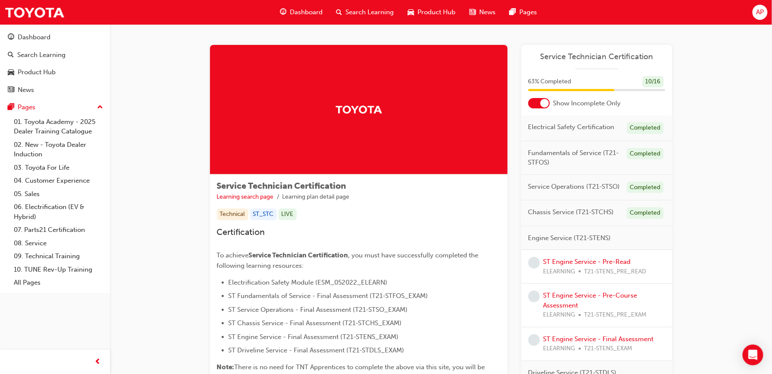
click at [759, 118] on div "Service Technician Certification Learning search page Learning plan detail page…" at bounding box center [441, 280] width 662 height 512
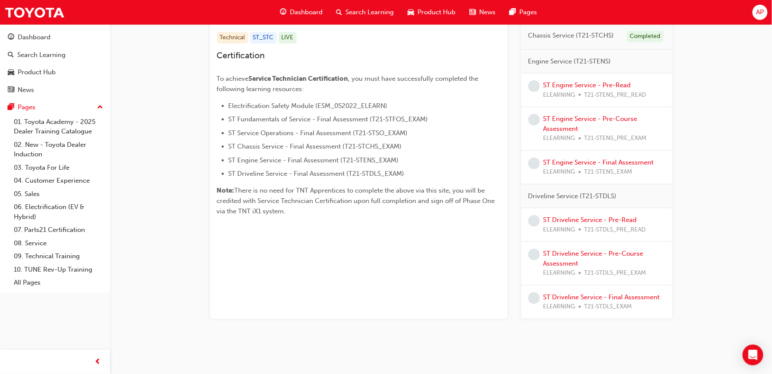
scroll to position [185, 0]
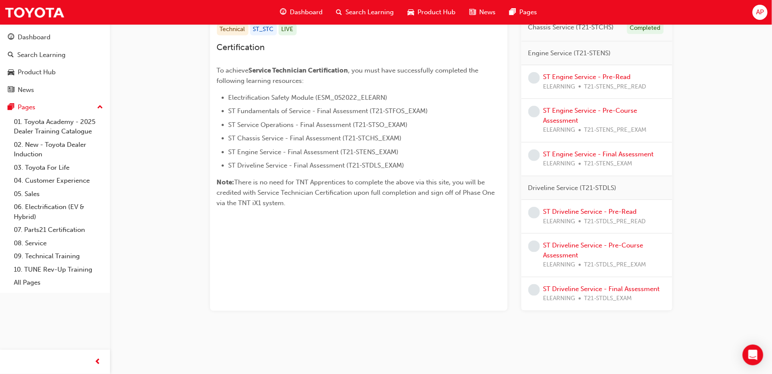
click at [758, 16] on span "AP" at bounding box center [760, 12] width 8 height 10
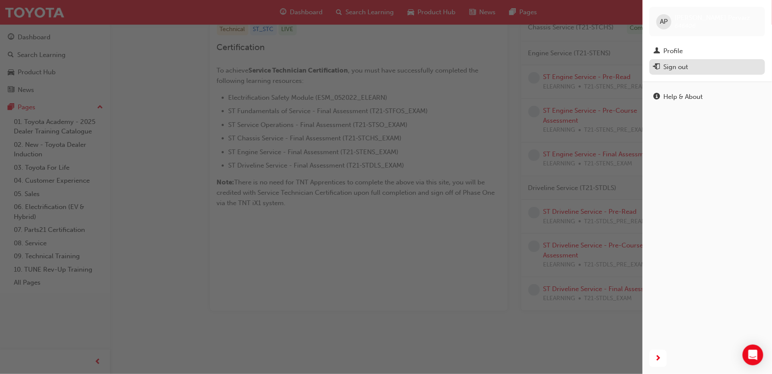
click at [680, 66] on div "Sign out" at bounding box center [676, 67] width 25 height 10
